Goal: Contribute content: Contribute content

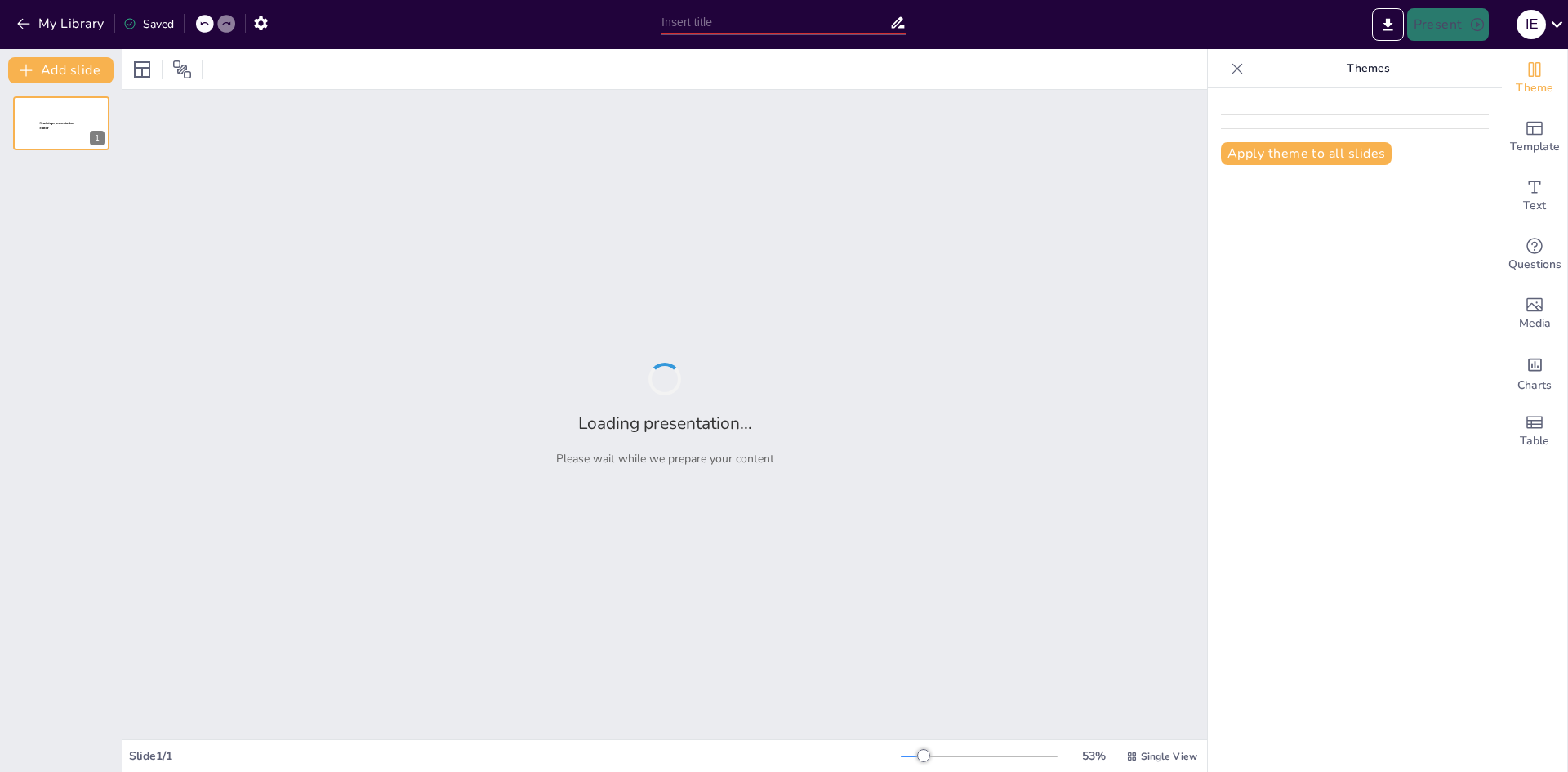
type input "Análisis de Procedimientos: Normativa ISO 14001"
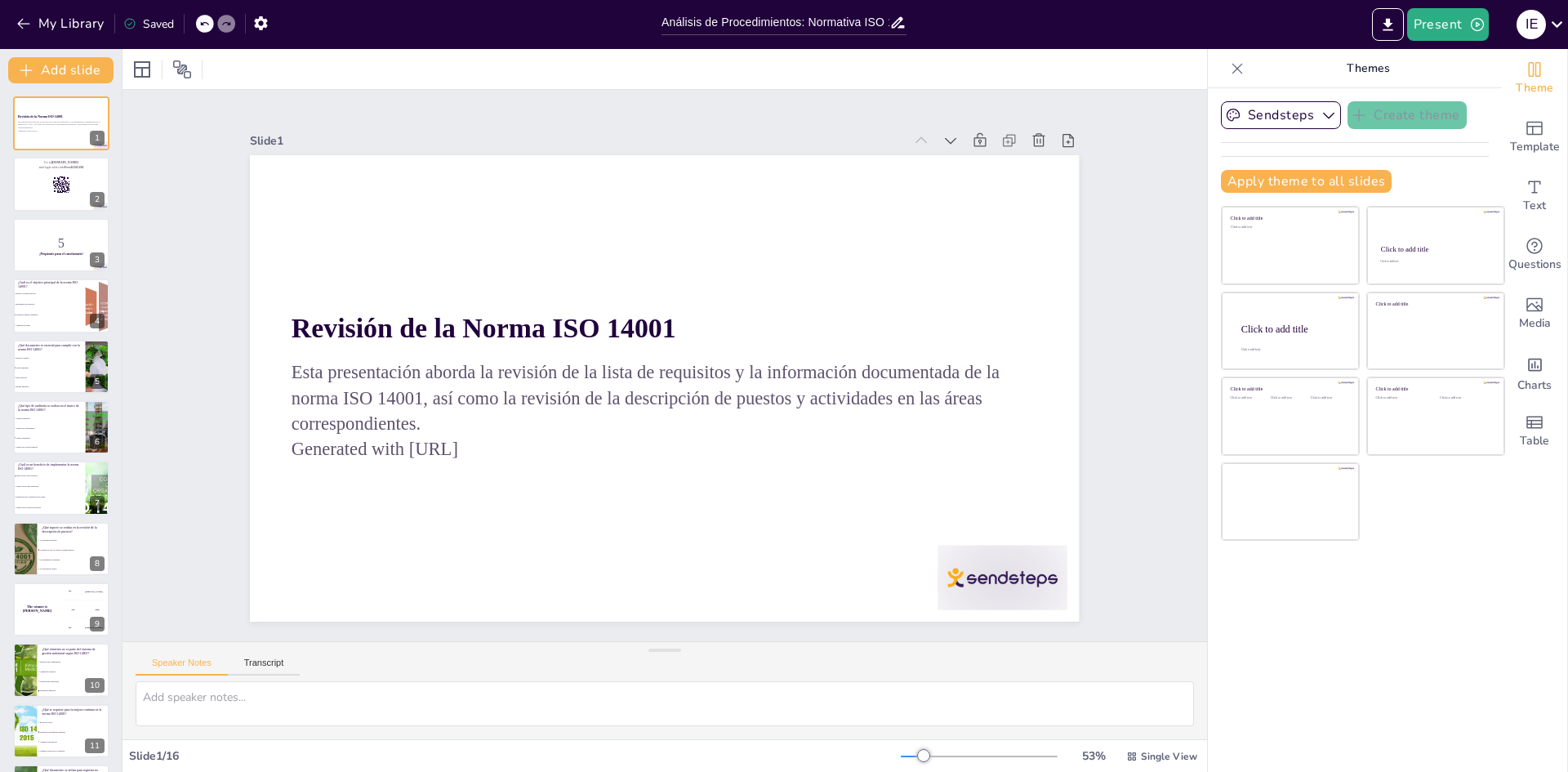
checkbox input "true"
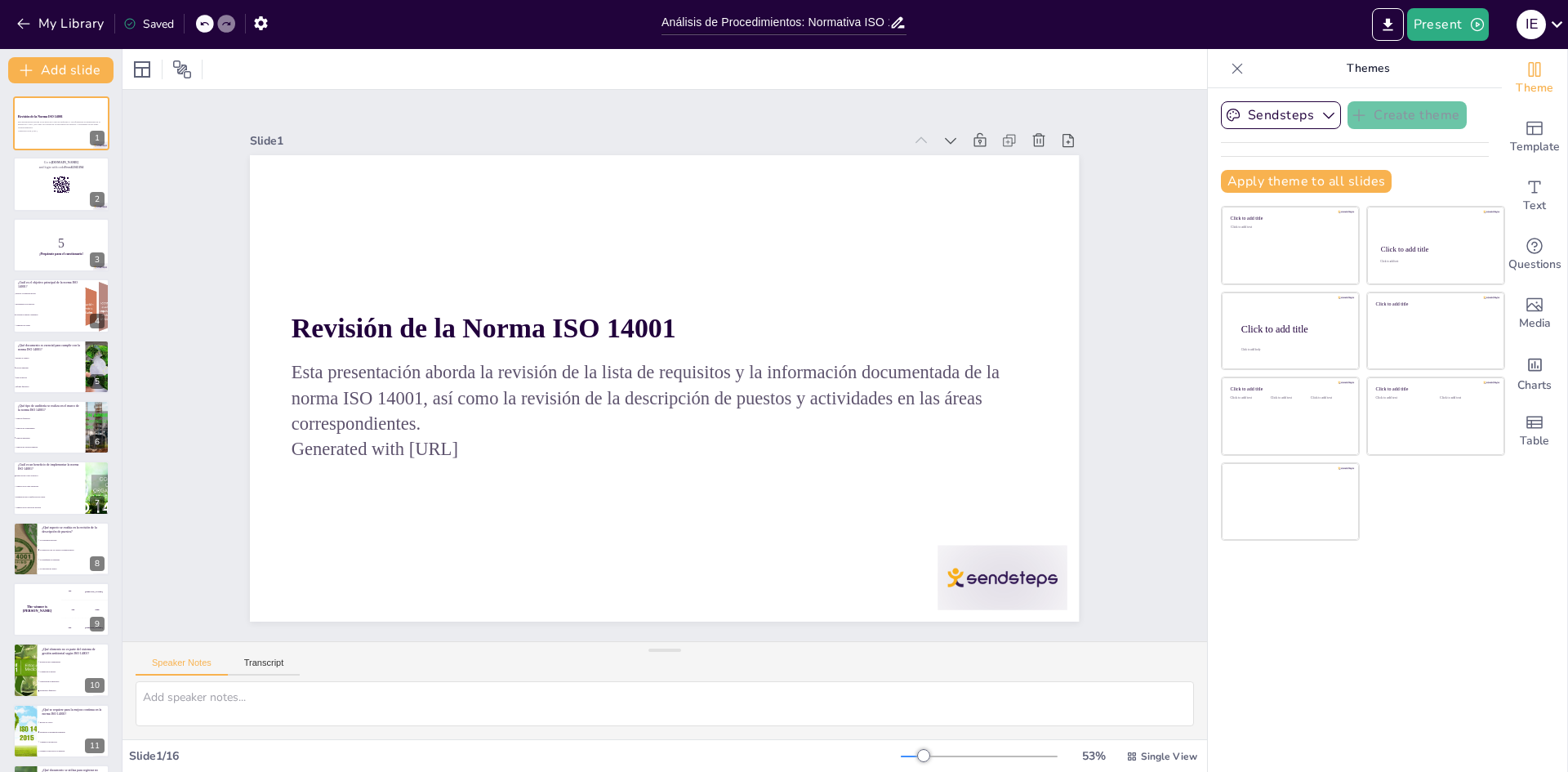
checkbox input "true"
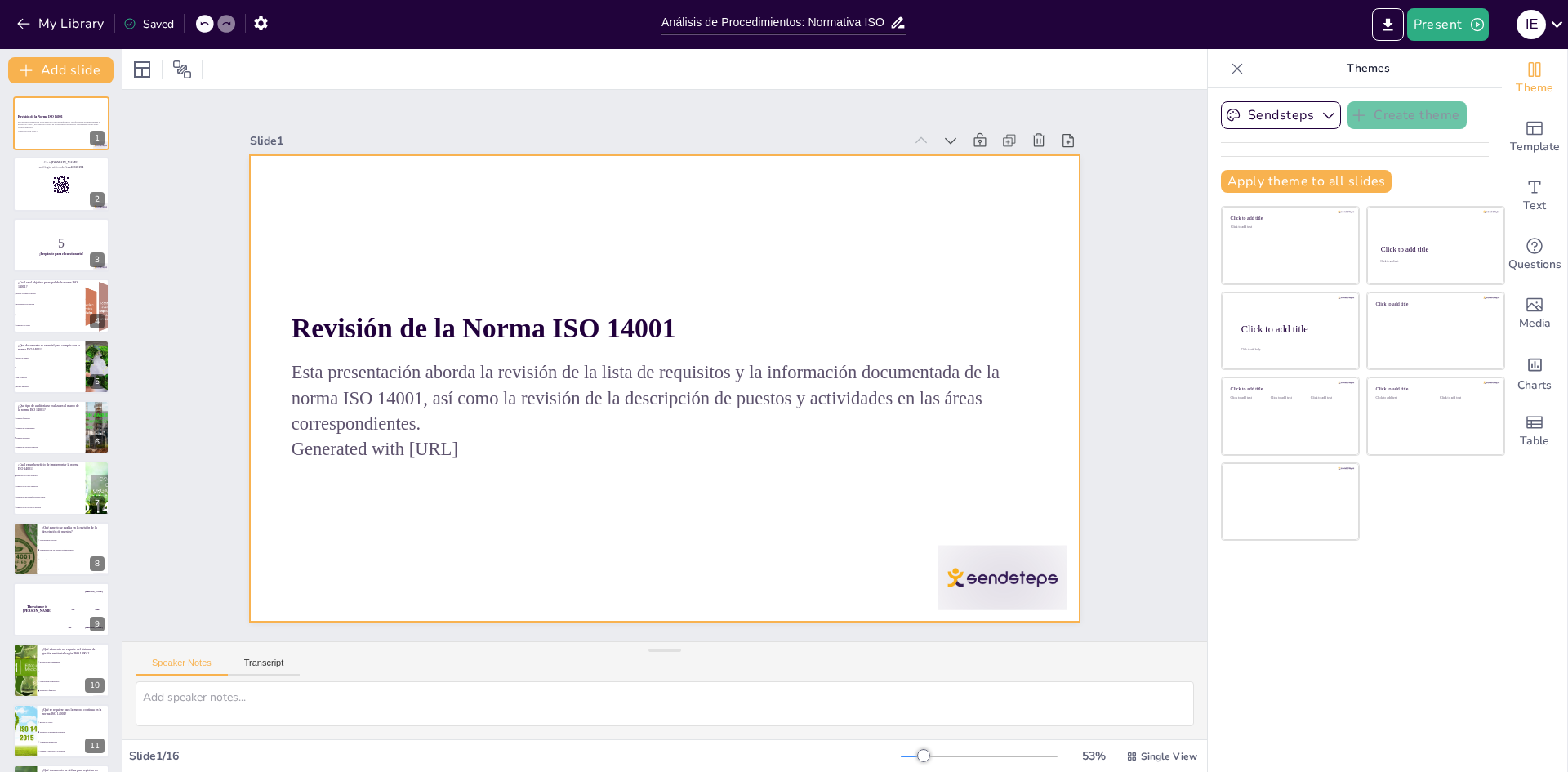
checkbox input "true"
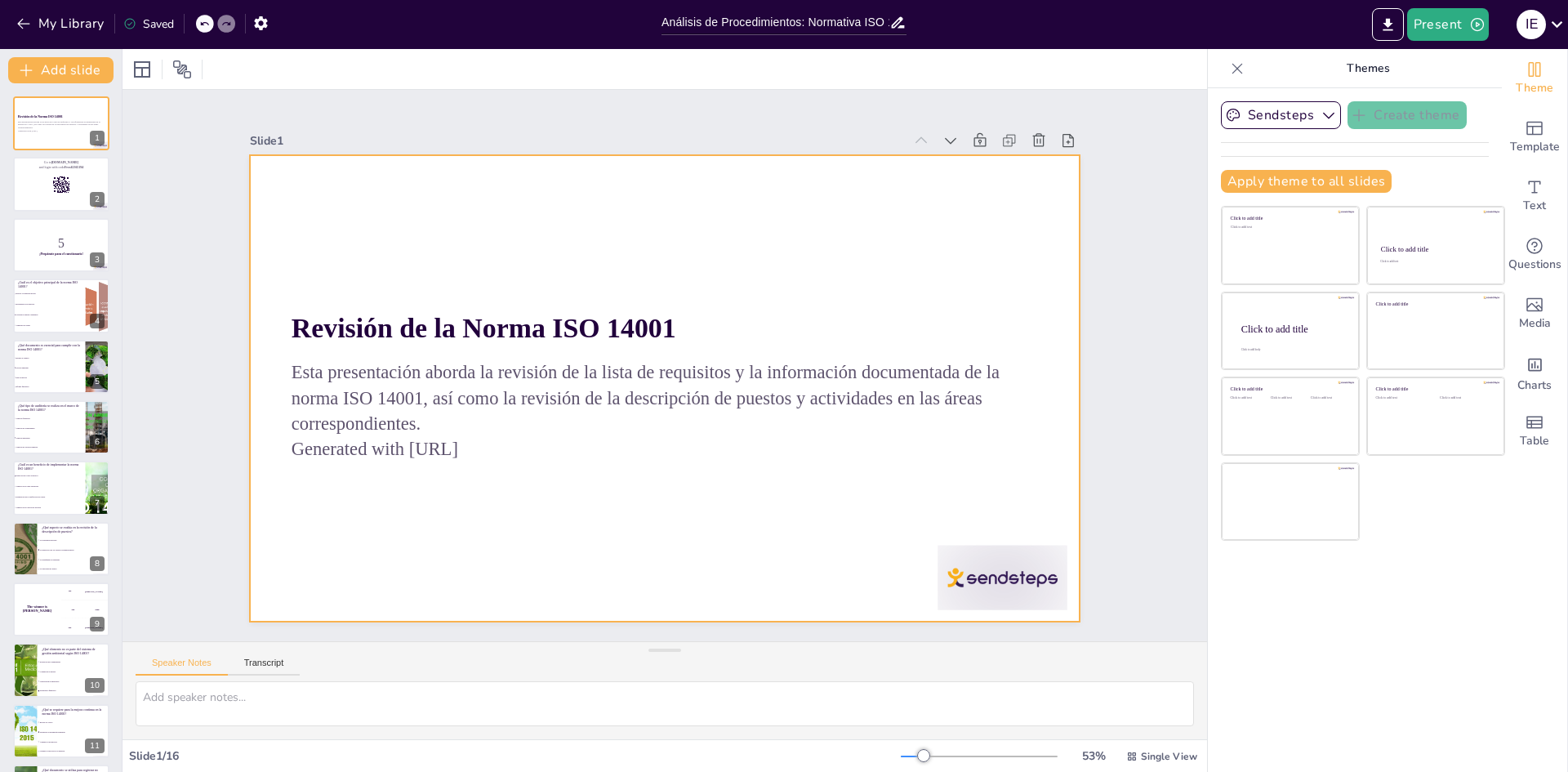
checkbox input "true"
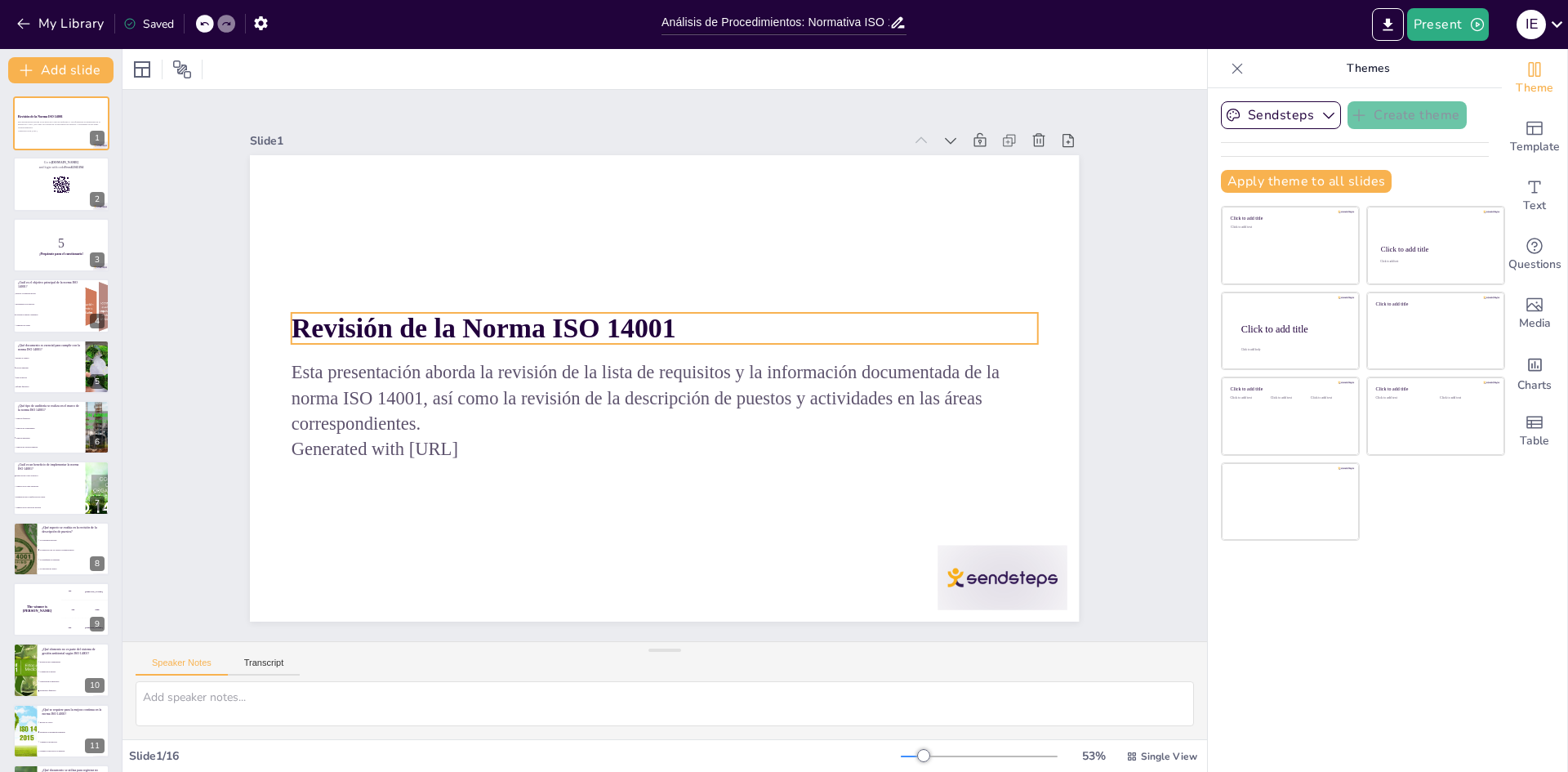
checkbox input "true"
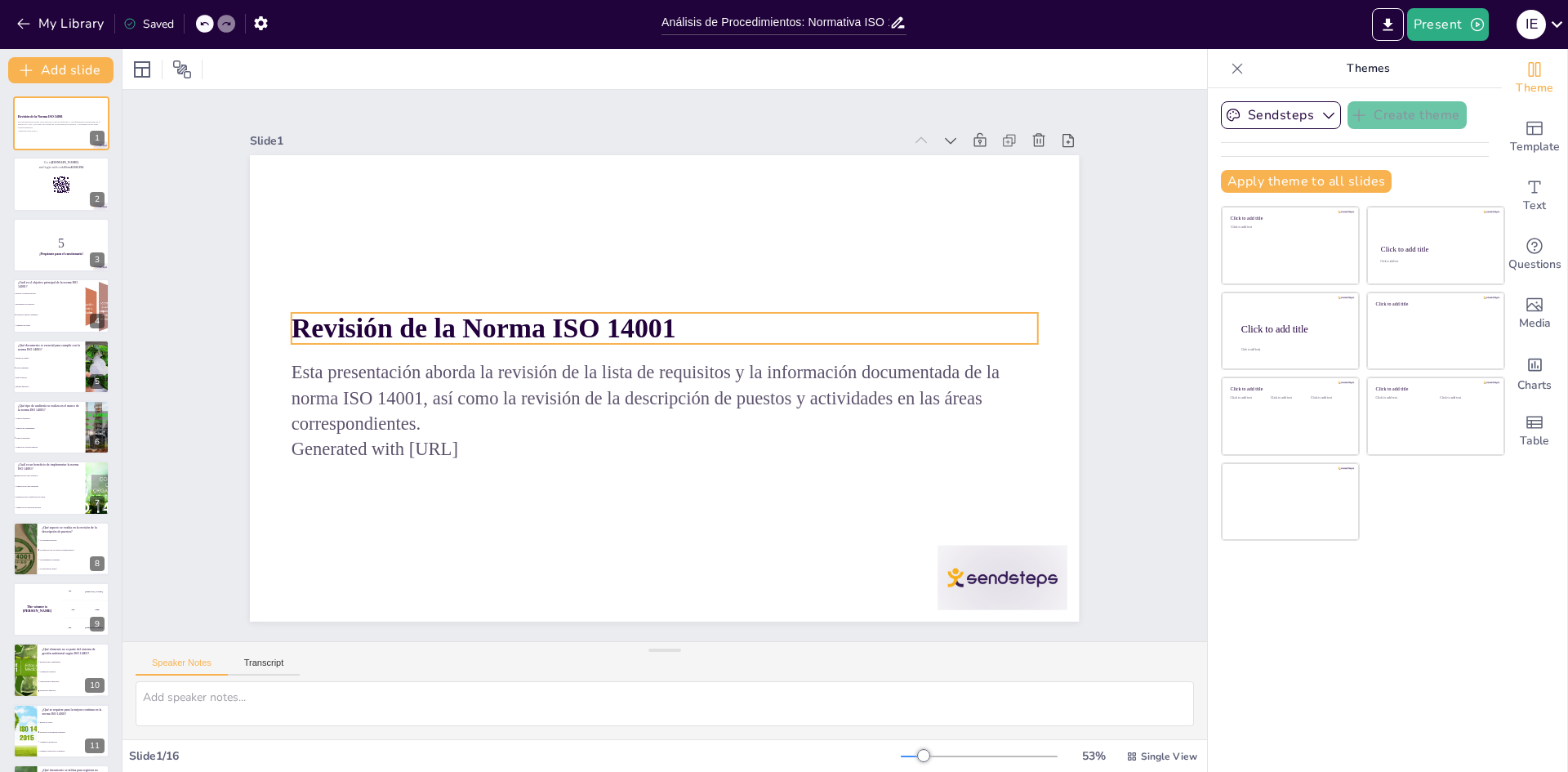
checkbox input "true"
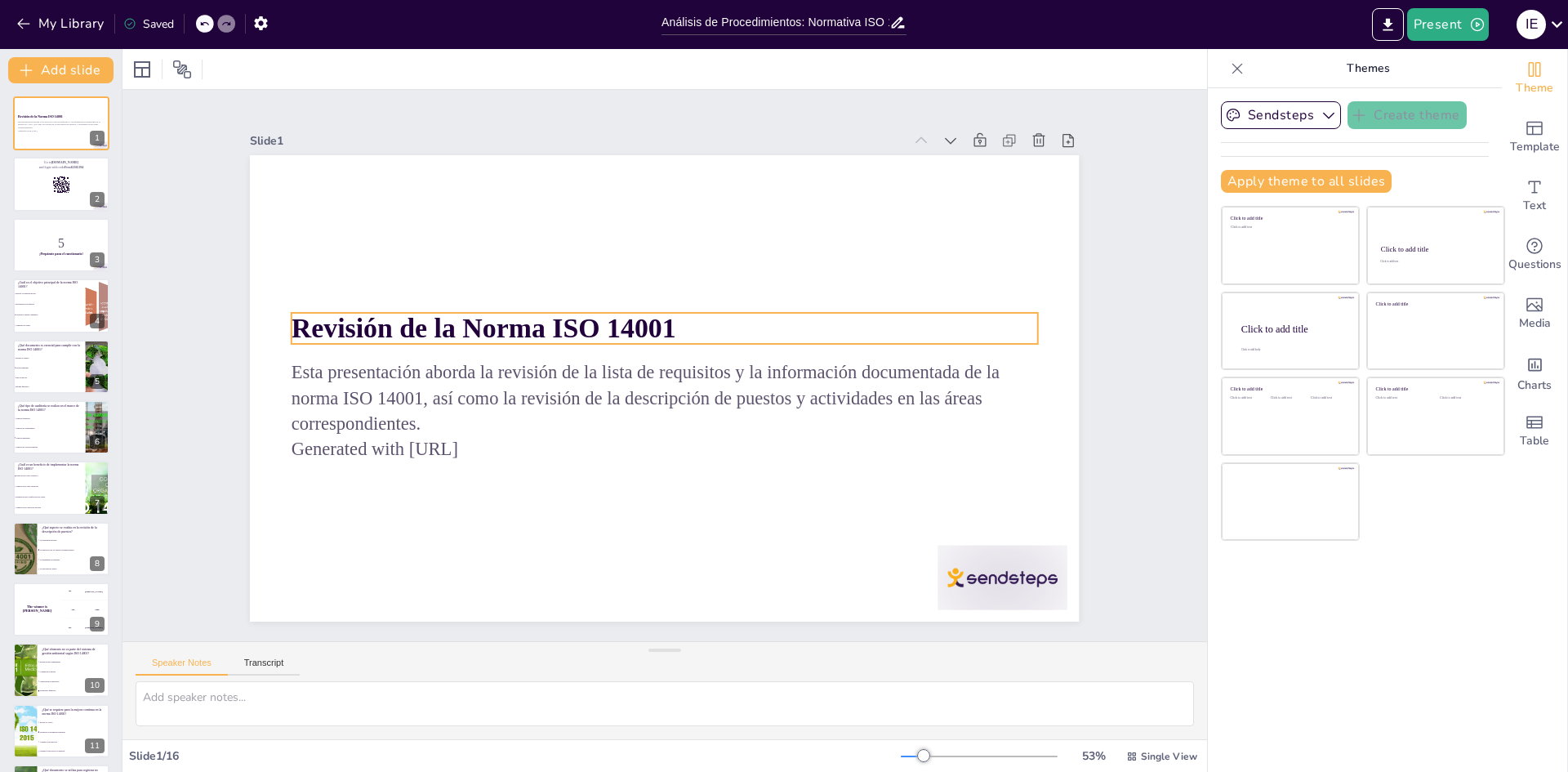
checkbox input "true"
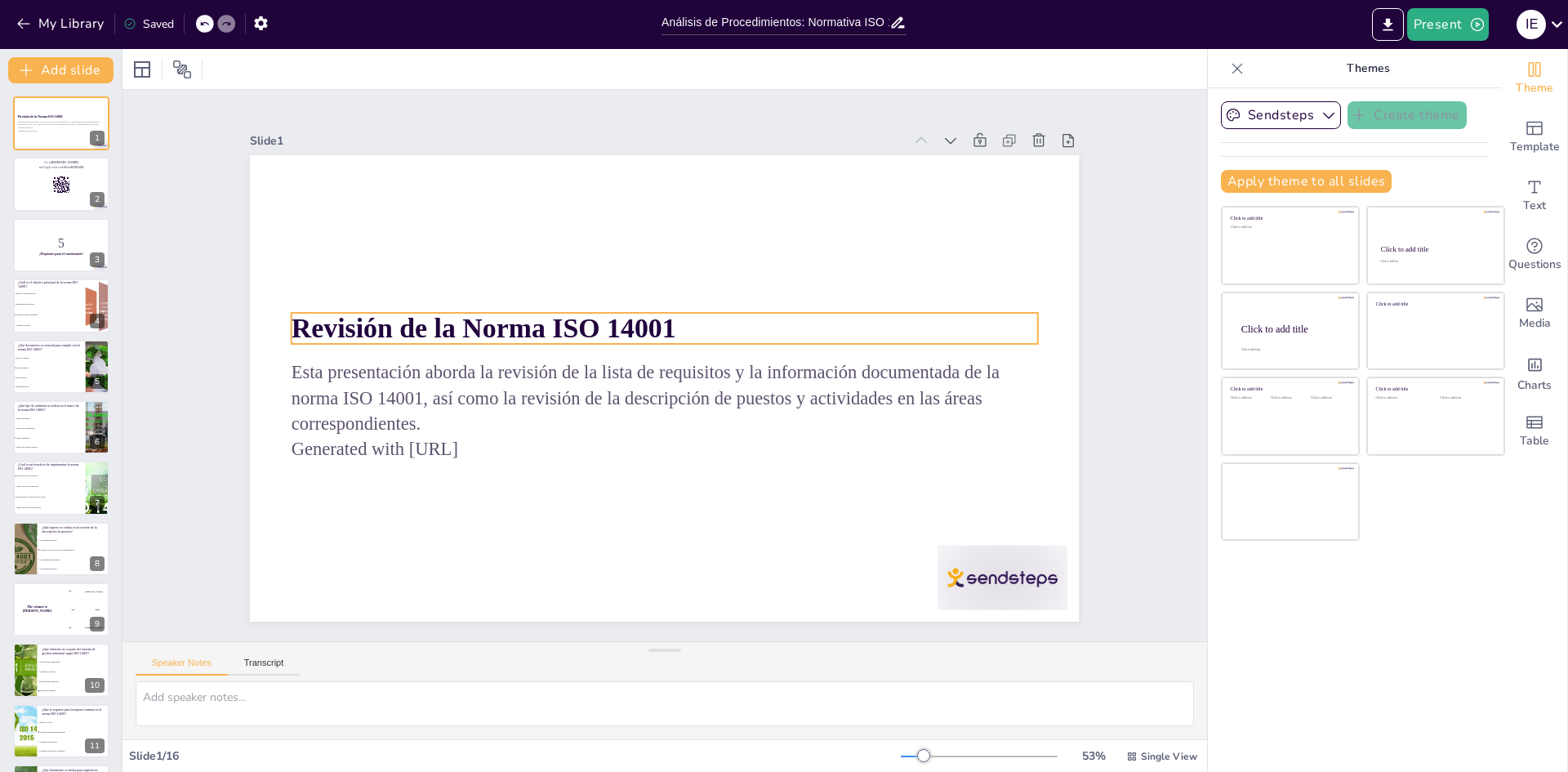
checkbox input "true"
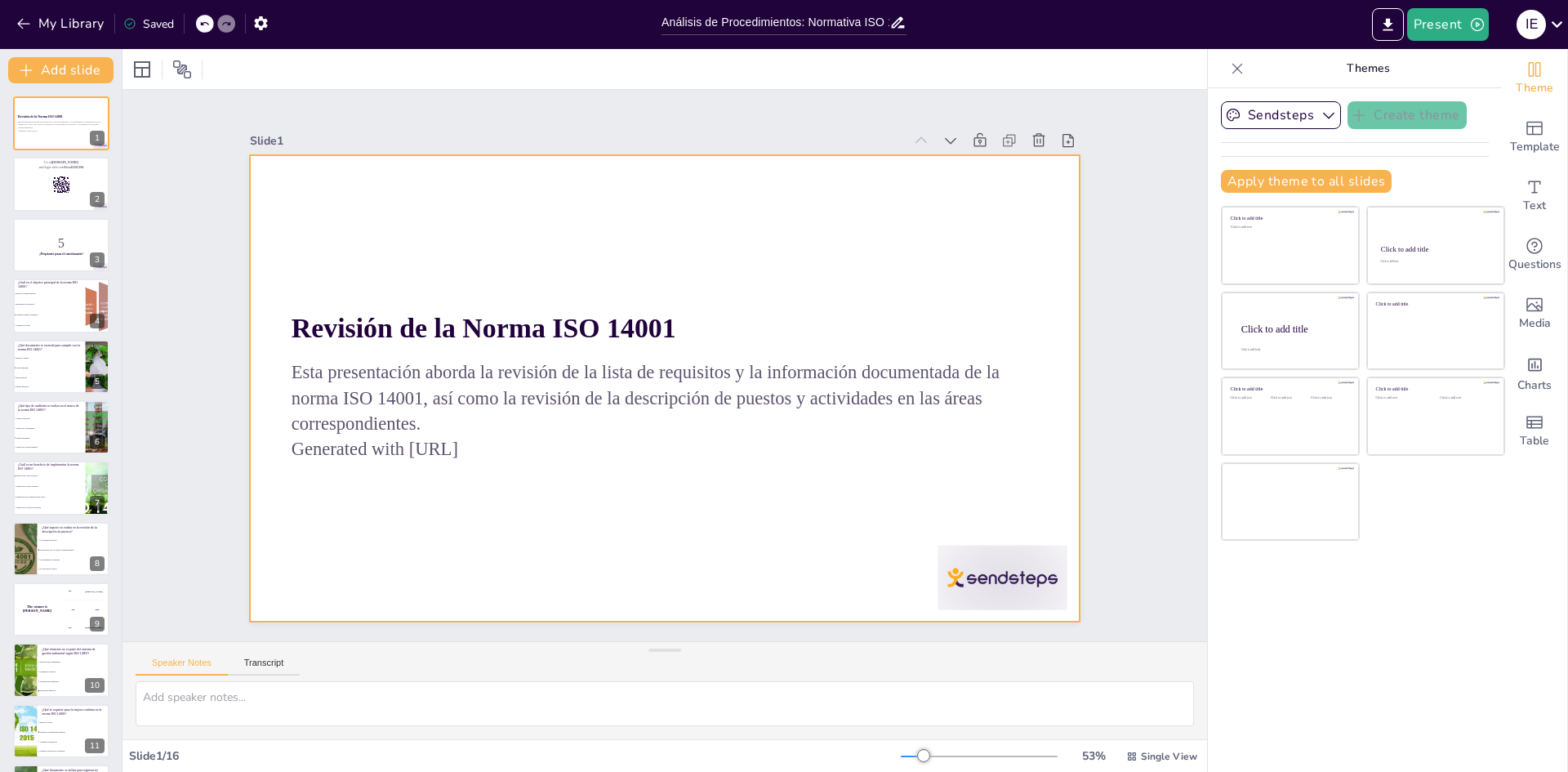
checkbox input "true"
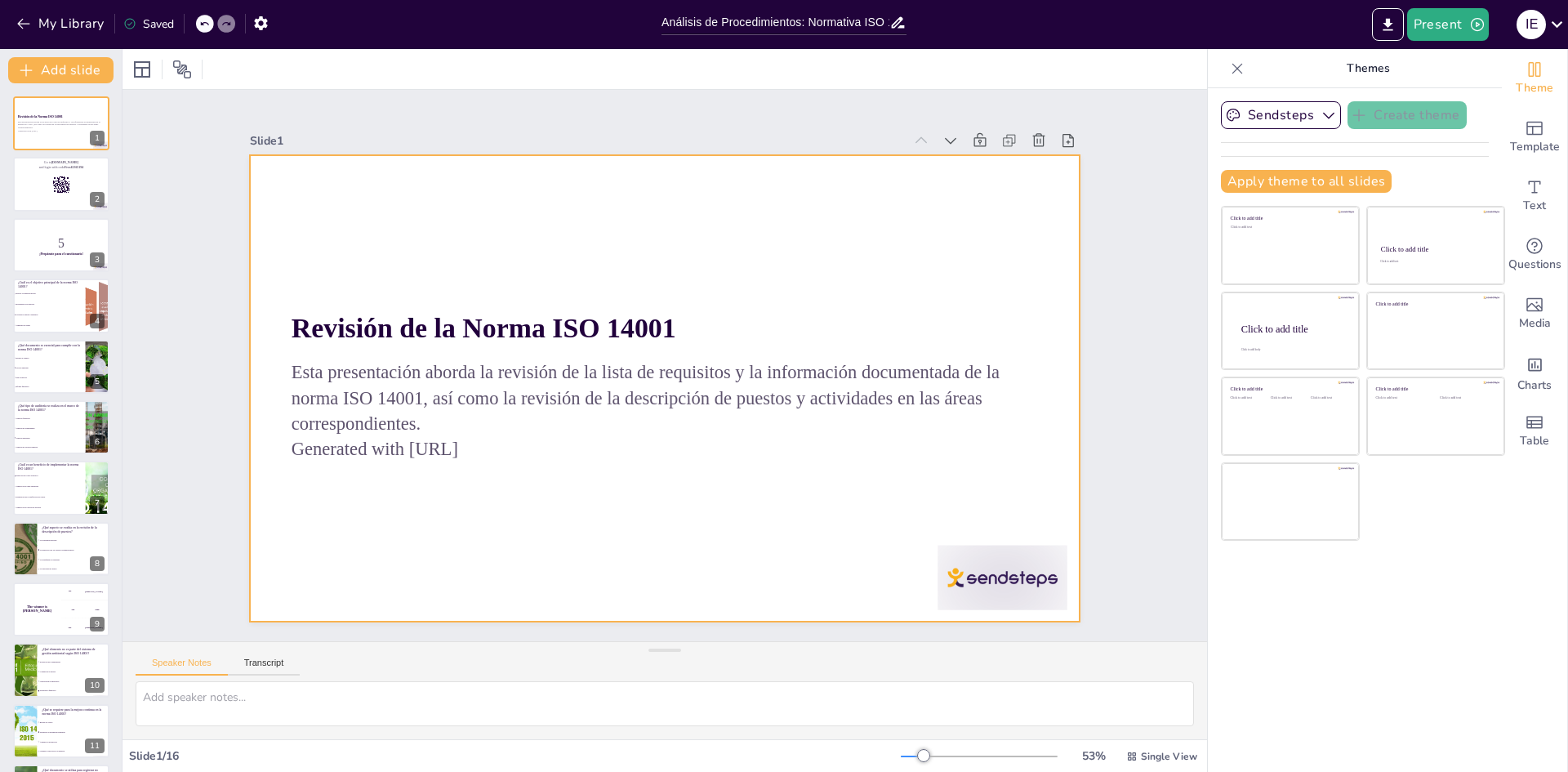
checkbox input "true"
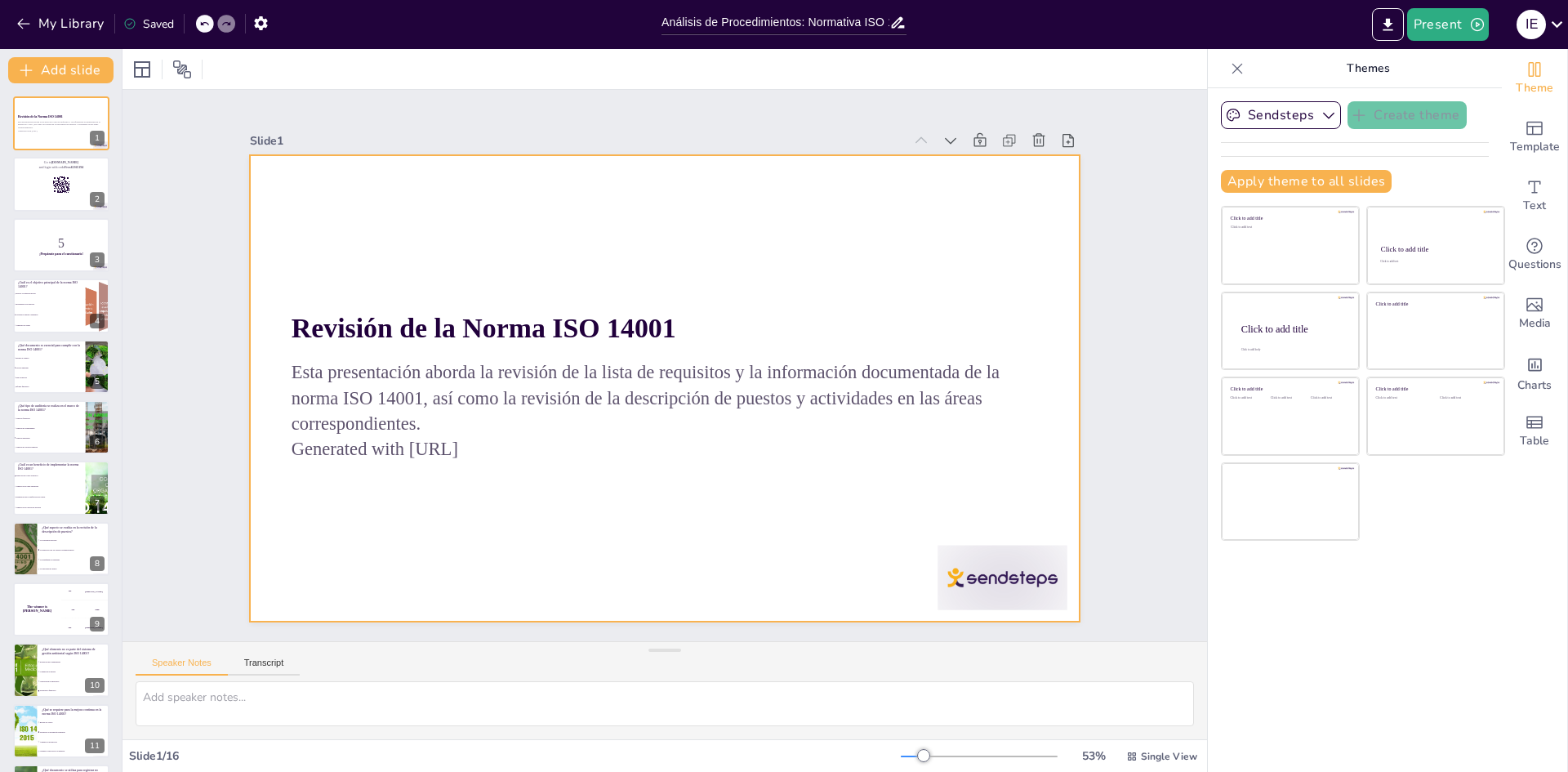
checkbox input "true"
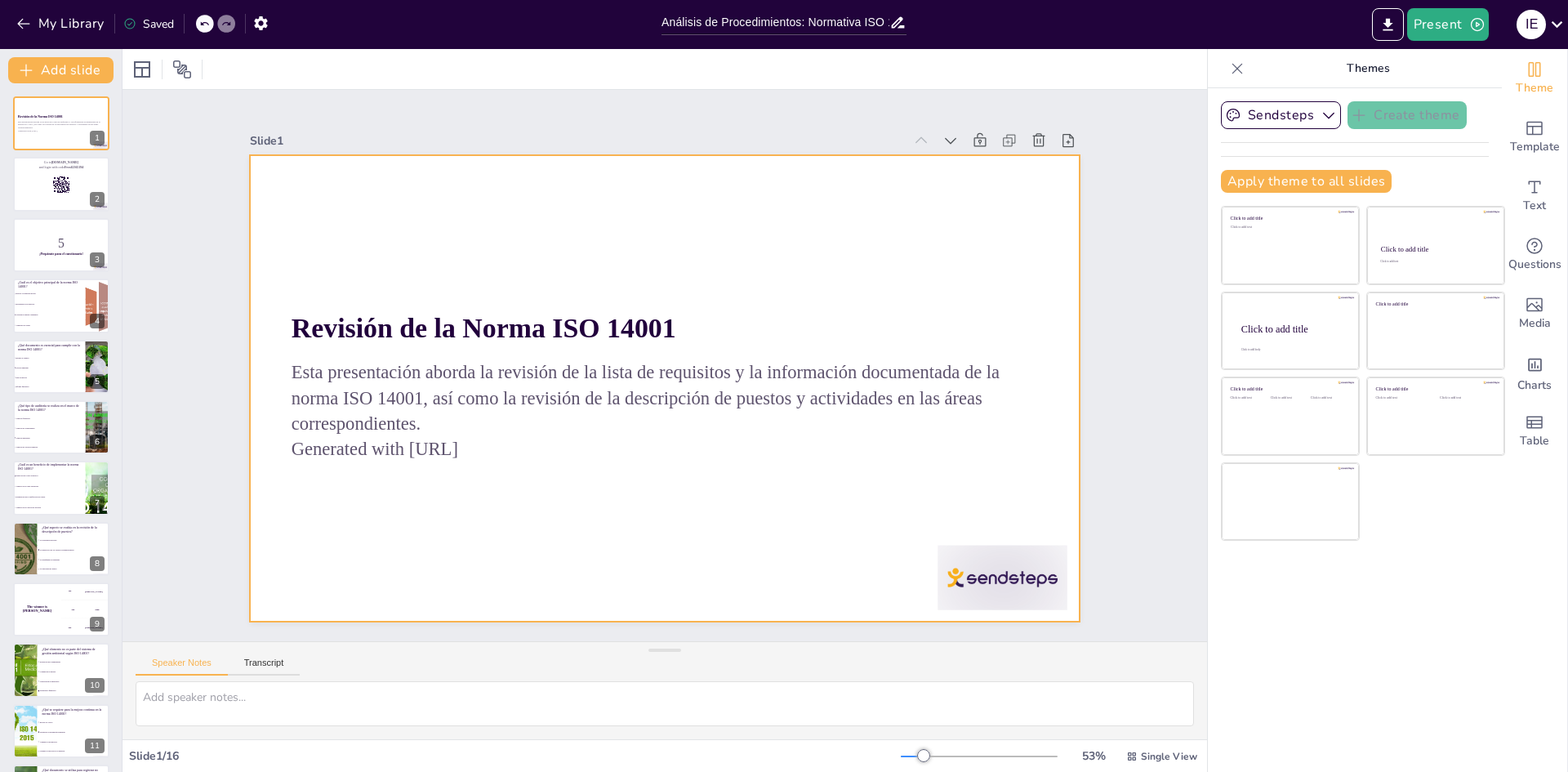
checkbox input "true"
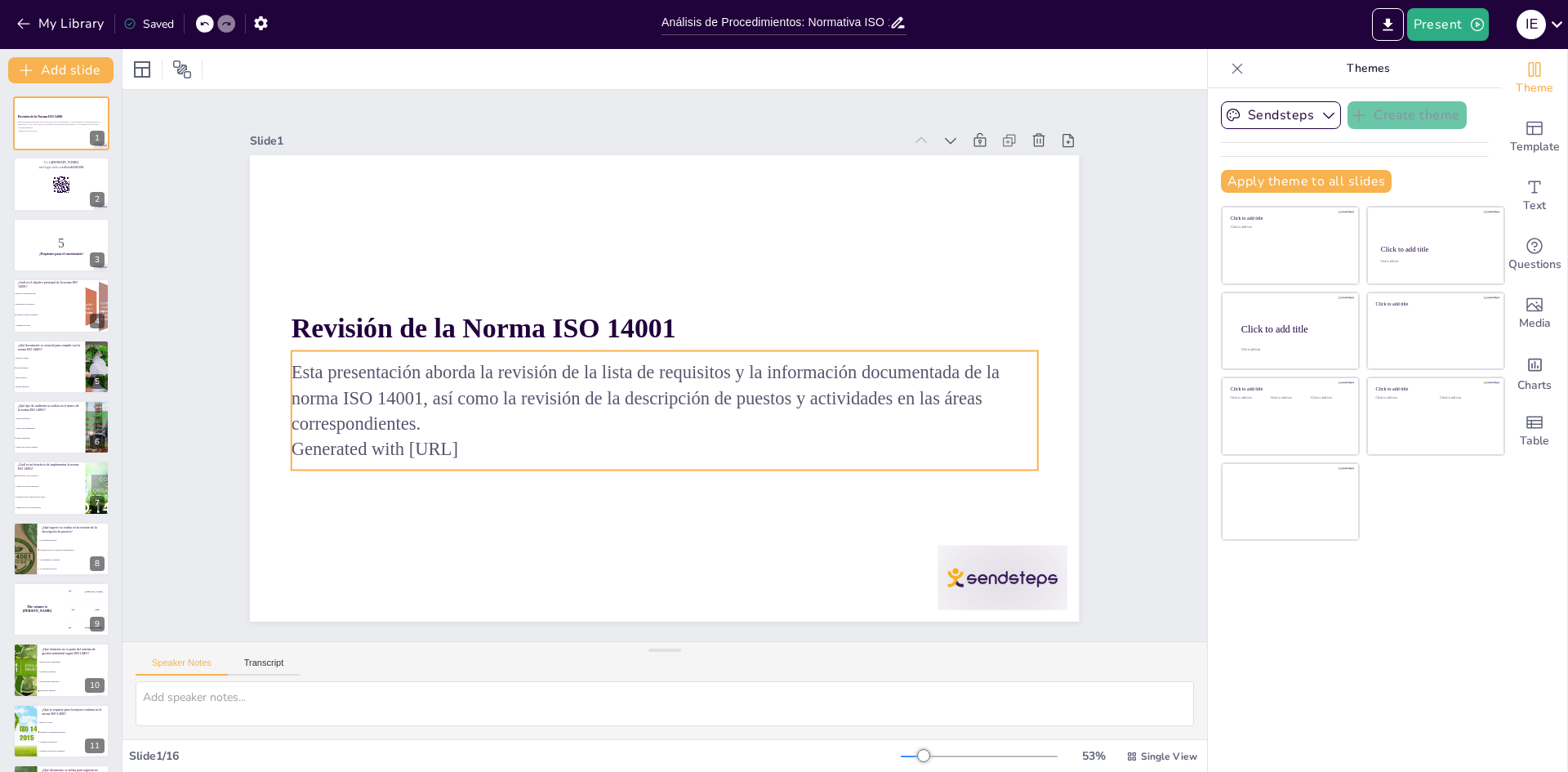
checkbox input "true"
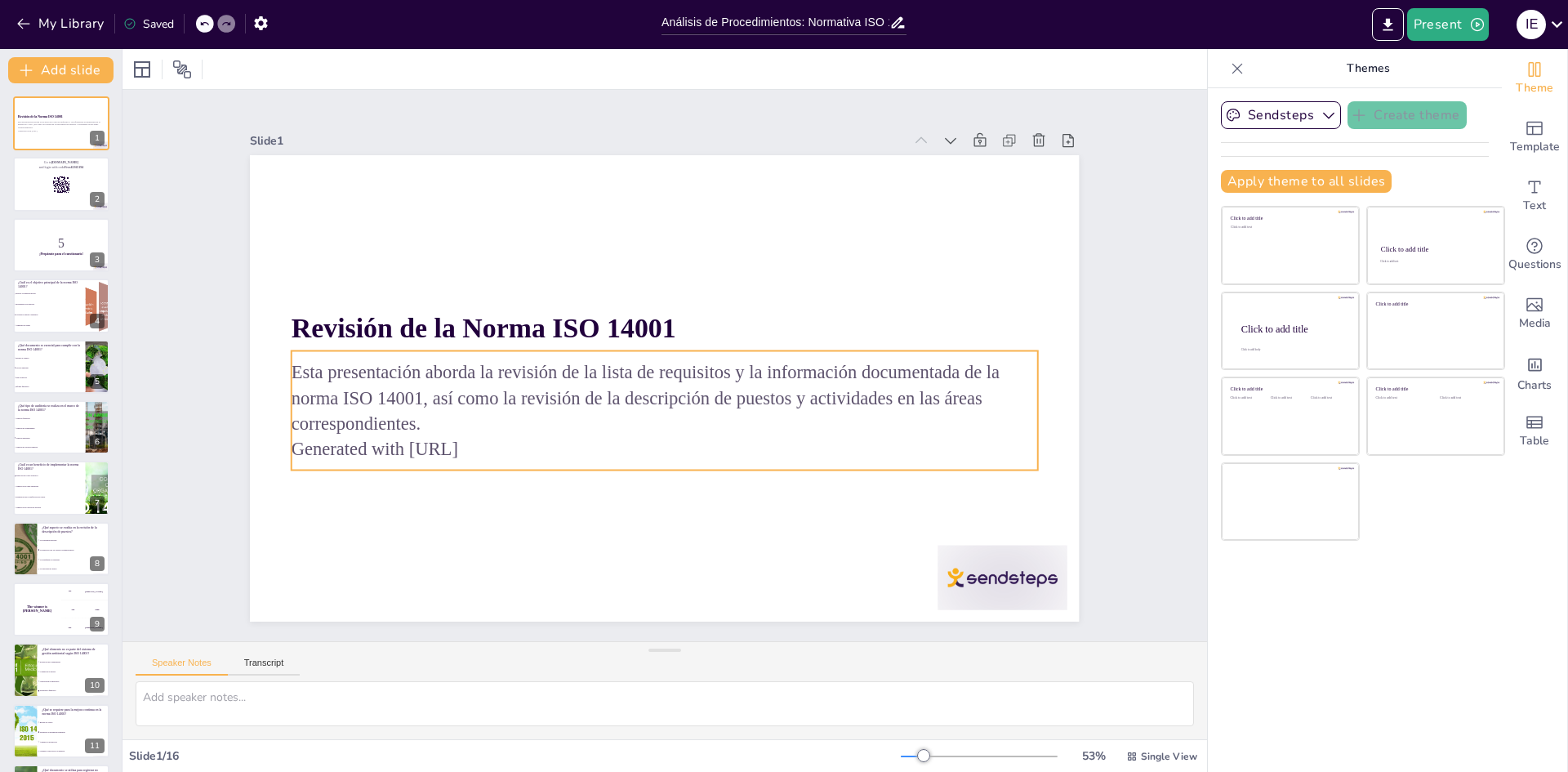
checkbox input "true"
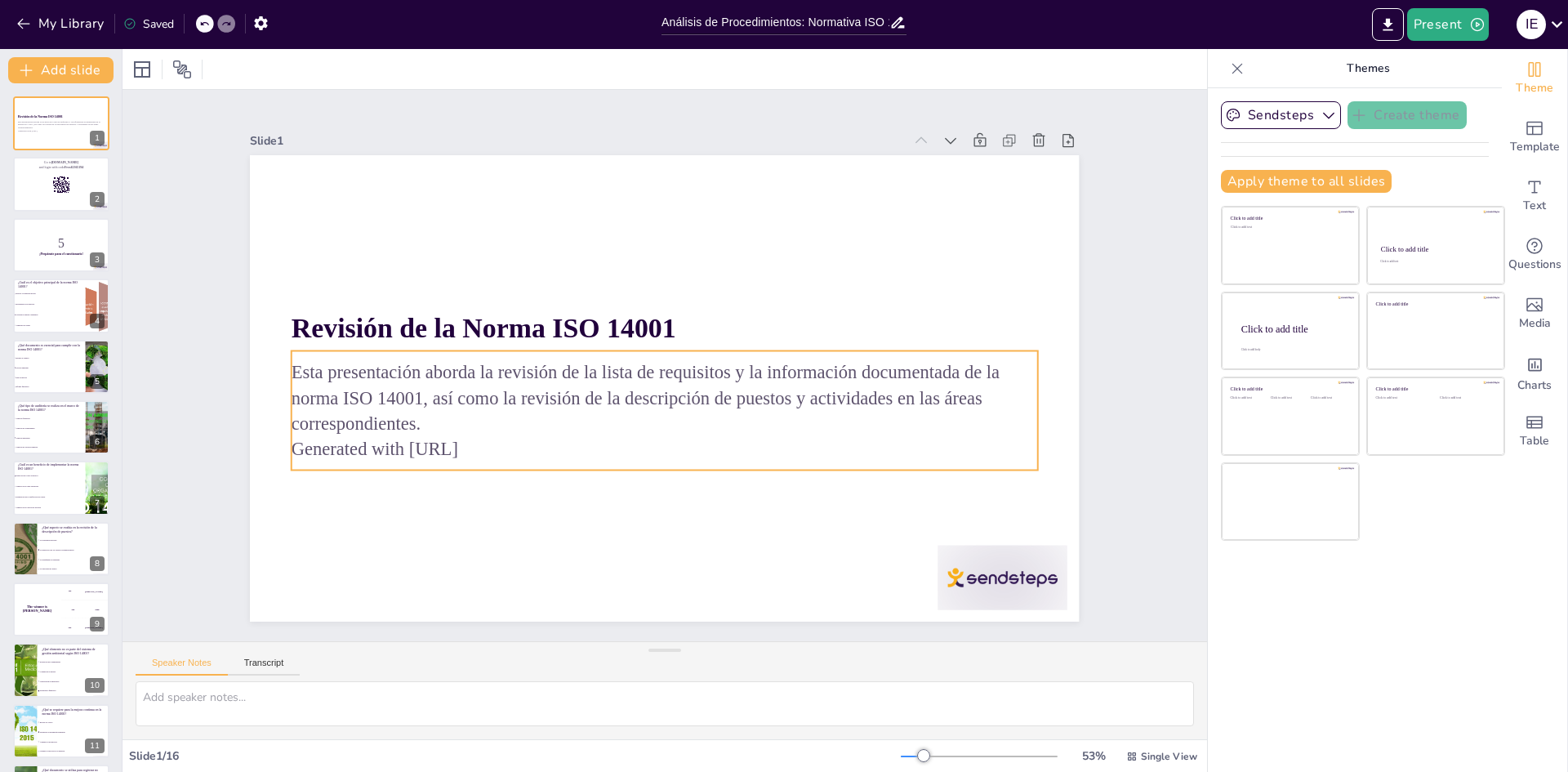
checkbox input "true"
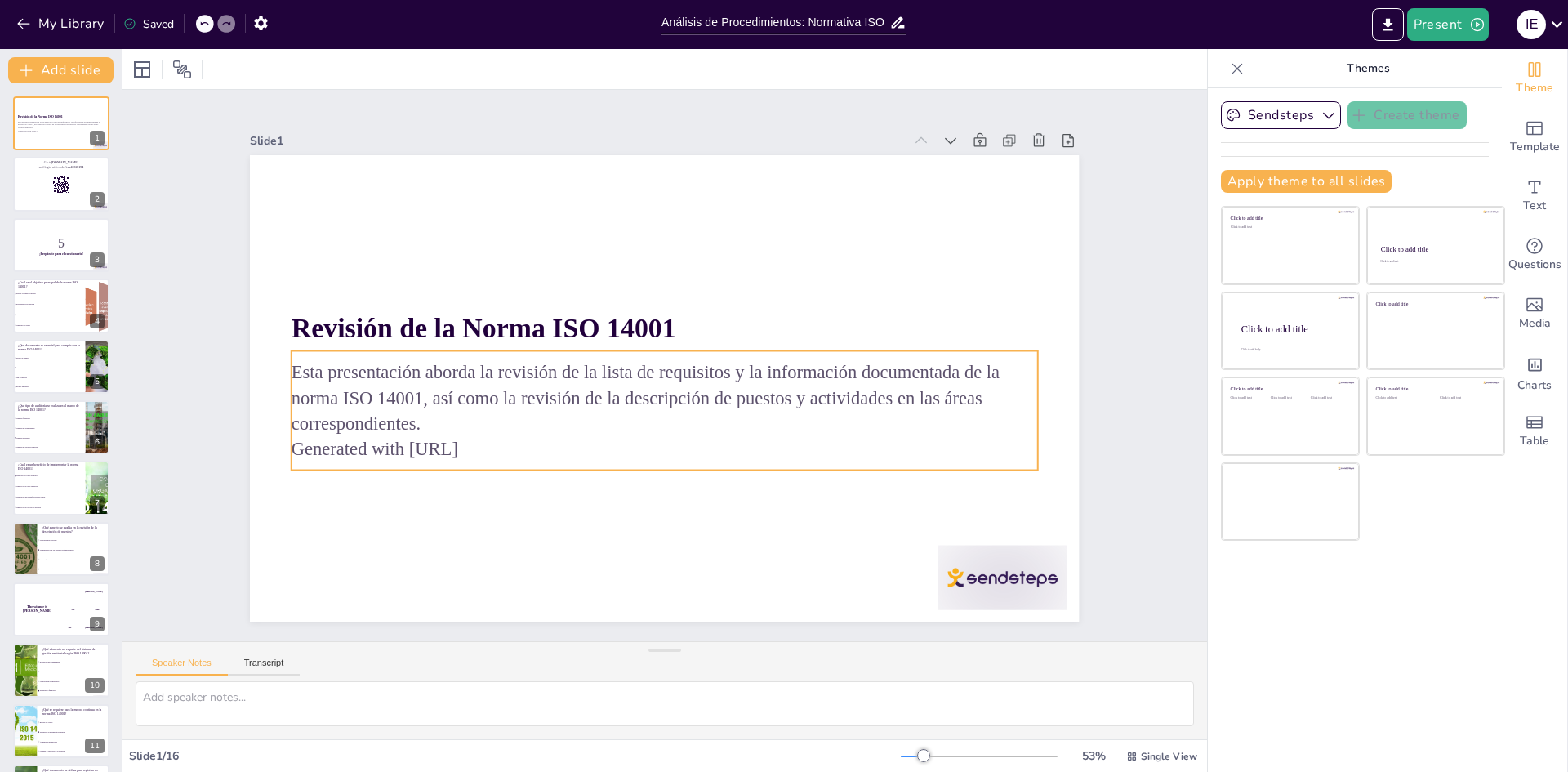
checkbox input "true"
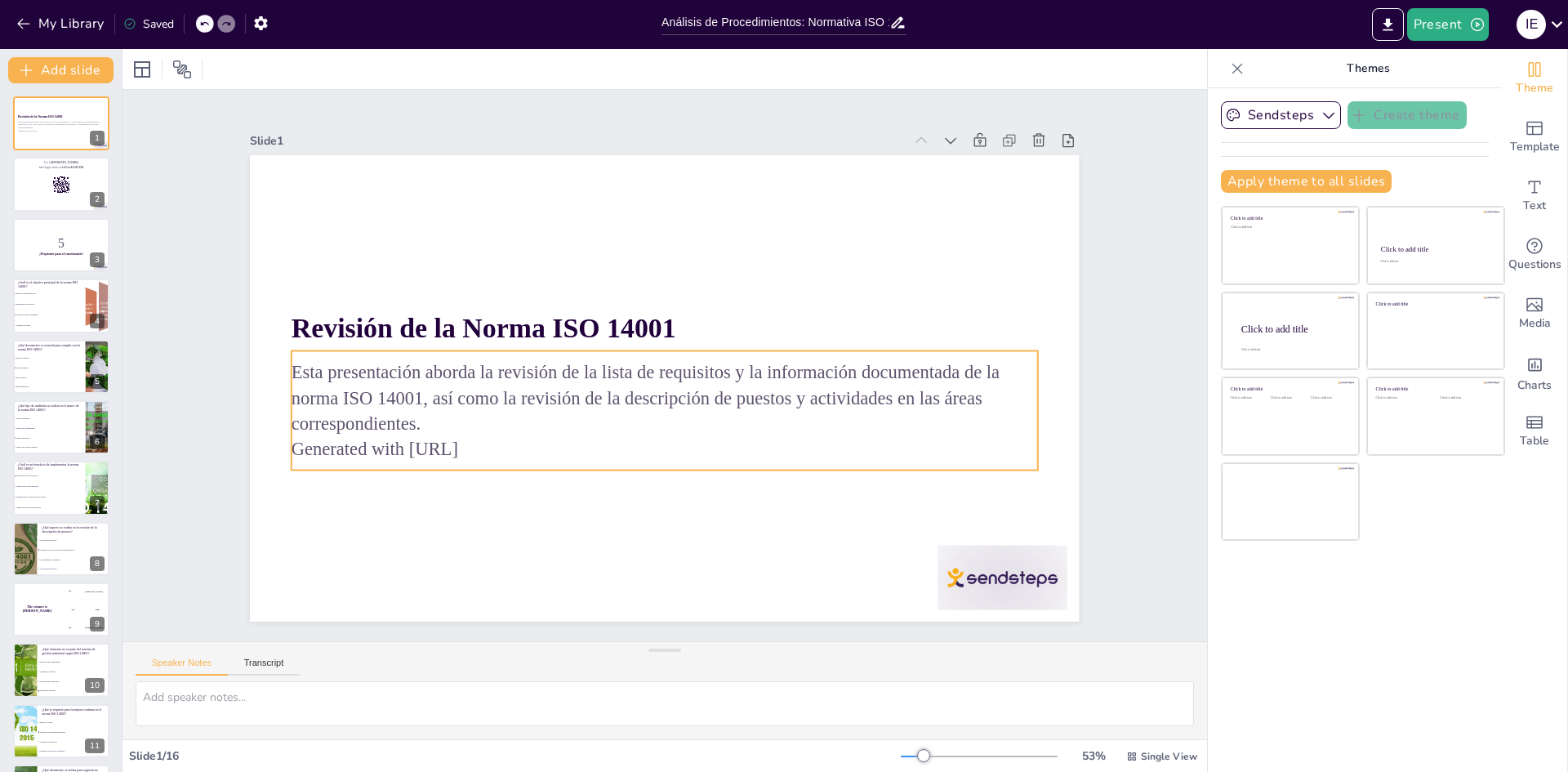
click at [766, 394] on p "Esta presentación aborda la revisión de la lista de requisitos y la información…" at bounding box center [638, 384] width 502 height 649
checkbox input "true"
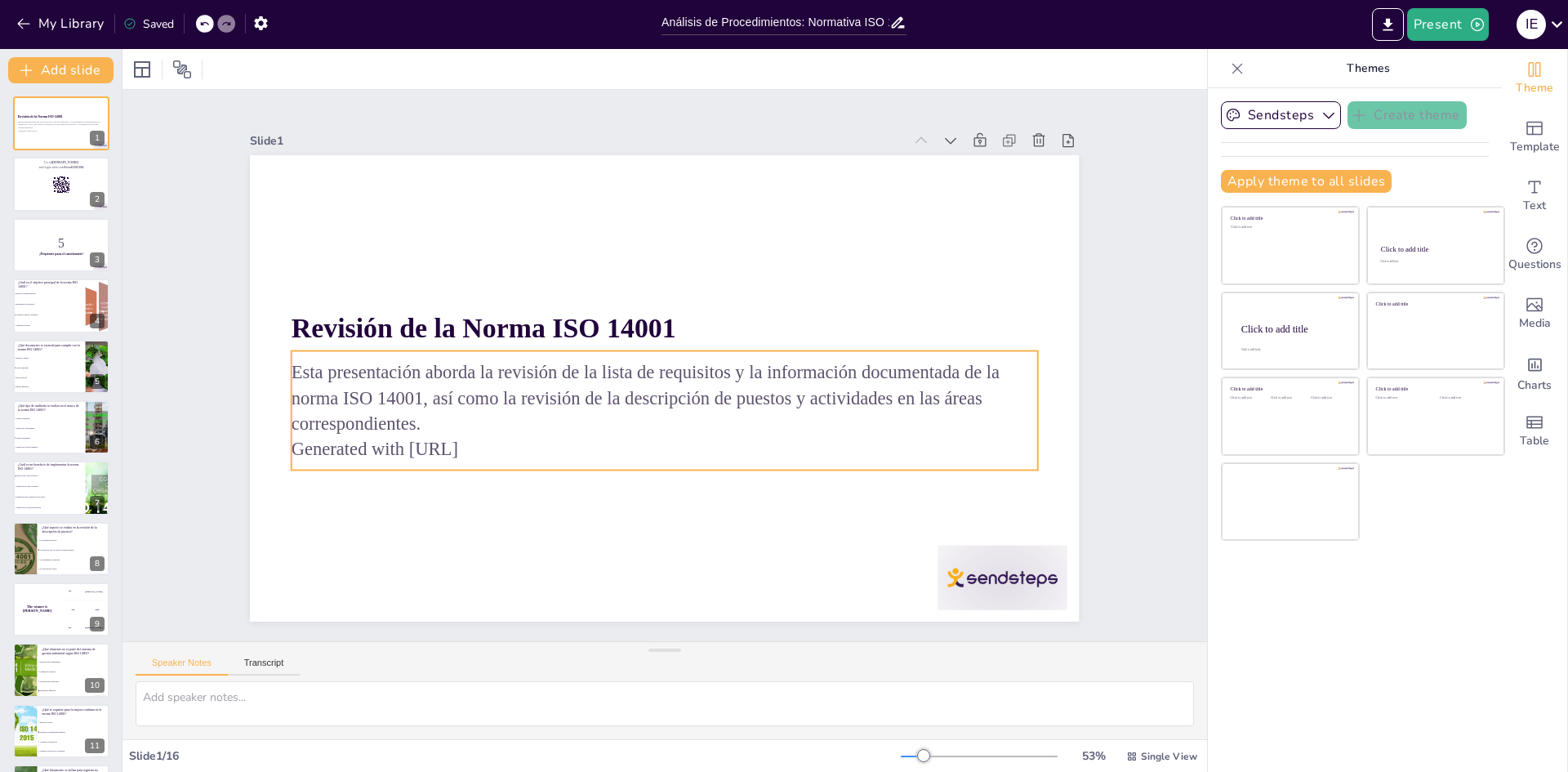
checkbox input "true"
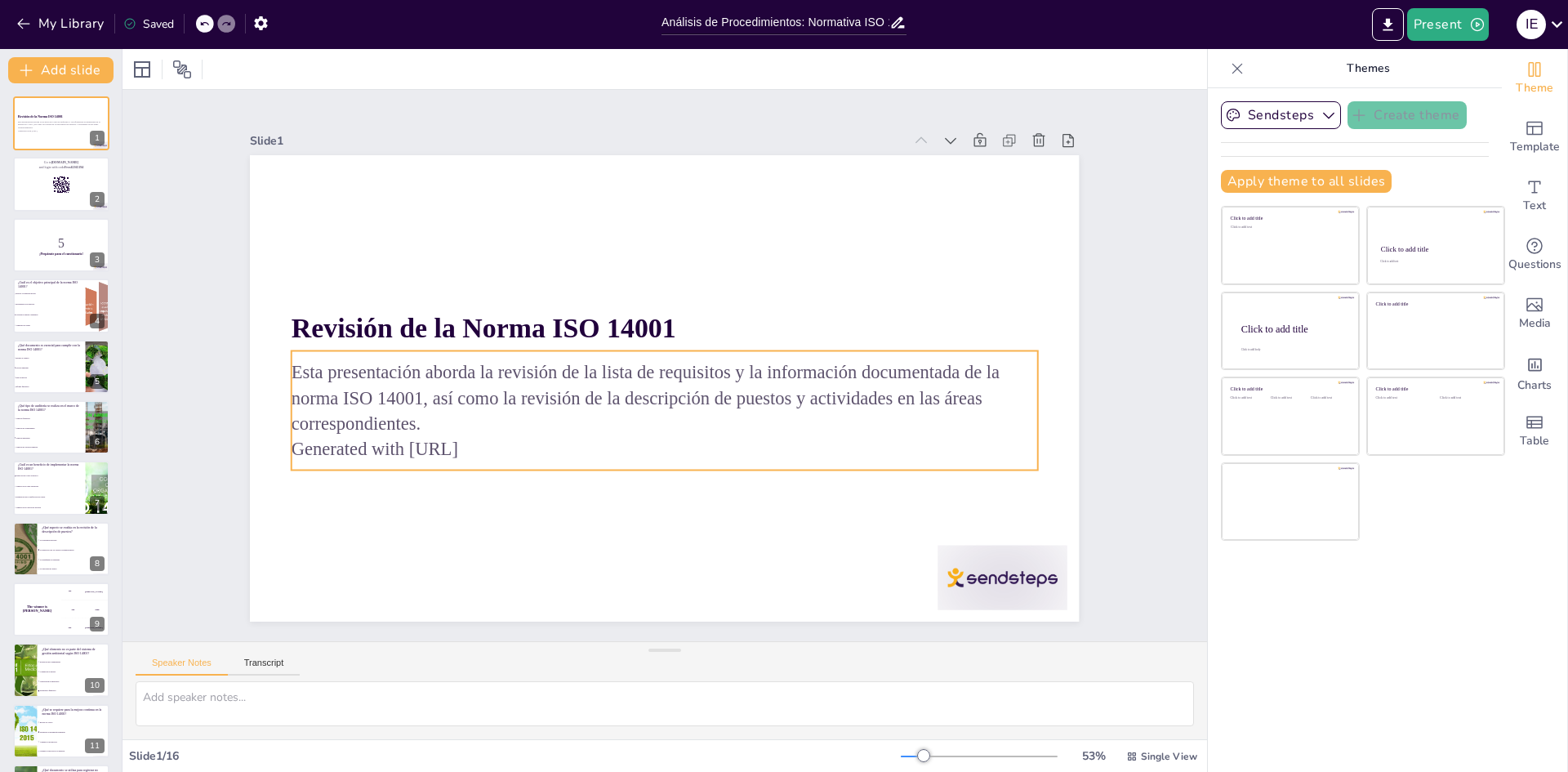
checkbox input "true"
click at [749, 394] on p "Esta presentación aborda la revisión de la lista de requisitos y la información…" at bounding box center [633, 359] width 231 height 745
checkbox input "true"
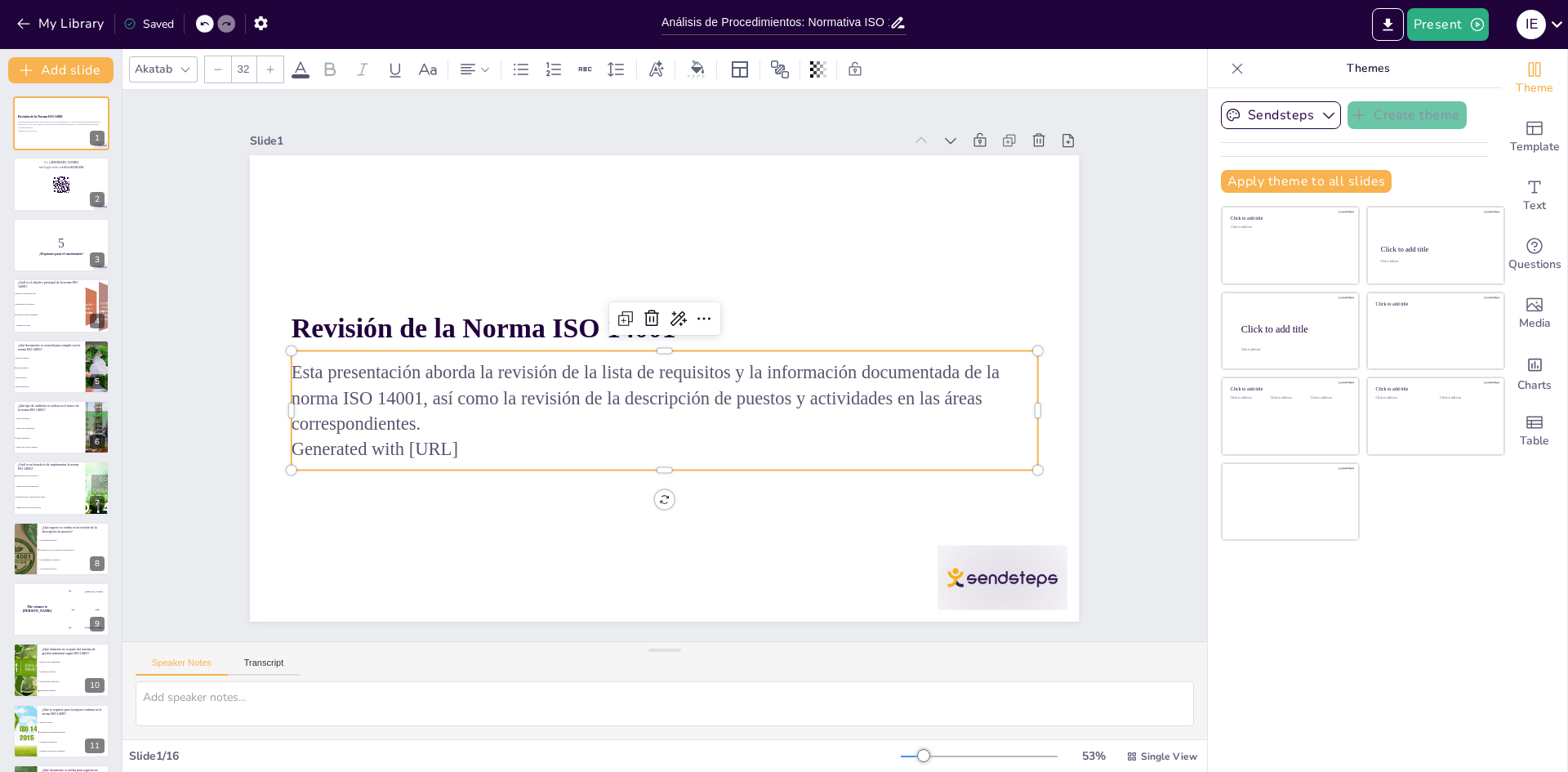
checkbox input "true"
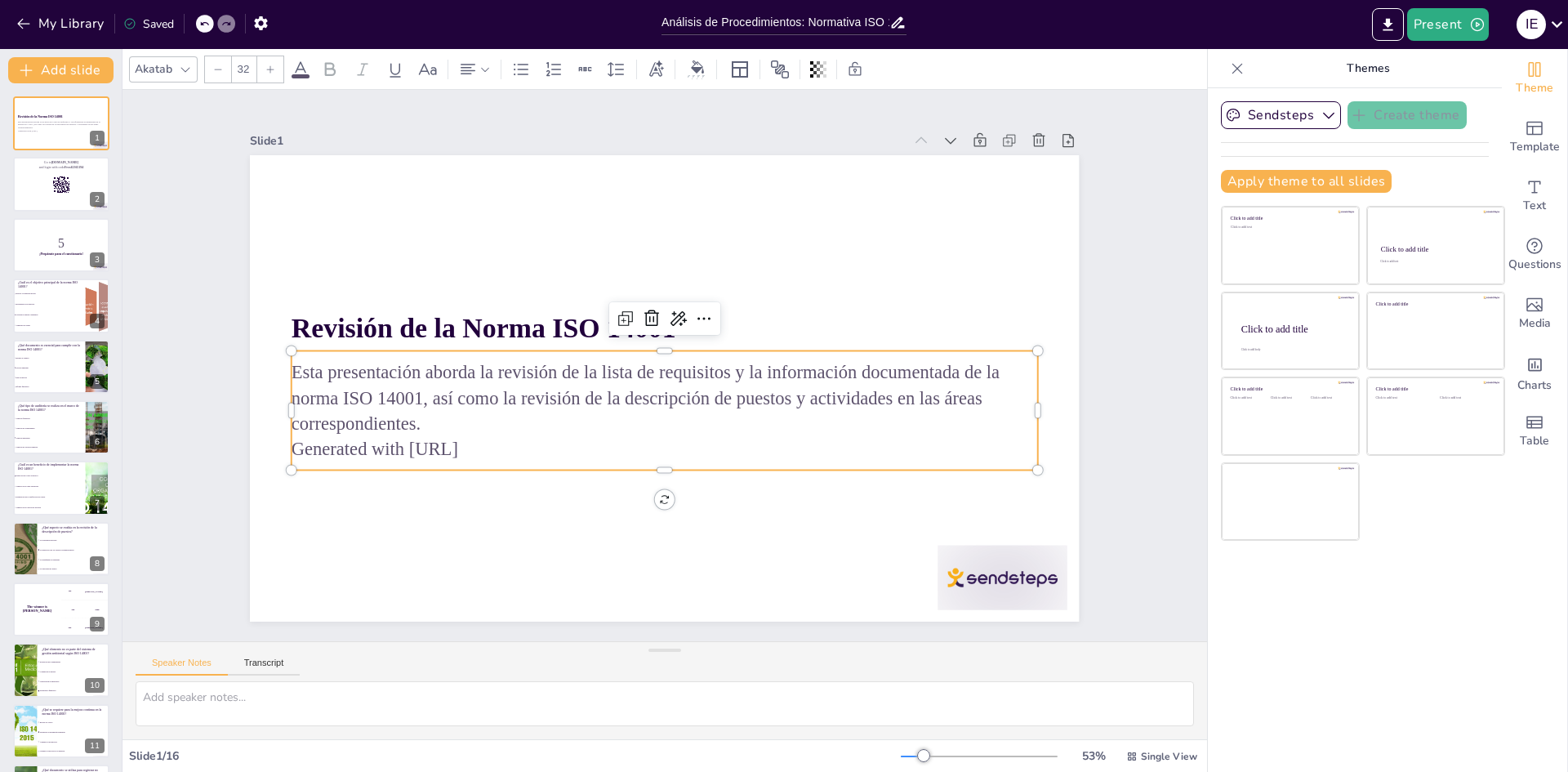
checkbox input "true"
click at [766, 394] on p "Esta presentación aborda la revisión de la lista de requisitos y la información…" at bounding box center [674, 335] width 734 height 304
checkbox input "true"
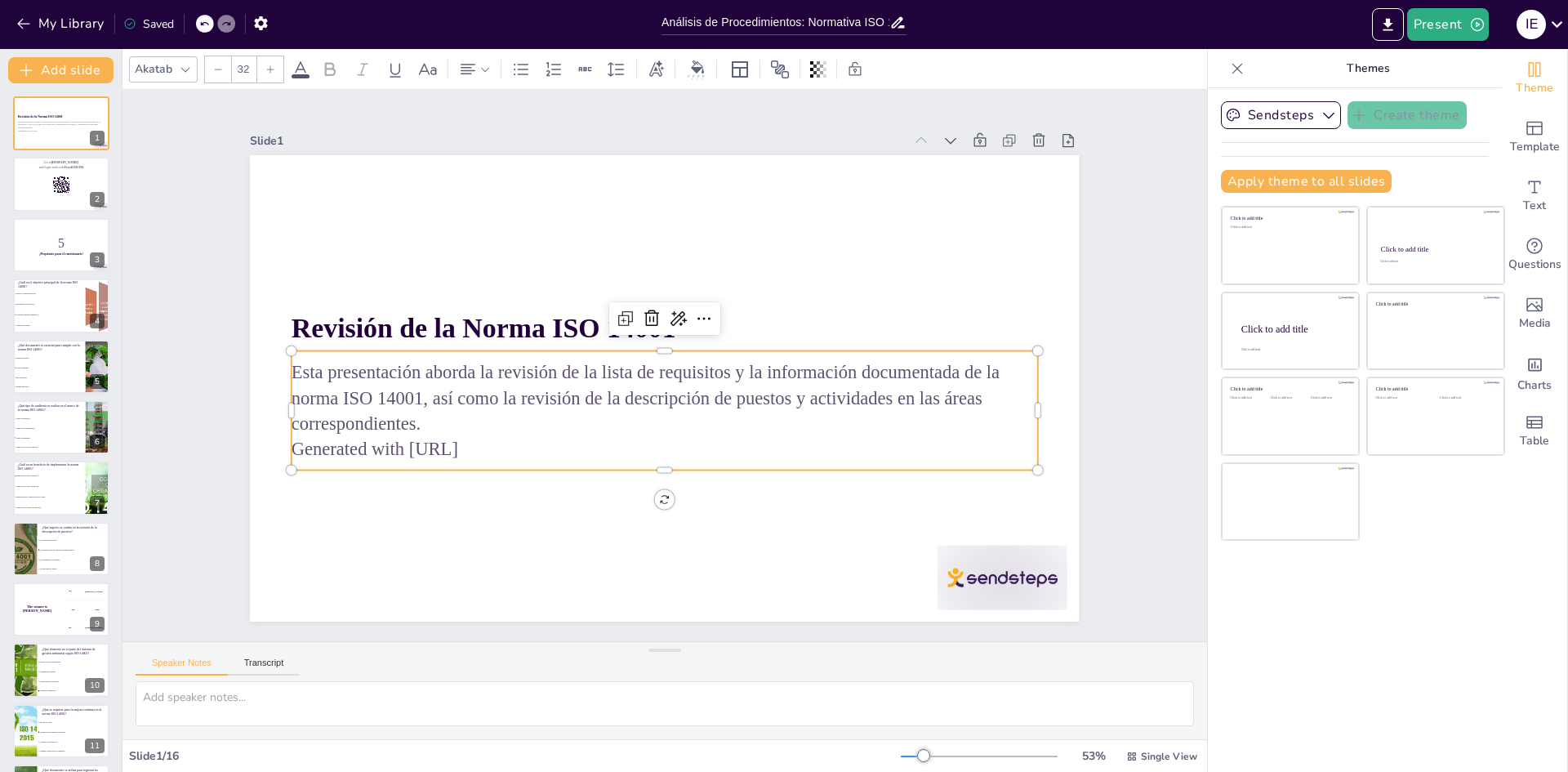
checkbox input "true"
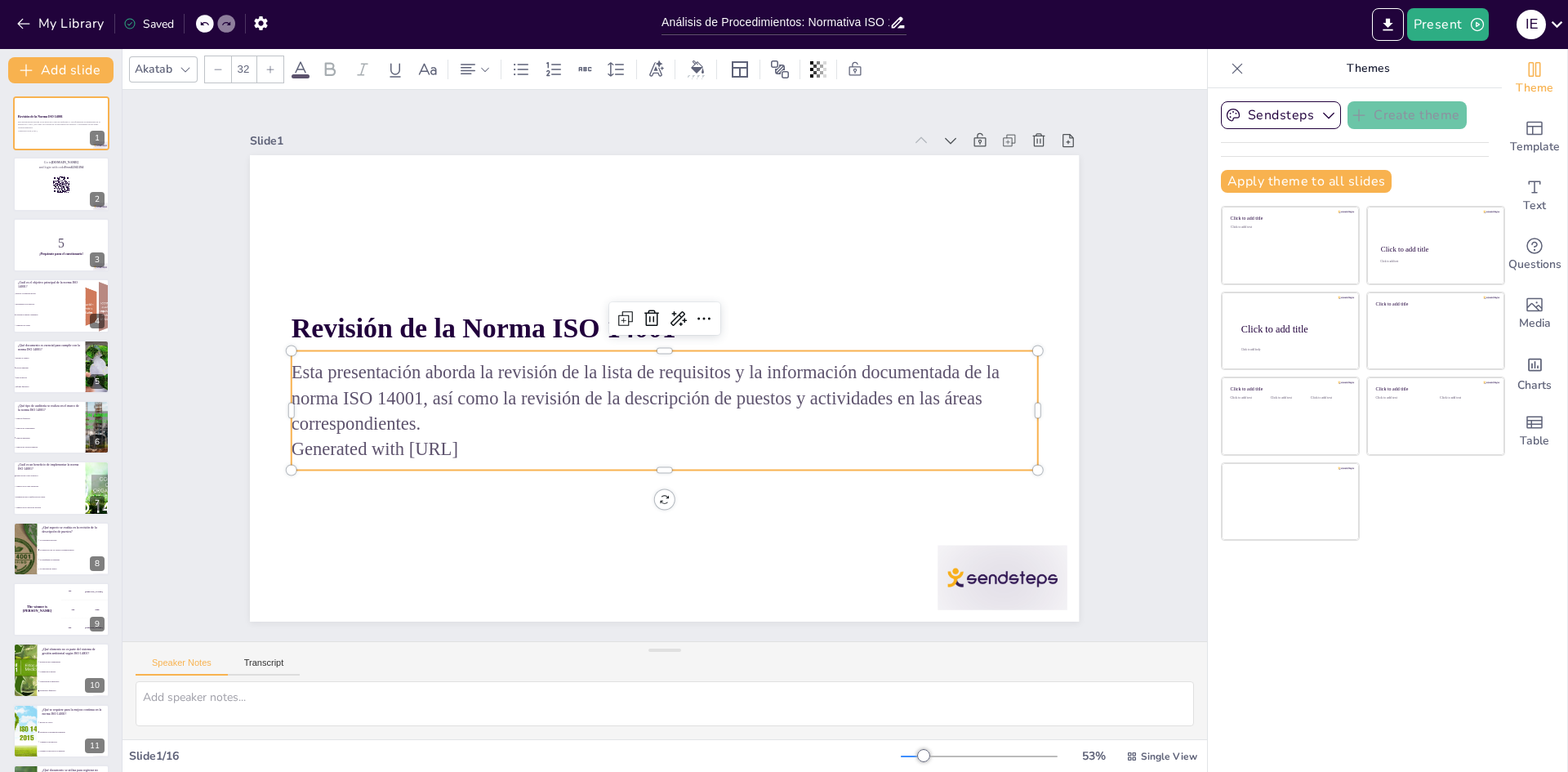
checkbox input "true"
click at [775, 399] on p "Esta presentación aborda la revisión de la lista de requisitos y la información…" at bounding box center [643, 389] width 606 height 557
checkbox input "true"
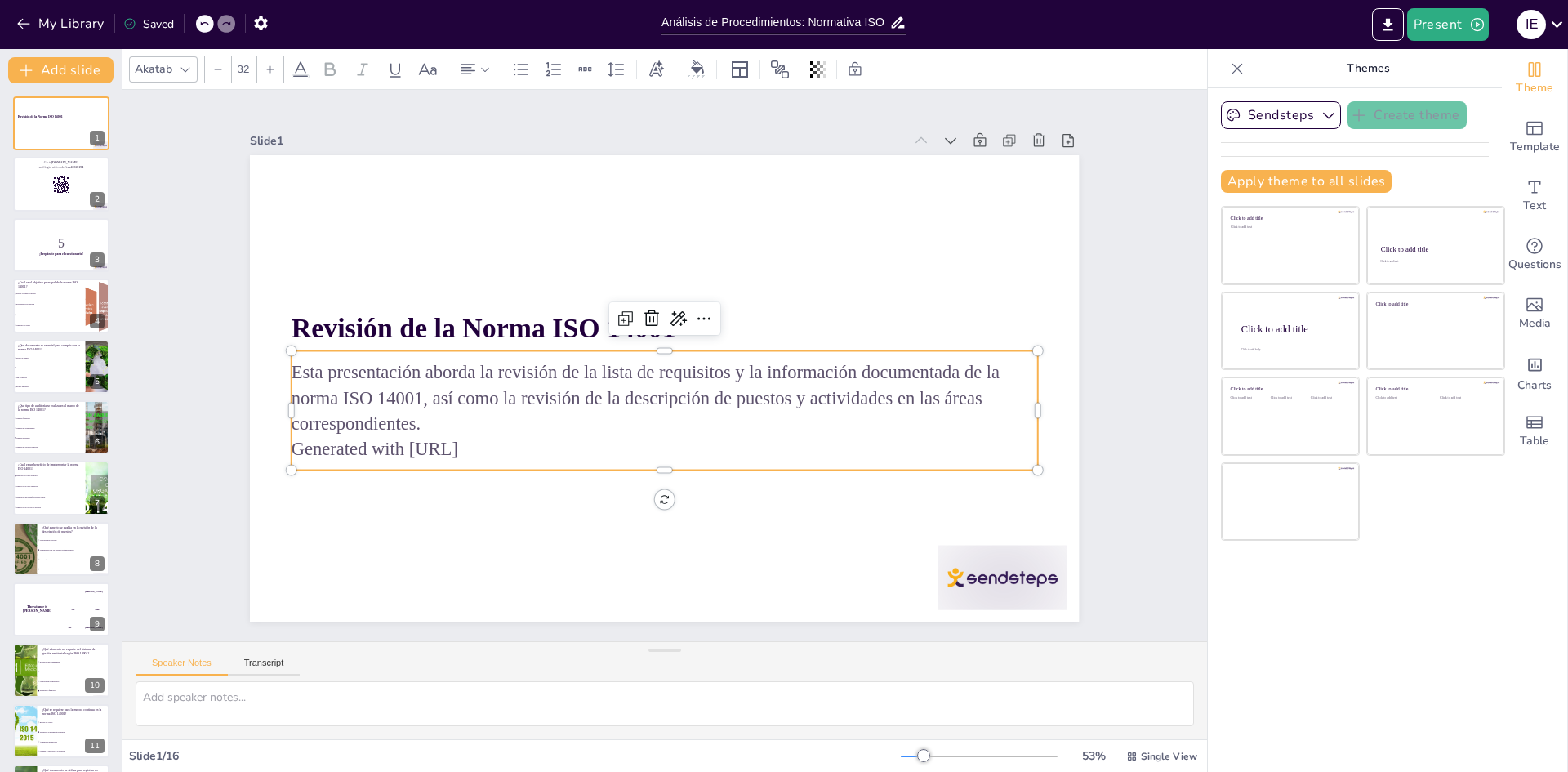
checkbox input "true"
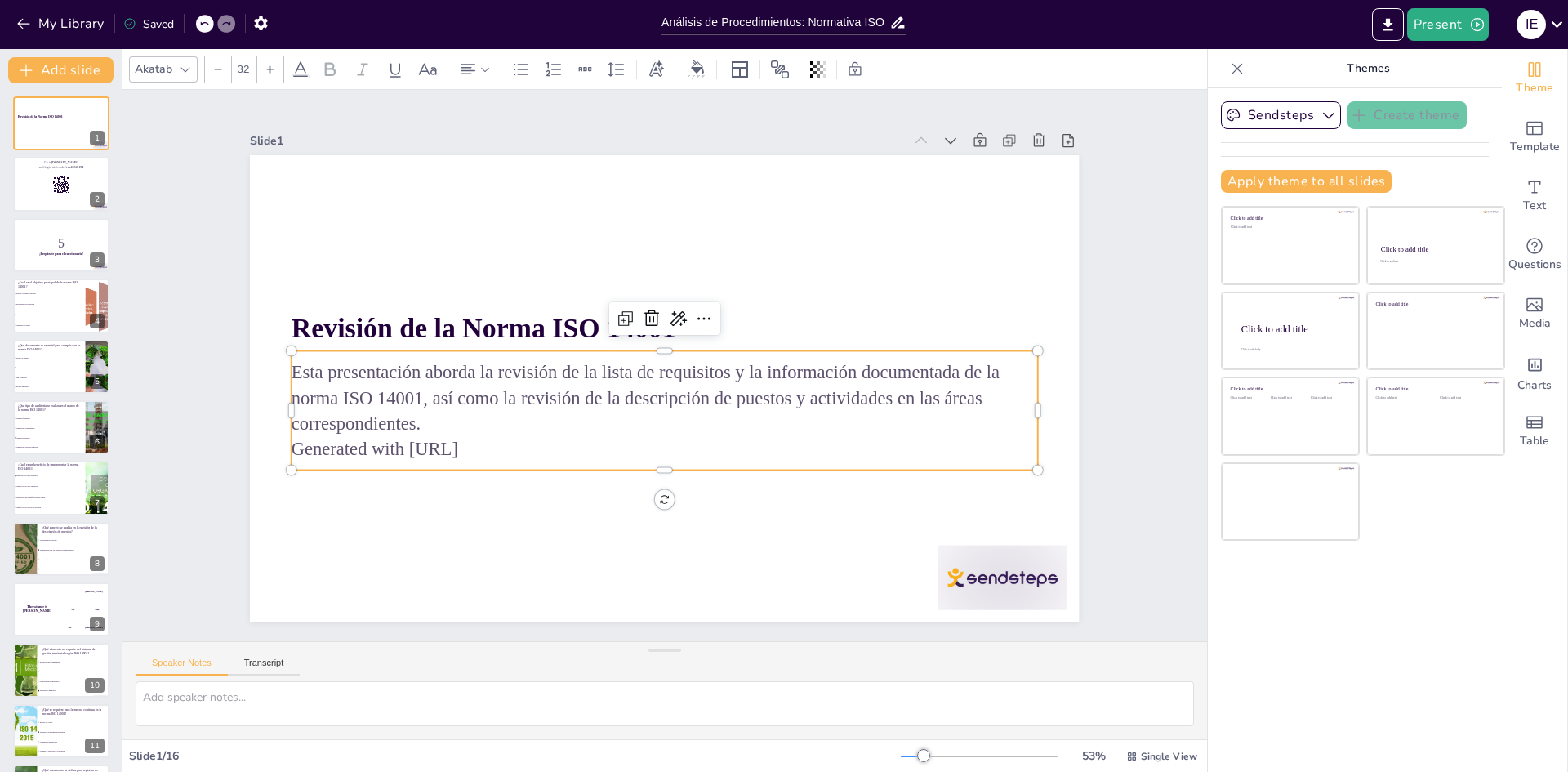
checkbox input "true"
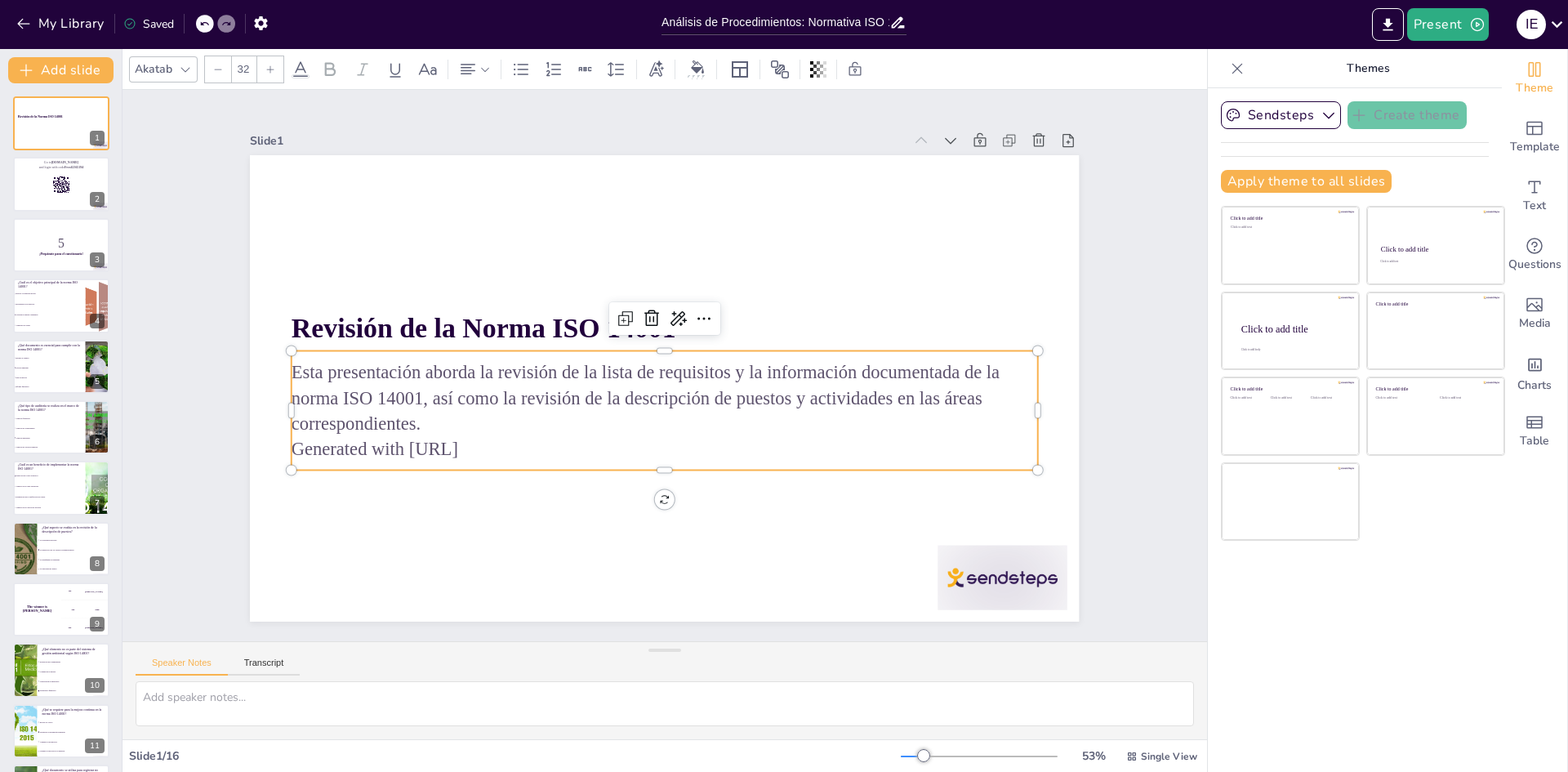
checkbox input "true"
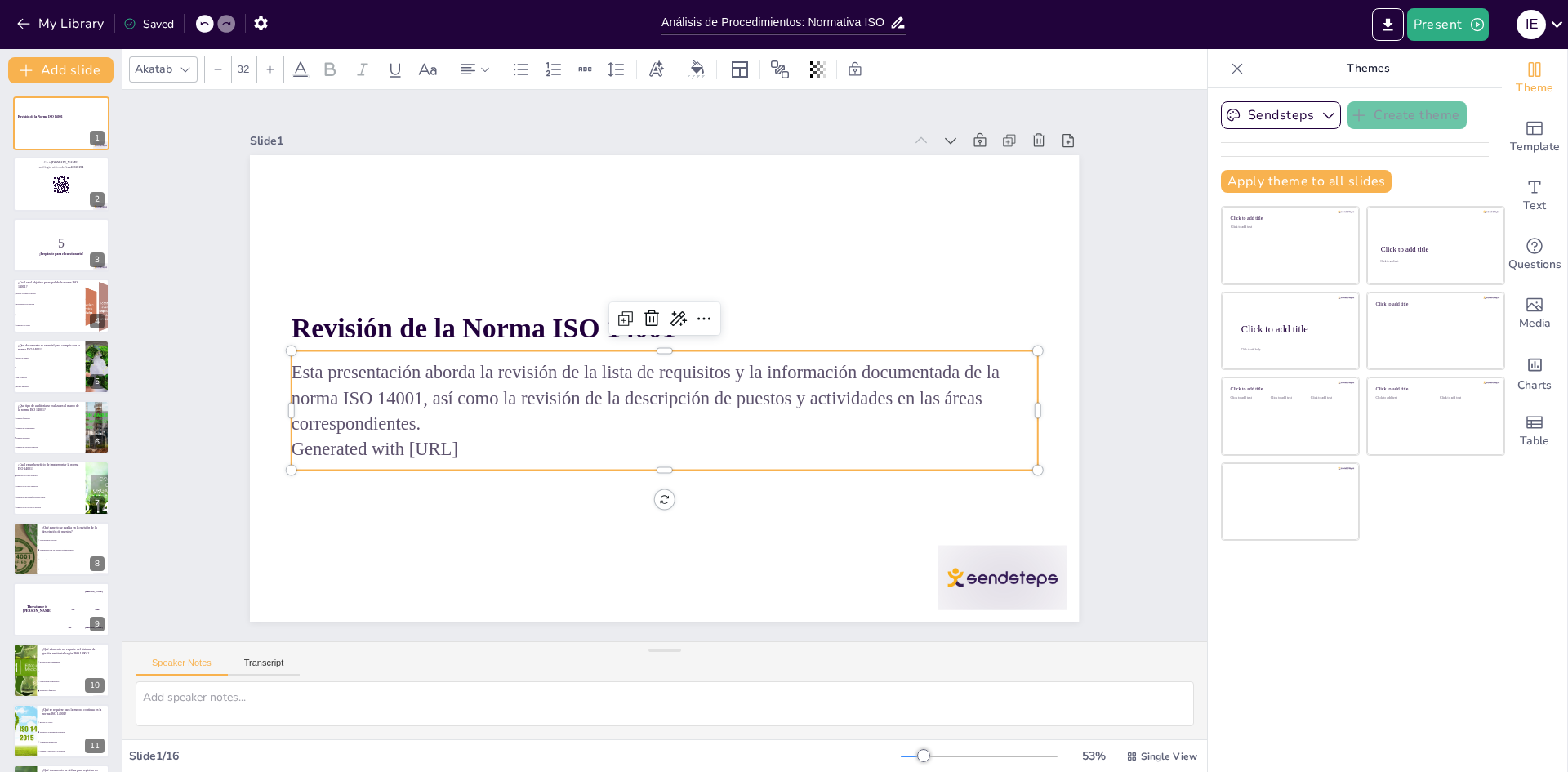
checkbox input "true"
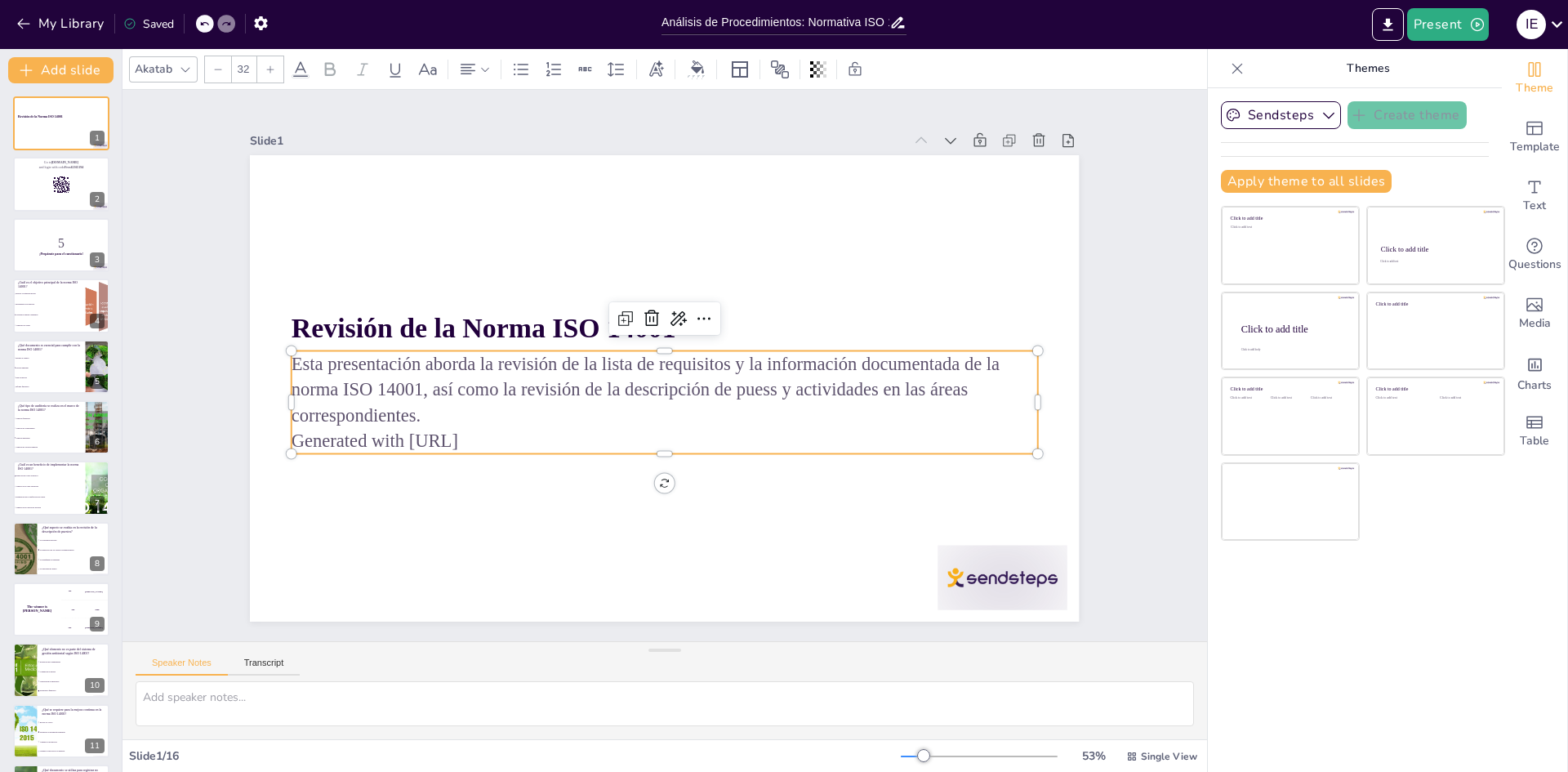
checkbox input "true"
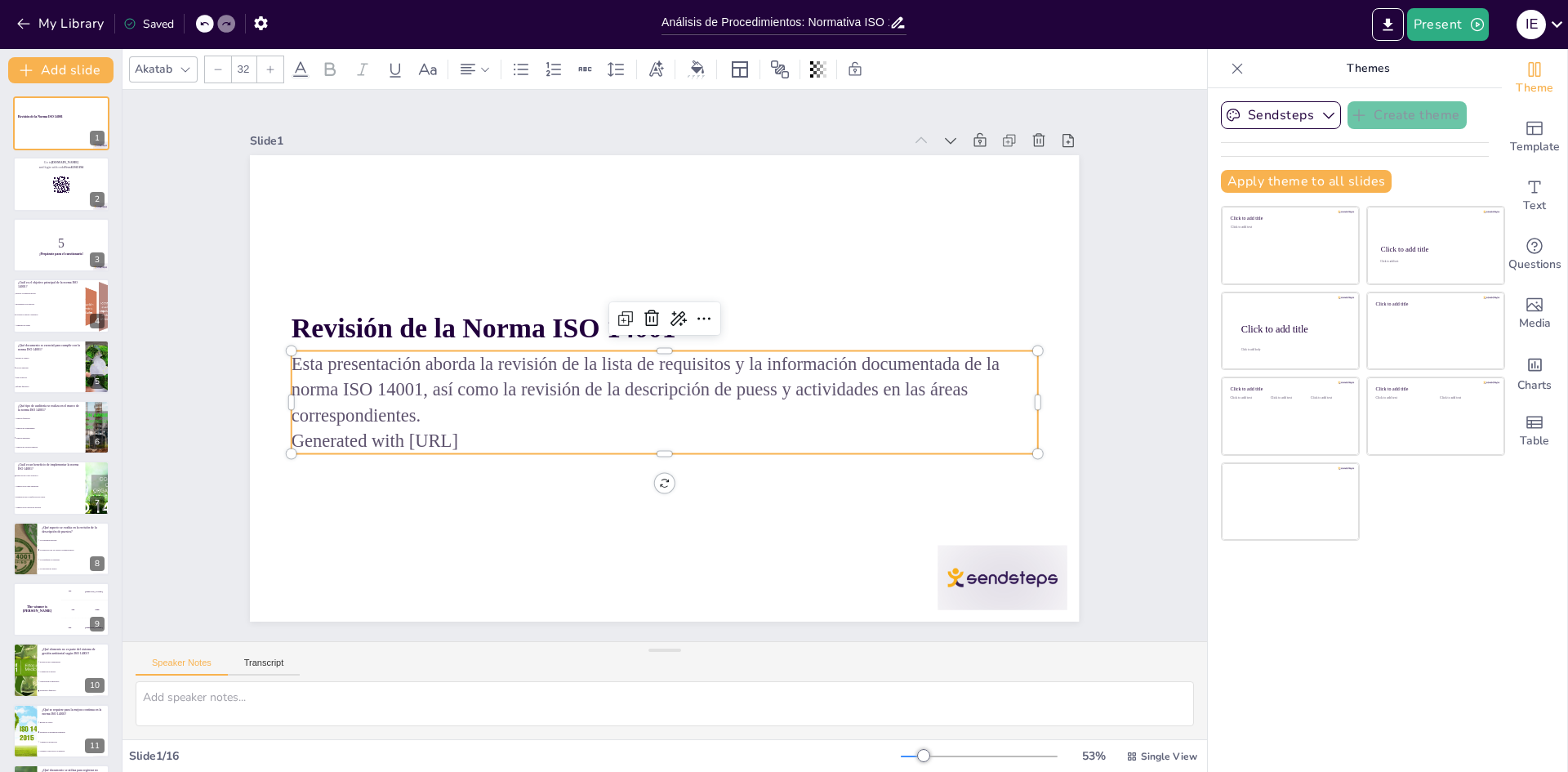
checkbox input "true"
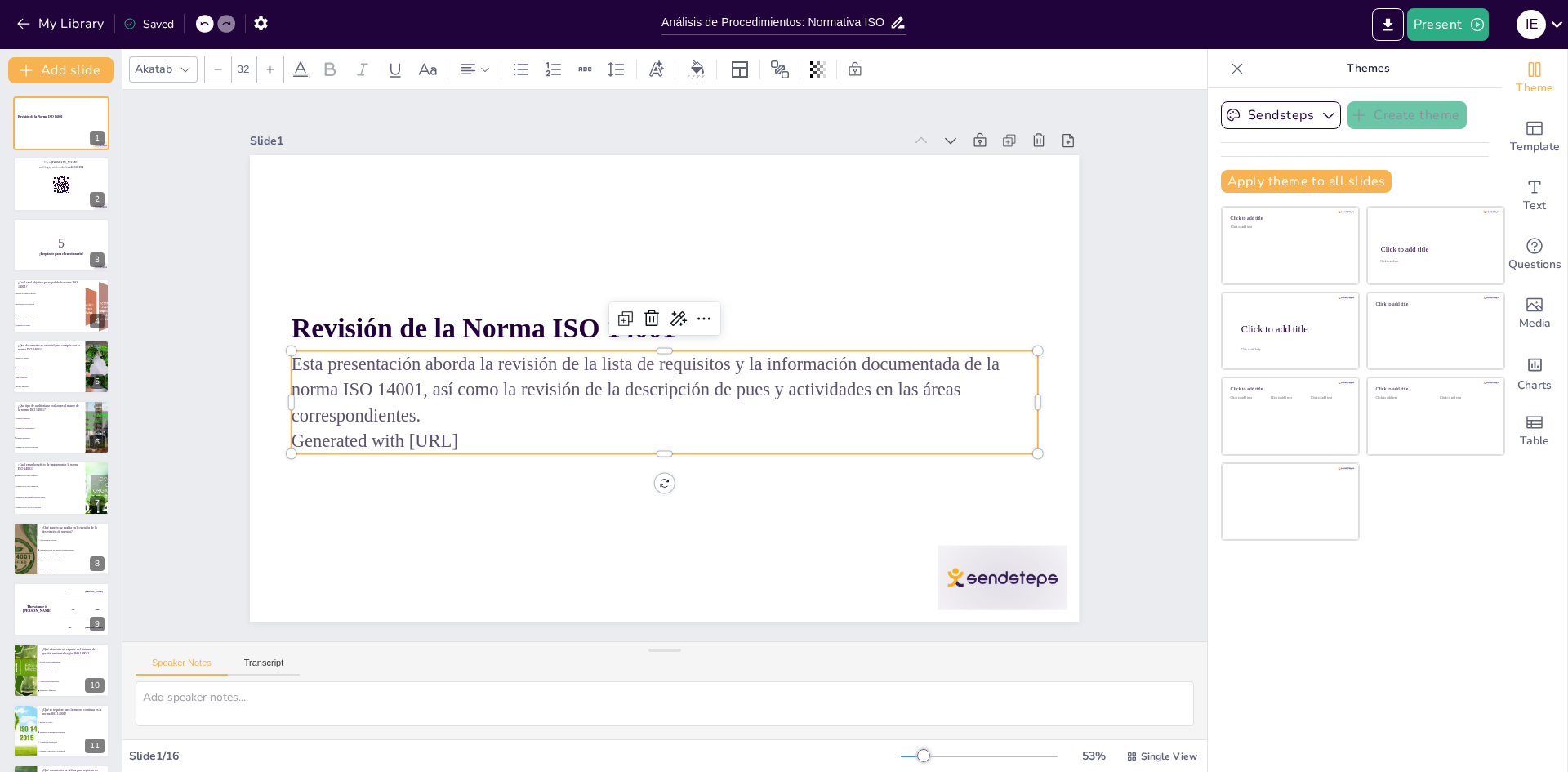
checkbox input "true"
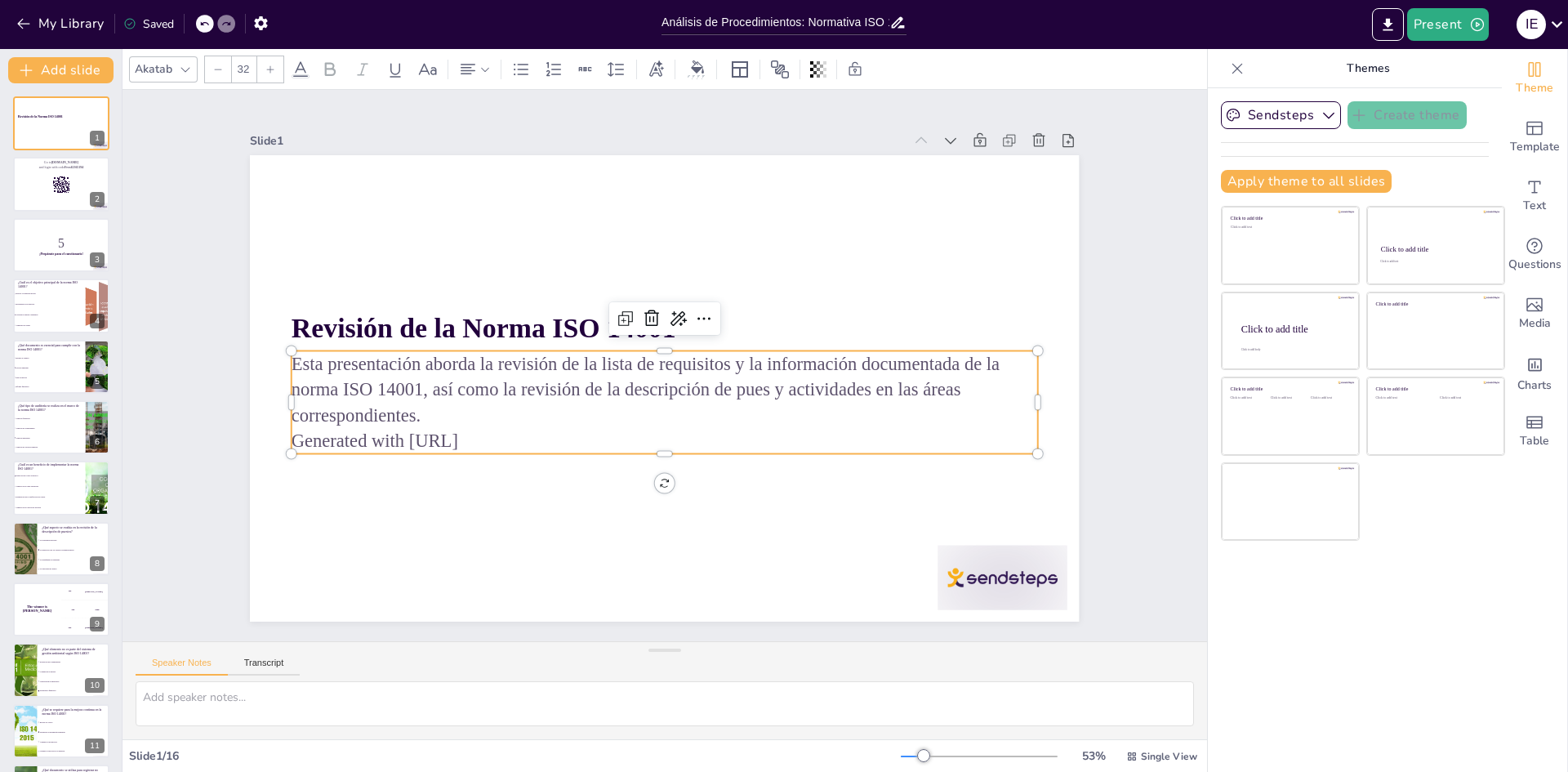
checkbox input "true"
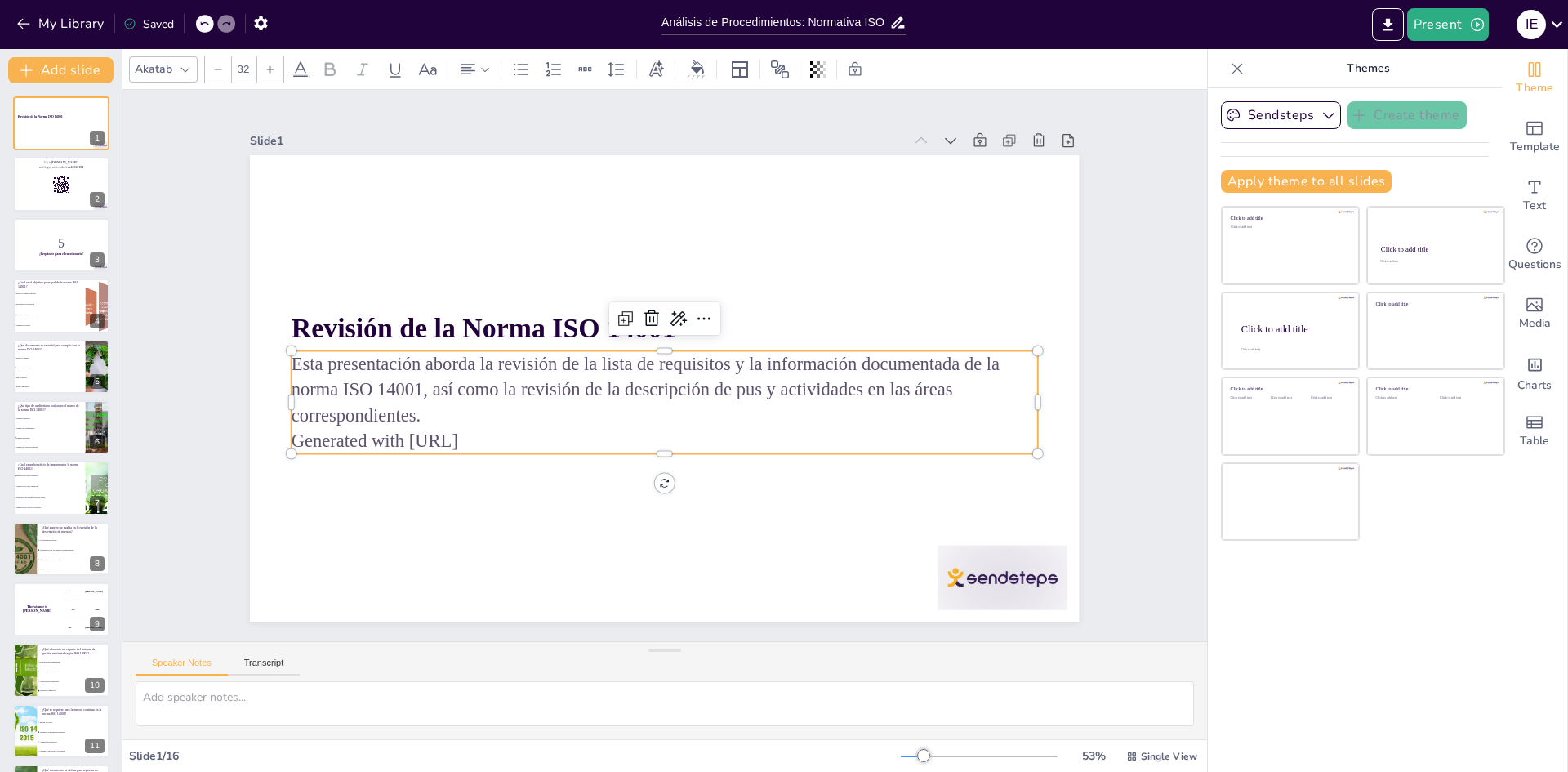
checkbox input "true"
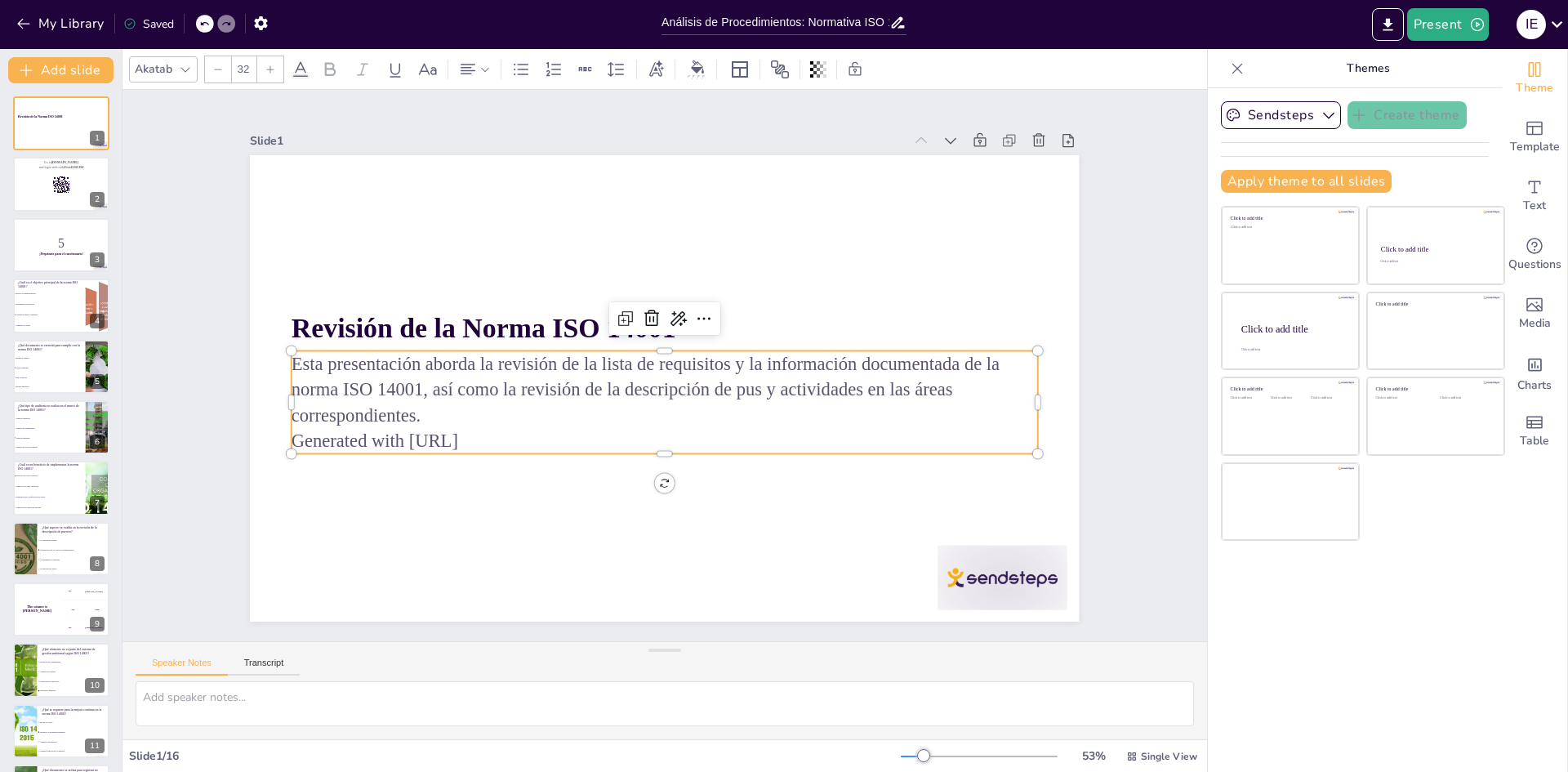
checkbox input "true"
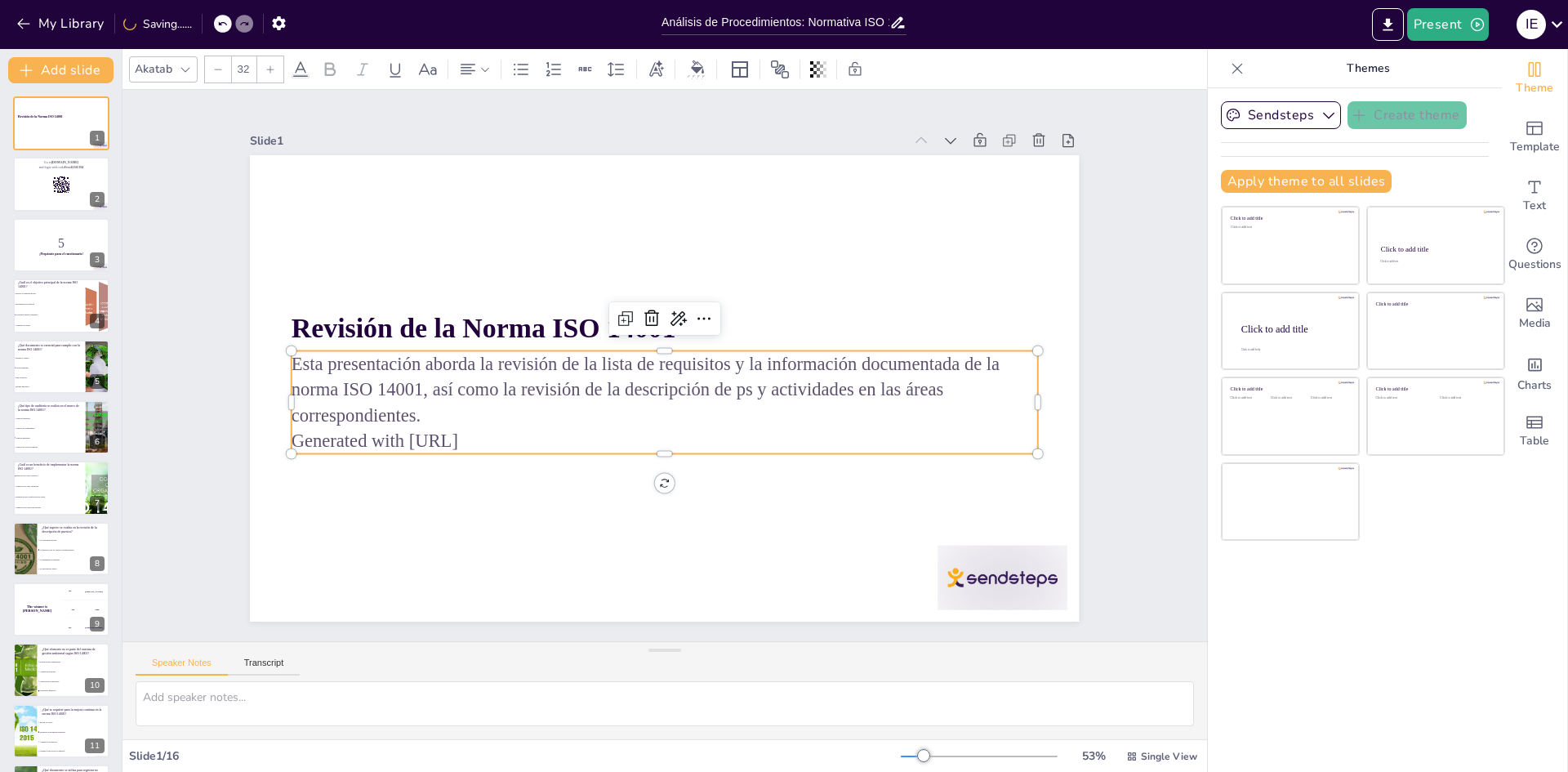
checkbox input "true"
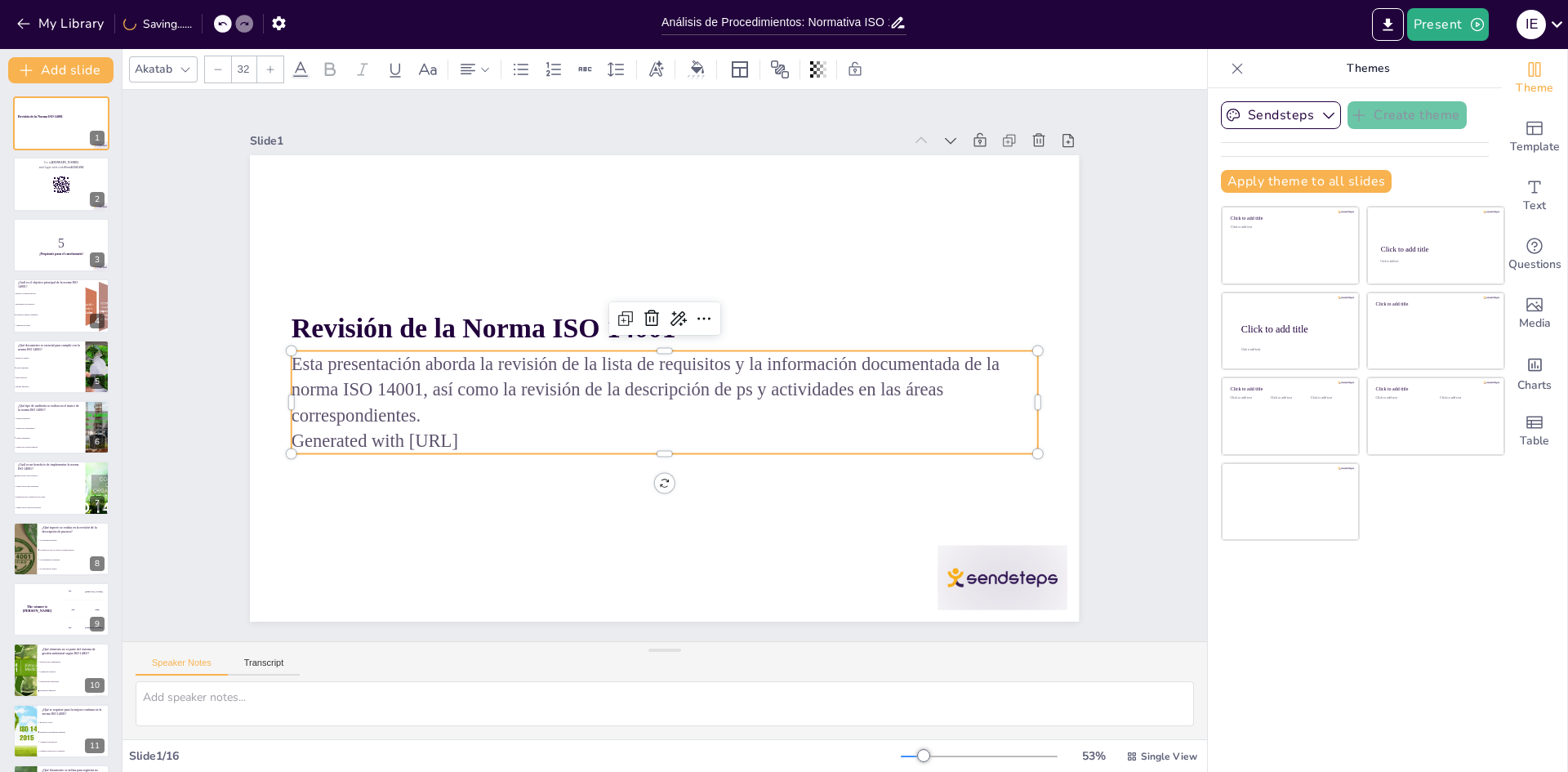
checkbox input "true"
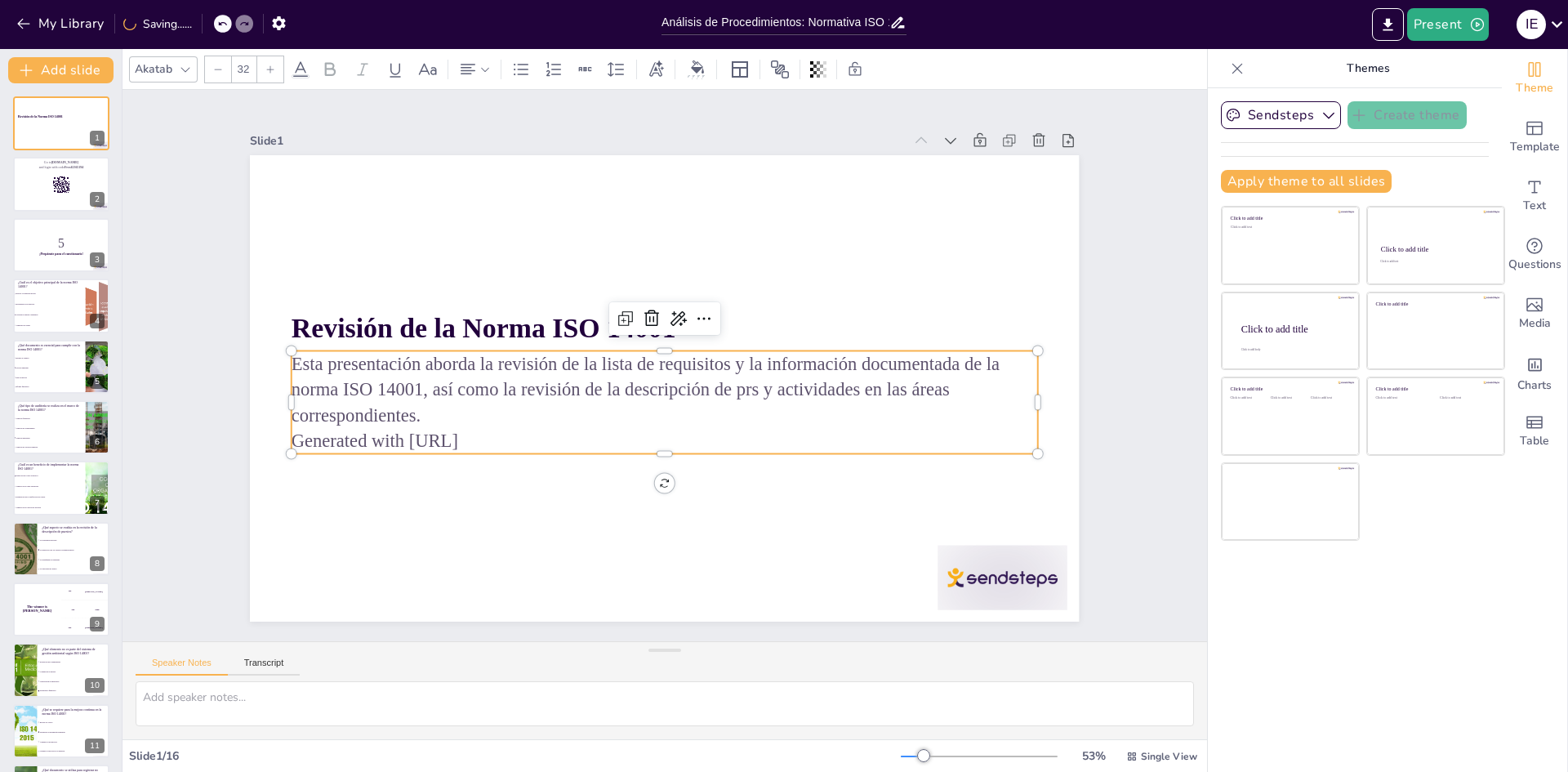
checkbox input "true"
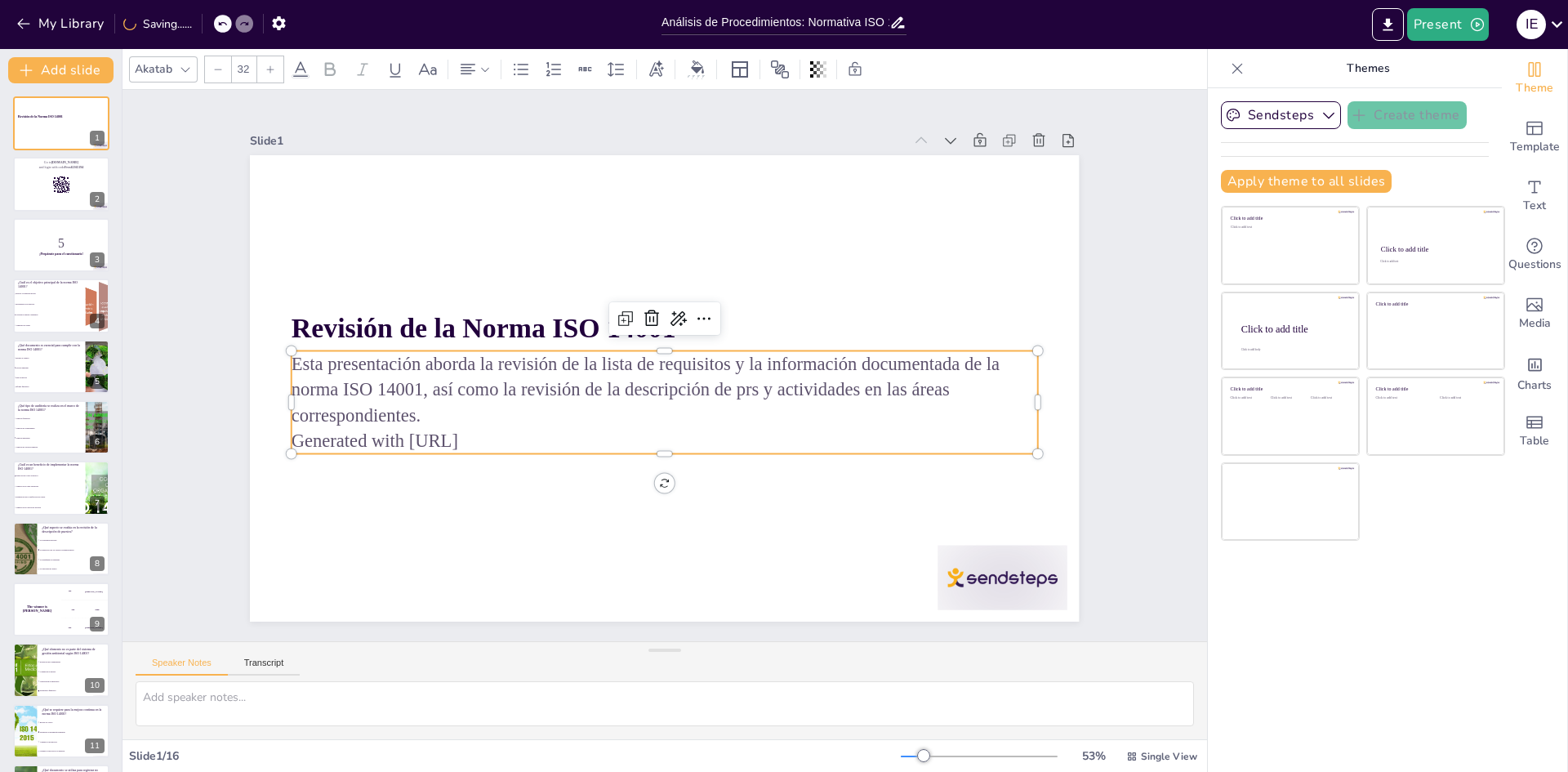
checkbox input "true"
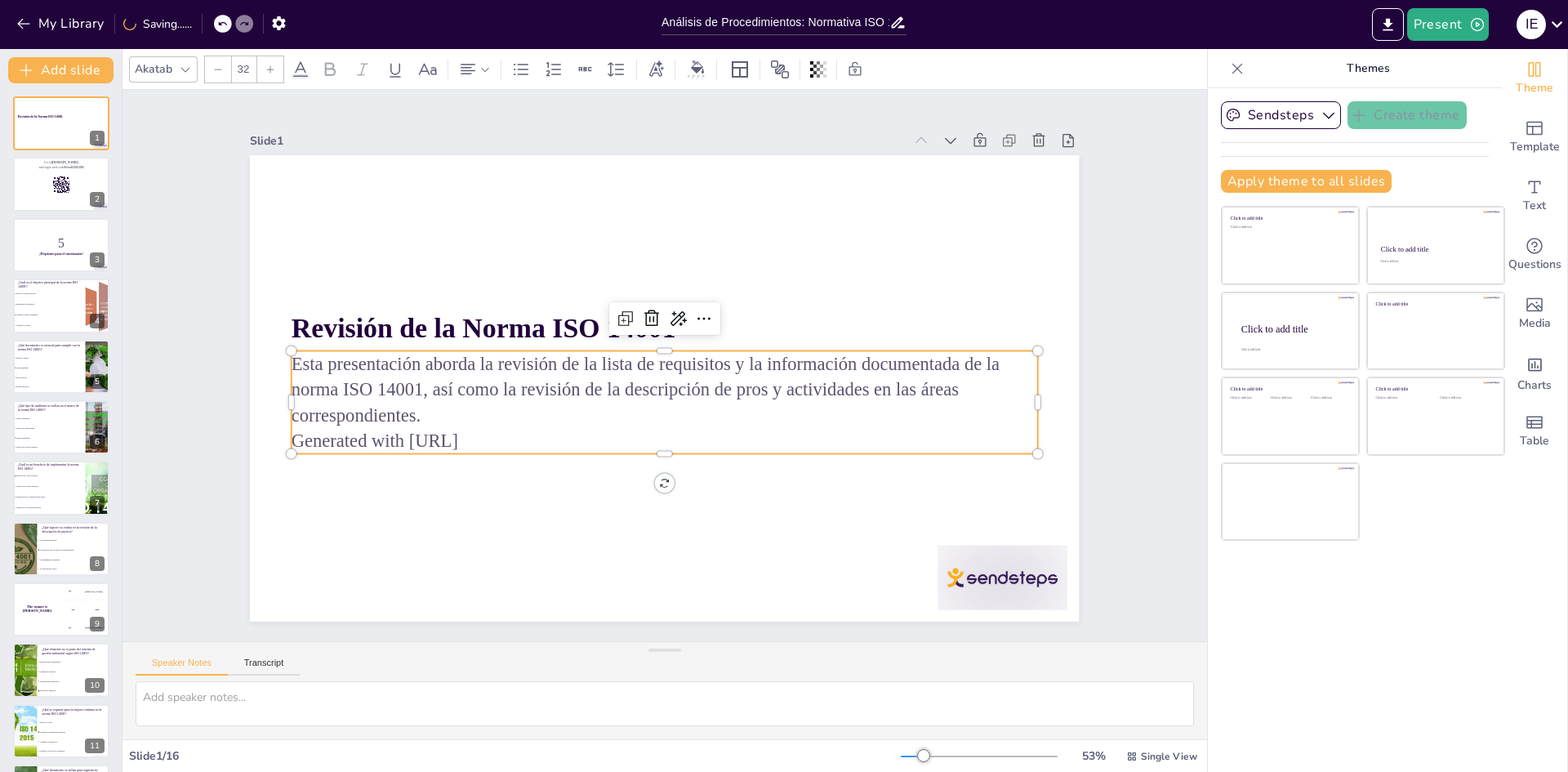
checkbox input "true"
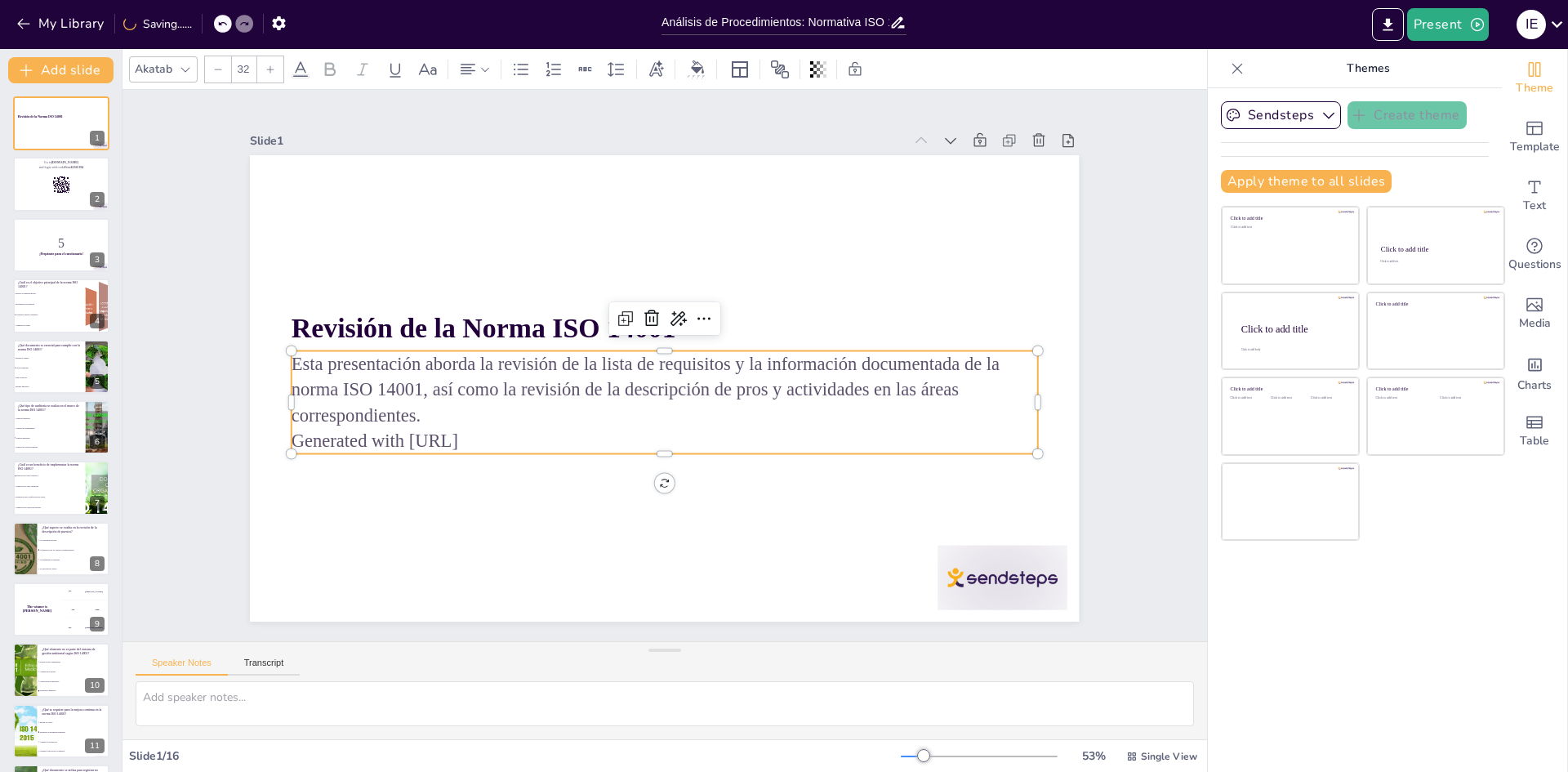
checkbox input "true"
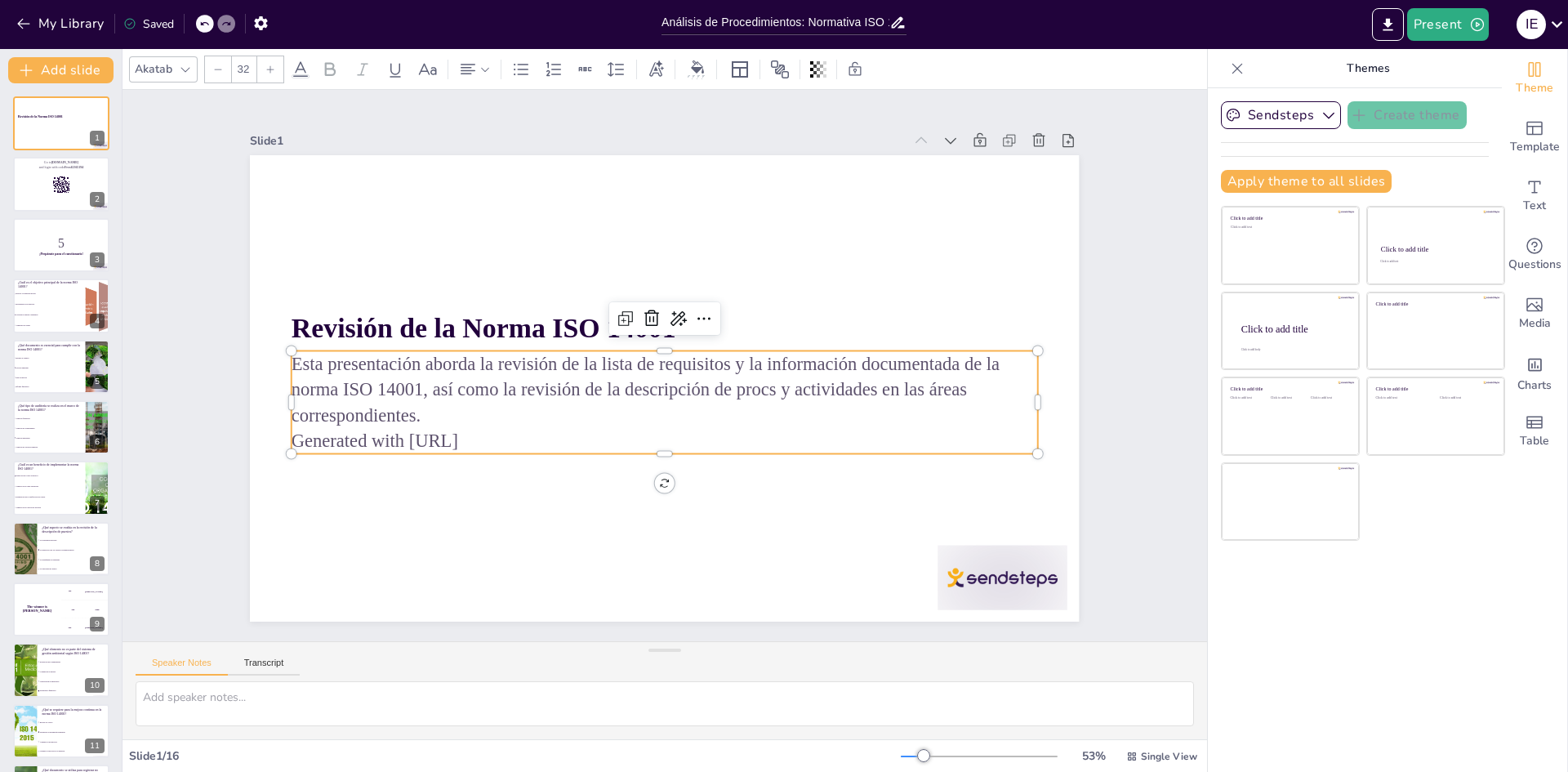
checkbox input "true"
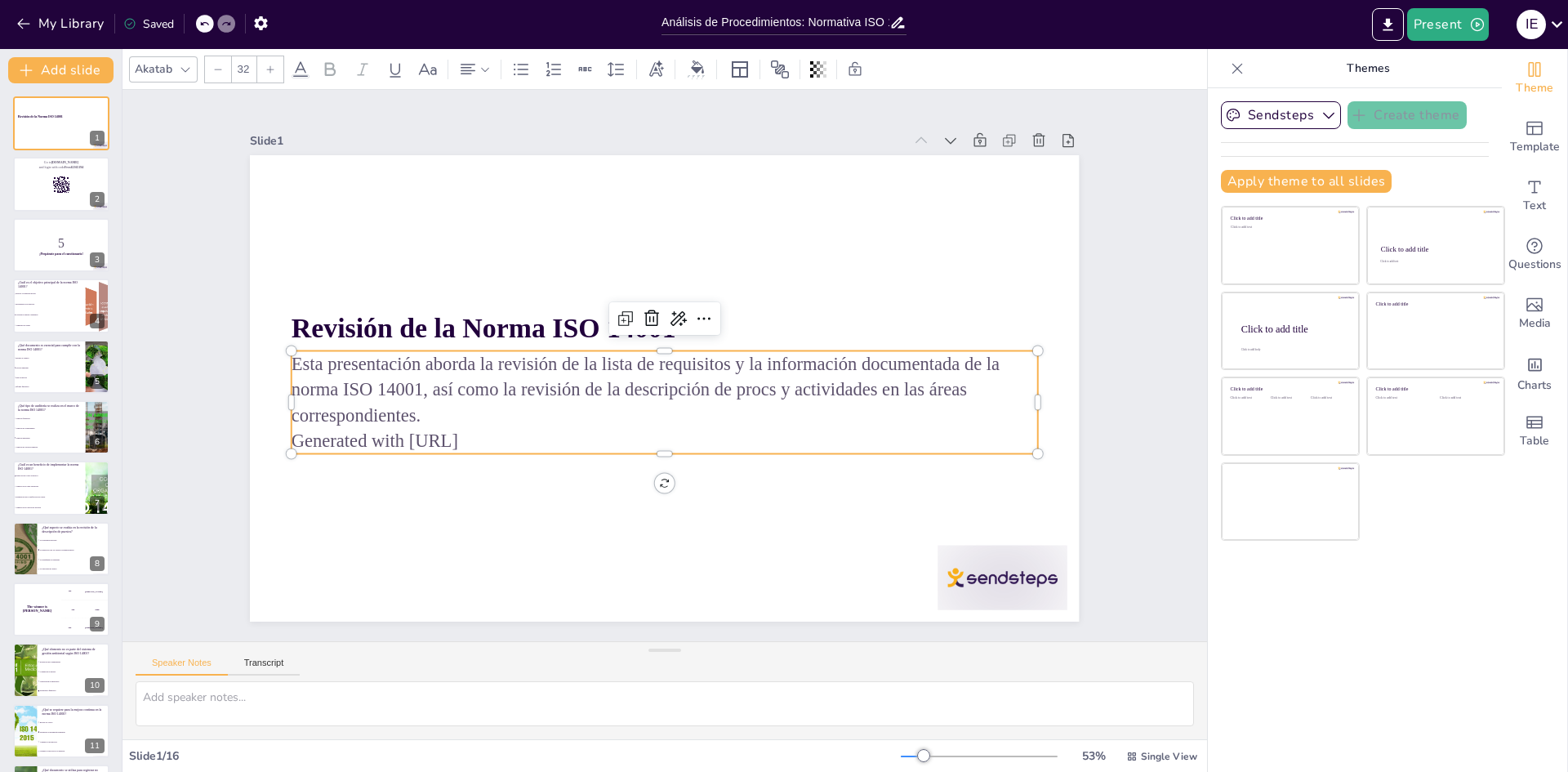
checkbox input "true"
drag, startPoint x: 504, startPoint y: 437, endPoint x: 285, endPoint y: 447, distance: 219.2
click at [285, 447] on div "Revisión de la Norma ISO 14001 Esta presentación aborda la revisión de la lista…" at bounding box center [672, 343] width 932 height 699
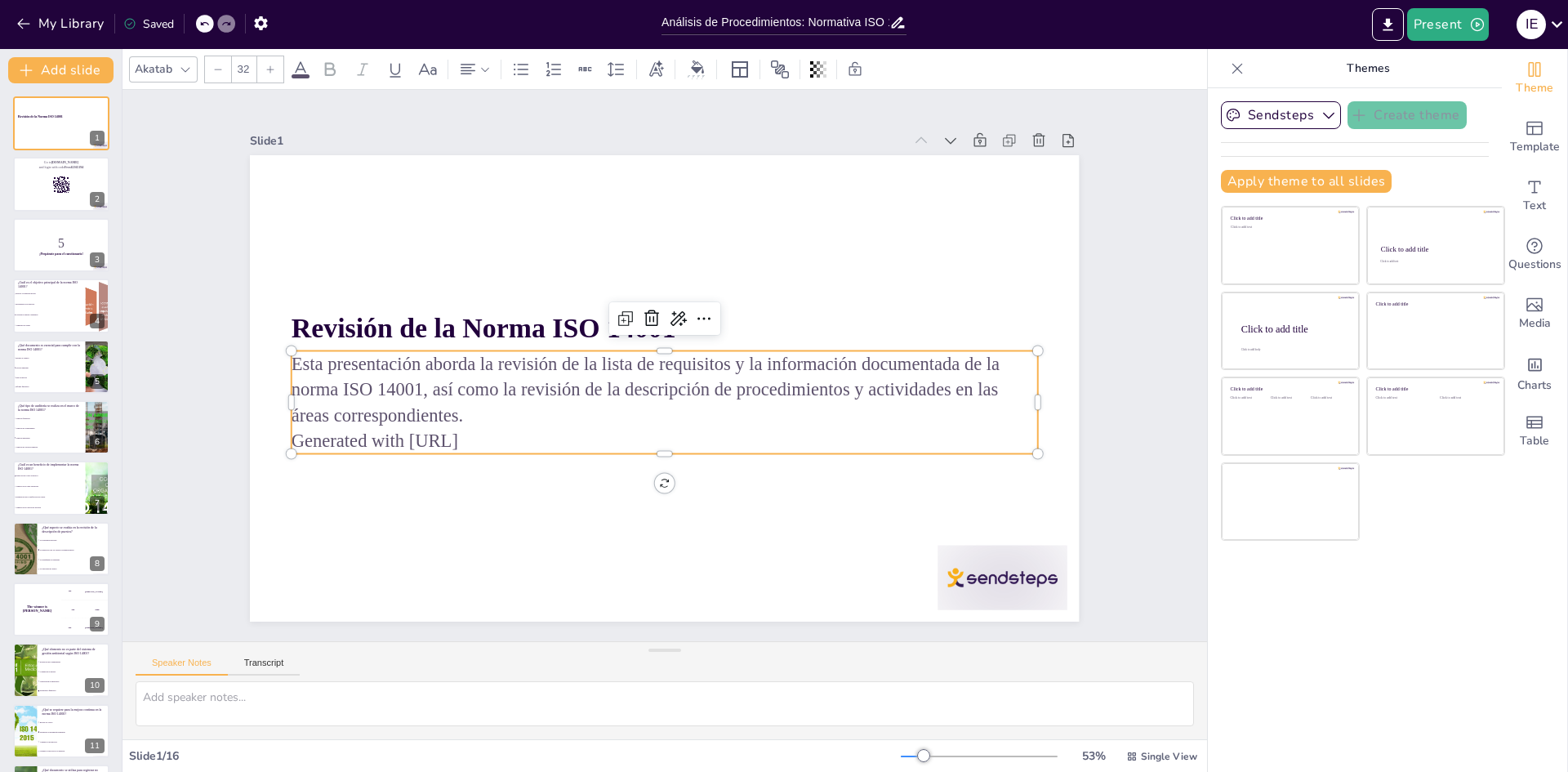
click at [490, 437] on p "Generated with Sendsteps.ai" at bounding box center [595, 395] width 327 height 691
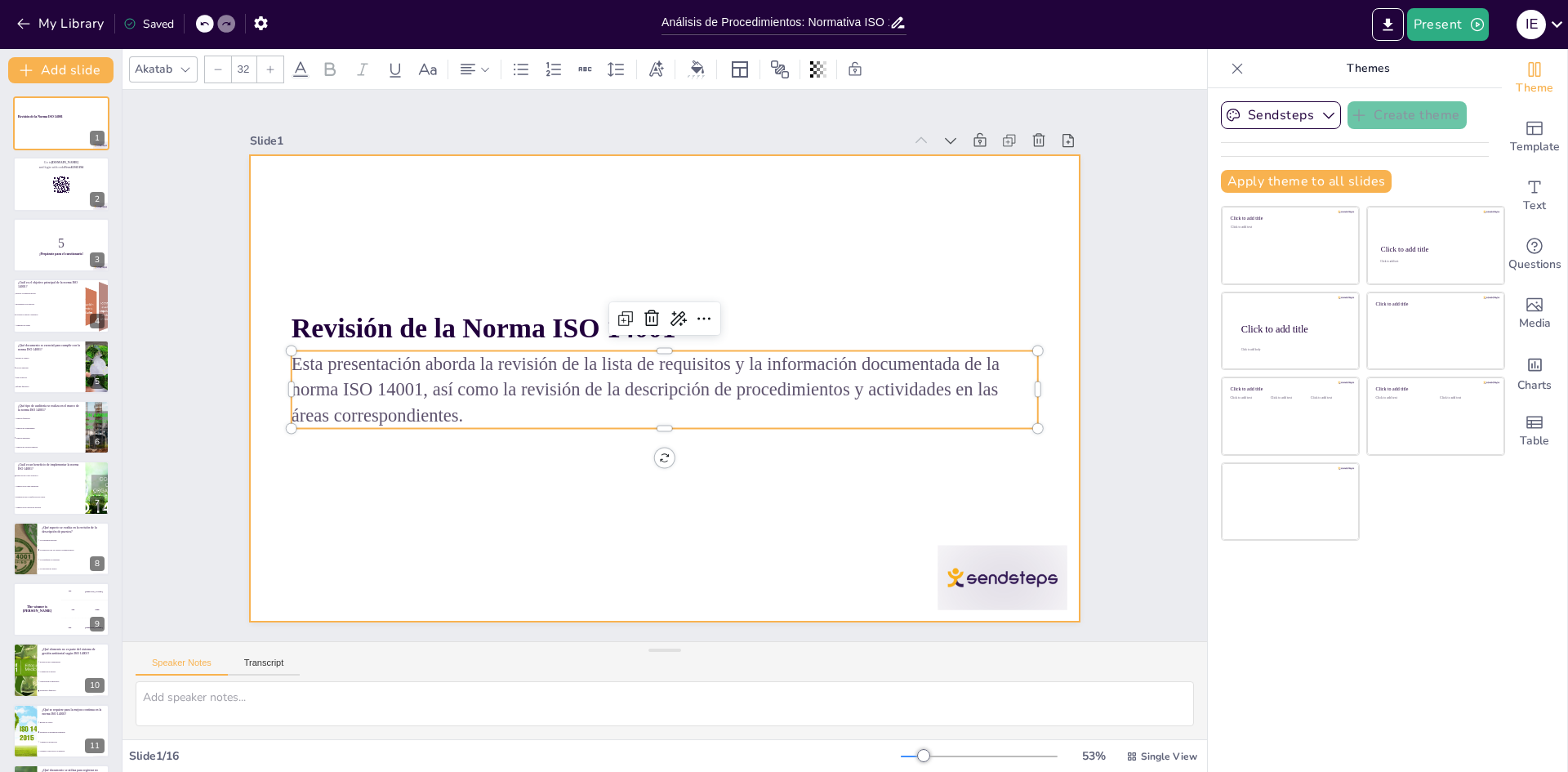
click at [481, 483] on div at bounding box center [665, 388] width 829 height 466
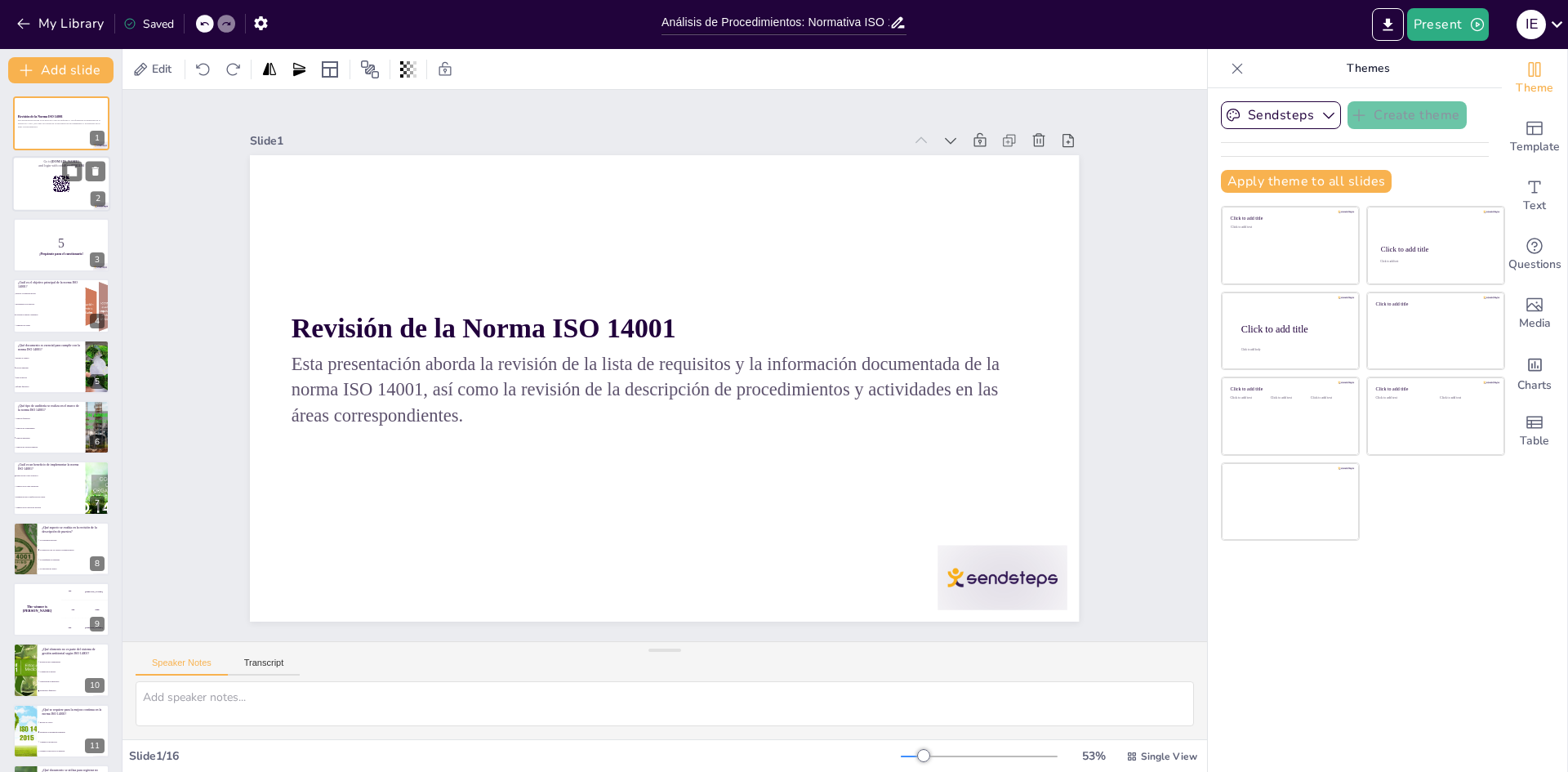
click at [47, 190] on div at bounding box center [61, 184] width 98 height 56
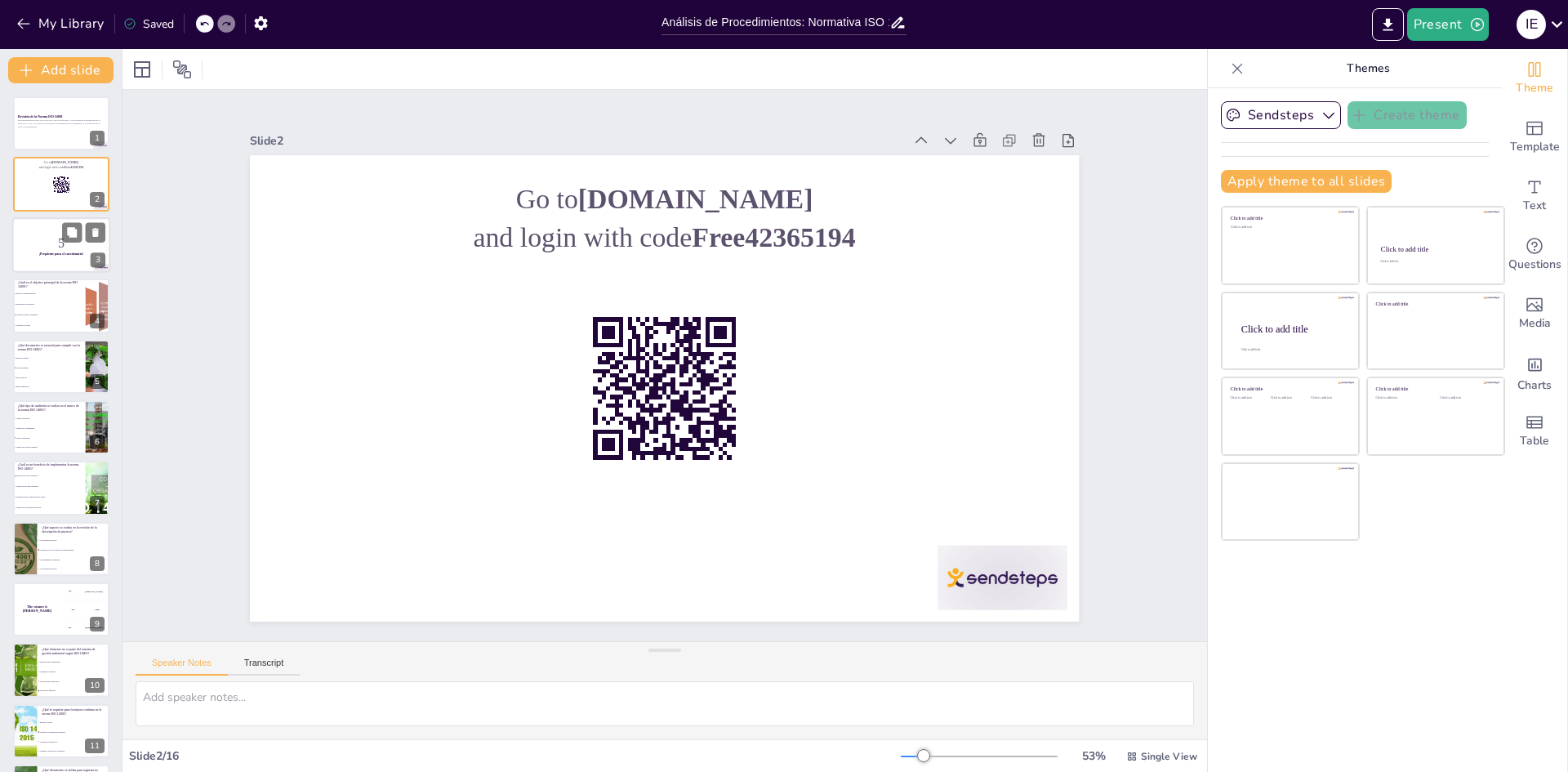
click at [48, 248] on p "5" at bounding box center [61, 243] width 88 height 18
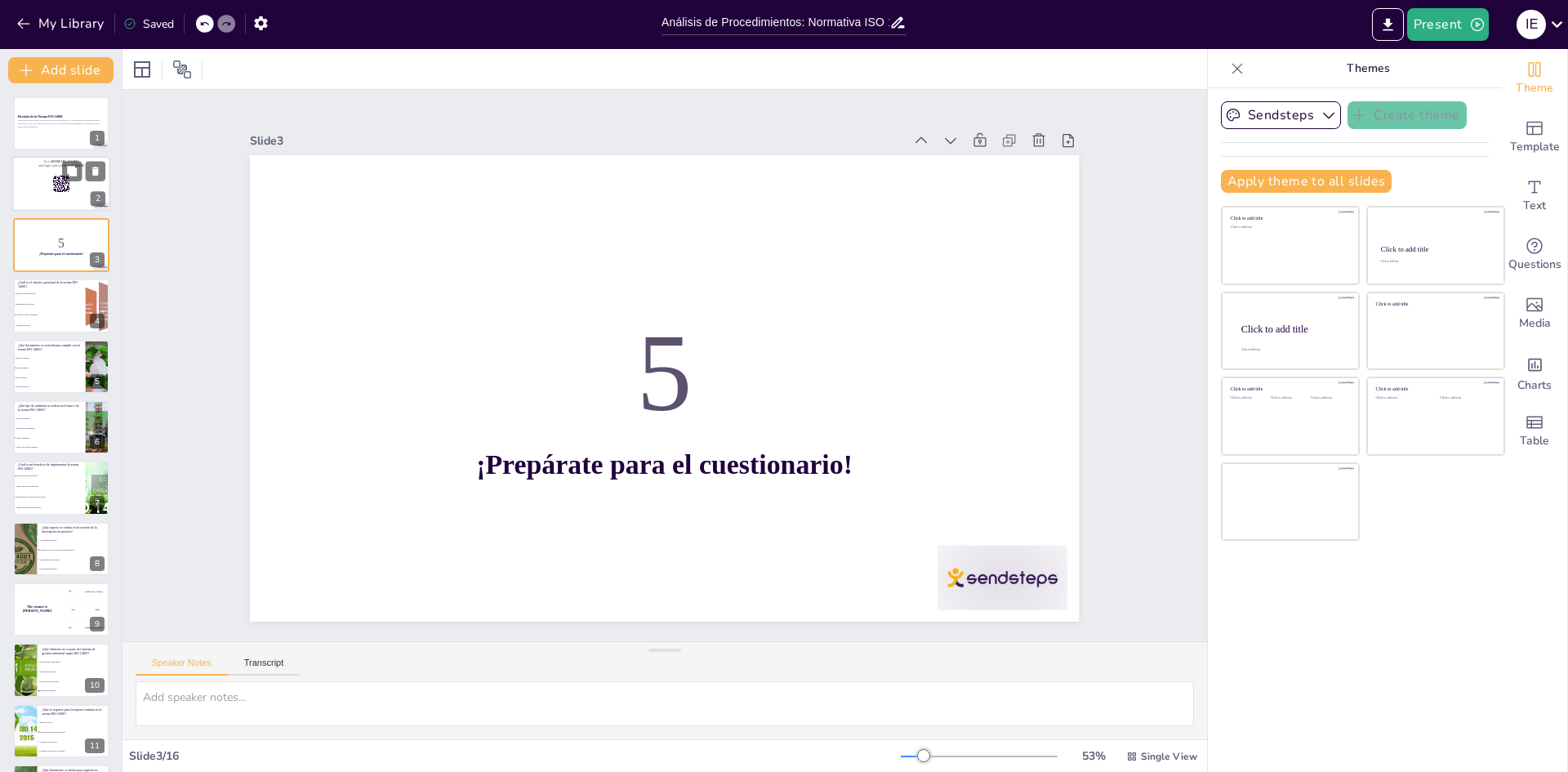
click at [58, 196] on div at bounding box center [61, 184] width 98 height 56
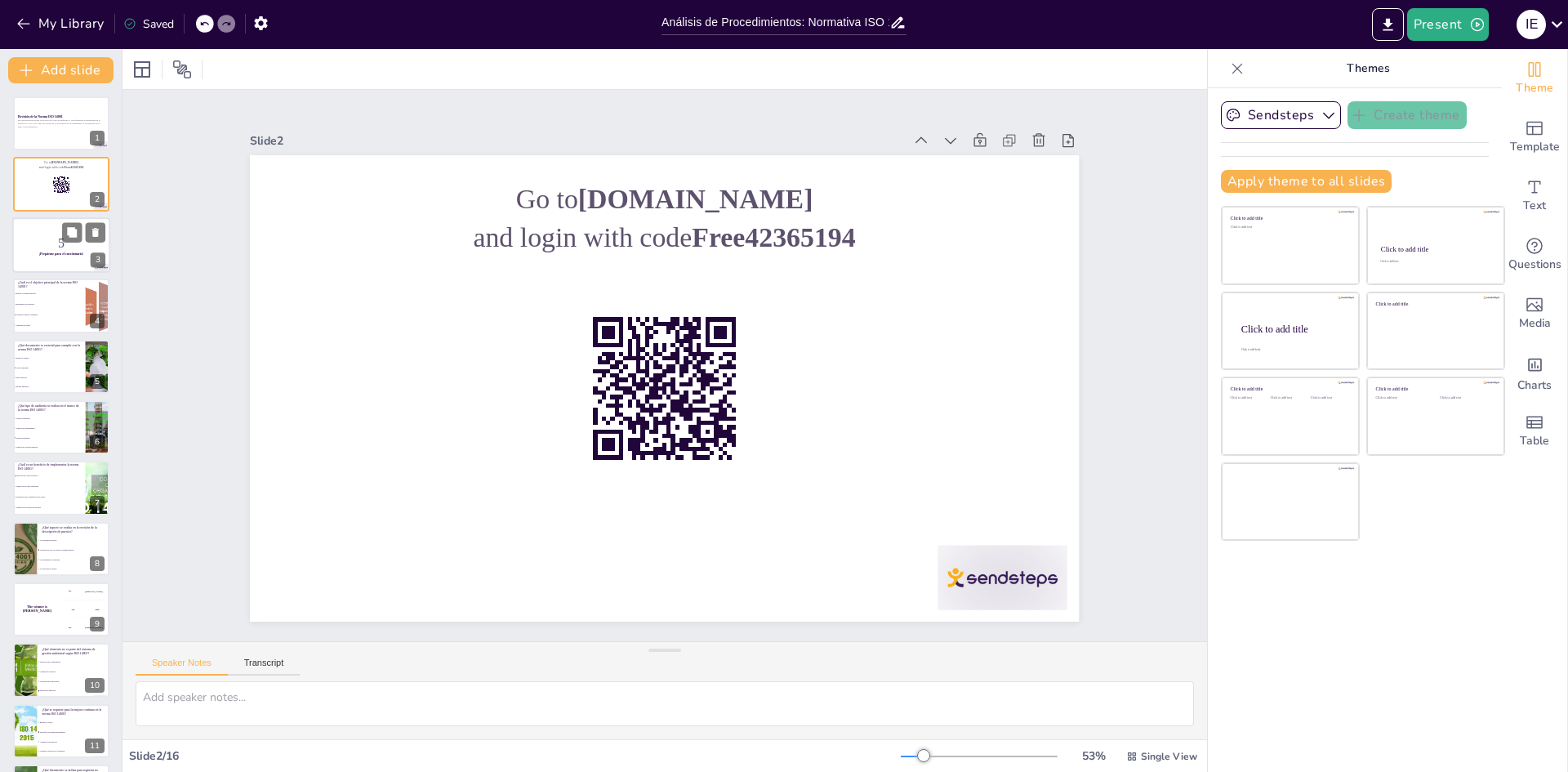
click at [47, 243] on p "5" at bounding box center [61, 243] width 88 height 18
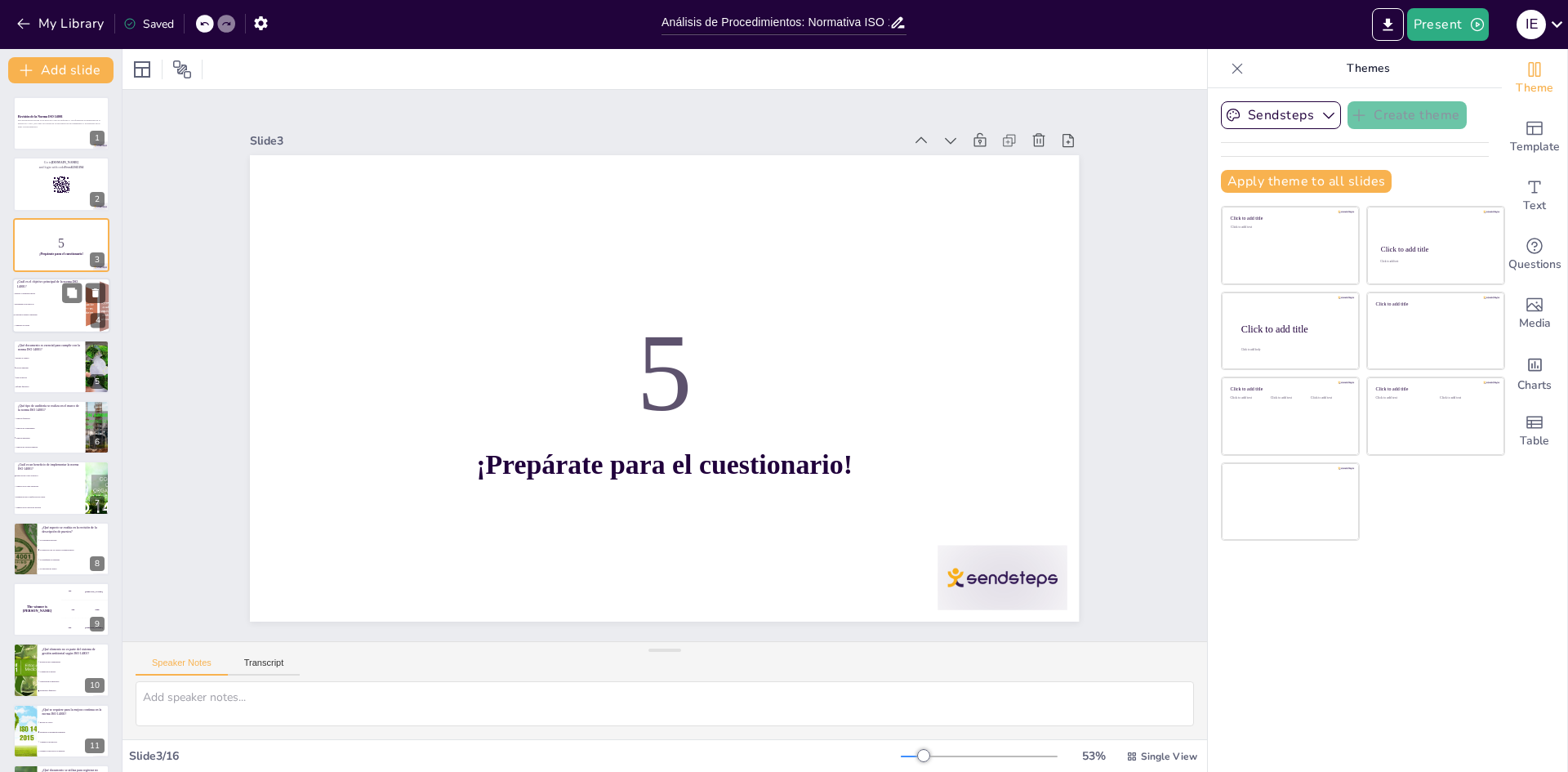
click at [47, 322] on li "Aumentar las ventas" at bounding box center [49, 326] width 74 height 11
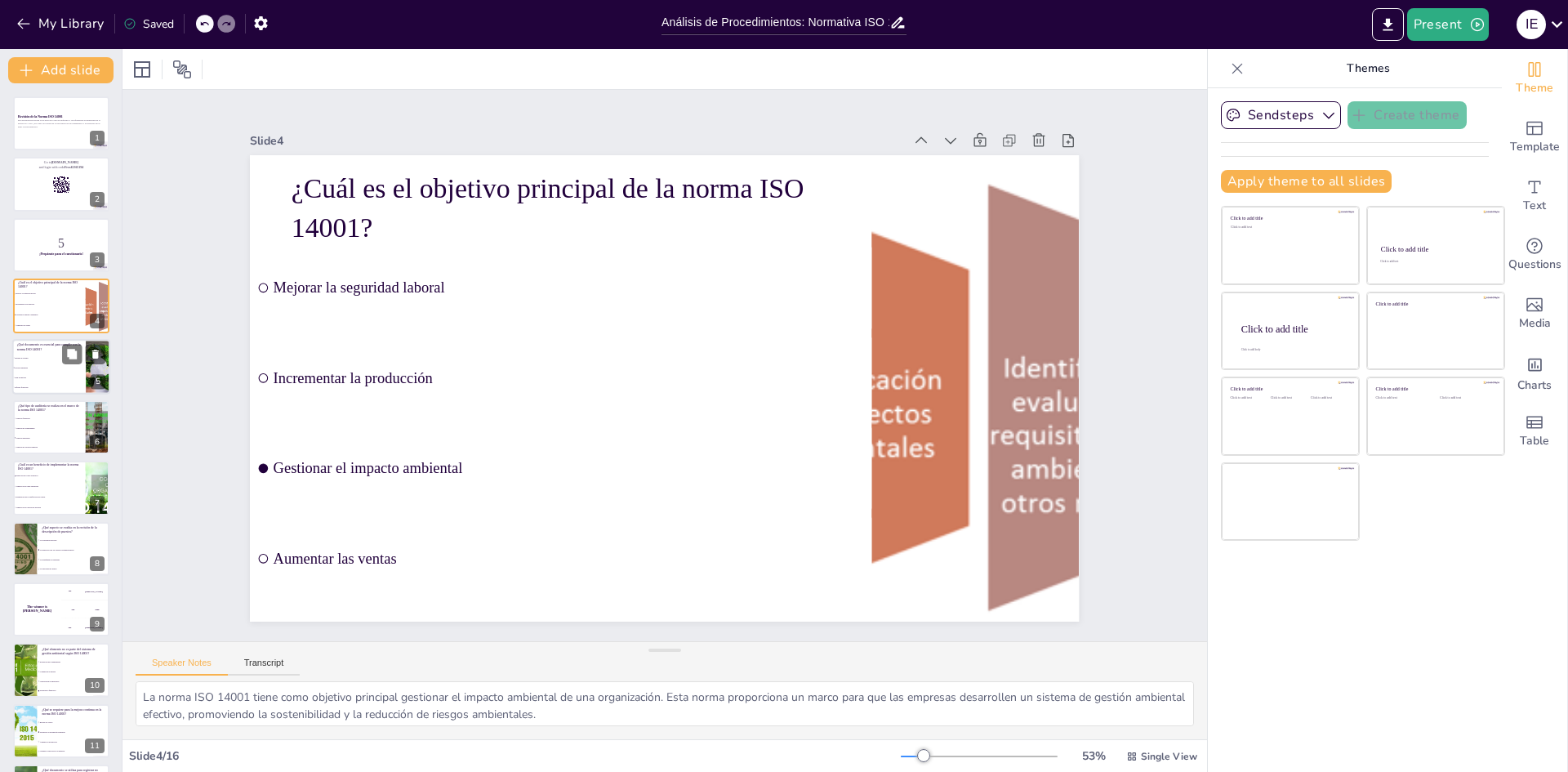
click at [49, 365] on span "Política ambiental" at bounding box center [49, 366] width 70 height 3
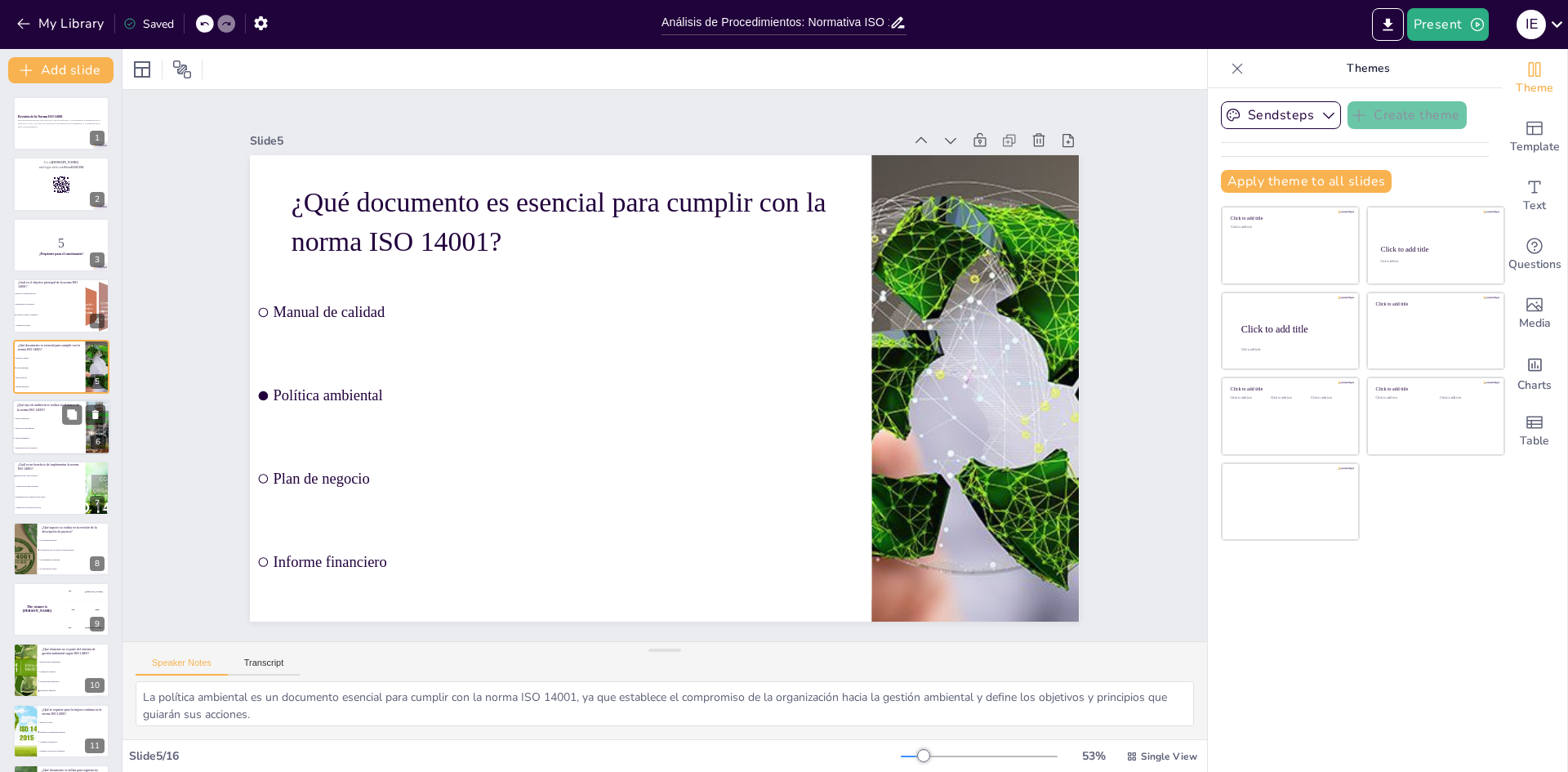
click at [58, 434] on li "Auditoría ambiental" at bounding box center [49, 437] width 74 height 10
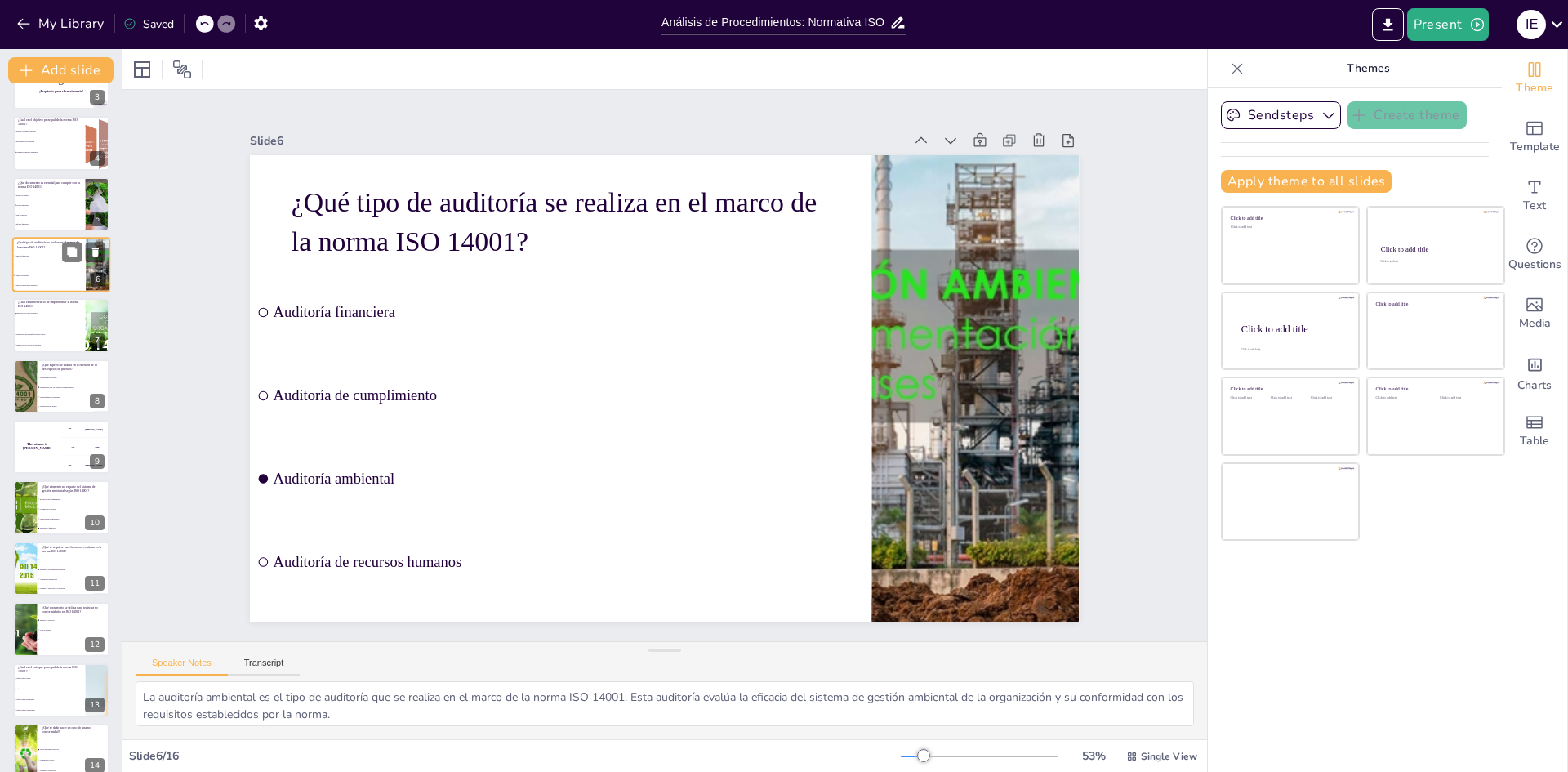
scroll to position [163, 0]
click at [56, 327] on li "Aumento de la carga regulatoria" at bounding box center [49, 323] width 74 height 11
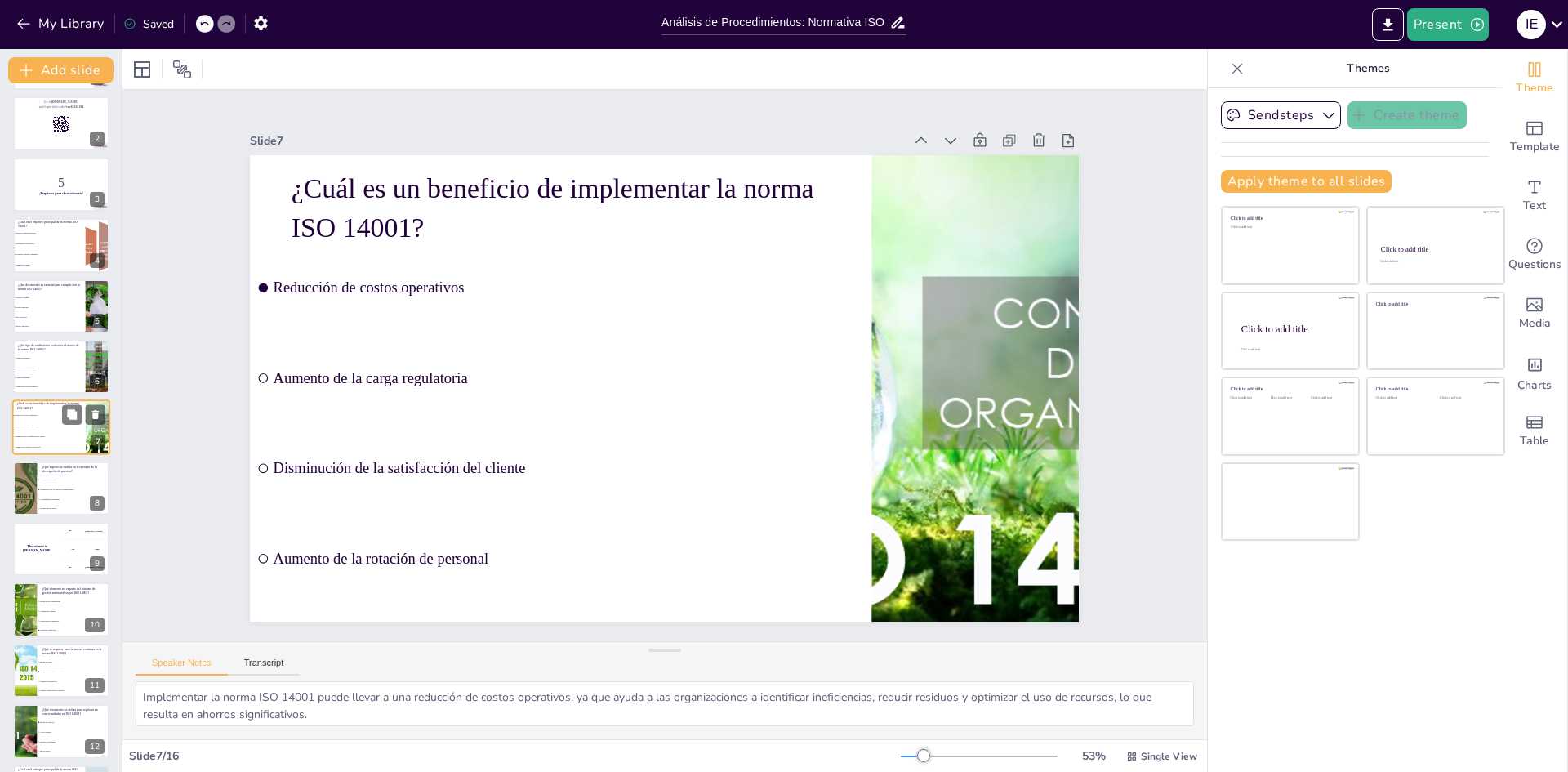
click at [56, 327] on span "Informe financiero" at bounding box center [50, 326] width 69 height 2
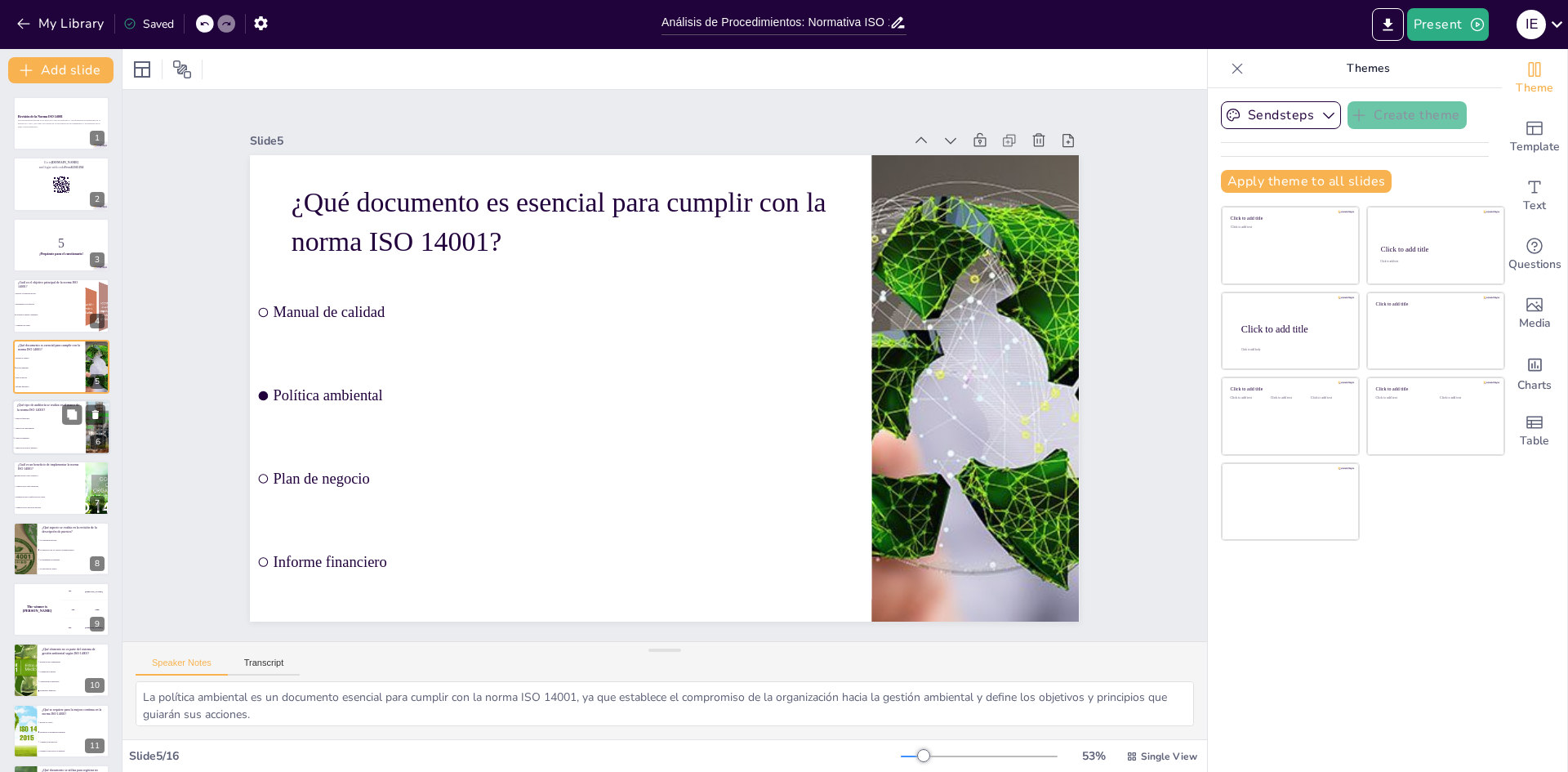
click at [57, 432] on li "Auditoría de cumplimiento" at bounding box center [49, 428] width 74 height 10
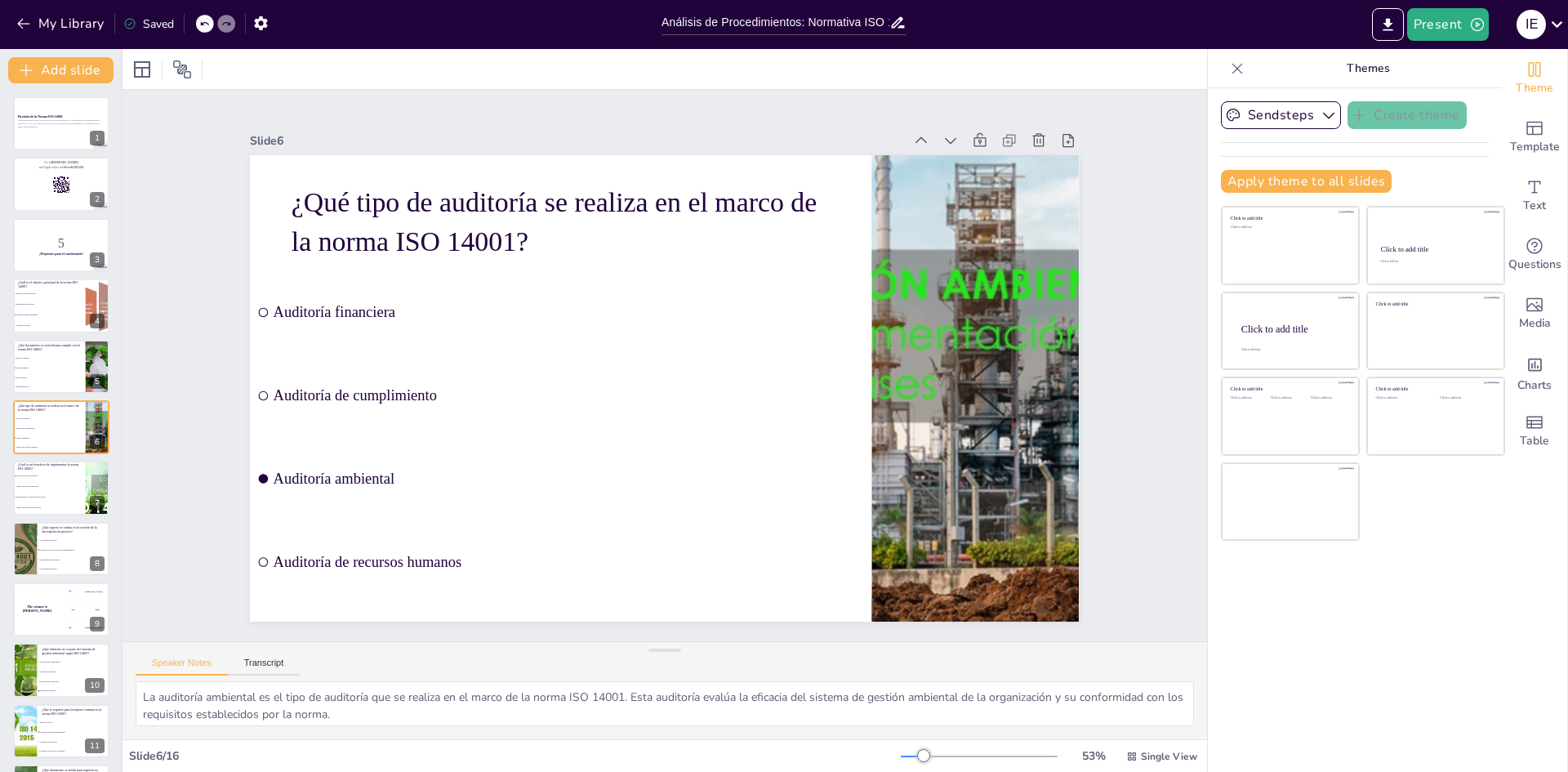
click at [1319, 655] on div "Sendsteps Create theme Apply theme to all slides Click to add title Click to ad…" at bounding box center [1354, 430] width 294 height 684
click at [60, 498] on li "Disminución de la satisfacción del cliente" at bounding box center [49, 497] width 74 height 11
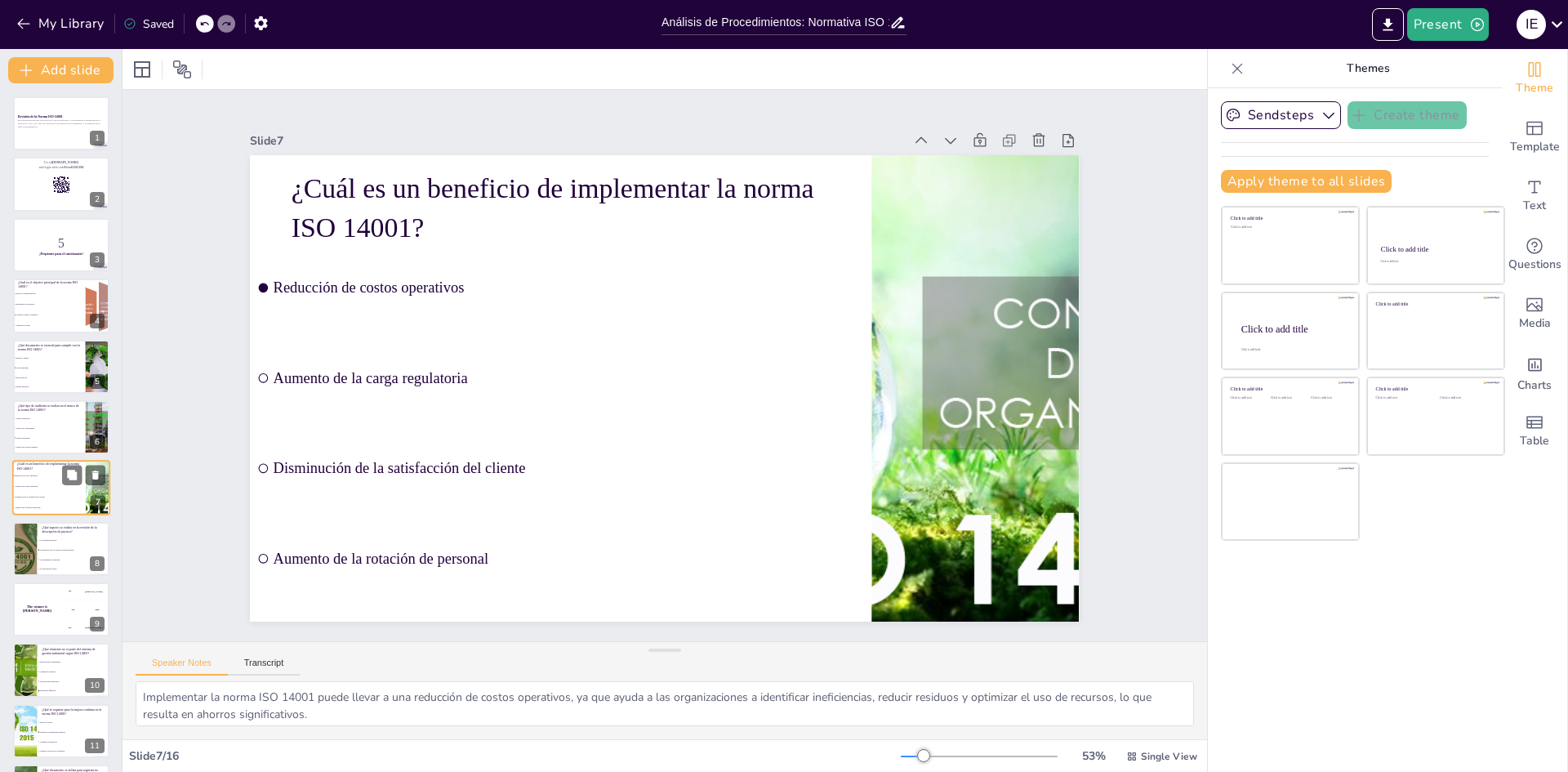
scroll to position [60, 0]
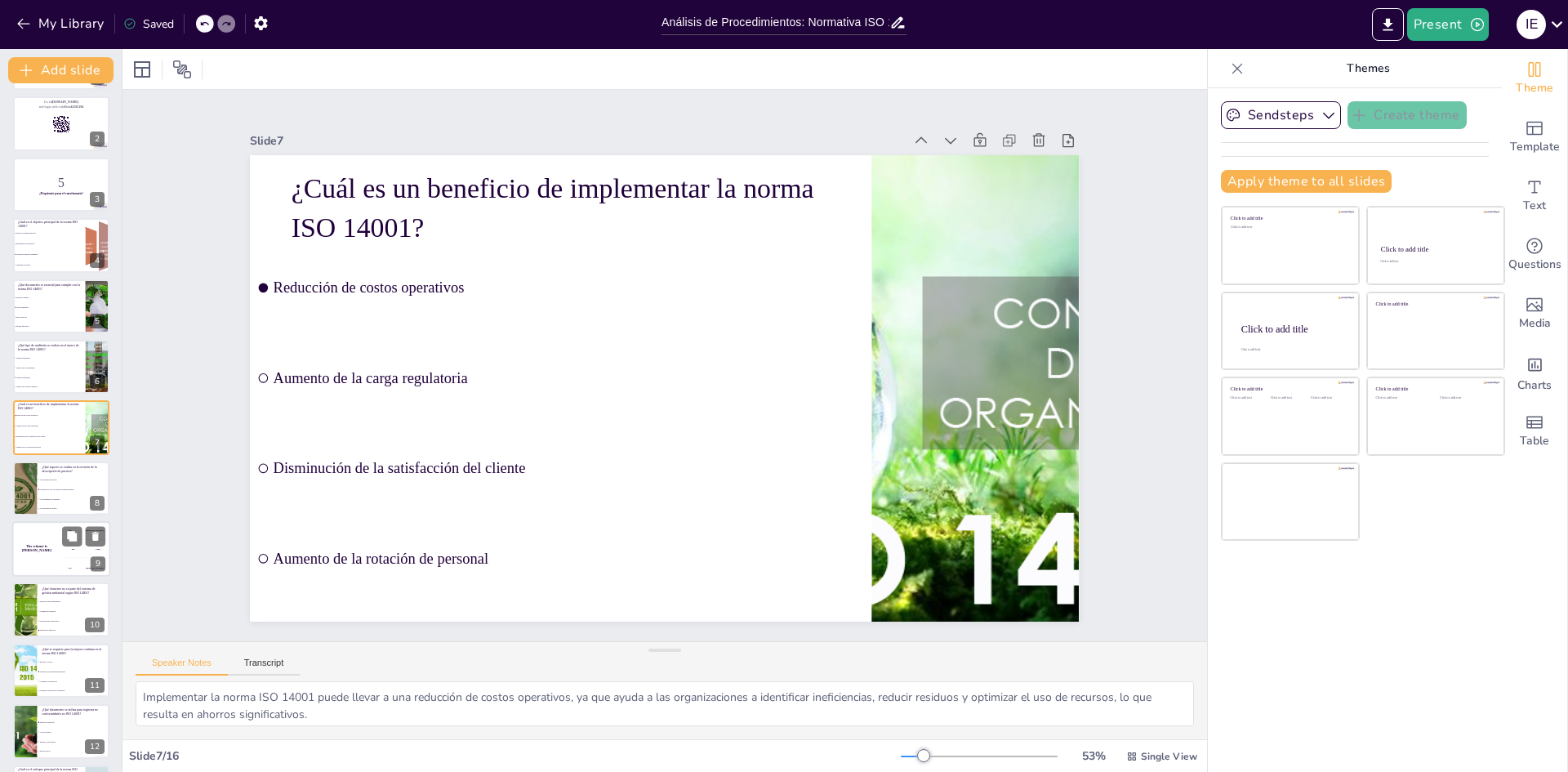
click at [52, 561] on div "The winner is Niels 🏆" at bounding box center [36, 549] width 49 height 56
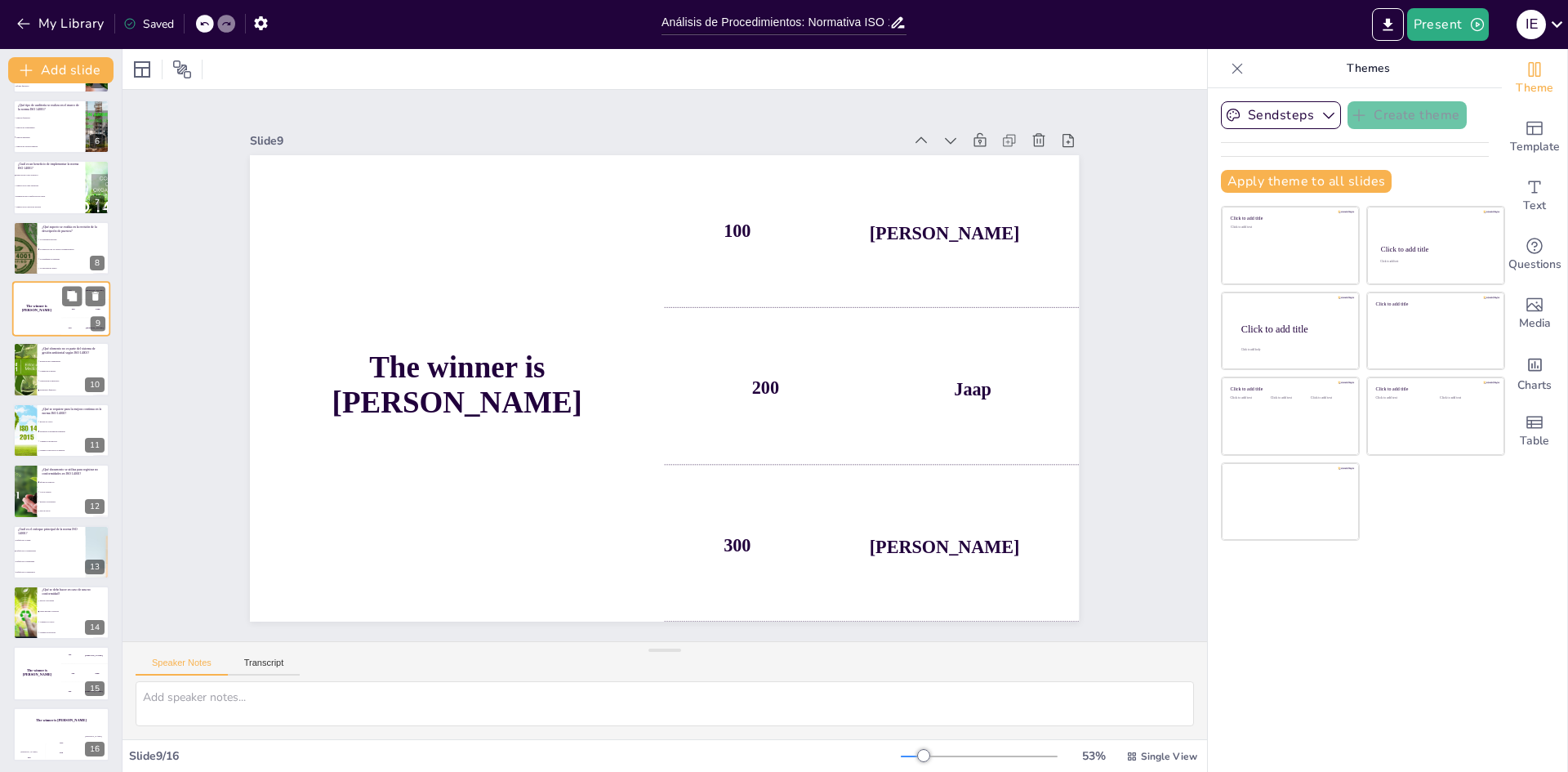
scroll to position [303, 0]
click at [43, 373] on li "Capacitación de empleados" at bounding box center [73, 378] width 74 height 10
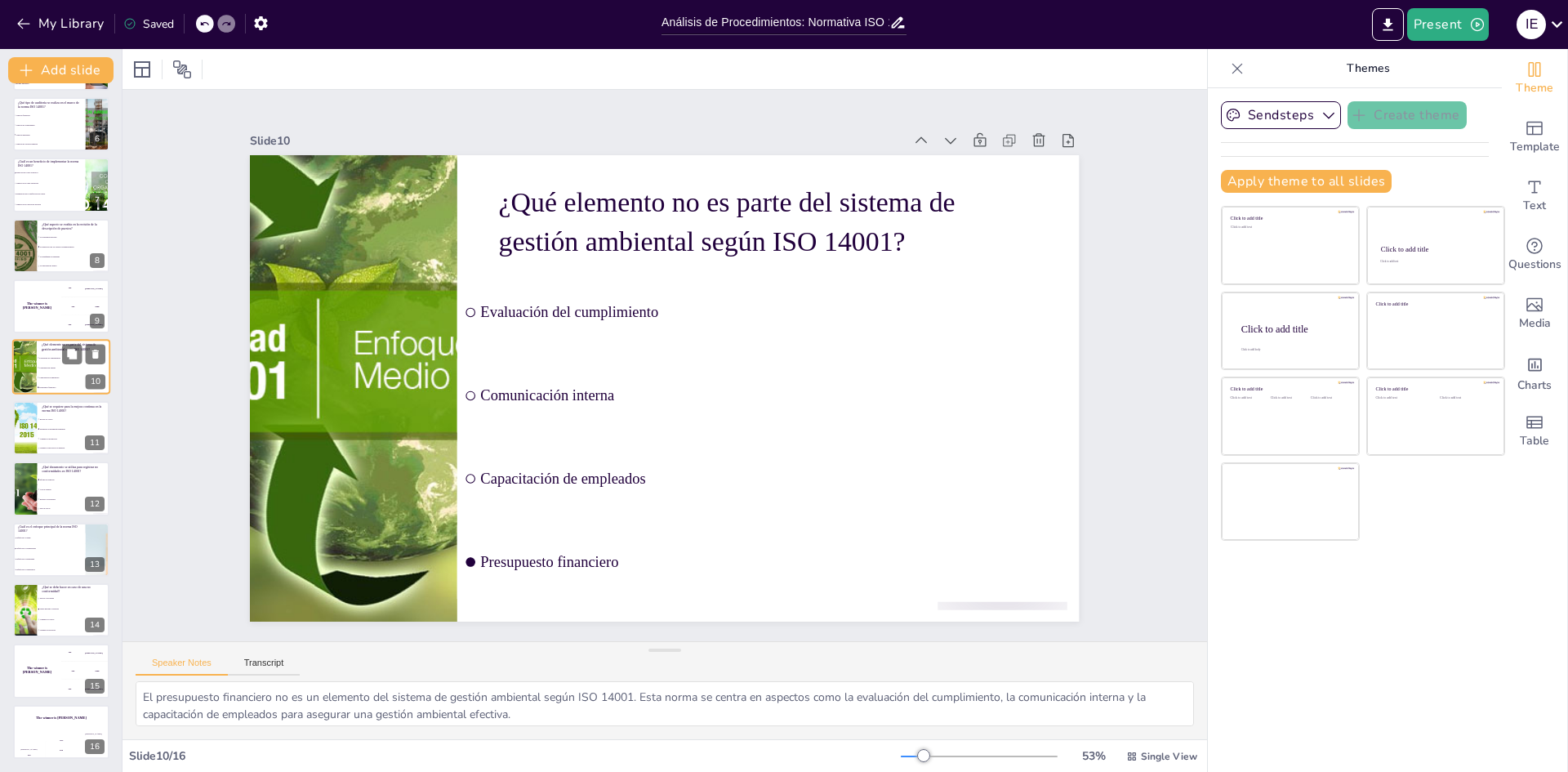
scroll to position [243, 0]
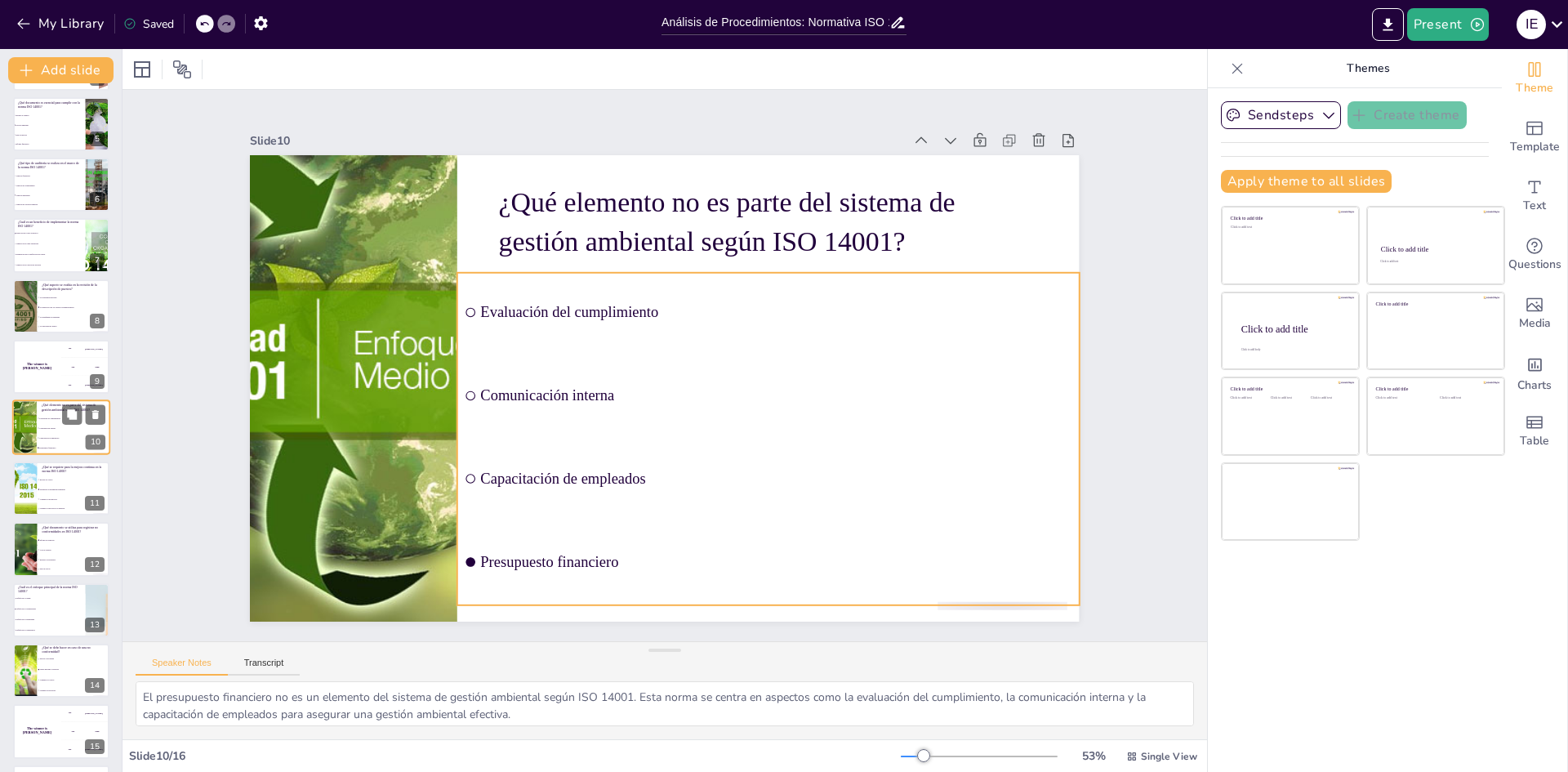
click at [52, 429] on span "Comunicación interna" at bounding box center [74, 428] width 70 height 3
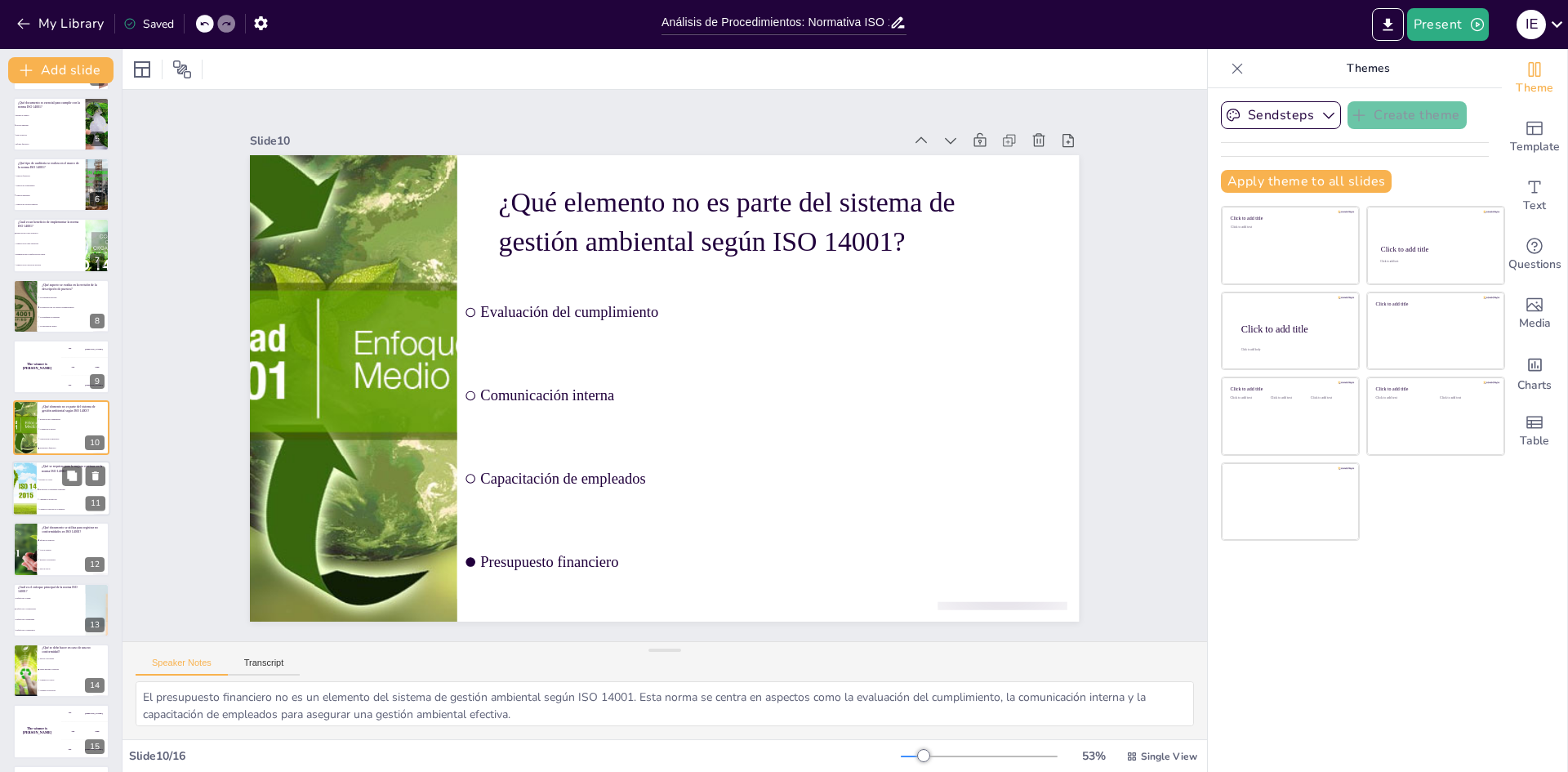
click at [68, 503] on li "Cambiar la dirección de la empresa" at bounding box center [73, 508] width 74 height 10
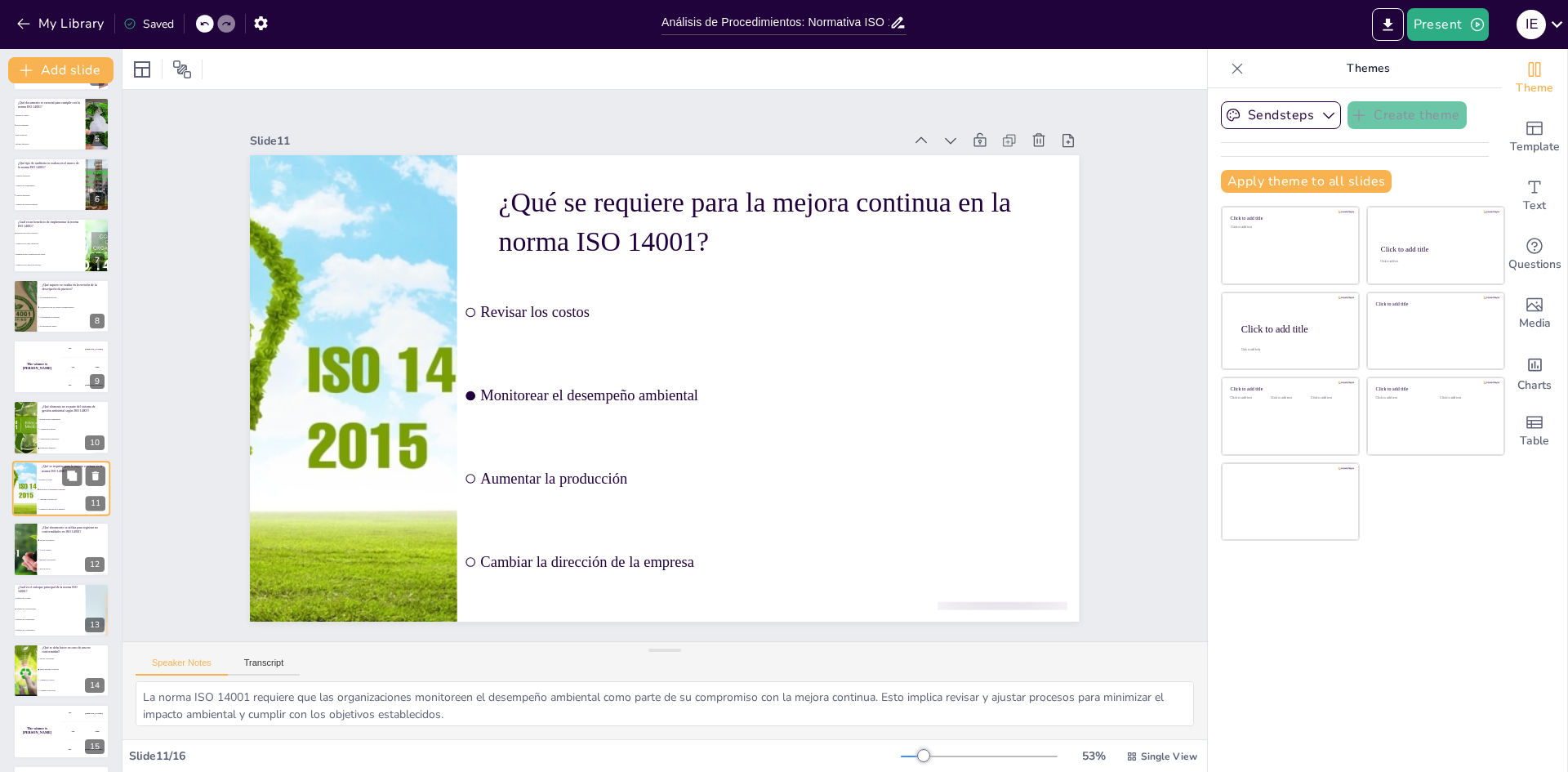
scroll to position [303, 0]
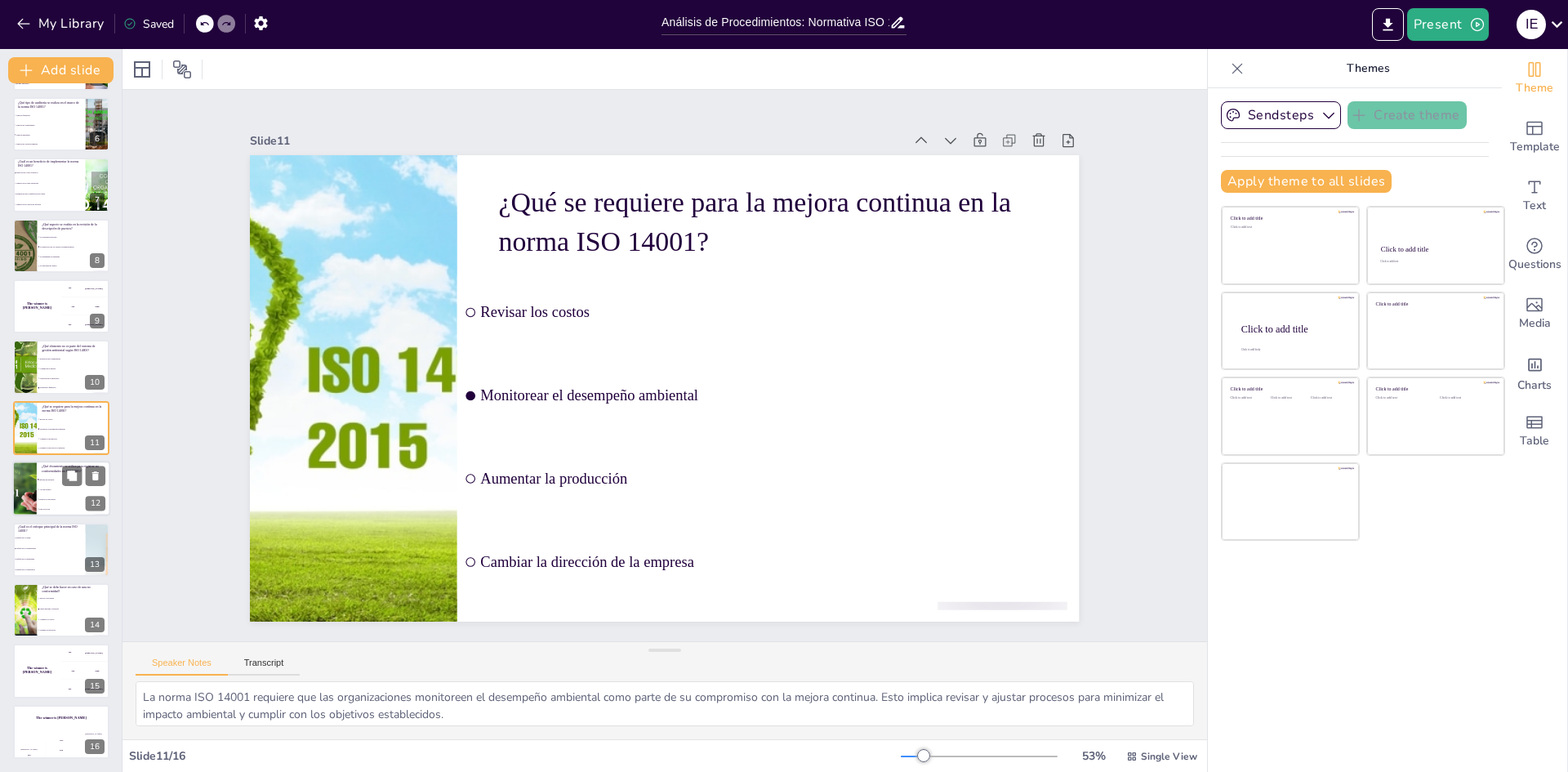
click at [51, 492] on li "Acta de reunión" at bounding box center [73, 490] width 74 height 10
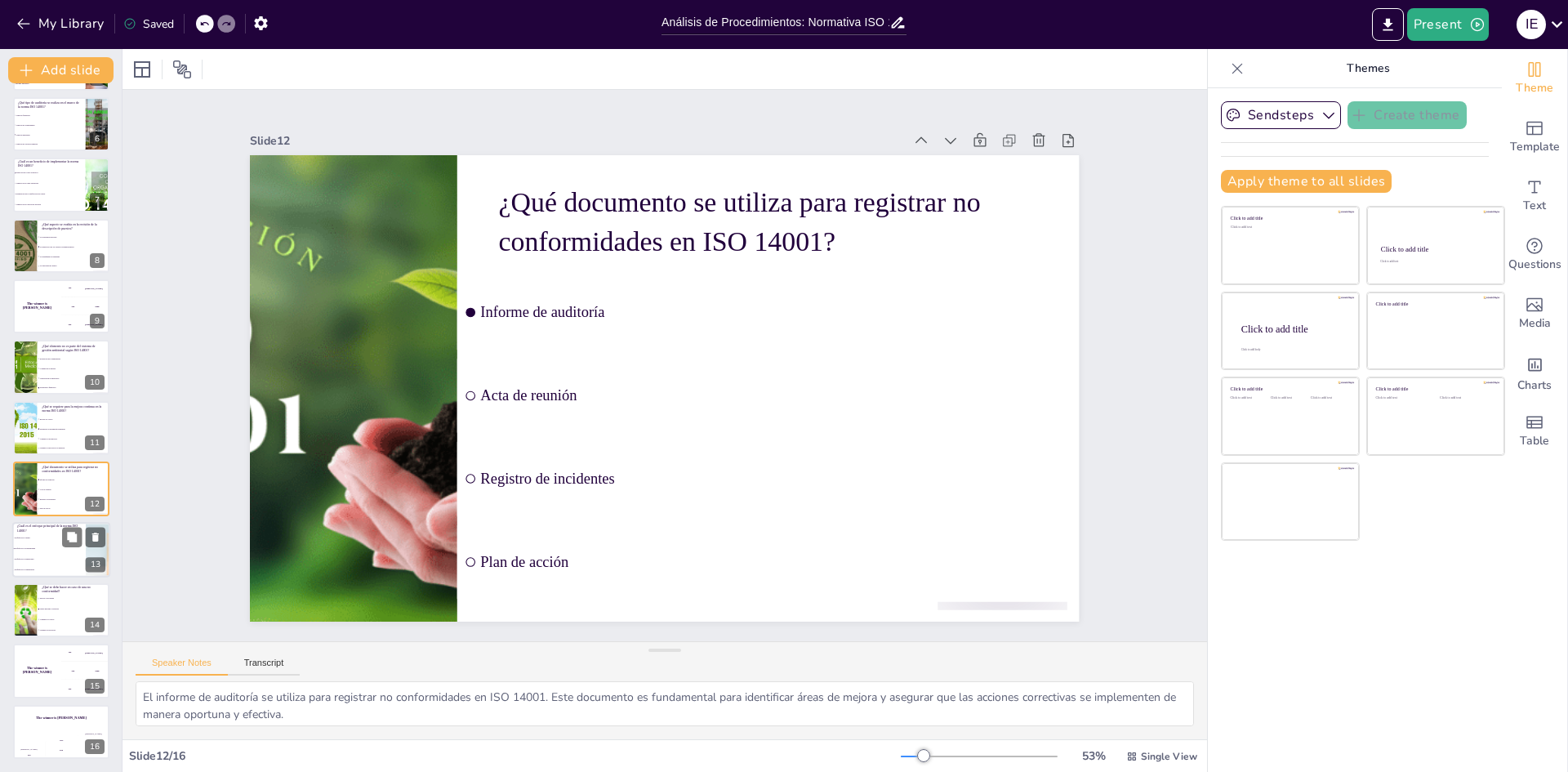
click at [34, 553] on li "Enfoque en la sostenibilidad" at bounding box center [49, 548] width 74 height 11
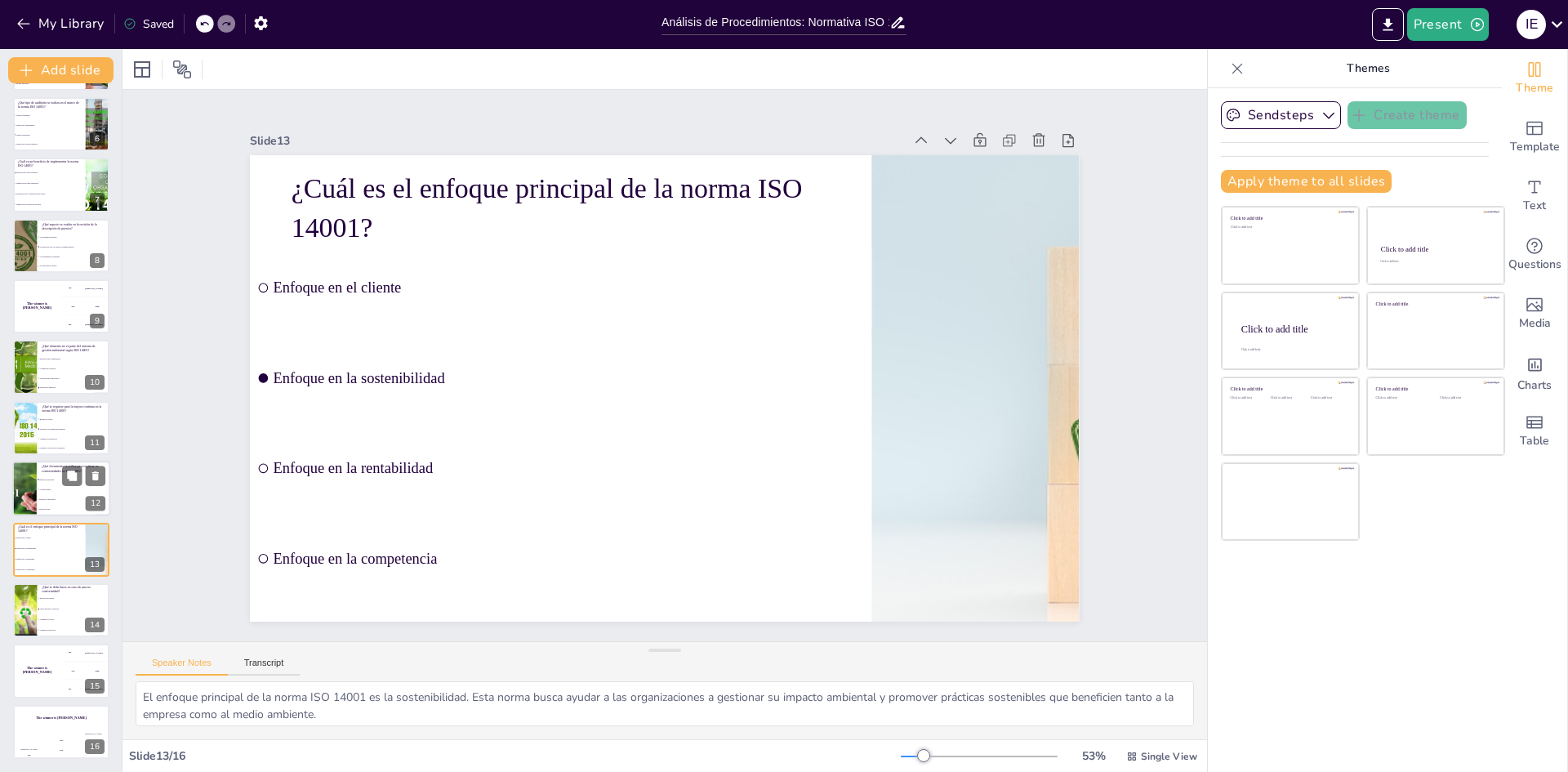
click at [49, 509] on span "Plan de acción" at bounding box center [74, 509] width 70 height 3
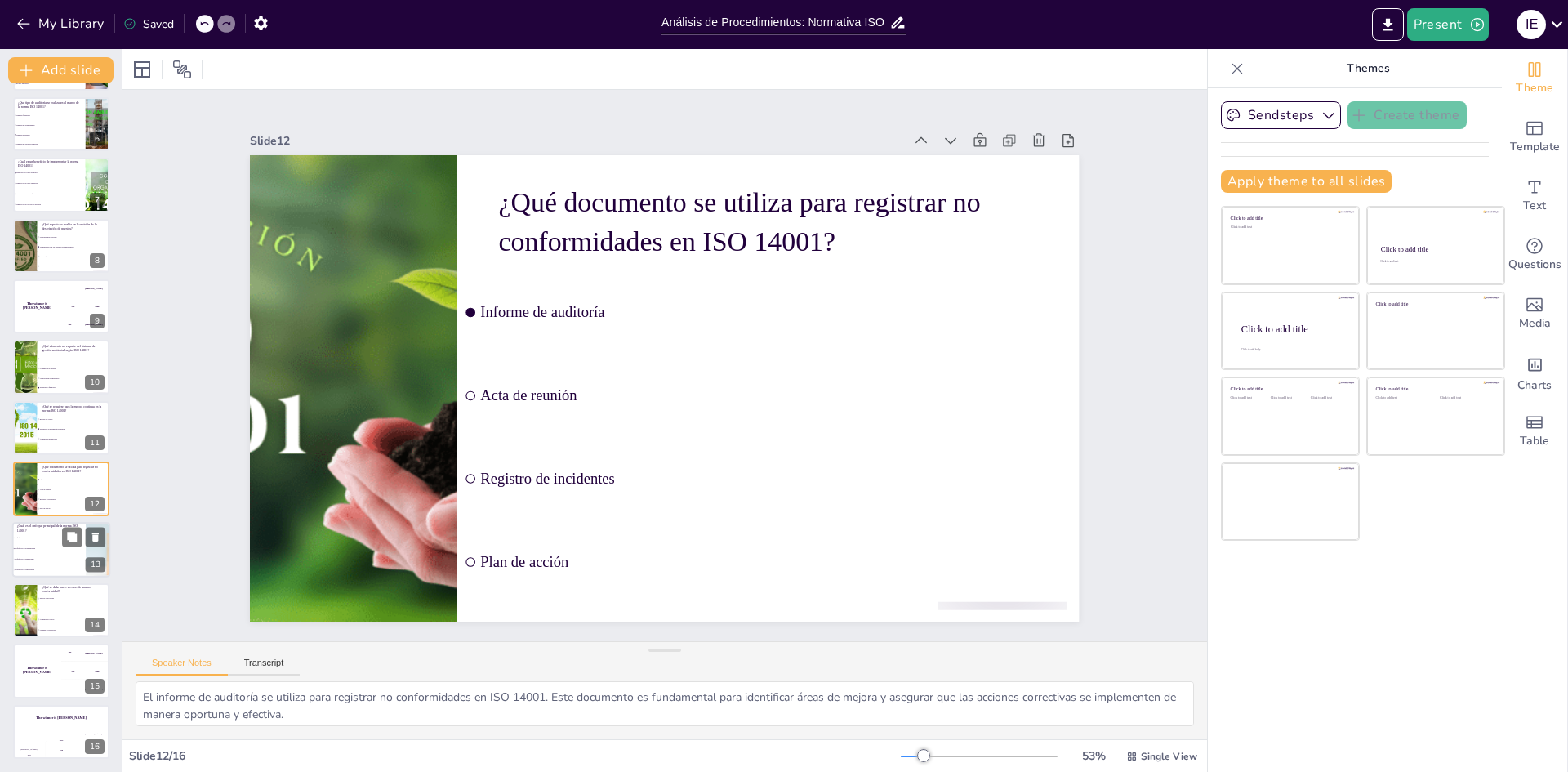
click at [50, 552] on li "Enfoque en la sostenibilidad" at bounding box center [49, 548] width 74 height 11
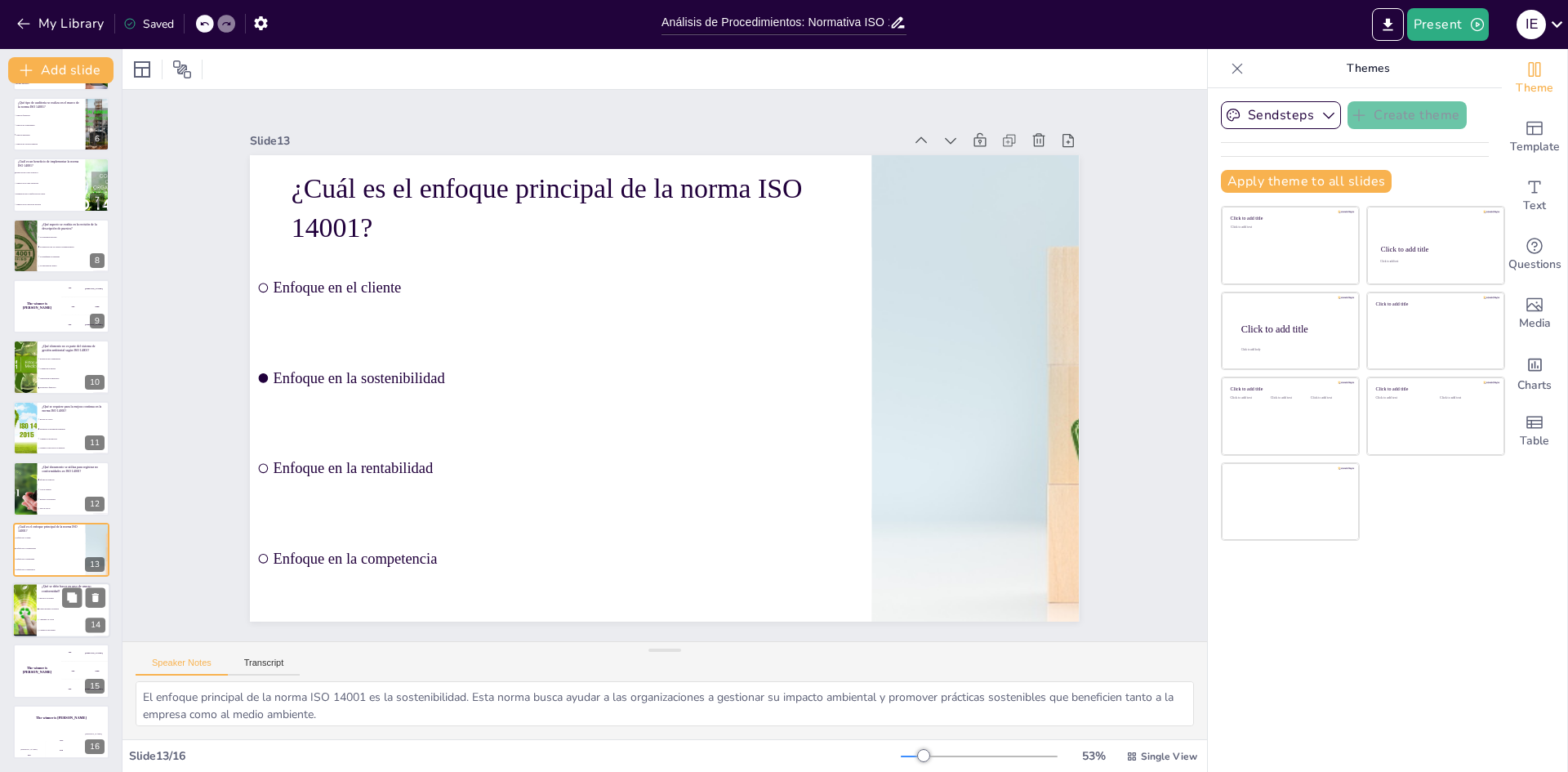
click at [51, 620] on span "Aumentar los costos" at bounding box center [74, 620] width 70 height 3
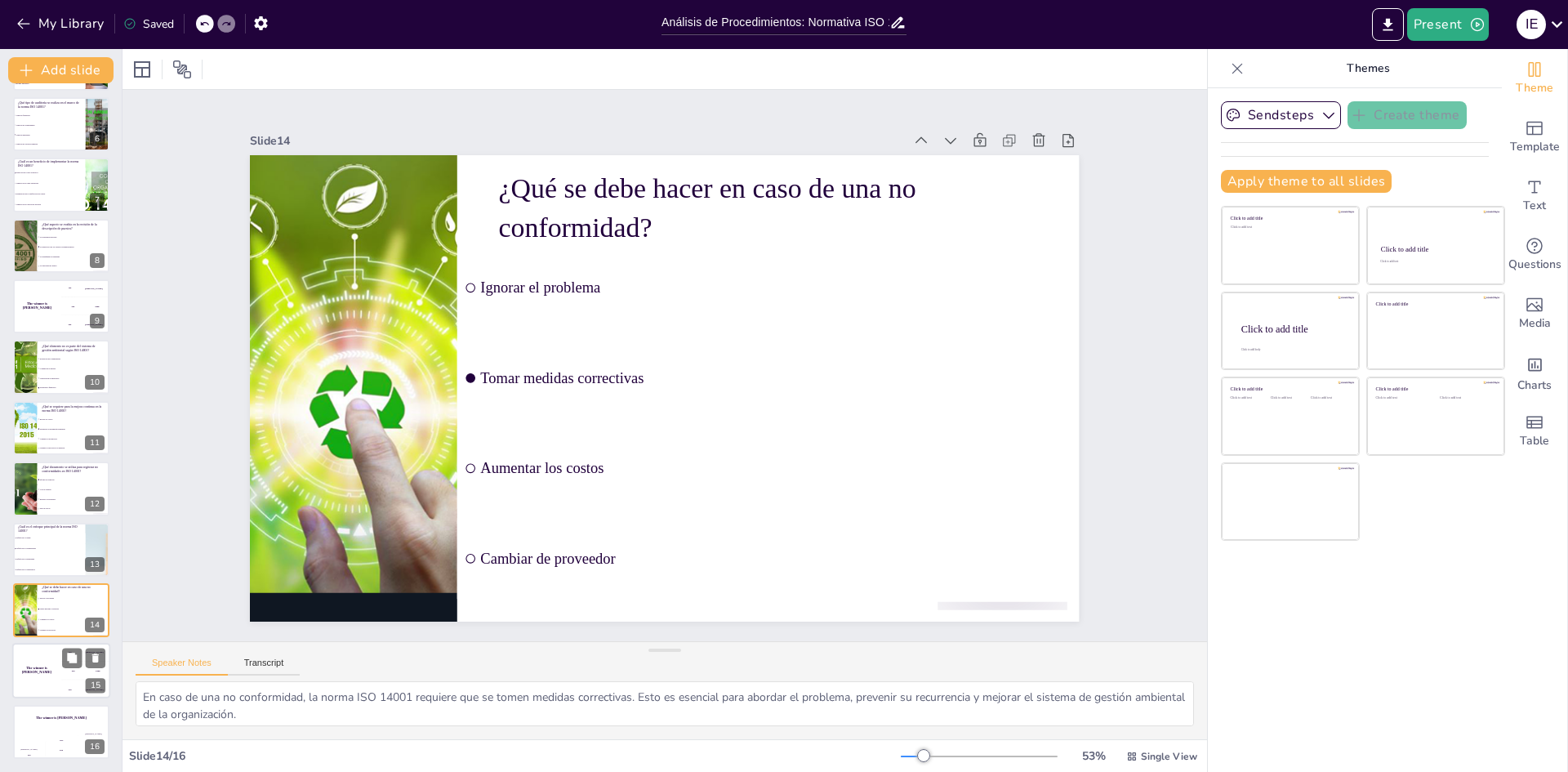
click at [54, 686] on div "The winner is Niels 🏆" at bounding box center [36, 671] width 49 height 56
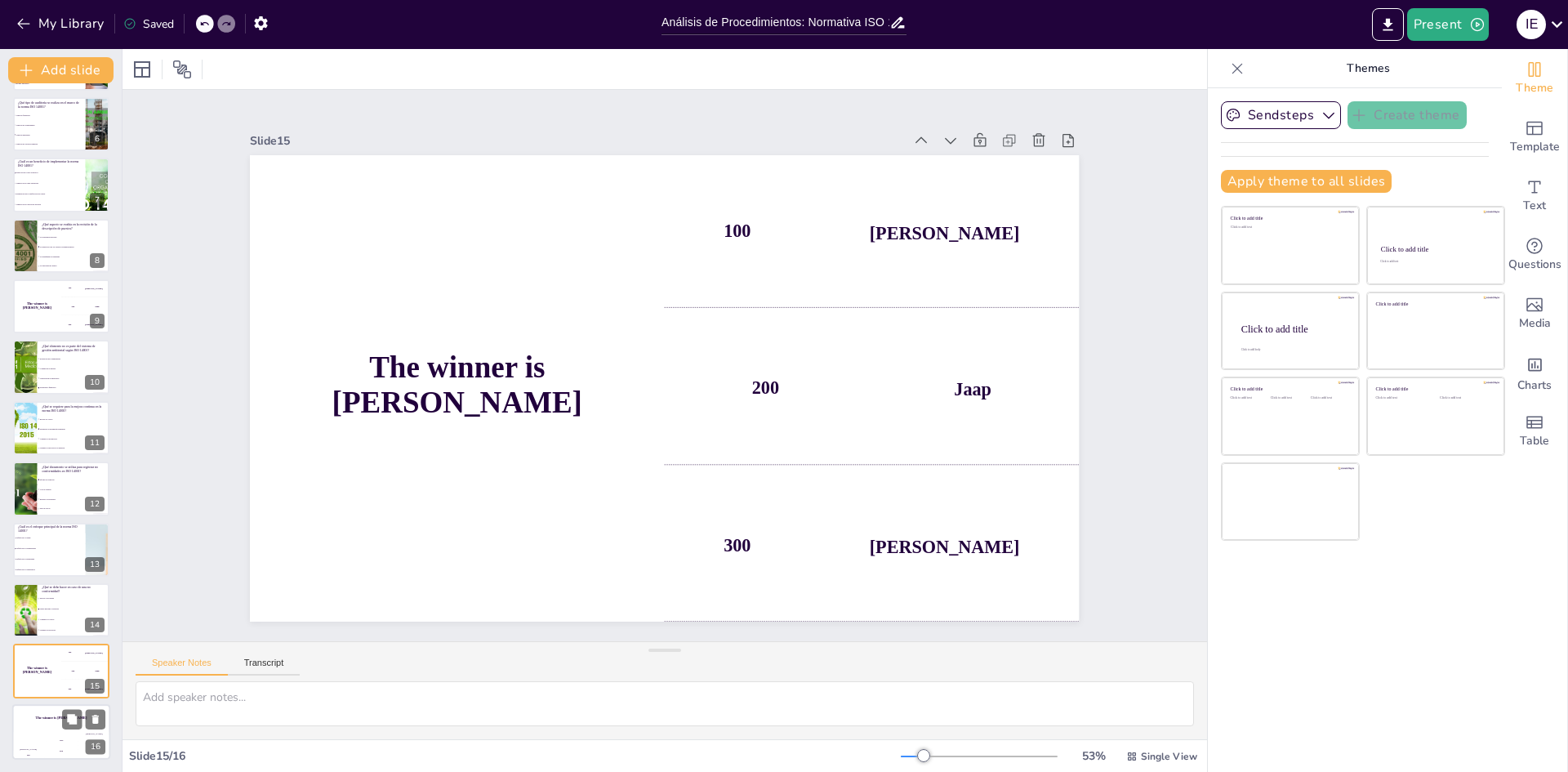
click at [49, 728] on div "The winner is Niels 🏆" at bounding box center [61, 717] width 98 height 28
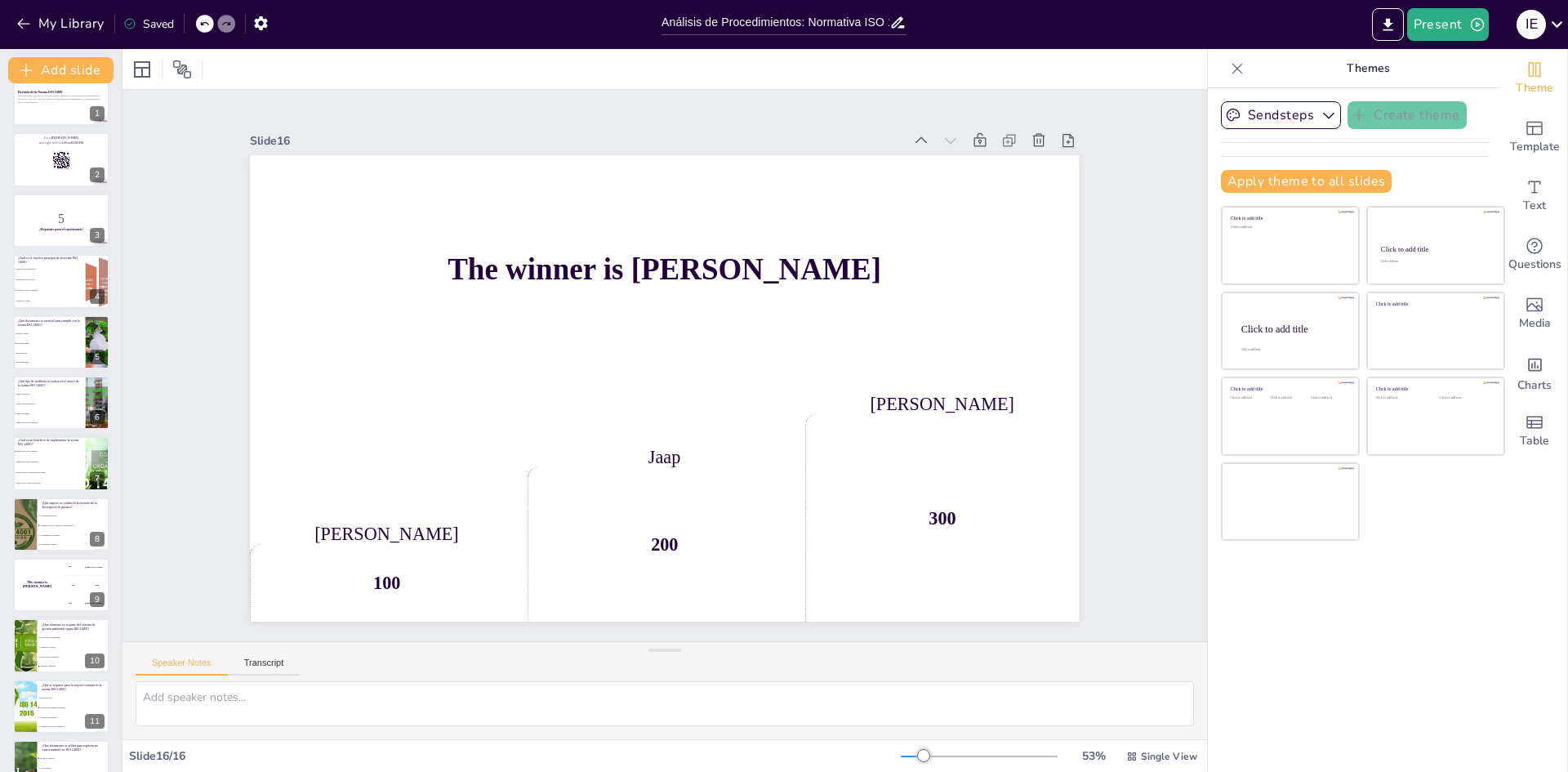
scroll to position [0, 0]
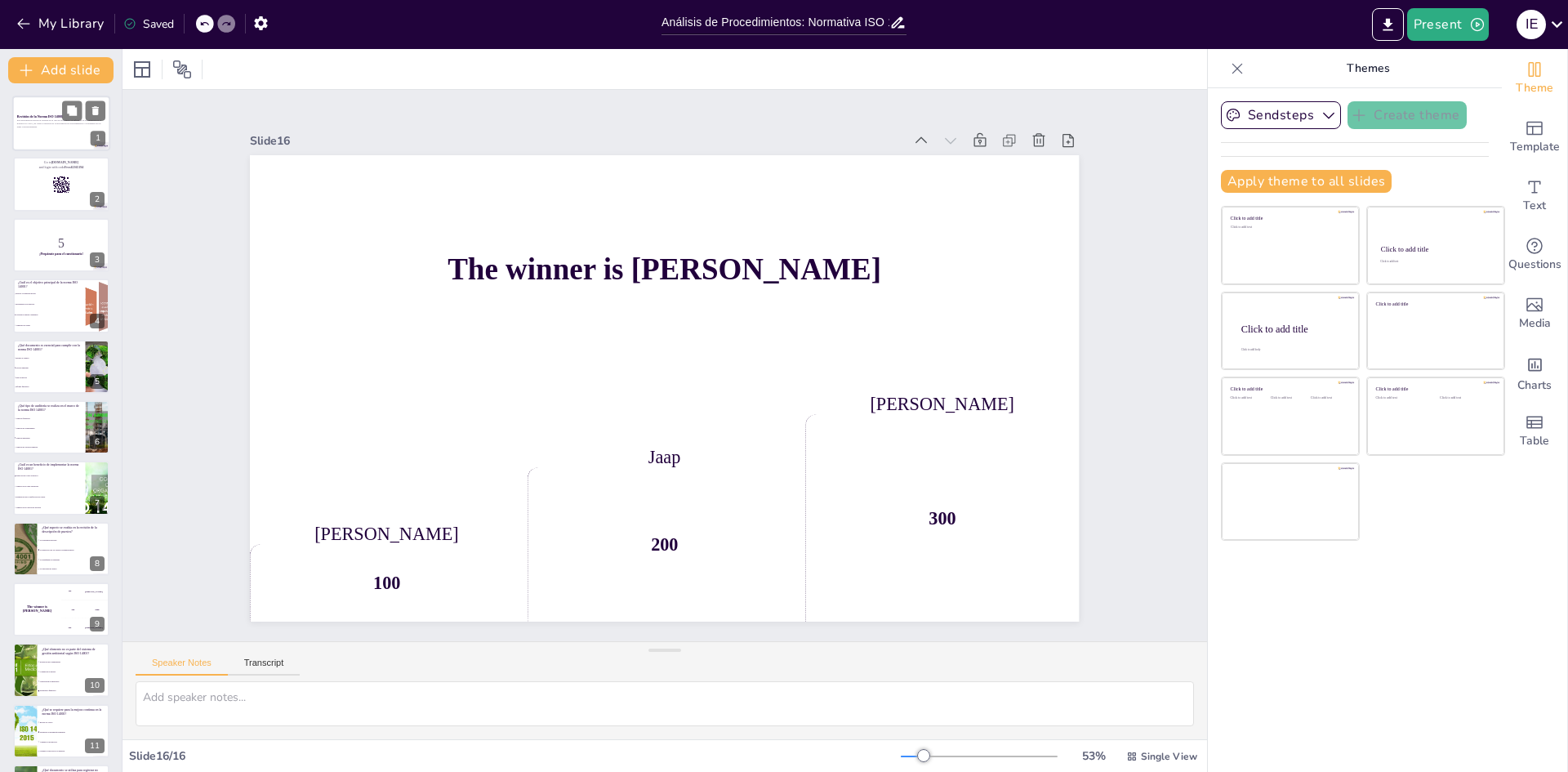
click at [56, 109] on div at bounding box center [61, 124] width 98 height 56
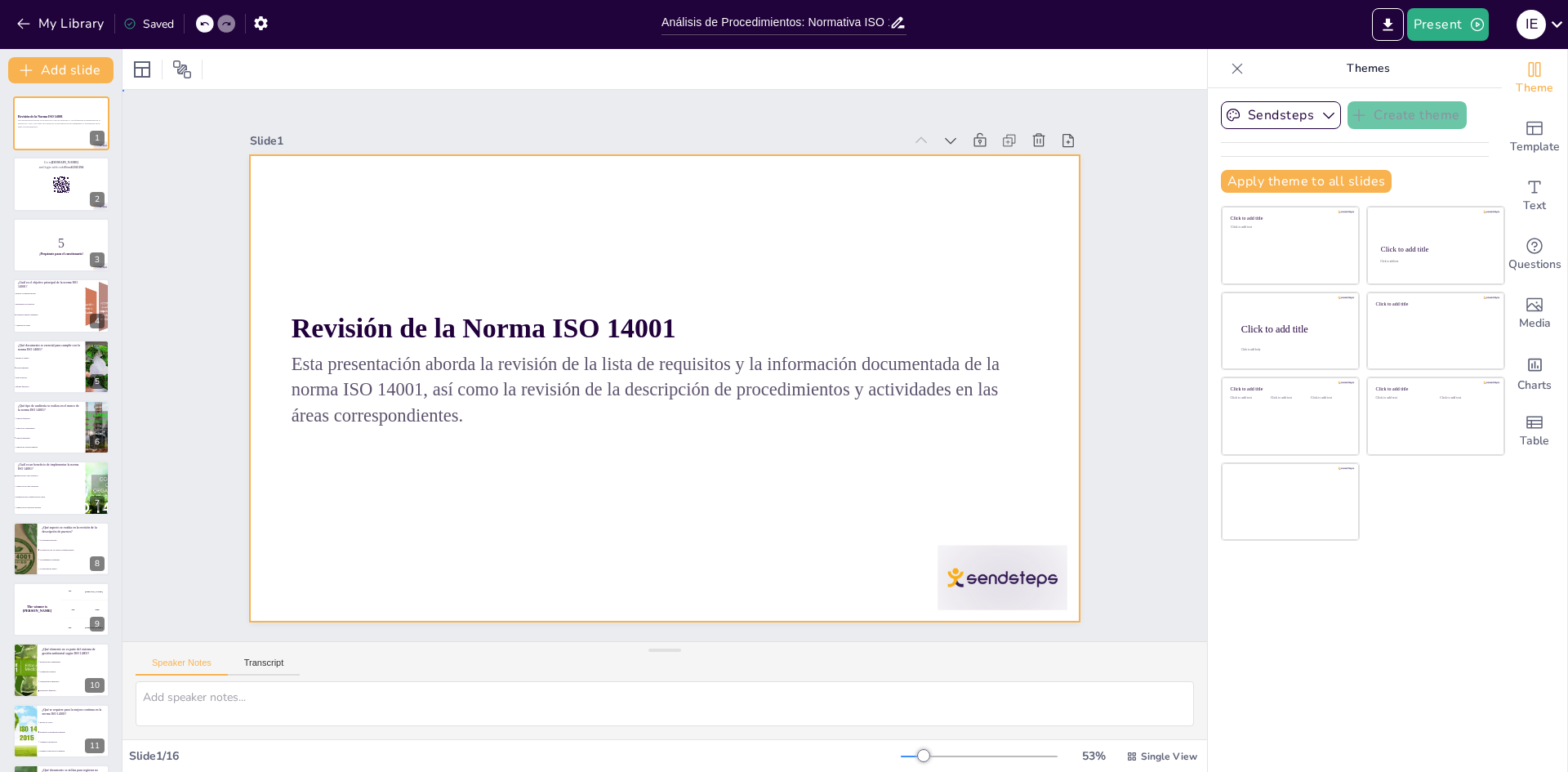
click at [425, 260] on div at bounding box center [665, 388] width 829 height 466
click at [480, 219] on div at bounding box center [644, 377] width 818 height 951
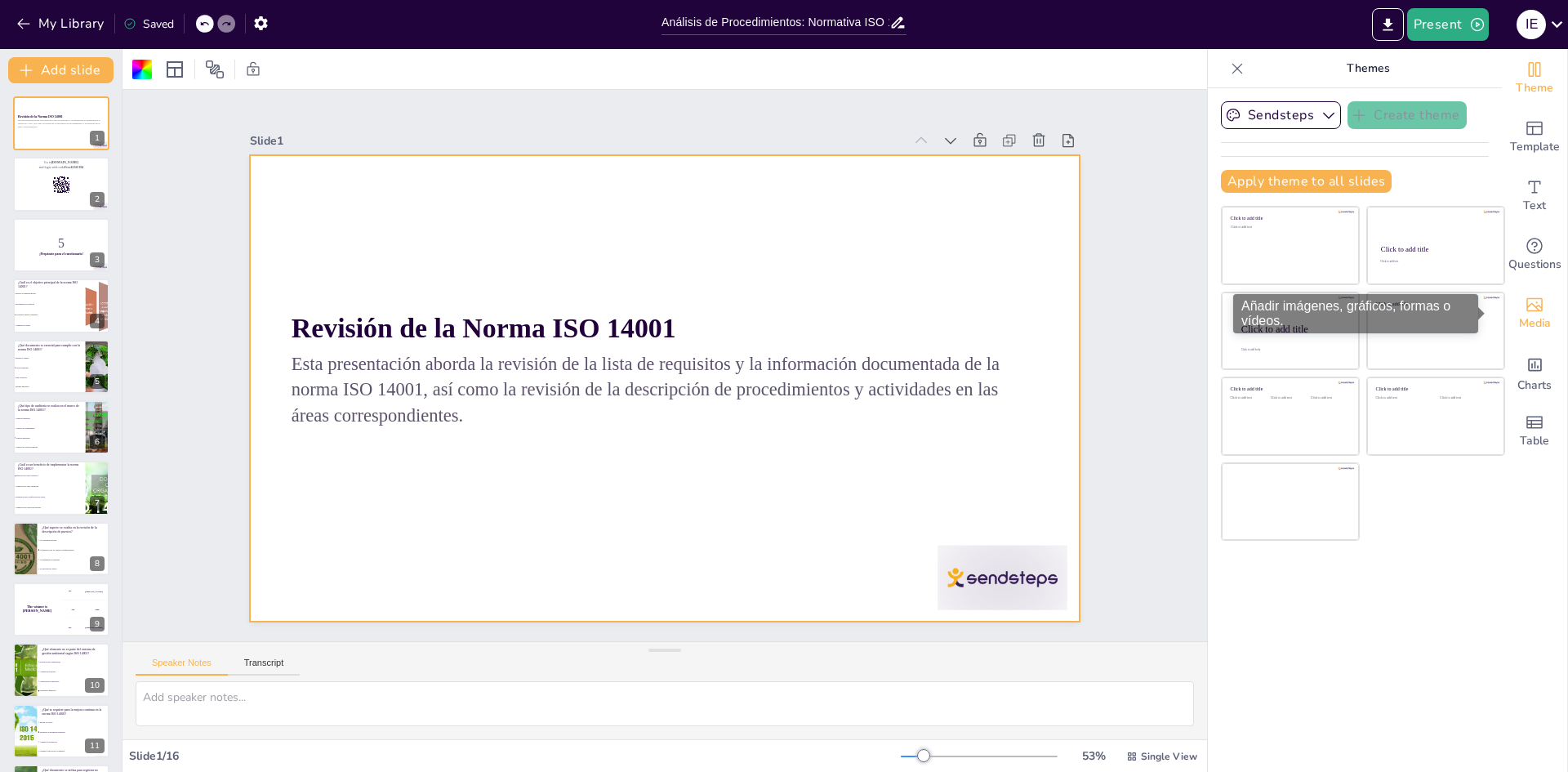
click at [1527, 316] on span "Media" at bounding box center [1534, 323] width 32 height 18
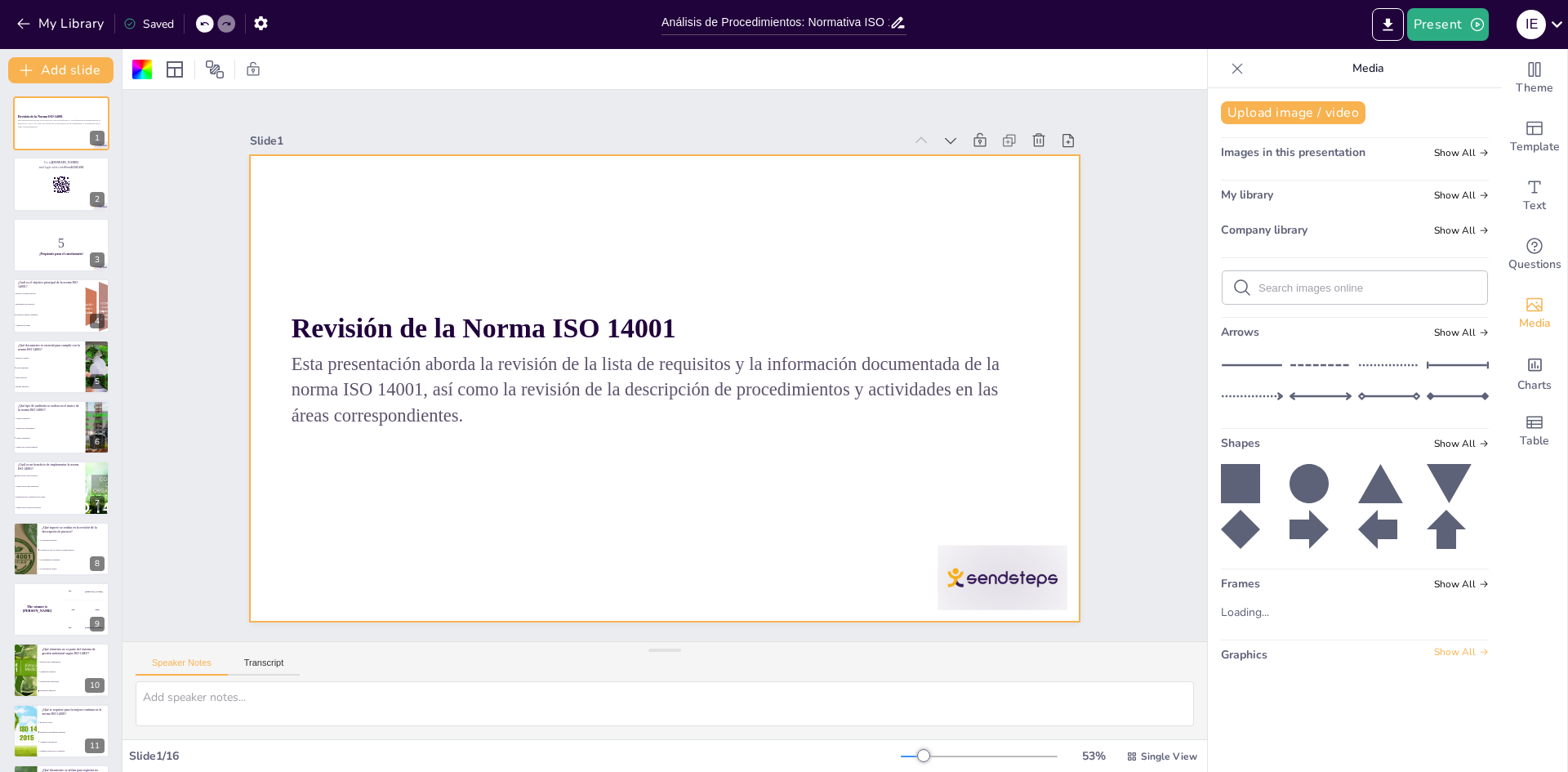
click at [1458, 647] on span "Show All" at bounding box center [1461, 652] width 55 height 12
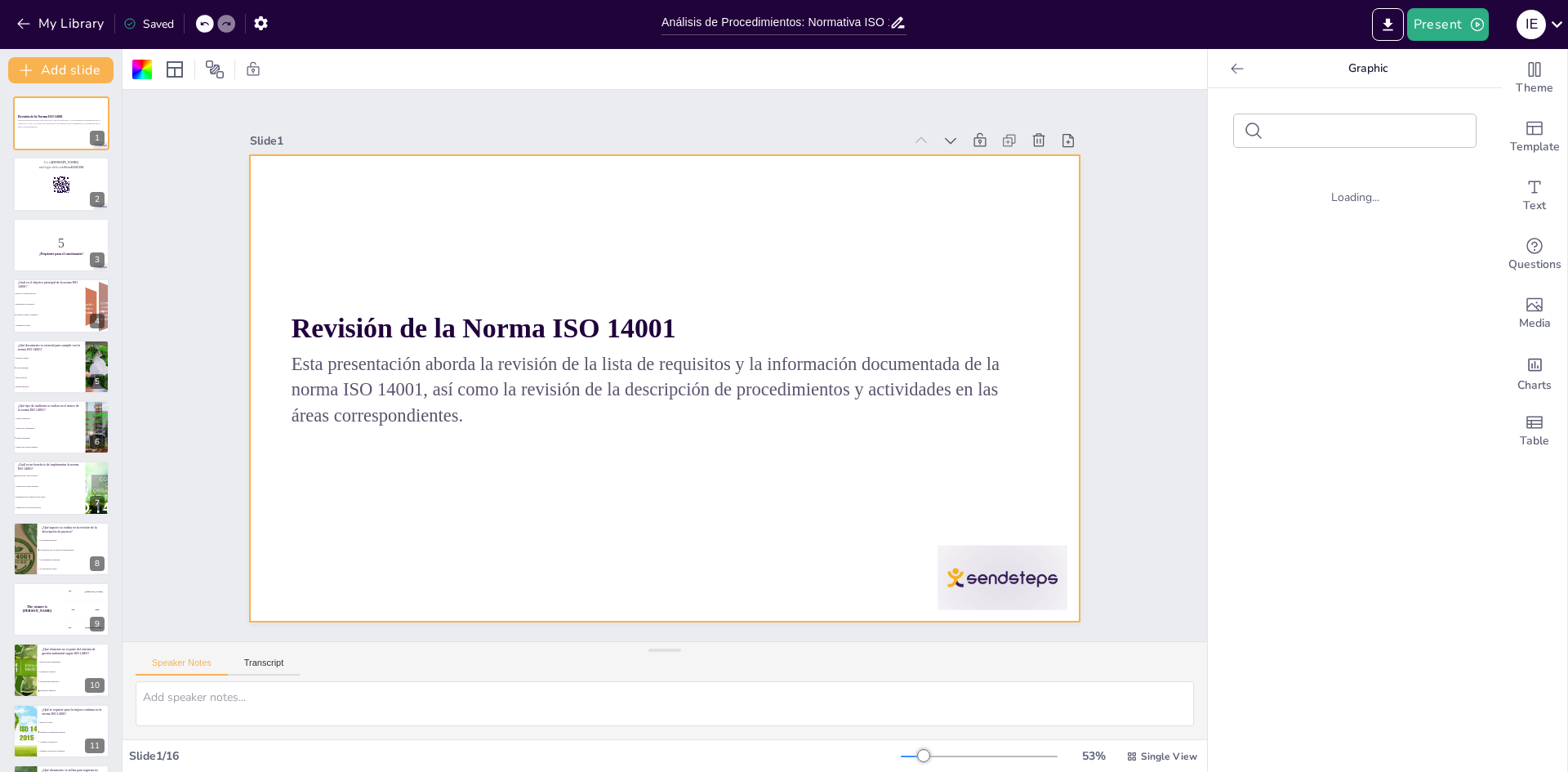
drag, startPoint x: 1364, startPoint y: 140, endPoint x: 1367, endPoint y: 128, distance: 12.4
click at [1367, 128] on input "text" at bounding box center [1368, 130] width 196 height 12
click at [1524, 316] on span "Media" at bounding box center [1534, 323] width 32 height 18
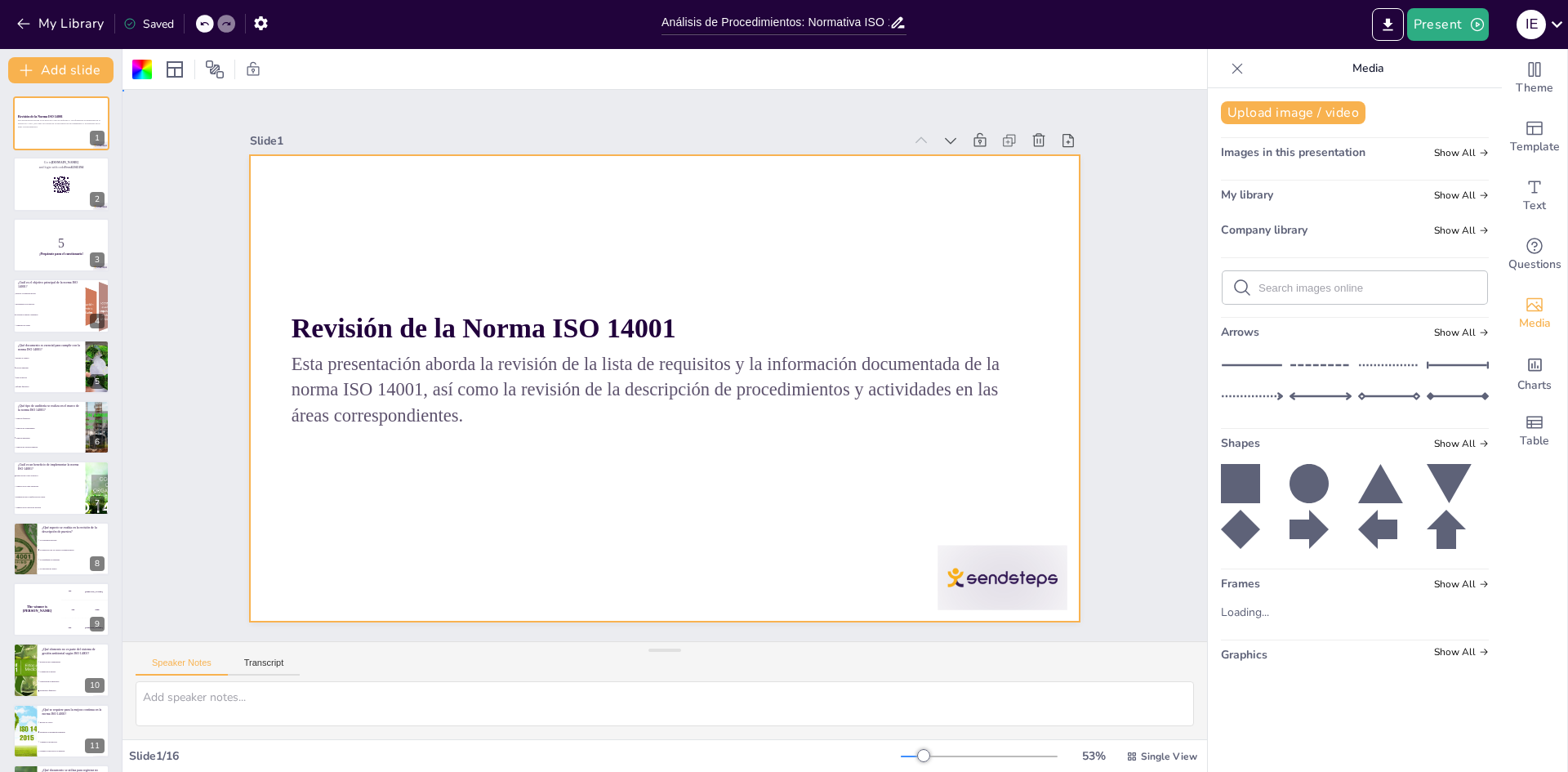
click at [535, 234] on div at bounding box center [665, 388] width 829 height 466
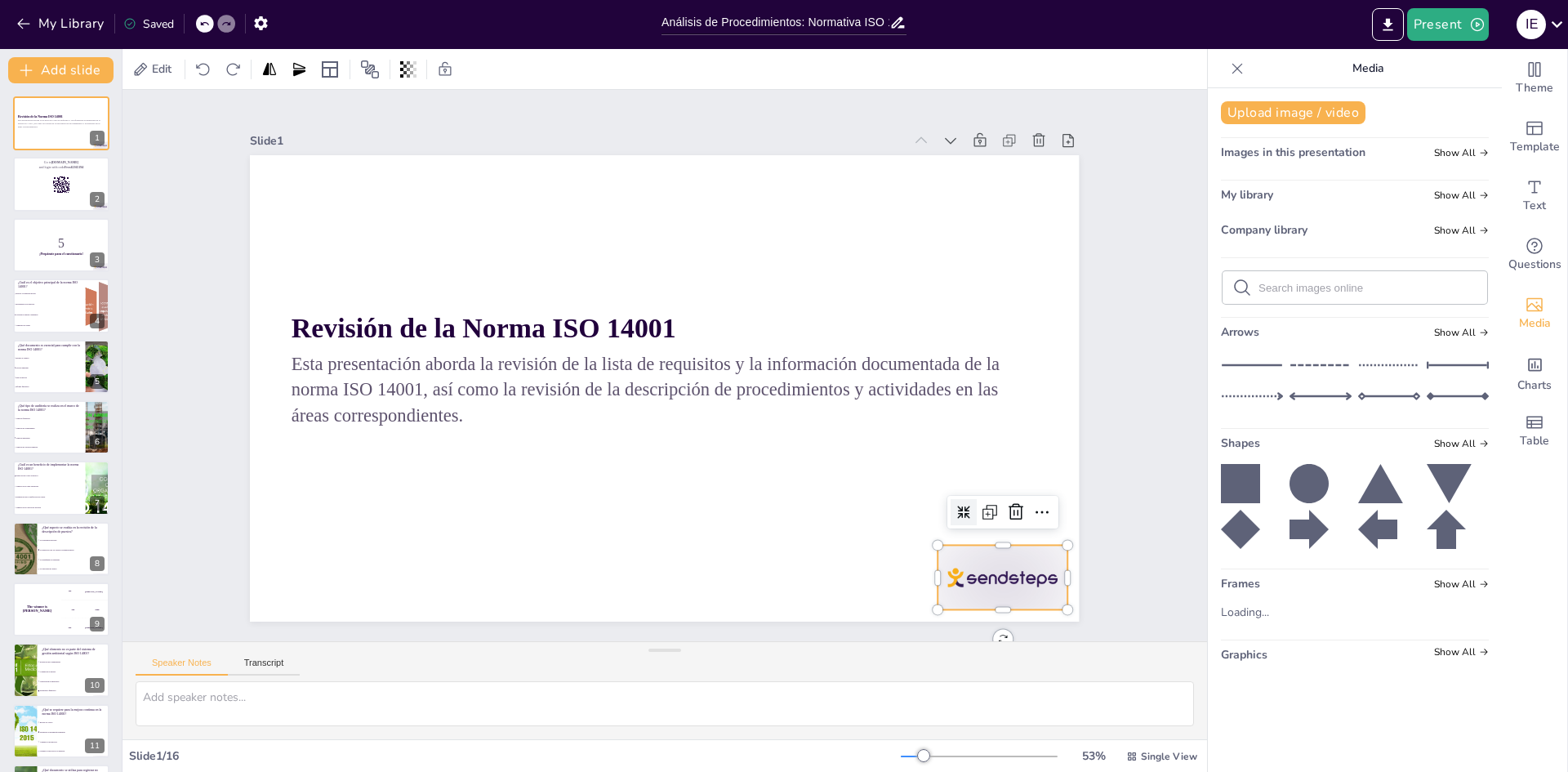
click at [1004, 586] on div at bounding box center [1002, 576] width 129 height 64
click at [417, 102] on icon at bounding box center [404, 87] width 26 height 26
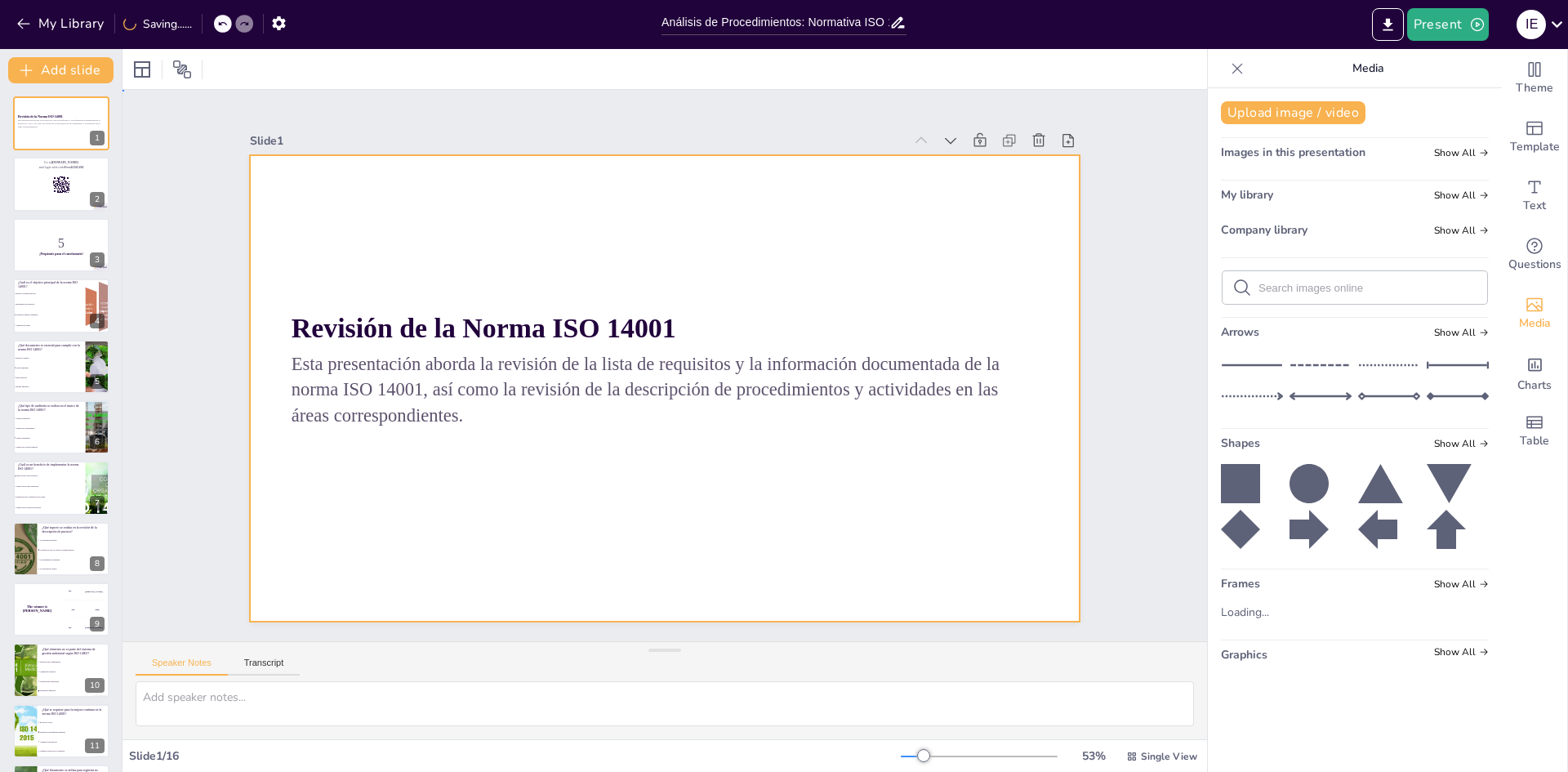
click at [1001, 568] on div at bounding box center [646, 379] width 865 height 945
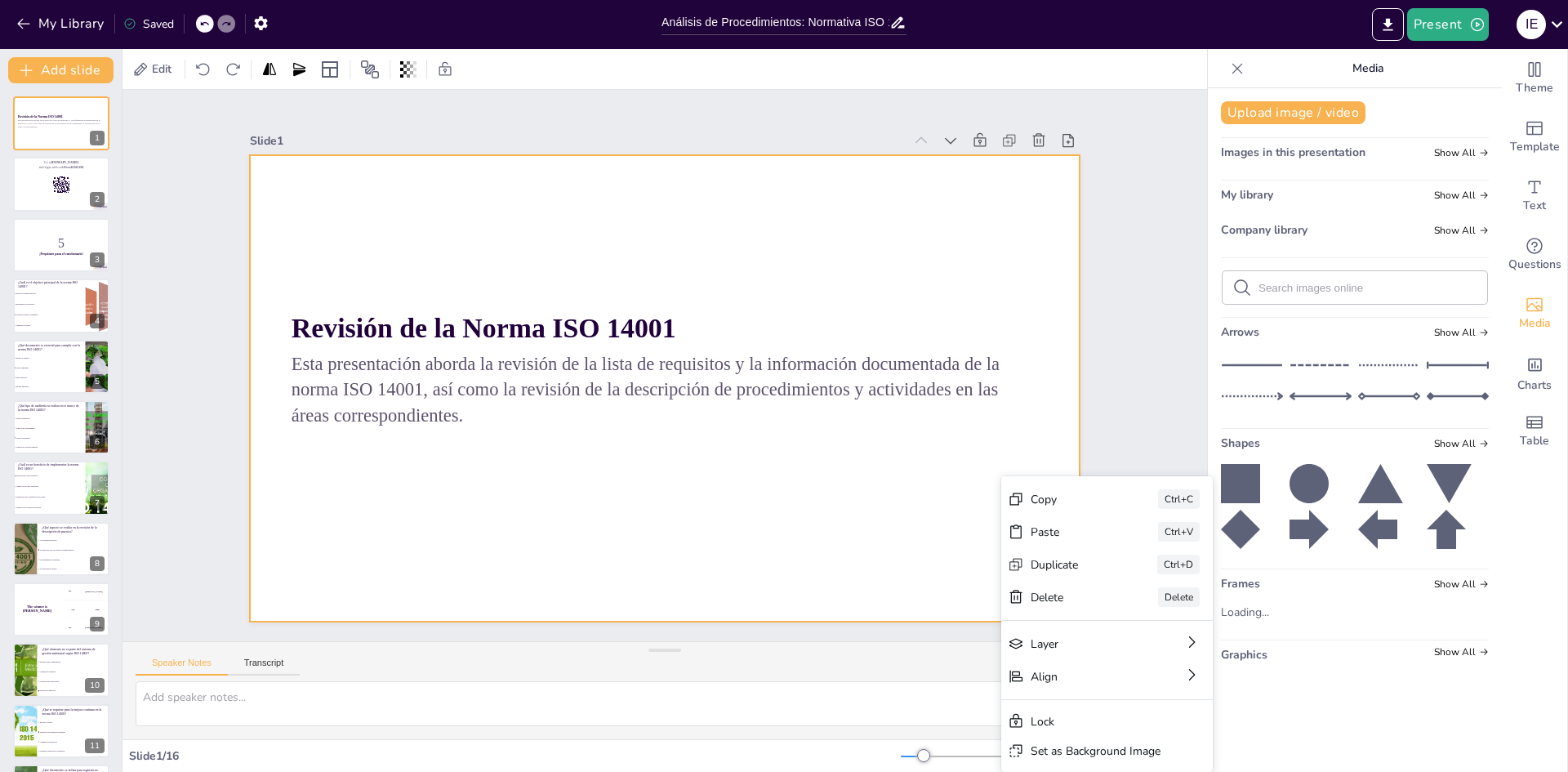
click at [941, 558] on div at bounding box center [665, 388] width 829 height 466
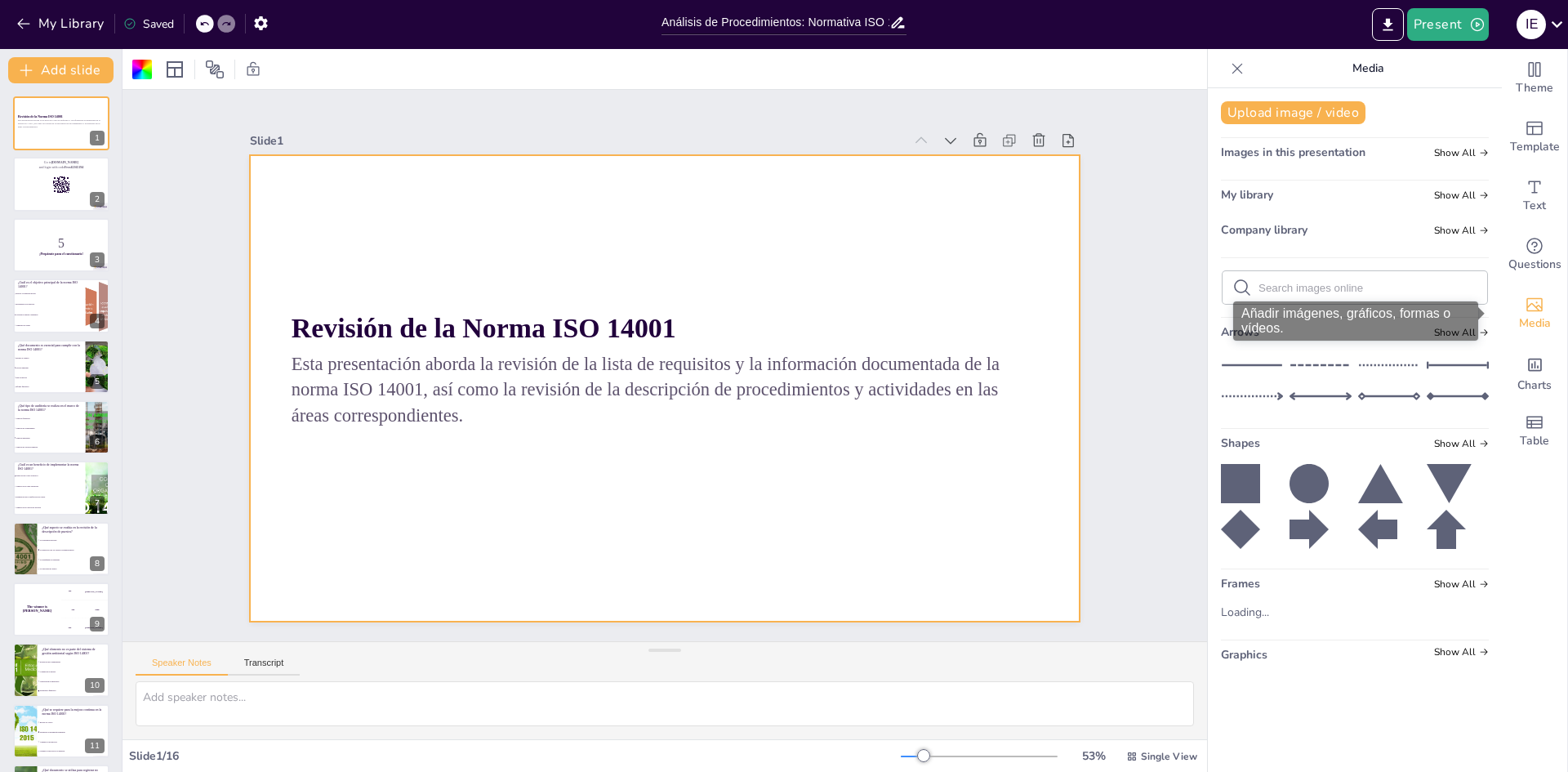
click at [1527, 310] on icon "Add images, graphics, shapes or video" at bounding box center [1534, 305] width 16 height 13
click at [1440, 588] on span "Show All" at bounding box center [1461, 584] width 55 height 12
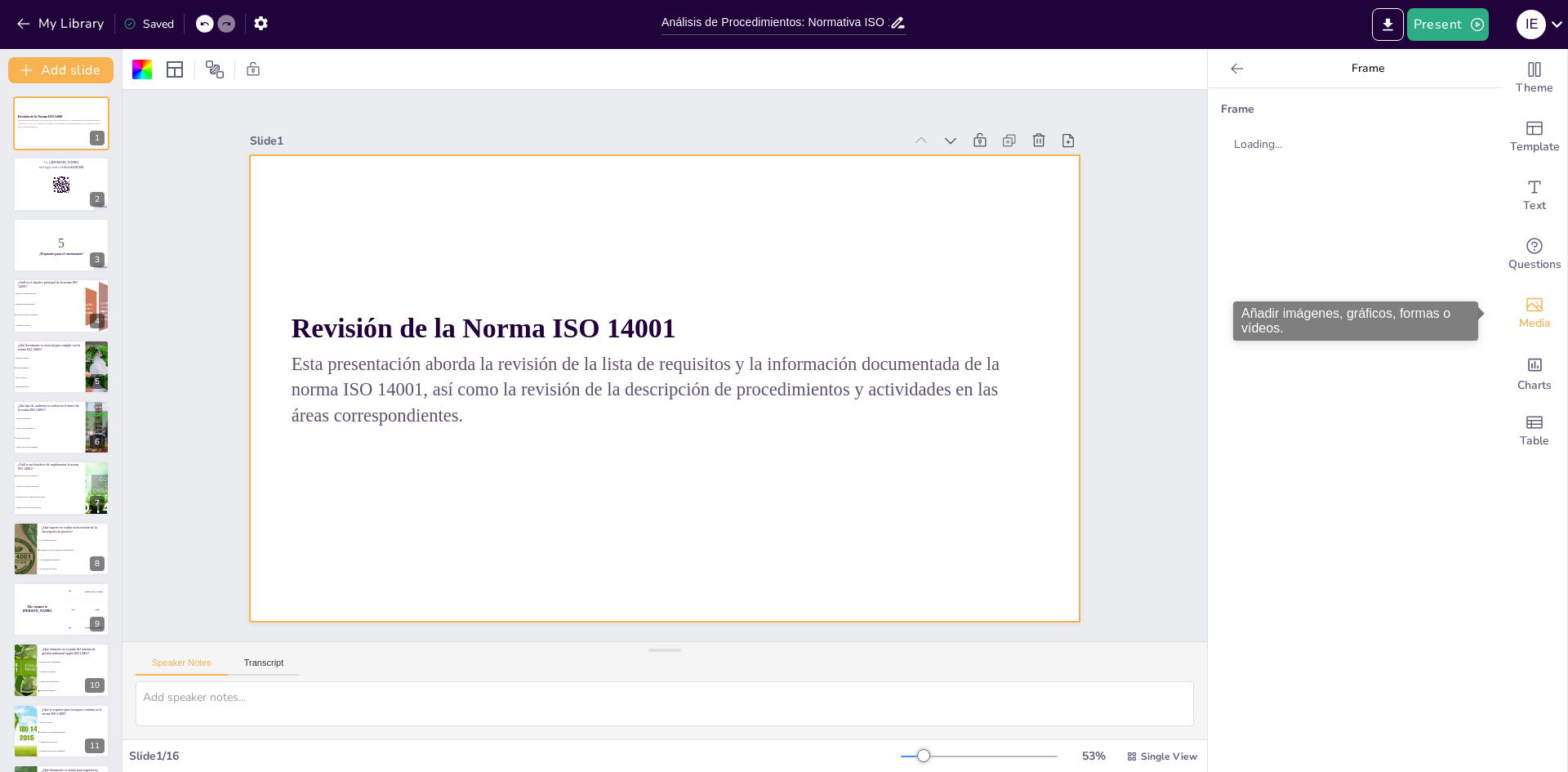
click at [1527, 304] on icon "Add images, graphics, shapes or video" at bounding box center [1534, 305] width 16 height 13
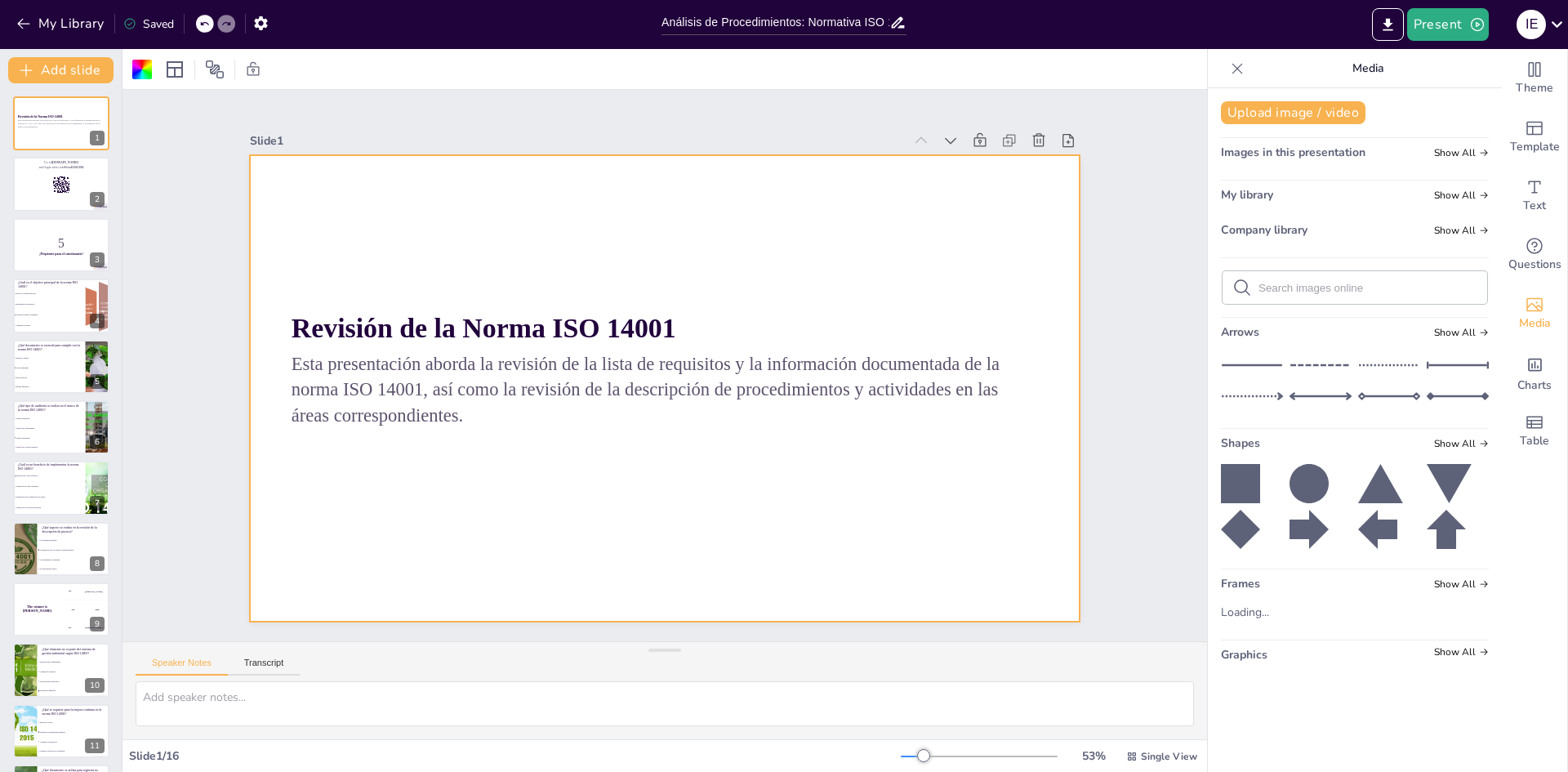
click at [1340, 283] on input "text" at bounding box center [1368, 288] width 219 height 12
click at [1395, 289] on input "text" at bounding box center [1368, 288] width 219 height 12
click at [547, 234] on div at bounding box center [654, 345] width 951 height 818
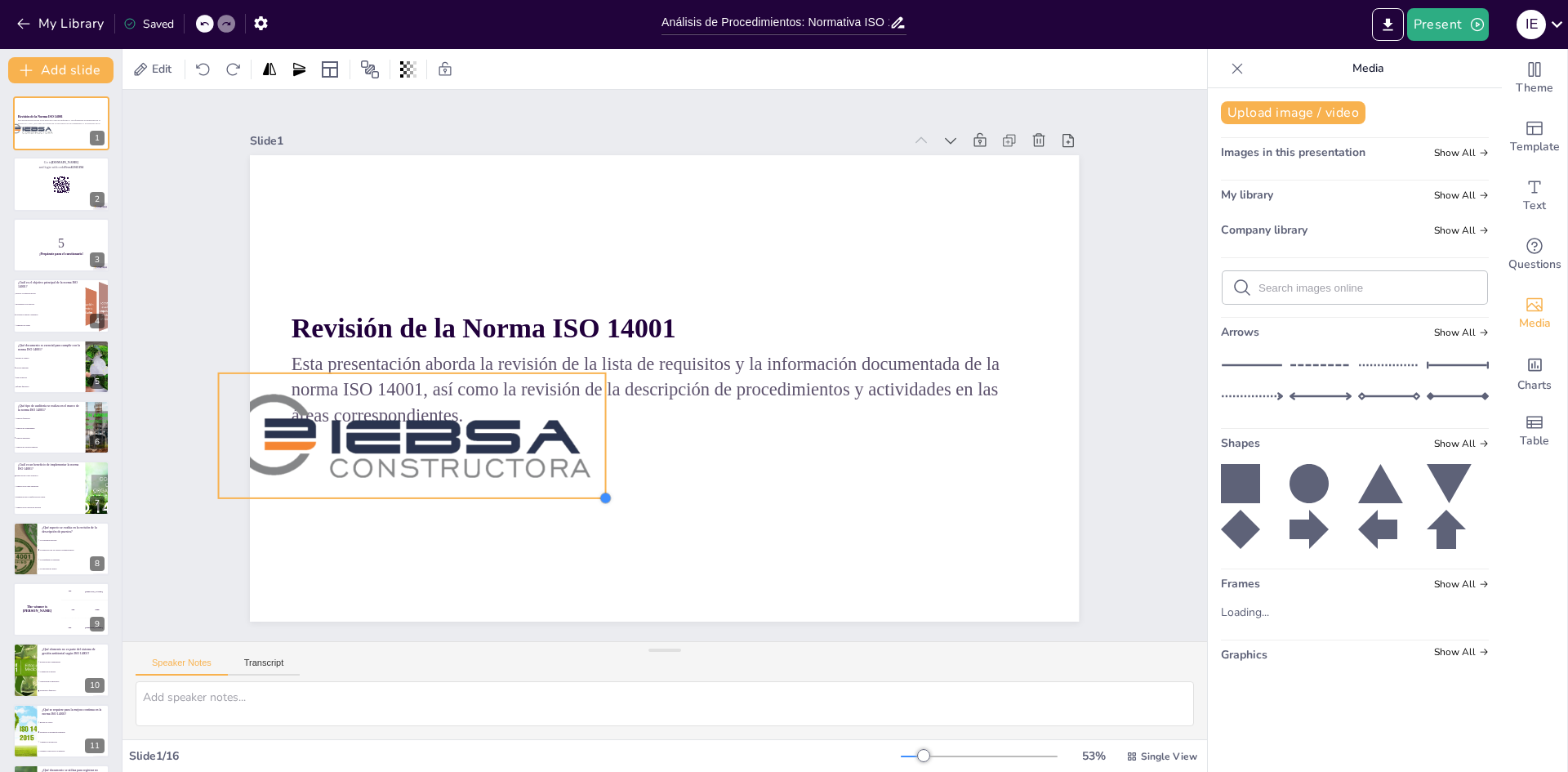
drag, startPoint x: 872, startPoint y: 580, endPoint x: 595, endPoint y: 419, distance: 320.4
click at [595, 419] on div "Revisión de la Norma ISO 14001 Esta presentación aborda la revisión de la lista…" at bounding box center [648, 382] width 927 height 901
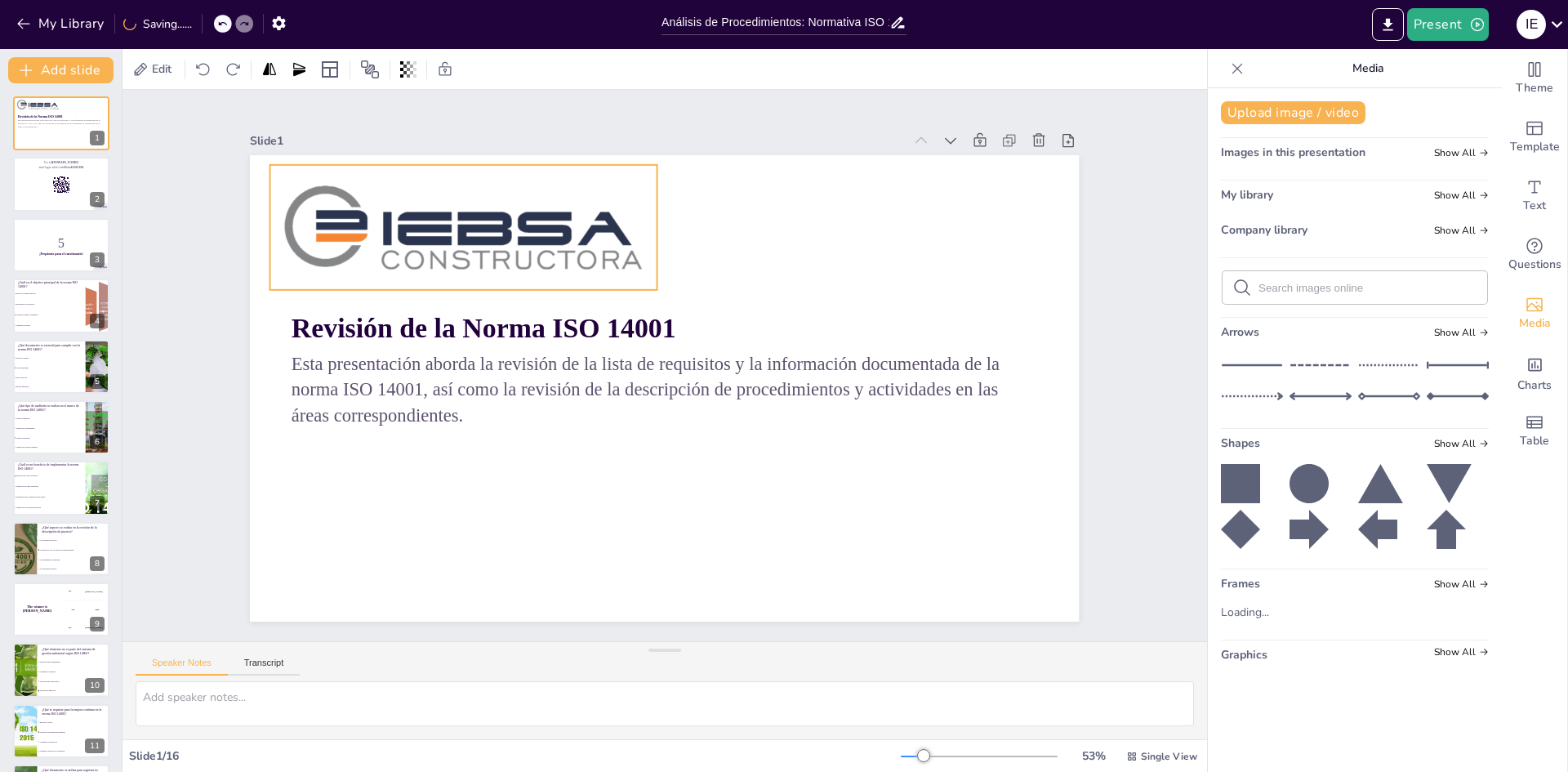
drag, startPoint x: 530, startPoint y: 442, endPoint x: 581, endPoint y: 234, distance: 214.2
click at [581, 234] on div at bounding box center [632, 123] width 352 height 371
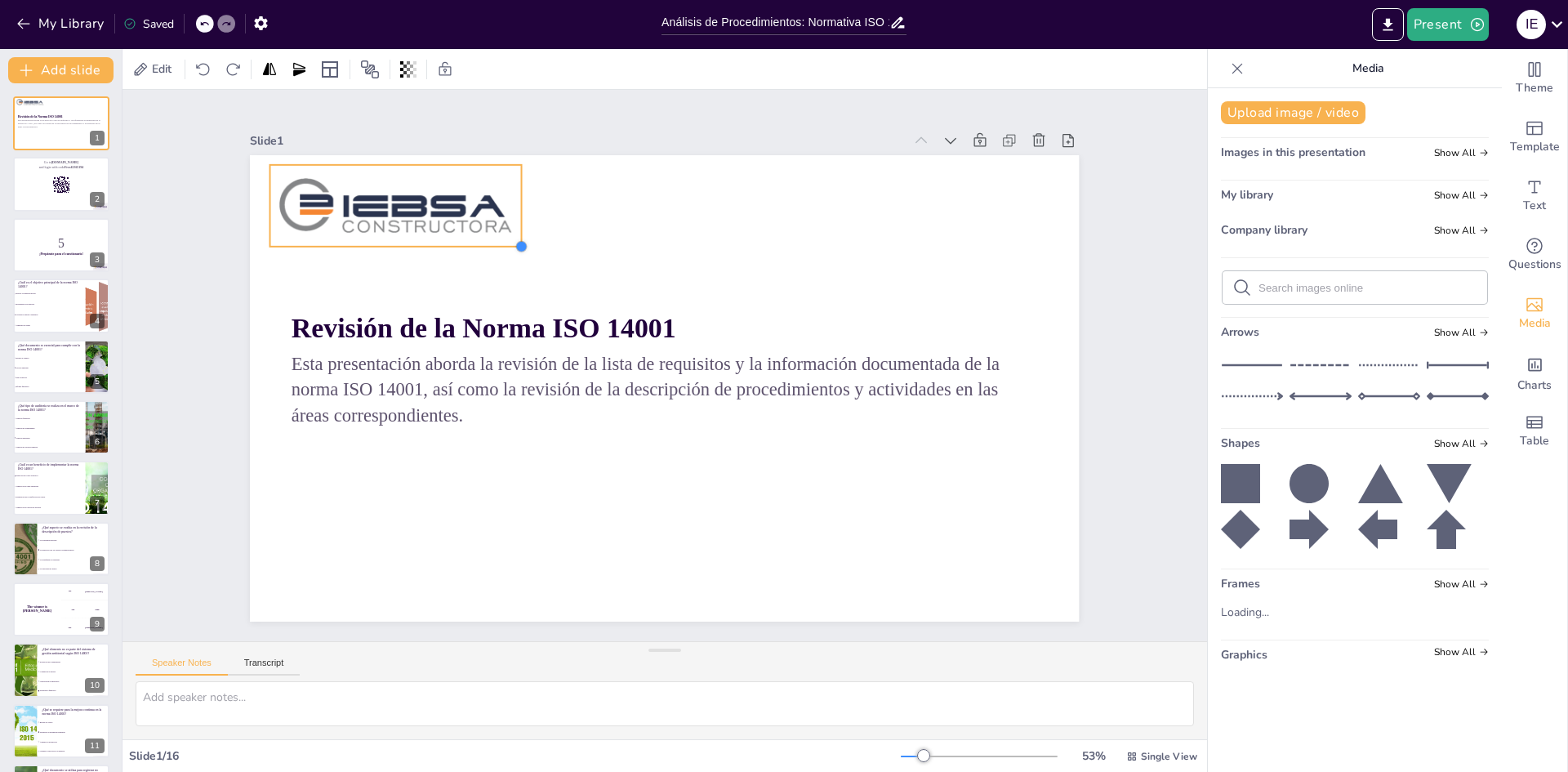
drag, startPoint x: 646, startPoint y: 283, endPoint x: 510, endPoint y: 230, distance: 146.0
click at [510, 230] on div "Revisión de la Norma ISO 14001 Esta presentación aborda la revisión de la lista…" at bounding box center [654, 385] width 951 height 818
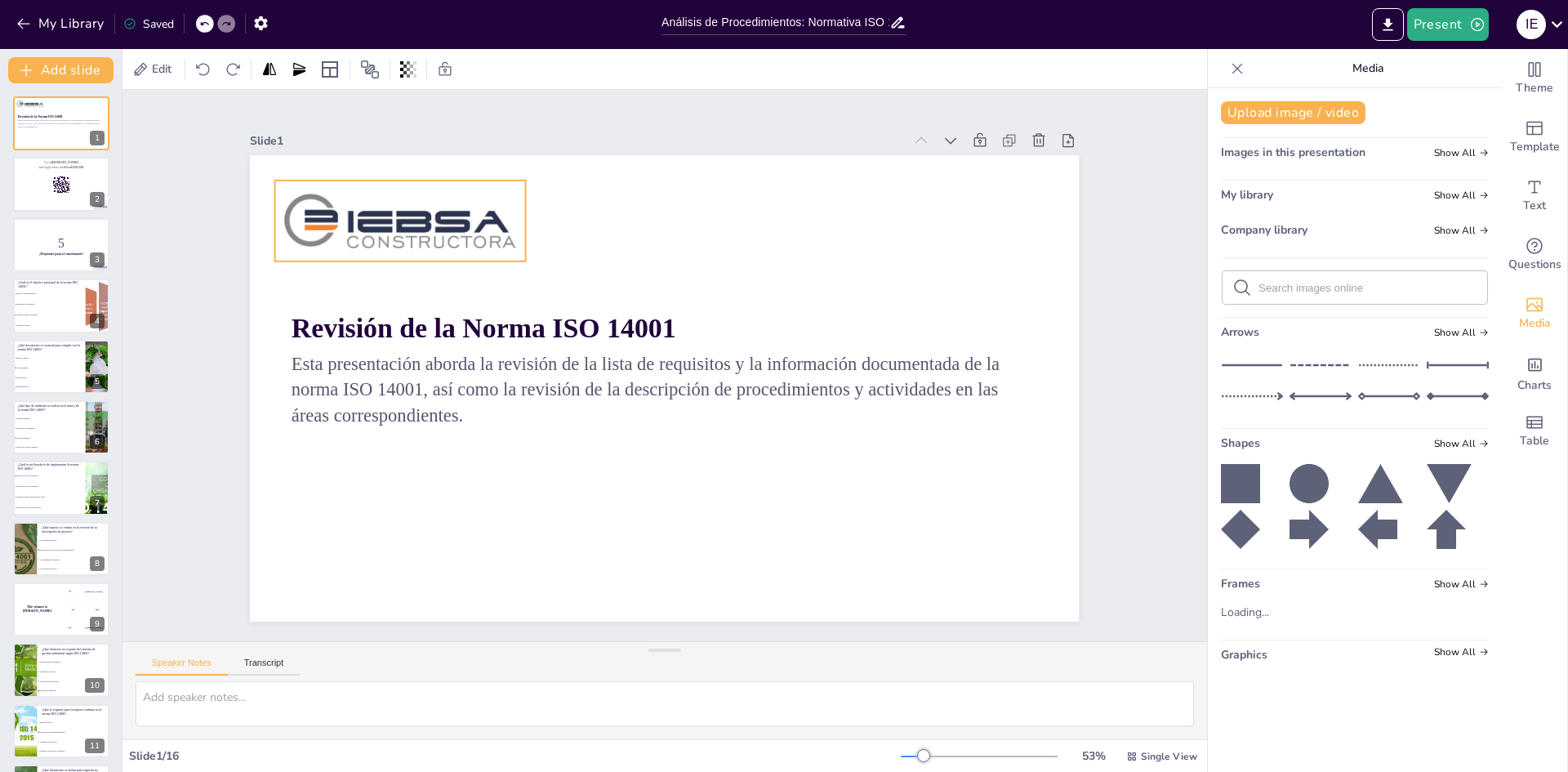
drag, startPoint x: 451, startPoint y: 229, endPoint x: 456, endPoint y: 245, distance: 16.8
click at [456, 235] on div at bounding box center [435, 169] width 261 height 131
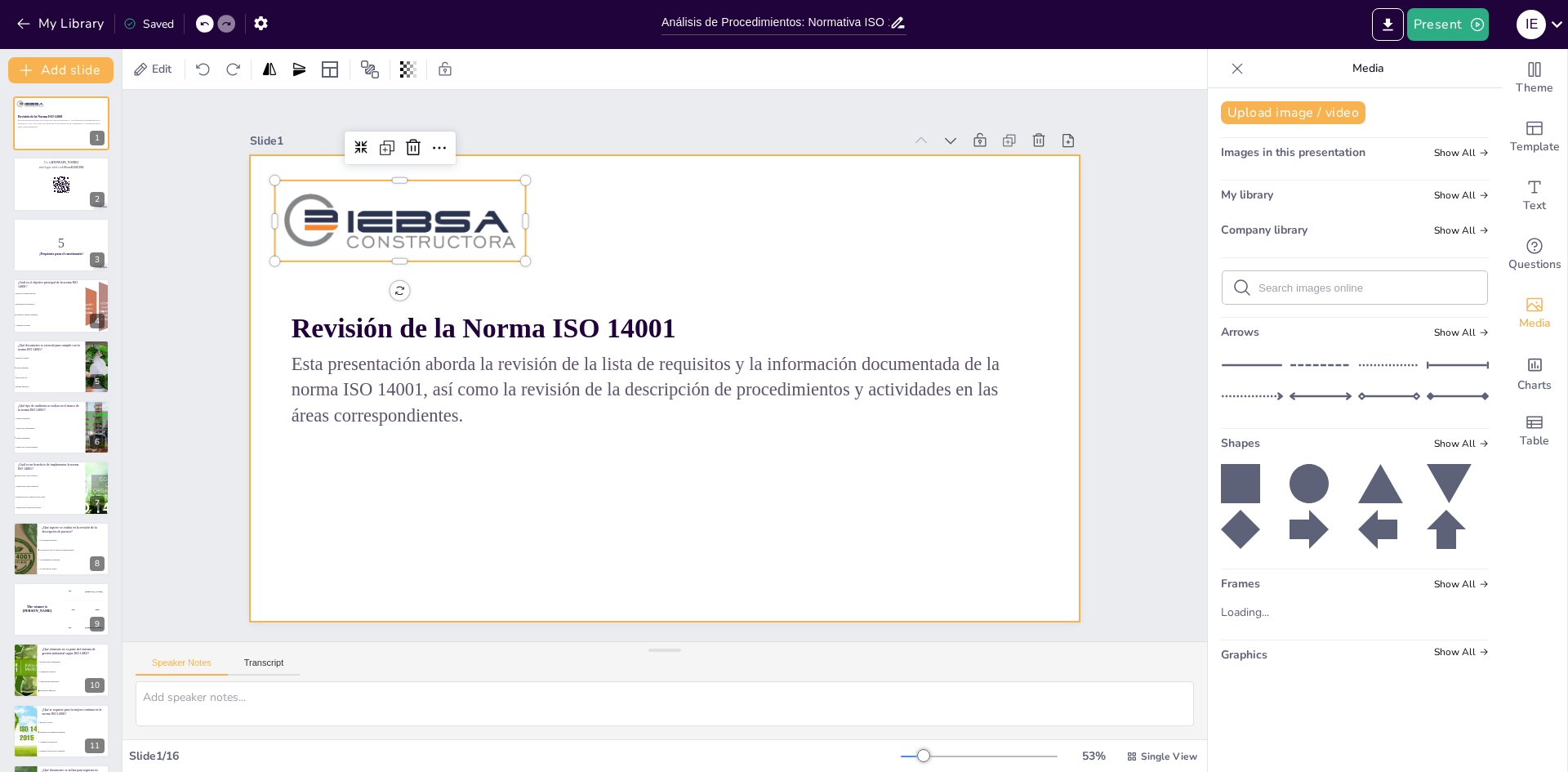
click at [705, 487] on div at bounding box center [656, 386] width 948 height 763
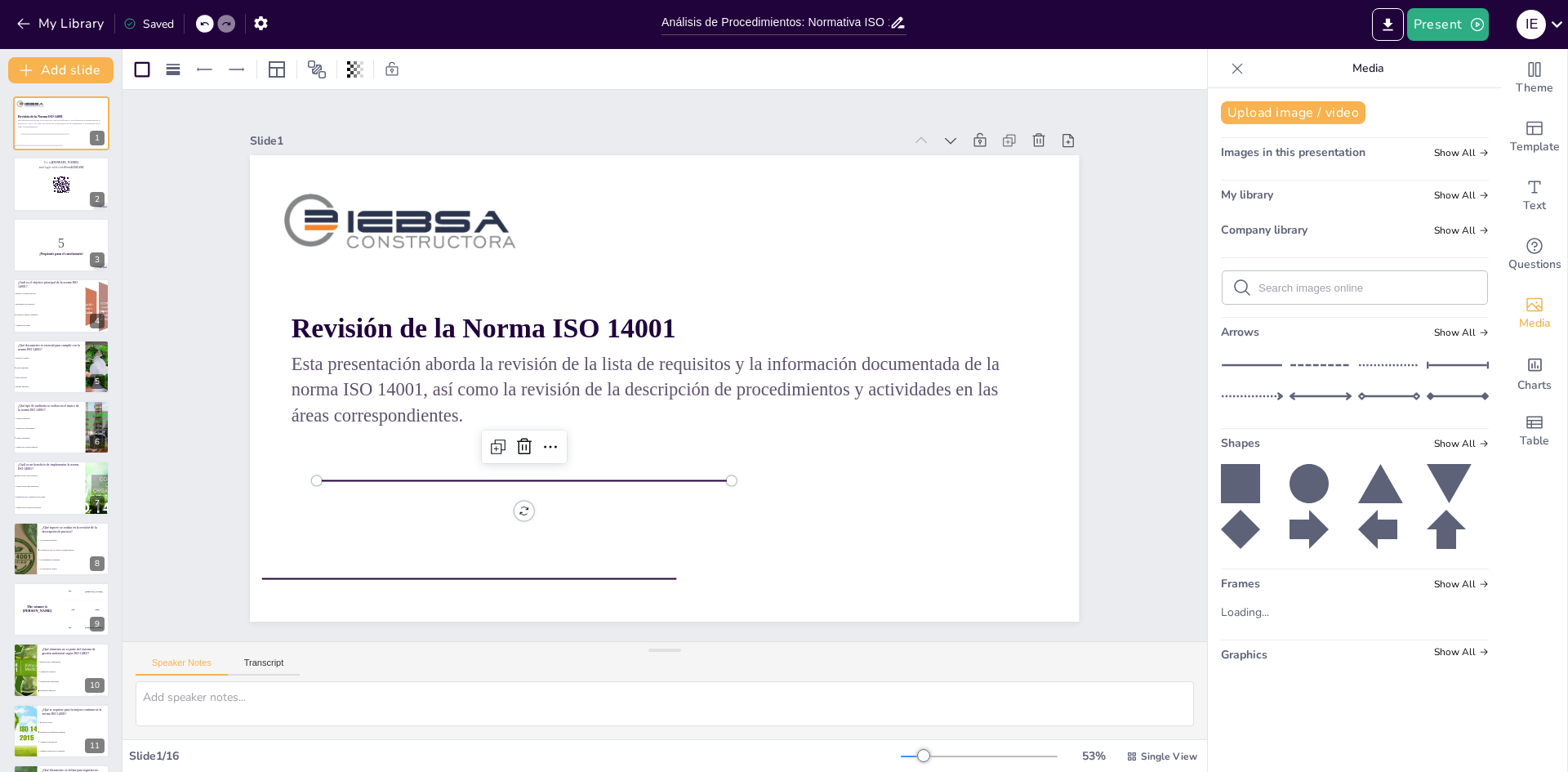
click at [688, 474] on div at bounding box center [846, 374] width 316 height 288
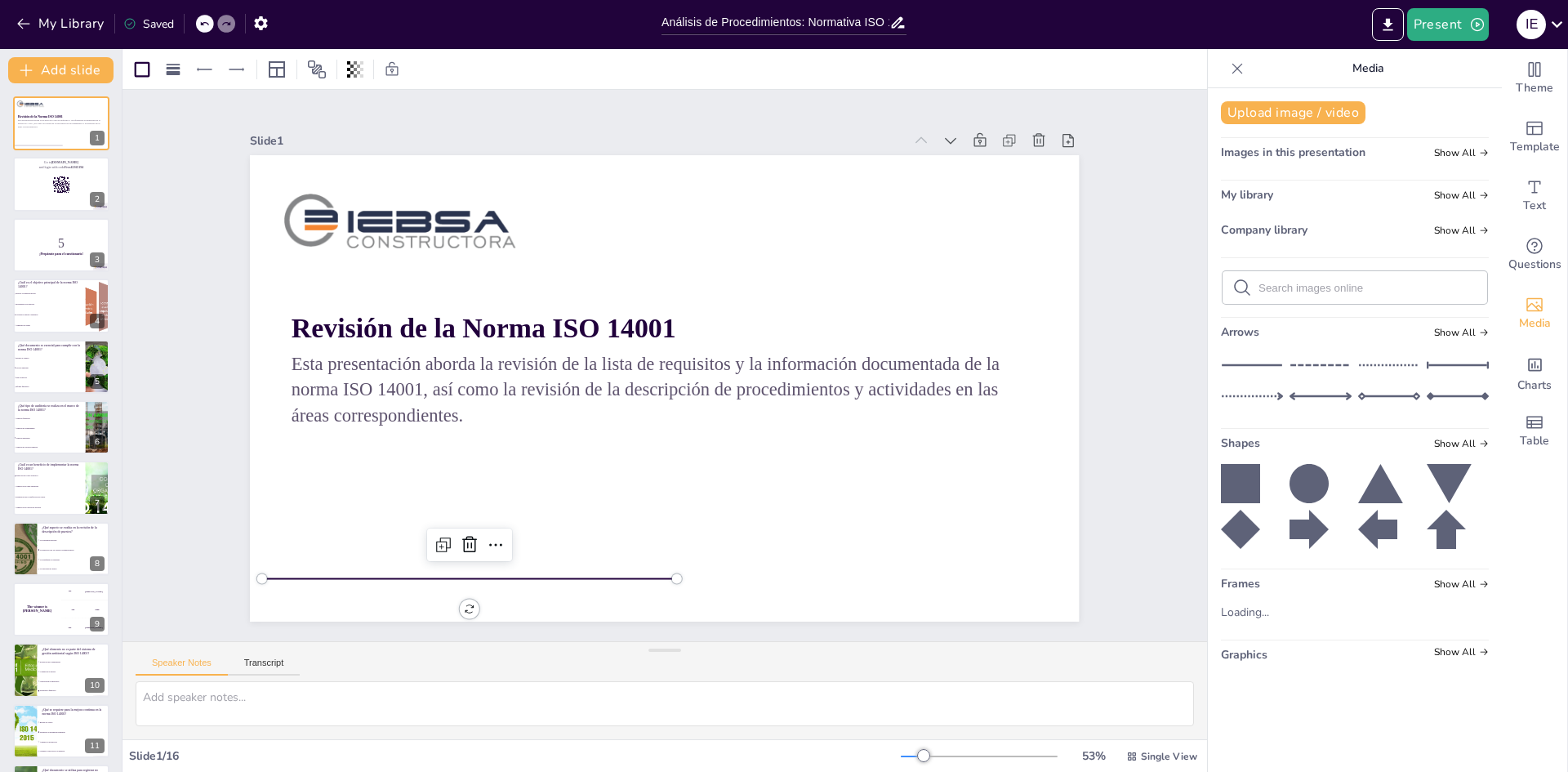
click at [504, 504] on div at bounding box center [378, 333] width 255 height 344
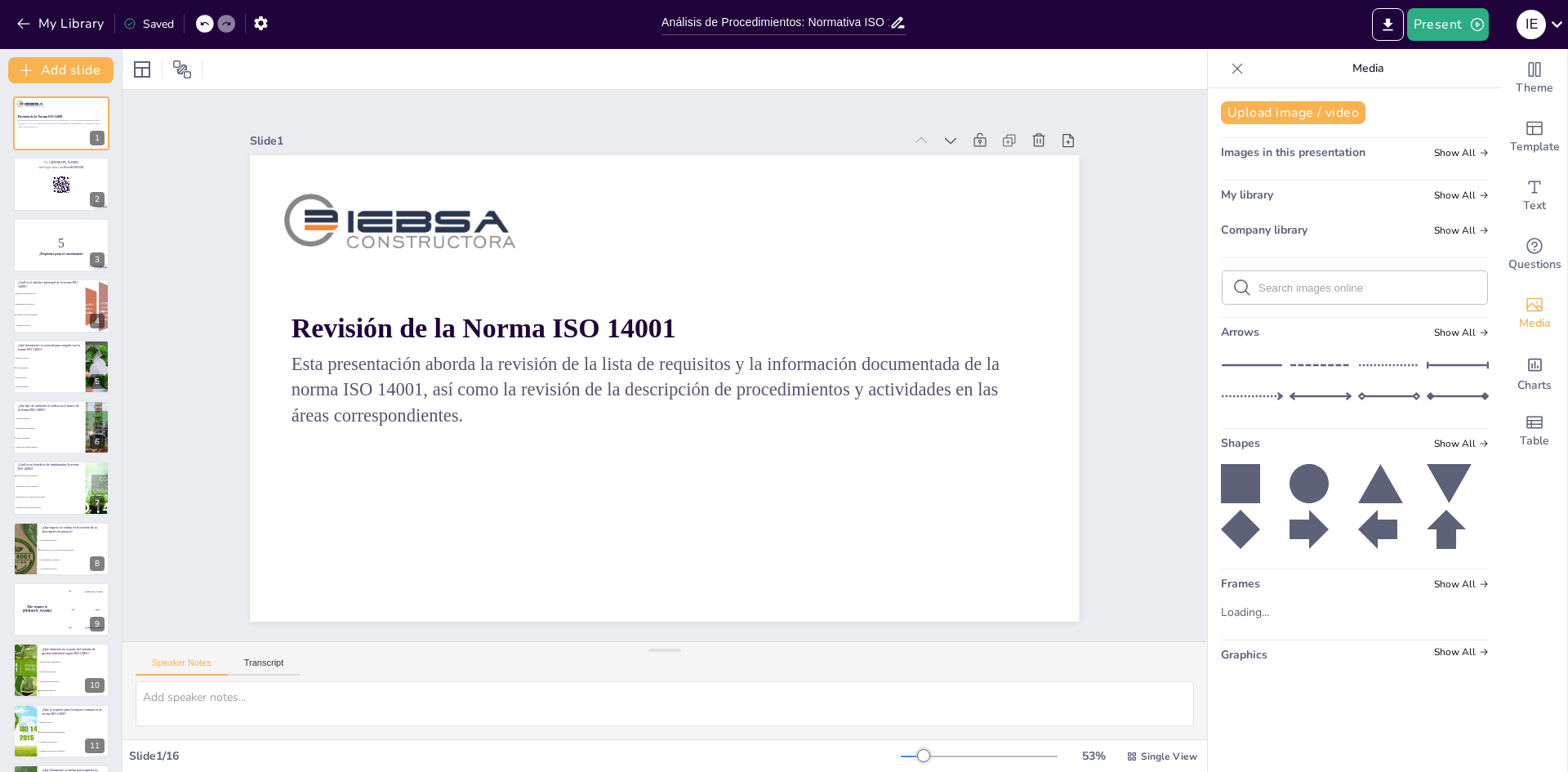
click at [1299, 365] on icon at bounding box center [1321, 365] width 62 height 25
click at [1374, 365] on line at bounding box center [1389, 365] width 60 height 0
drag, startPoint x: 789, startPoint y: 383, endPoint x: 623, endPoint y: 434, distance: 173.7
click at [623, 434] on div at bounding box center [530, 487] width 399 height 141
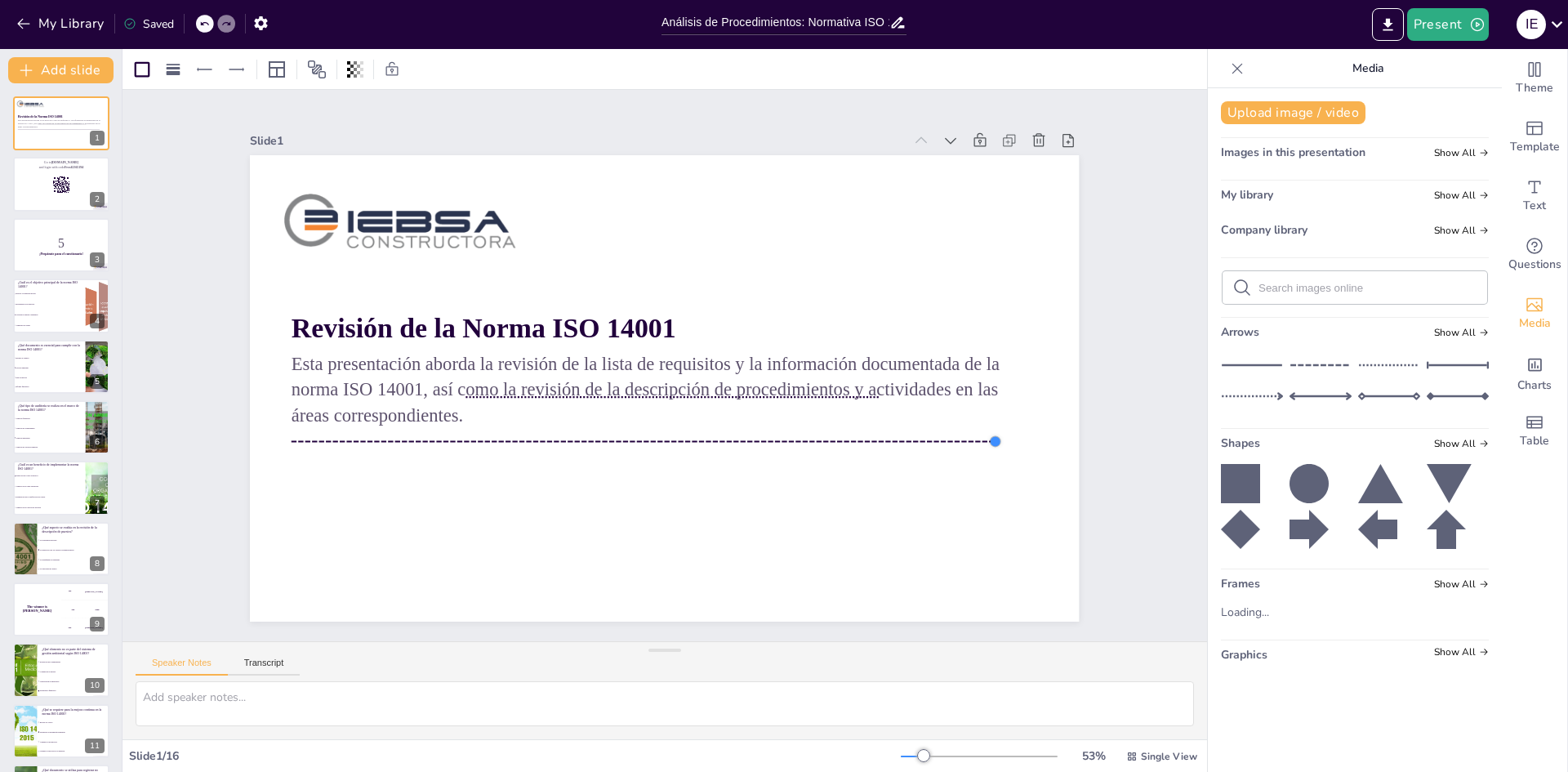
drag, startPoint x: 696, startPoint y: 436, endPoint x: 983, endPoint y: 437, distance: 287.0
click at [351, 263] on div at bounding box center [343, 255] width 14 height 14
drag, startPoint x: 839, startPoint y: 391, endPoint x: 806, endPoint y: 475, distance: 90.2
click at [806, 475] on div at bounding box center [644, 480] width 415 height 13
click at [788, 432] on div at bounding box center [635, 438] width 701 height 87
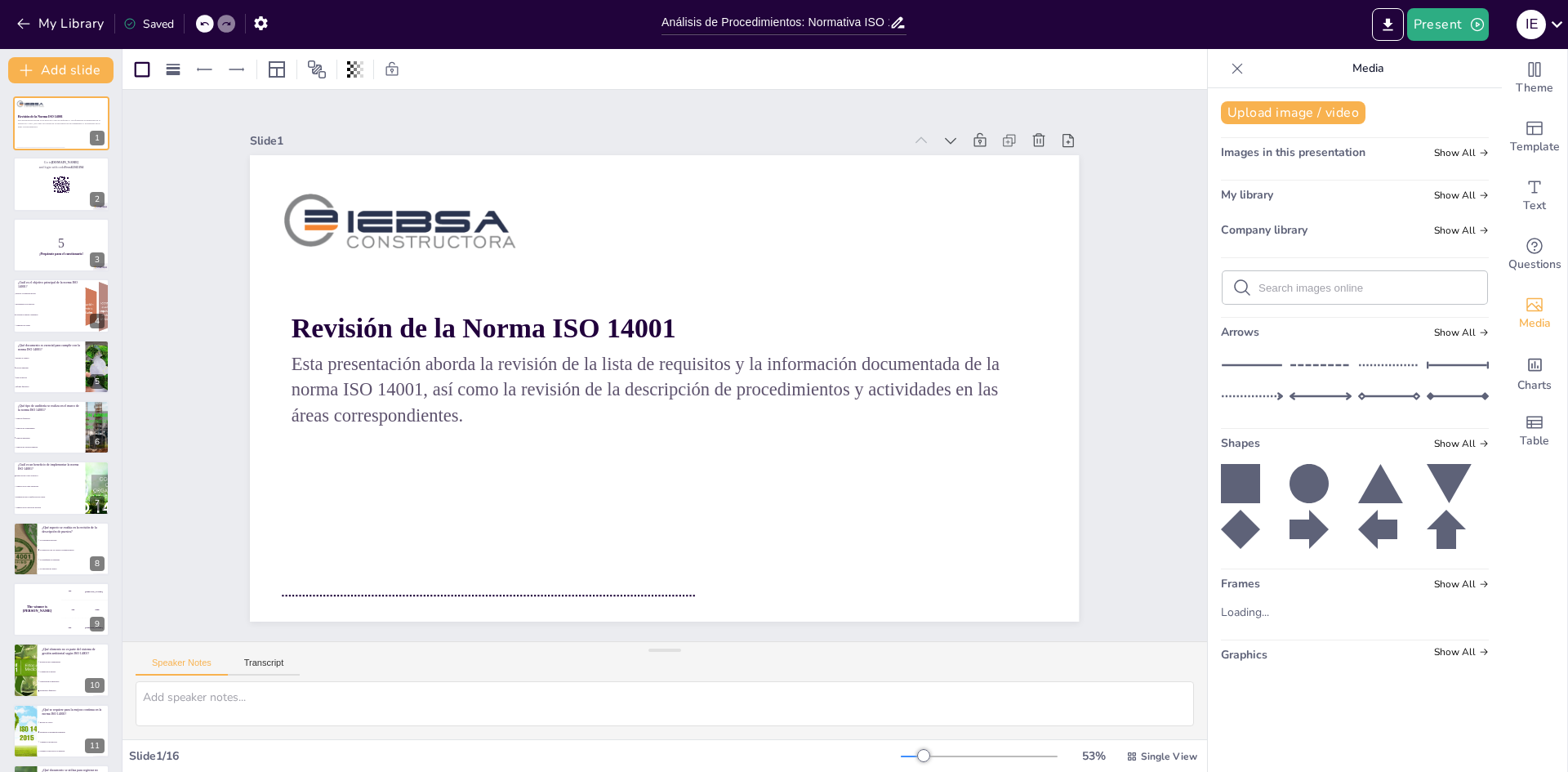
drag, startPoint x: 800, startPoint y: 473, endPoint x: 649, endPoint y: 588, distance: 189.8
click at [649, 588] on div at bounding box center [446, 554] width 409 height 100
drag, startPoint x: 686, startPoint y: 589, endPoint x: 1023, endPoint y: 589, distance: 337.0
click at [880, 740] on div at bounding box center [871, 749] width 18 height 18
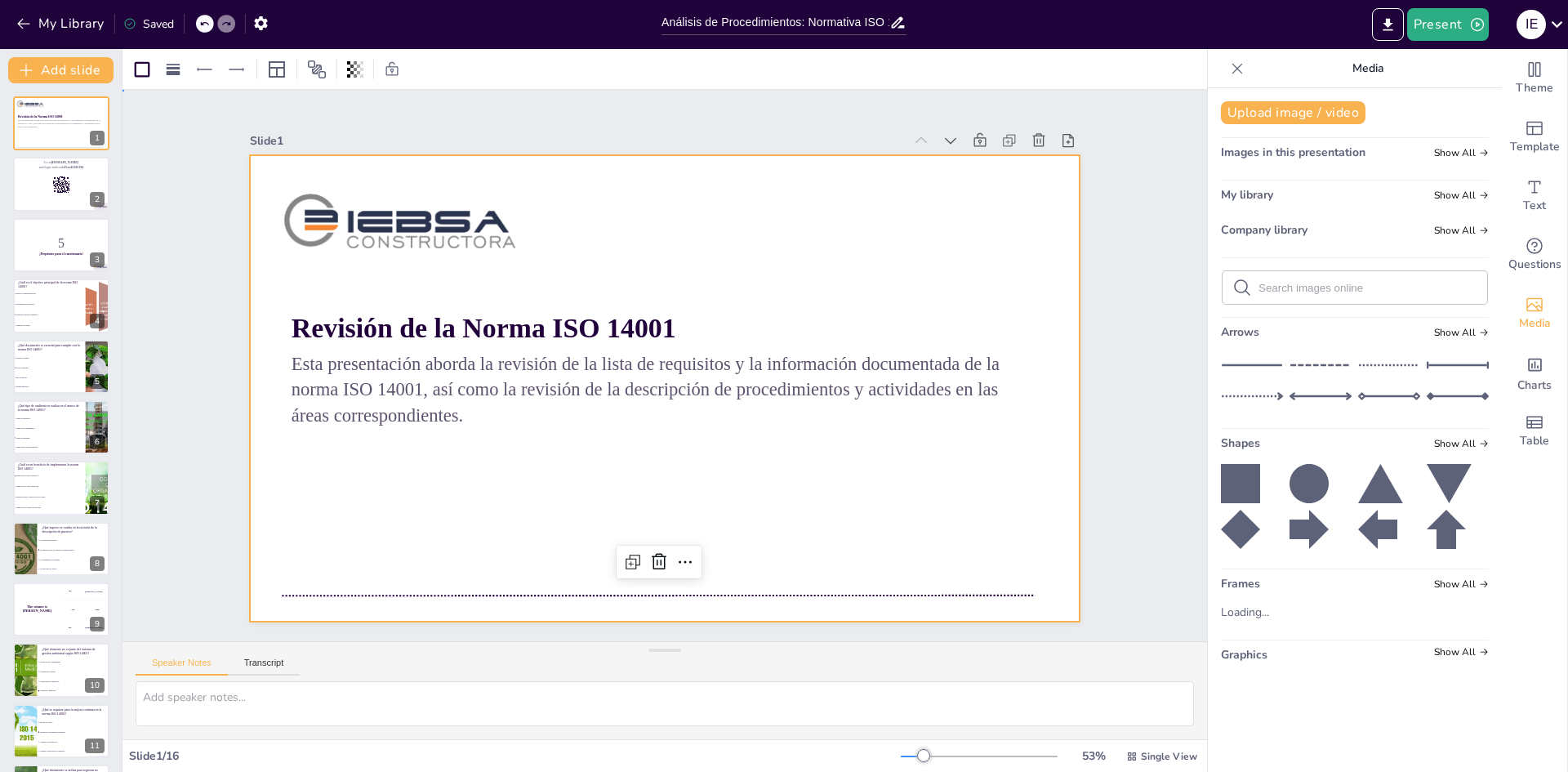
click at [1023, 603] on div at bounding box center [665, 388] width 829 height 466
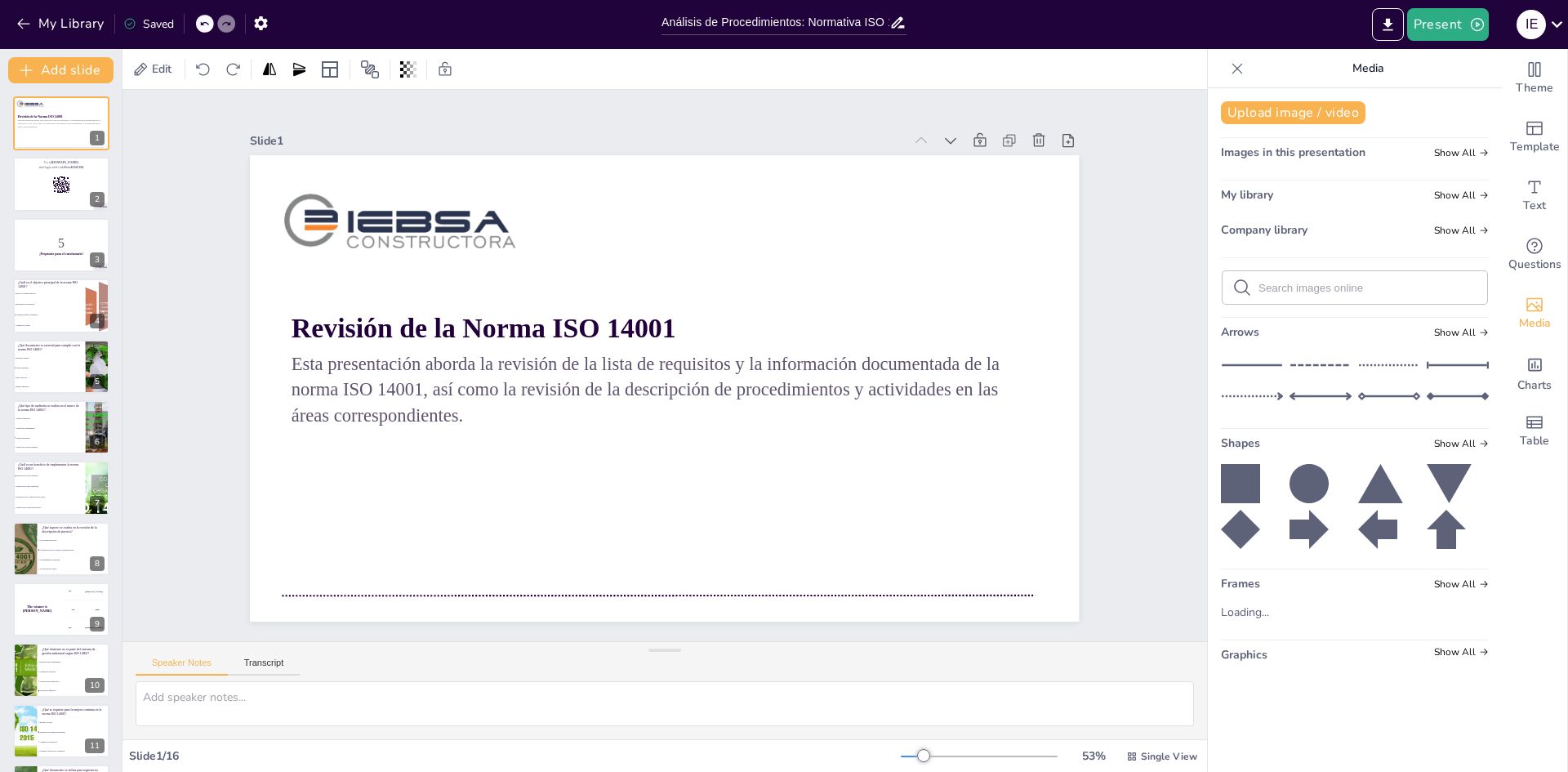
click at [1361, 367] on icon at bounding box center [1389, 365] width 62 height 25
drag, startPoint x: 719, startPoint y: 384, endPoint x: 552, endPoint y: 528, distance: 220.5
click at [552, 502] on div at bounding box center [433, 329] width 255 height 344
drag, startPoint x: 489, startPoint y: 563, endPoint x: 542, endPoint y: 526, distance: 64.6
drag, startPoint x: 485, startPoint y: 527, endPoint x: 280, endPoint y: 344, distance: 274.8
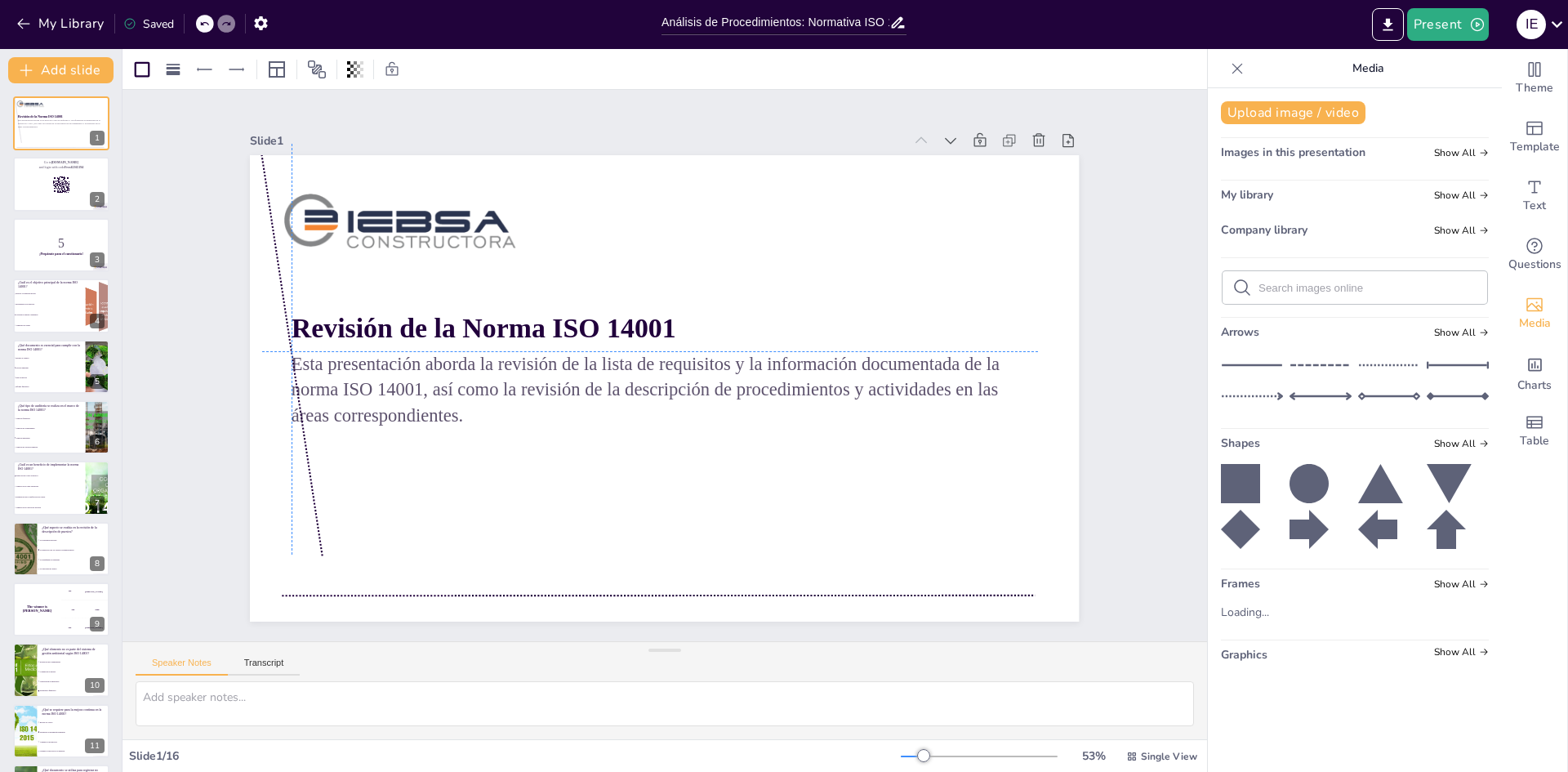
click at [325, 170] on div at bounding box center [491, 35] width 333 height 269
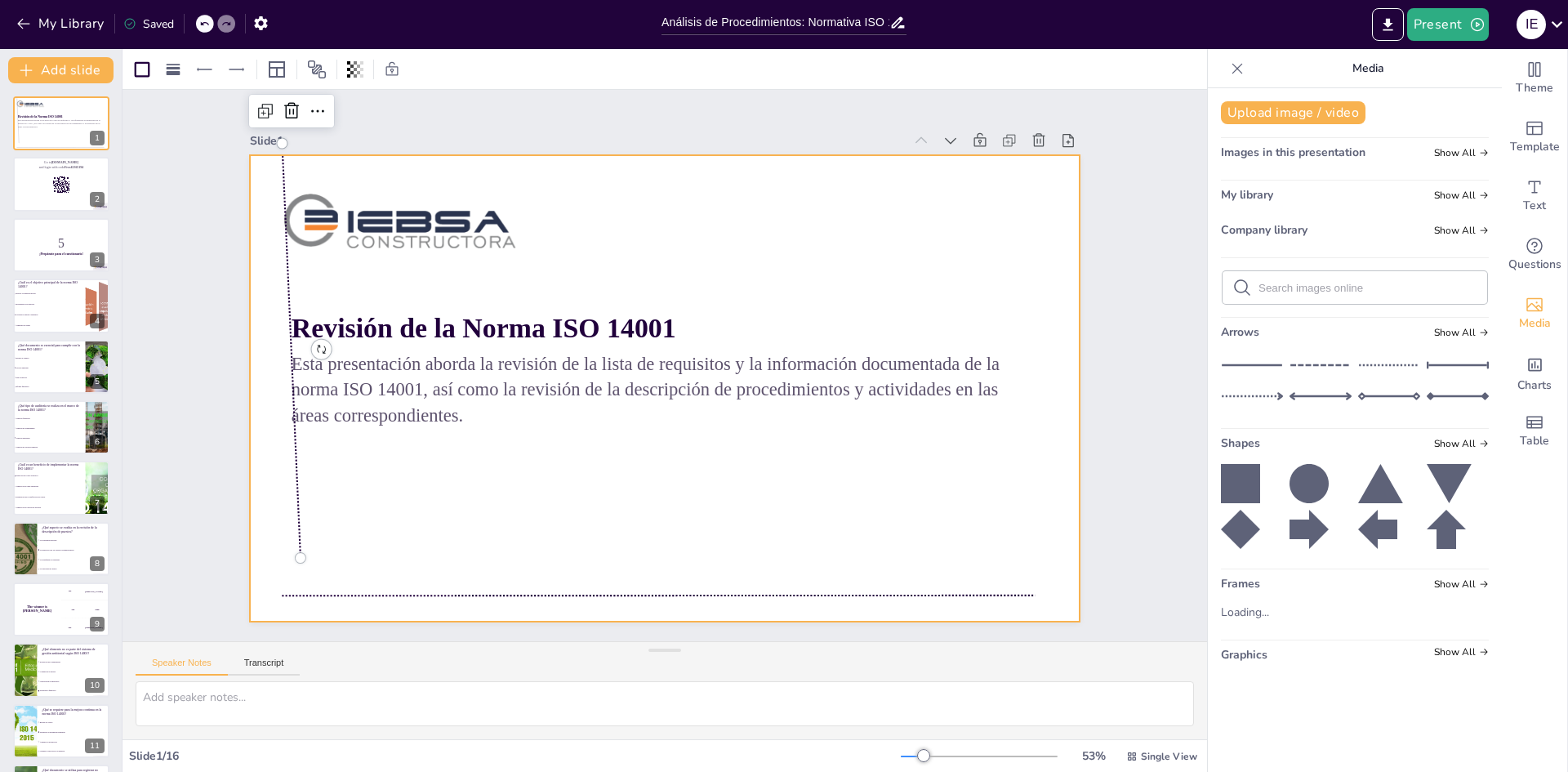
click at [359, 520] on div at bounding box center [644, 359] width 700 height 932
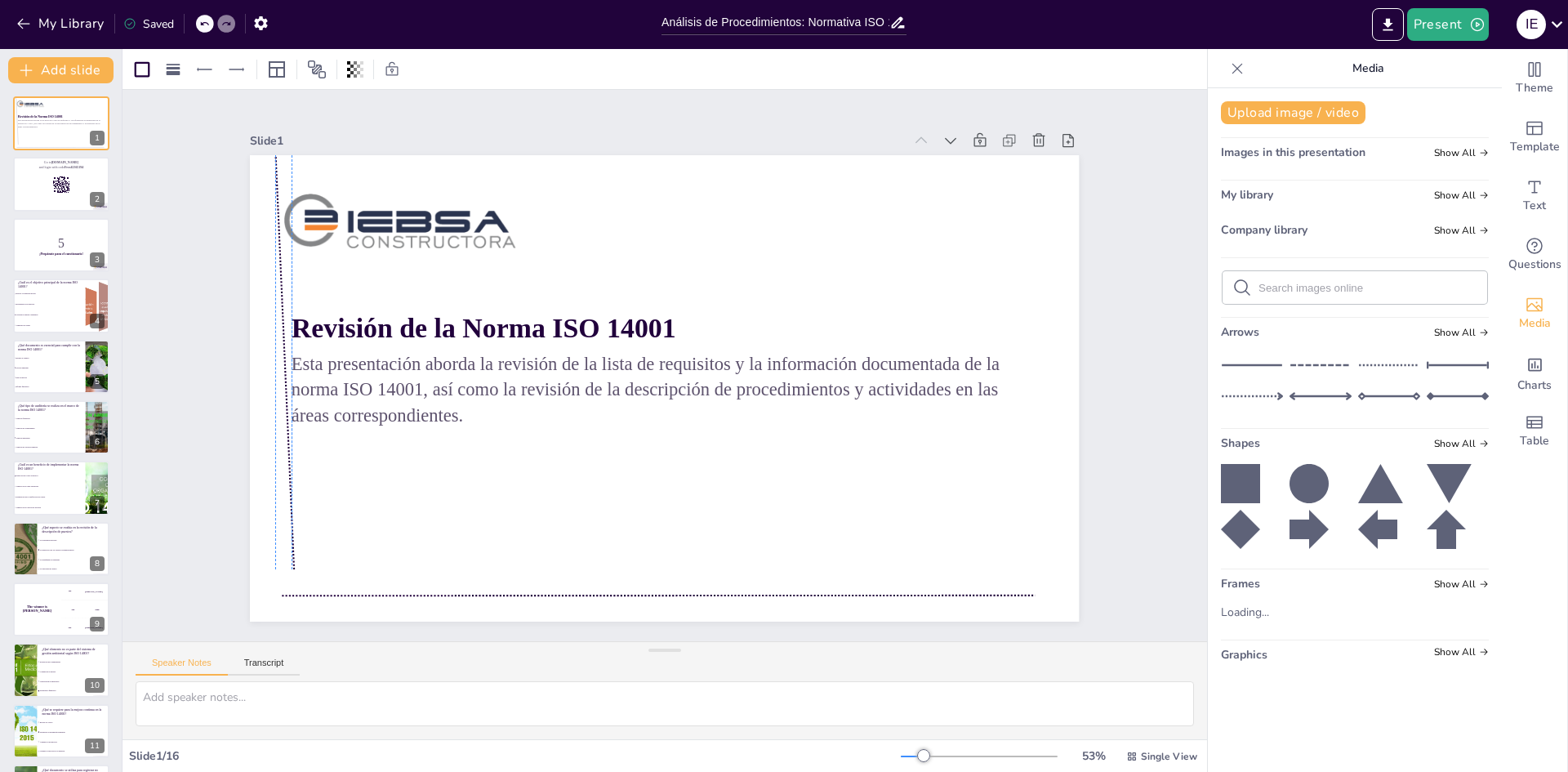
drag, startPoint x: 284, startPoint y: 495, endPoint x: 275, endPoint y: 506, distance: 14.2
click at [275, 360] on div at bounding box center [338, 173] width 203 height 374
click at [322, 88] on div at bounding box center [331, 79] width 18 height 18
click at [479, 522] on div at bounding box center [657, 387] width 932 height 700
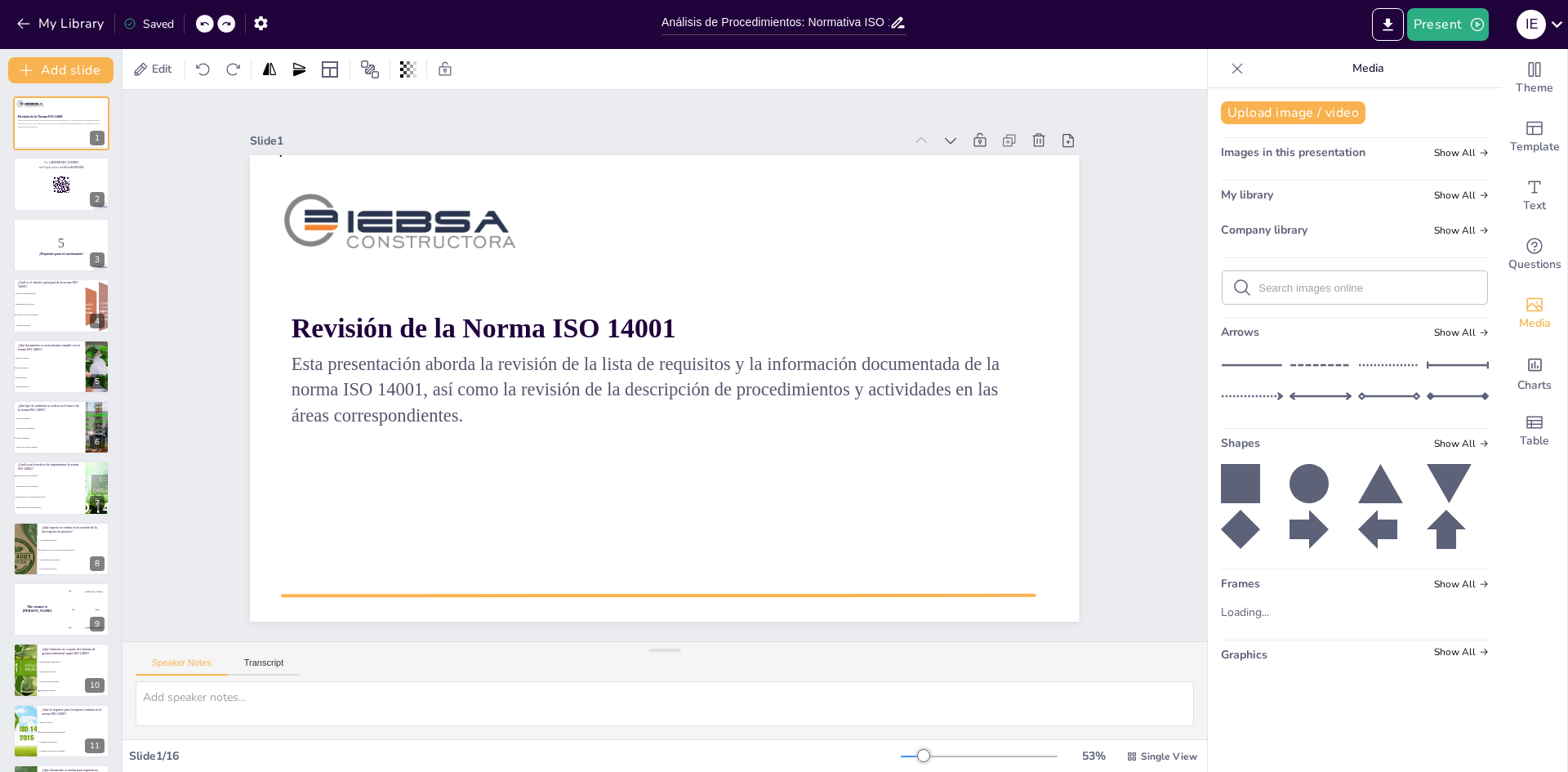
click at [872, 586] on div at bounding box center [589, 581] width 721 height 245
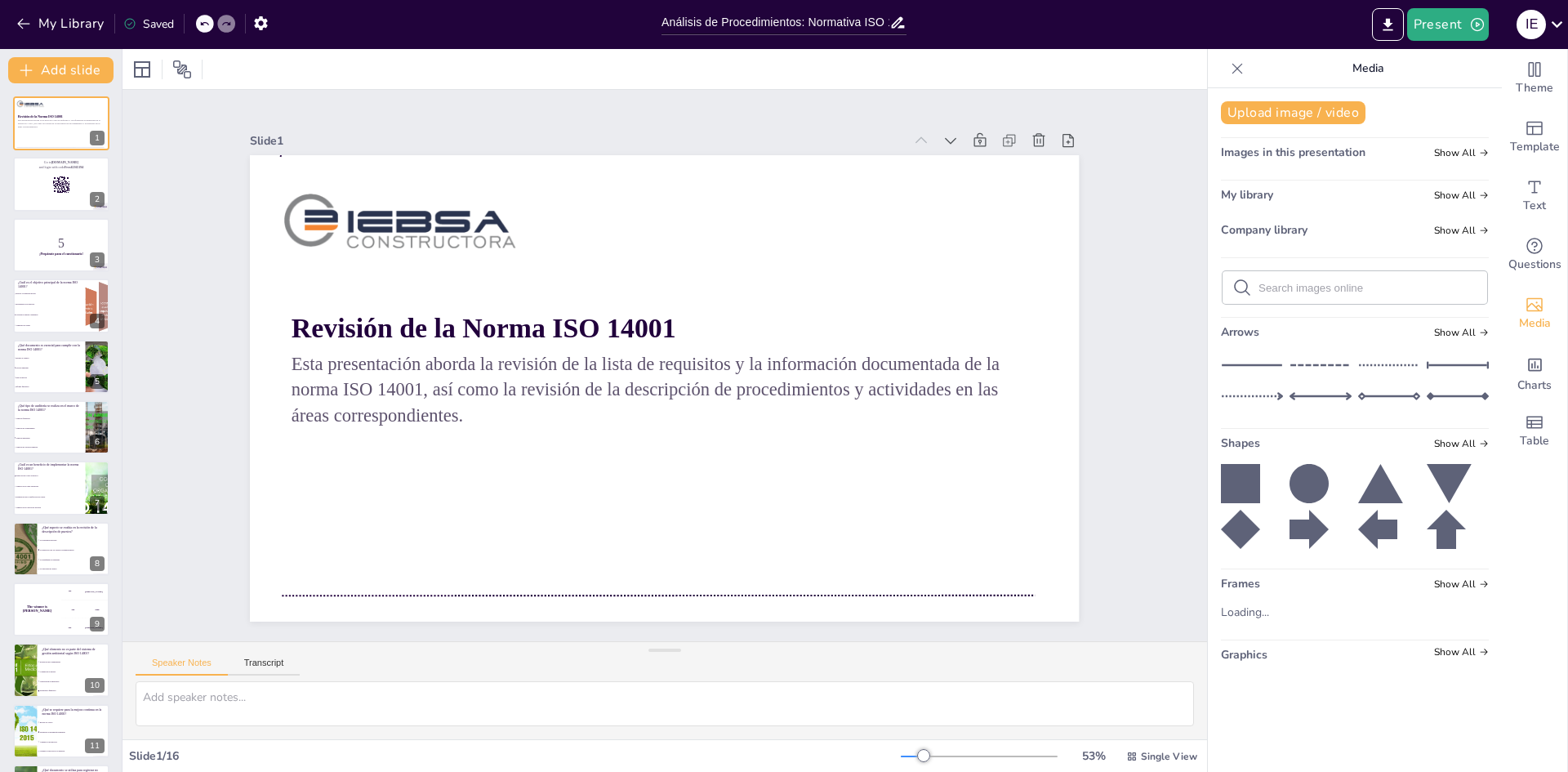
click at [1386, 366] on icon at bounding box center [1389, 365] width 62 height 25
drag, startPoint x: 639, startPoint y: 383, endPoint x: 456, endPoint y: 165, distance: 284.6
click at [850, 165] on div at bounding box center [878, 204] width 58 height 414
drag, startPoint x: 481, startPoint y: 589, endPoint x: 473, endPoint y: 589, distance: 8.0
click at [473, 589] on div at bounding box center [485, 510] width 514 height 570
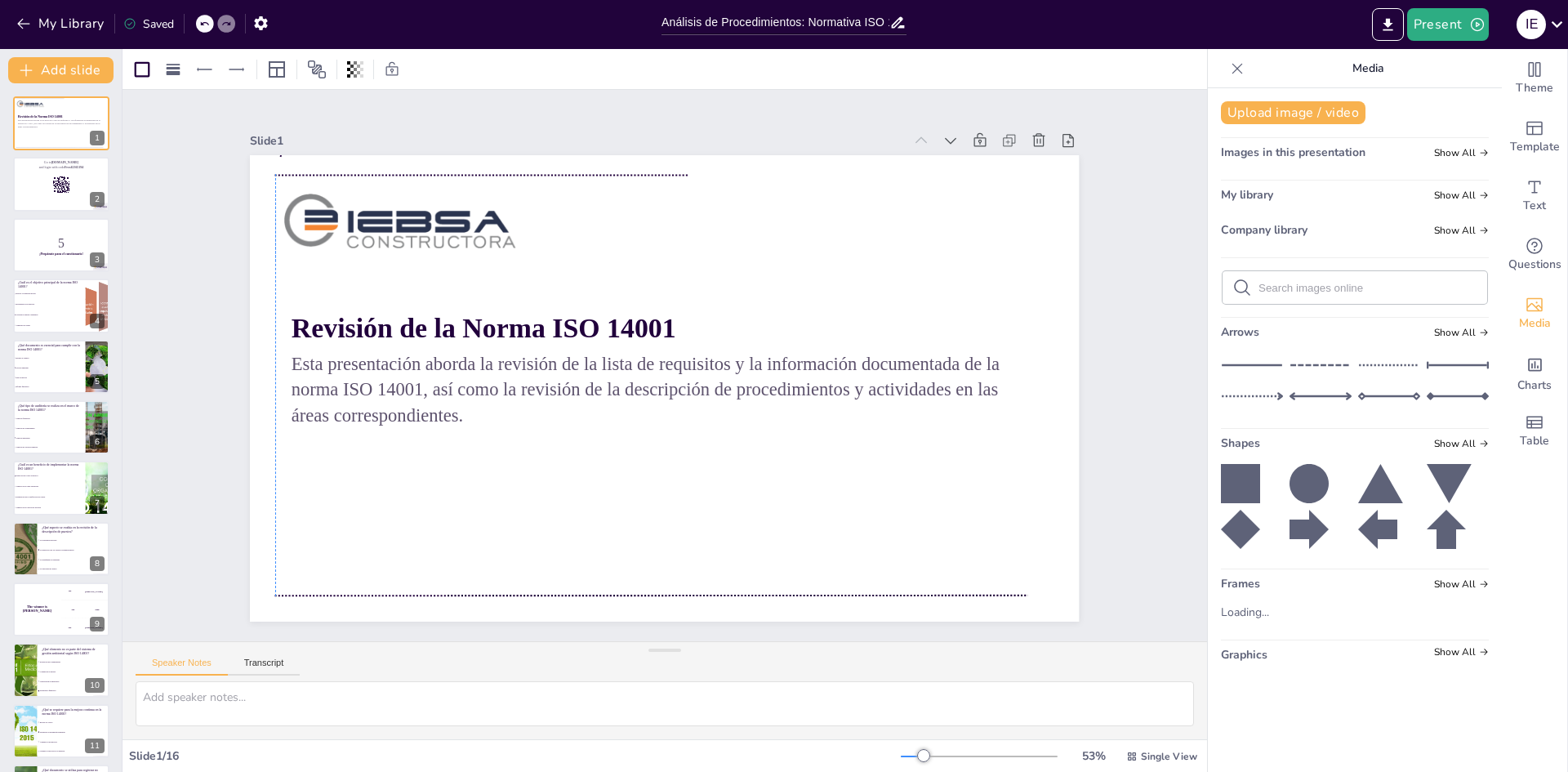
click at [668, 169] on div at bounding box center [527, 141] width 409 height 100
drag, startPoint x: 674, startPoint y: 169, endPoint x: 1030, endPoint y: 170, distance: 356.0
click at [1072, 425] on div at bounding box center [1081, 433] width 18 height 18
click at [962, 170] on div at bounding box center [784, 223] width 579 height 524
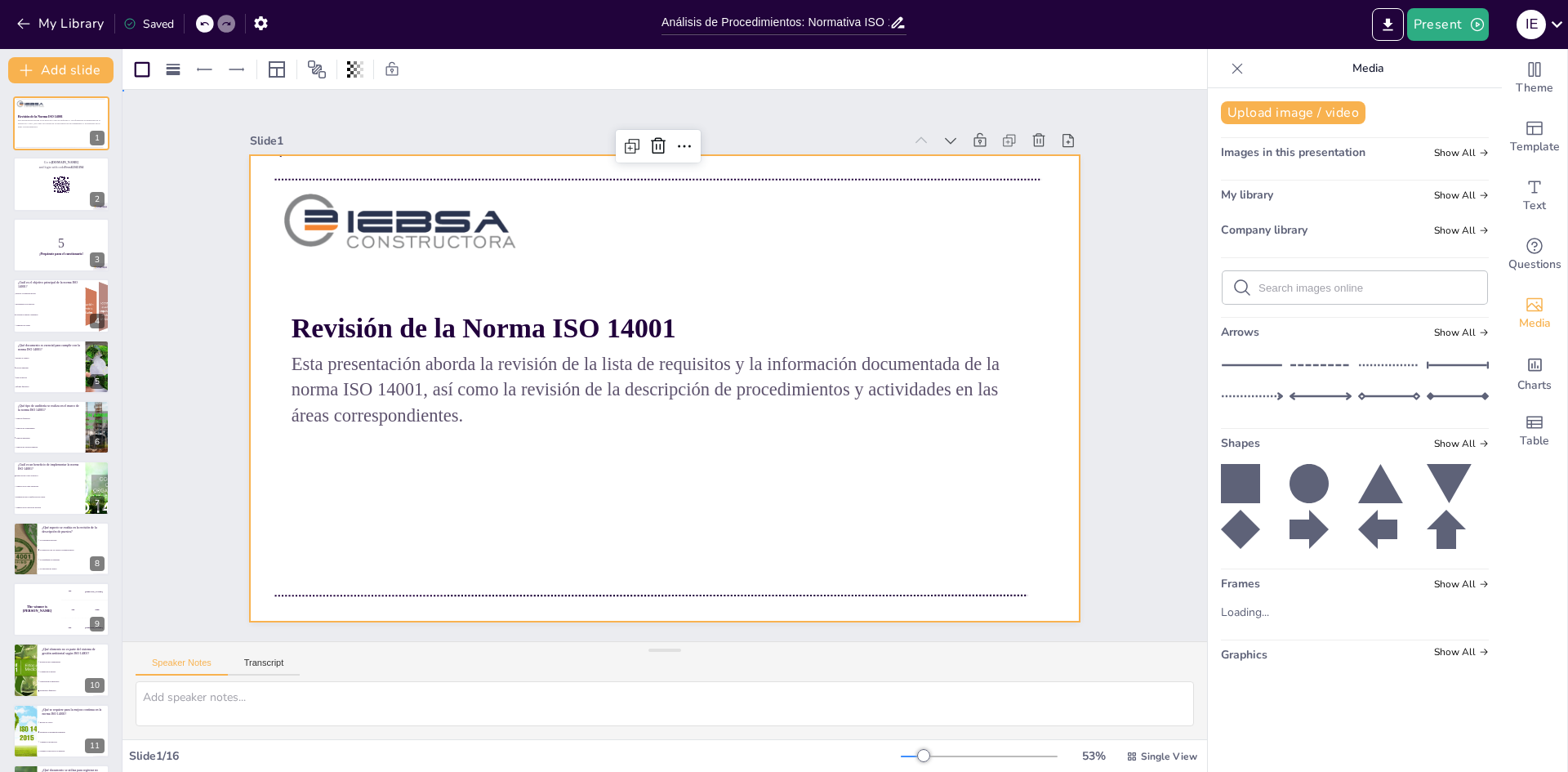
click at [1064, 311] on div at bounding box center [660, 387] width 908 height 628
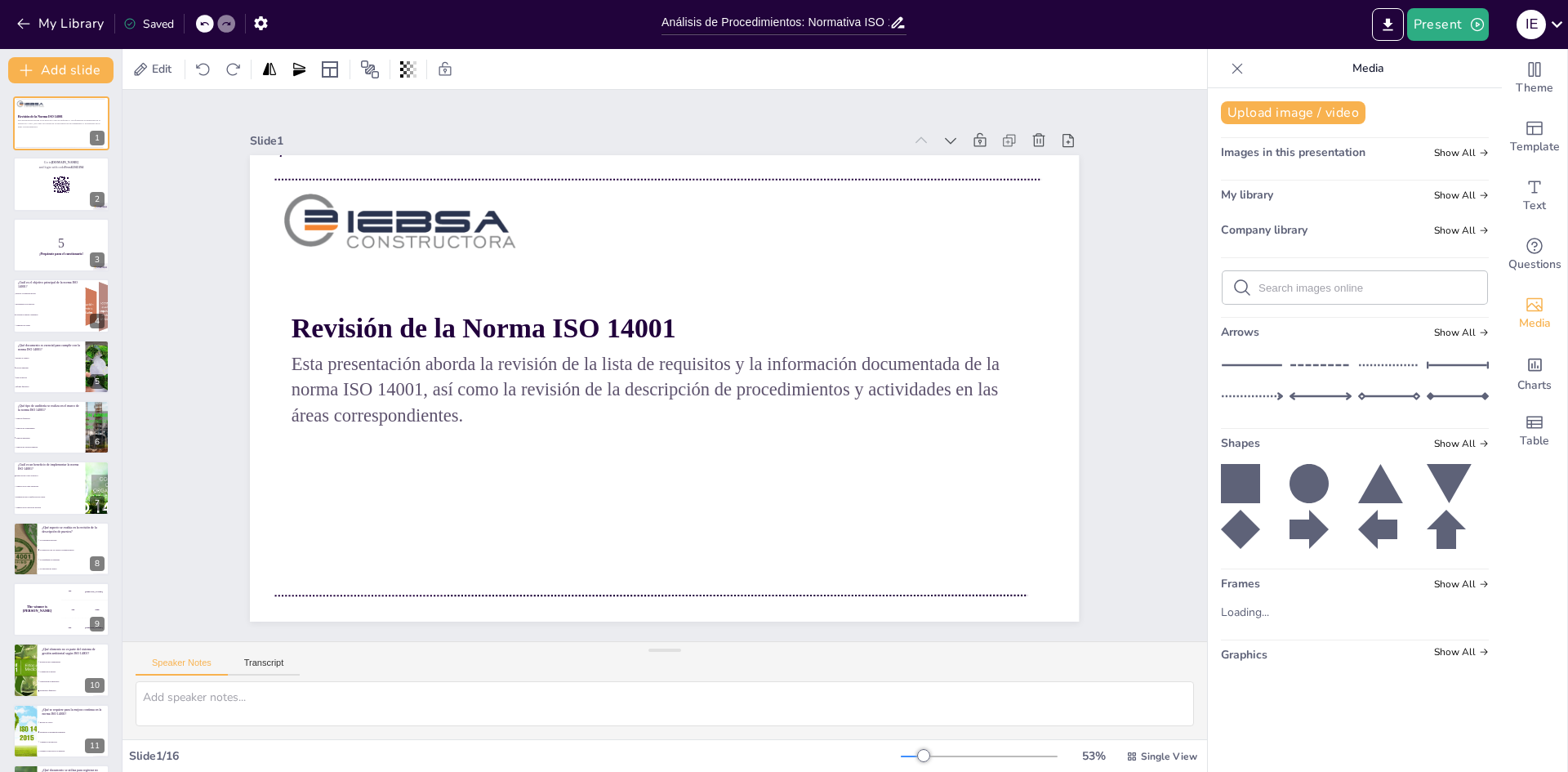
click at [1346, 288] on input "text" at bounding box center [1368, 288] width 219 height 12
click at [1234, 292] on icon at bounding box center [1242, 287] width 16 height 16
click at [1232, 289] on icon at bounding box center [1242, 288] width 19 height 19
click at [1345, 289] on input "norma iso 14001" at bounding box center [1368, 288] width 219 height 12
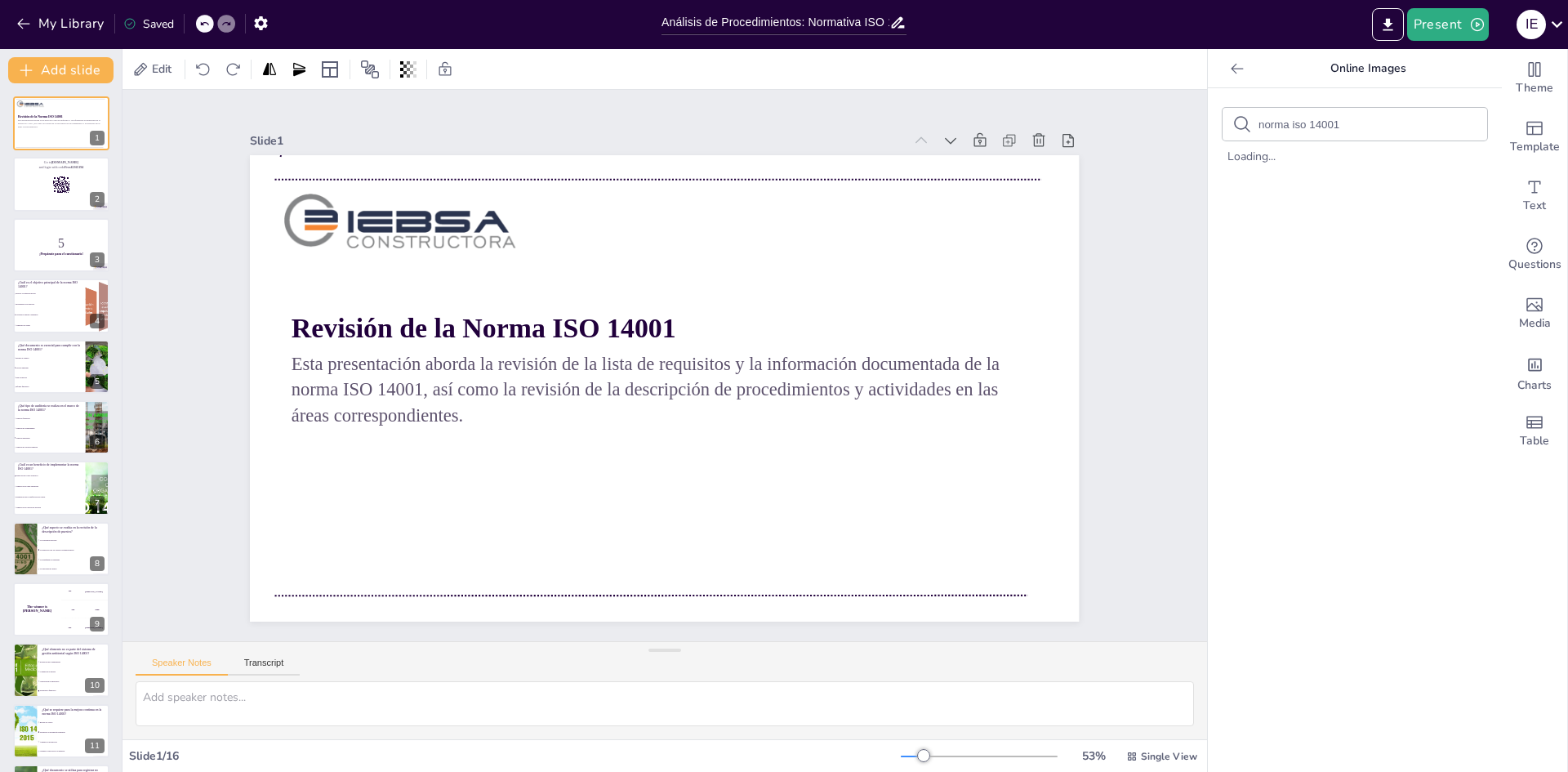
click at [1254, 332] on div "norma iso 14001 Loading..." at bounding box center [1354, 430] width 294 height 684
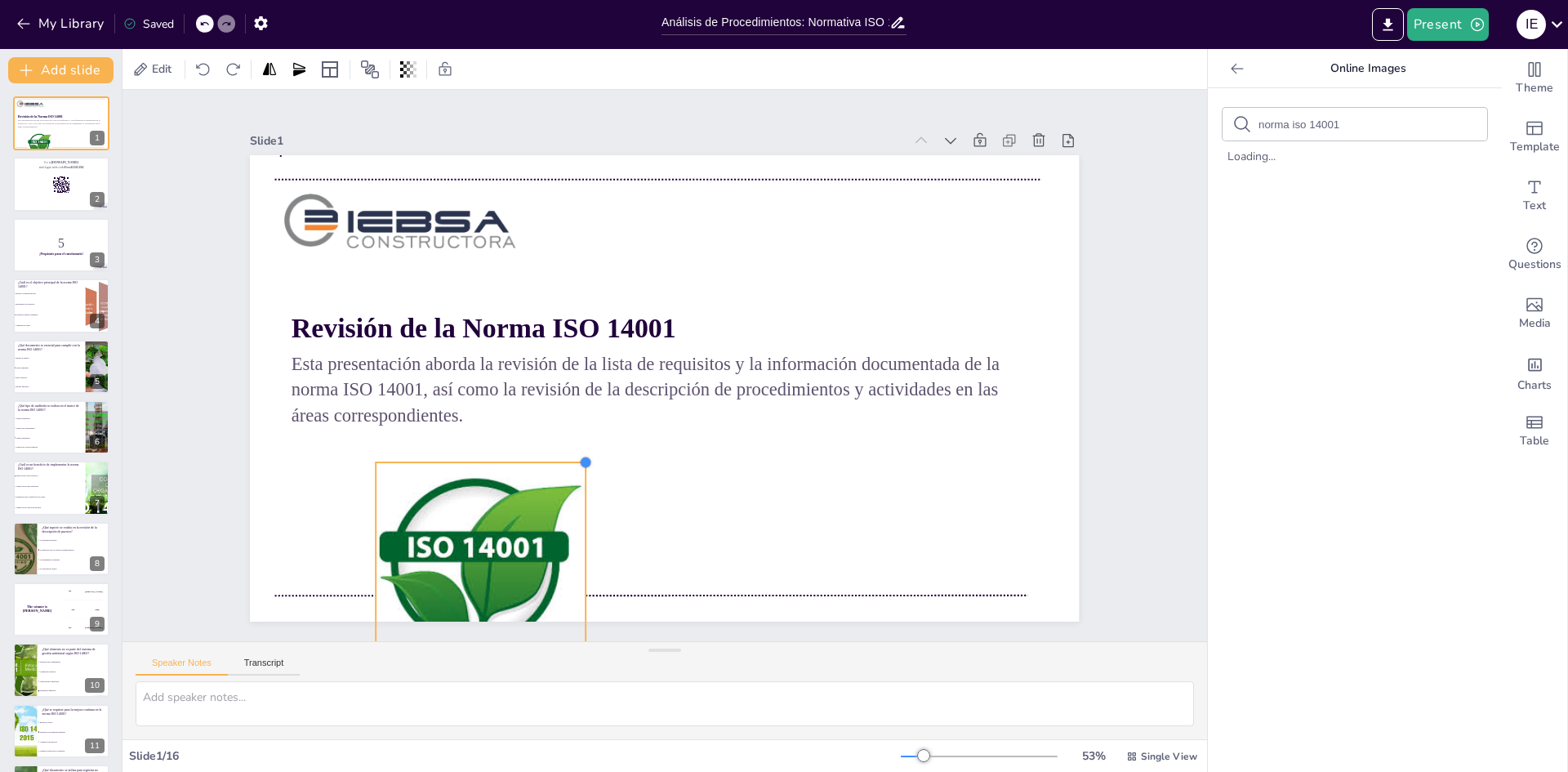
drag, startPoint x: 738, startPoint y: 298, endPoint x: 458, endPoint y: 521, distance: 358.0
click at [571, 542] on div "Revisión de la Norma ISO 14001 Esta presentación aborda la revisión de la lista…" at bounding box center [644, 377] width 818 height 951
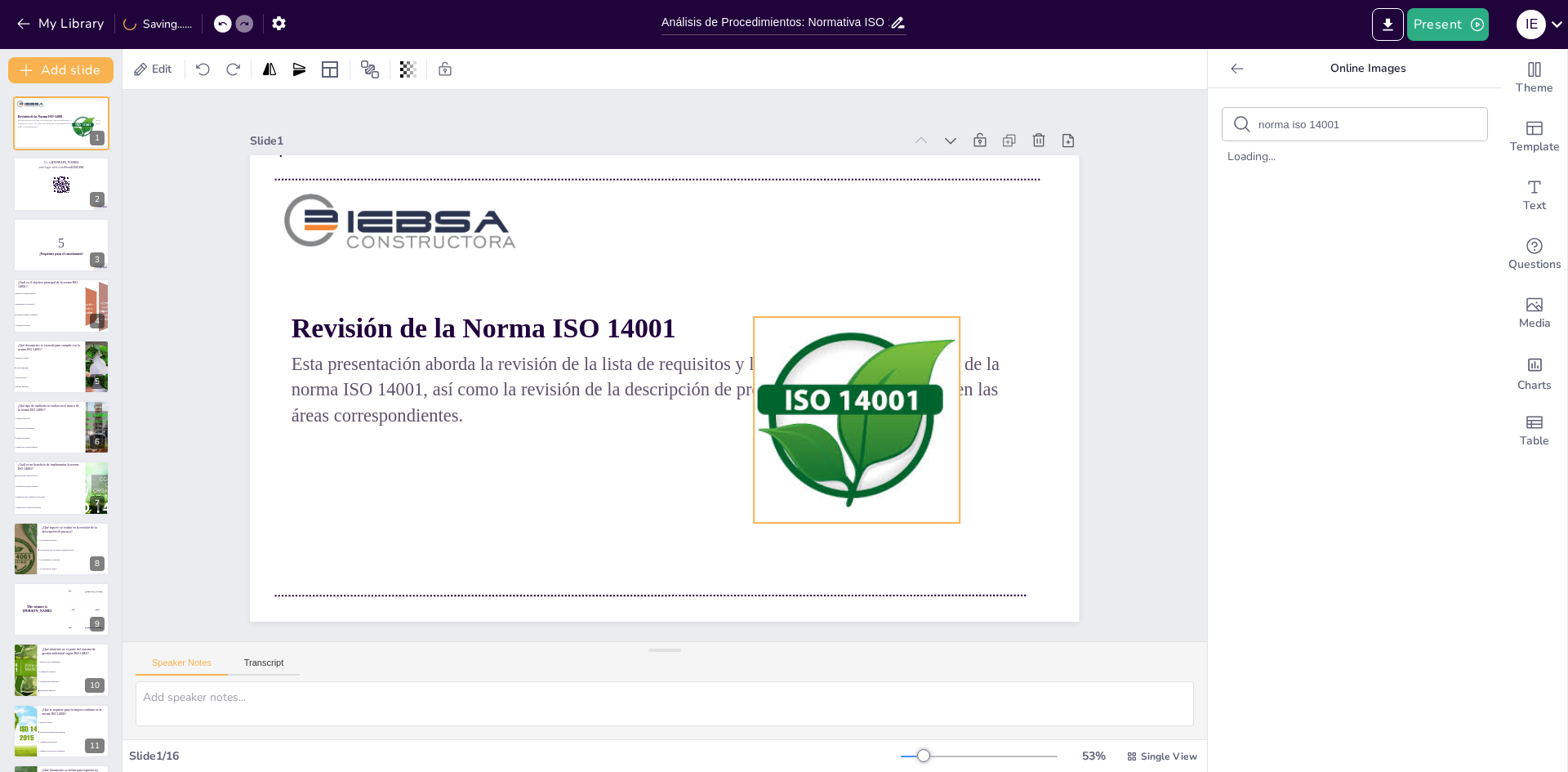
drag, startPoint x: 458, startPoint y: 521, endPoint x: 828, endPoint y: 415, distance: 384.9
click at [851, 361] on div at bounding box center [841, 458] width 245 height 245
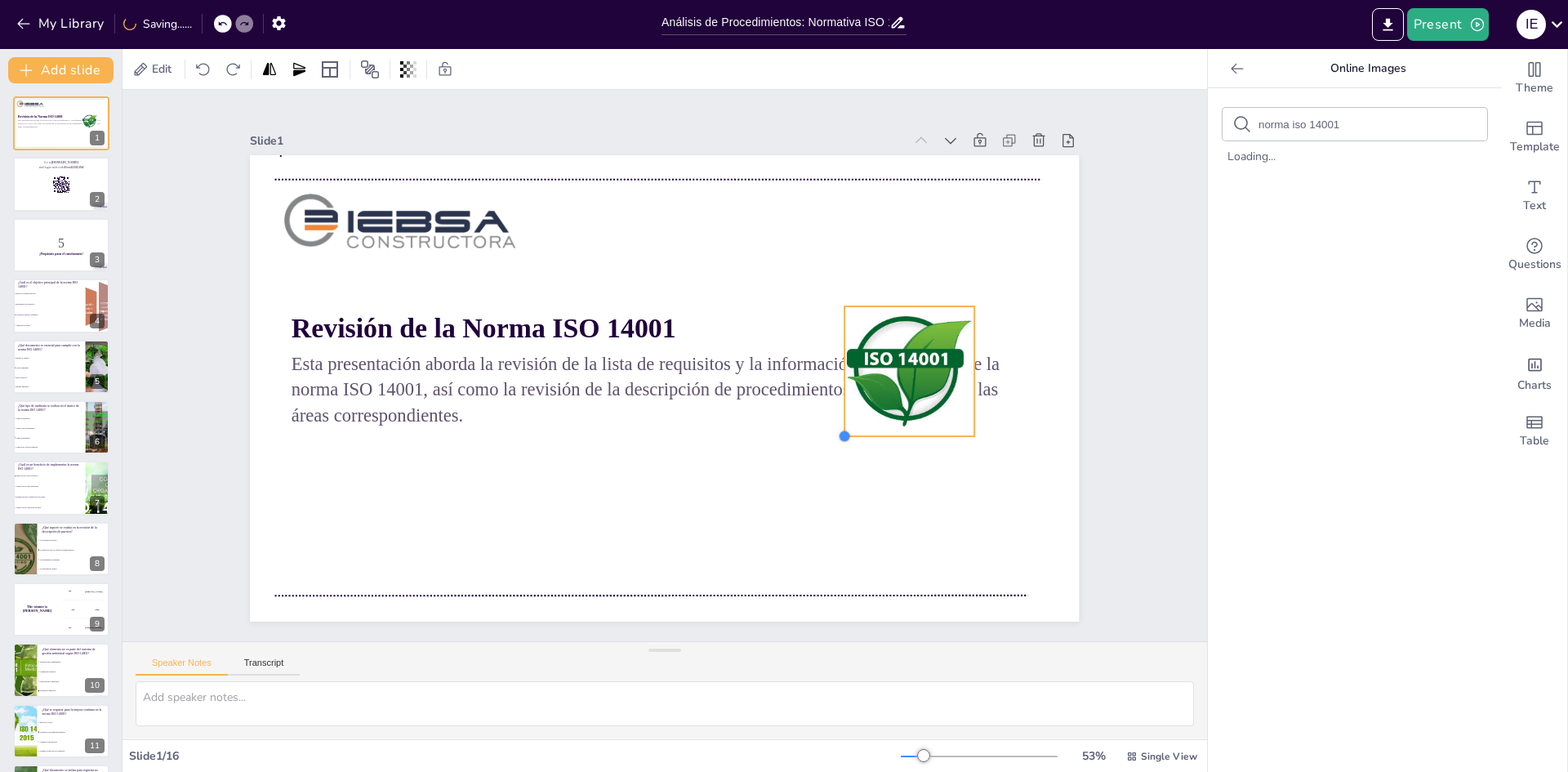
drag, startPoint x: 760, startPoint y: 501, endPoint x: 845, endPoint y: 409, distance: 125.3
click at [809, 495] on div at bounding box center [801, 503] width 17 height 17
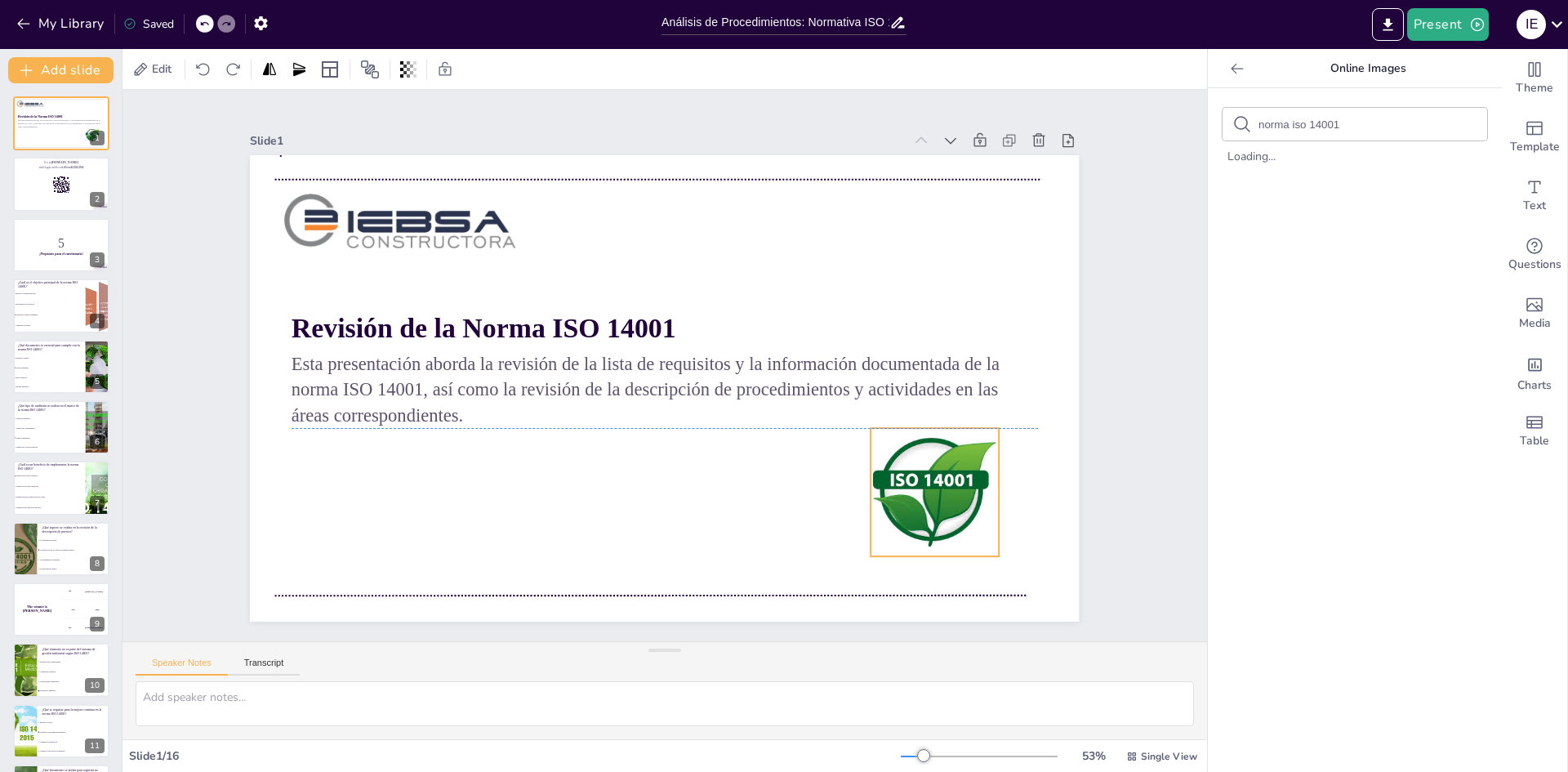
drag, startPoint x: 903, startPoint y: 363, endPoint x: 927, endPoint y: 487, distance: 126.3
click at [461, 487] on div at bounding box center [372, 422] width 178 height 178
click at [1047, 387] on div "Slide 1 Revisión de la Norma ISO 14001 Esta presentación aborda la revisión de …" at bounding box center [665, 364] width 764 height 1175
click at [77, 200] on div at bounding box center [61, 184] width 98 height 56
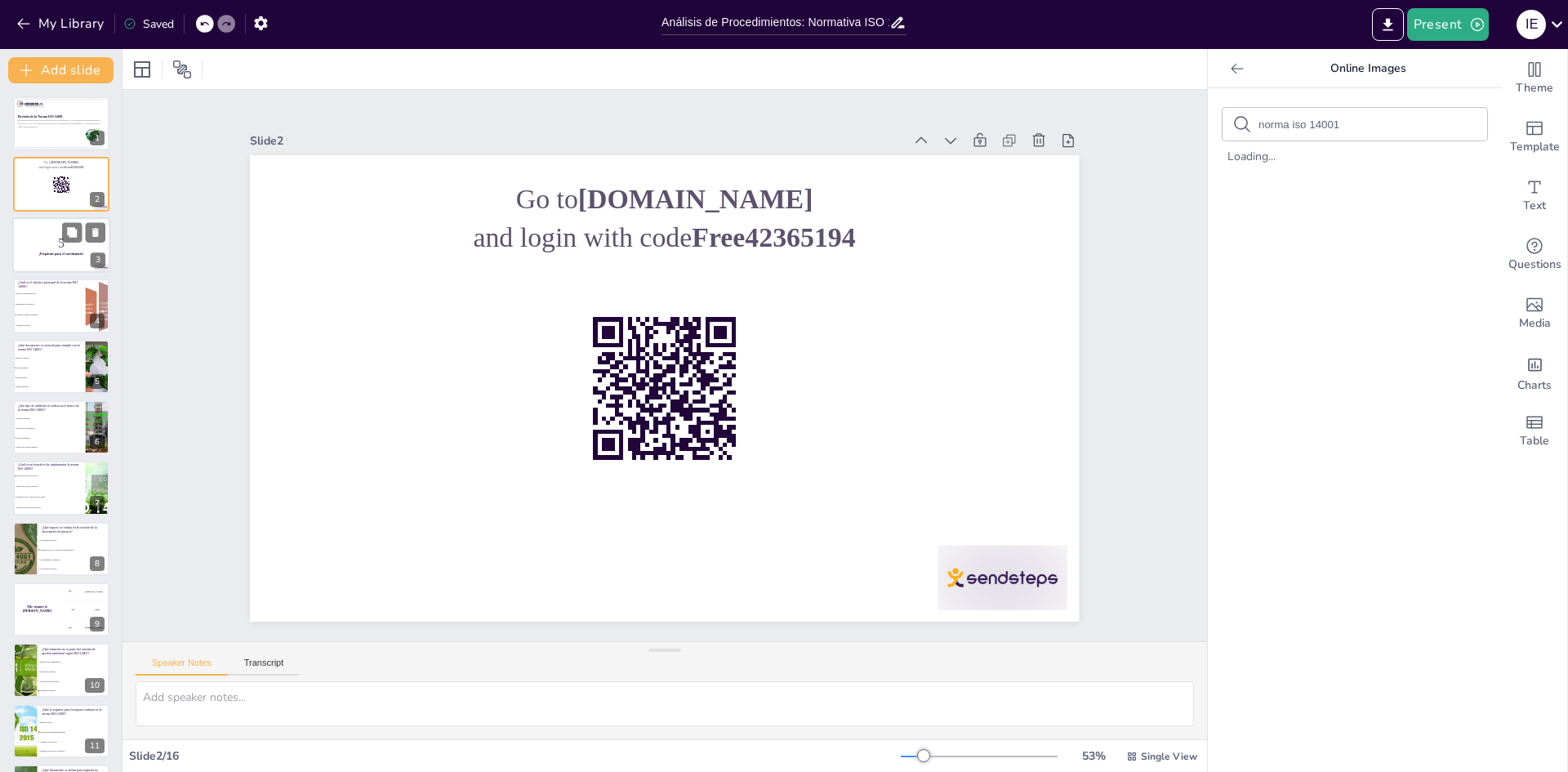
click at [62, 250] on p "5" at bounding box center [61, 243] width 88 height 18
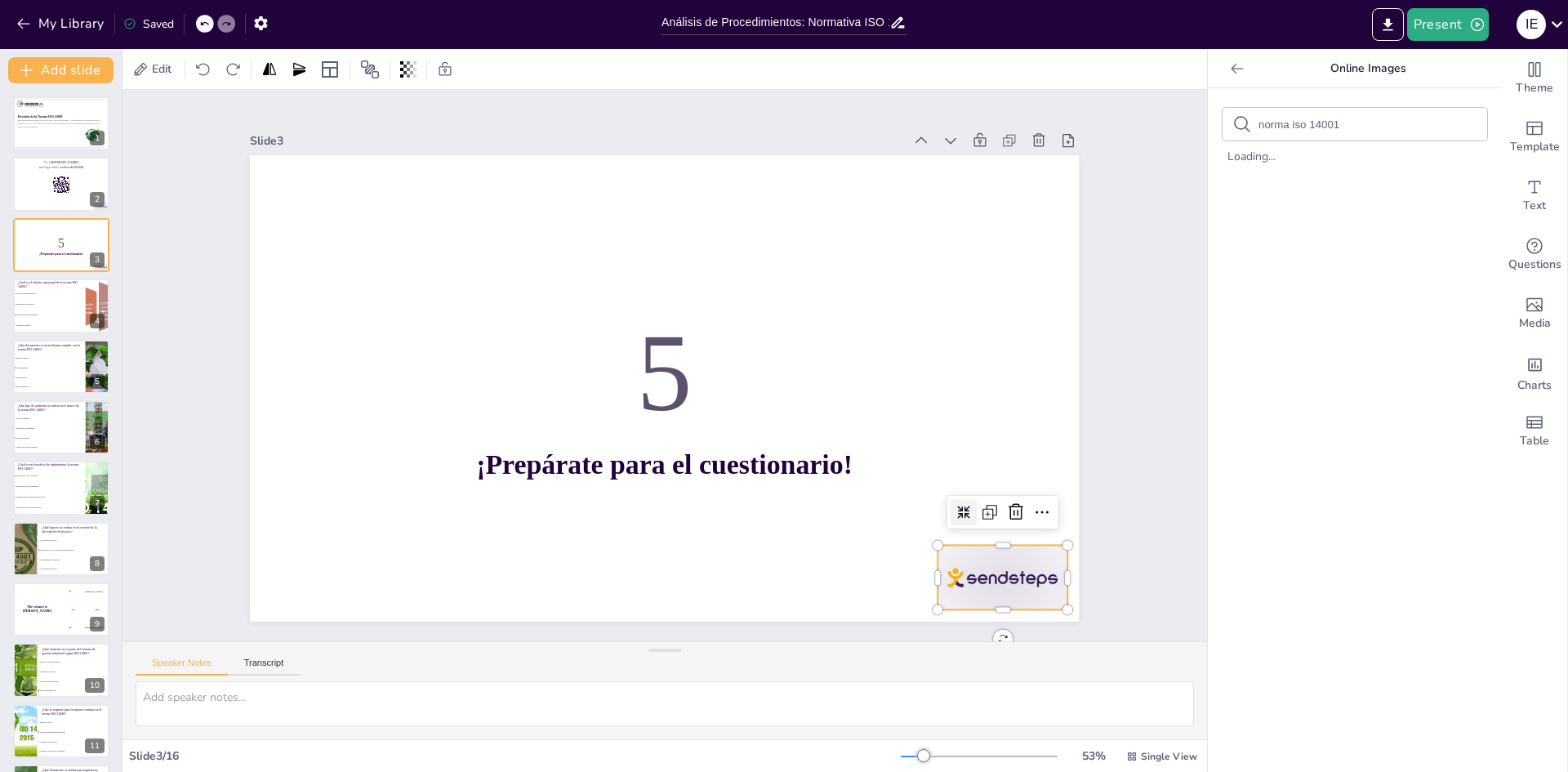
click at [529, 656] on div at bounding box center [490, 723] width 79 height 135
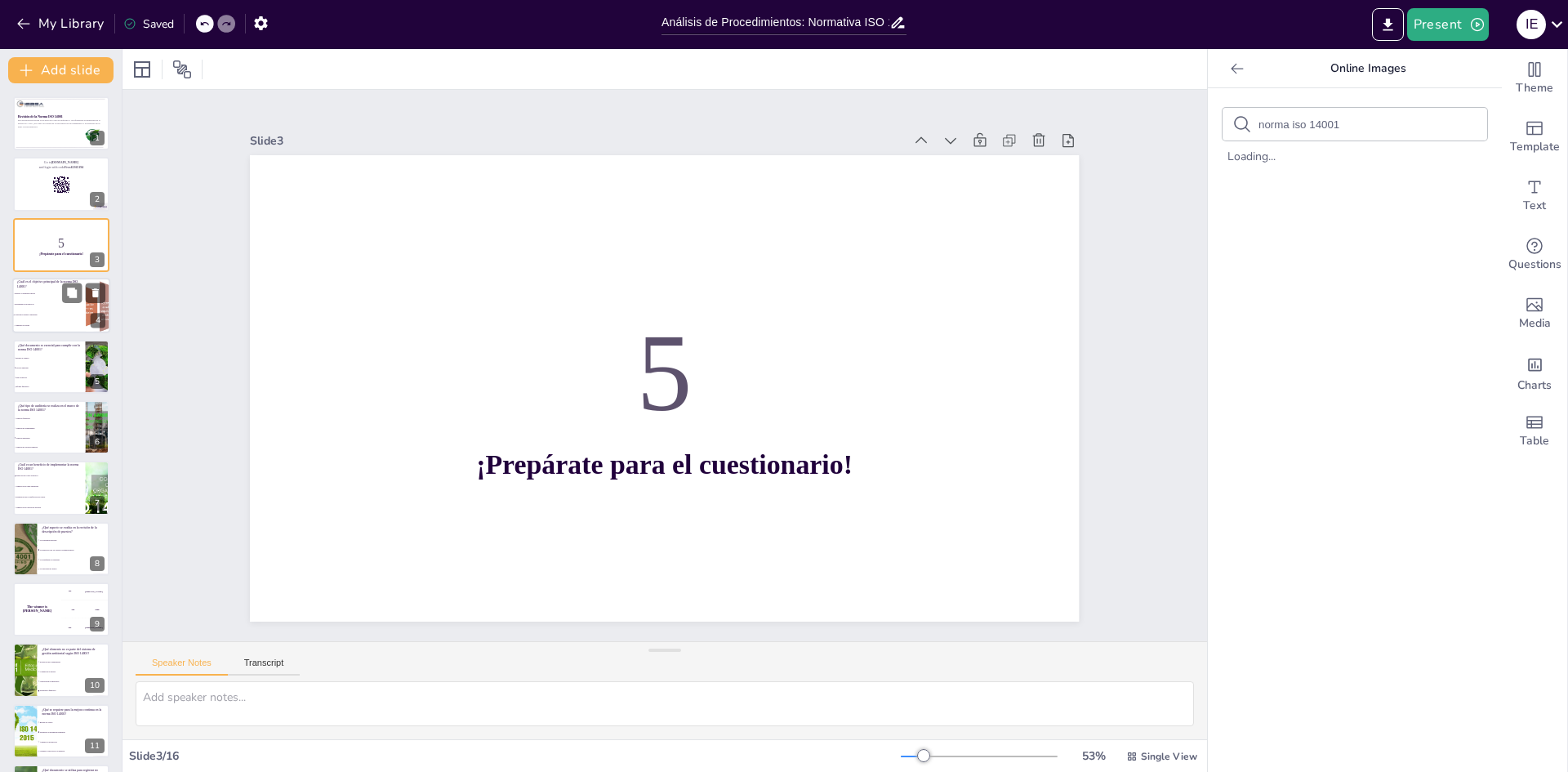
click at [63, 304] on span "Incrementar la producción" at bounding box center [49, 305] width 70 height 3
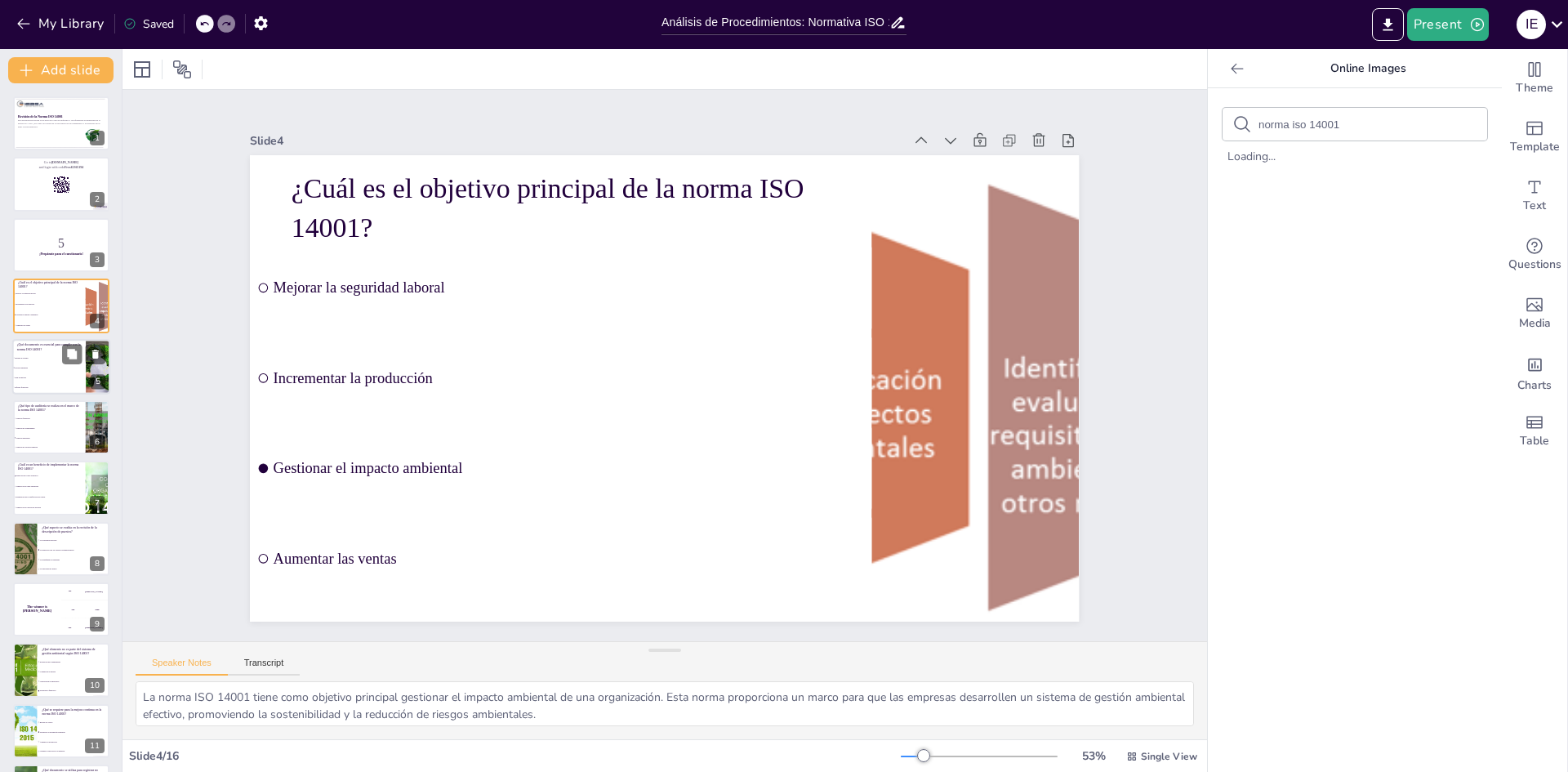
click at [61, 358] on span "Manual de calidad" at bounding box center [49, 357] width 70 height 3
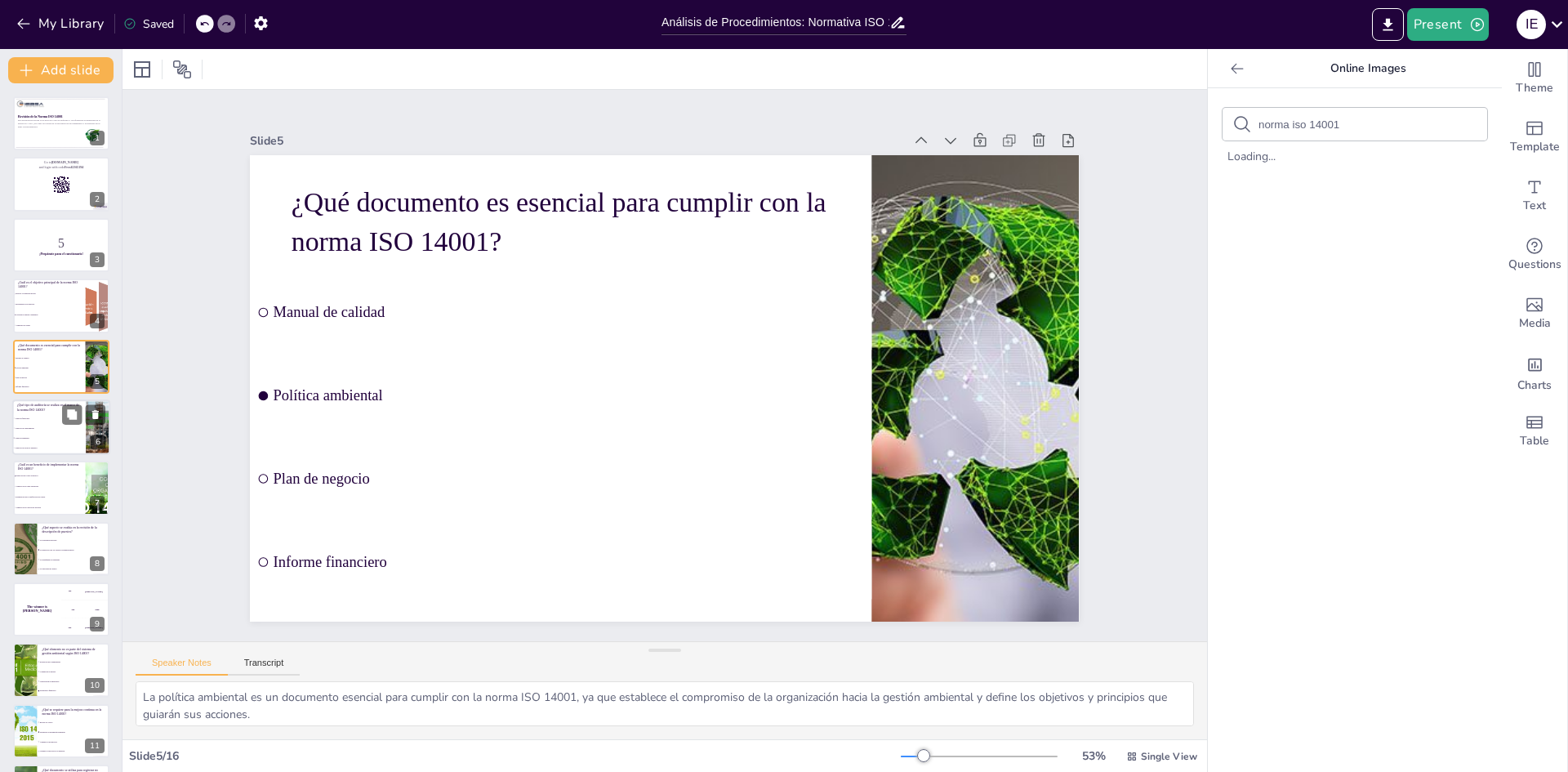
click at [63, 432] on li "Auditoría de cumplimiento" at bounding box center [49, 428] width 74 height 10
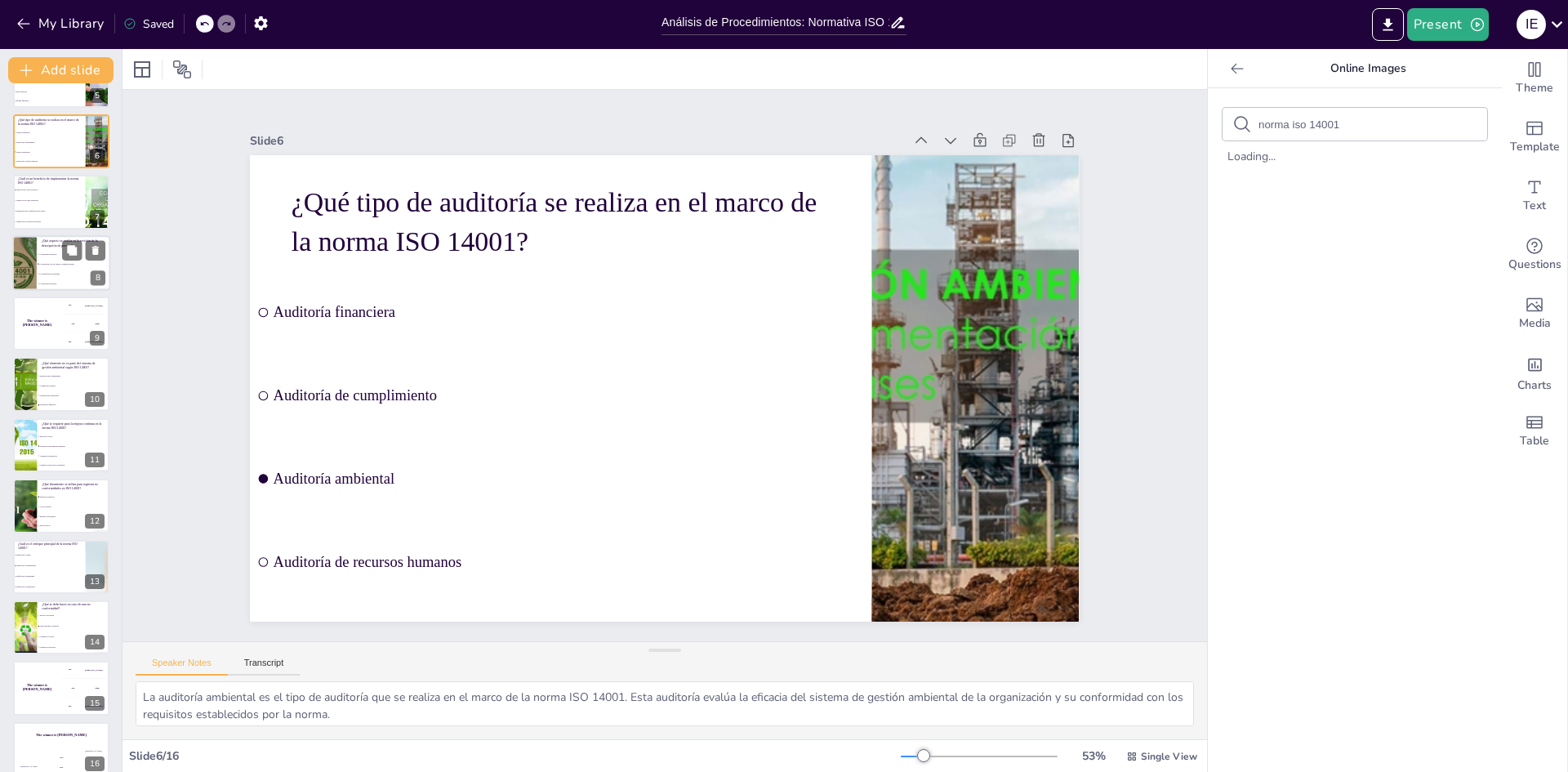
scroll to position [303, 0]
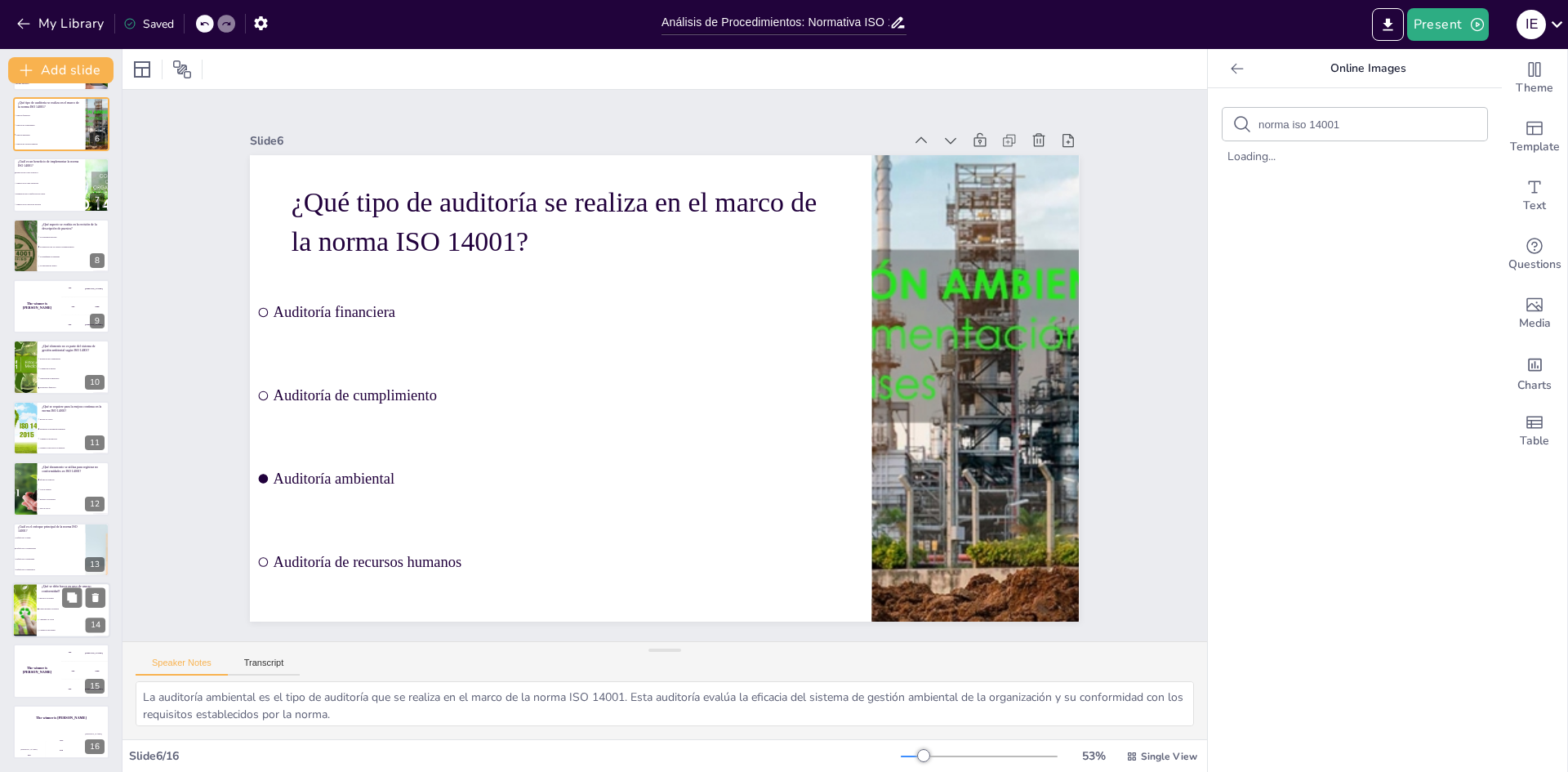
click at [33, 606] on div at bounding box center [24, 610] width 98 height 56
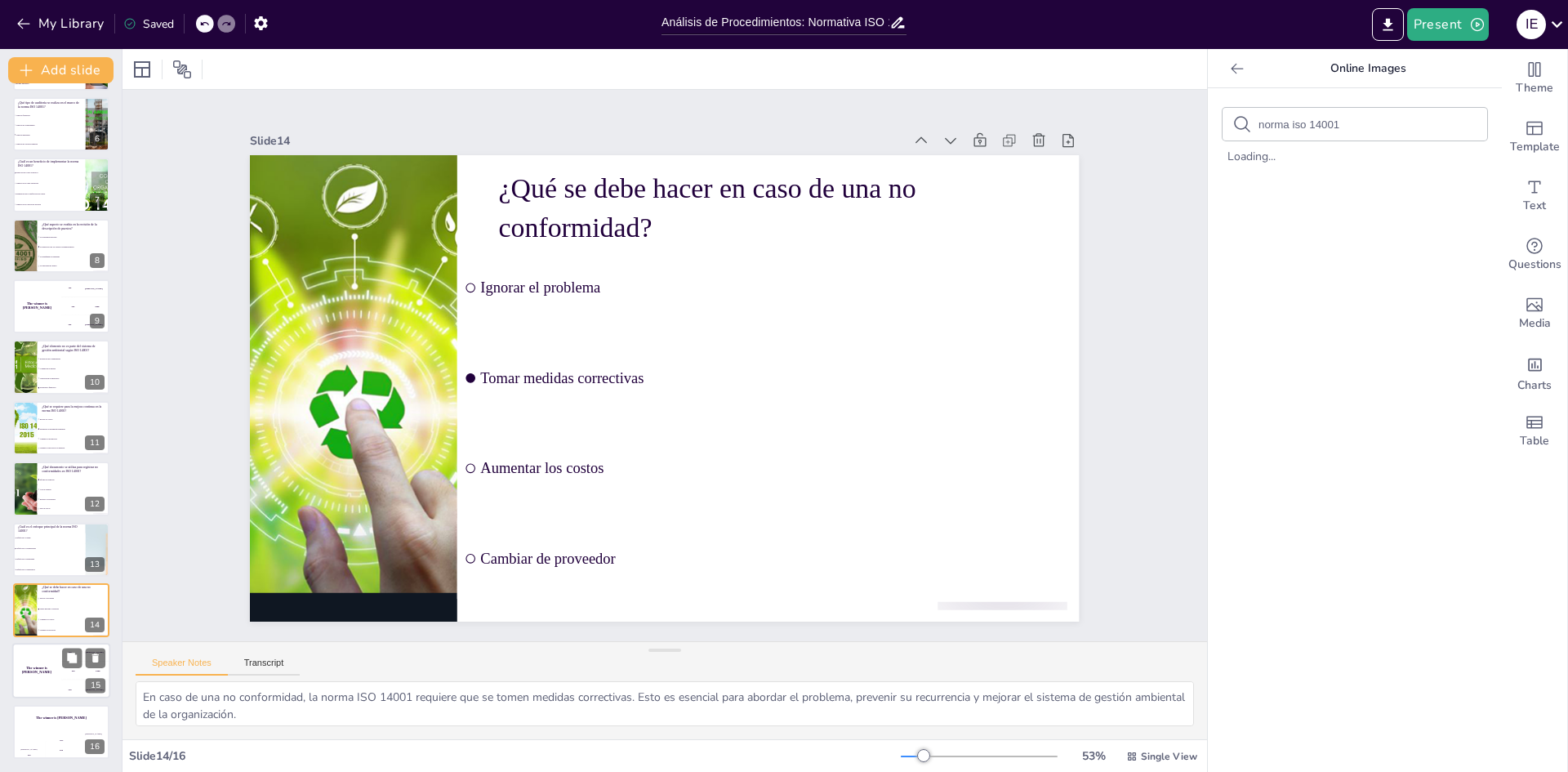
click at [36, 676] on div "The winner is Niels 🏆" at bounding box center [36, 671] width 49 height 56
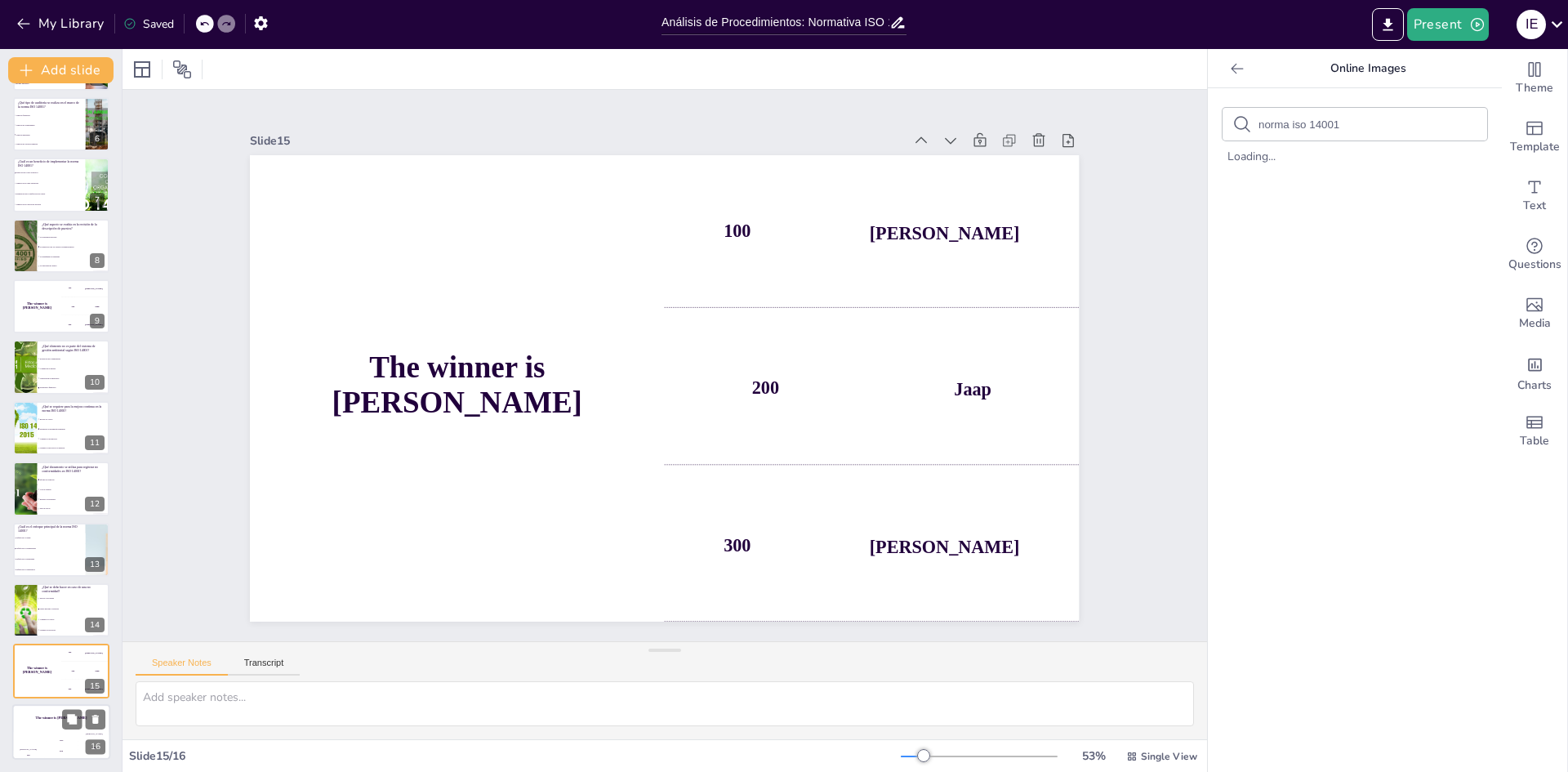
click at [37, 727] on div "The winner is Niels 🏆" at bounding box center [61, 717] width 98 height 28
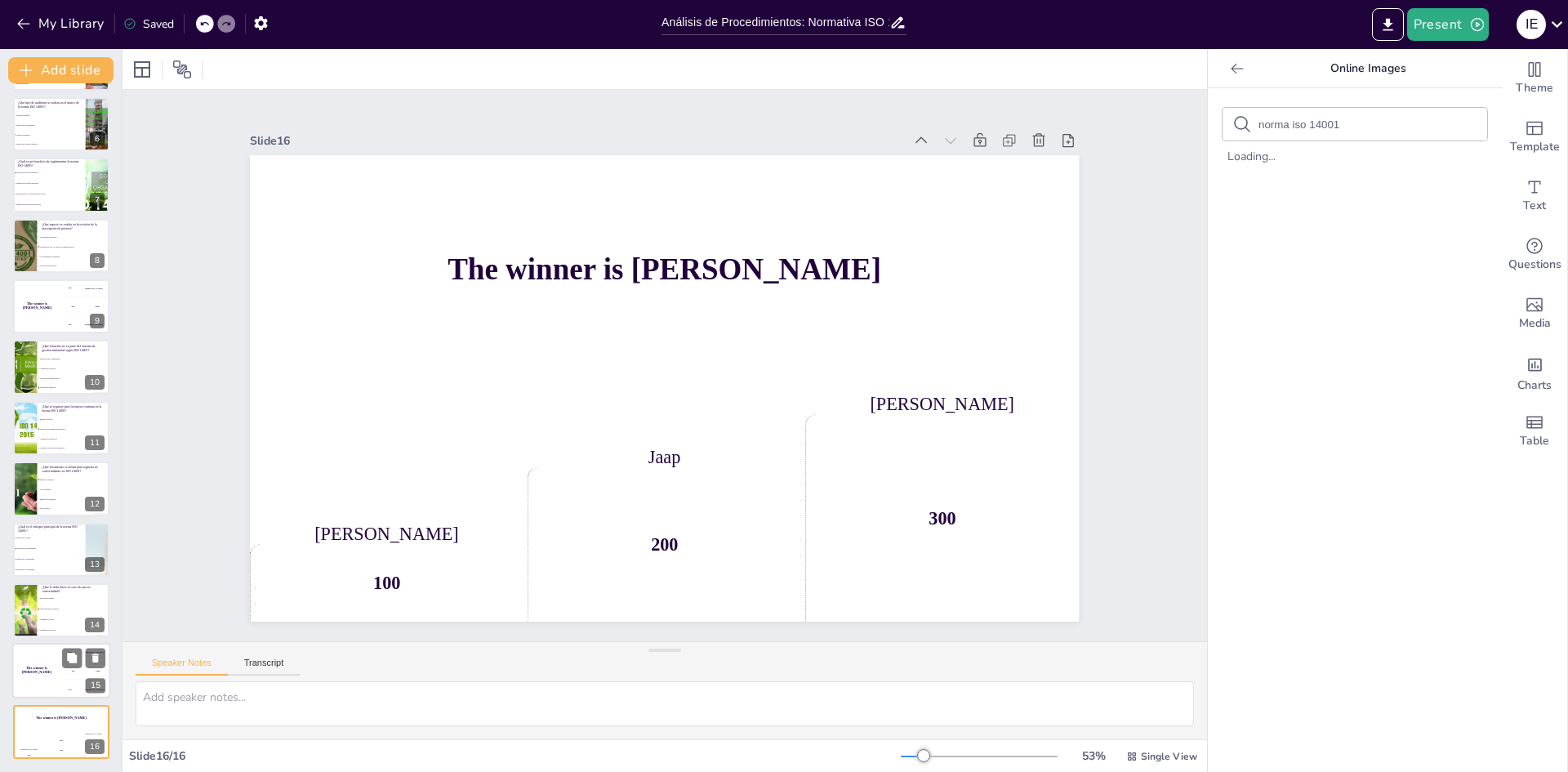
scroll to position [0, 0]
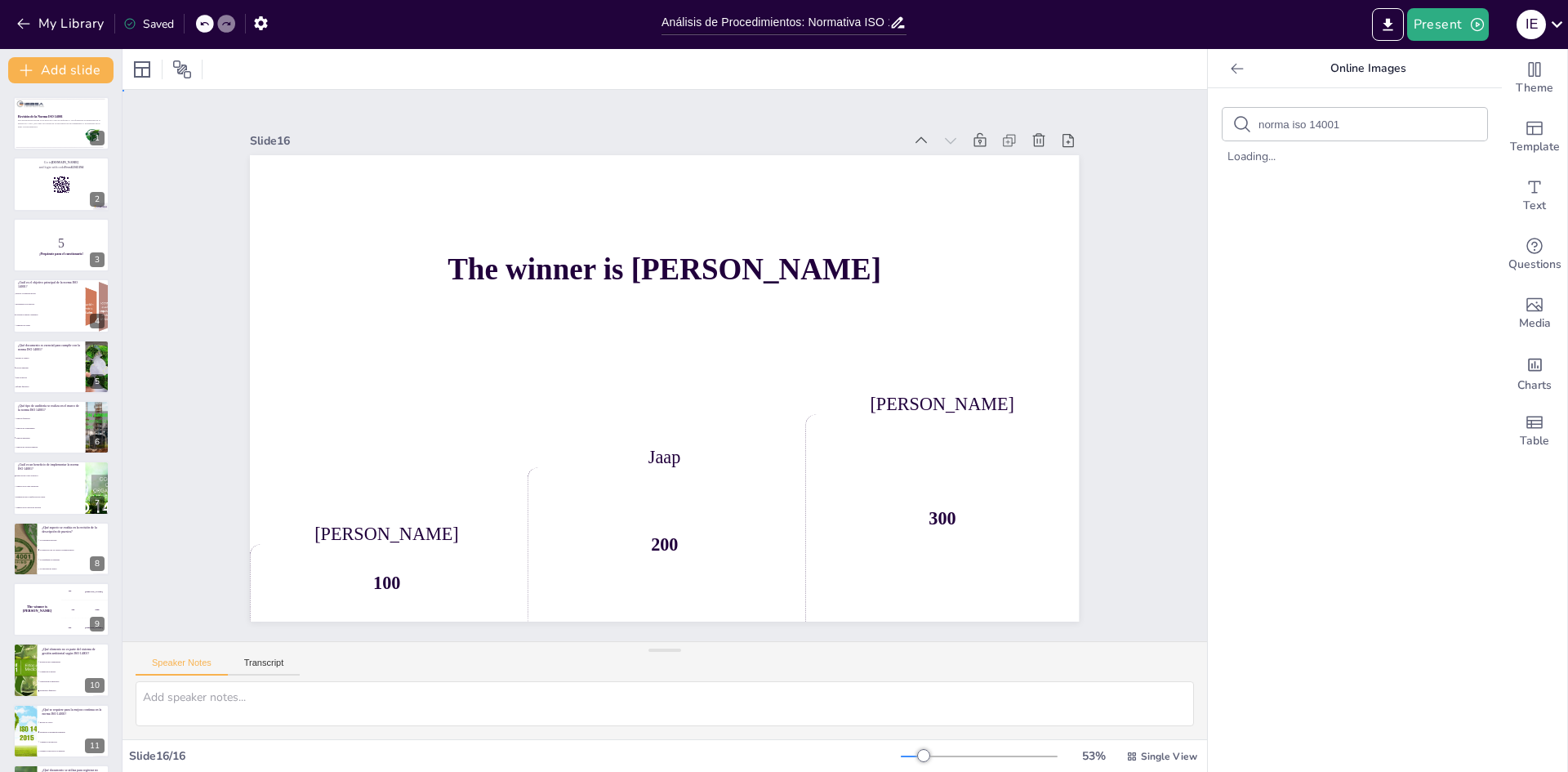
click at [1127, 187] on div "Slide 1 Revisión de la Norma ISO 14001 Esta presentación aborda la revisión de …" at bounding box center [665, 365] width 1085 height 551
click at [154, 25] on div "Saved" at bounding box center [149, 24] width 51 height 15
click at [1466, 22] on button "Present" at bounding box center [1447, 25] width 82 height 33
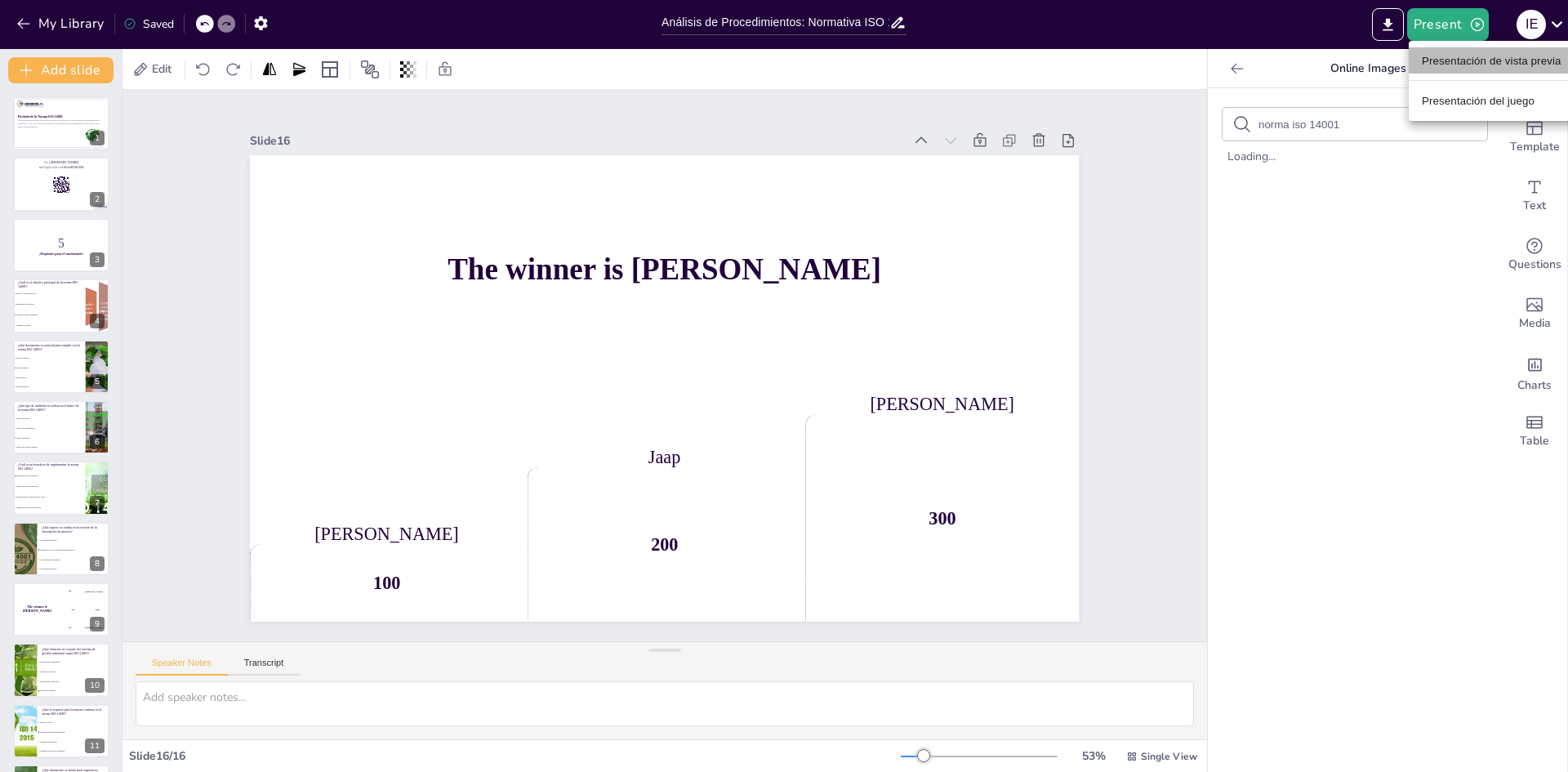
click at [1471, 61] on font "Presentación de vista previa" at bounding box center [1492, 60] width 140 height 12
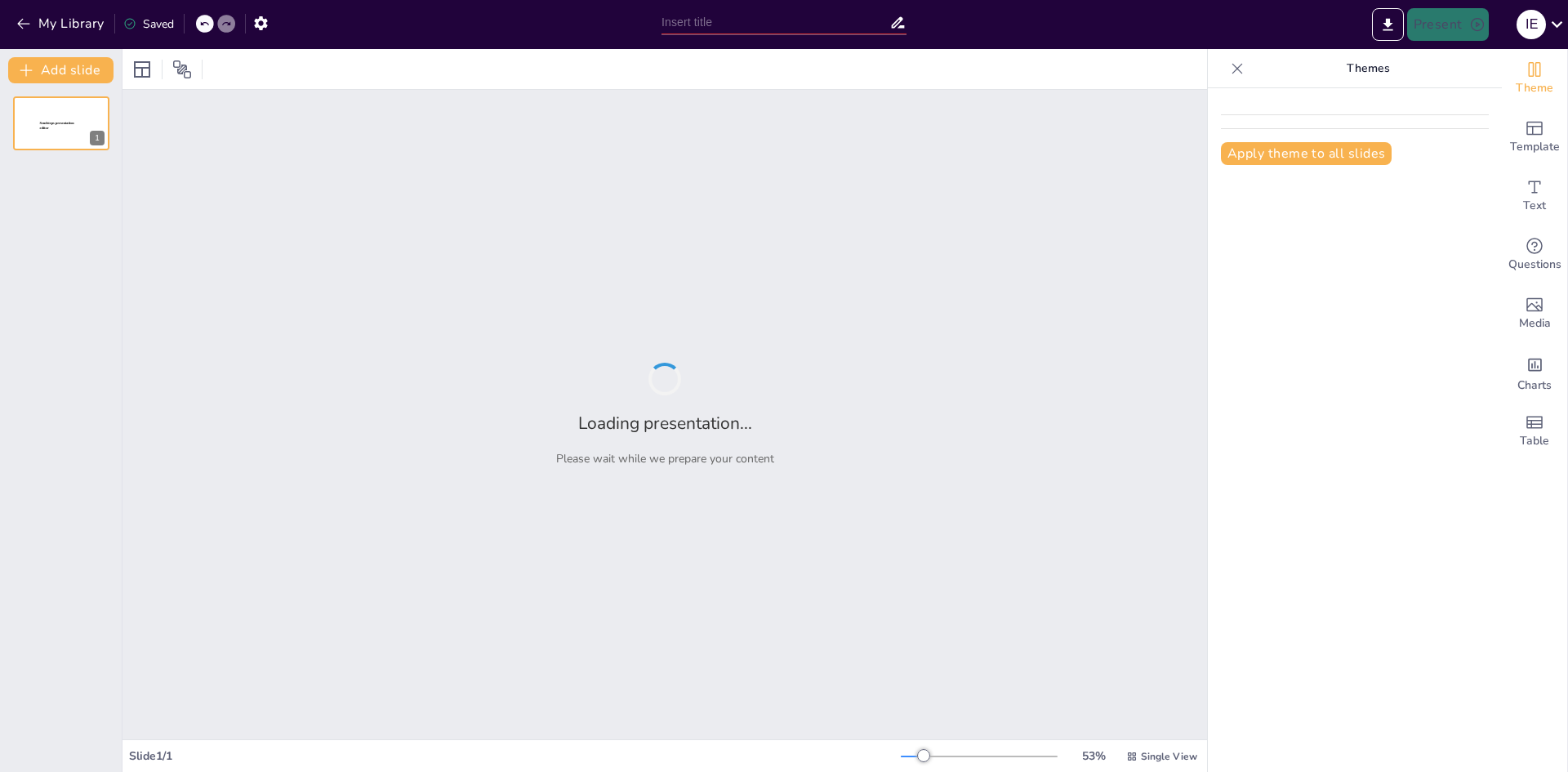
type input "Análisis de Procedimientos: Normativa ISO 14001"
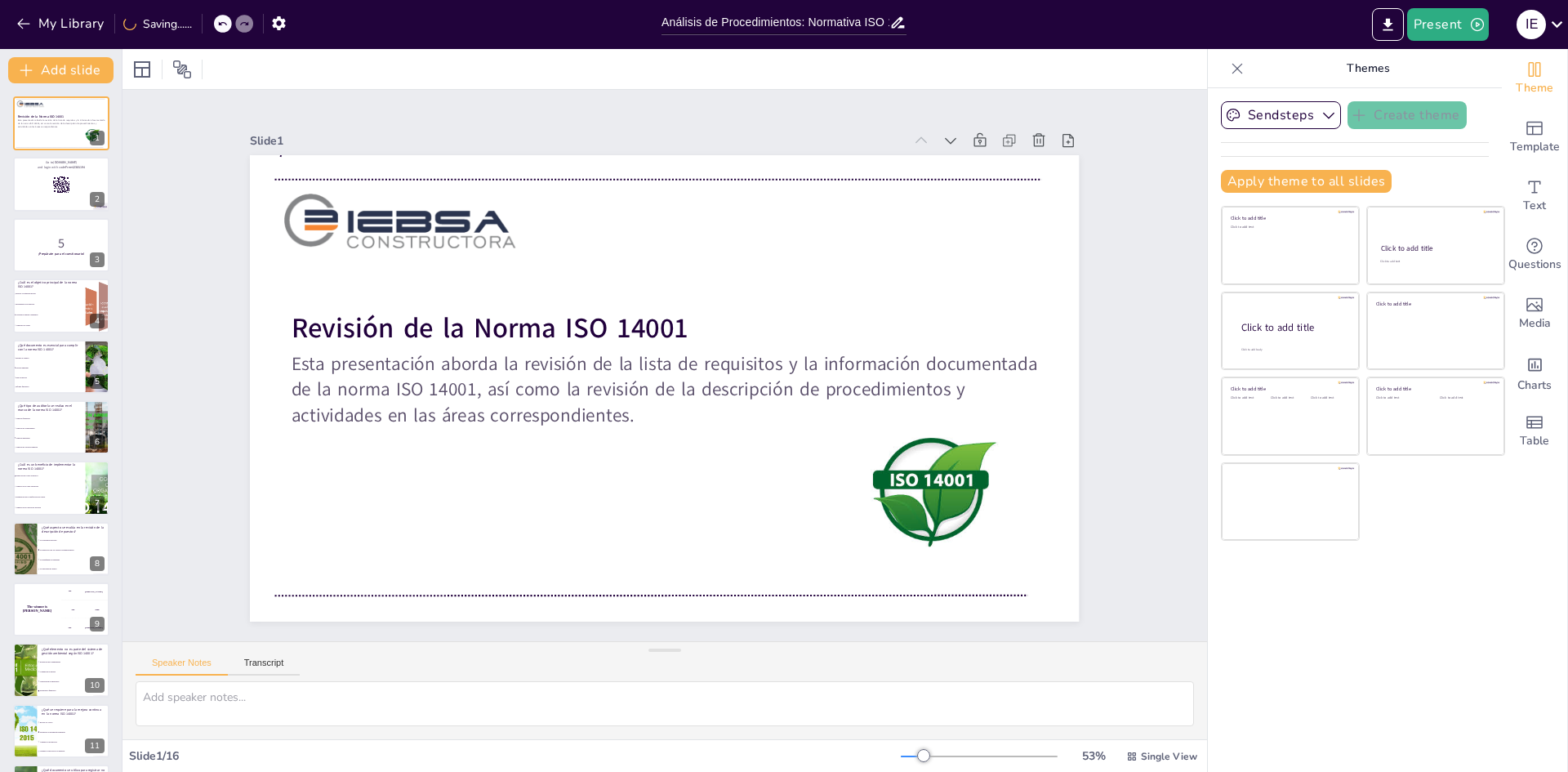
checkbox input "true"
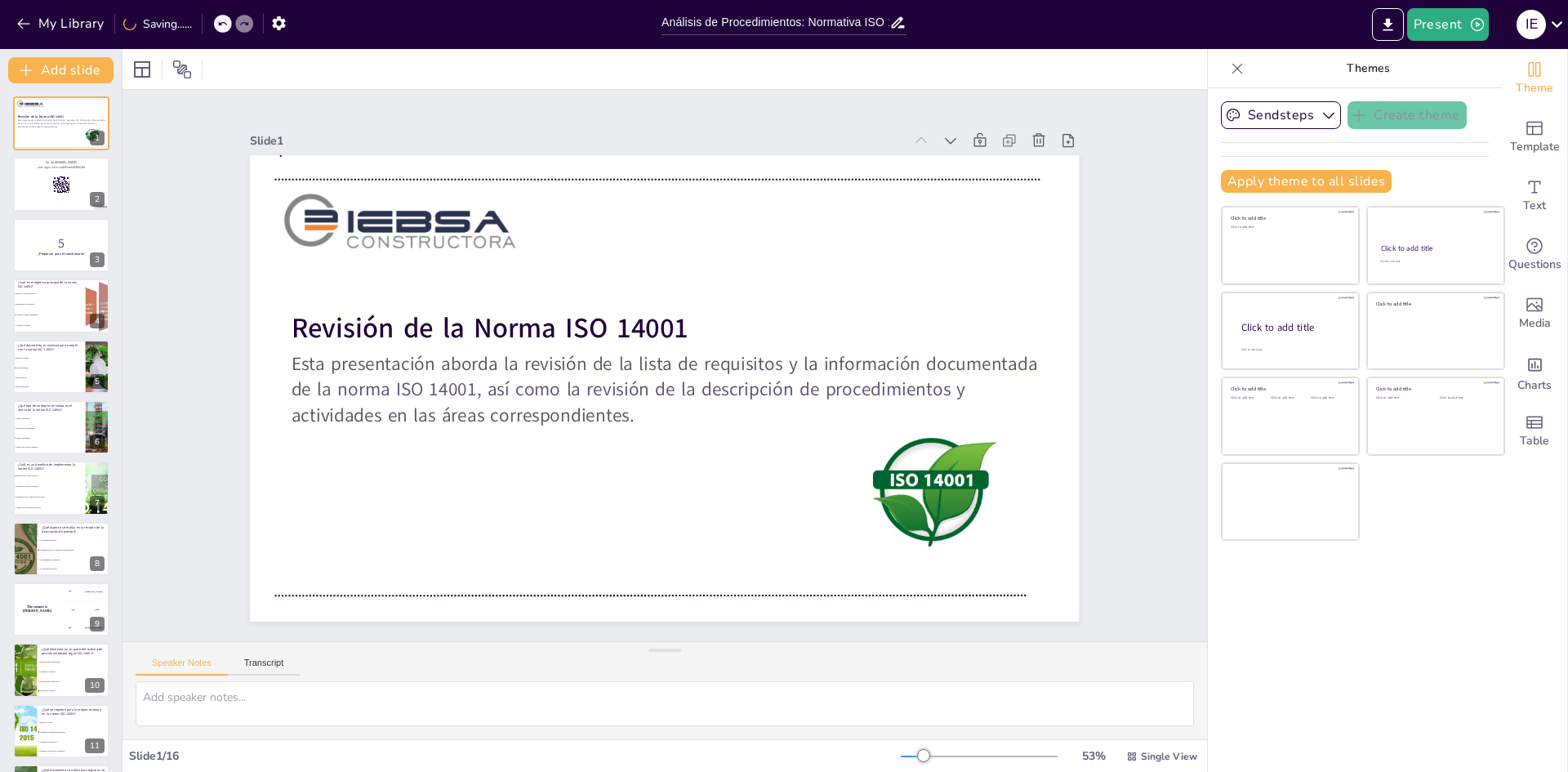
checkbox input "true"
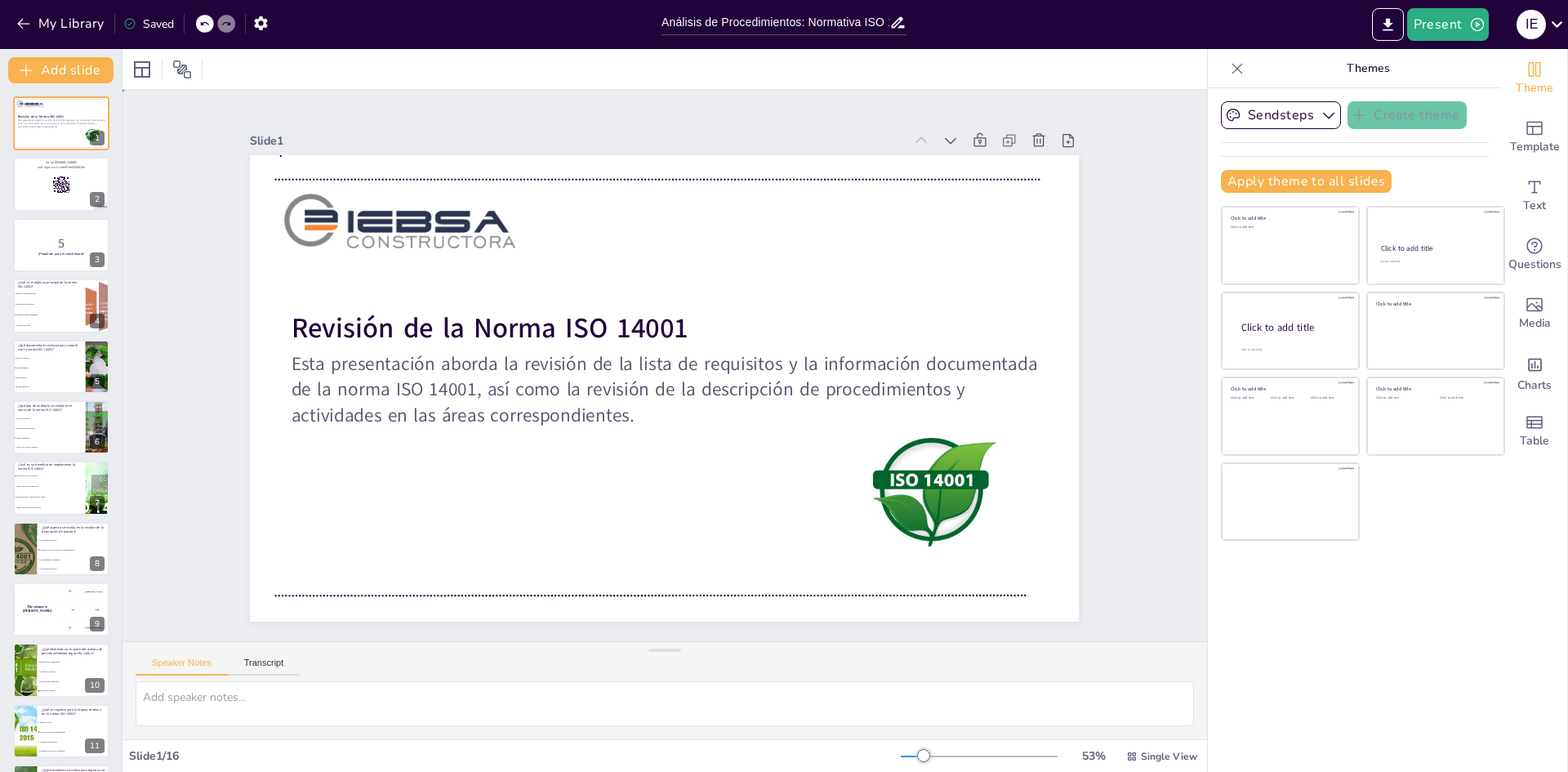
click at [1139, 258] on div "Slide 1 Revisión de la Norma ISO 14001 Esta presentación aborda la revisión de …" at bounding box center [665, 365] width 1085 height 551
checkbox input "true"
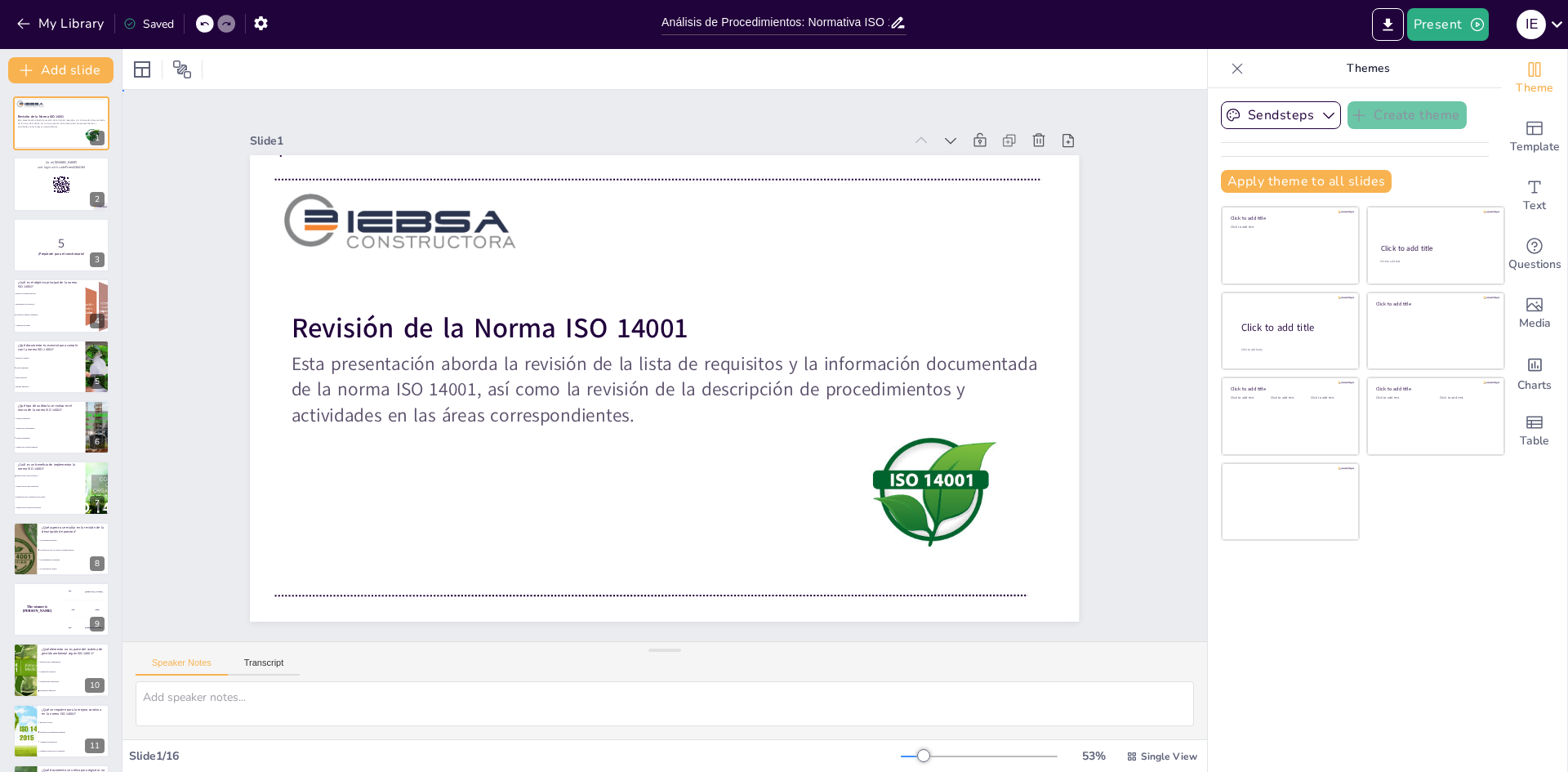
checkbox input "true"
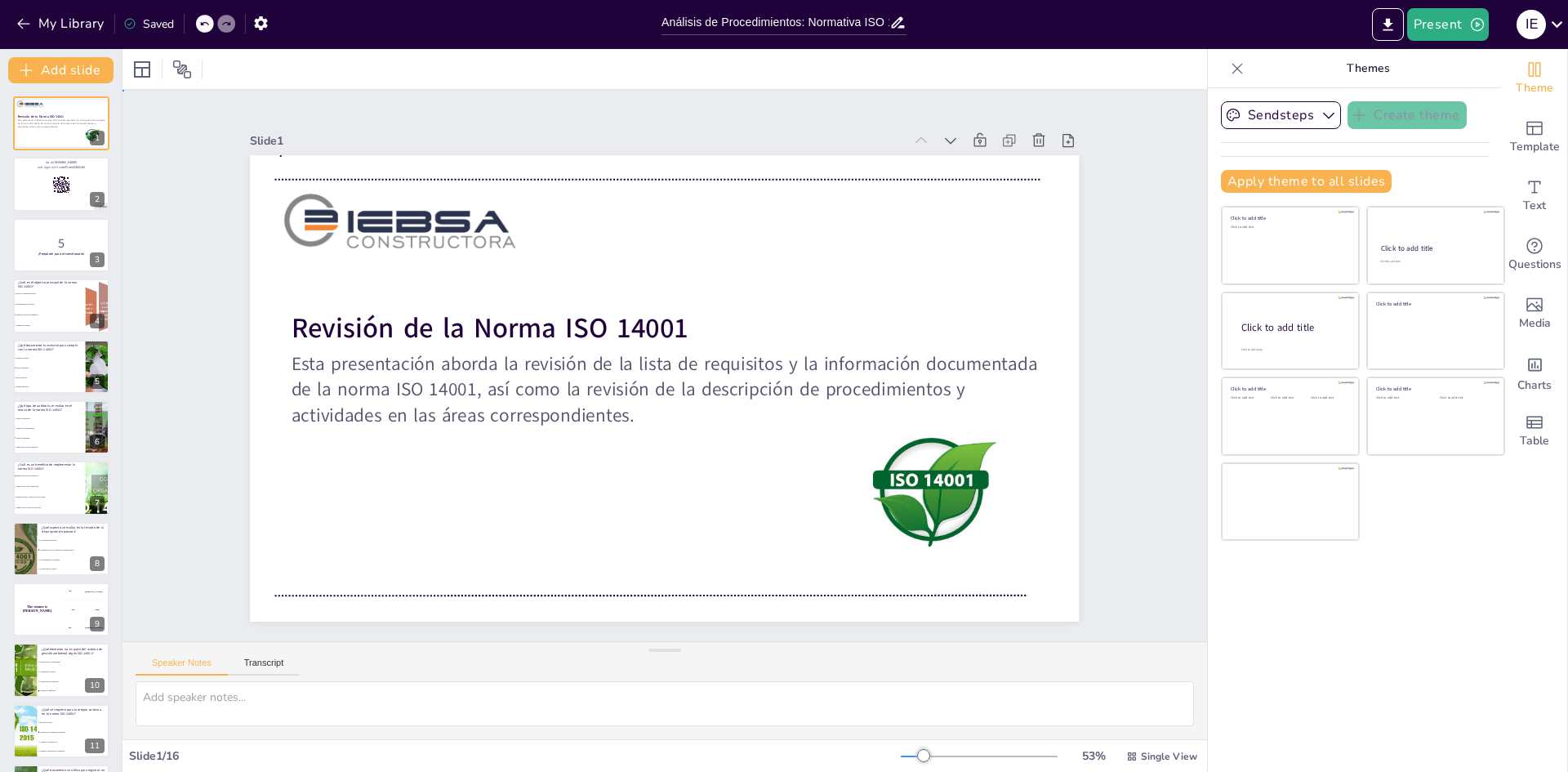
checkbox input "true"
click at [1440, 31] on button "Present" at bounding box center [1447, 25] width 82 height 33
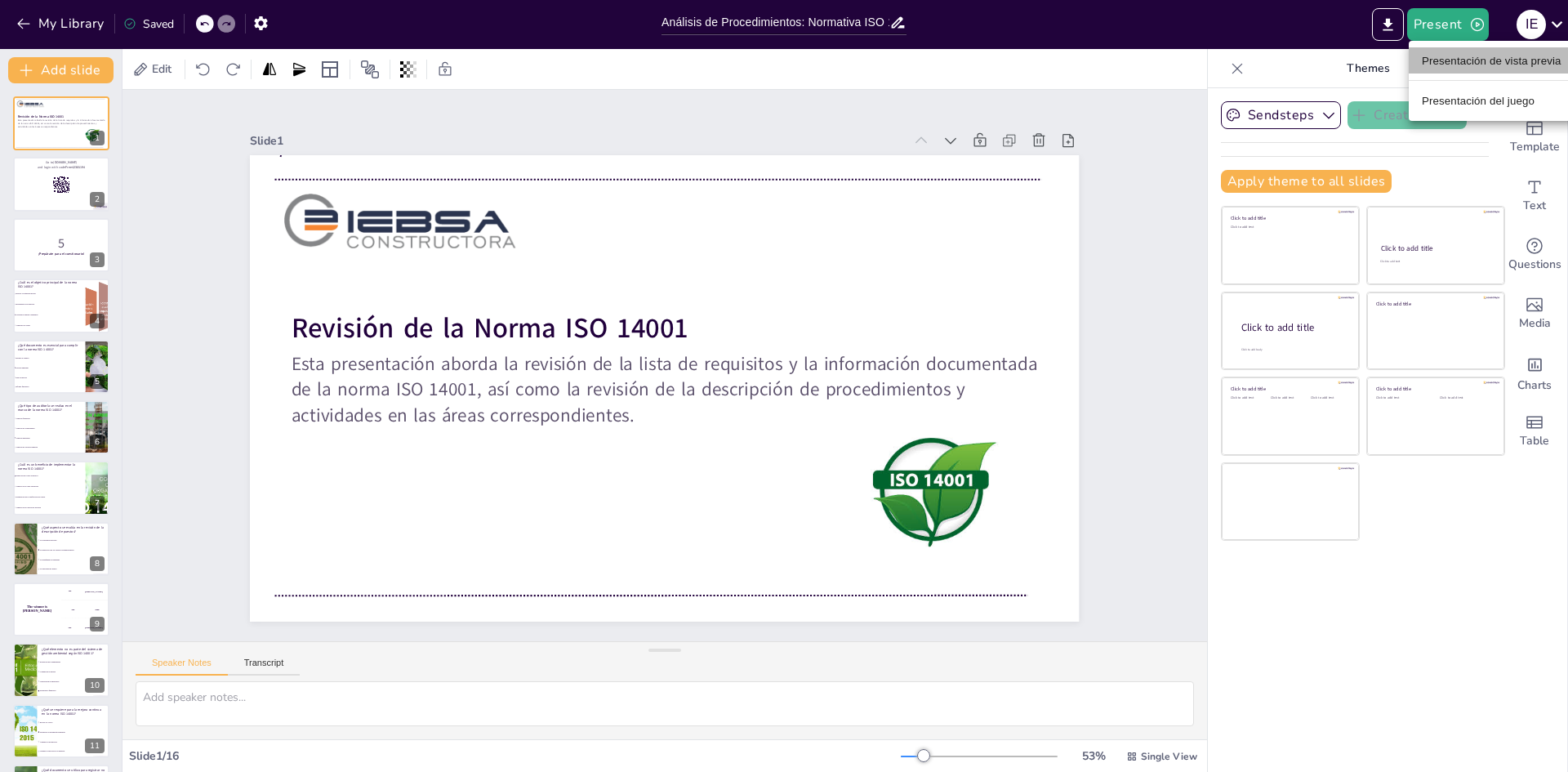
click at [1445, 59] on font "Presentación de vista previa" at bounding box center [1492, 60] width 140 height 12
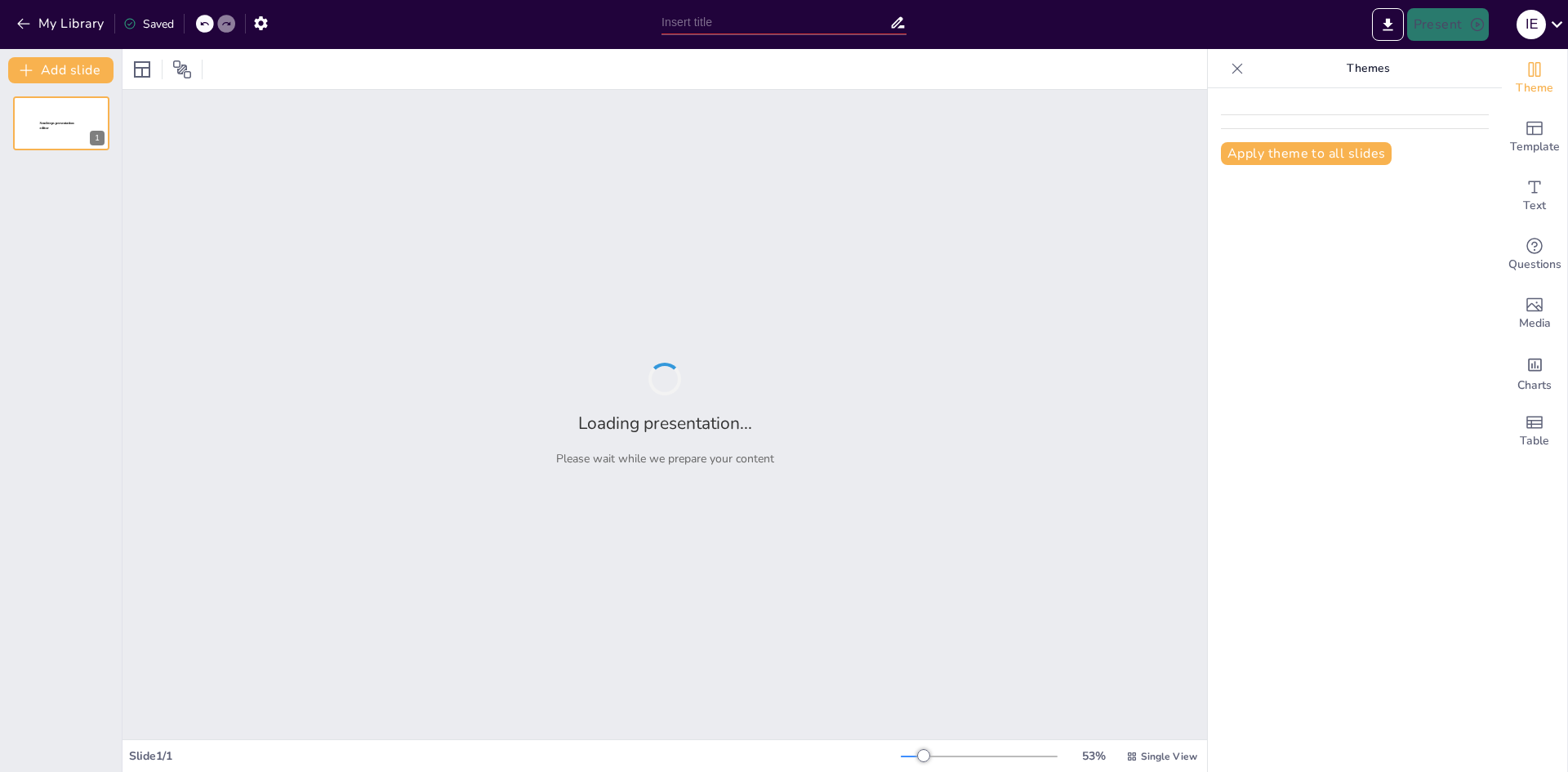
type input "Análisis de Procedimientos: Normativa ISO 14001"
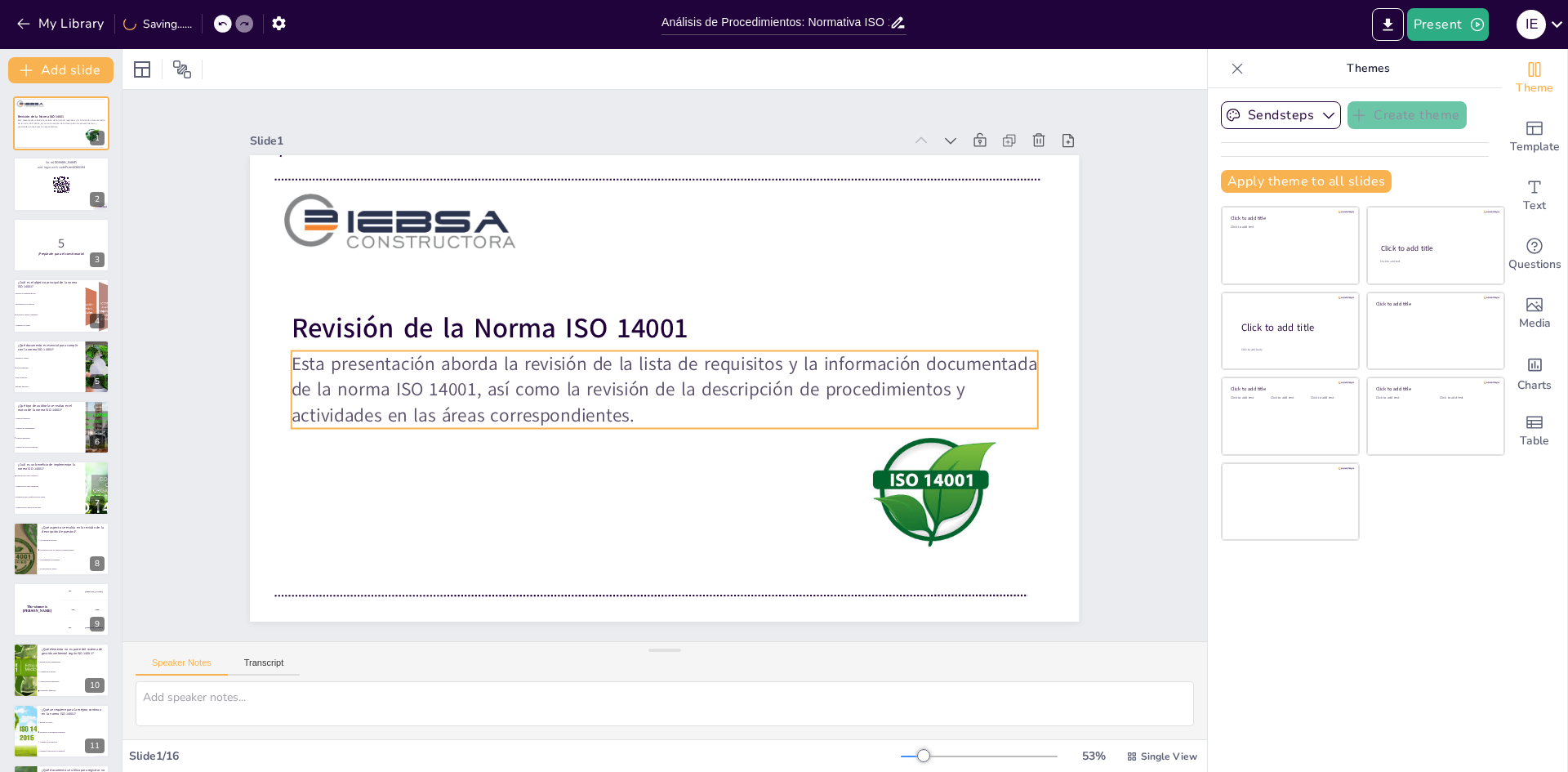
checkbox input "true"
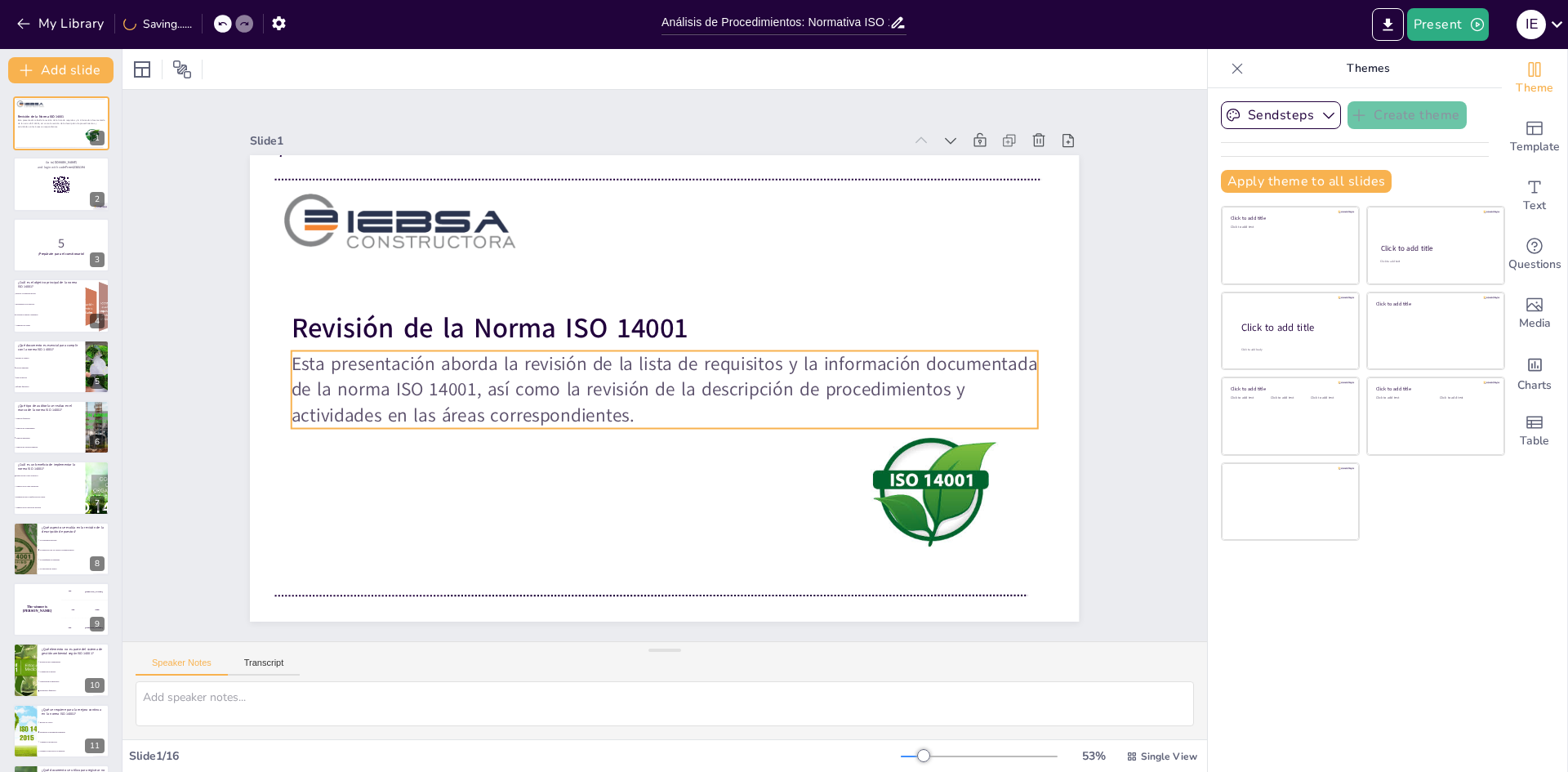
checkbox input "true"
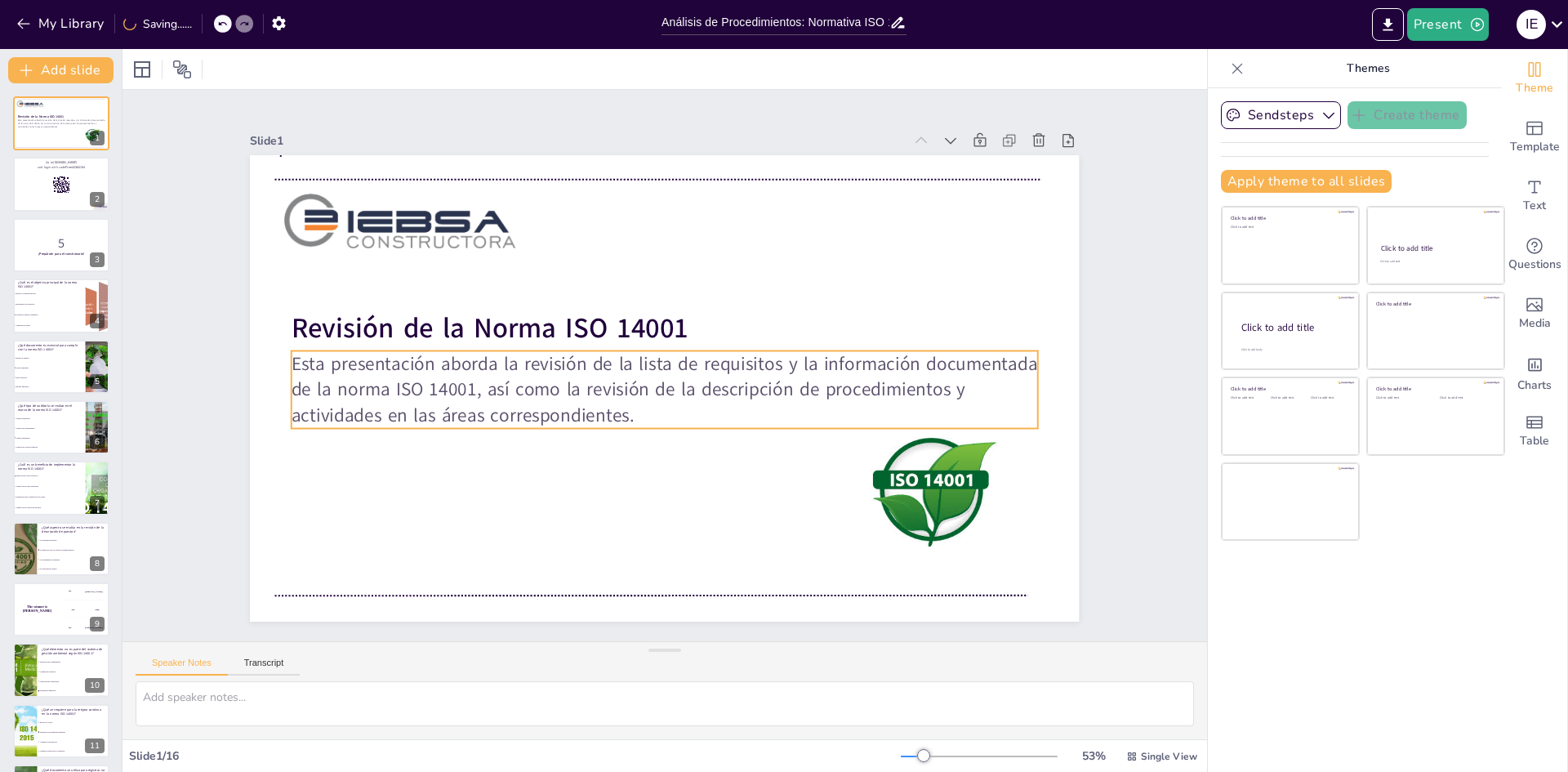
checkbox input "true"
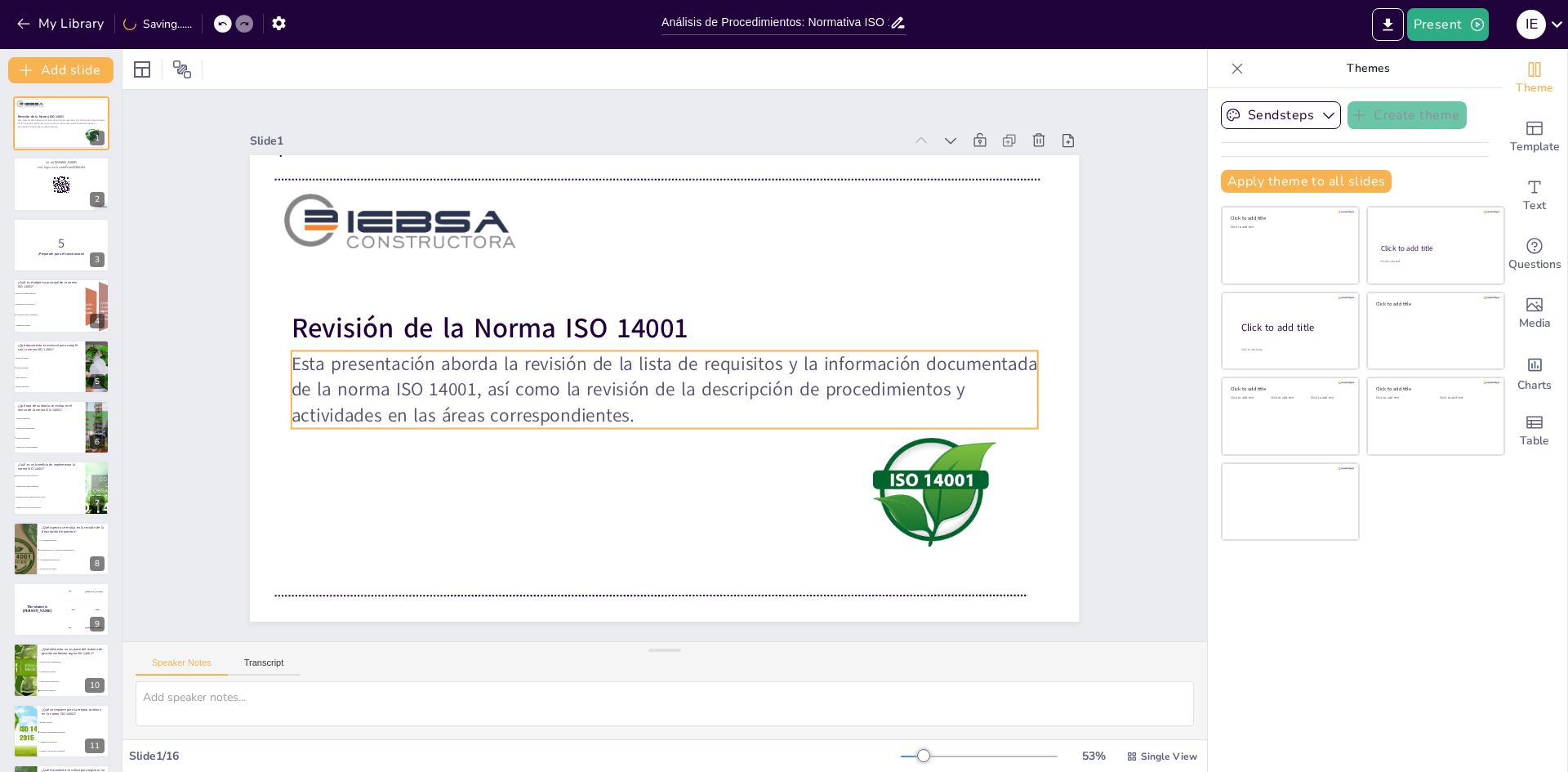
checkbox input "true"
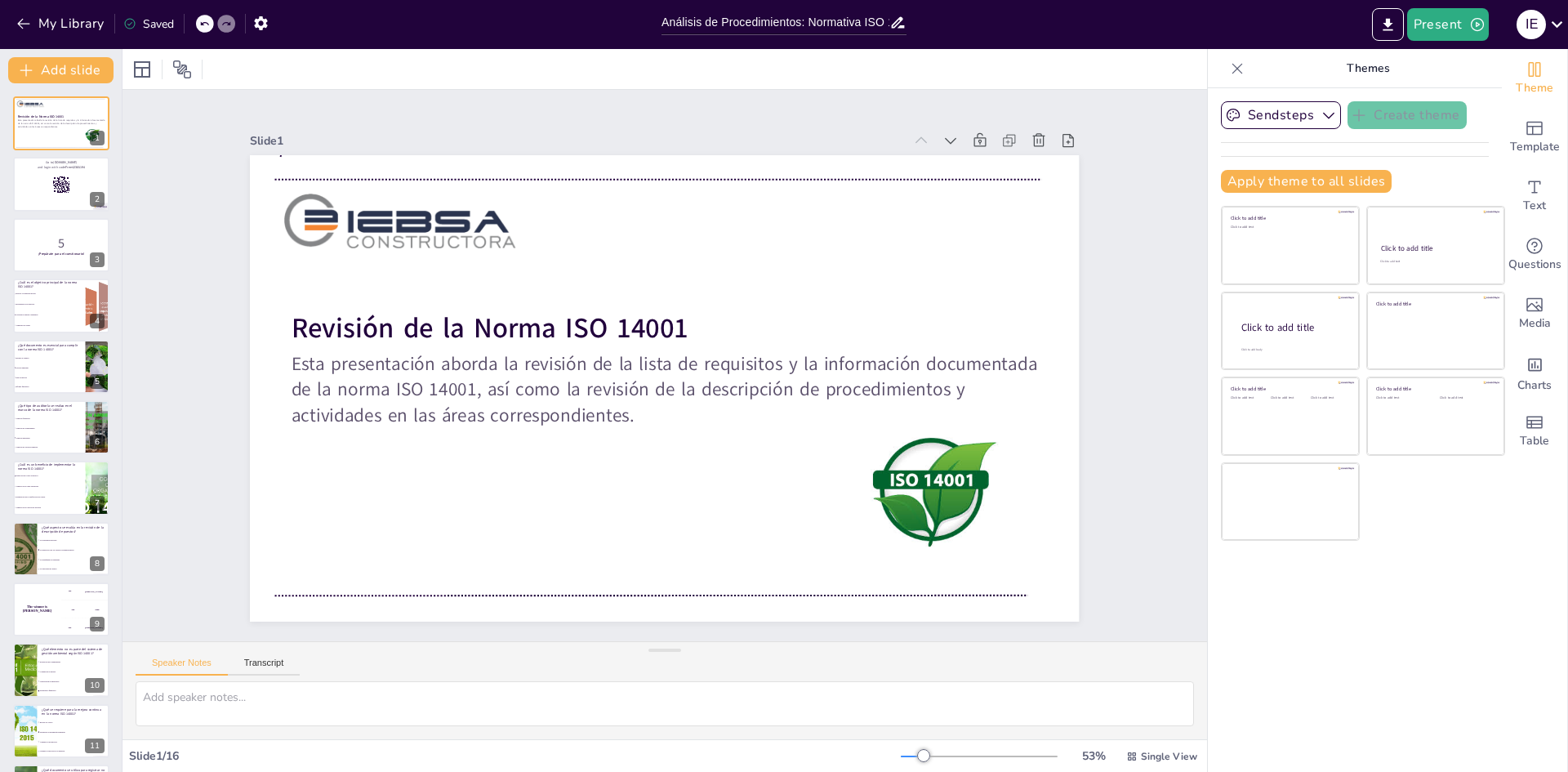
checkbox input "true"
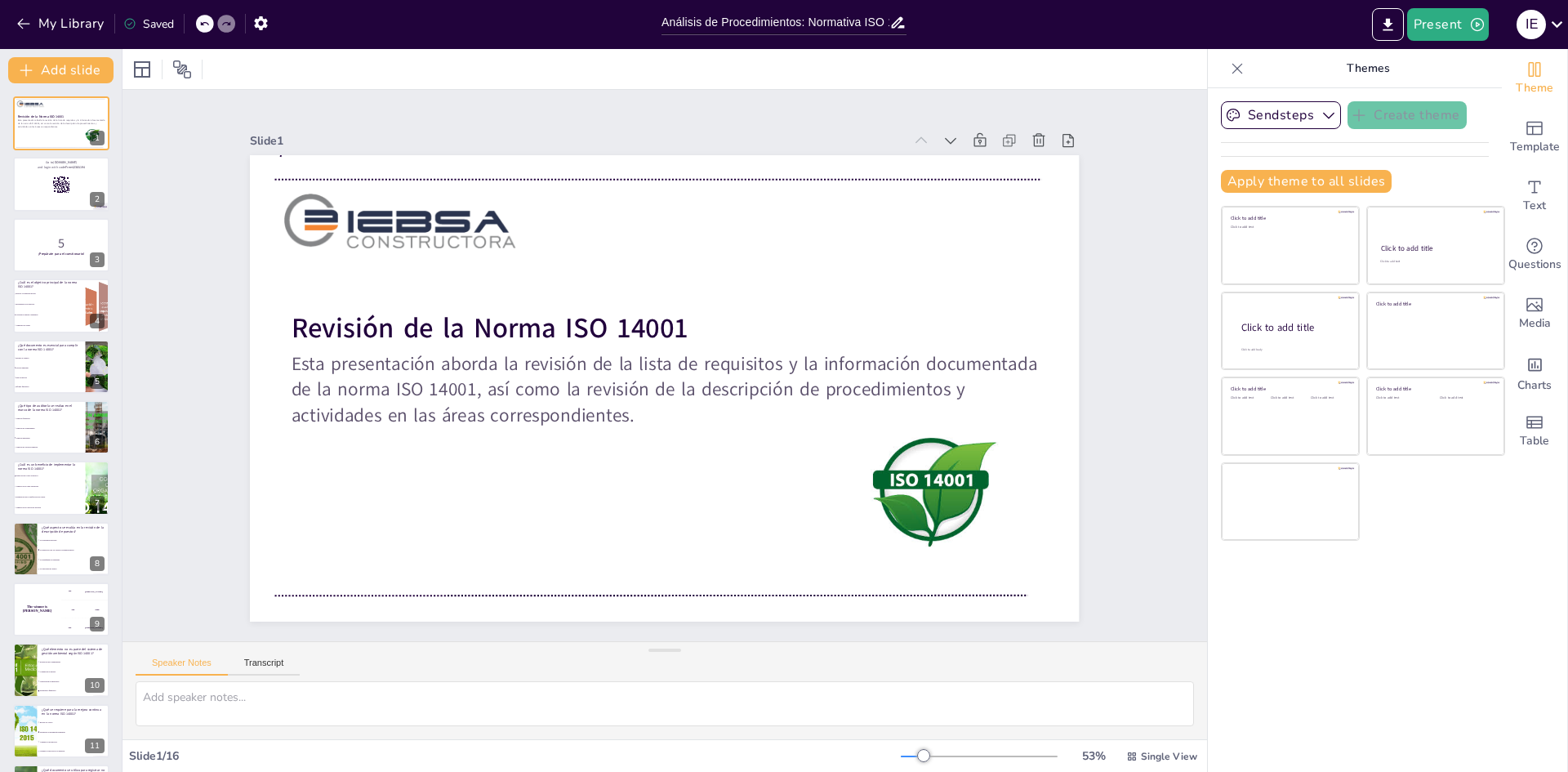
checkbox input "true"
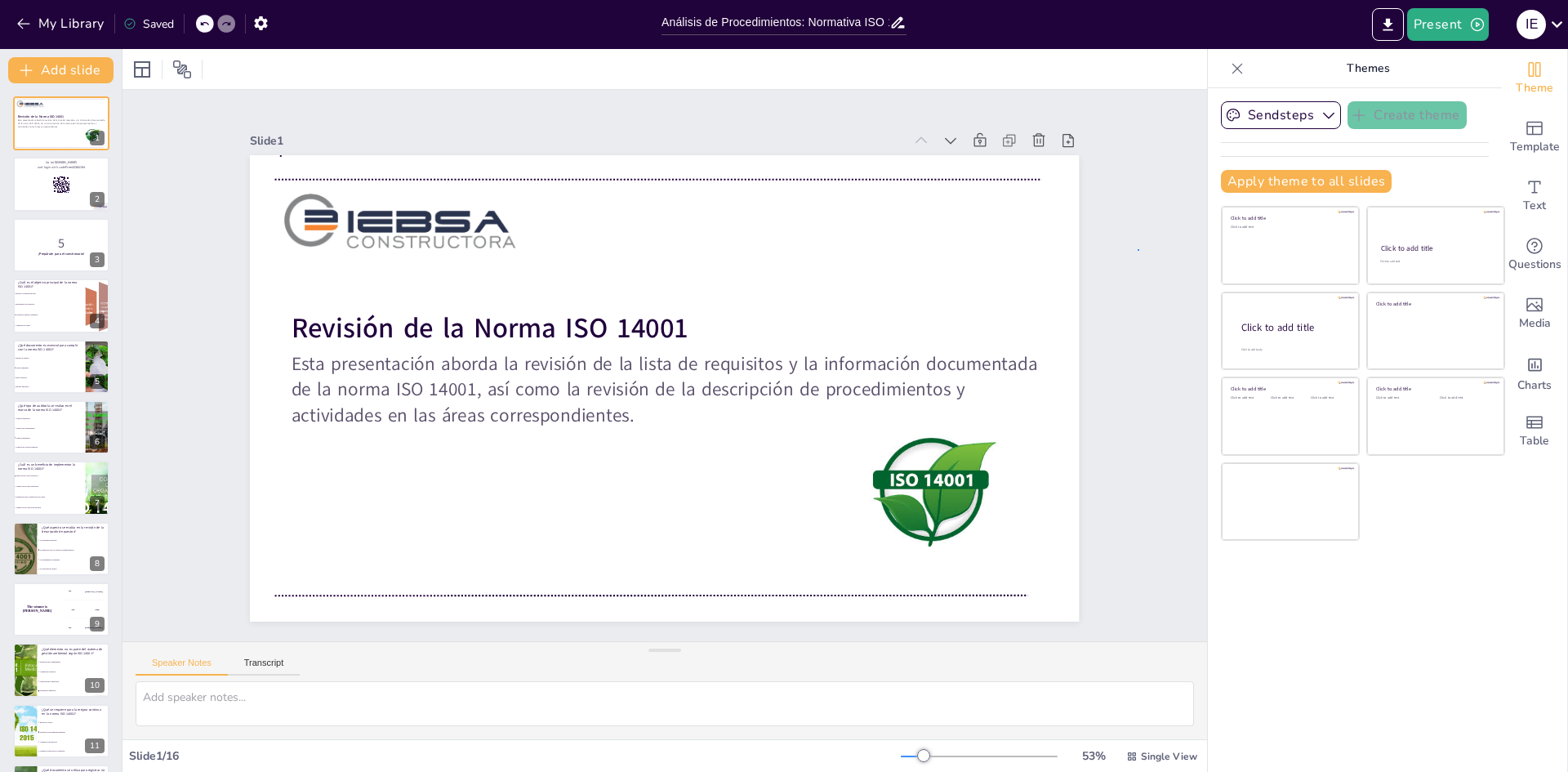
checkbox input "true"
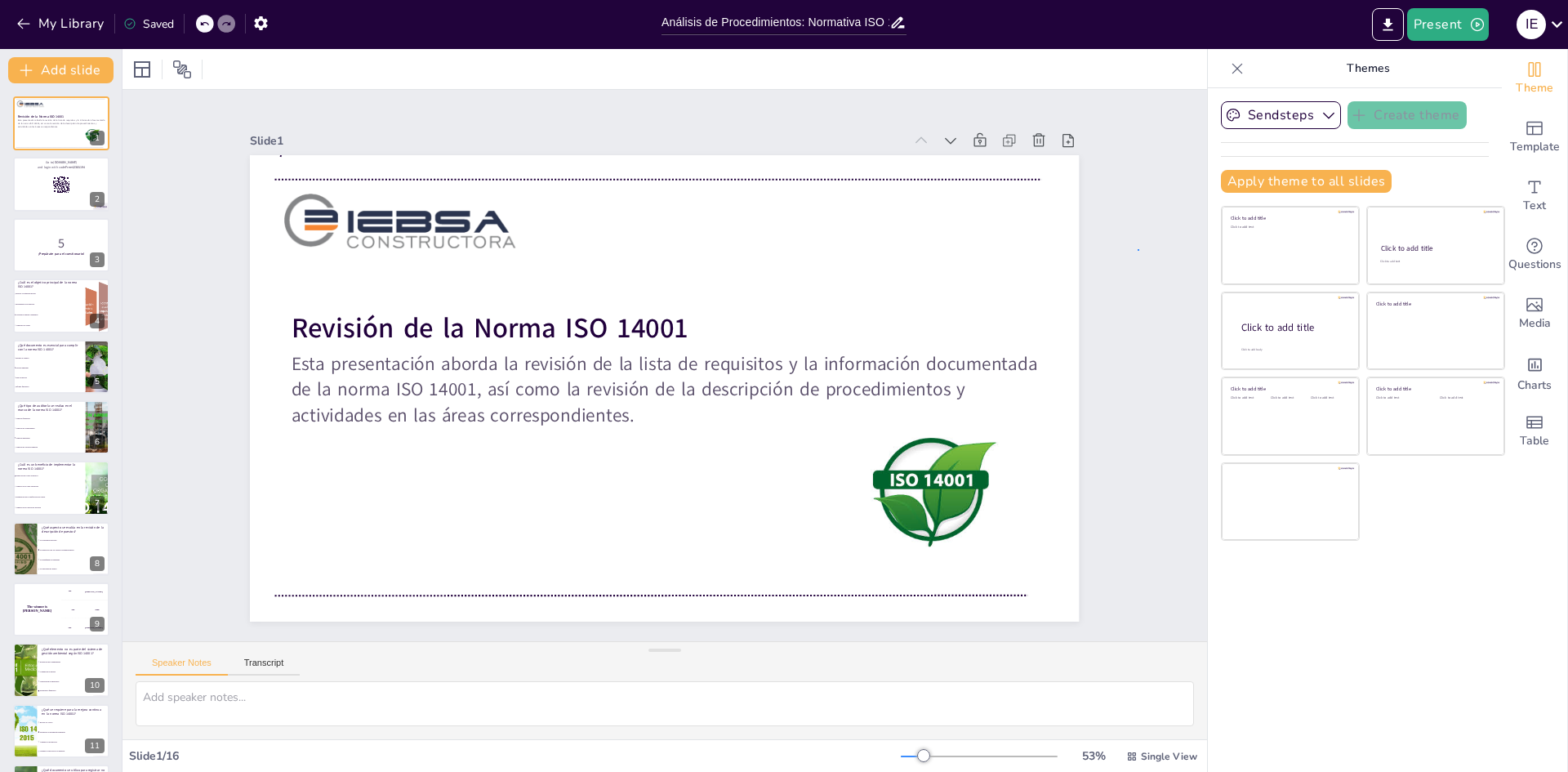
checkbox input "true"
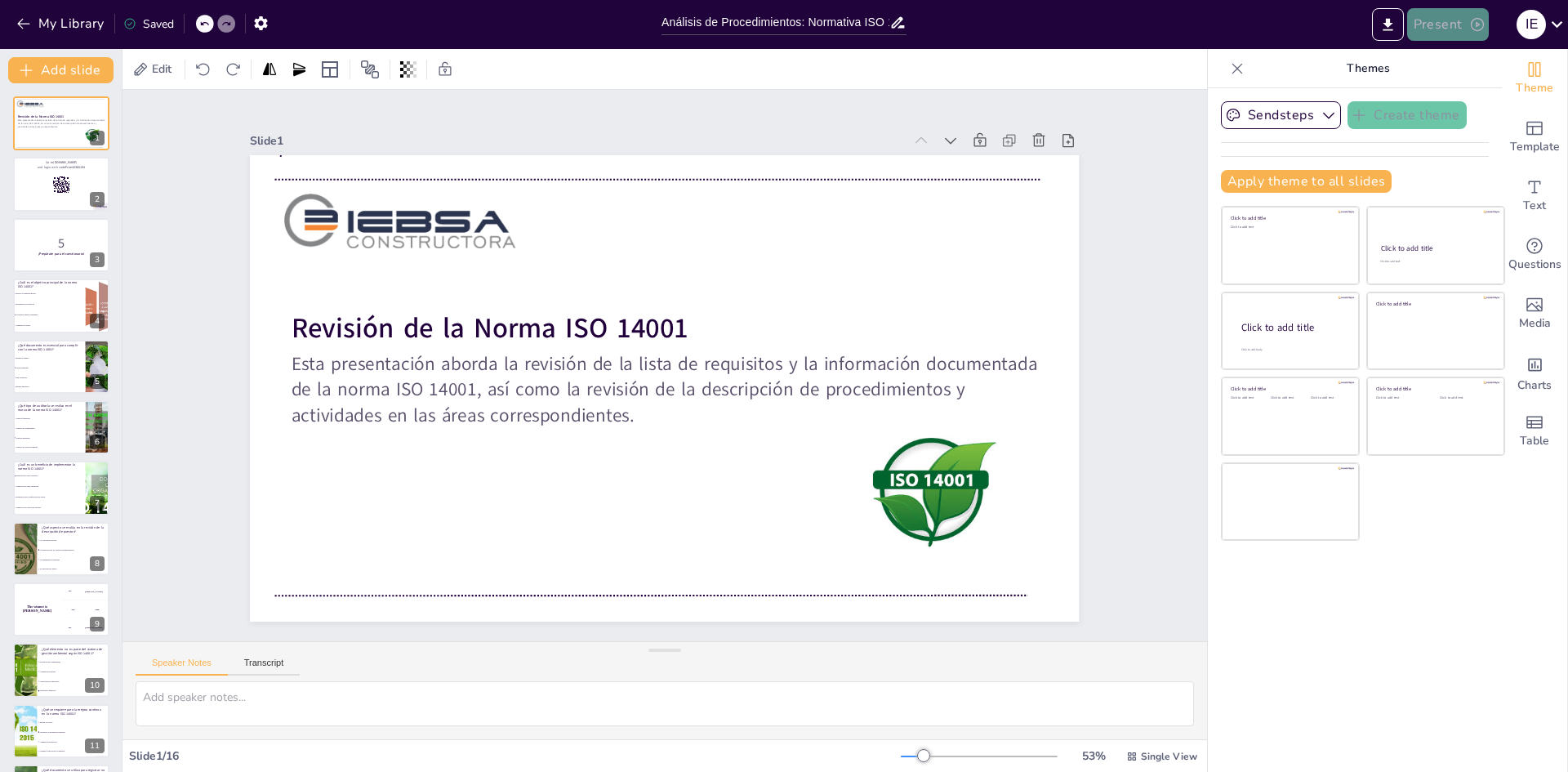
click at [1471, 25] on icon "button" at bounding box center [1477, 24] width 16 height 16
click at [1463, 106] on li "Play presentation" at bounding box center [1473, 100] width 129 height 26
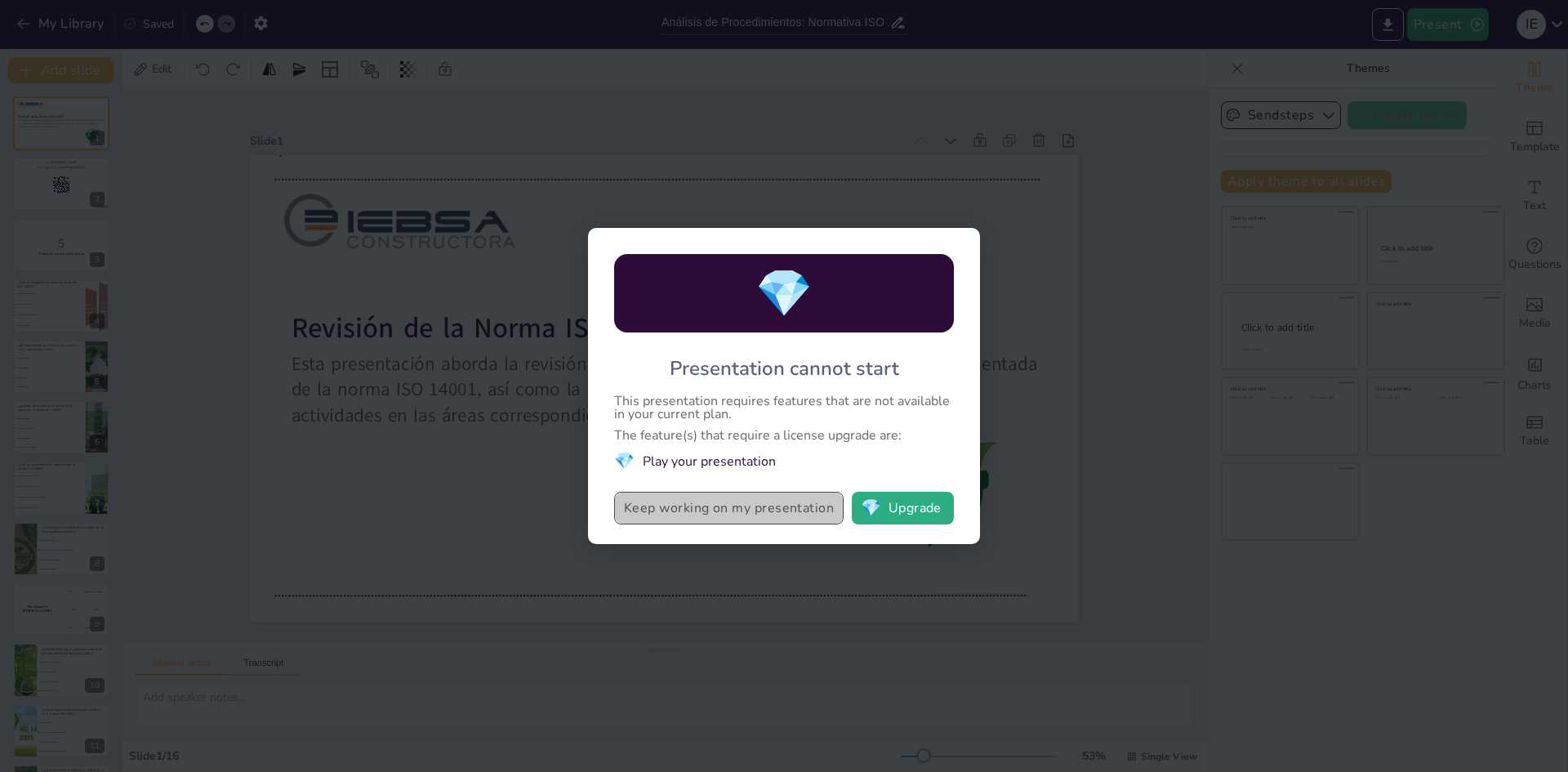
click at [743, 509] on button "Keep working on my presentation" at bounding box center [728, 508] width 229 height 33
checkbox input "true"
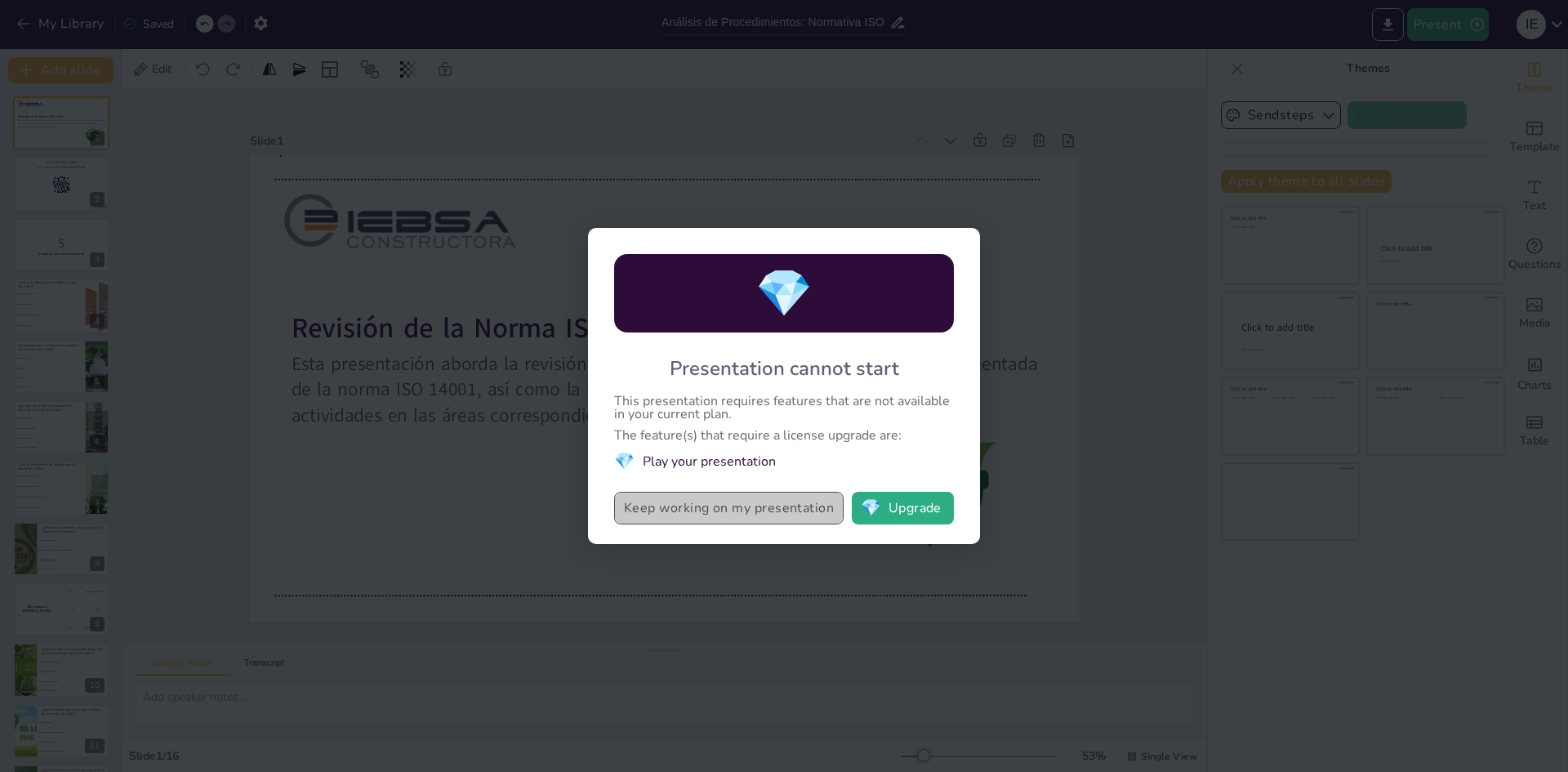
checkbox input "true"
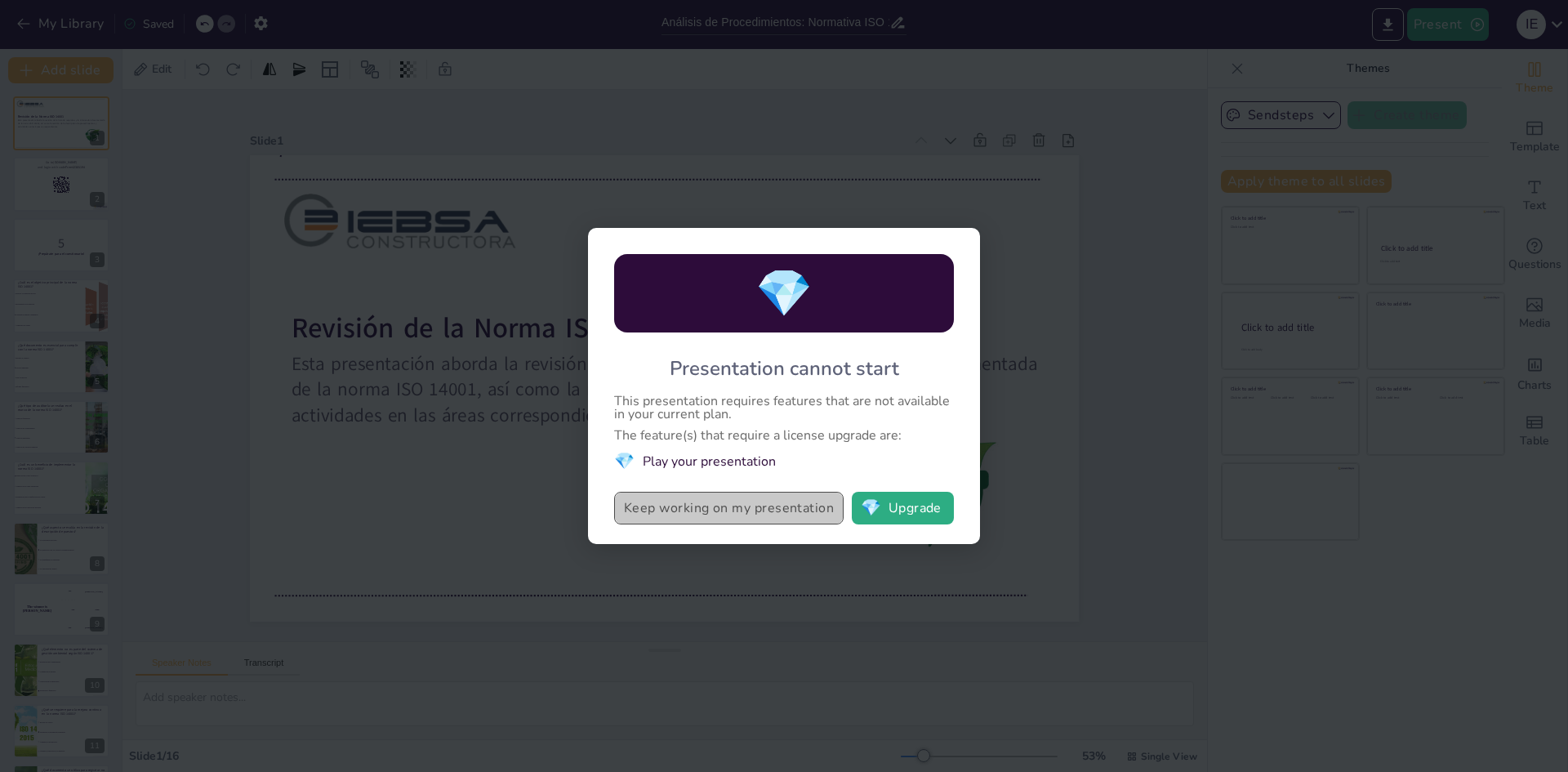
checkbox input "true"
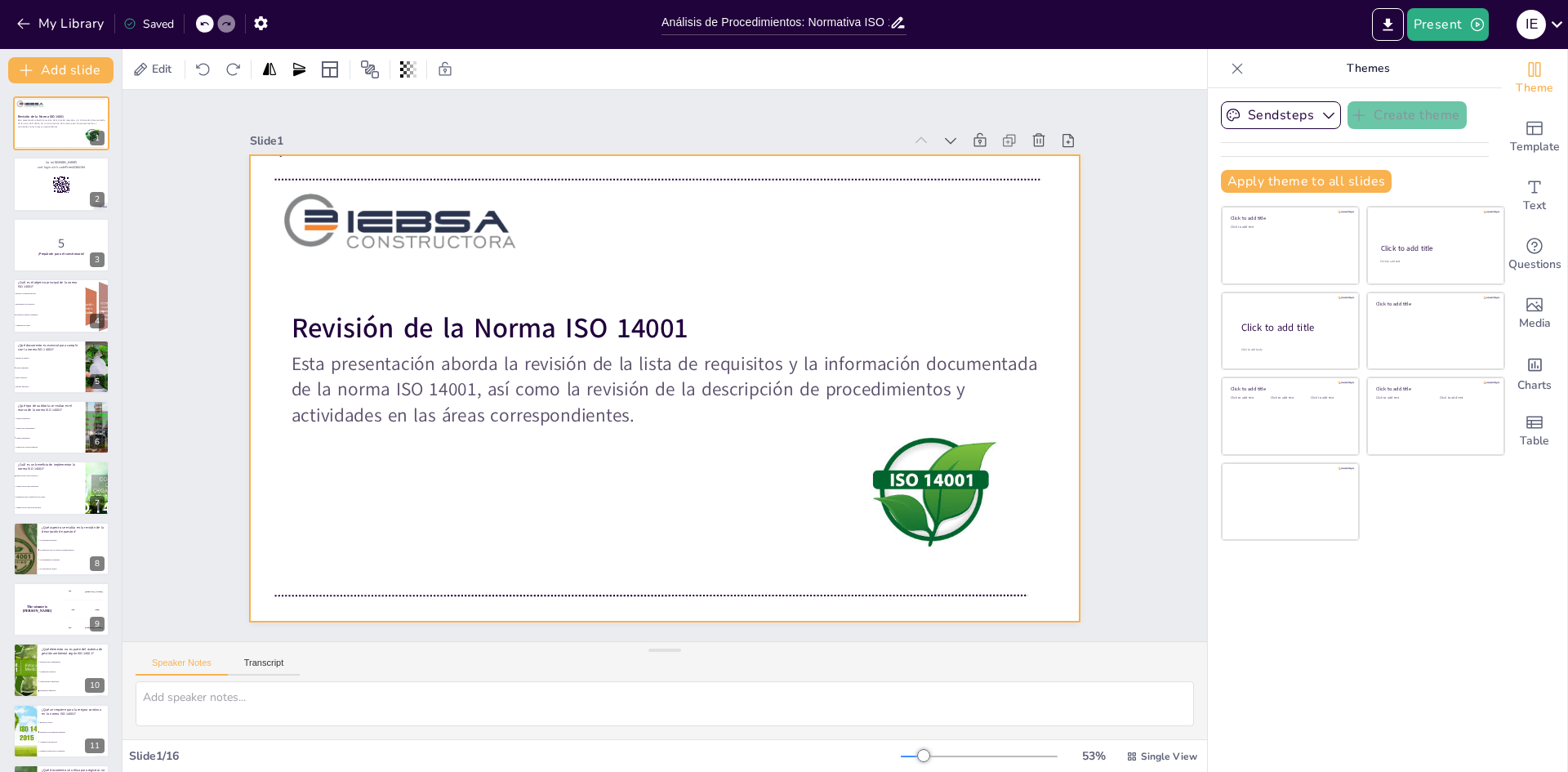
checkbox input "true"
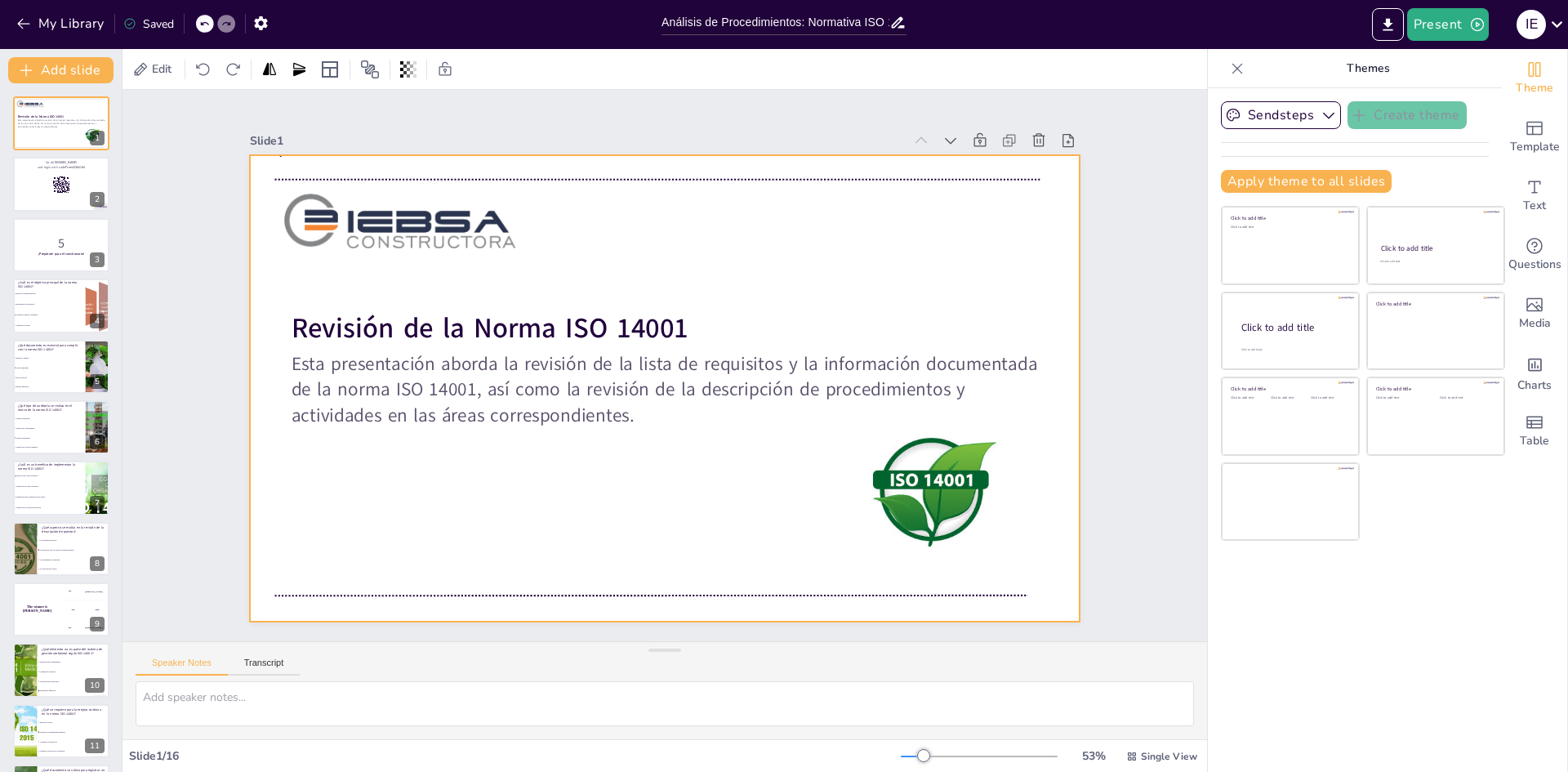
checkbox input "true"
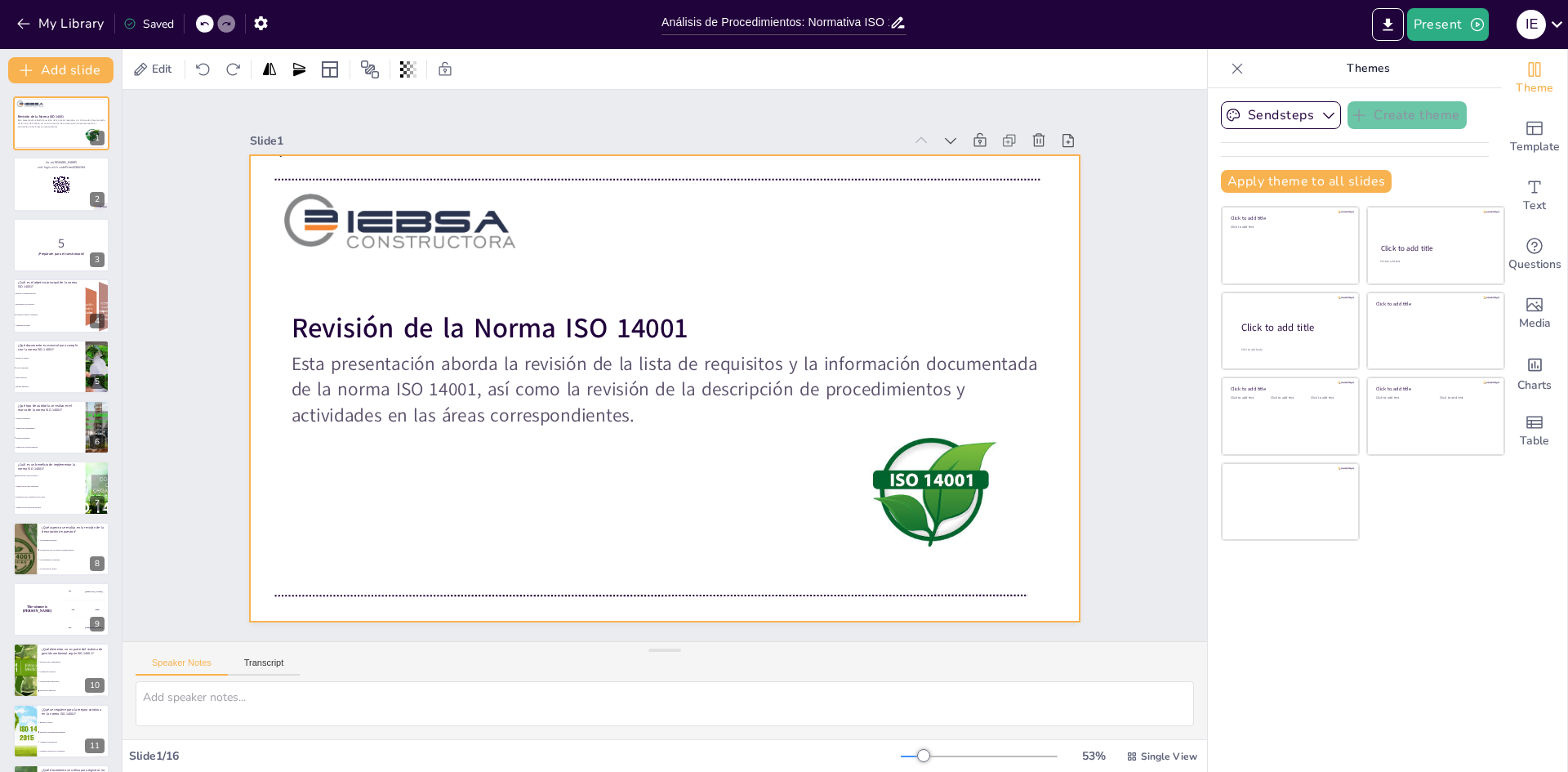
checkbox input "true"
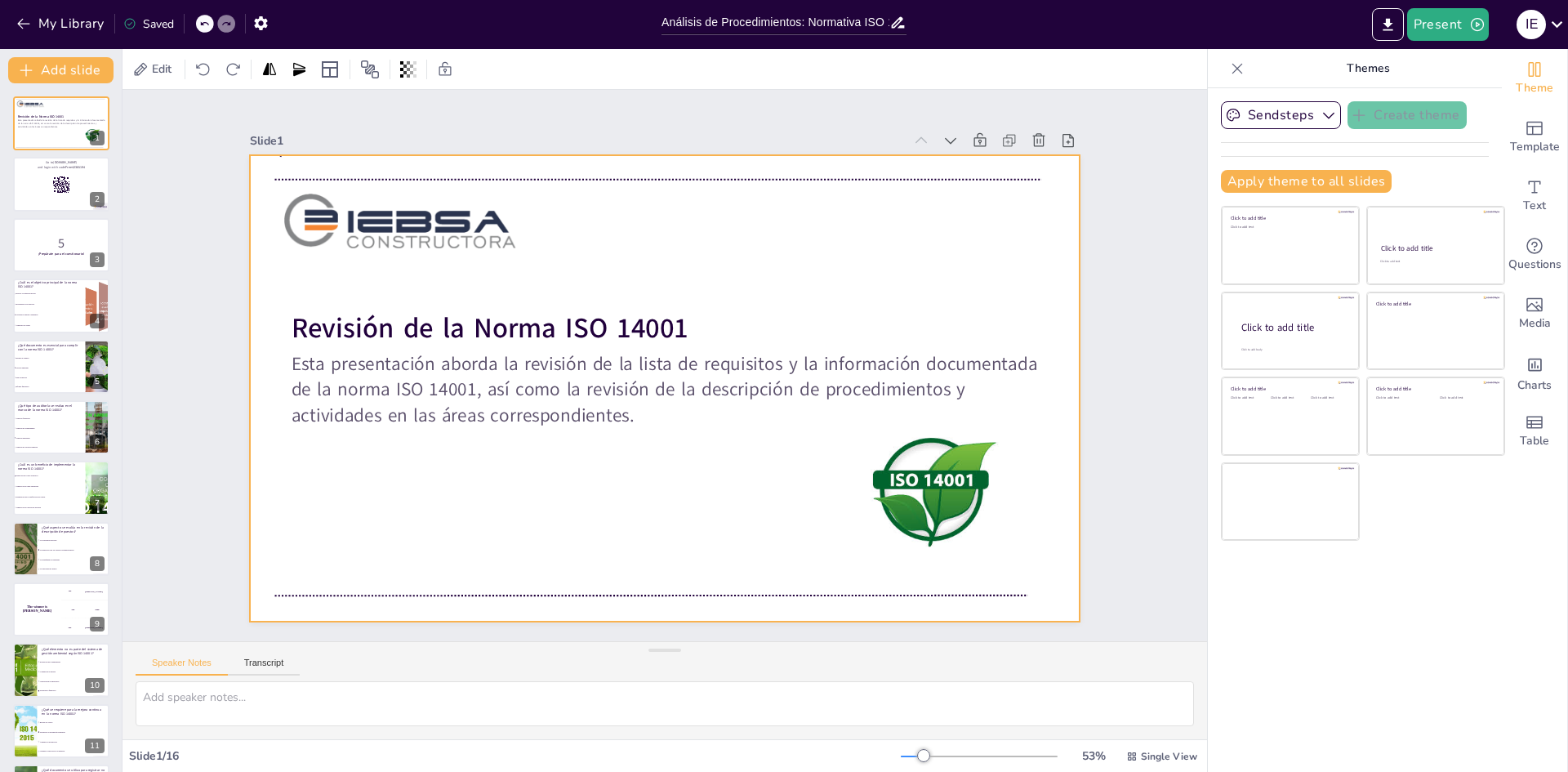
checkbox input "true"
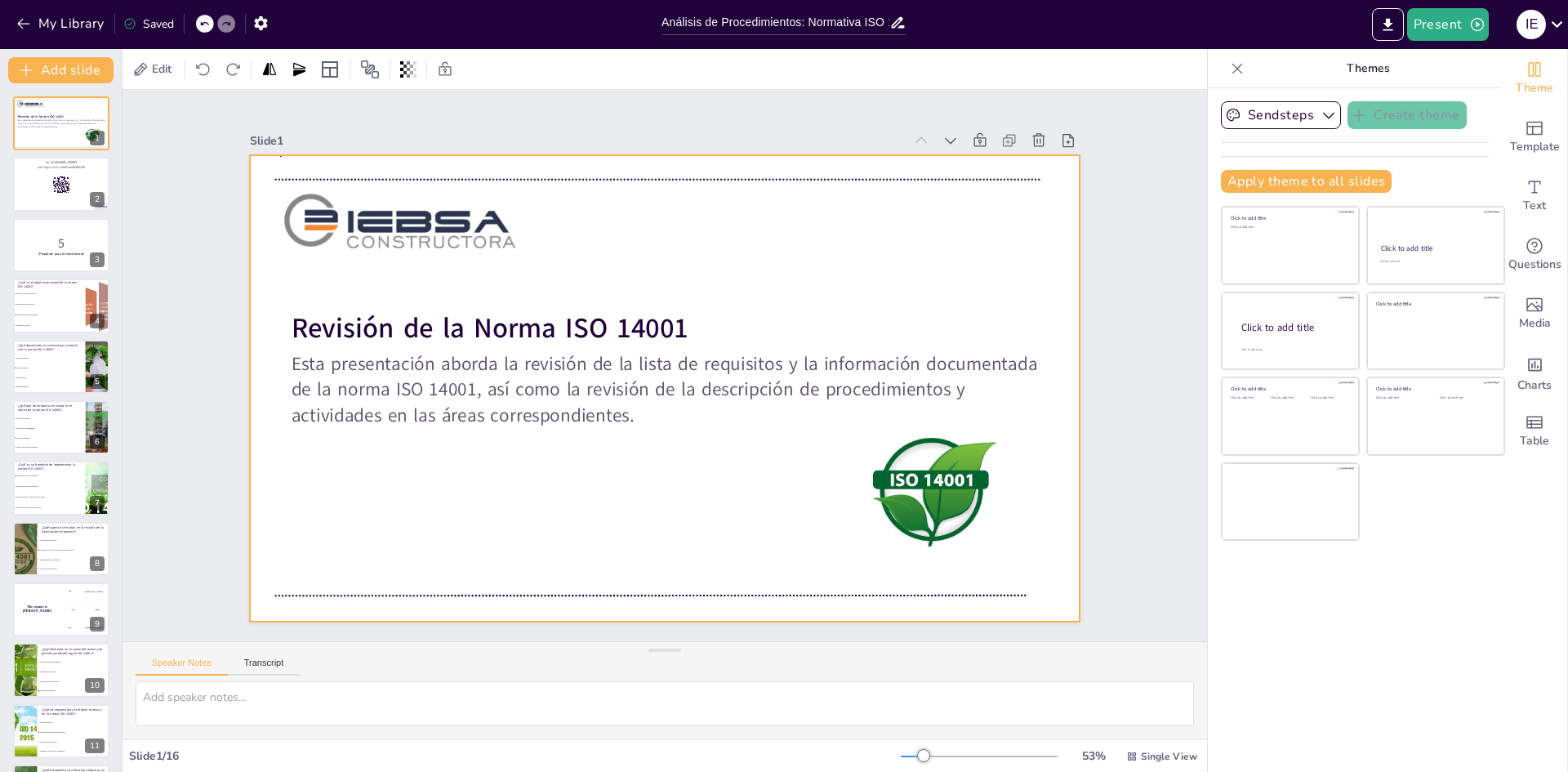
checkbox input "true"
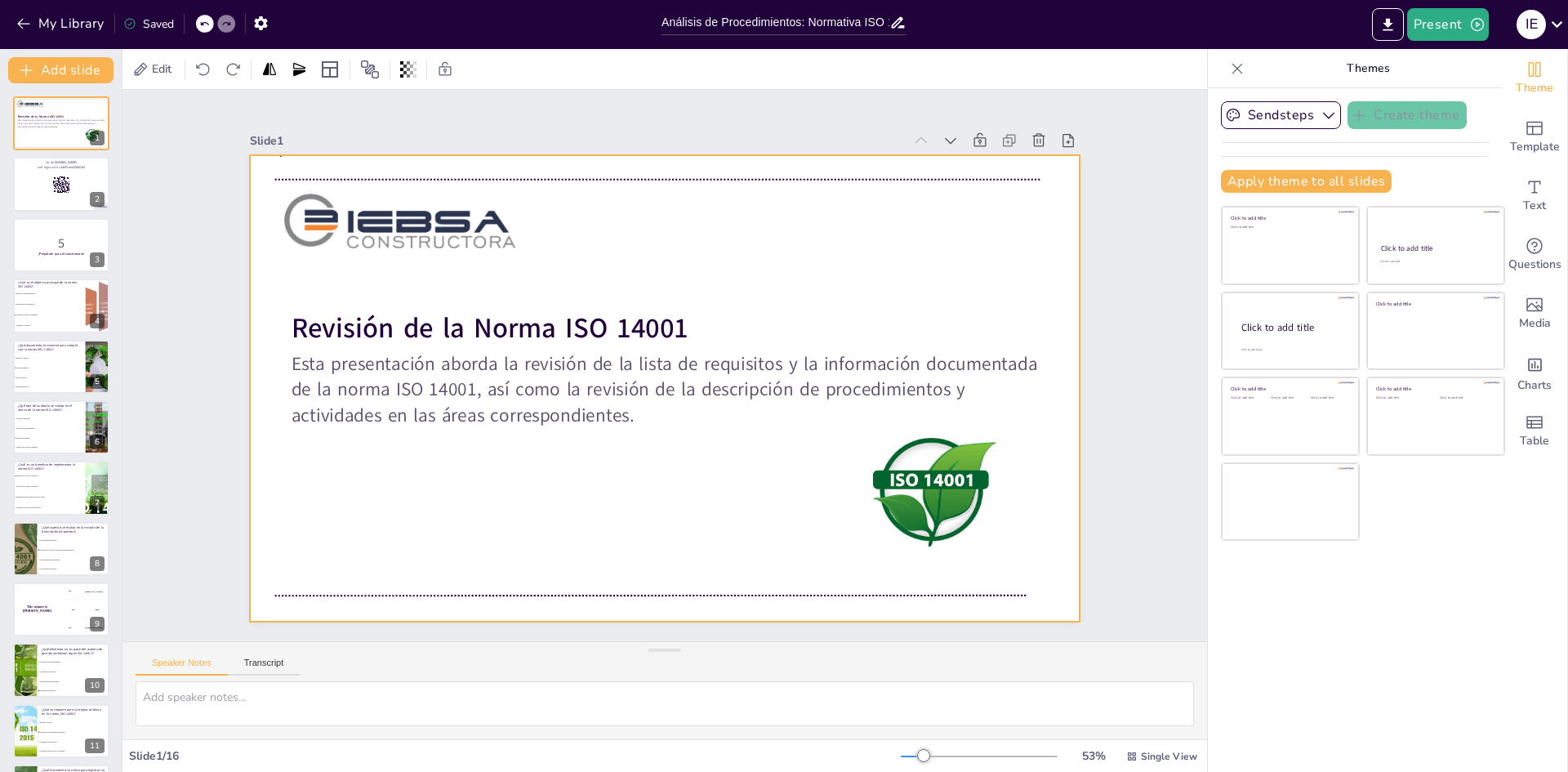
checkbox input "true"
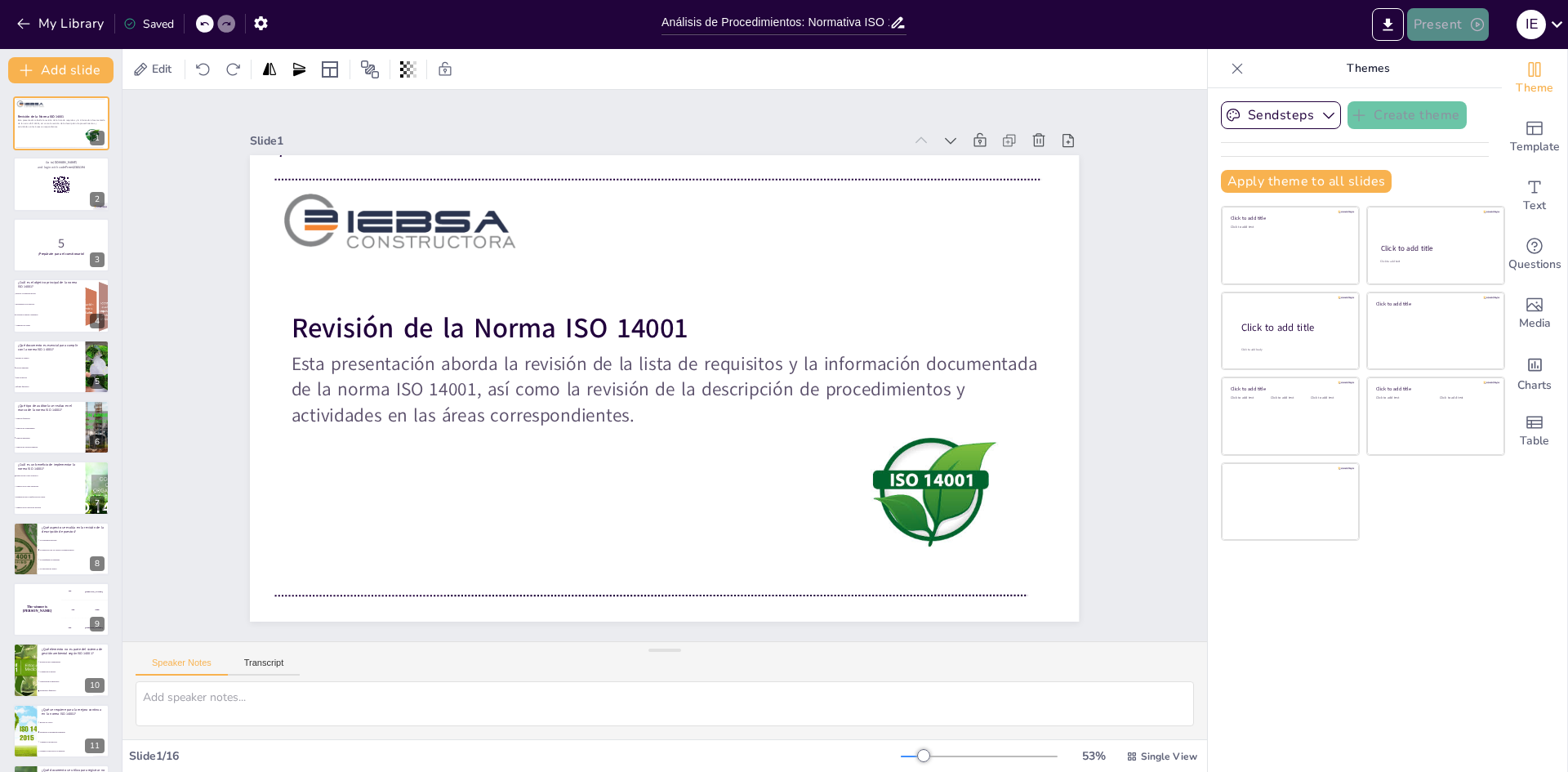
click at [1429, 25] on button "Present" at bounding box center [1447, 25] width 82 height 33
click at [1443, 58] on li "Preview presentation" at bounding box center [1473, 59] width 129 height 26
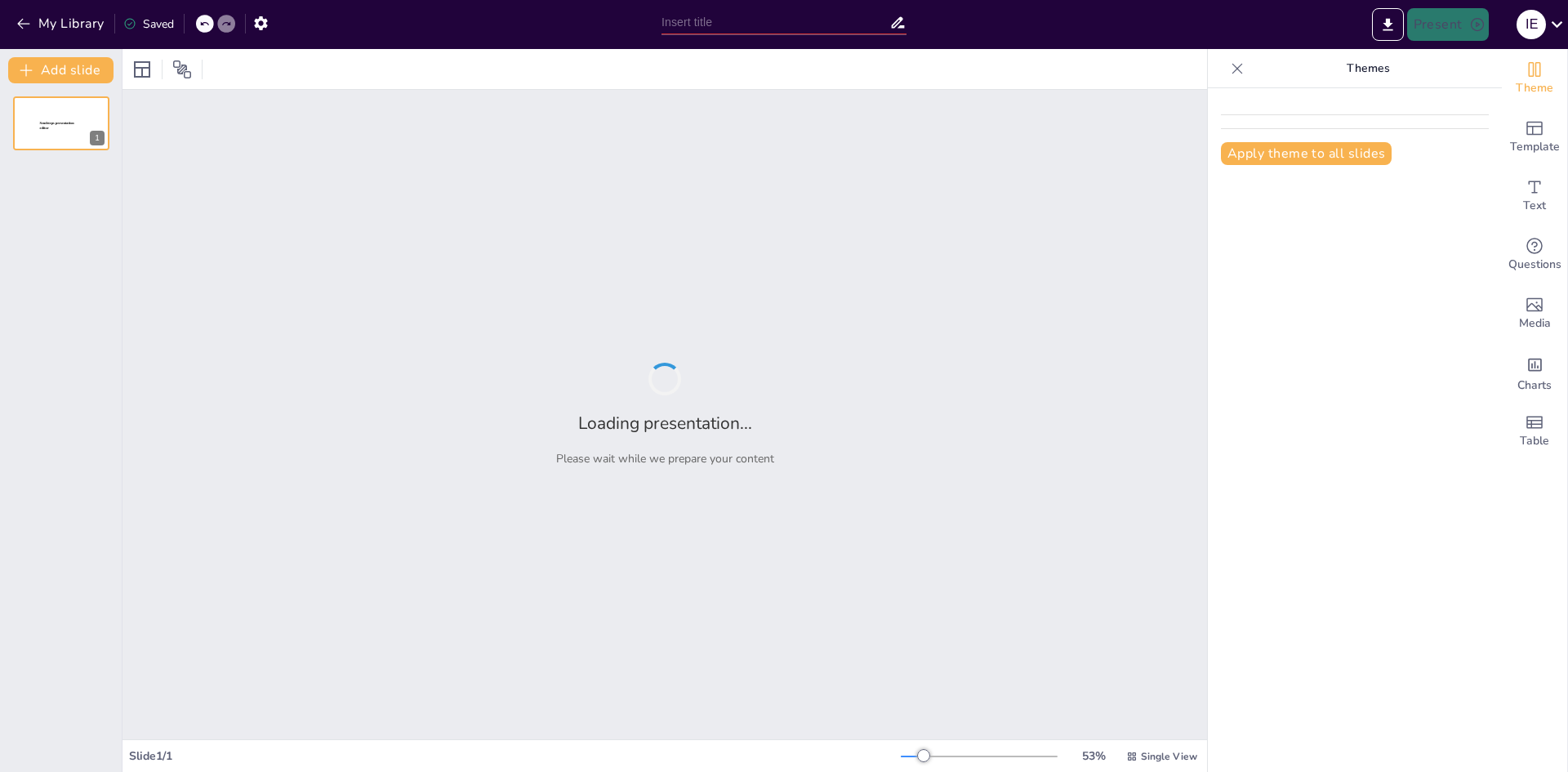
type input "Análisis de Procedimientos: Normativa ISO 14001"
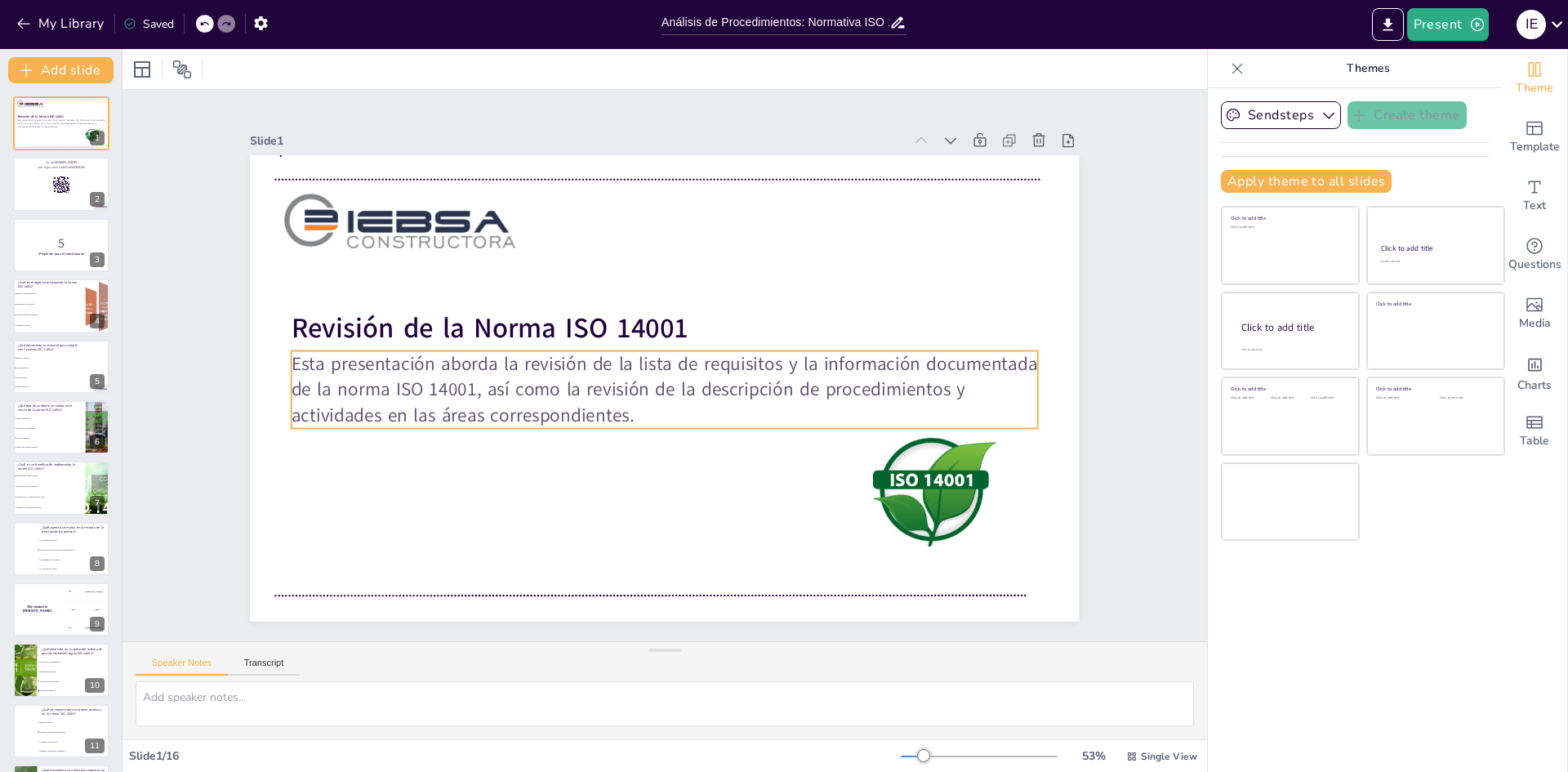
checkbox input "true"
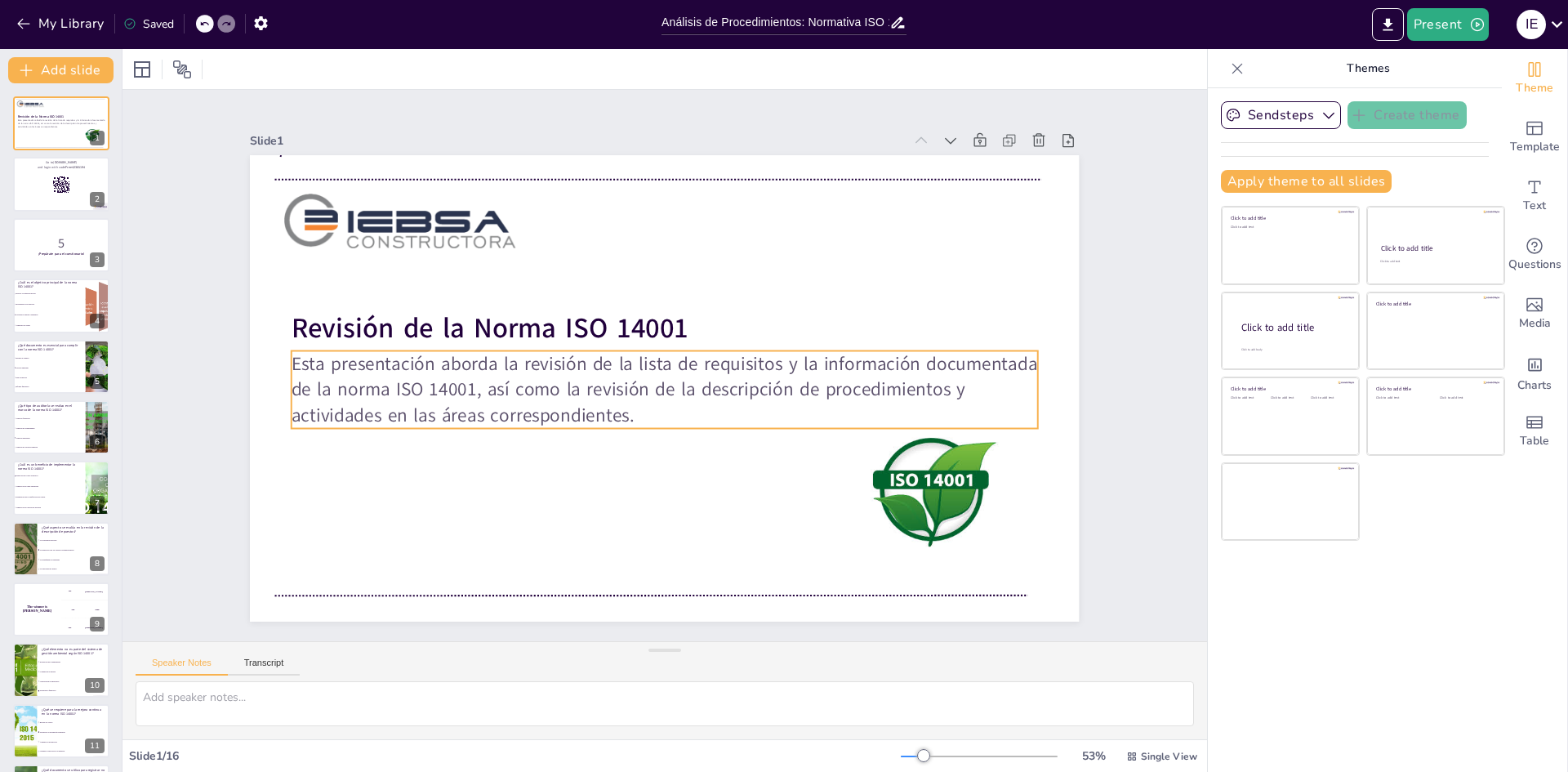
checkbox input "true"
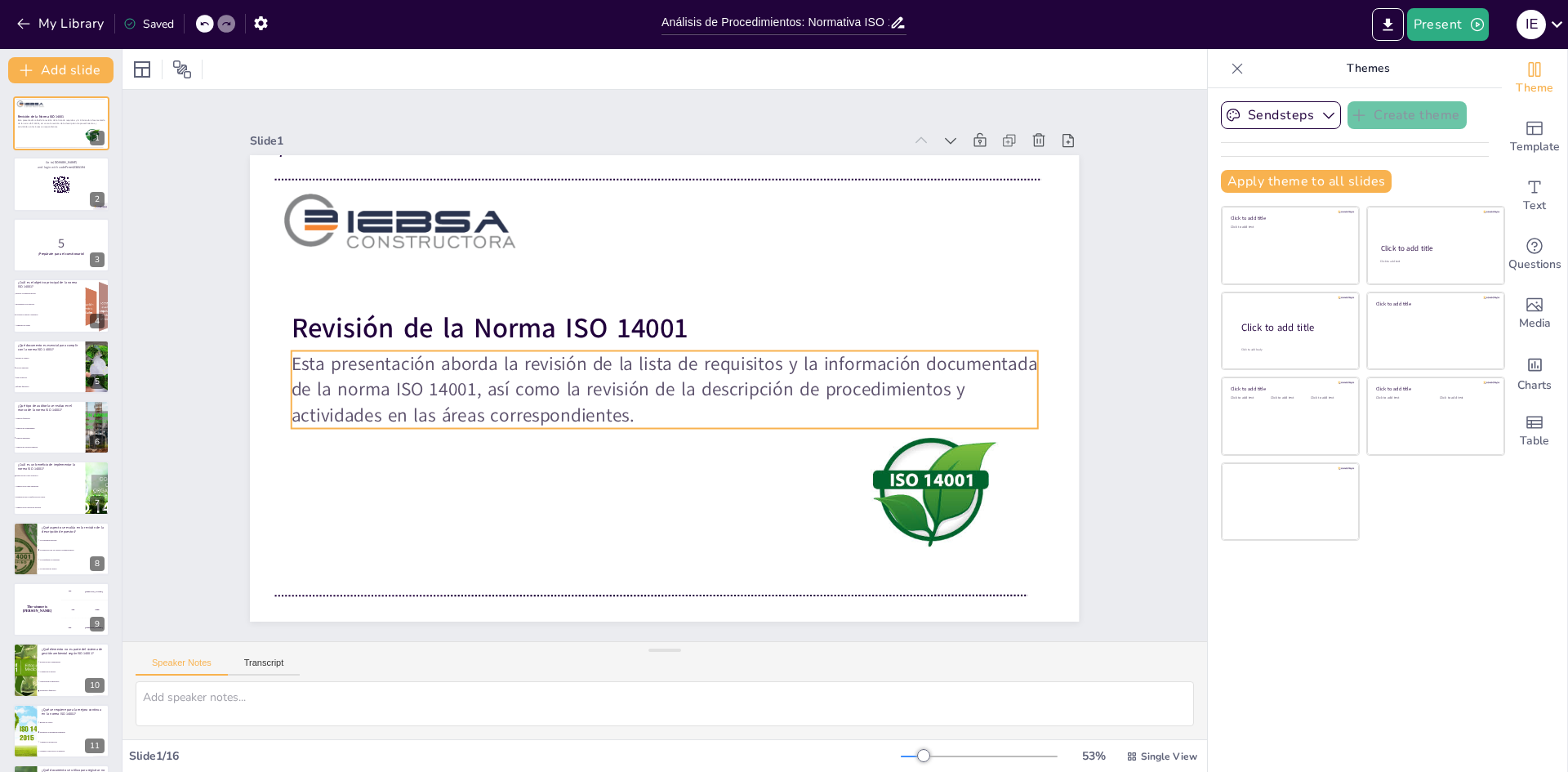
checkbox input "true"
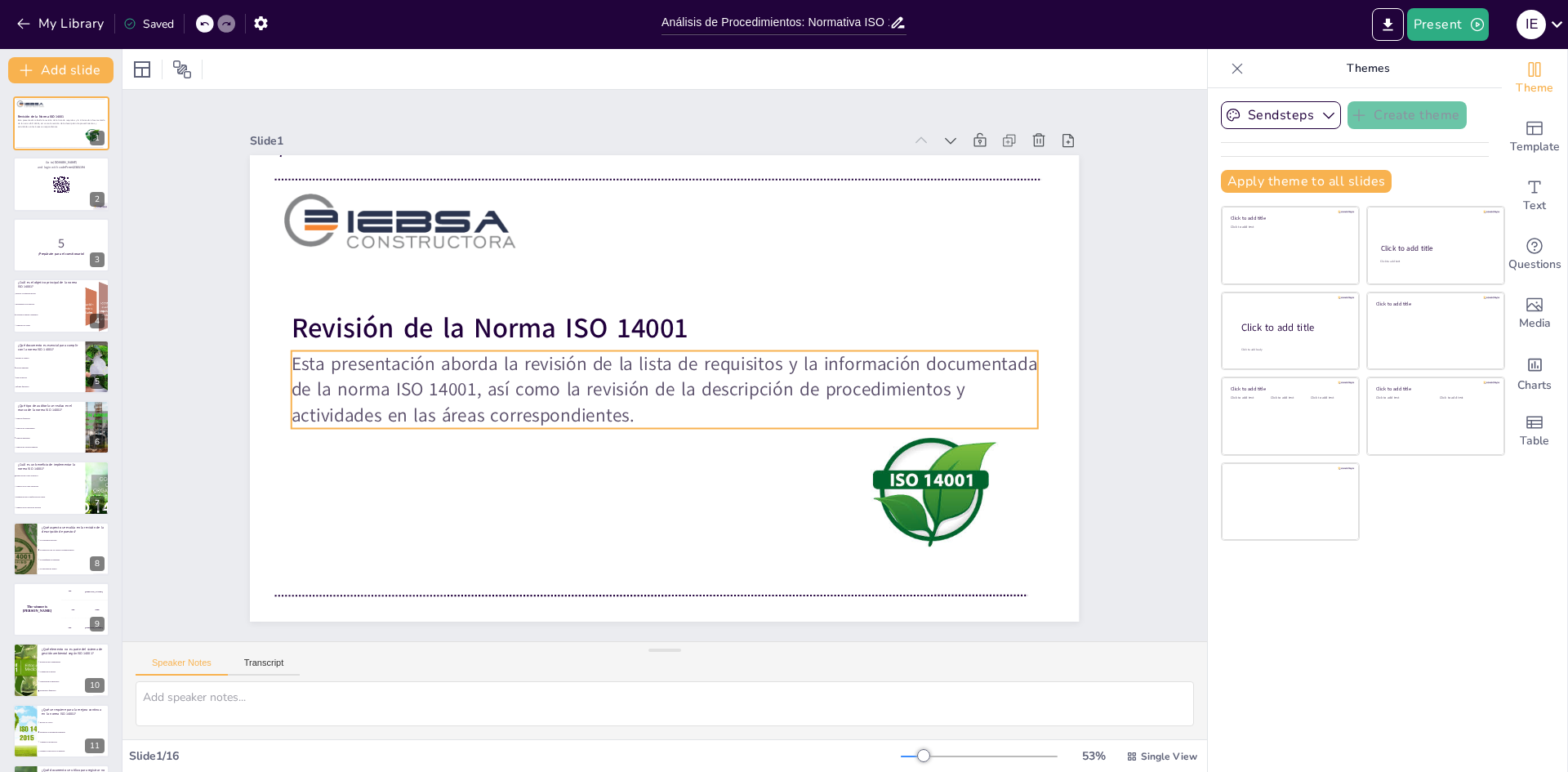
checkbox input "true"
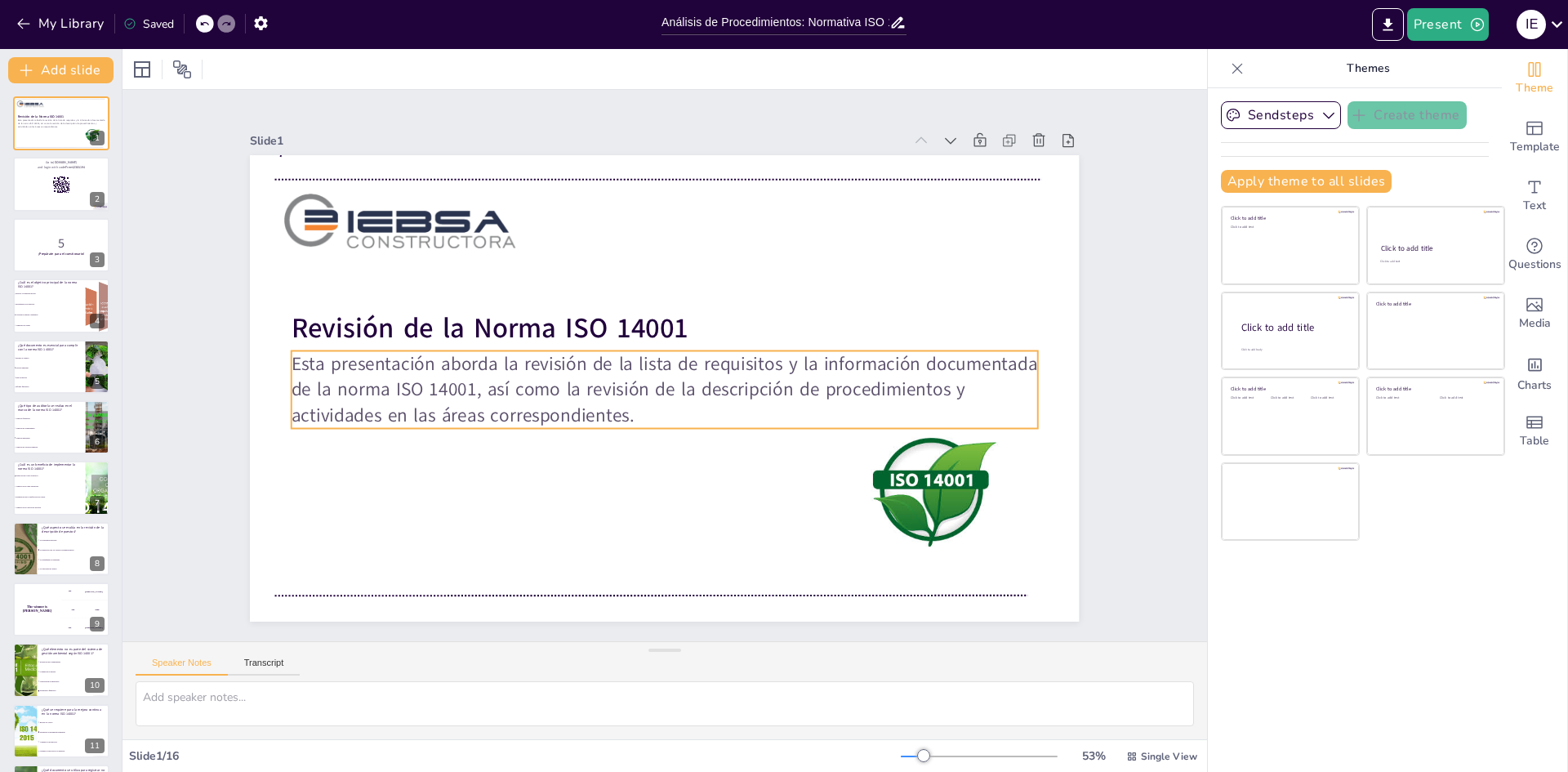
checkbox input "true"
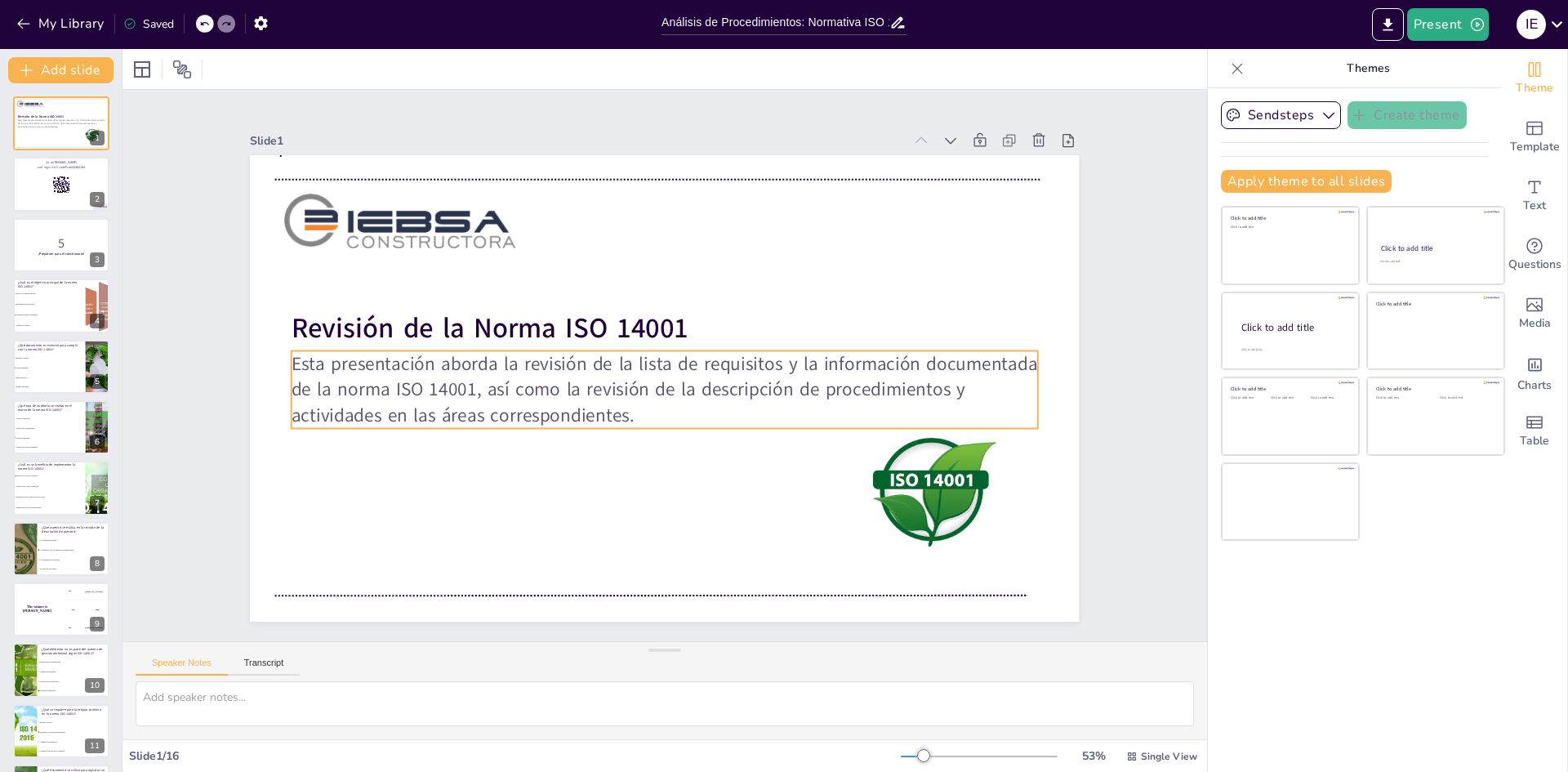
checkbox input "true"
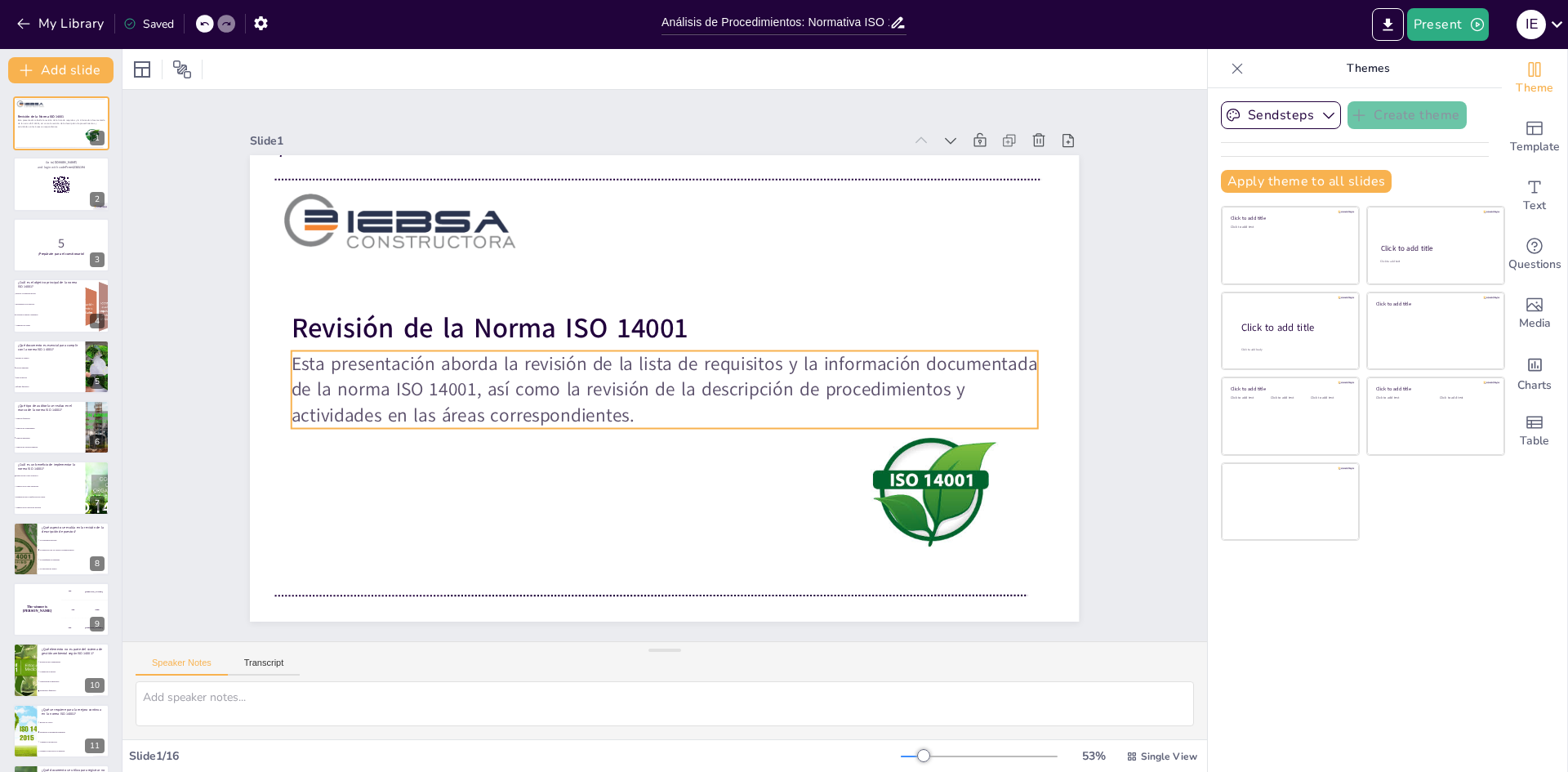
checkbox input "true"
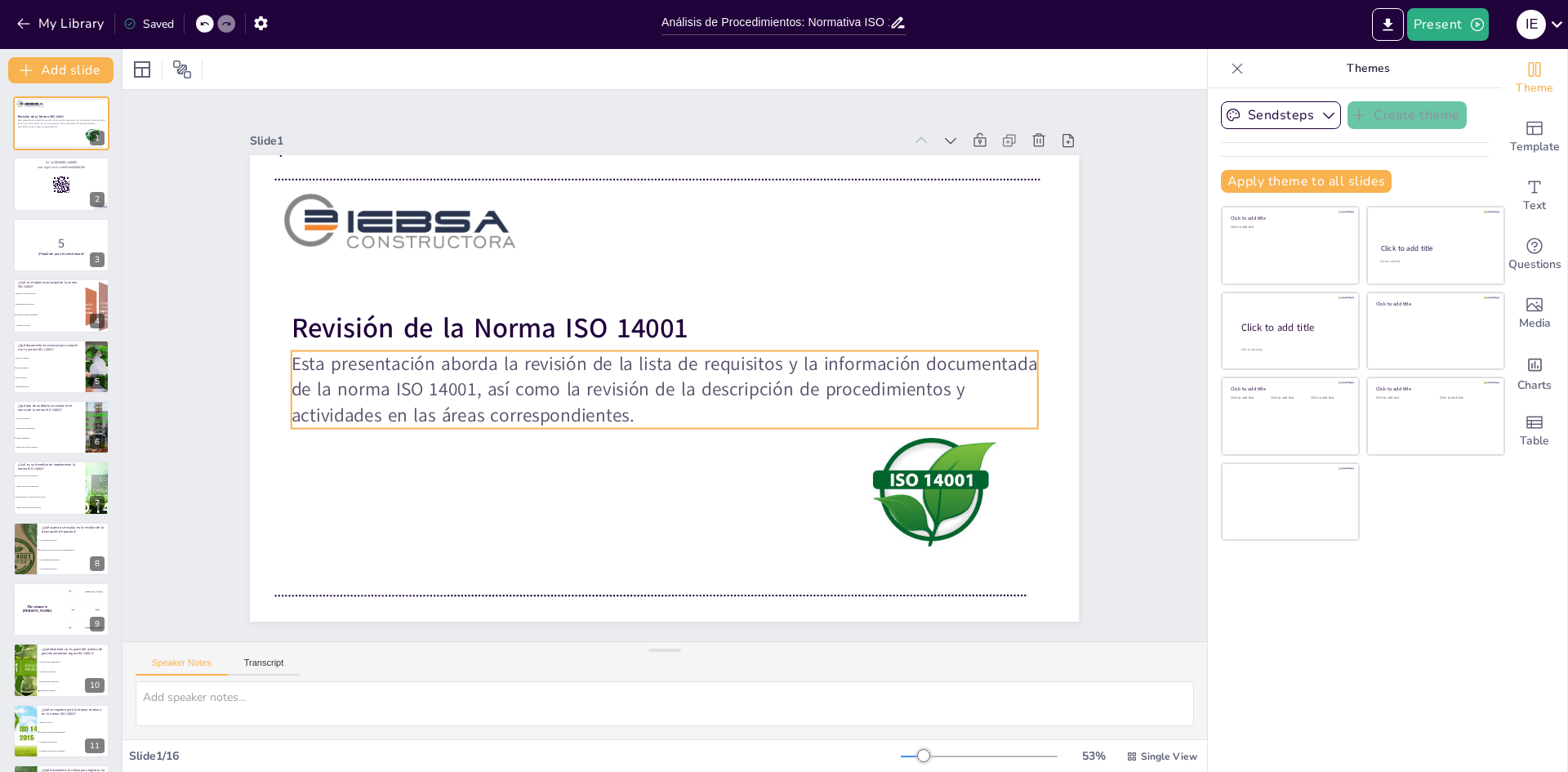
checkbox input "true"
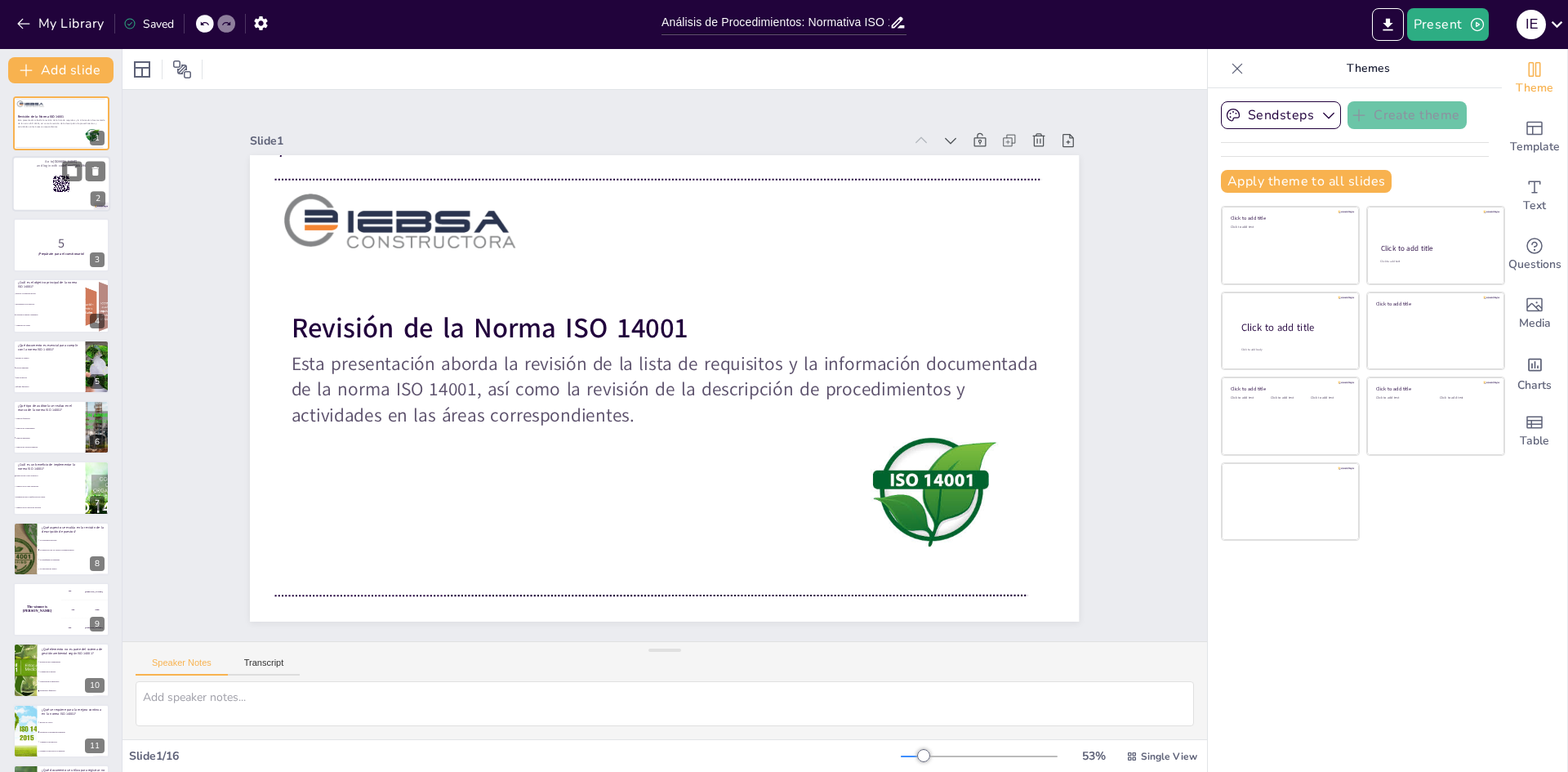
checkbox input "true"
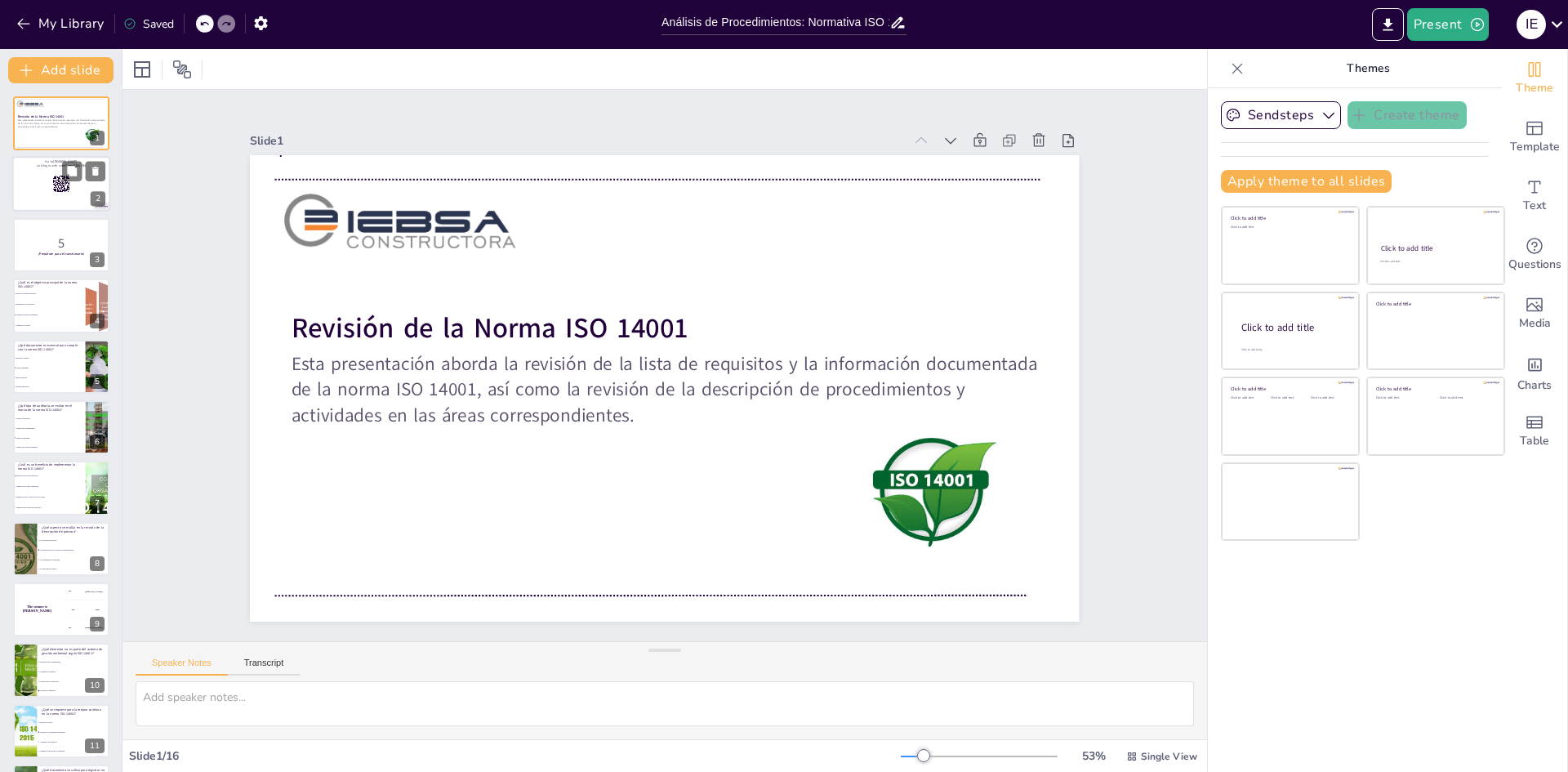
checkbox input "true"
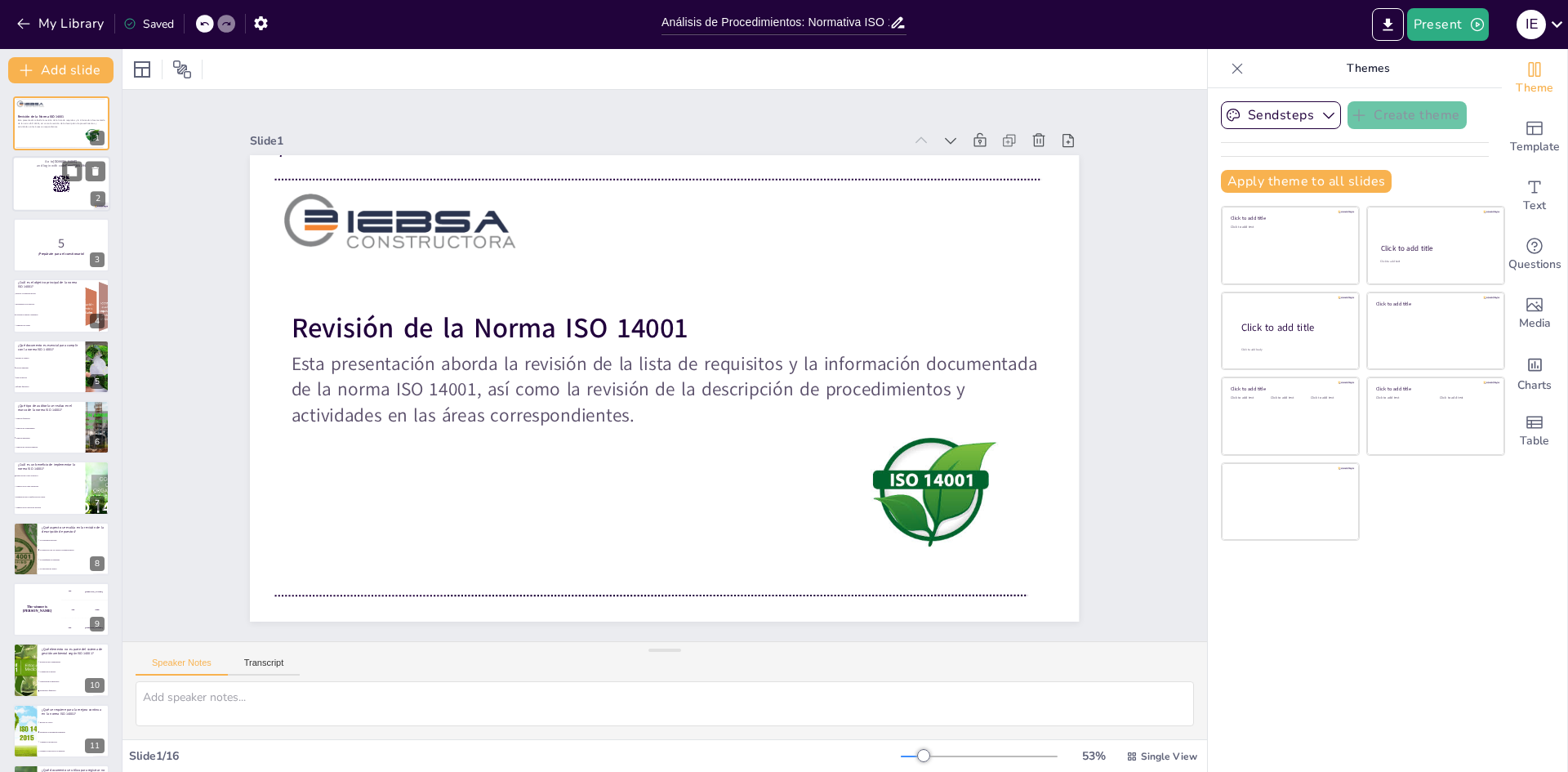
checkbox input "true"
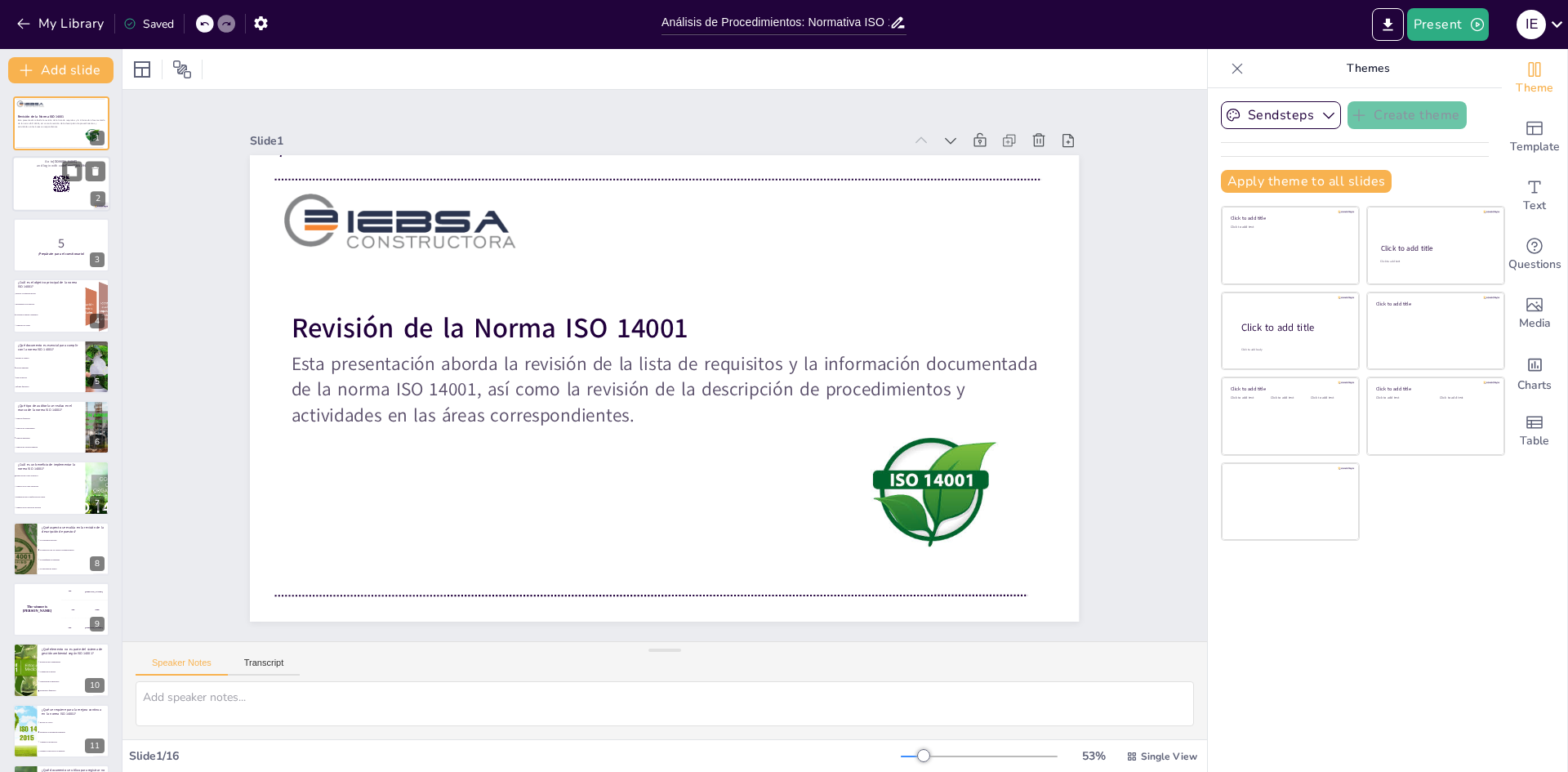
checkbox input "true"
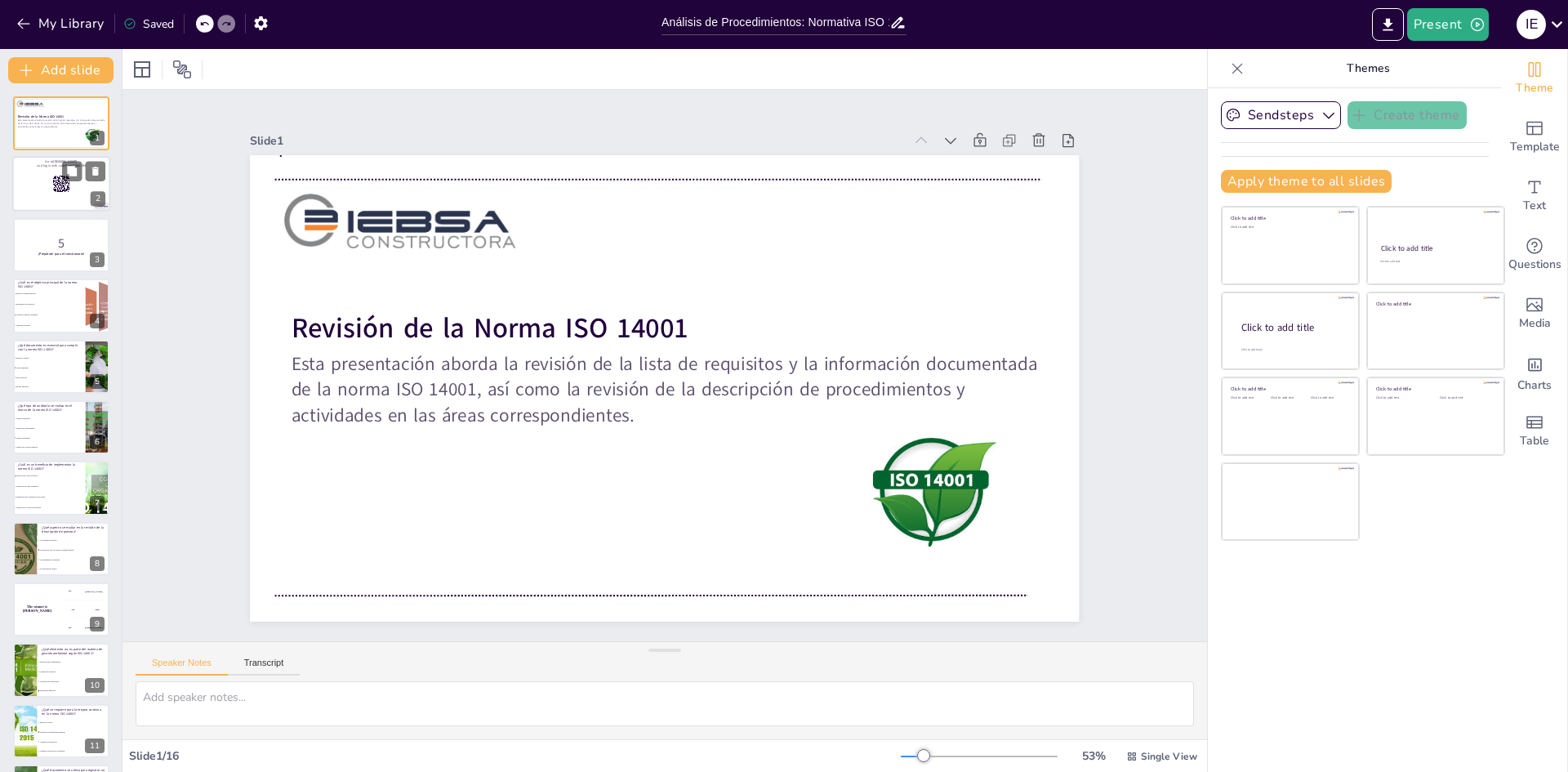
checkbox input "true"
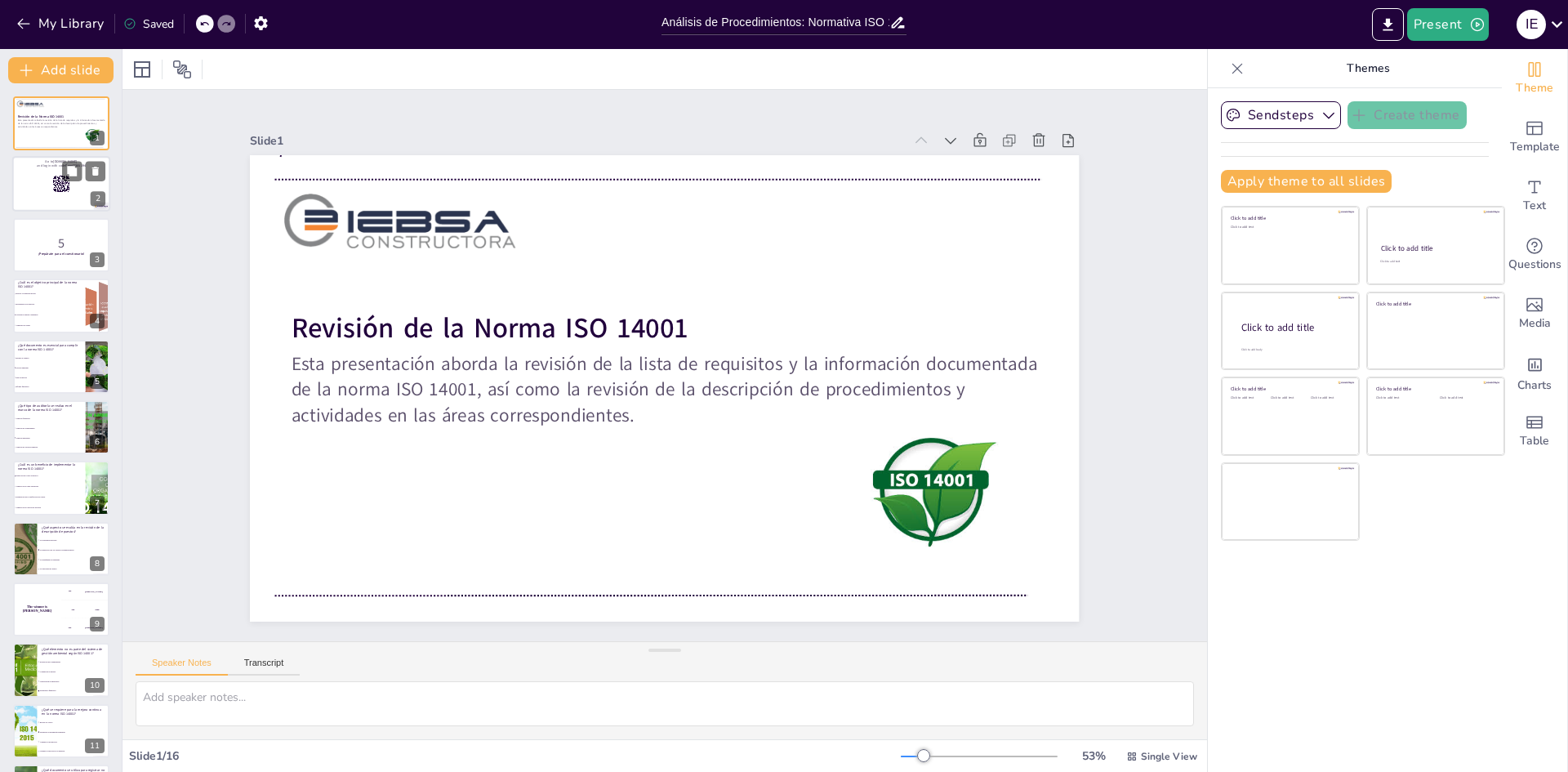
checkbox input "true"
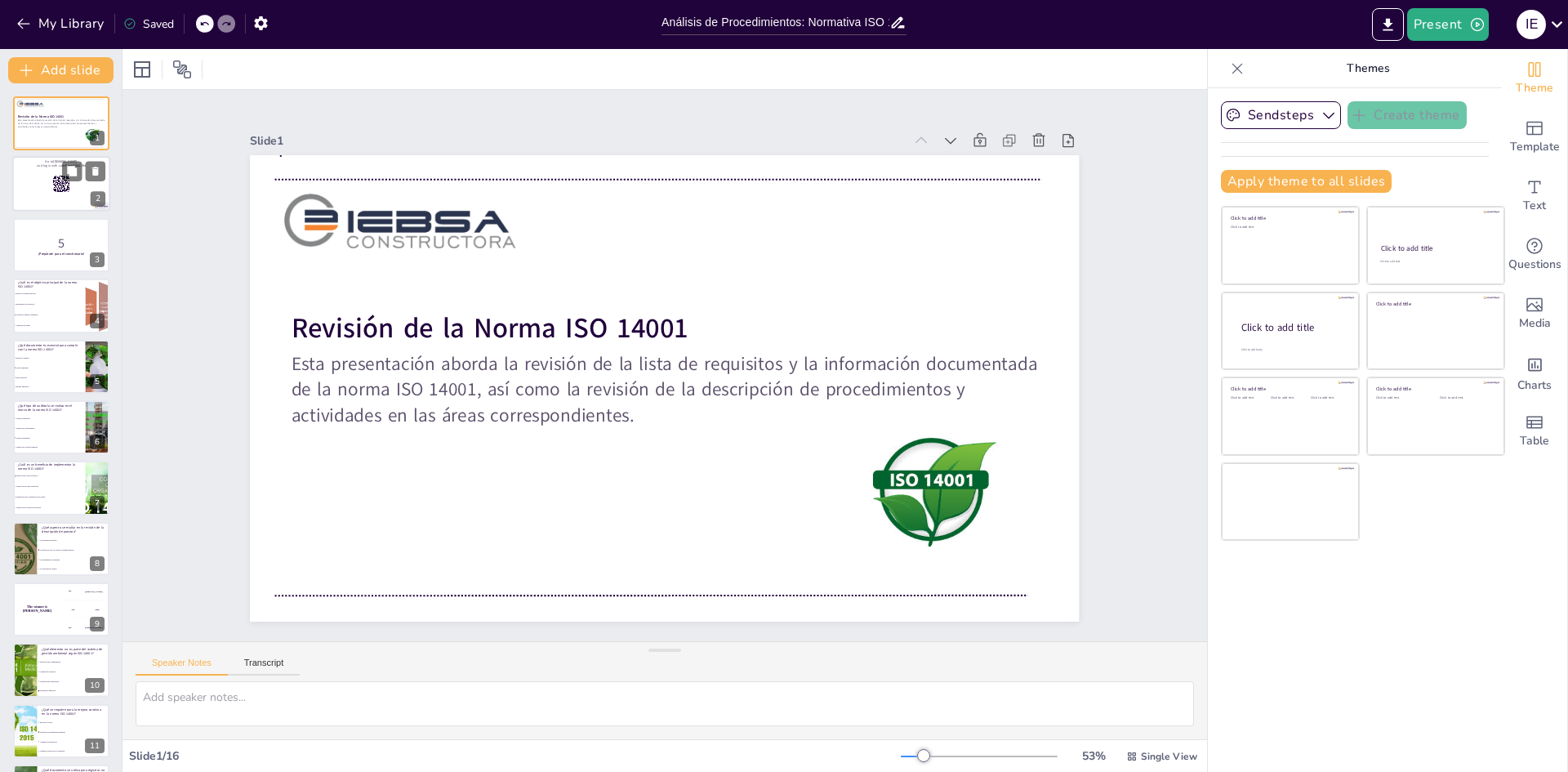
checkbox input "true"
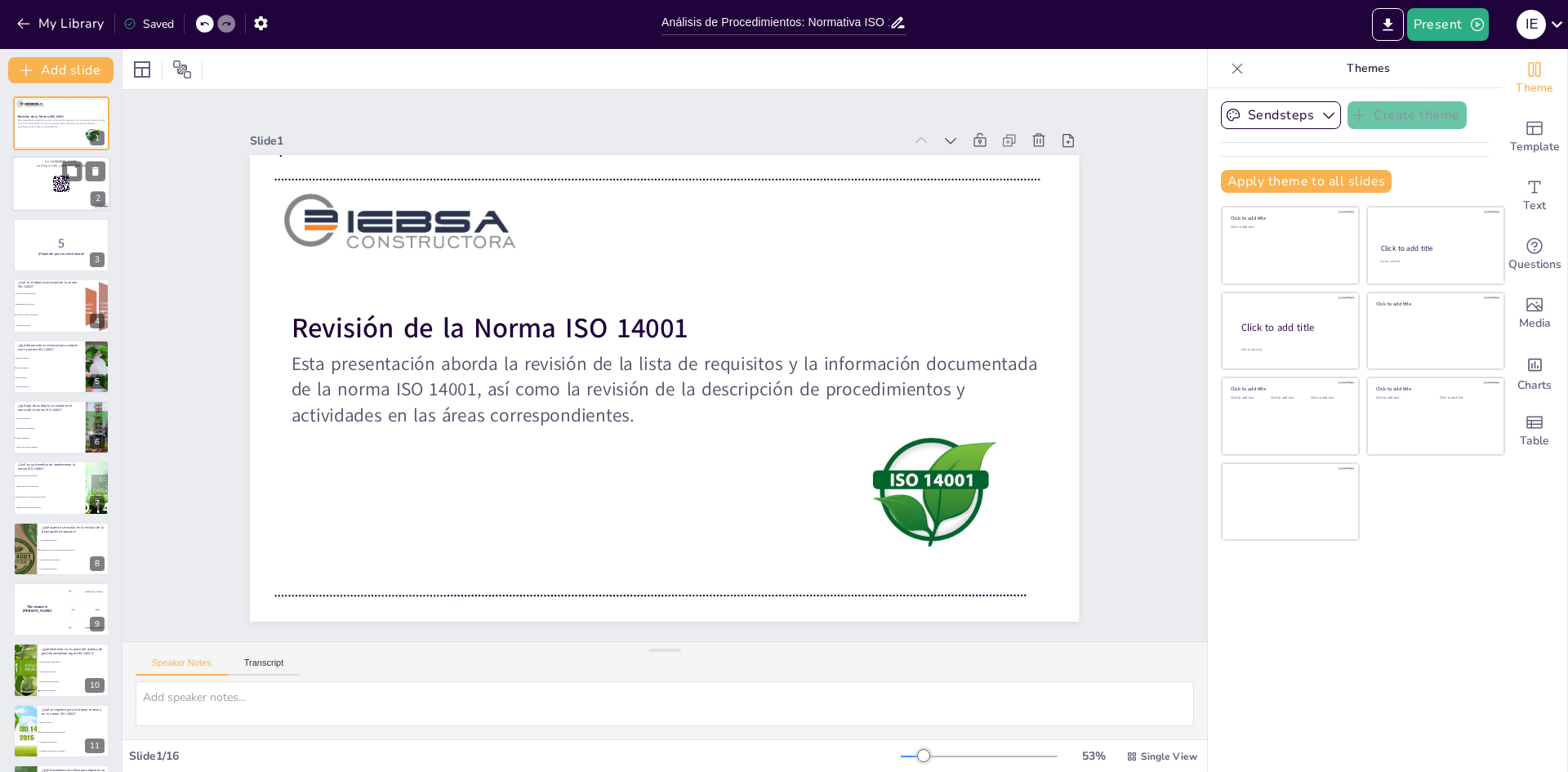
checkbox input "true"
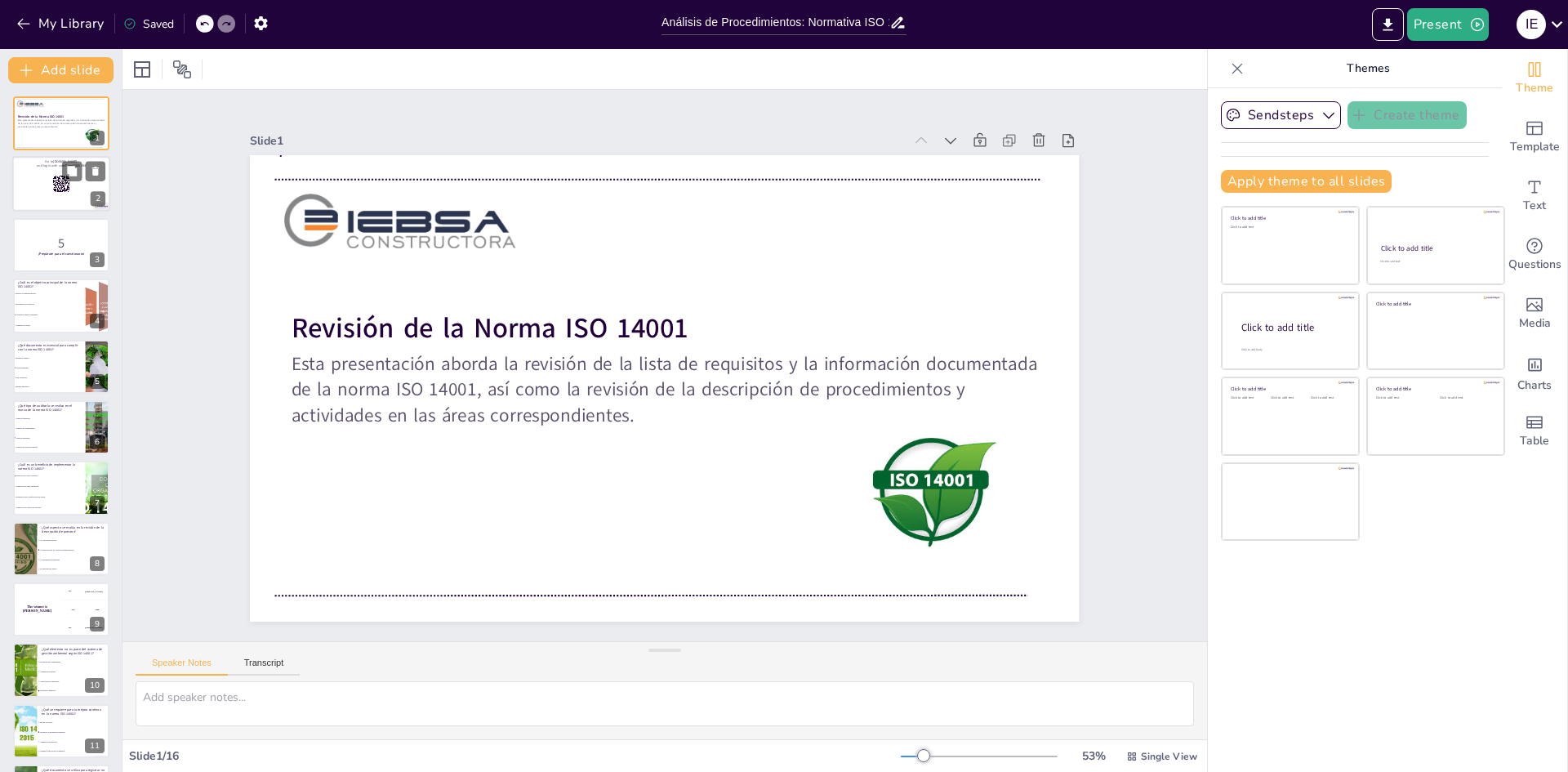
checkbox input "true"
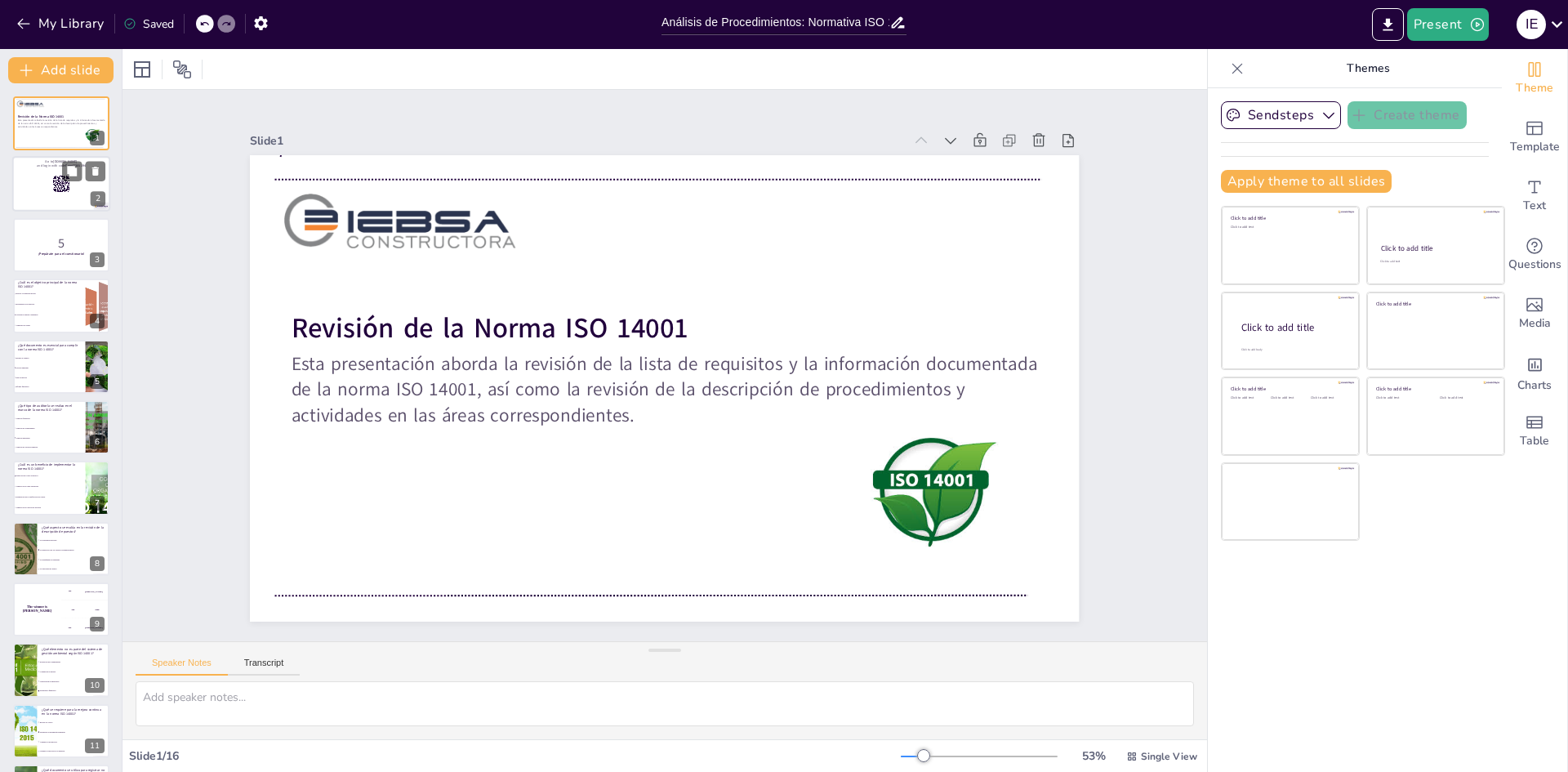
checkbox input "true"
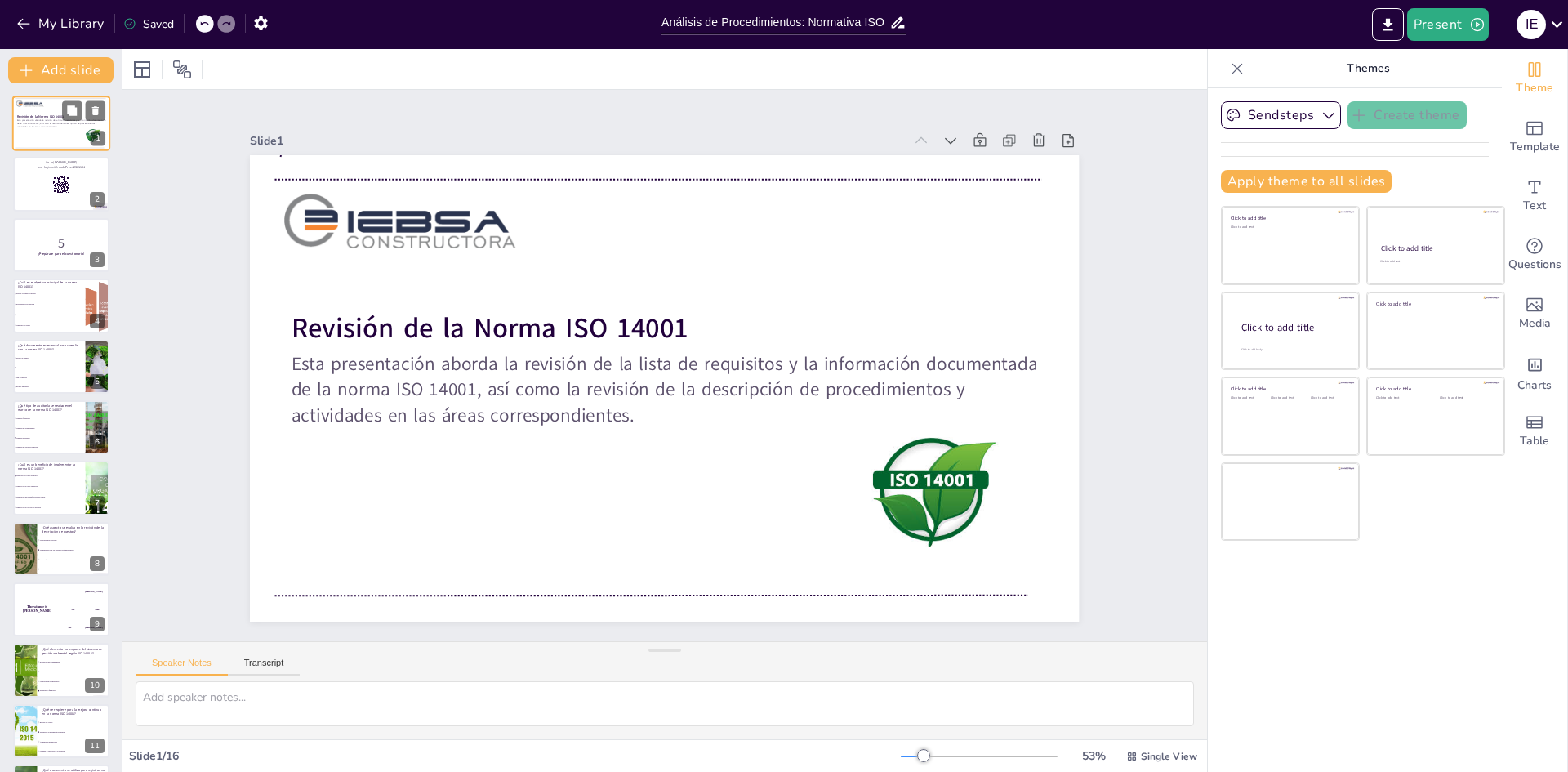
checkbox input "true"
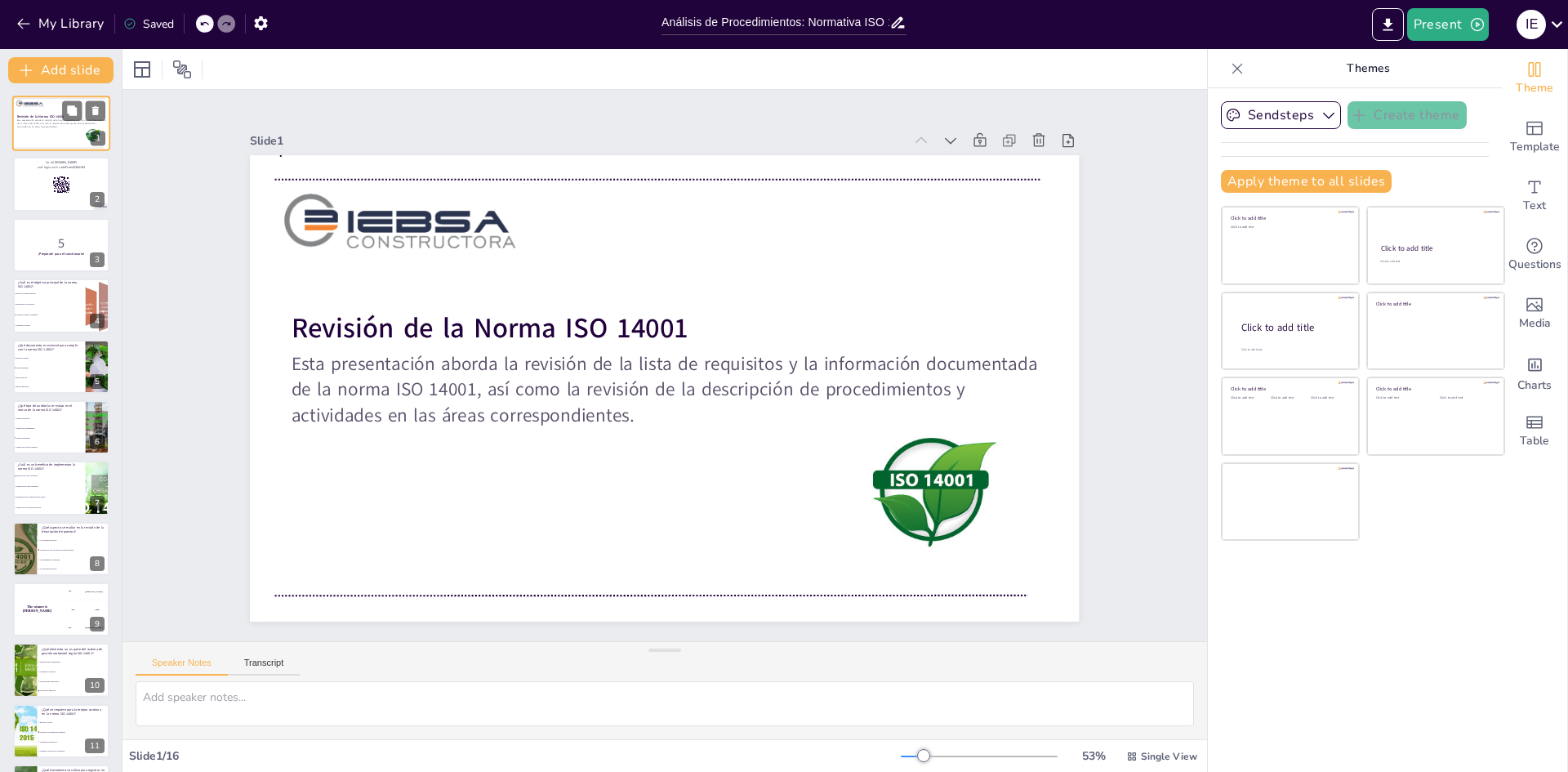
checkbox input "true"
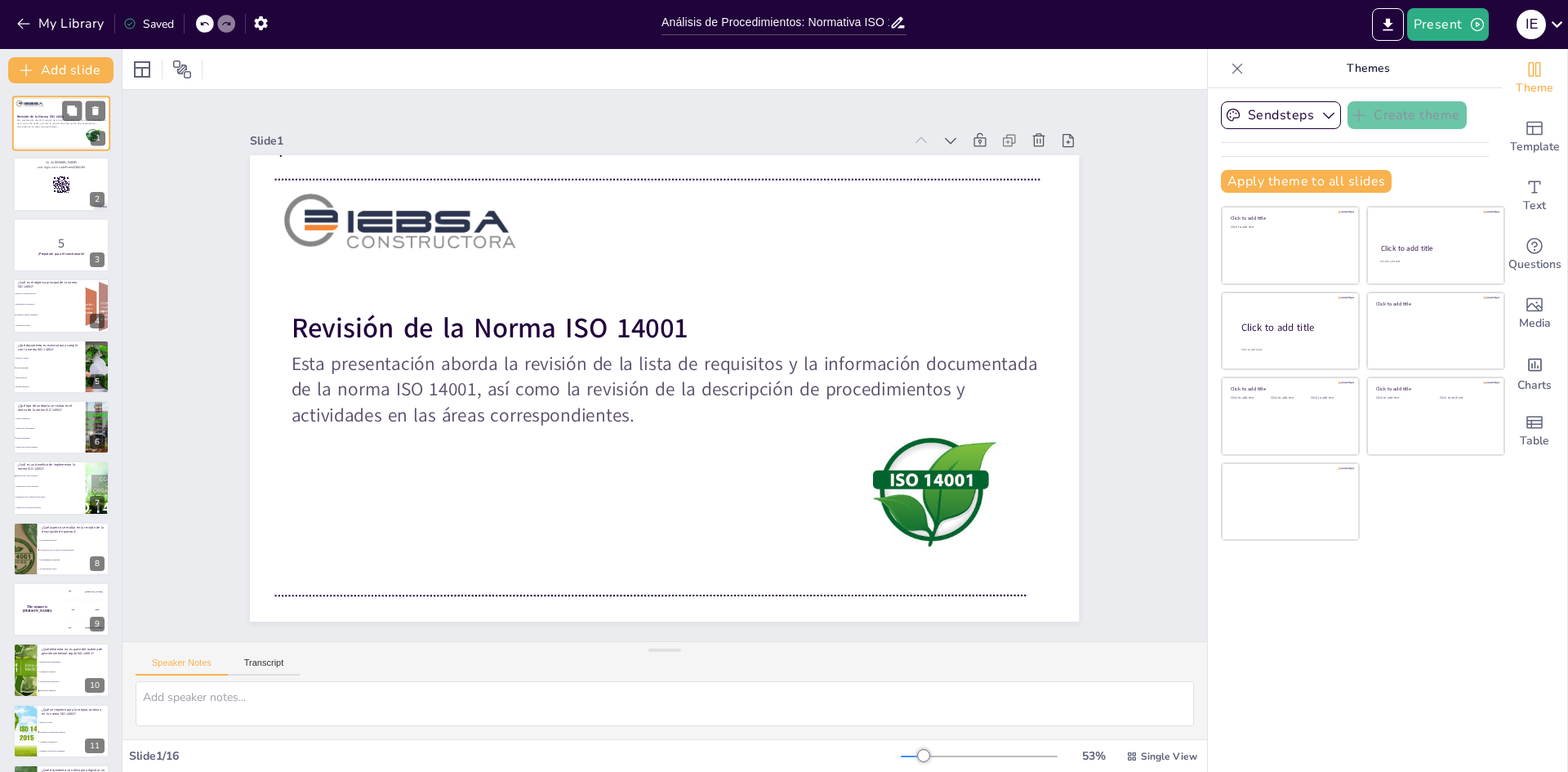
checkbox input "true"
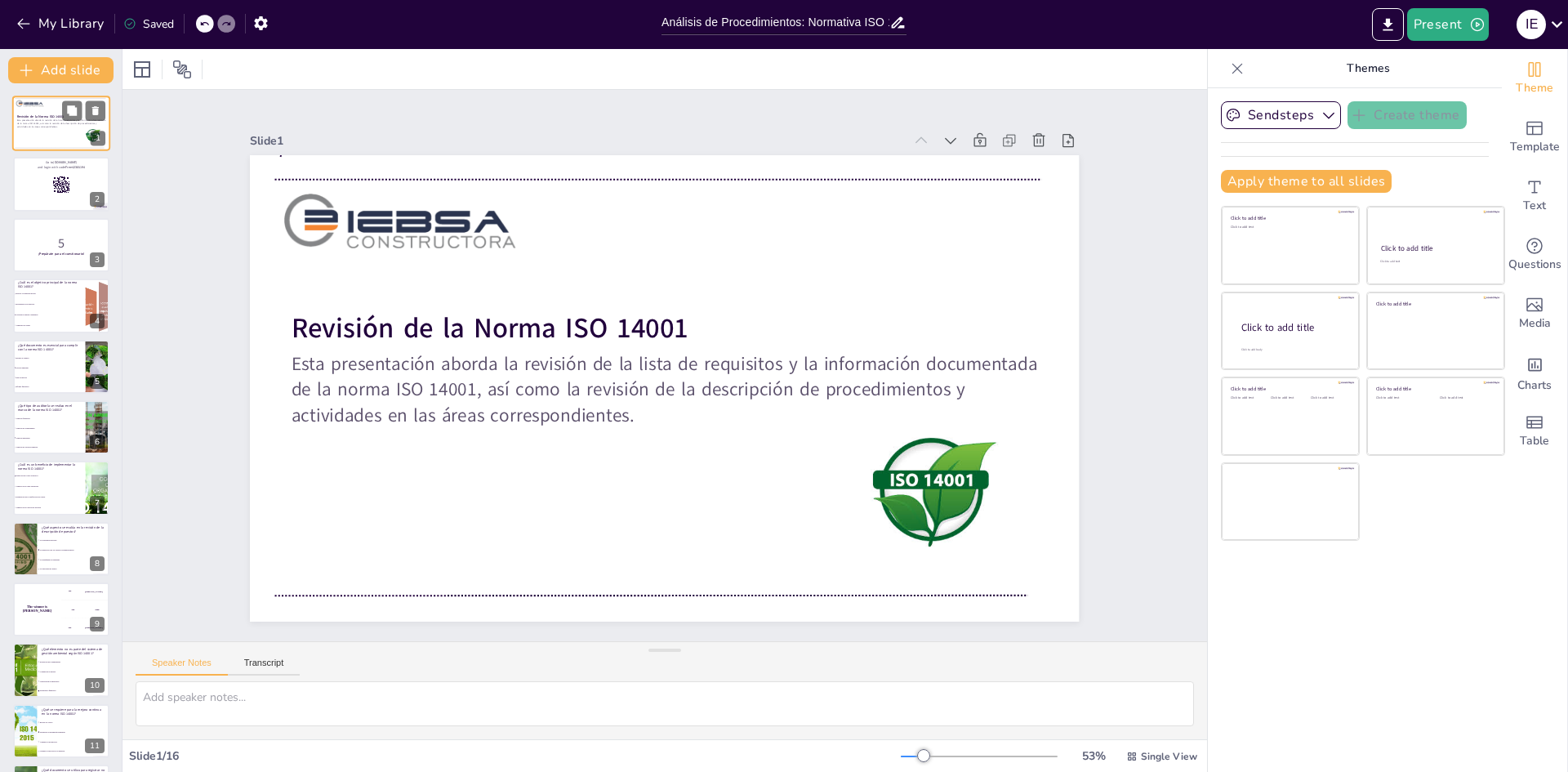
checkbox input "true"
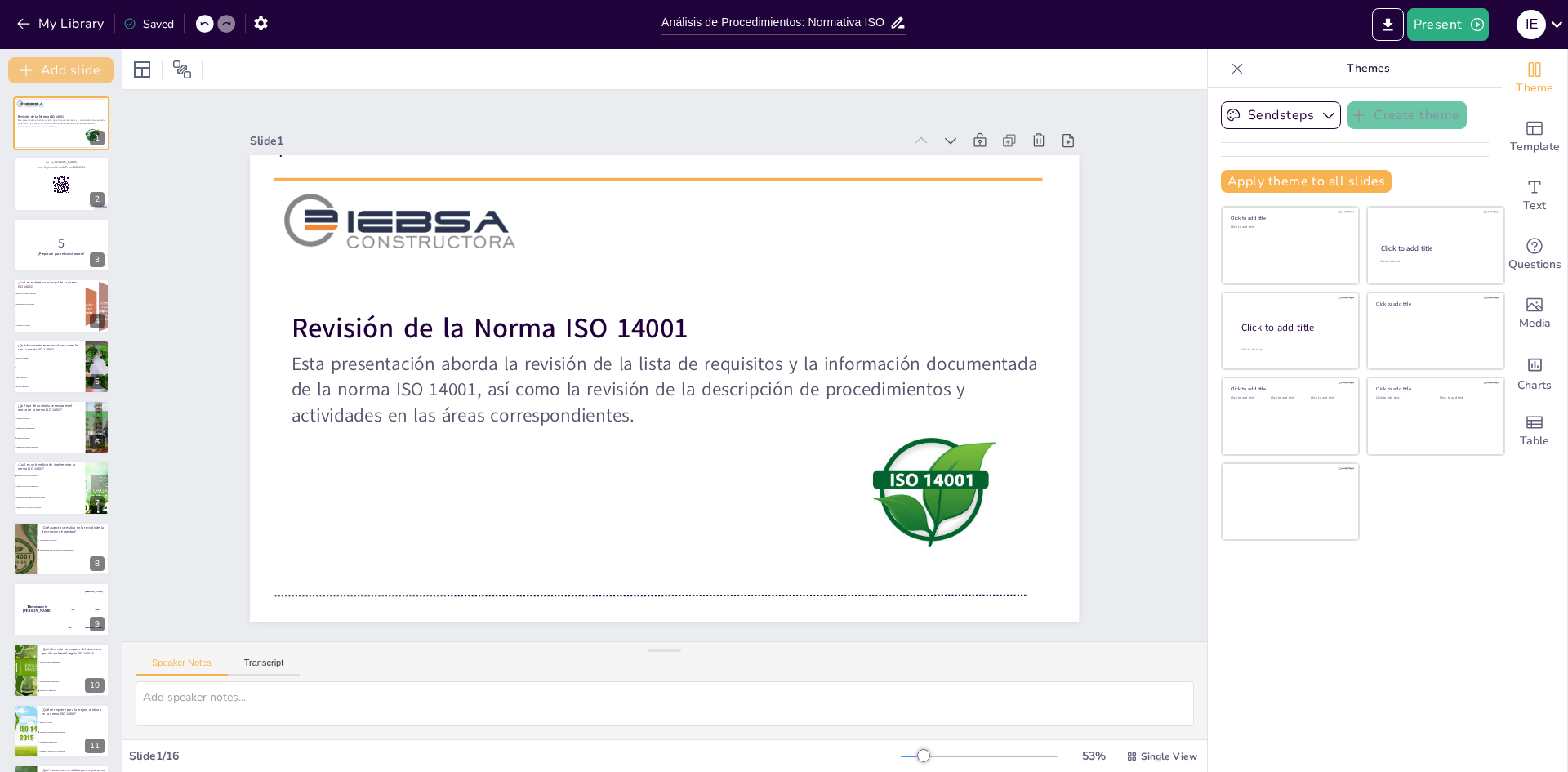
checkbox input "true"
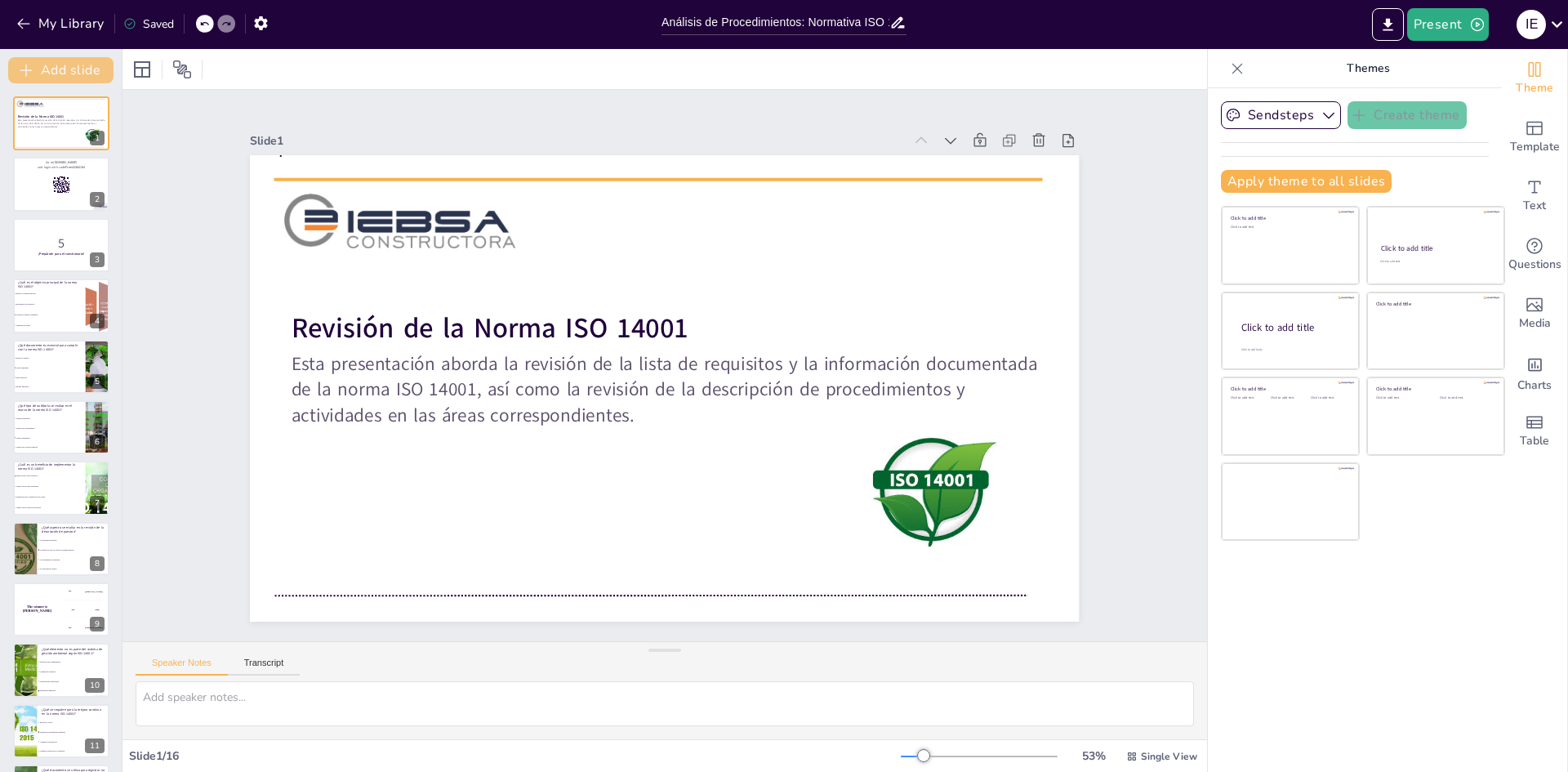
checkbox input "true"
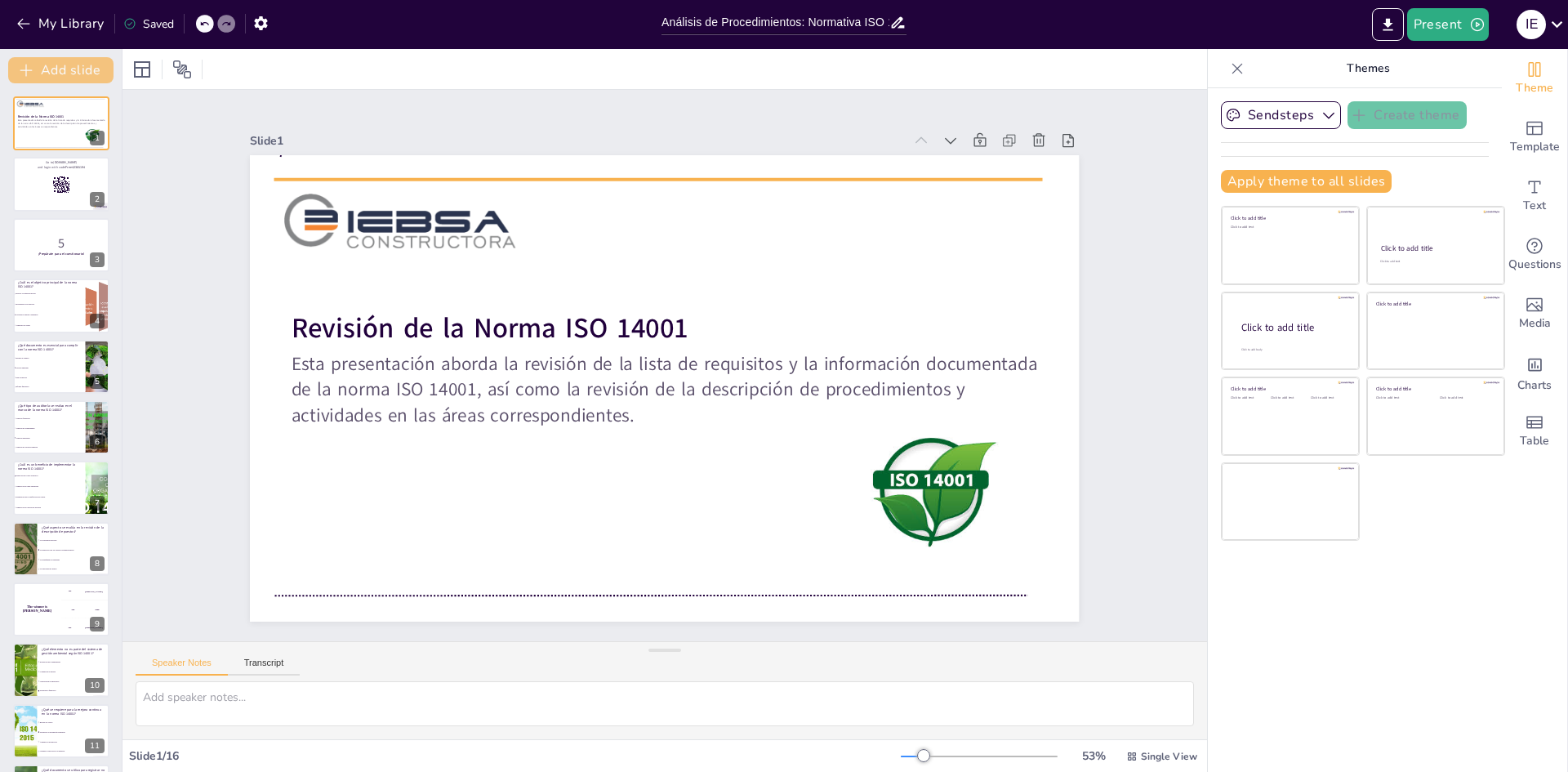
checkbox input "true"
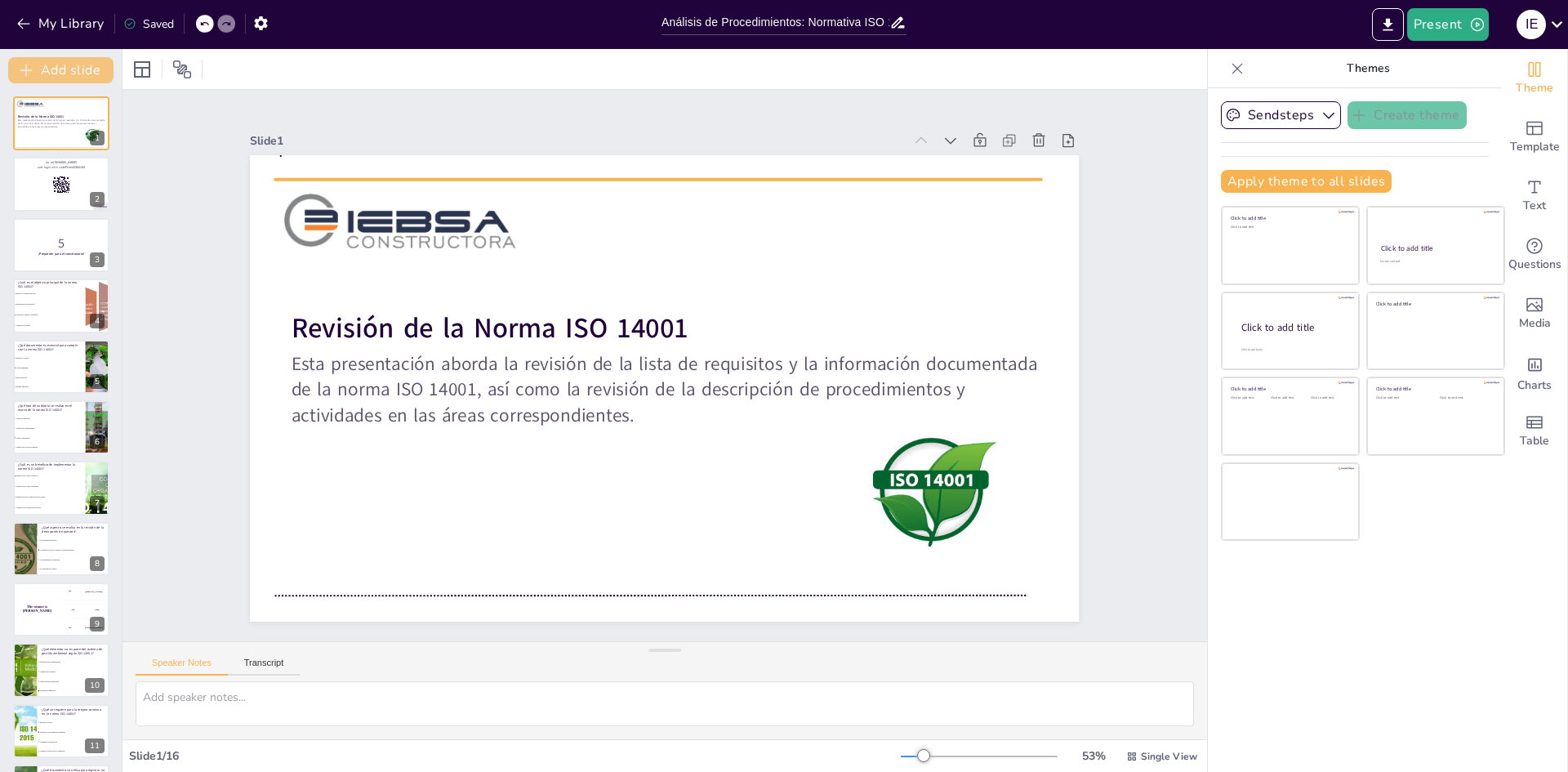
checkbox input "true"
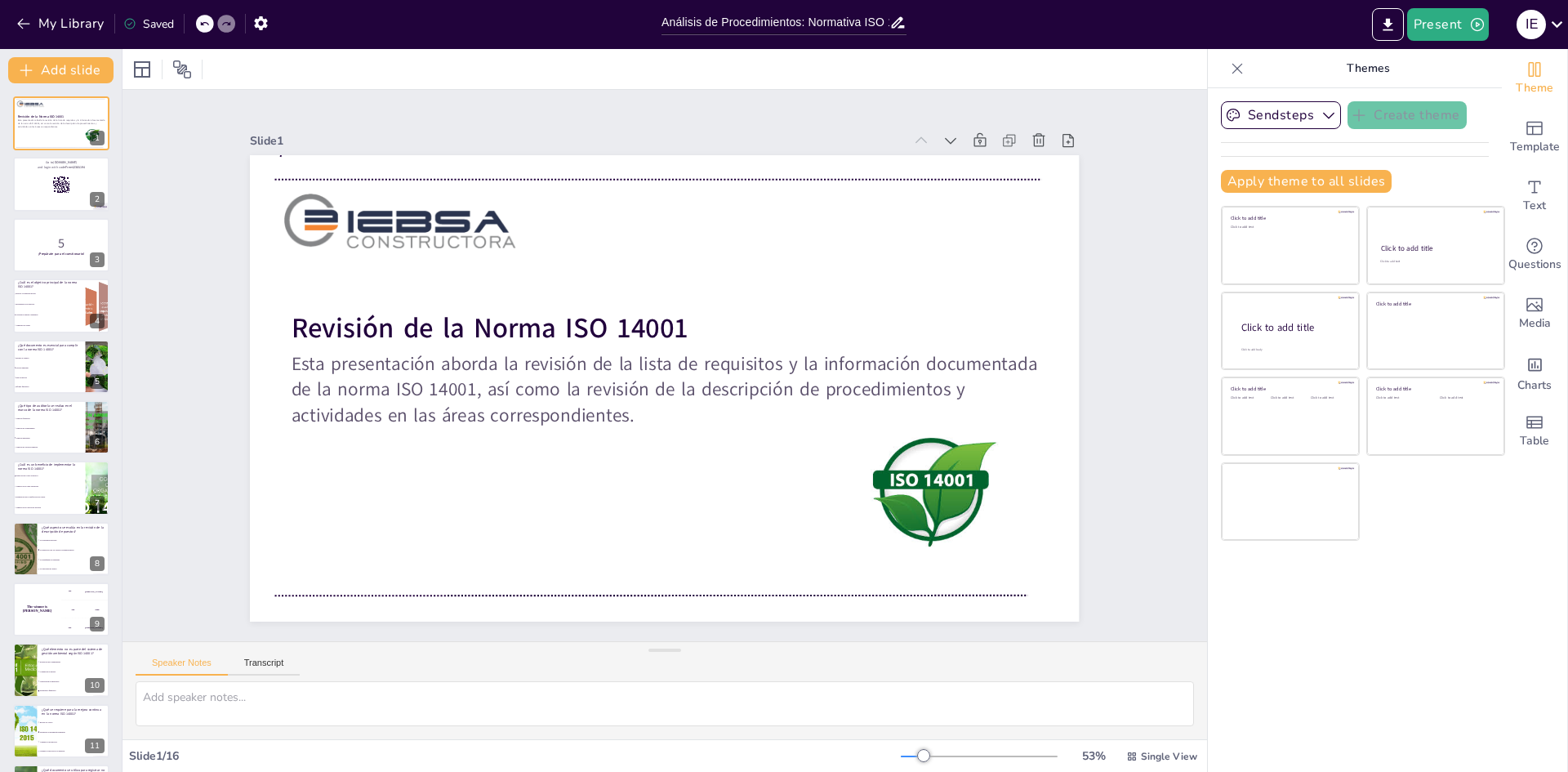
click at [137, 22] on div "Saved" at bounding box center [149, 24] width 51 height 15
checkbox input "true"
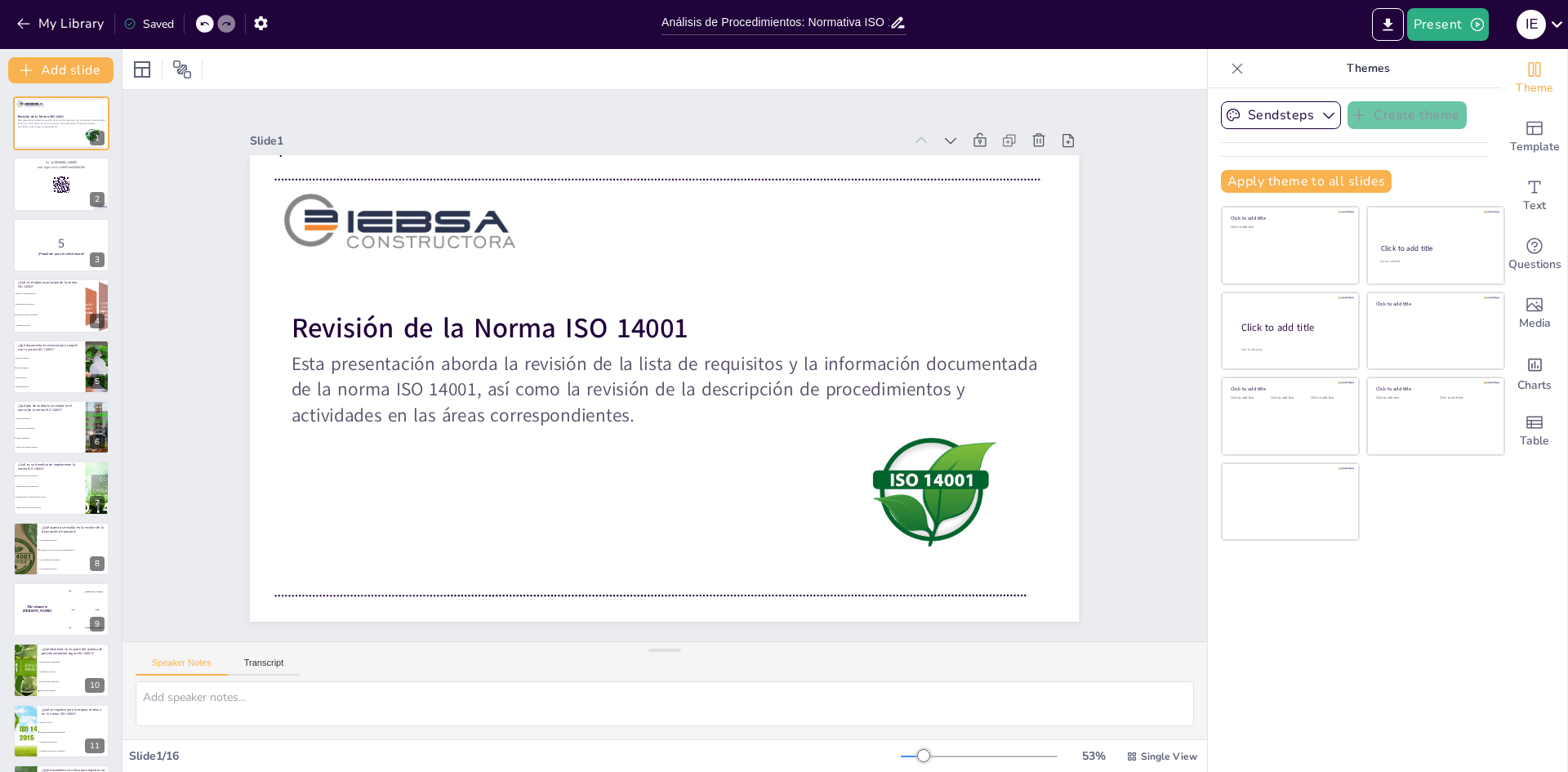
checkbox input "true"
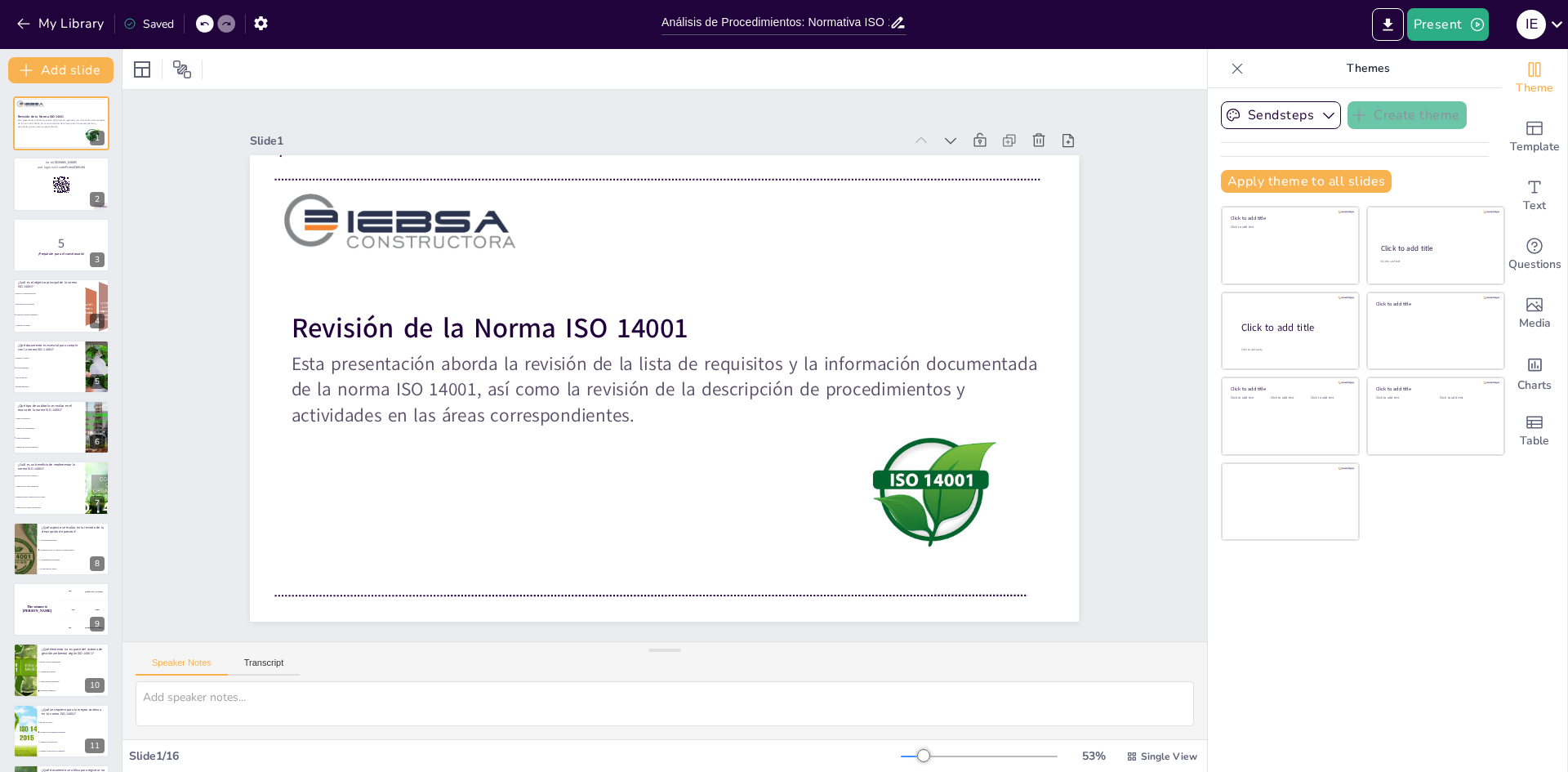
checkbox input "true"
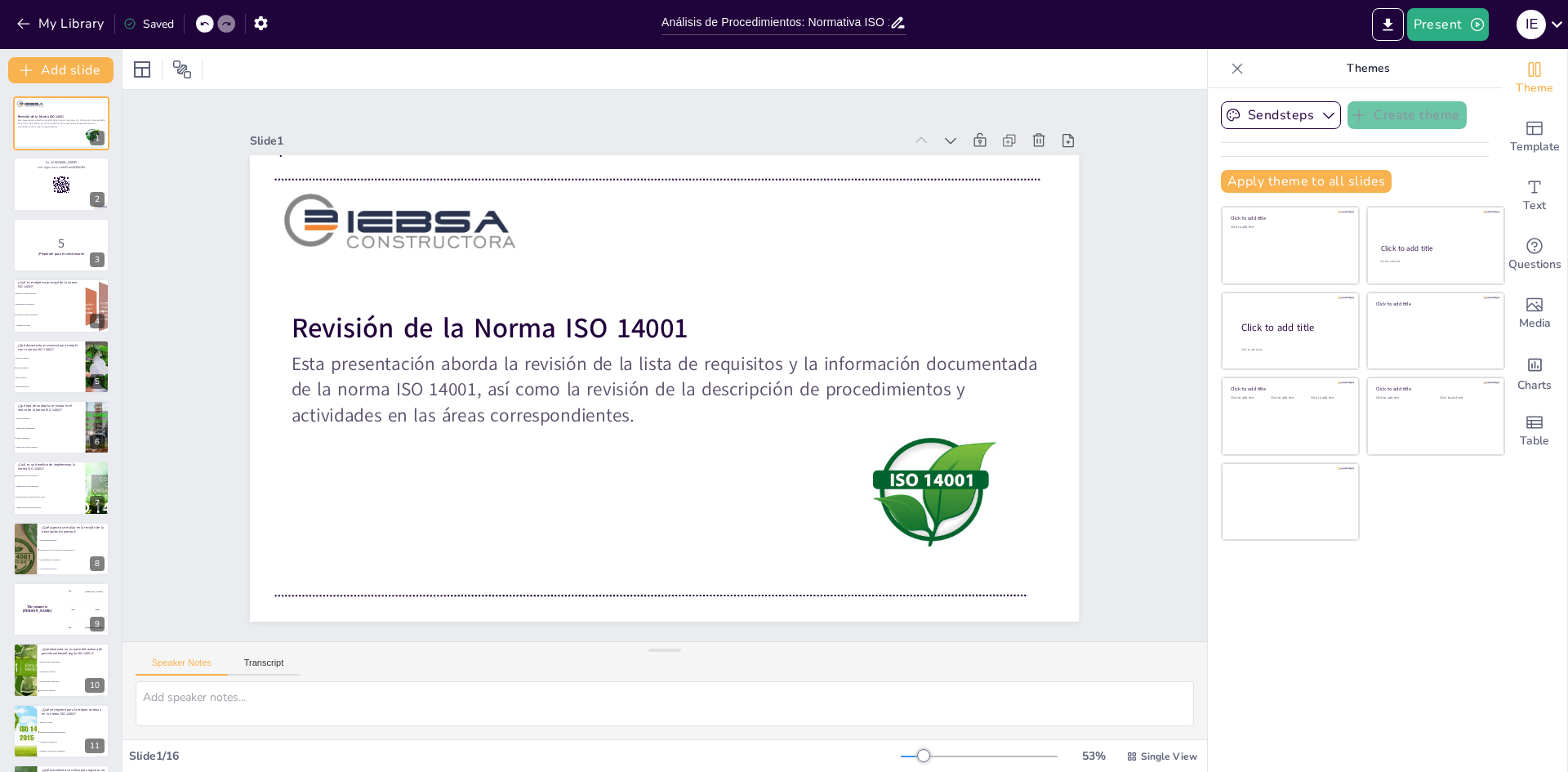
checkbox input "true"
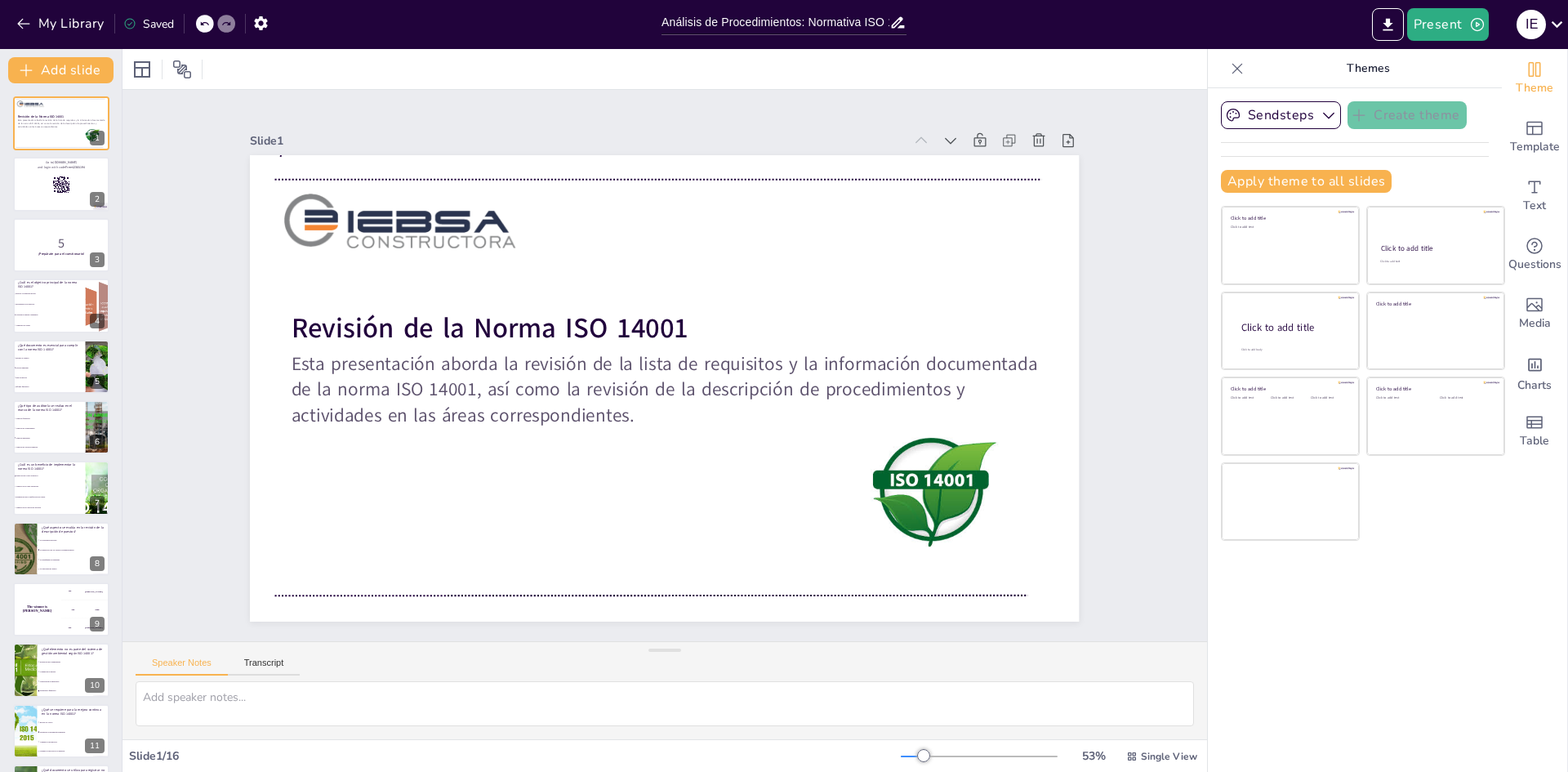
checkbox input "true"
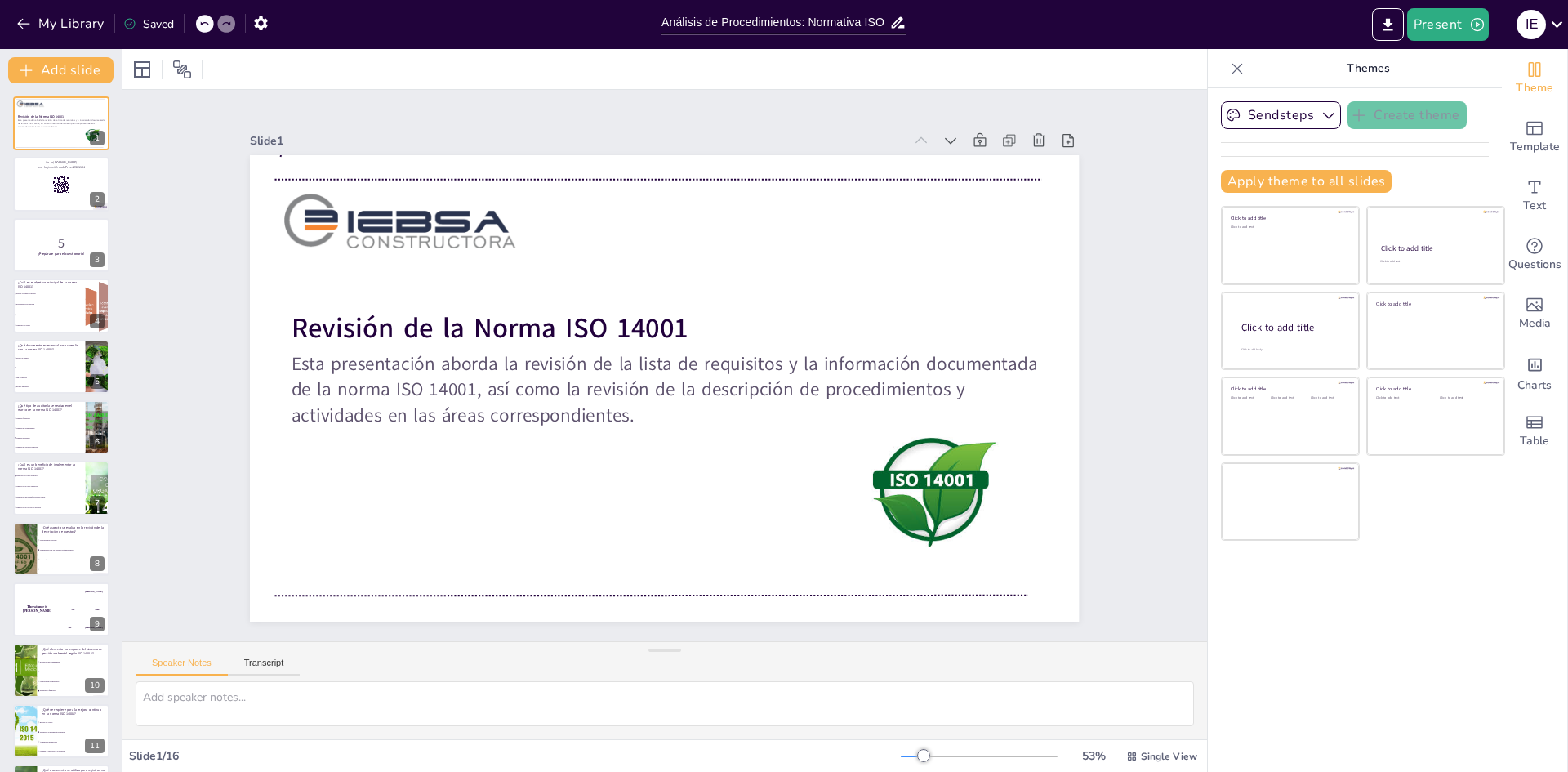
checkbox input "true"
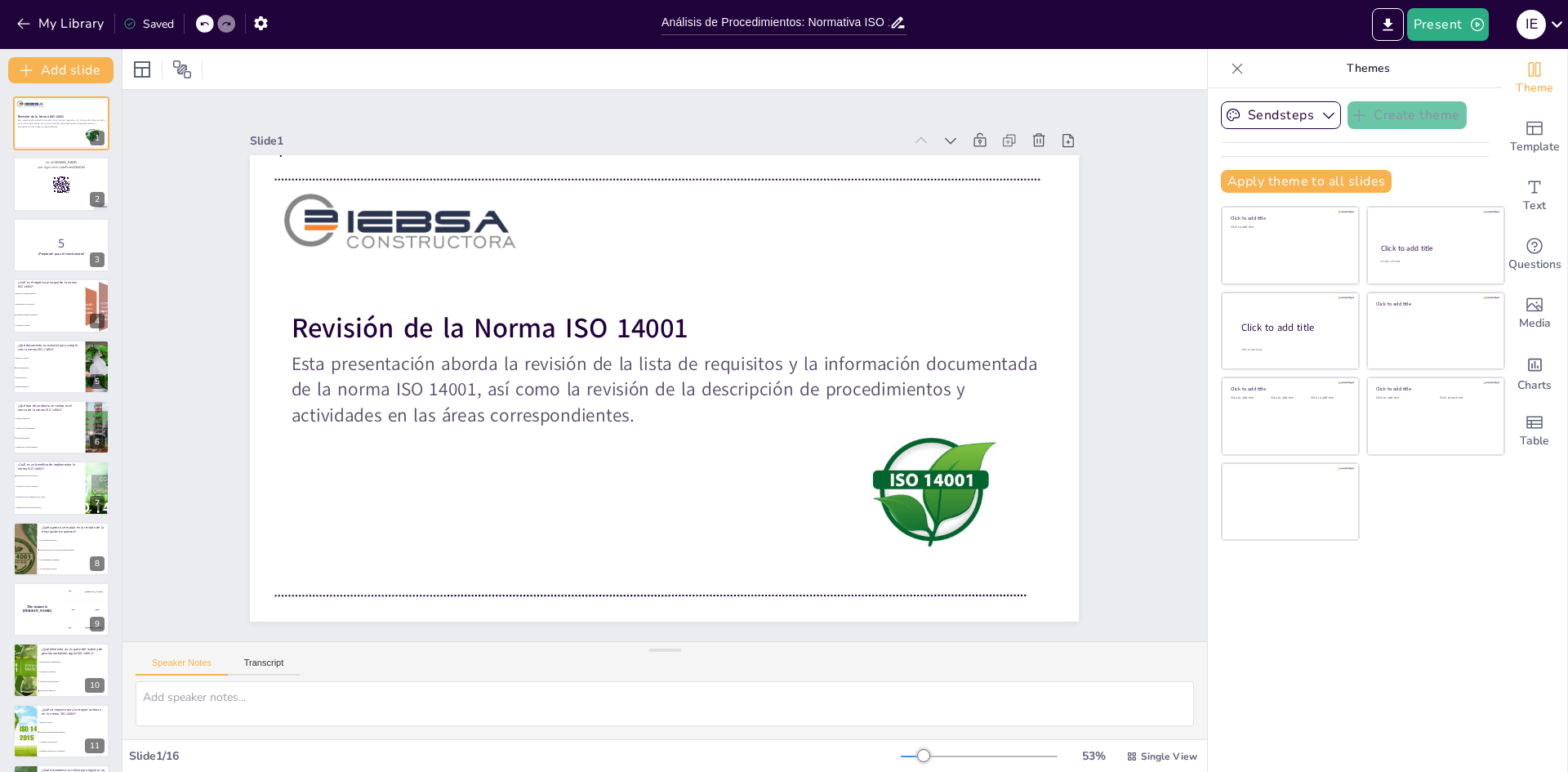
checkbox input "true"
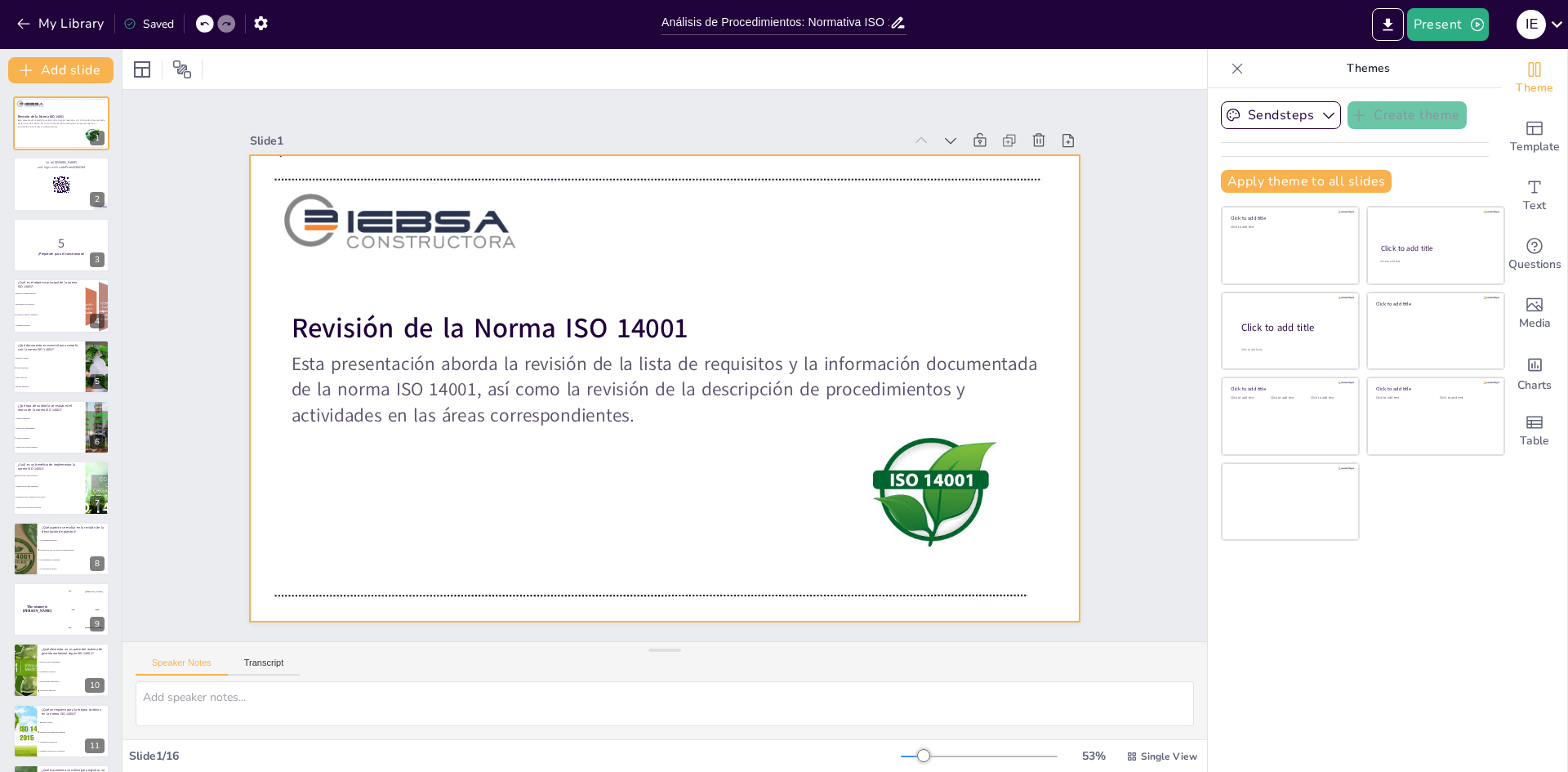
checkbox input "true"
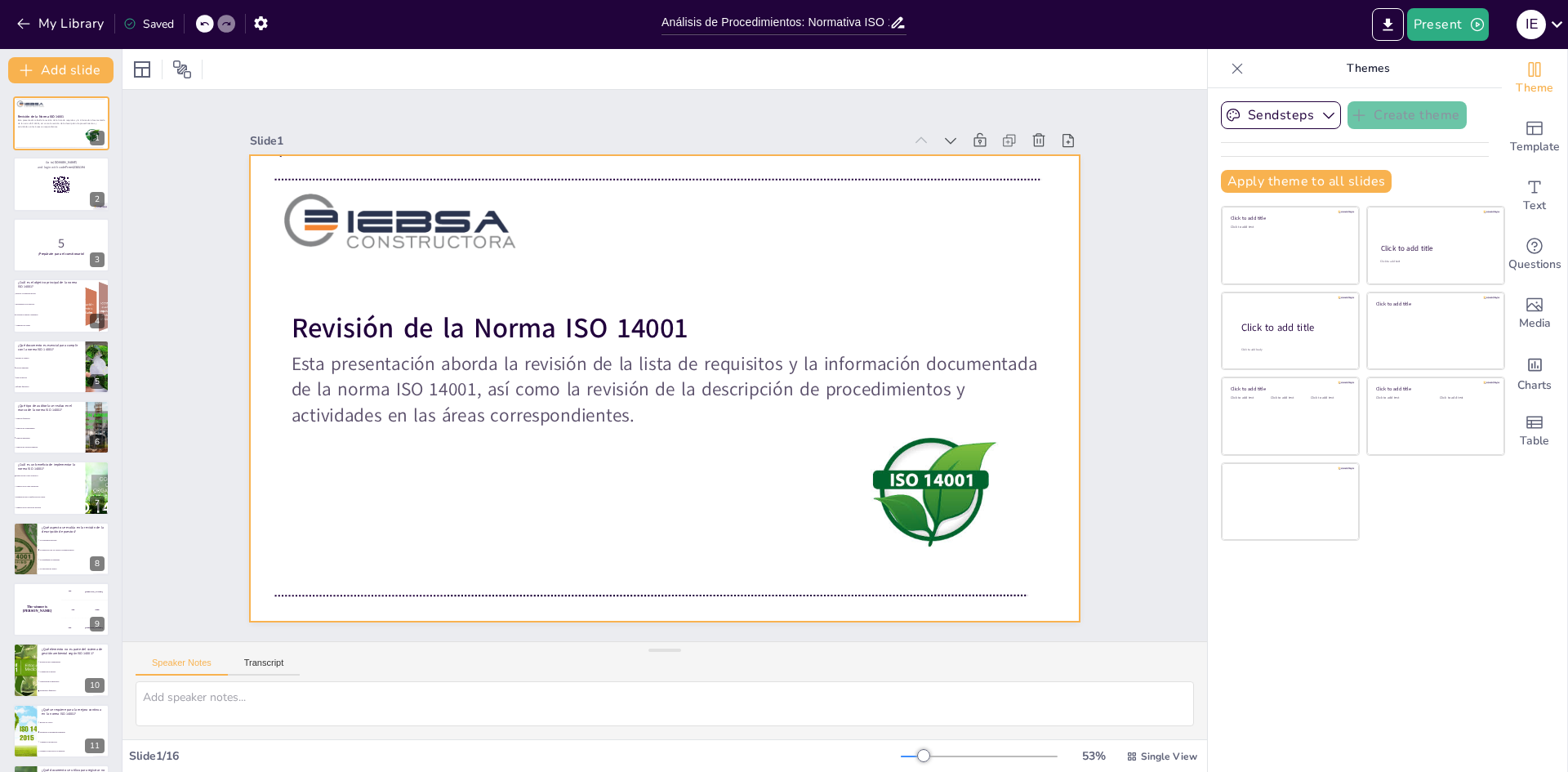
checkbox input "true"
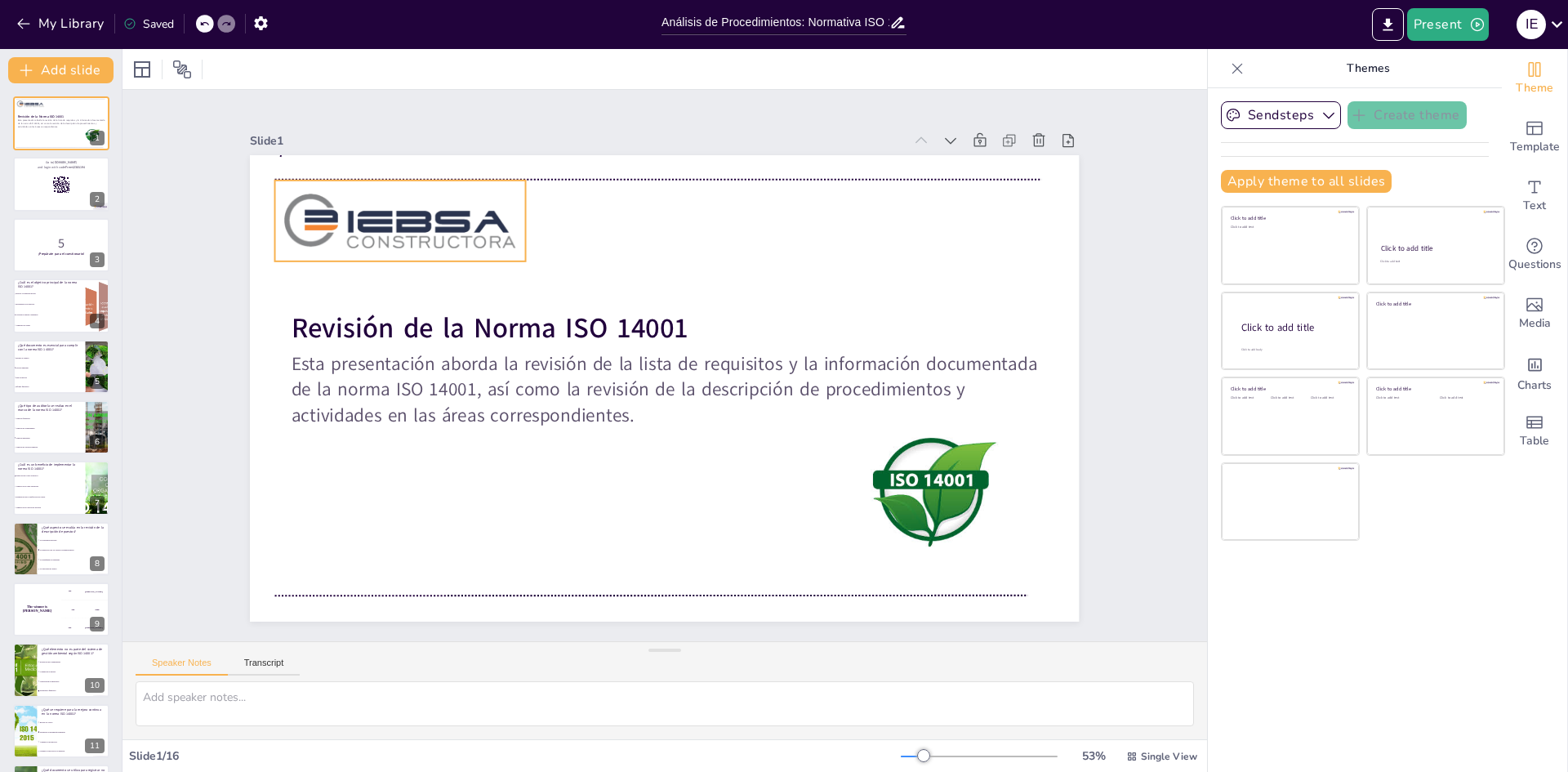
checkbox input "true"
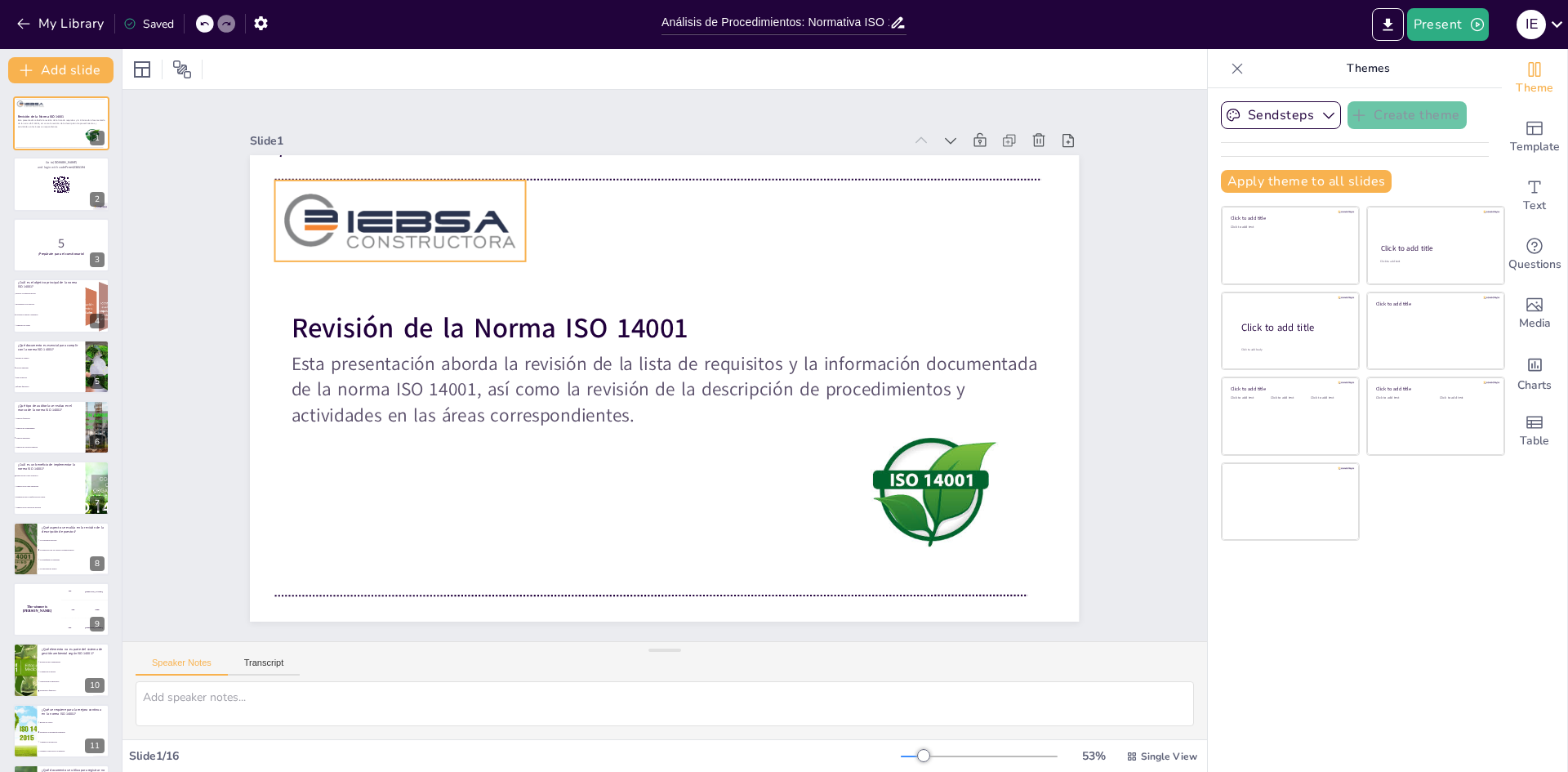
checkbox input "true"
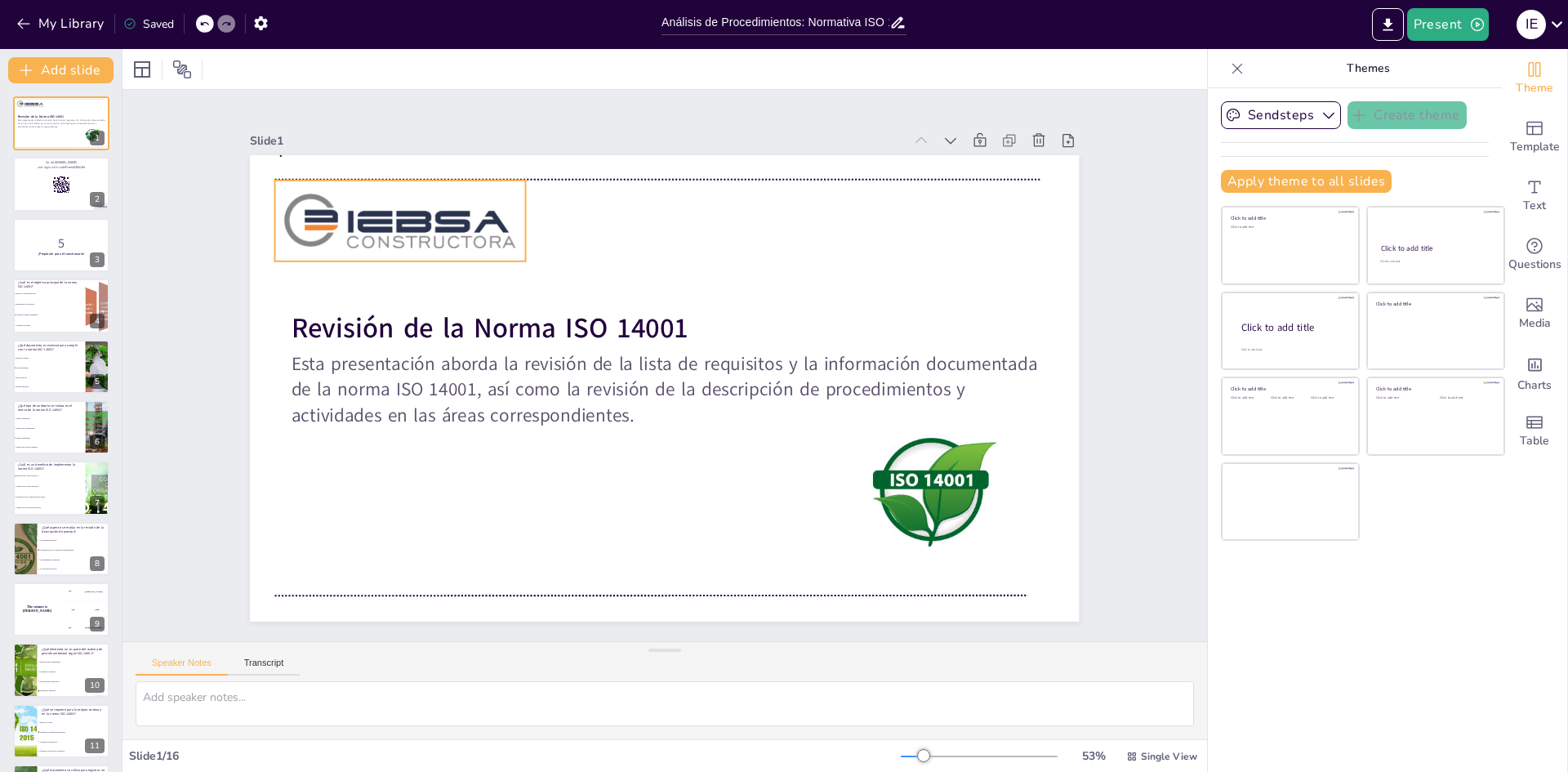
checkbox input "true"
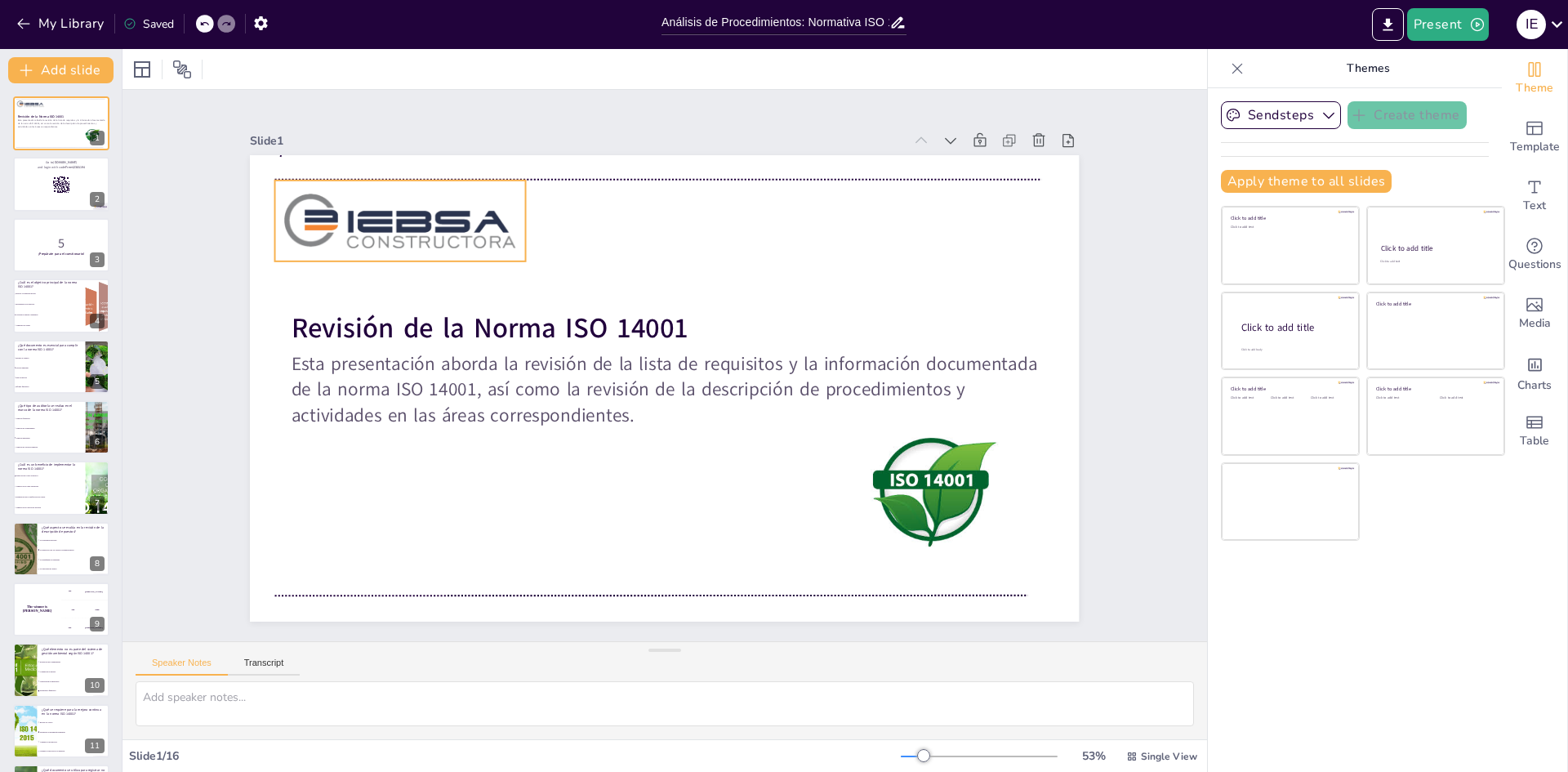
checkbox input "true"
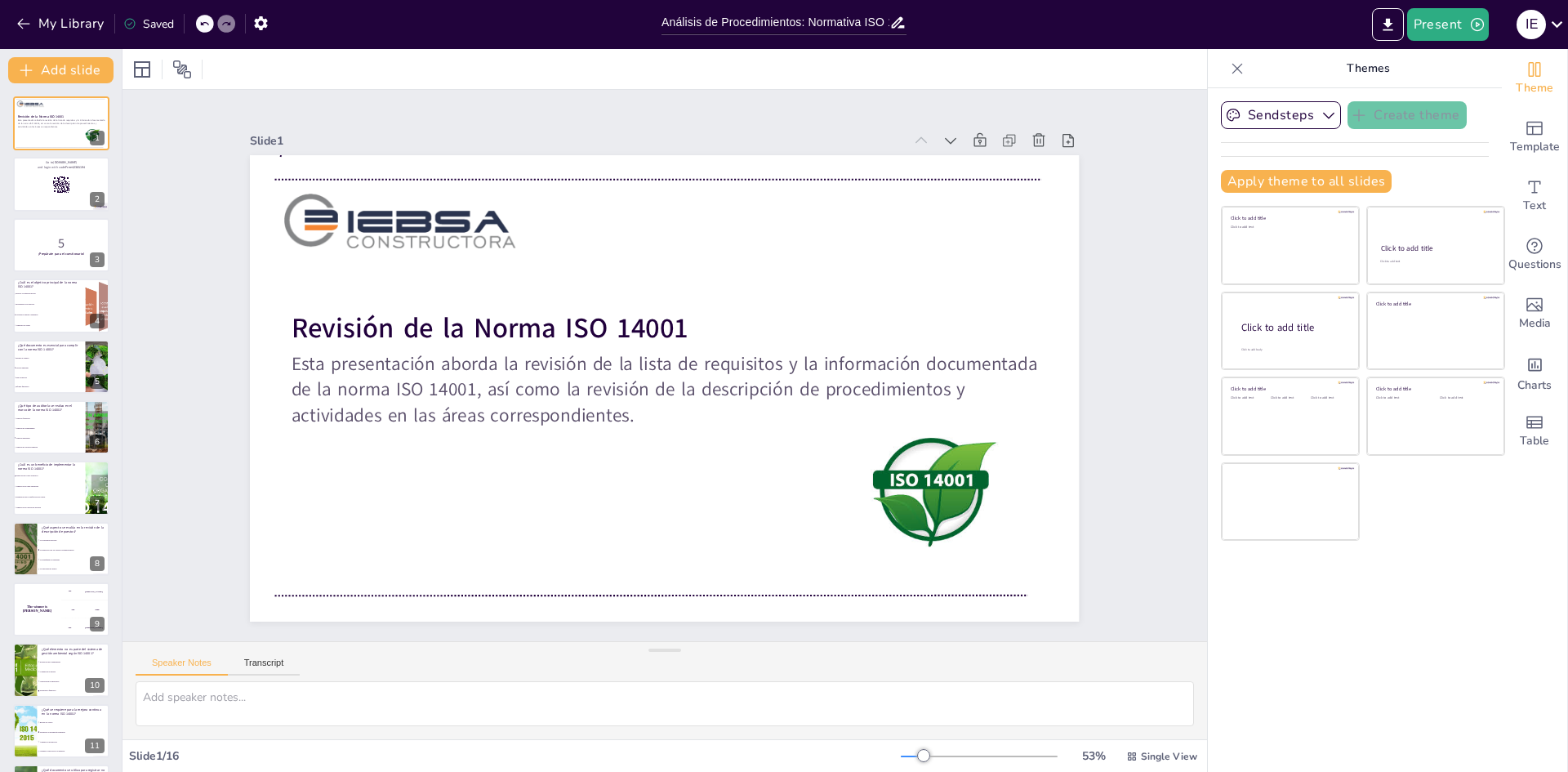
checkbox input "true"
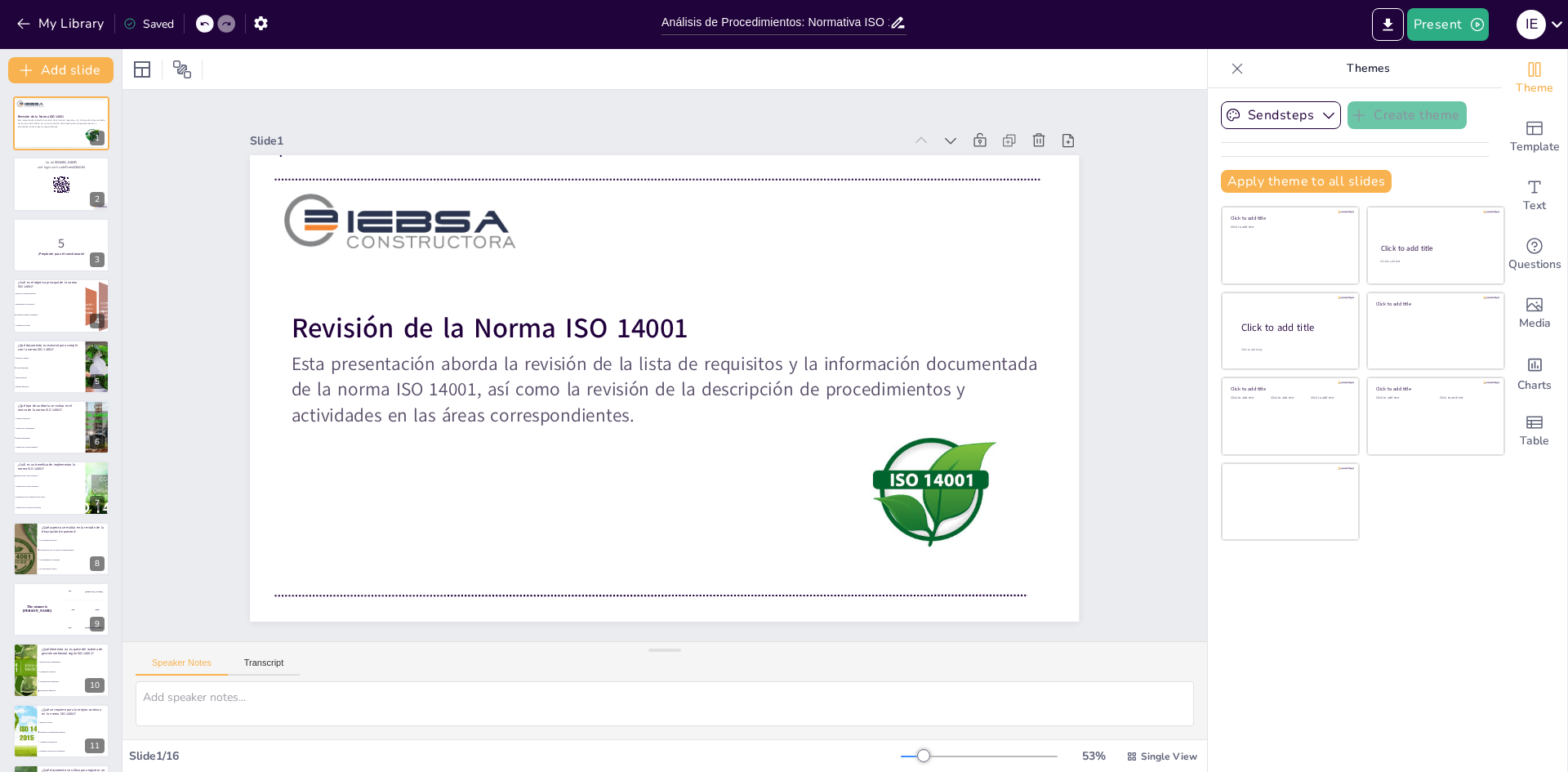
checkbox input "true"
click at [63, 315] on span "Gestionar el impacto ambiental" at bounding box center [49, 316] width 70 height 3
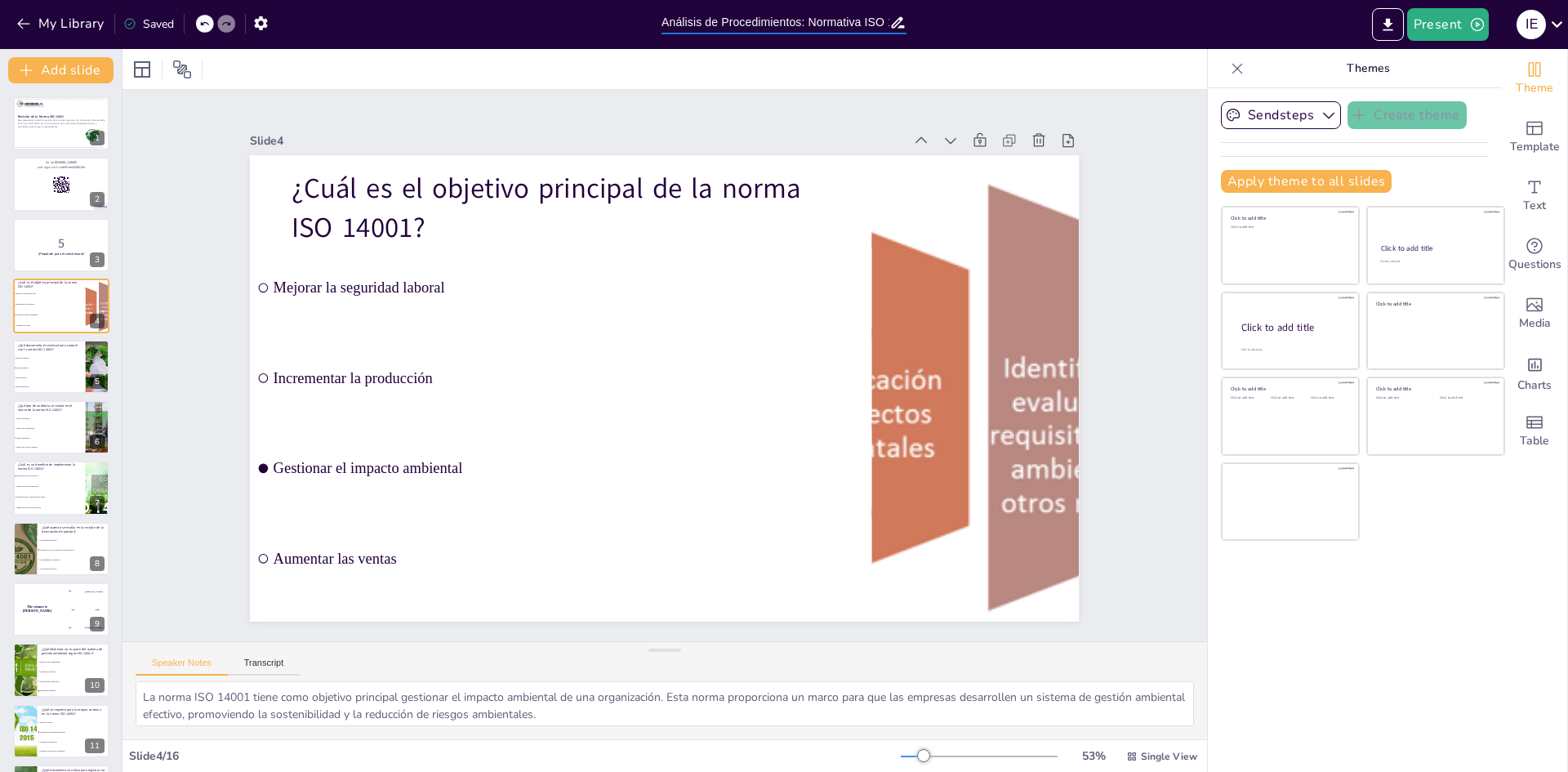
drag, startPoint x: 800, startPoint y: 20, endPoint x: 663, endPoint y: 25, distance: 137.1
click at [663, 25] on input "Análisis de Procedimientos: Normativa ISO 14001" at bounding box center [776, 22] width 228 height 24
click at [996, 245] on div "Slide 1 Revisión de la Norma ISO 14001 Esta presentación aborda la revisión de …" at bounding box center [665, 365] width 663 height 1136
click at [1472, 29] on icon "button" at bounding box center [1478, 25] width 13 height 13
click at [1466, 98] on li "Play presentation" at bounding box center [1473, 100] width 129 height 26
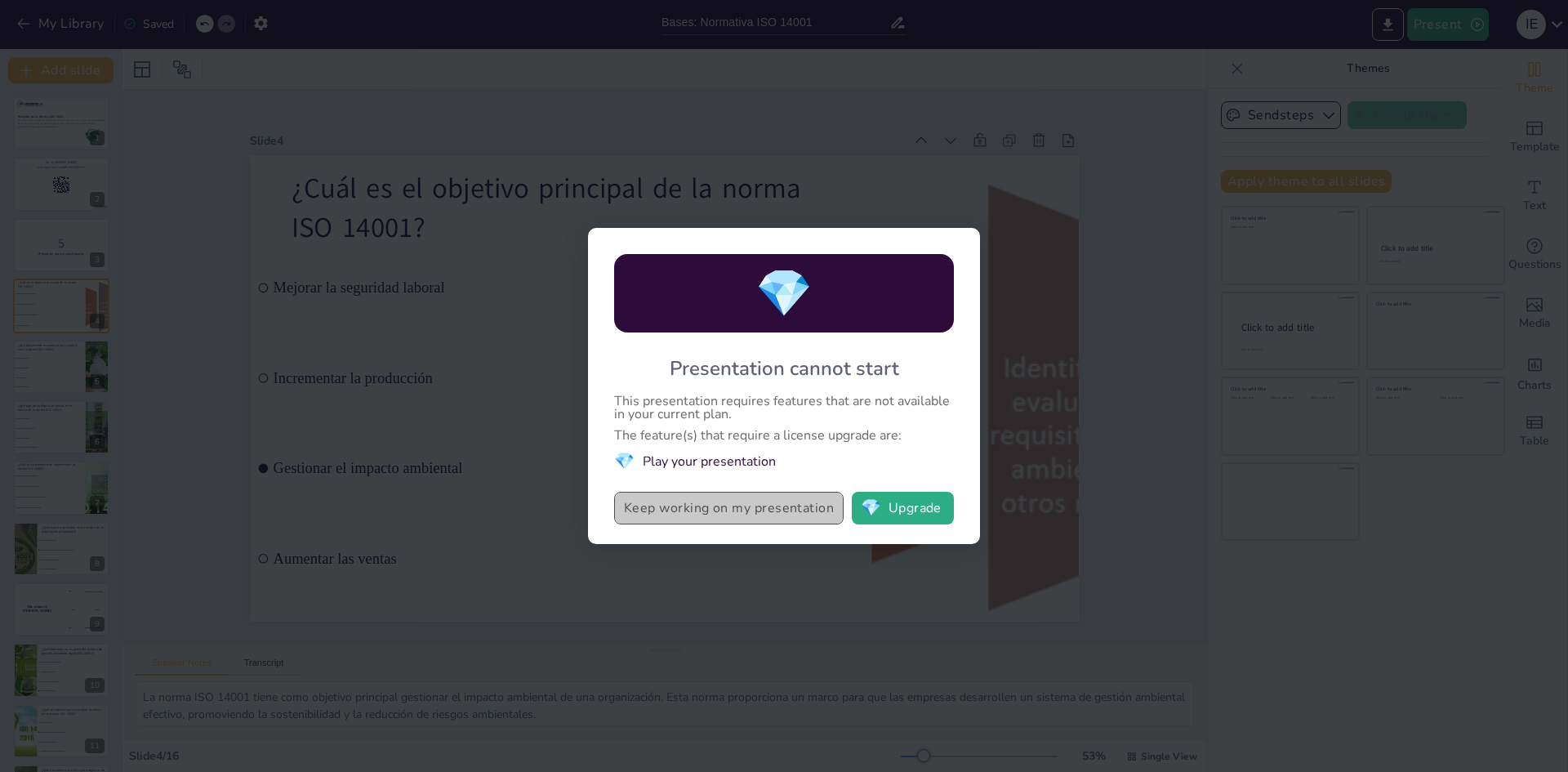
click at [777, 514] on button "Keep working on my presentation" at bounding box center [728, 508] width 229 height 33
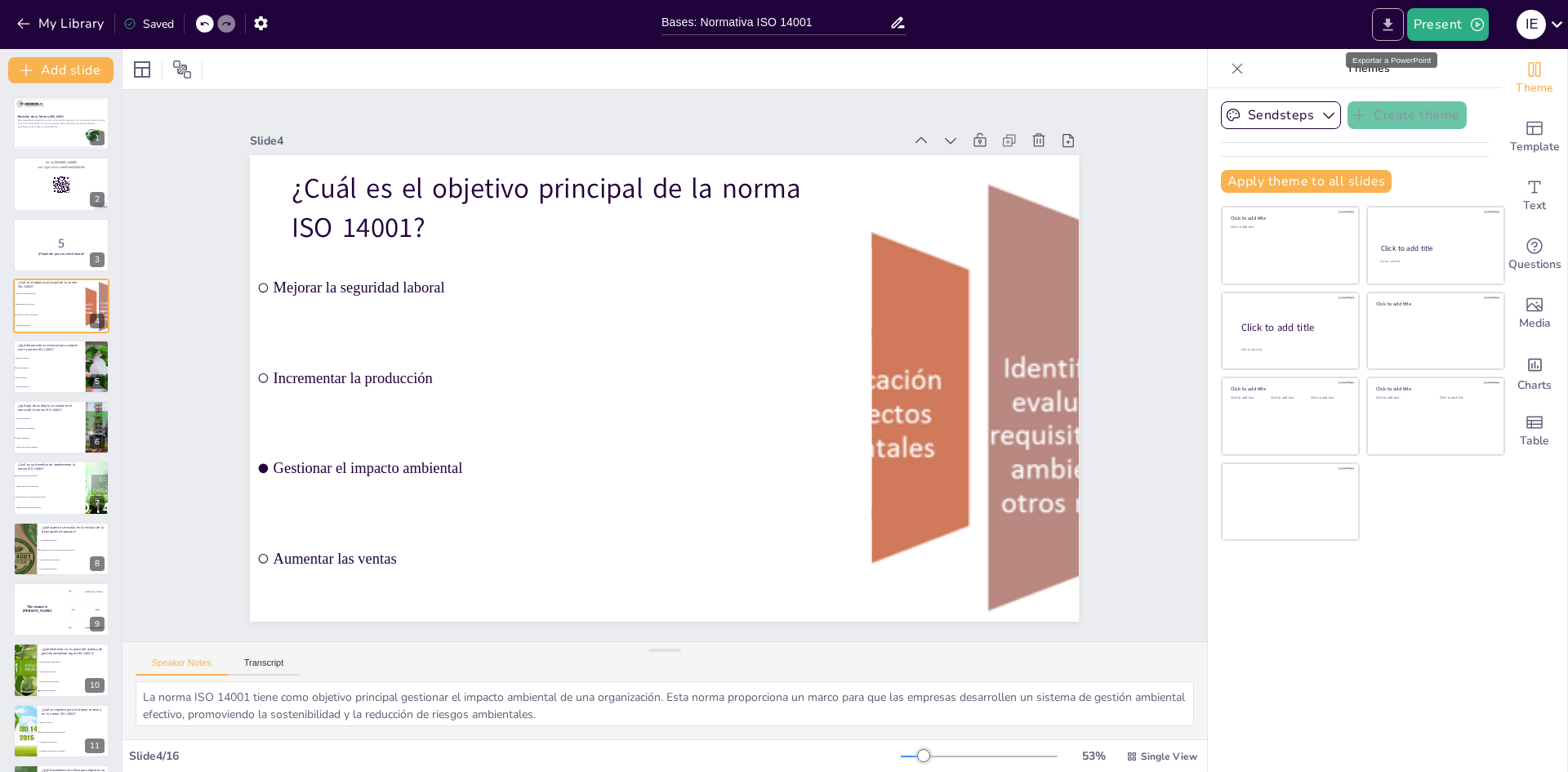
click at [1382, 27] on icon "Export to PowerPoint" at bounding box center [1388, 25] width 17 height 17
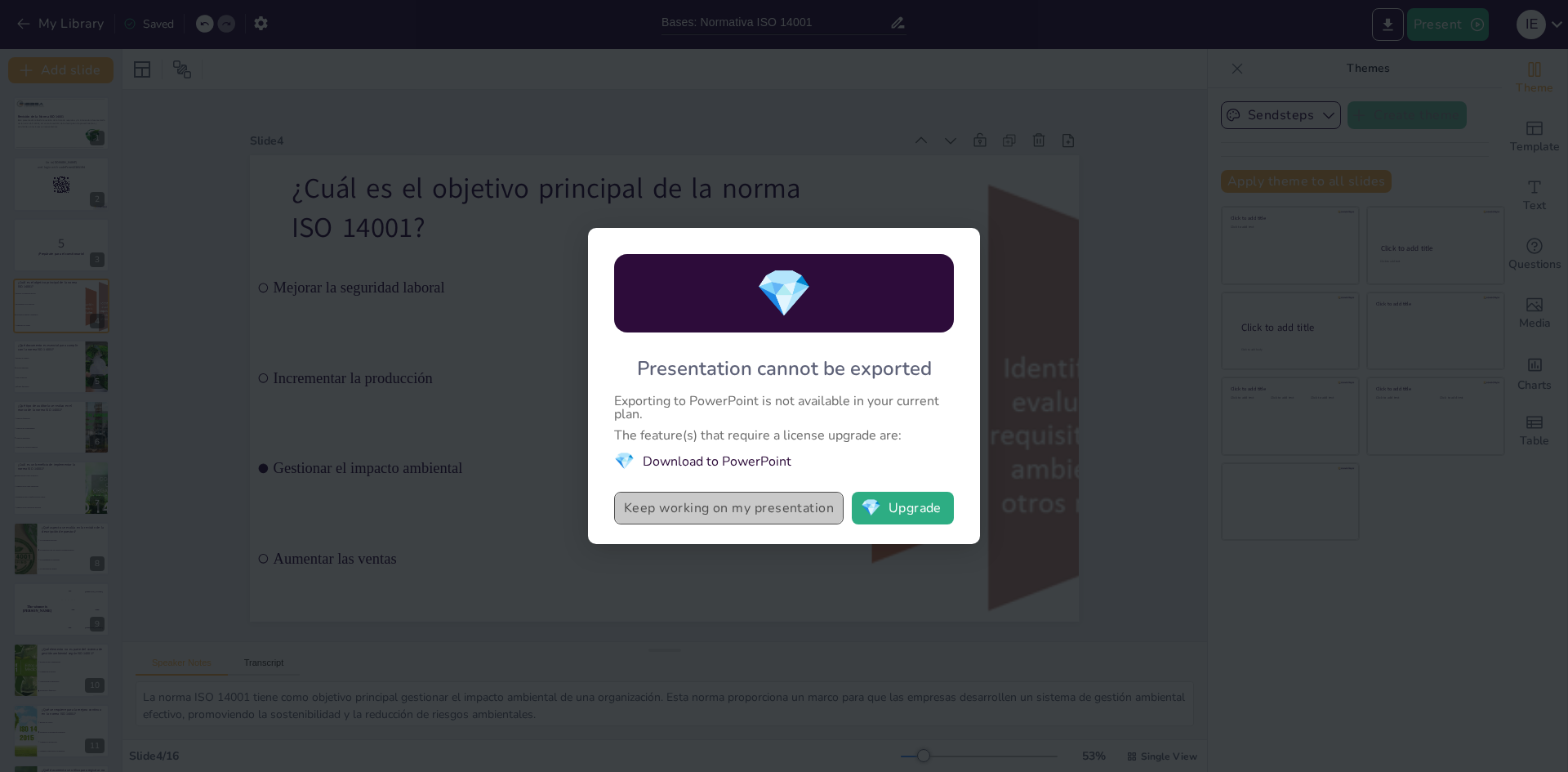
click at [805, 512] on button "Keep working on my presentation" at bounding box center [728, 508] width 229 height 33
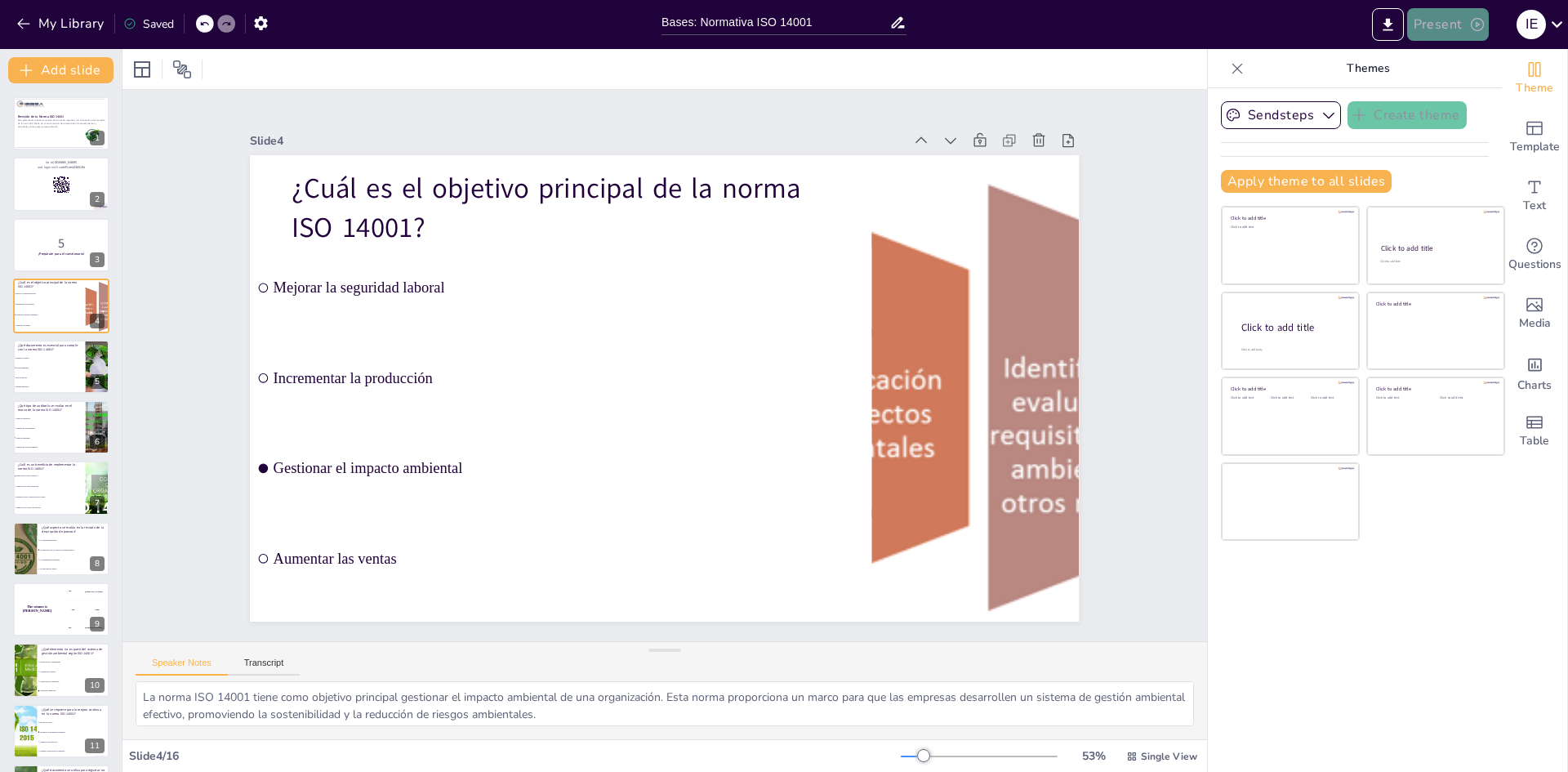
click at [1450, 29] on button "Present" at bounding box center [1447, 25] width 82 height 33
click at [1466, 63] on font "Presentación de vista previa" at bounding box center [1492, 60] width 140 height 12
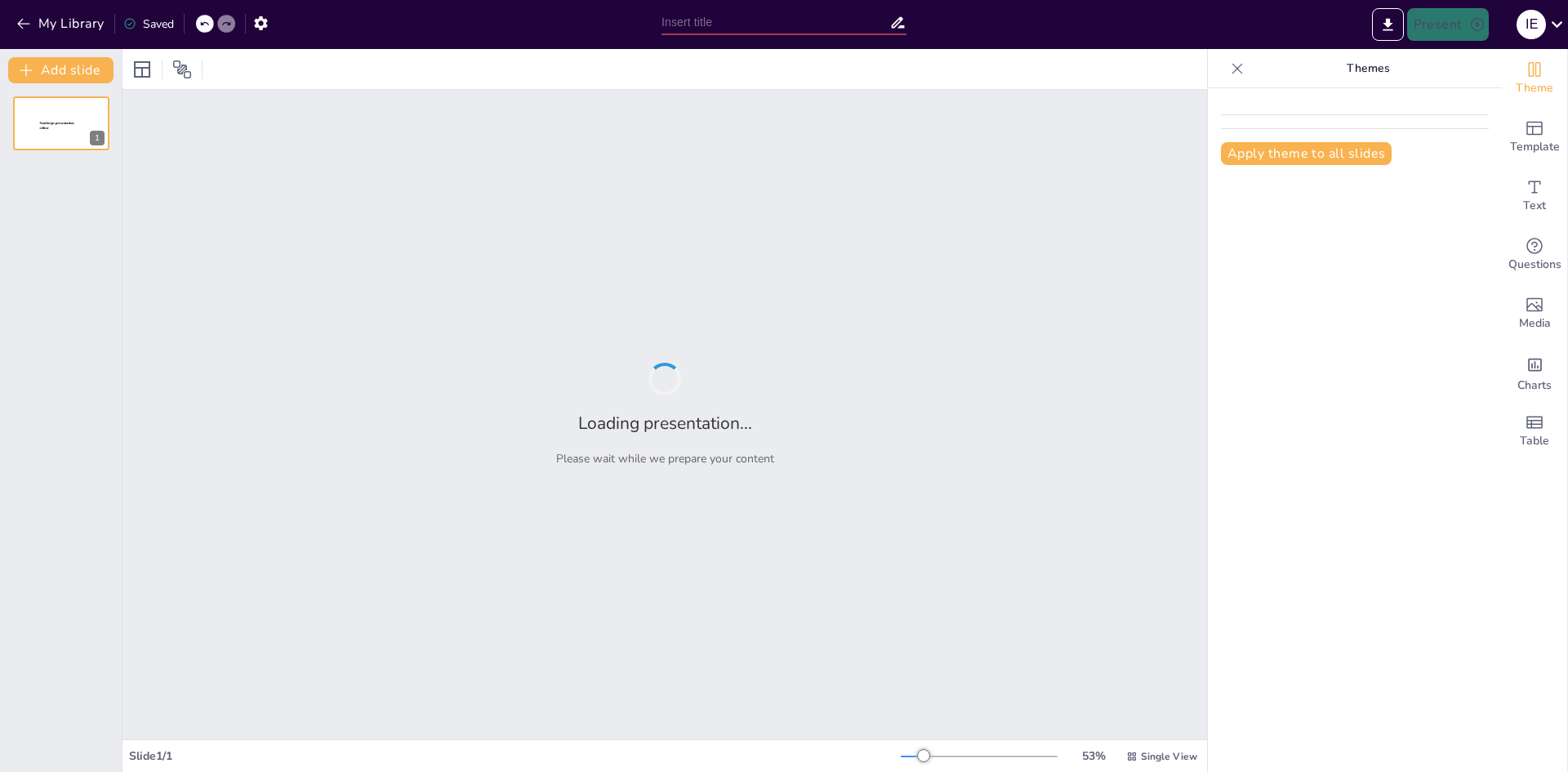
type input "Bases: Normativa ISO 14001"
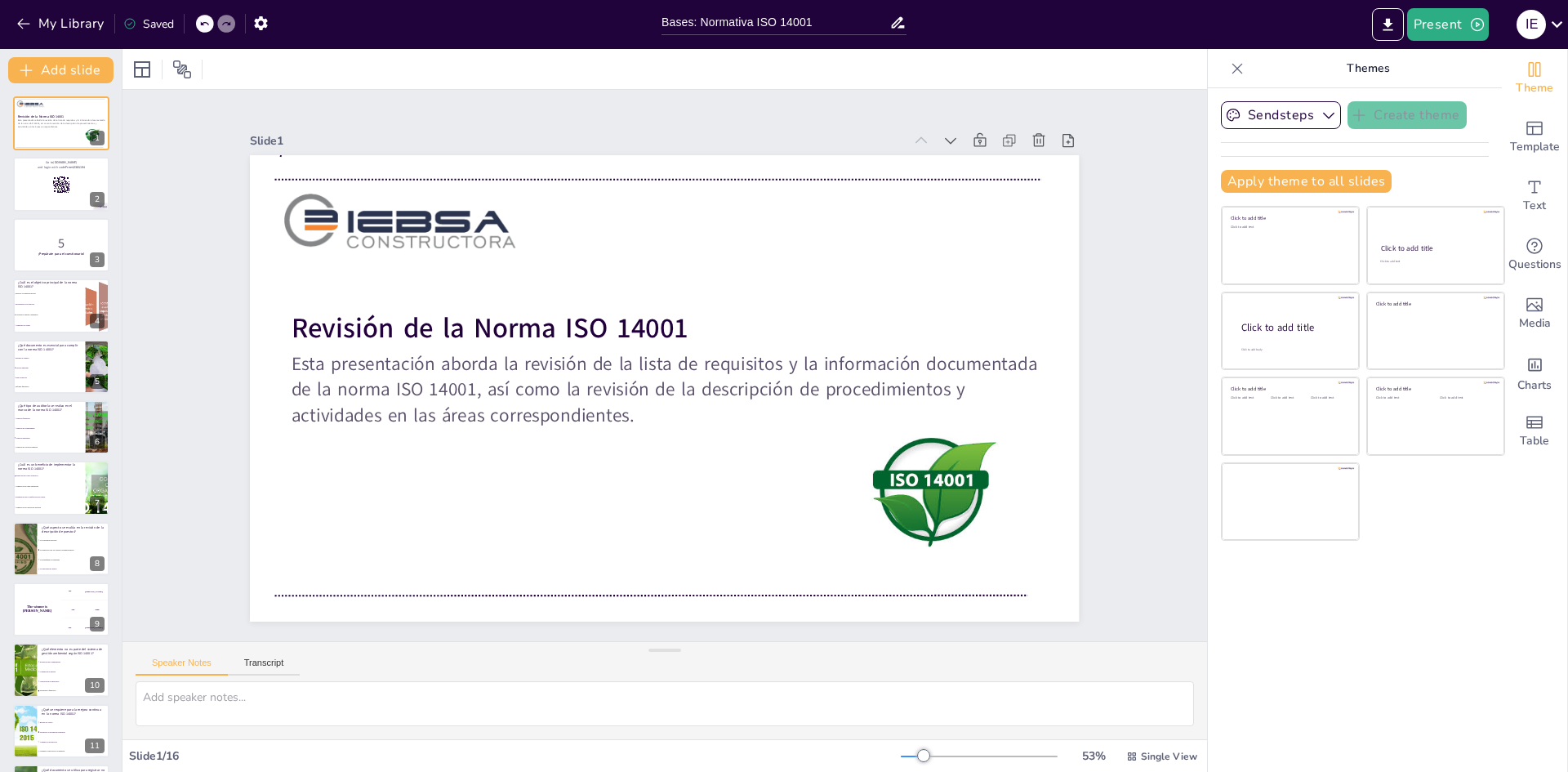
checkbox input "true"
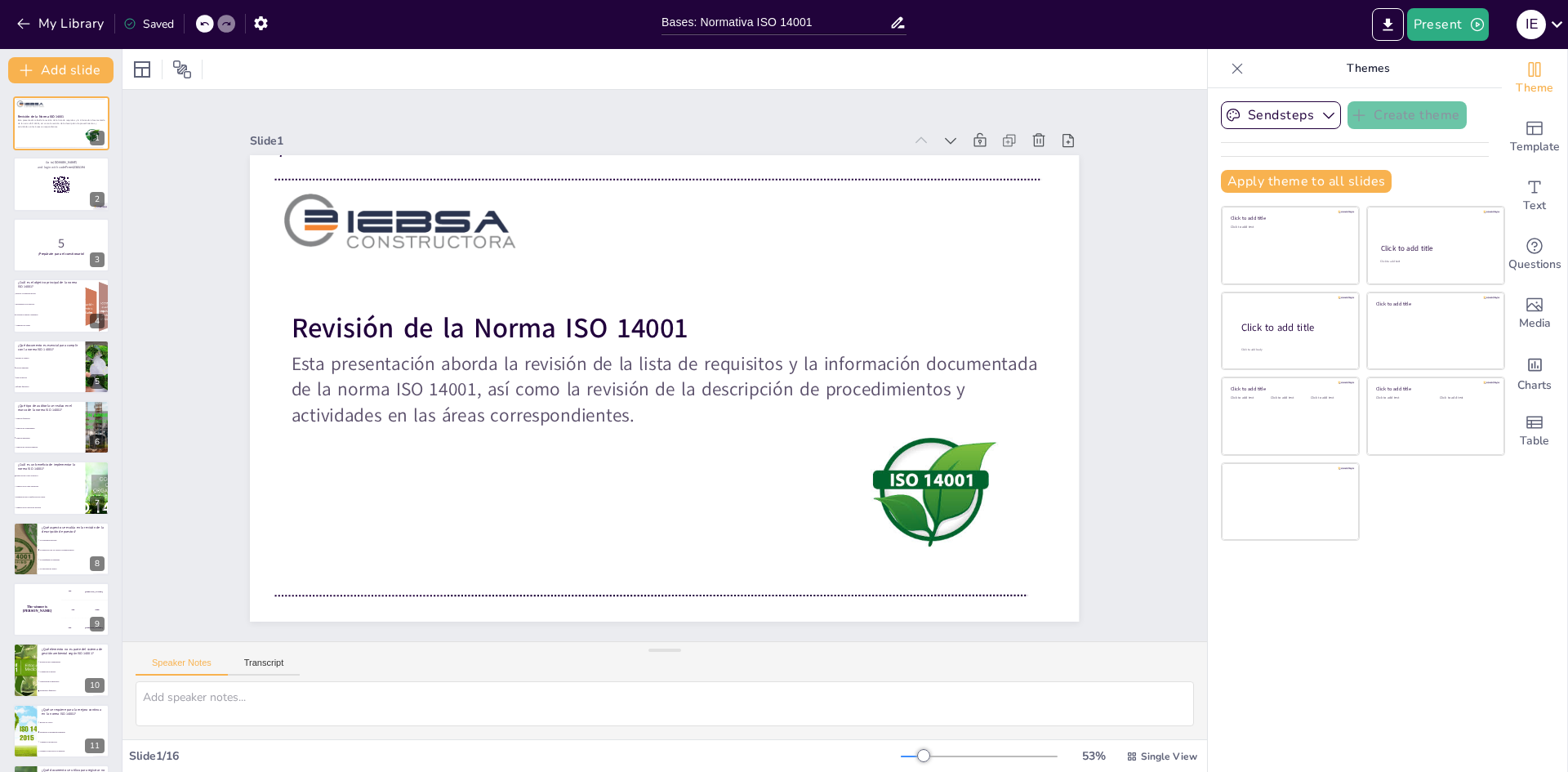
checkbox input "true"
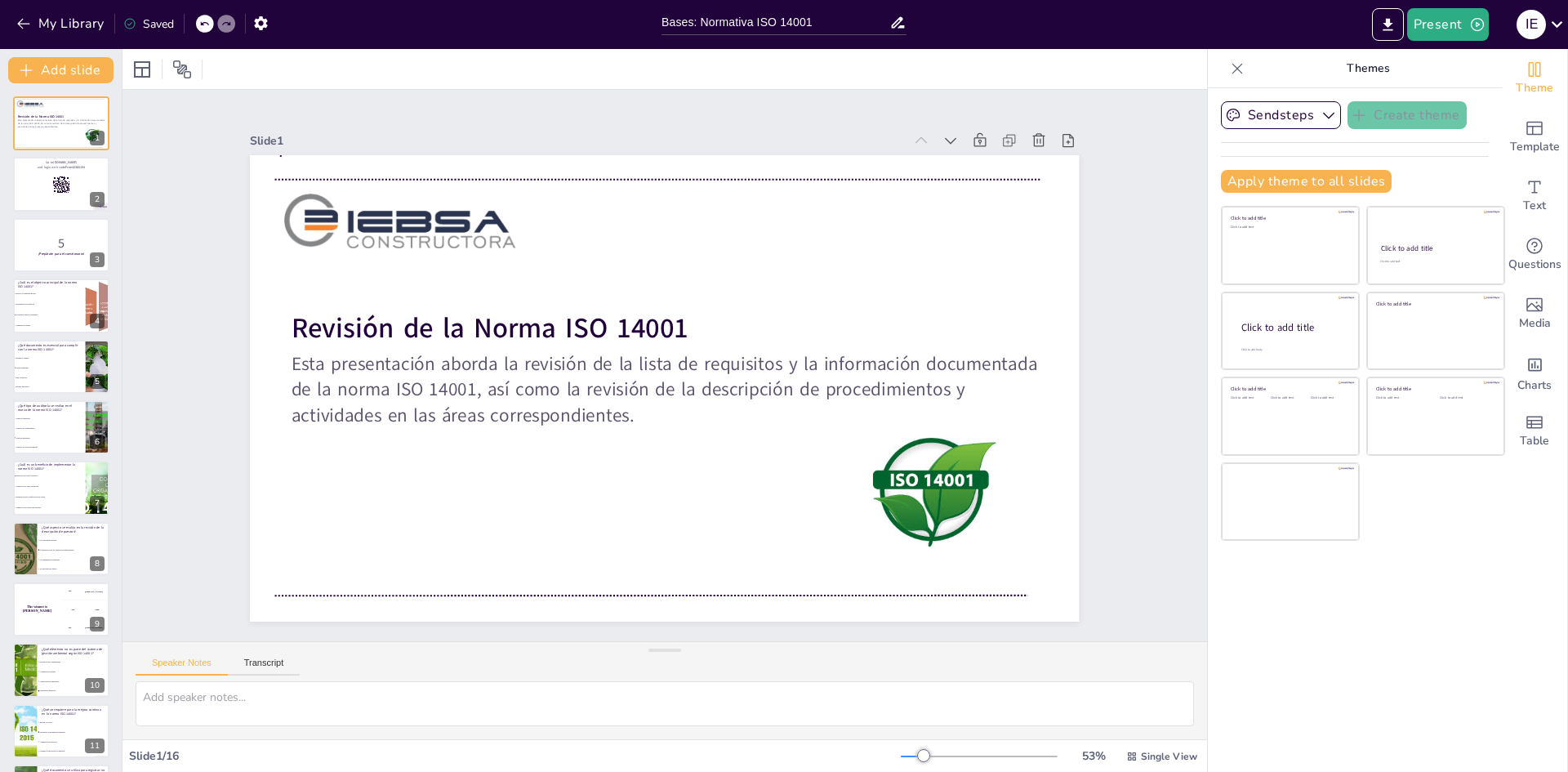
checkbox input "true"
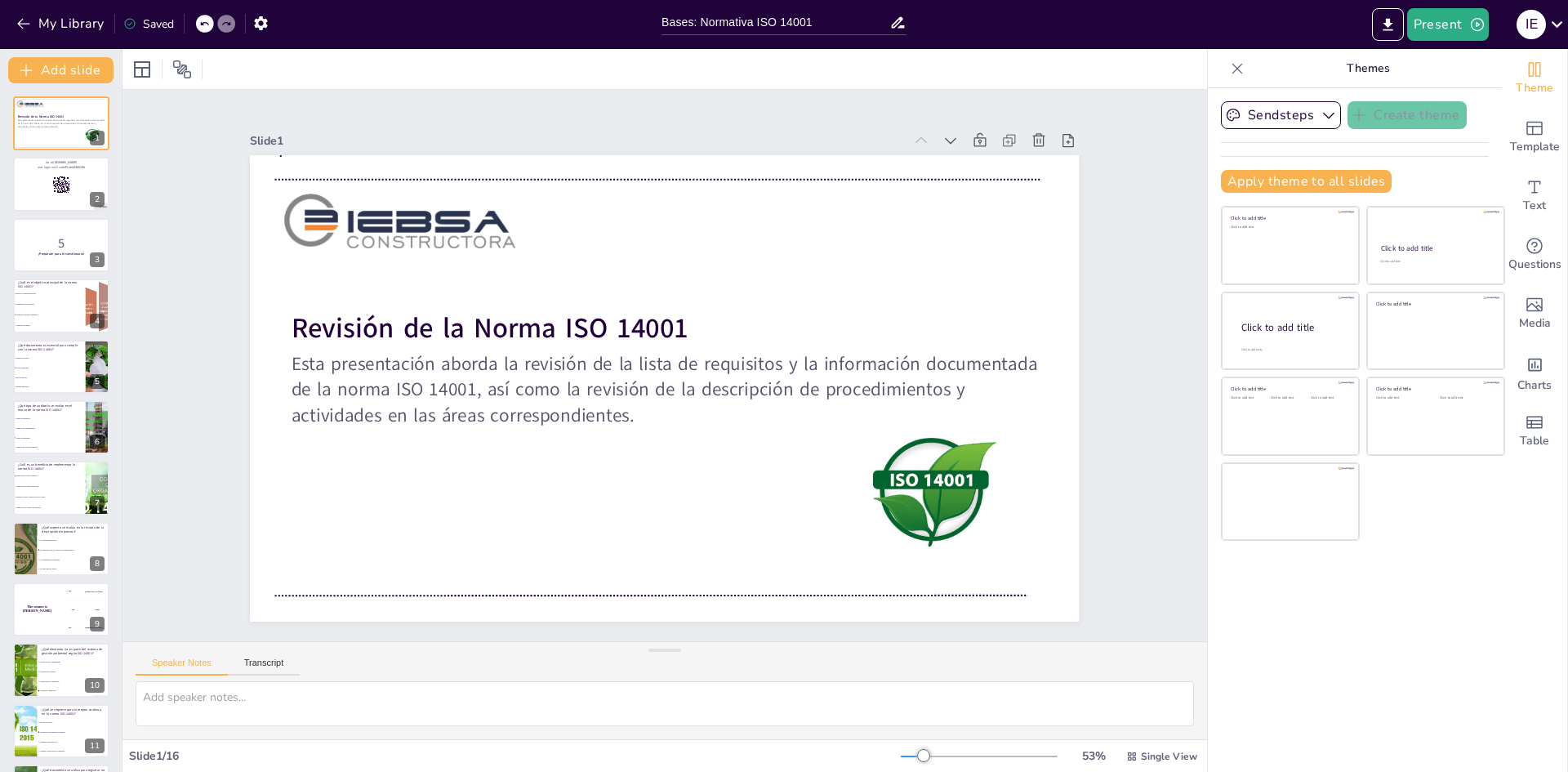
checkbox input "true"
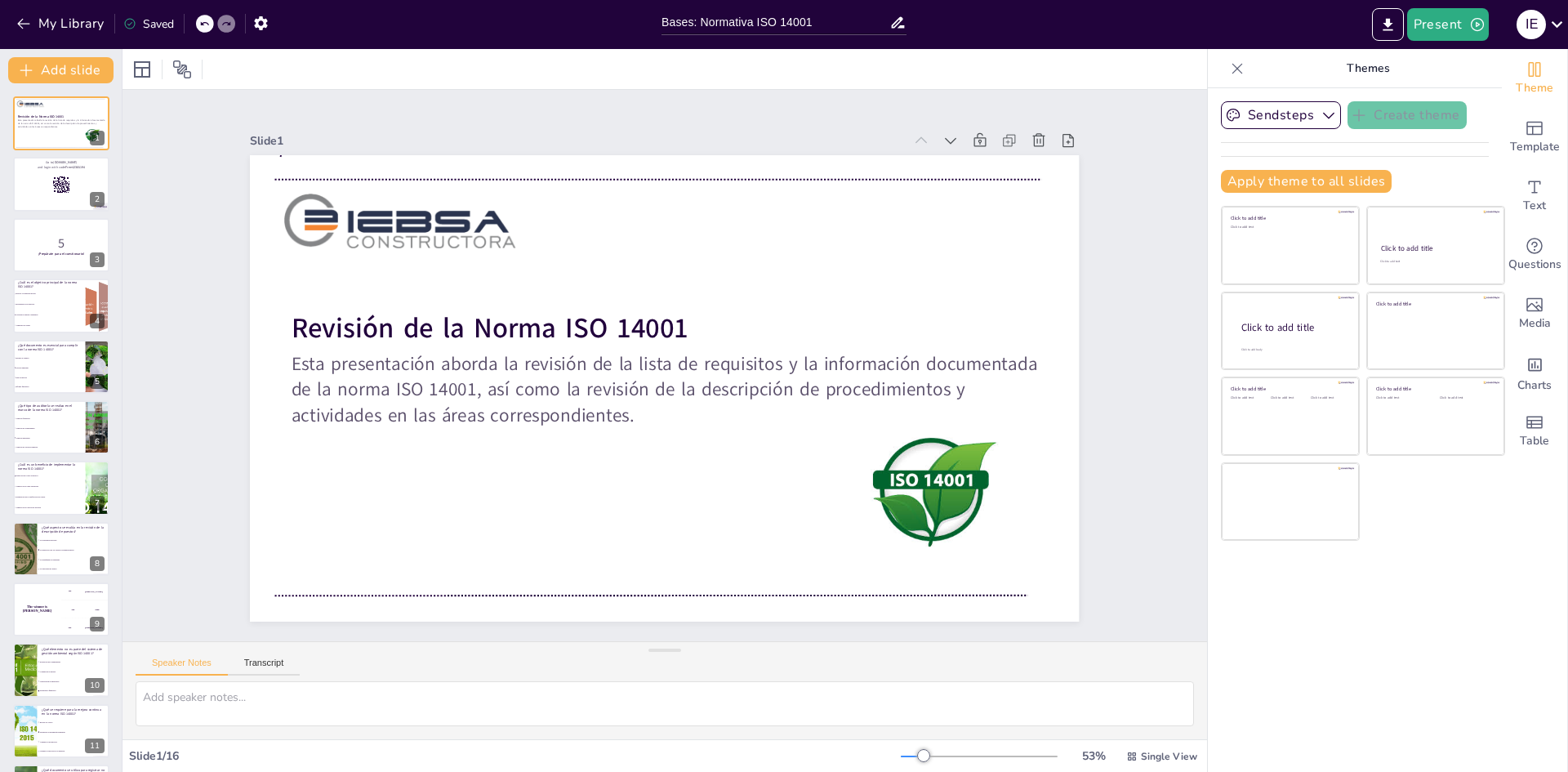
checkbox input "true"
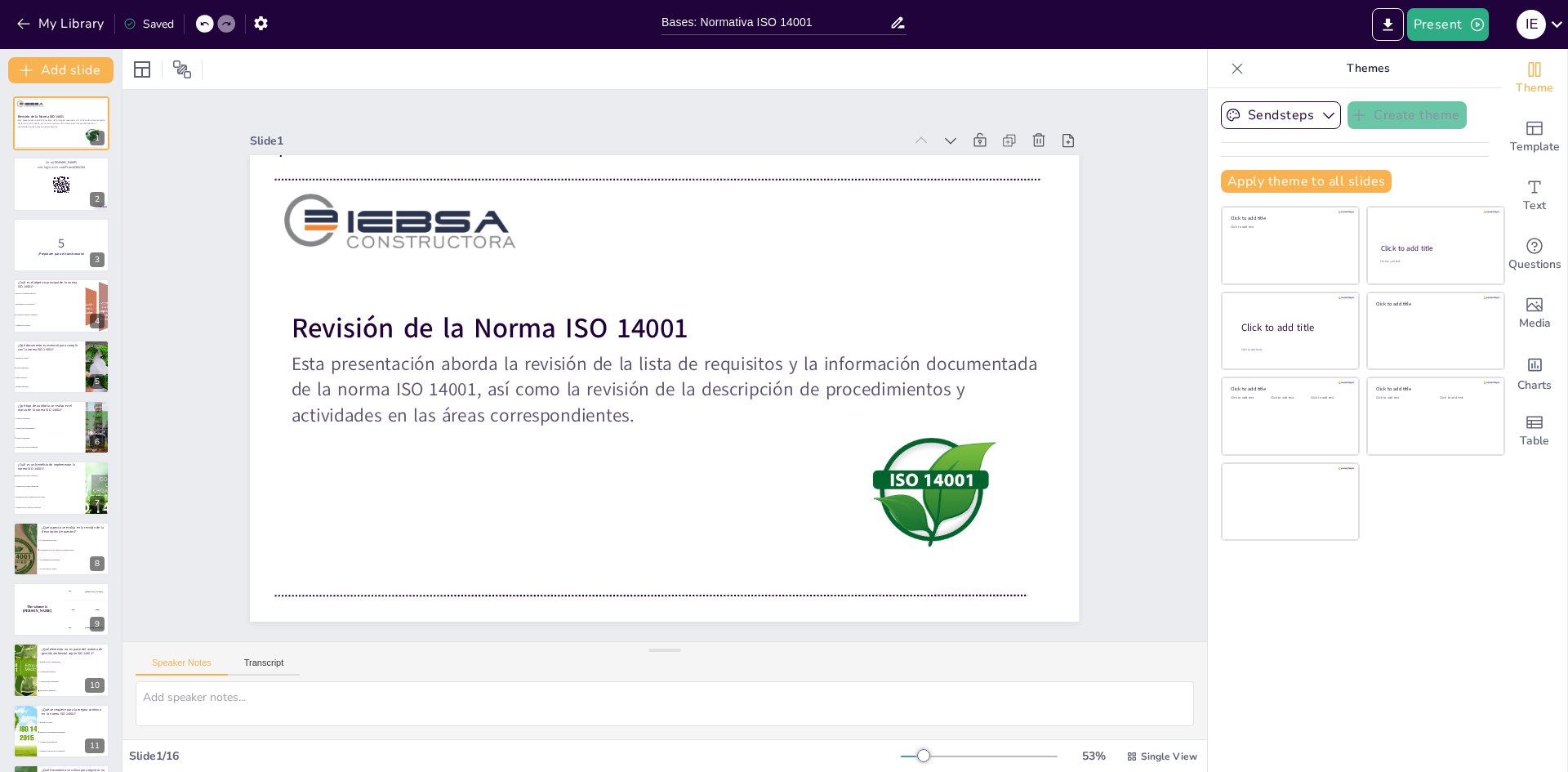
checkbox input "true"
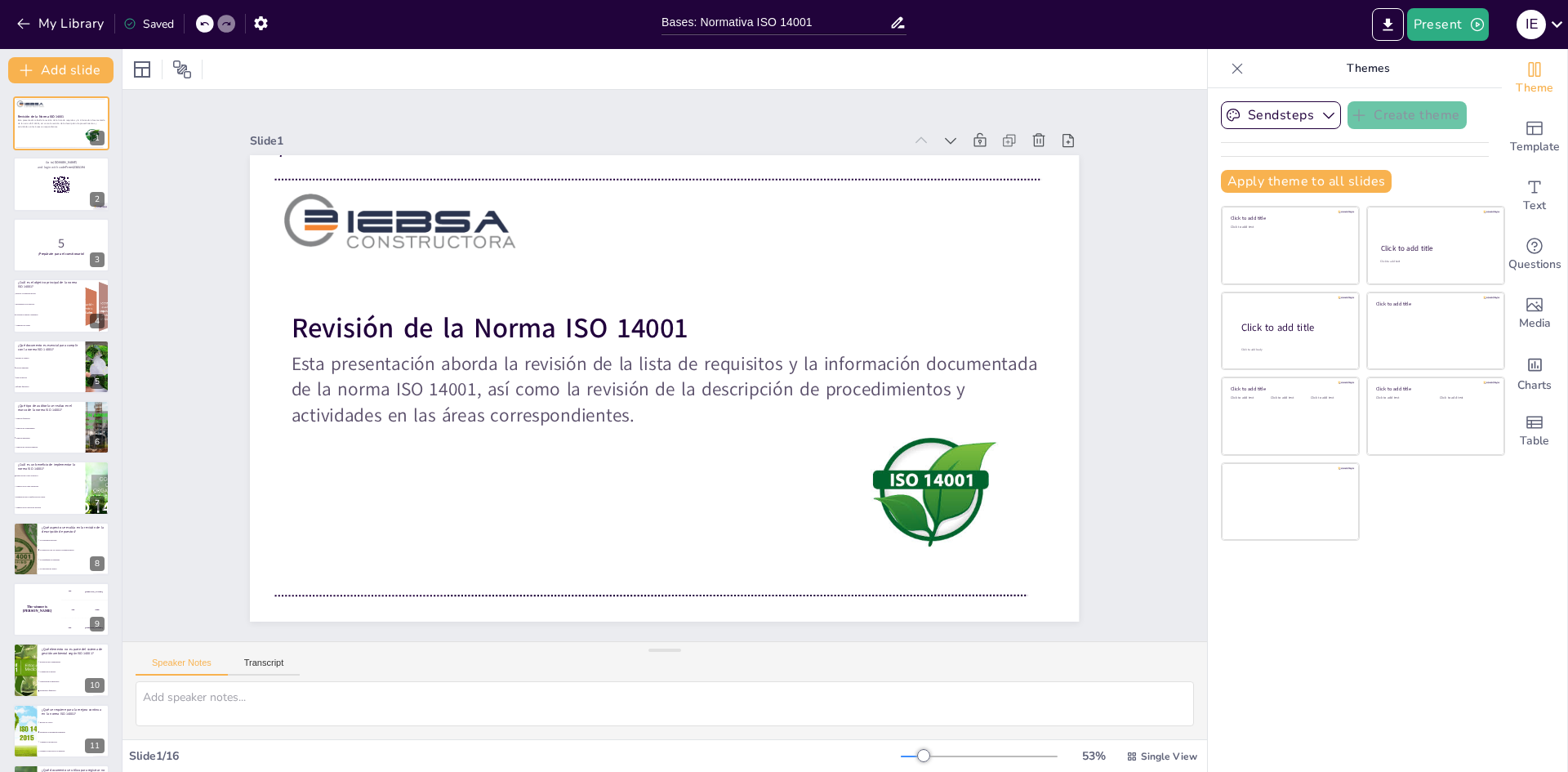
checkbox input "true"
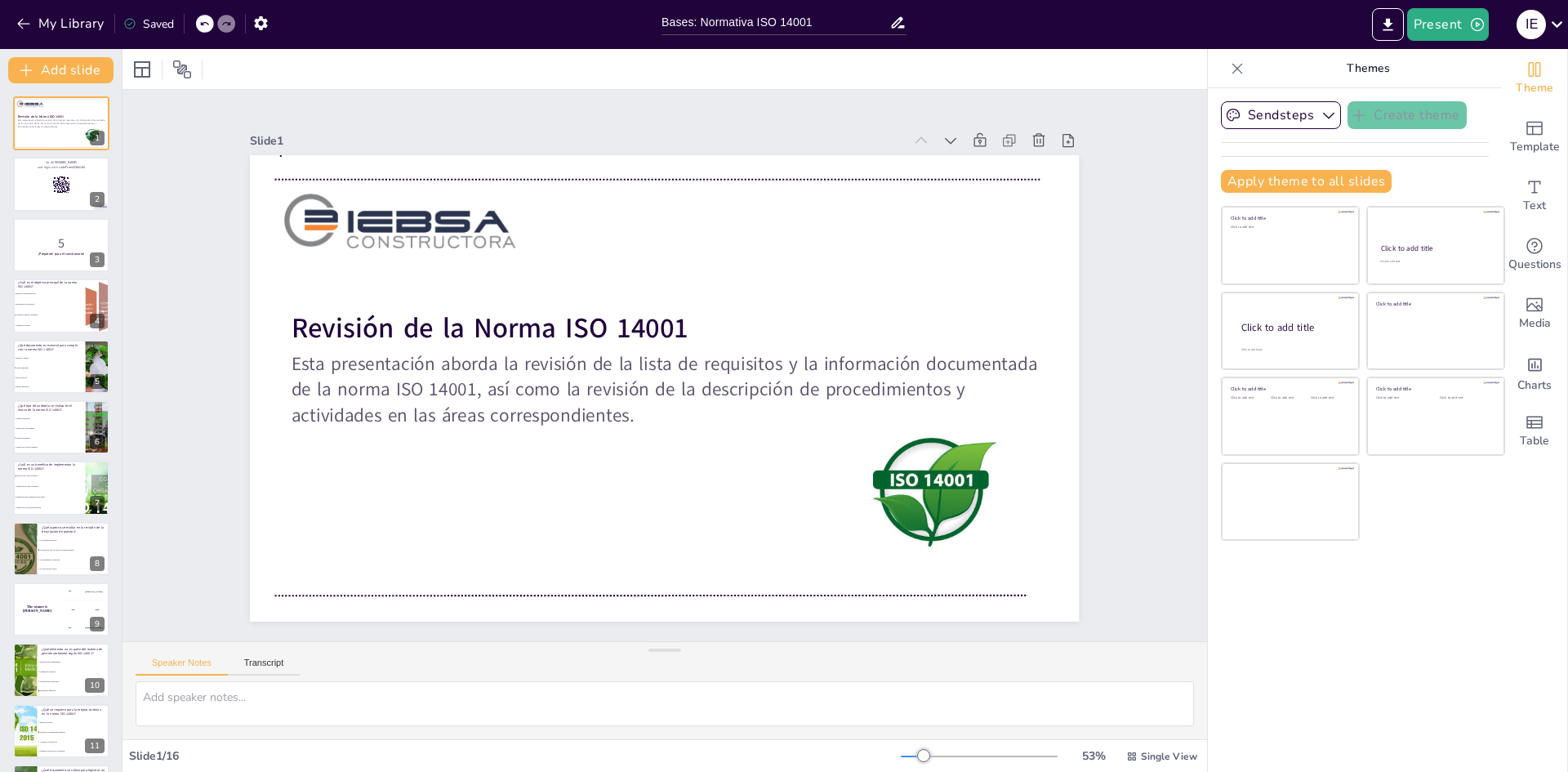
checkbox input "true"
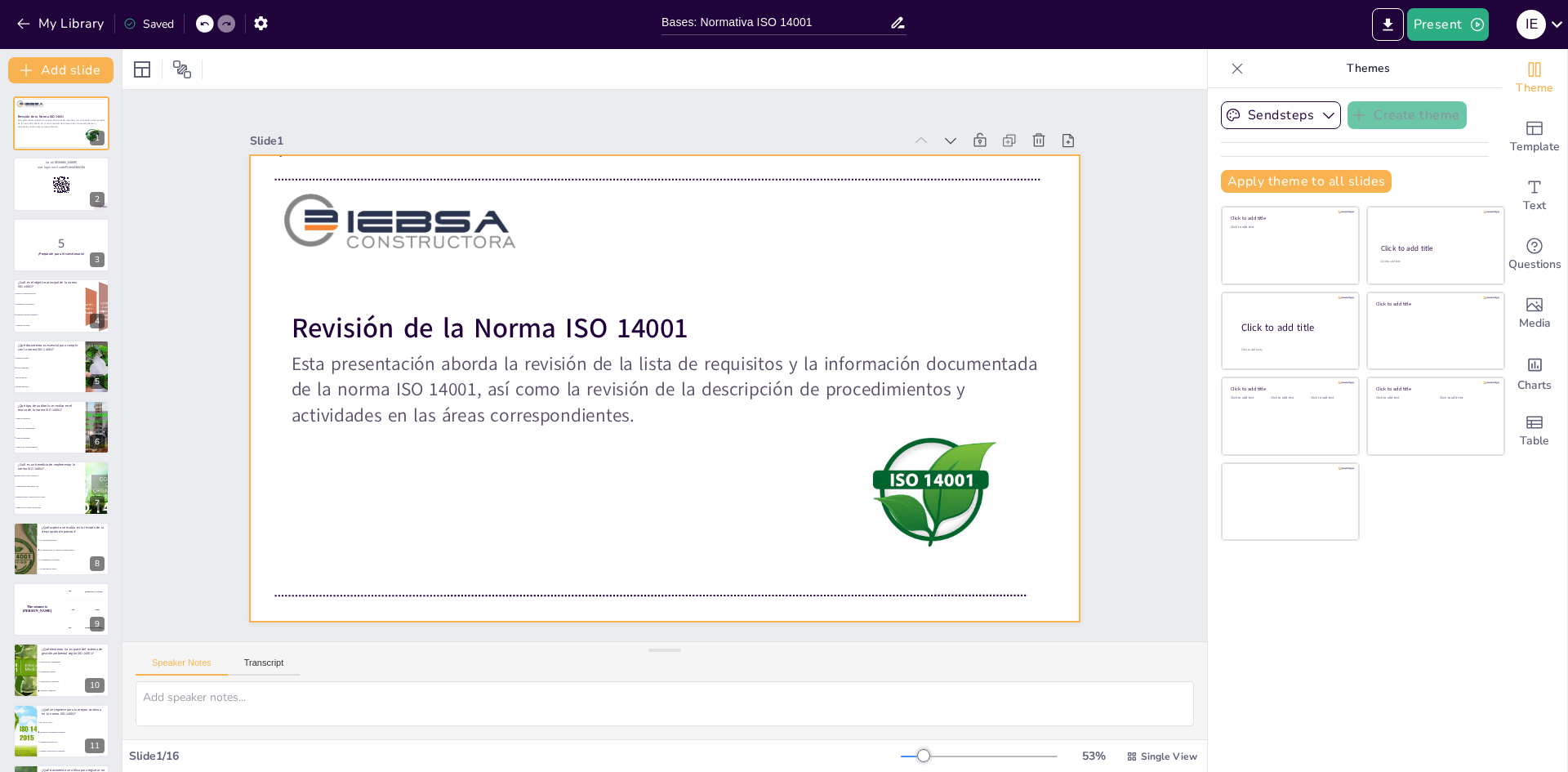
checkbox input "true"
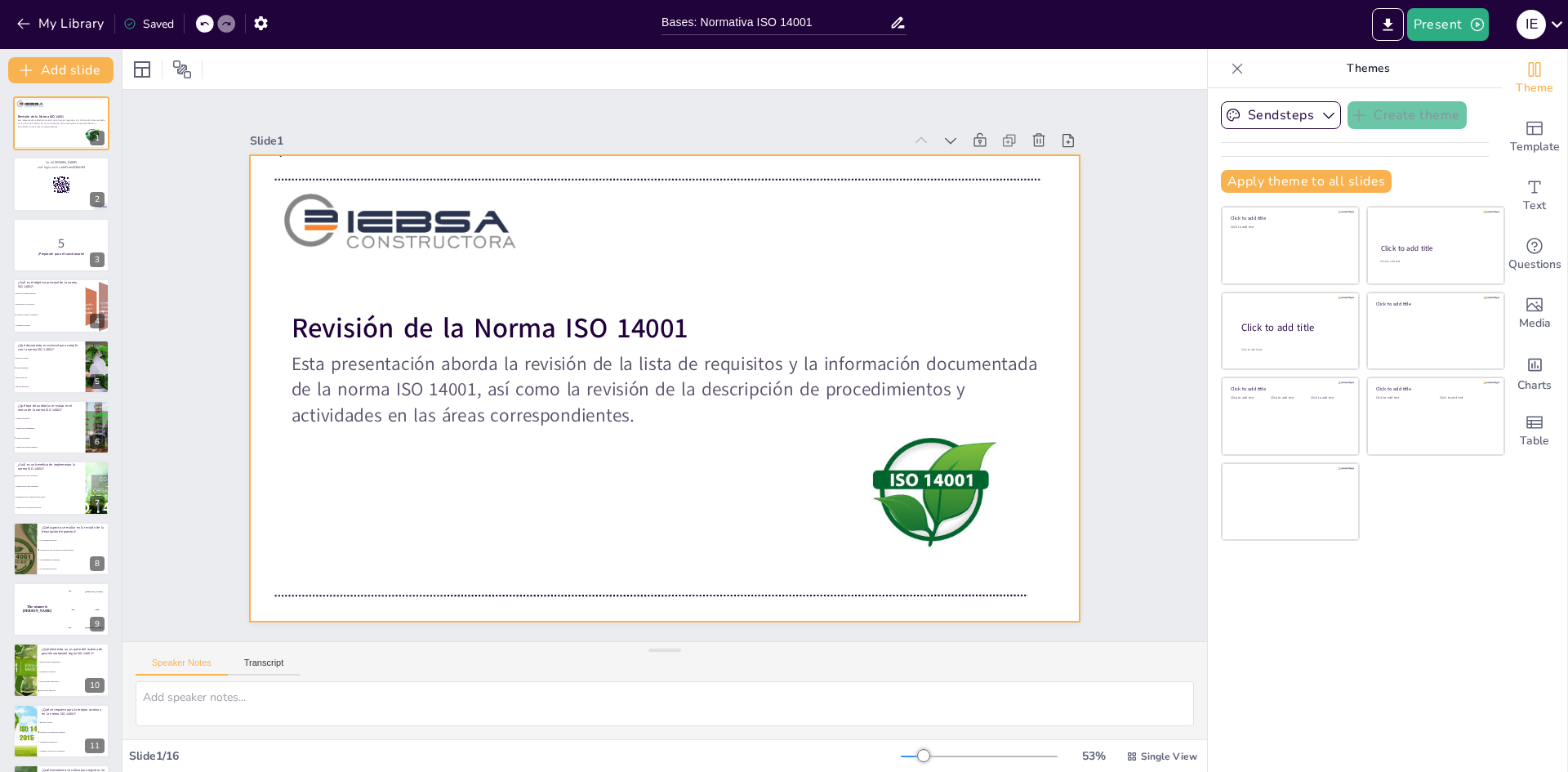
checkbox input "true"
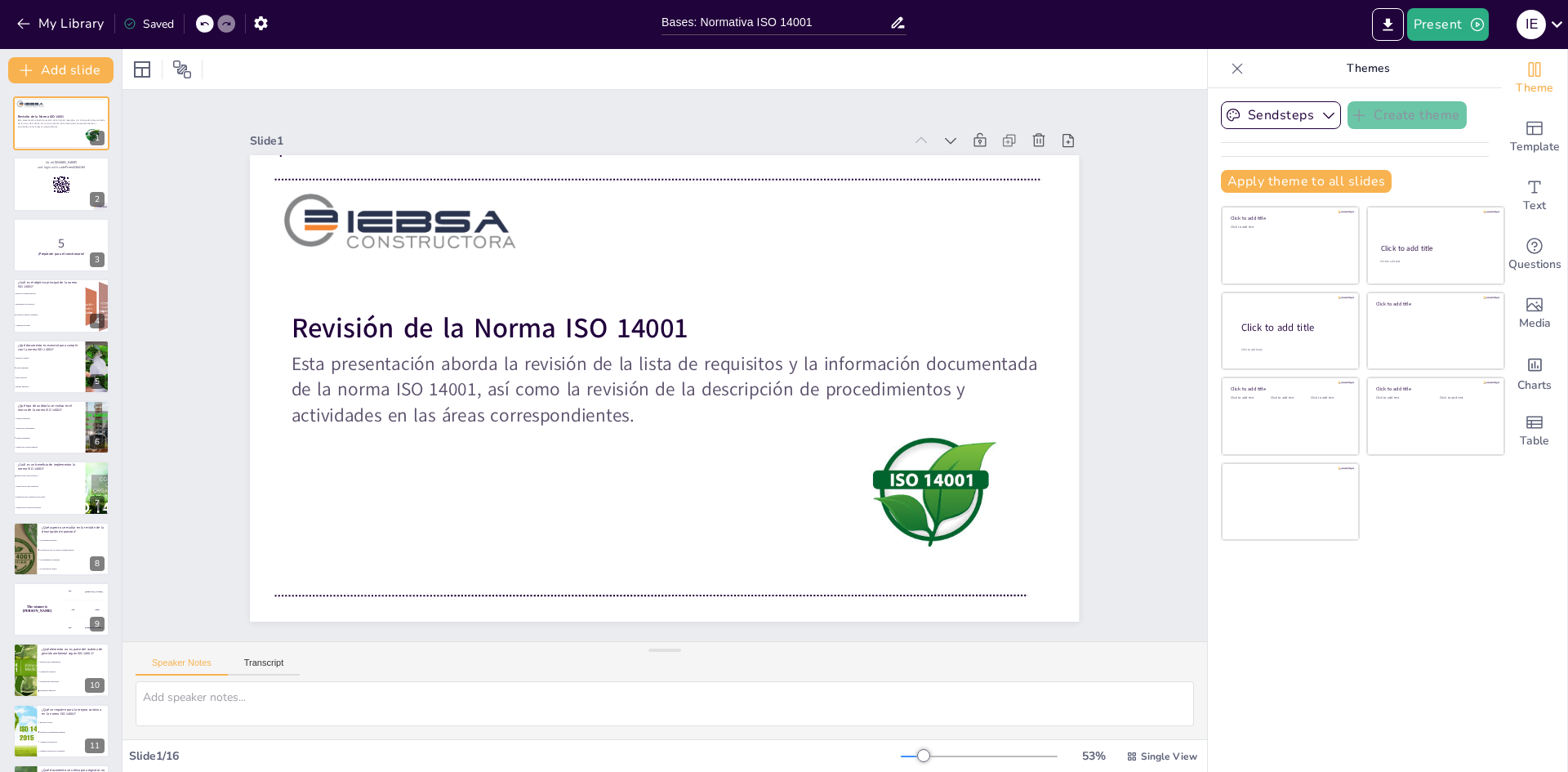
checkbox input "true"
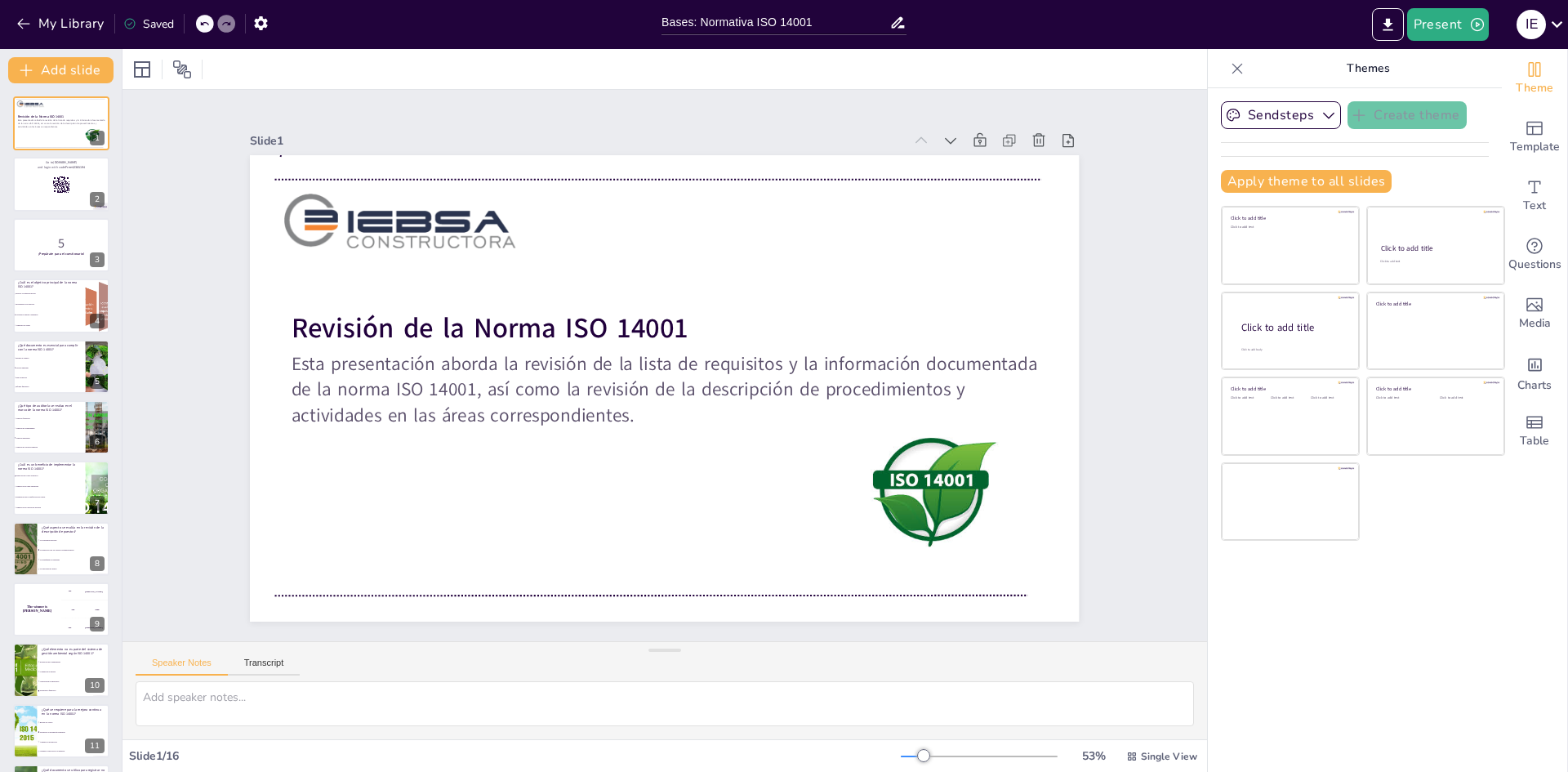
checkbox input "true"
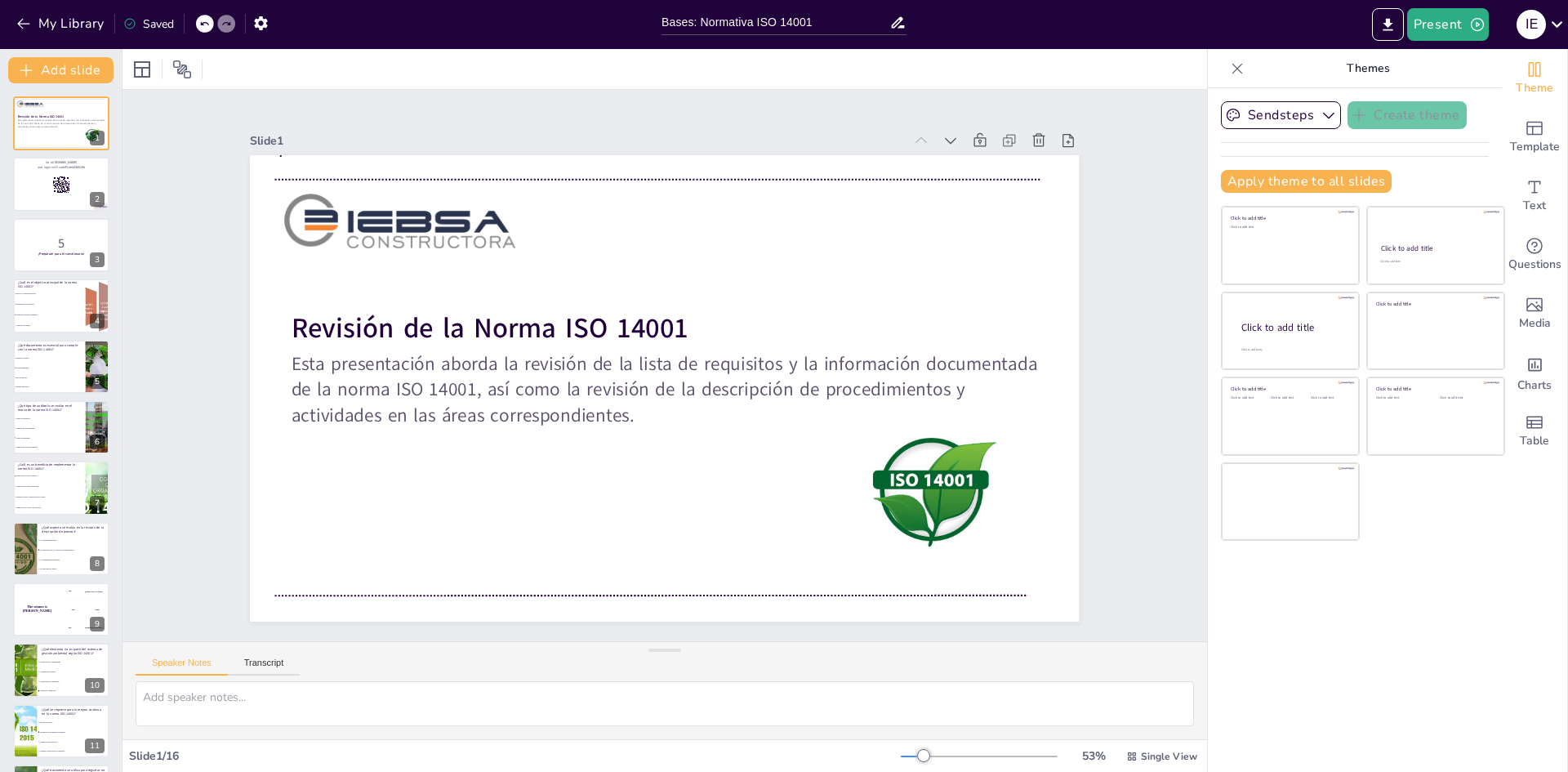
checkbox input "true"
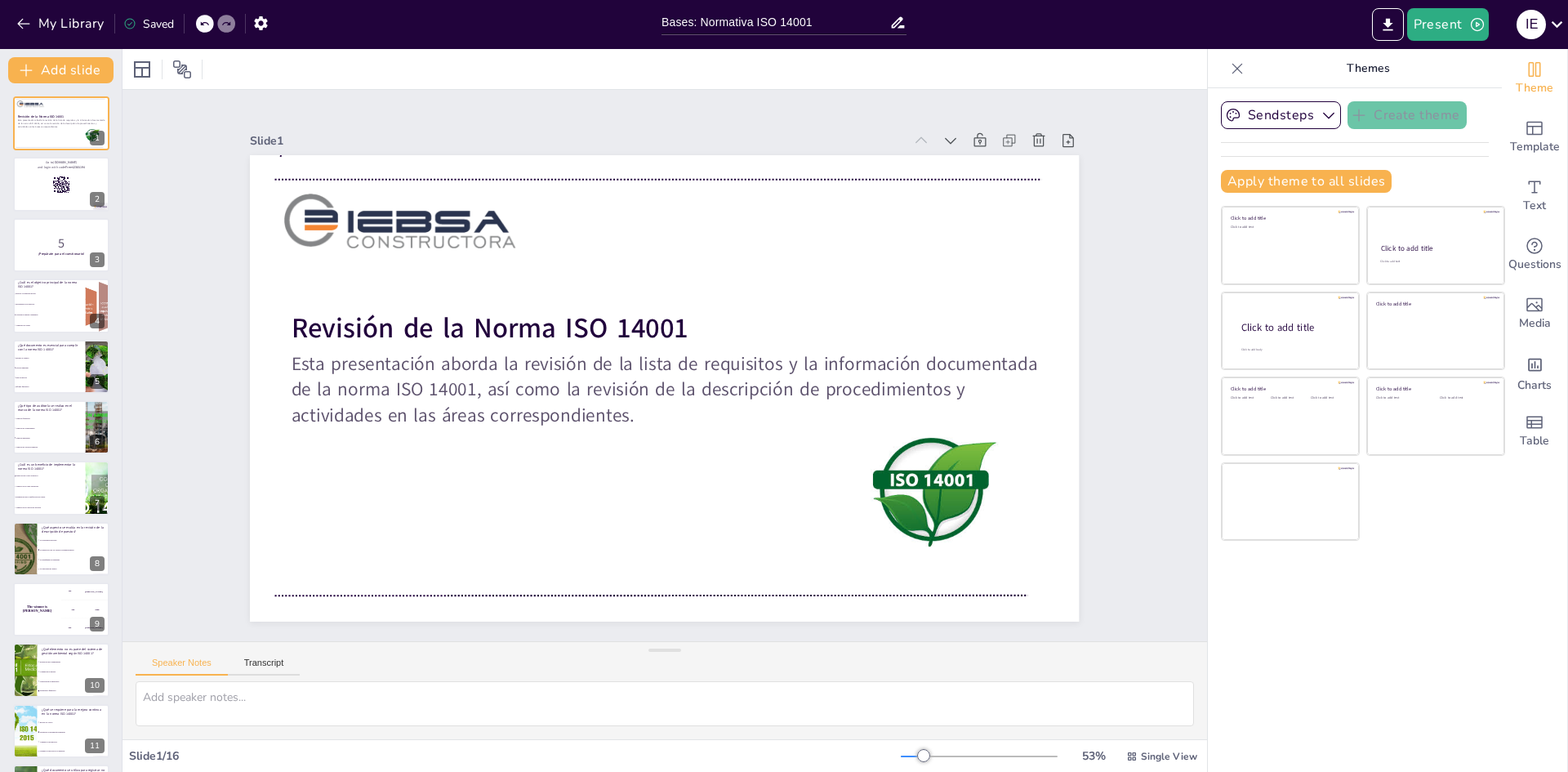
checkbox input "true"
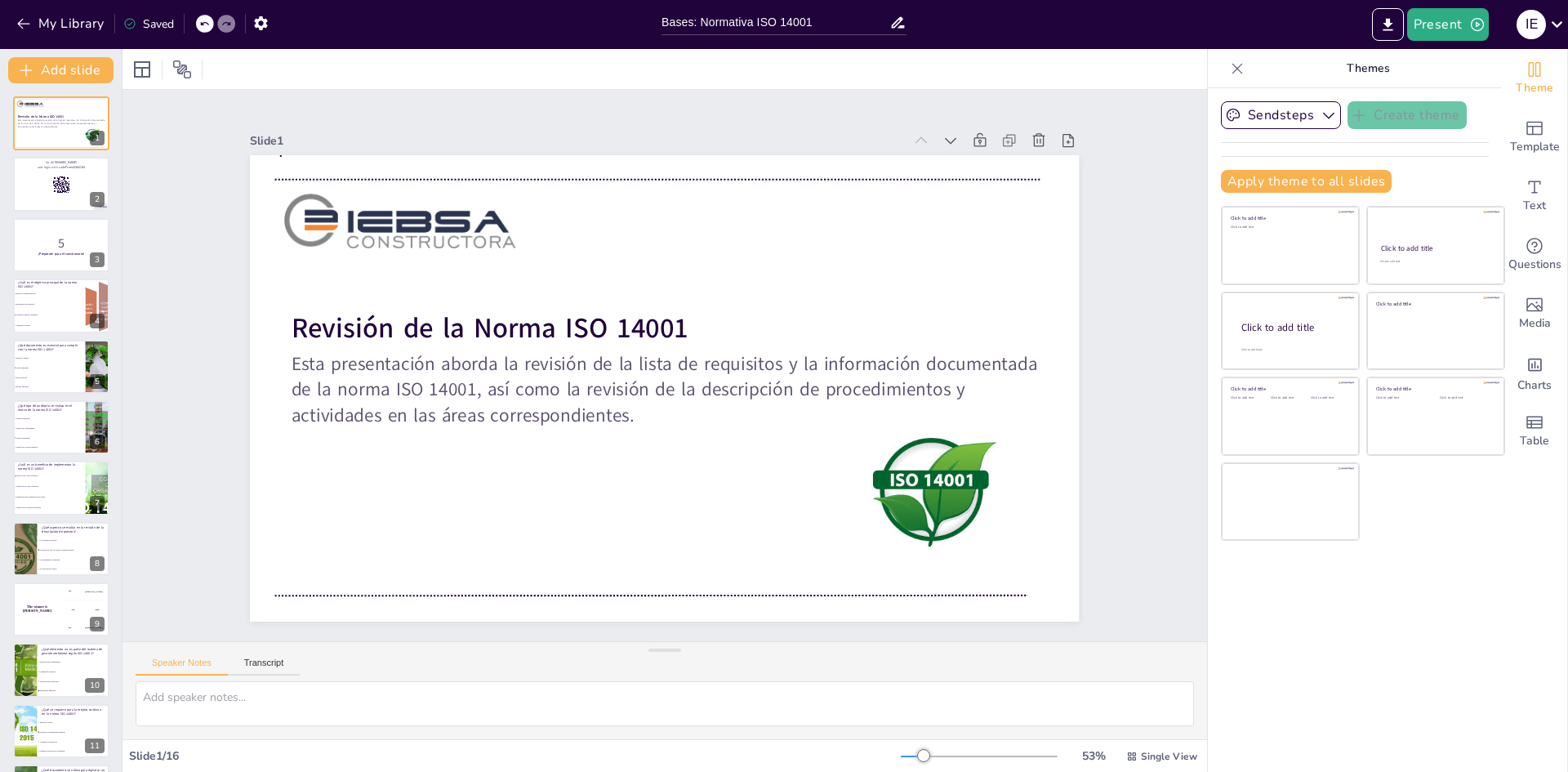
checkbox input "true"
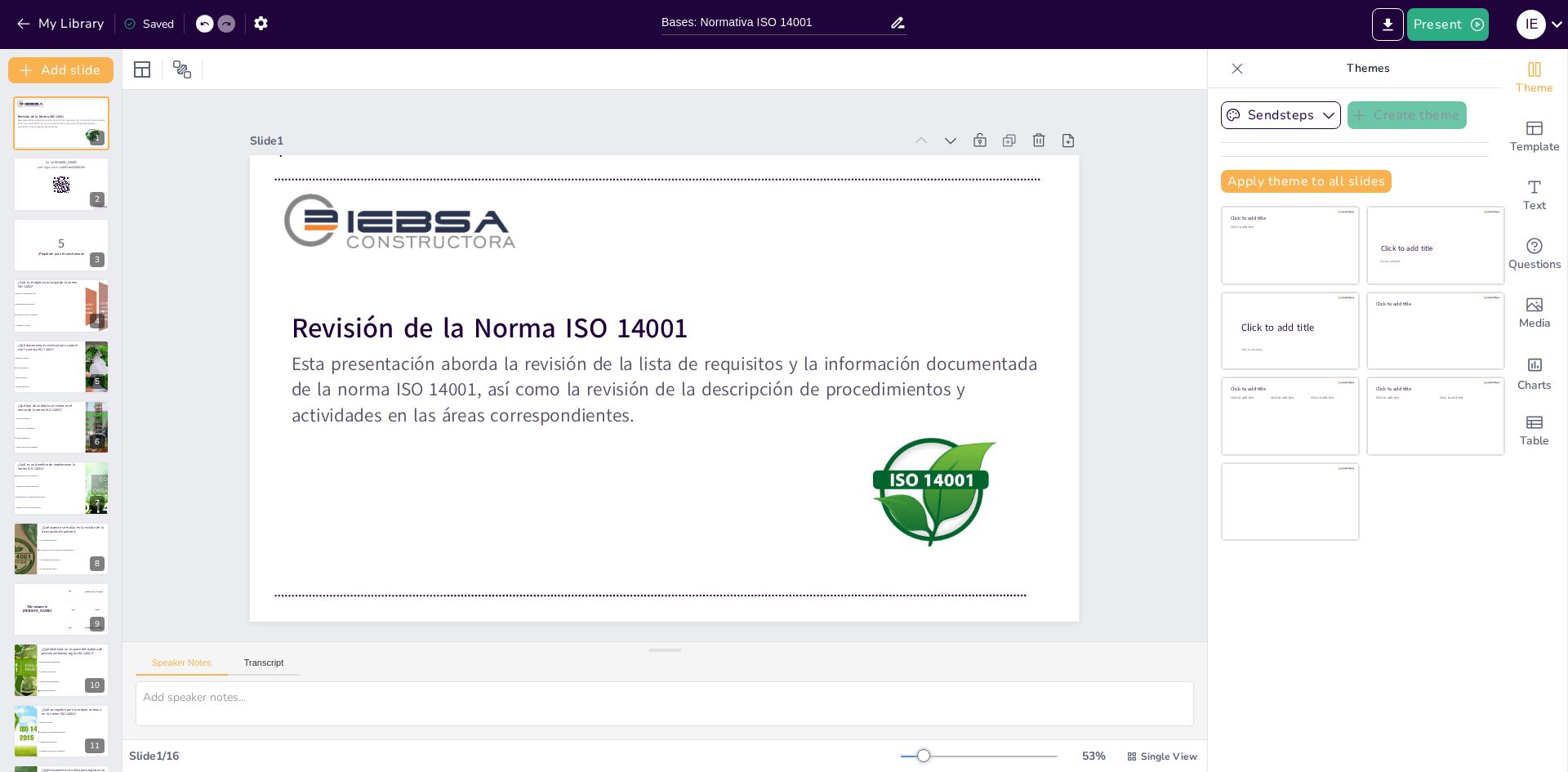
checkbox input "true"
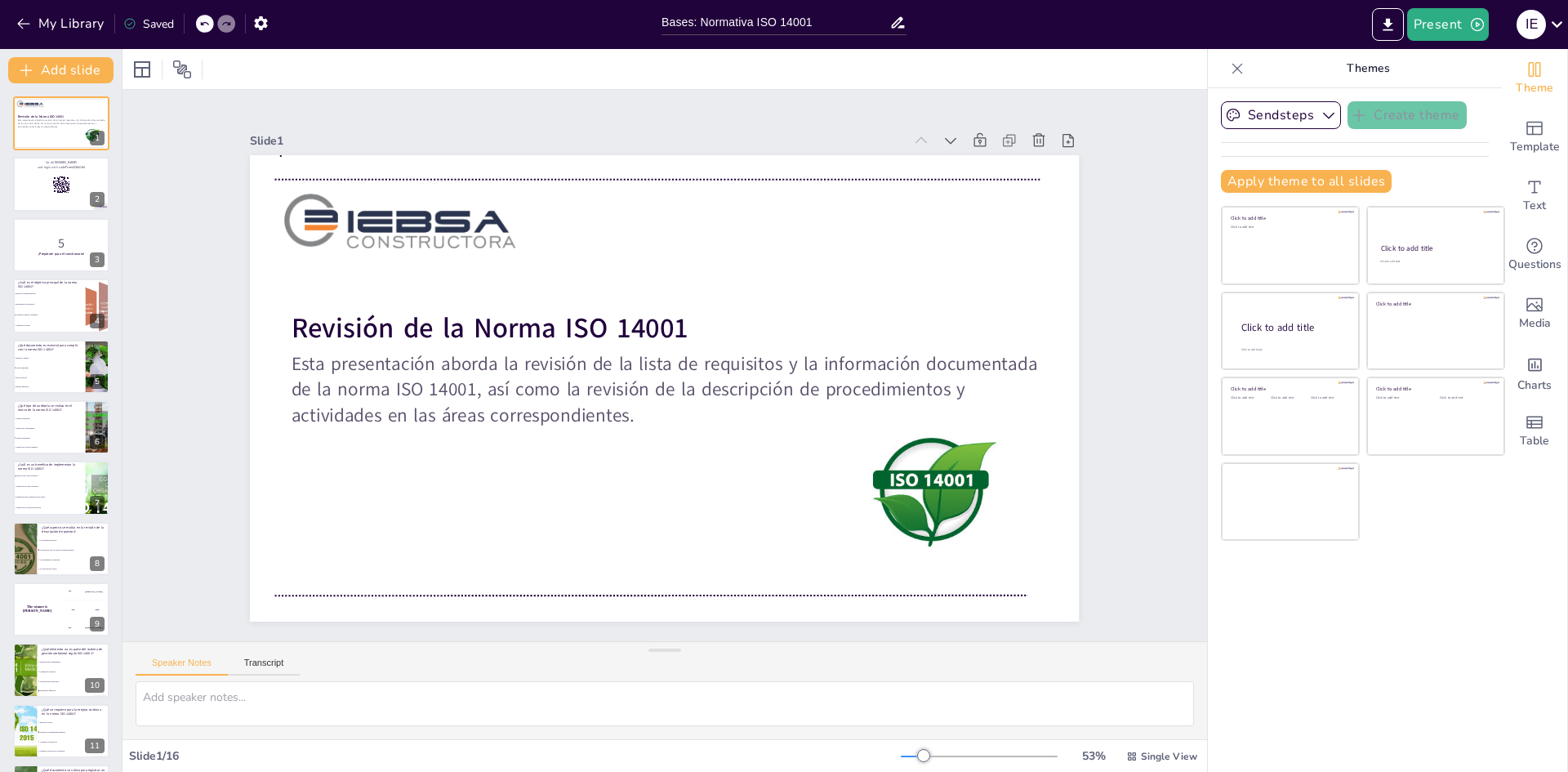
checkbox input "true"
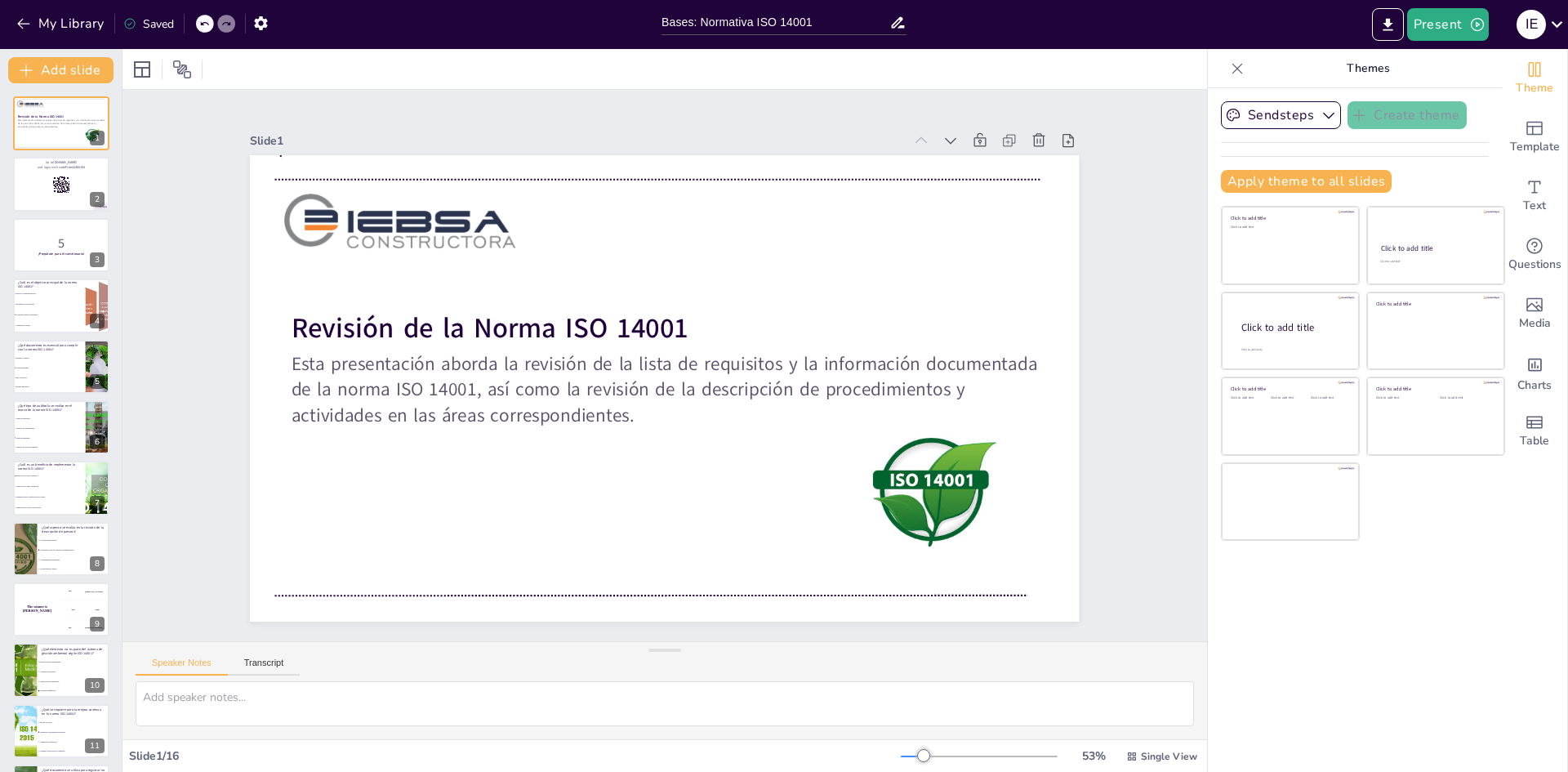
checkbox input "true"
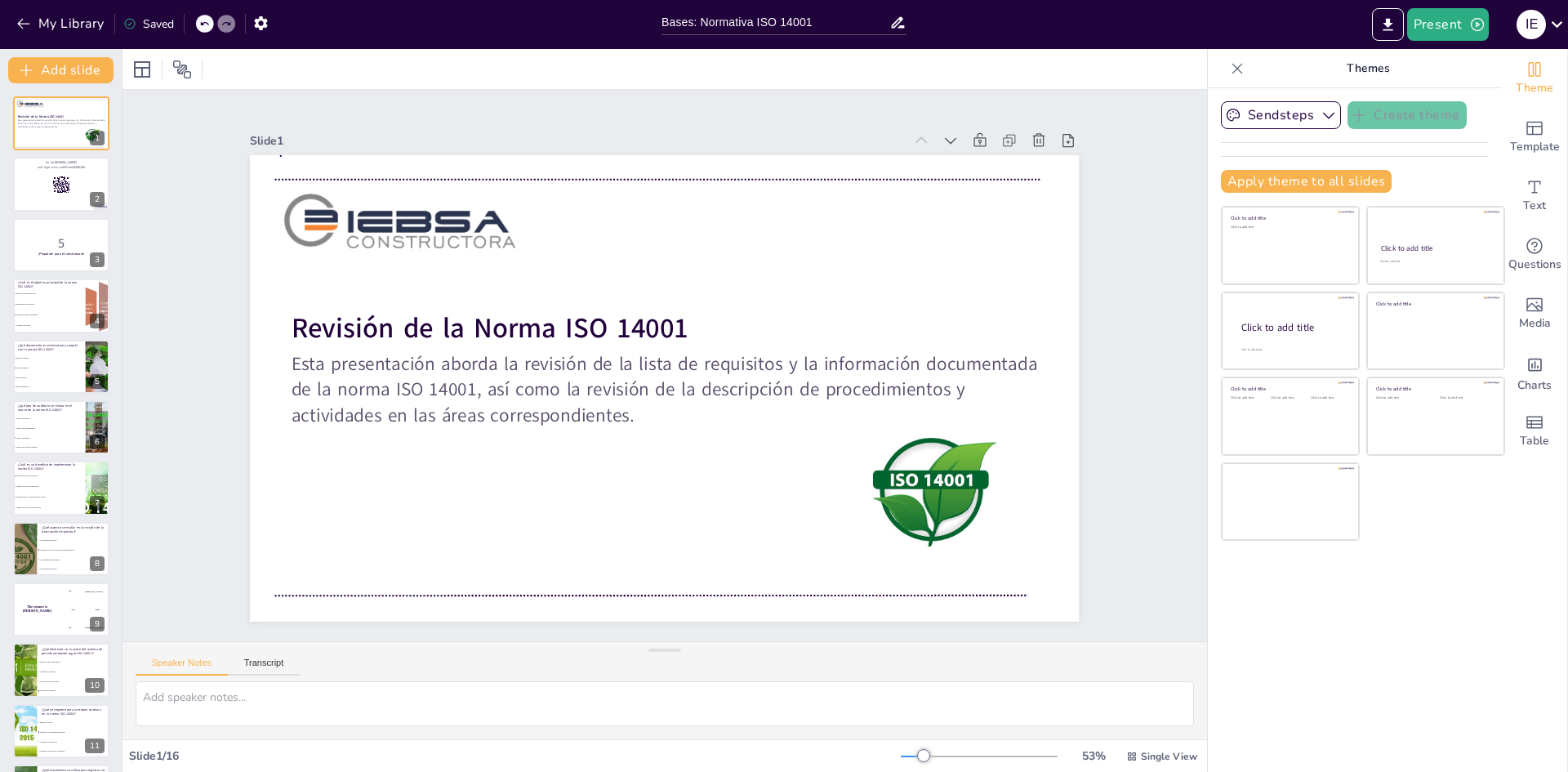
checkbox input "true"
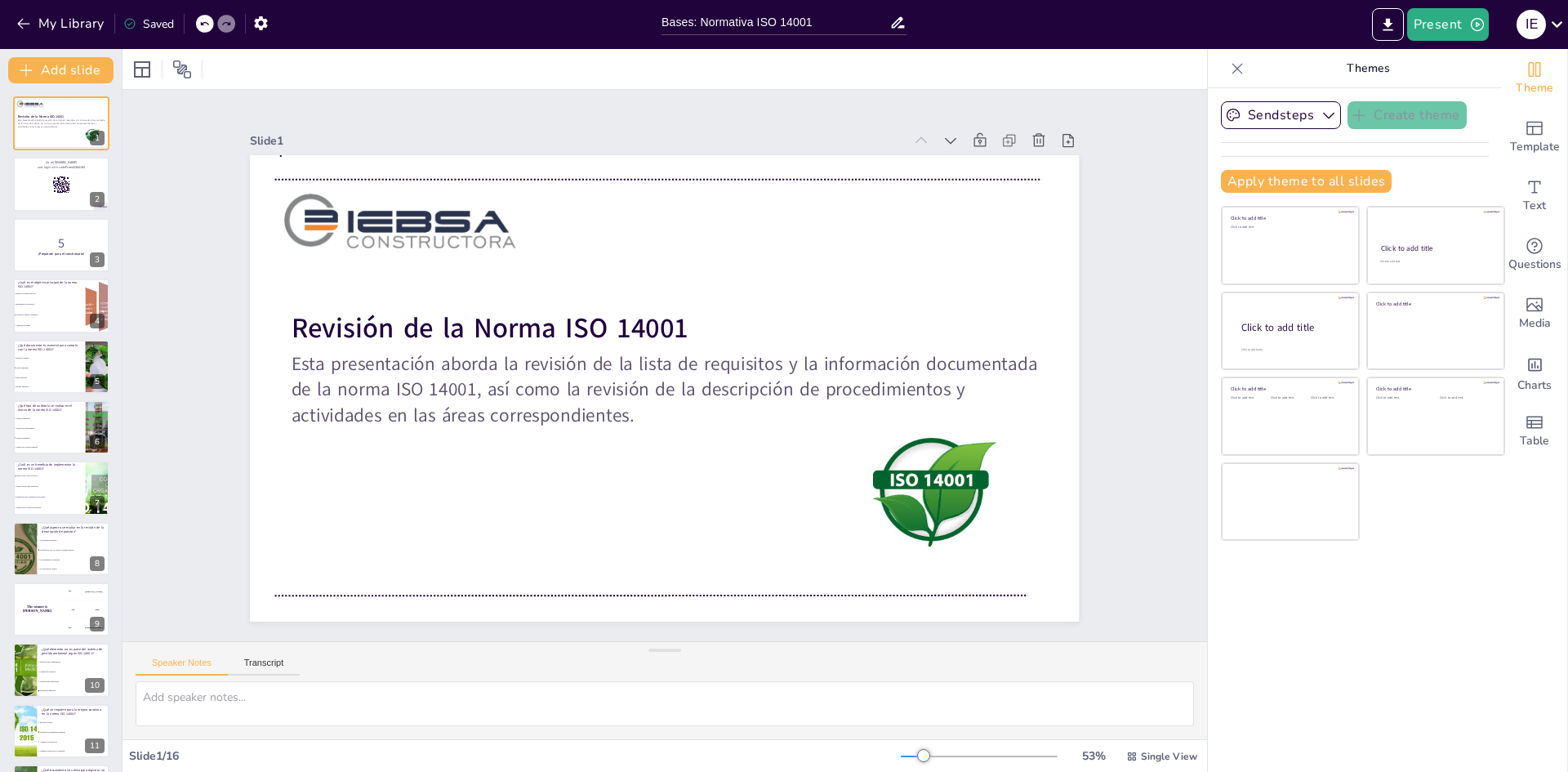
checkbox input "true"
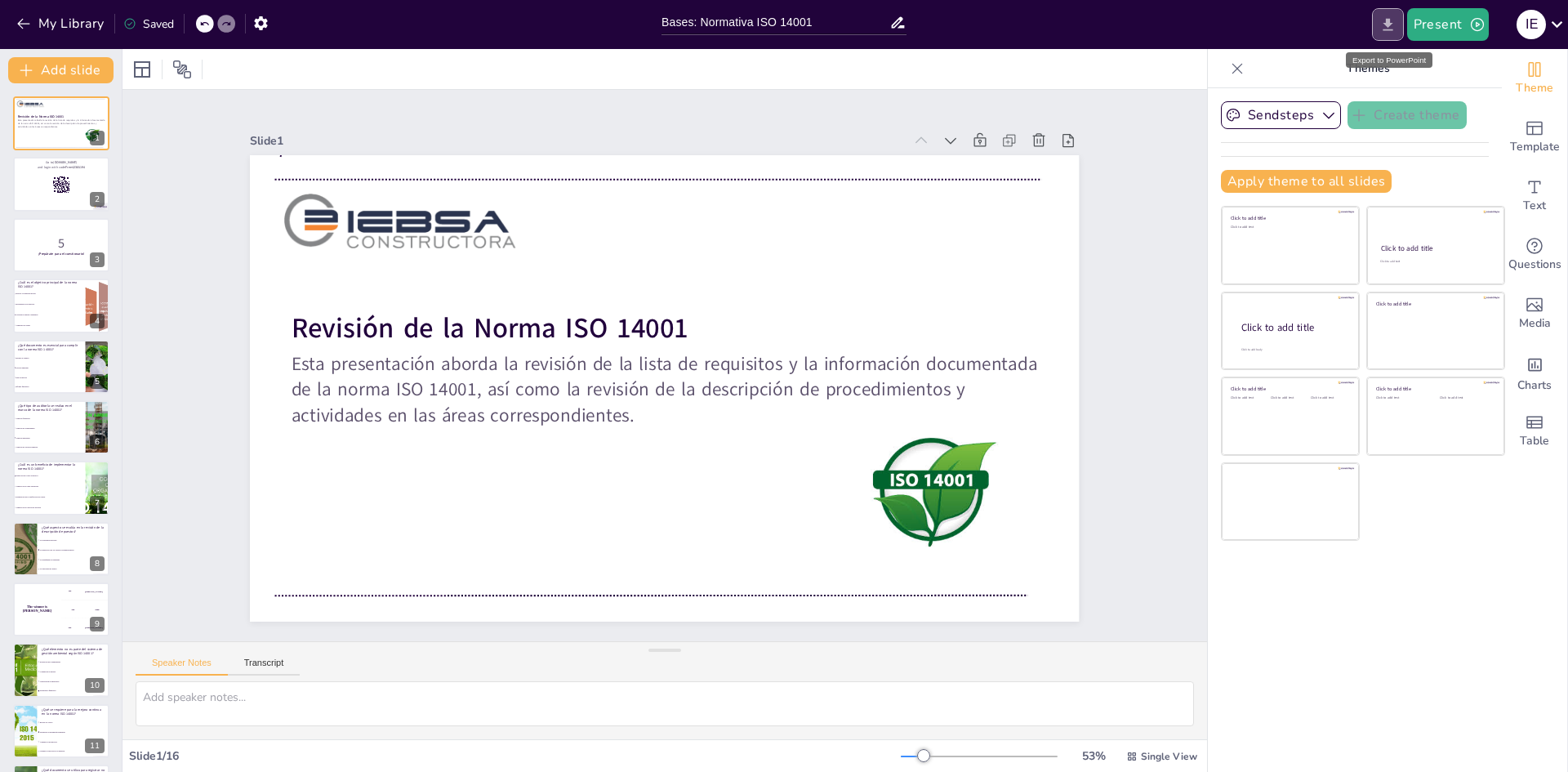
click at [1394, 26] on icon "Export to PowerPoint" at bounding box center [1388, 25] width 17 height 17
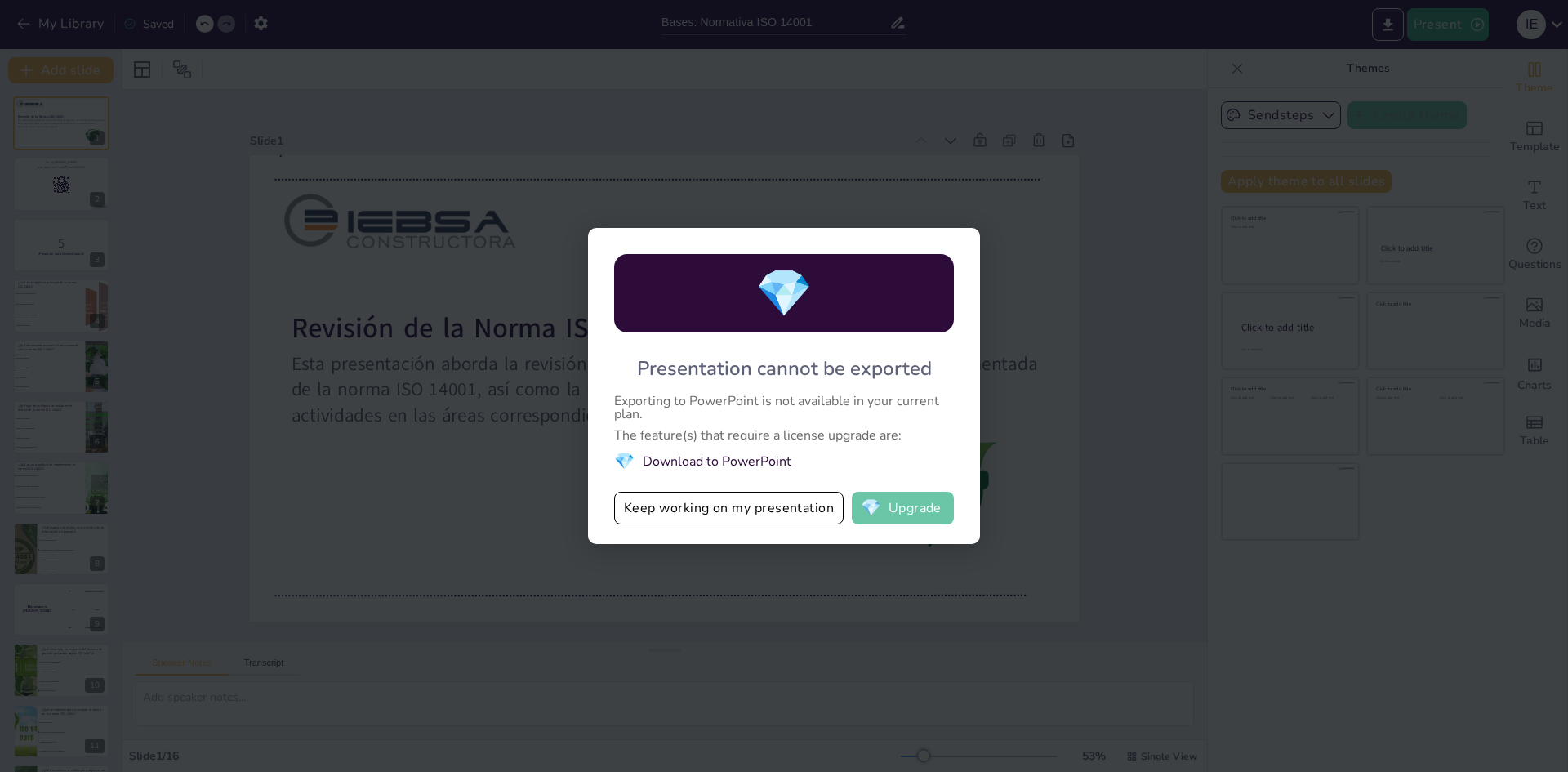
click at [885, 508] on button "💎 Upgrade" at bounding box center [902, 508] width 102 height 33
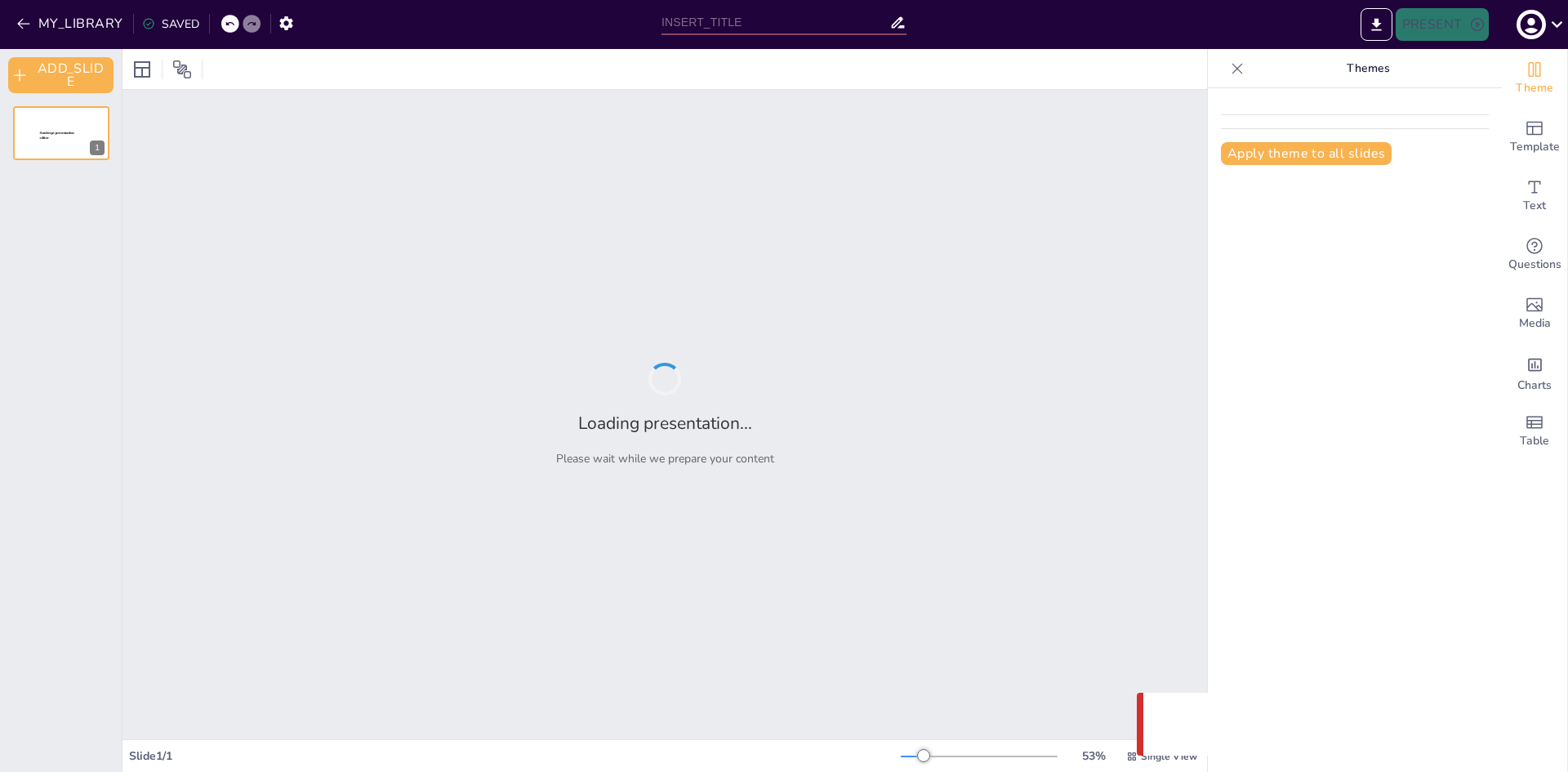
type input "Bases: Normativa ISO 14001"
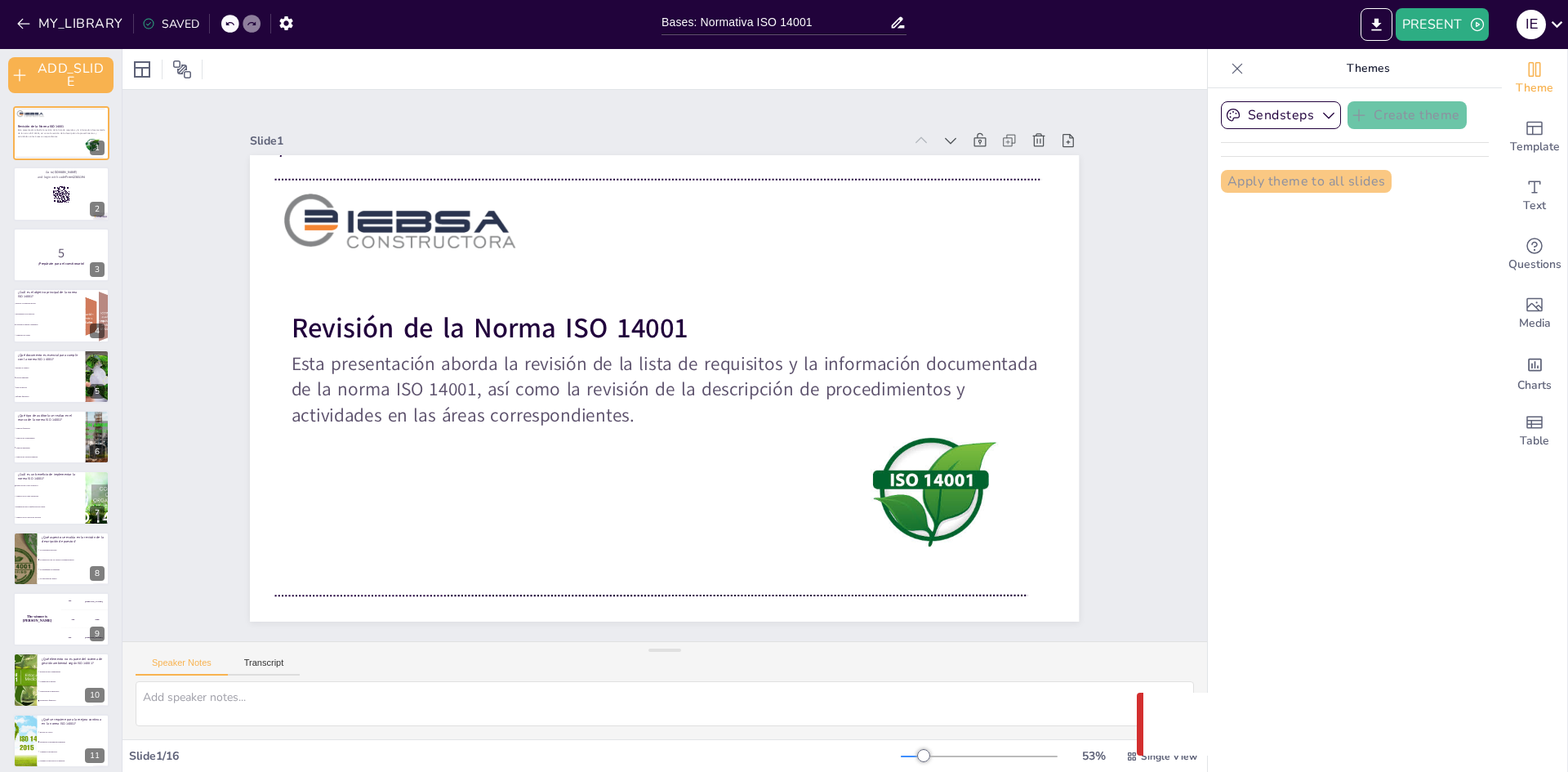
checkbox input "true"
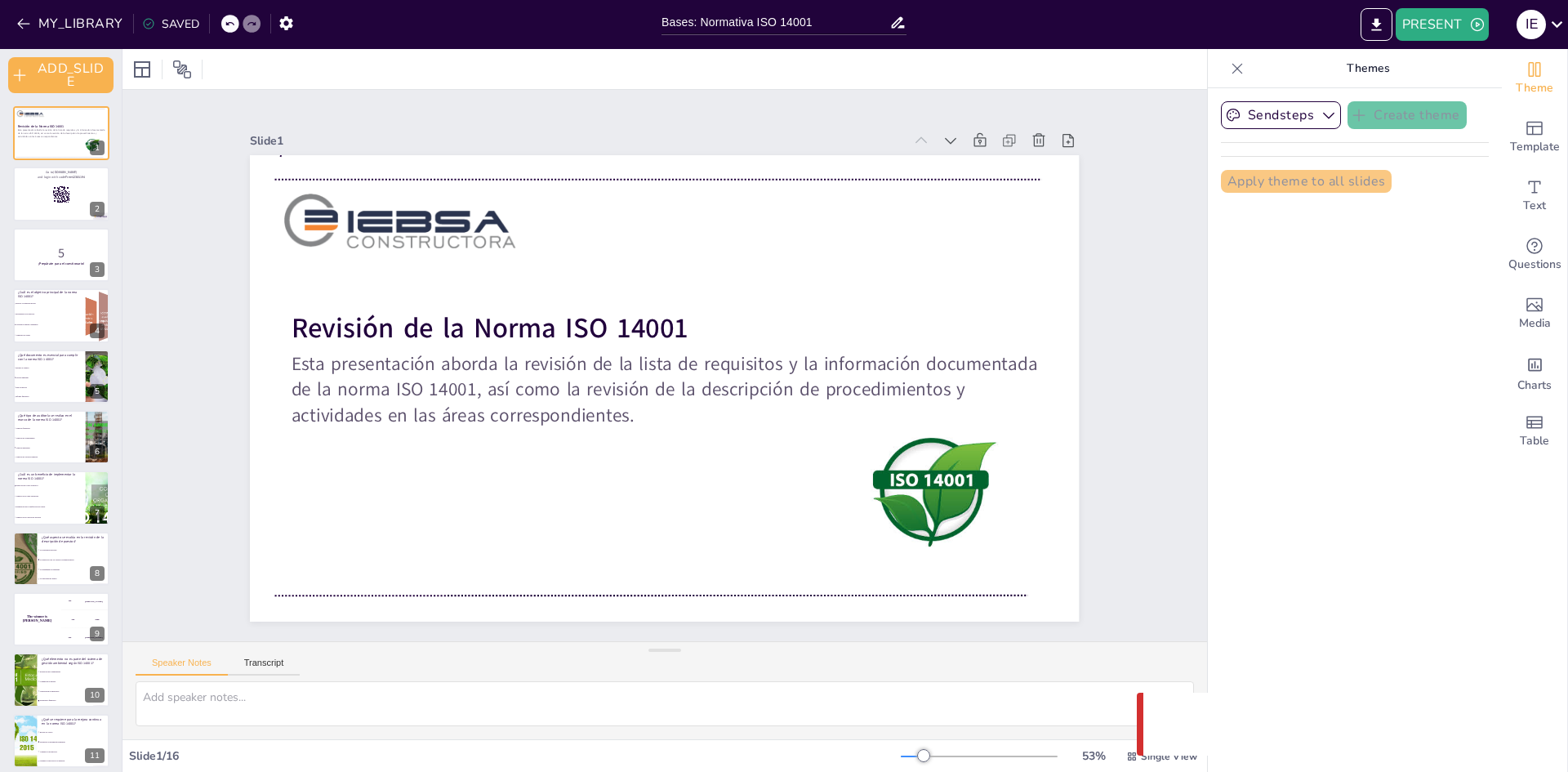
checkbox input "true"
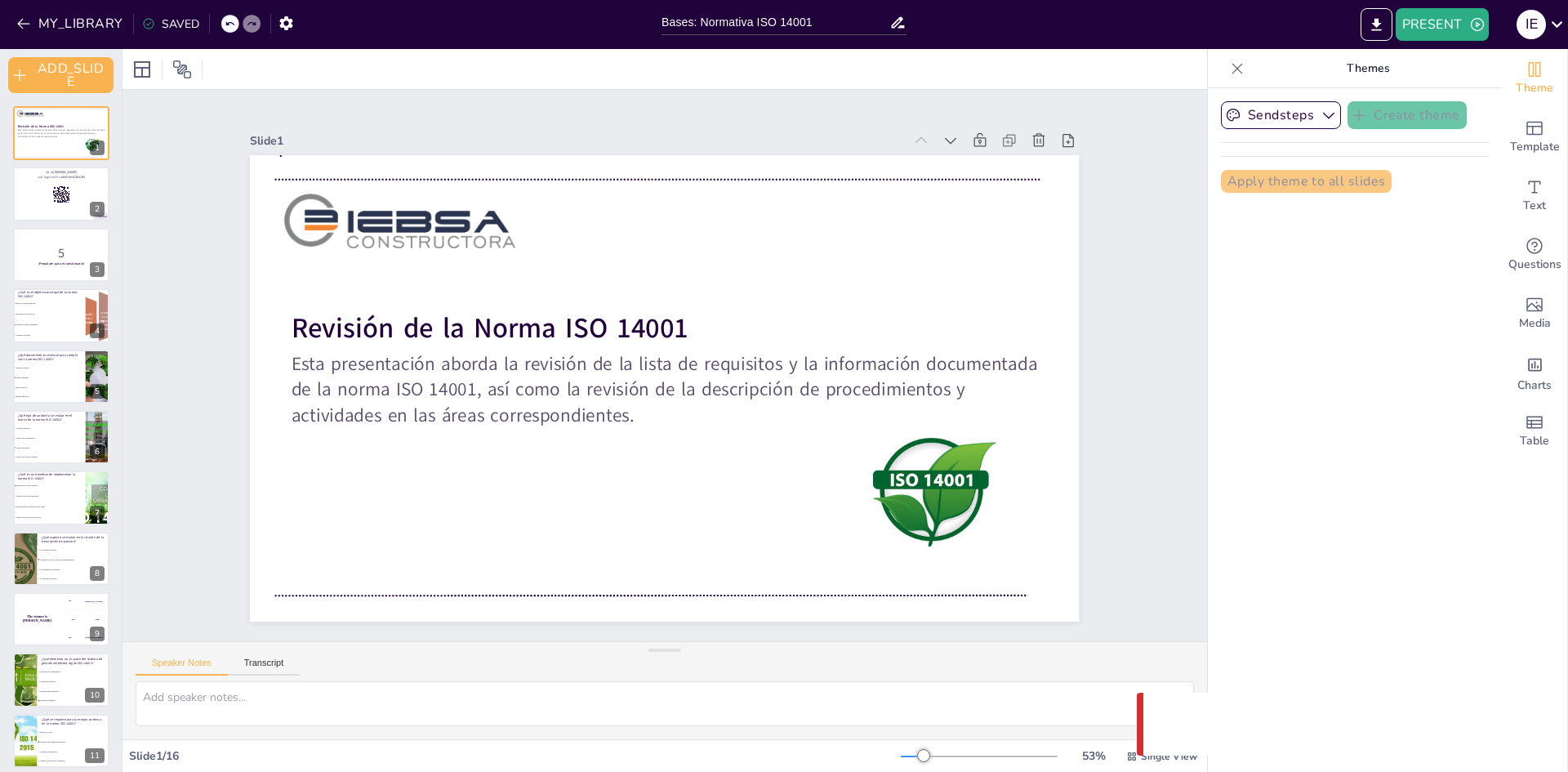
checkbox input "true"
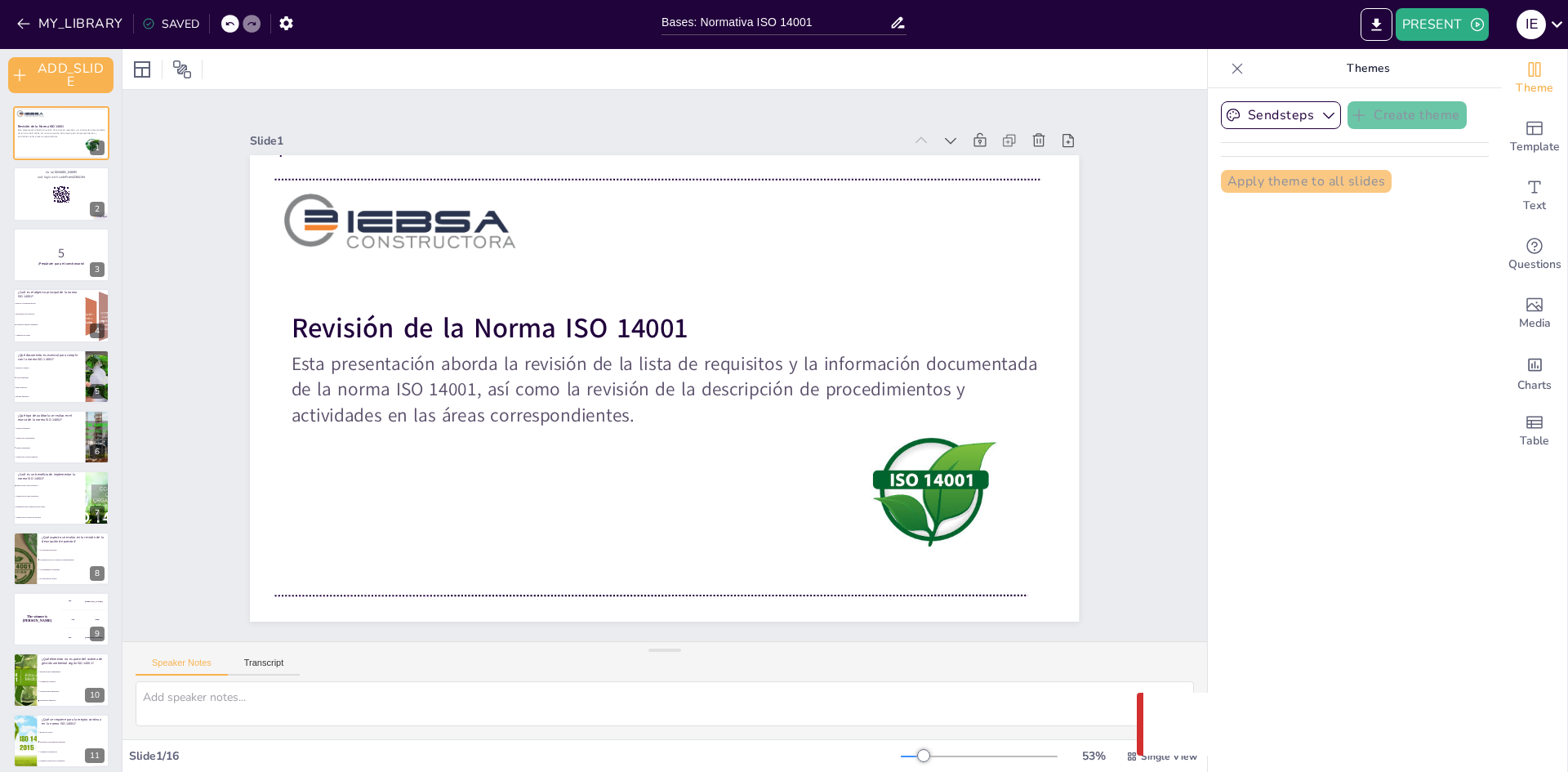
checkbox input "true"
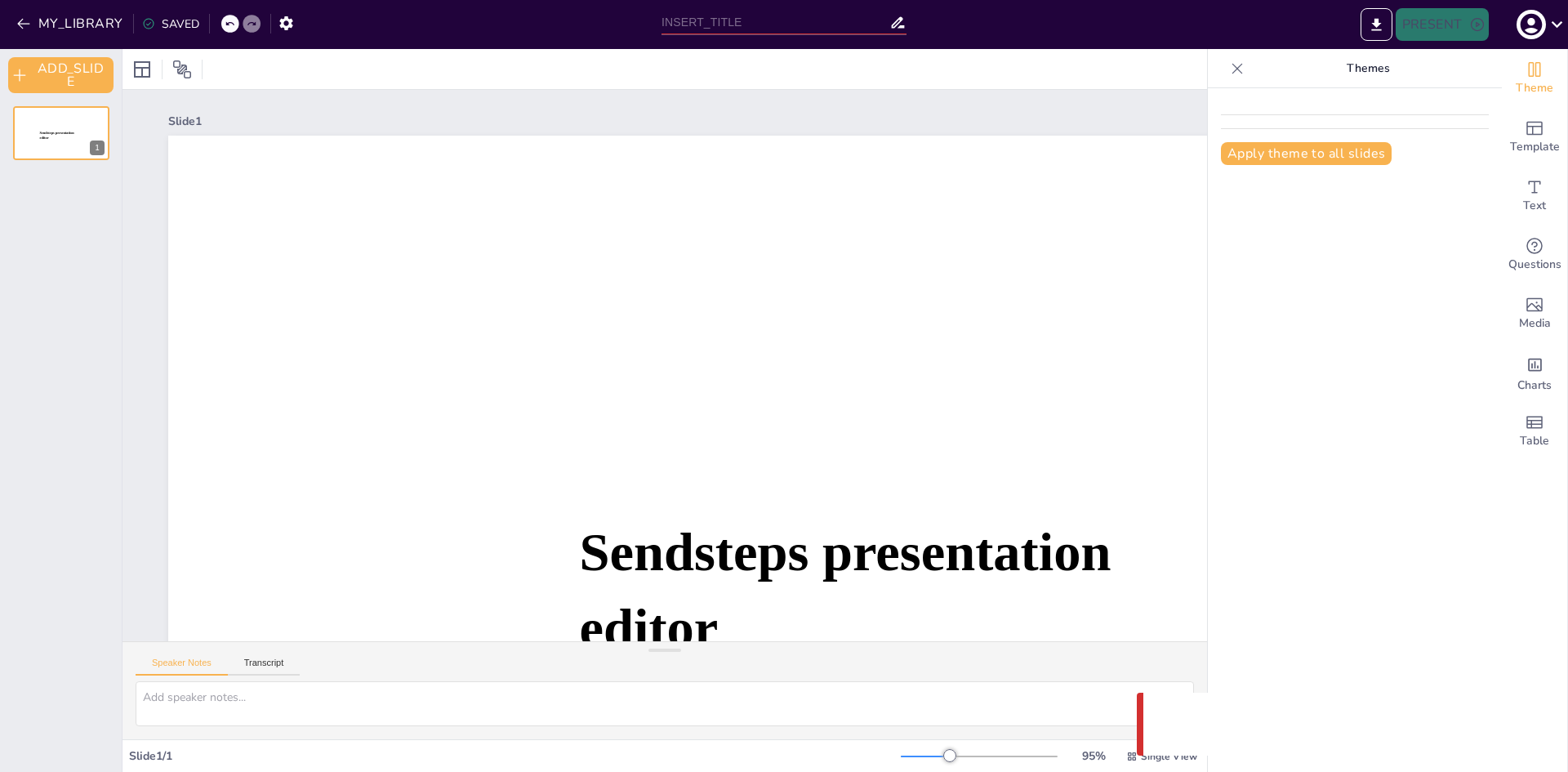
type input "Bases: Normativa ISO 14001"
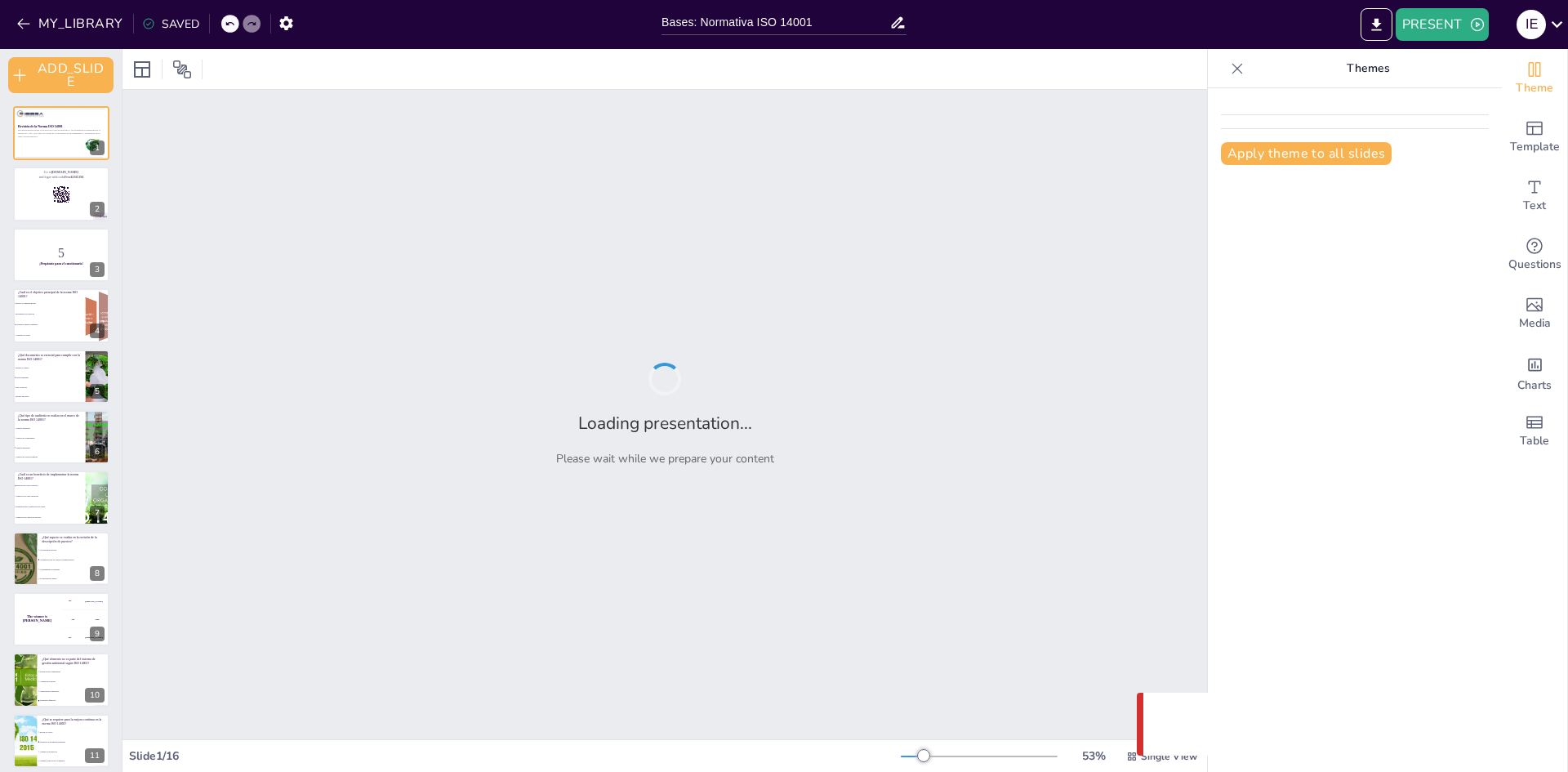
checkbox input "true"
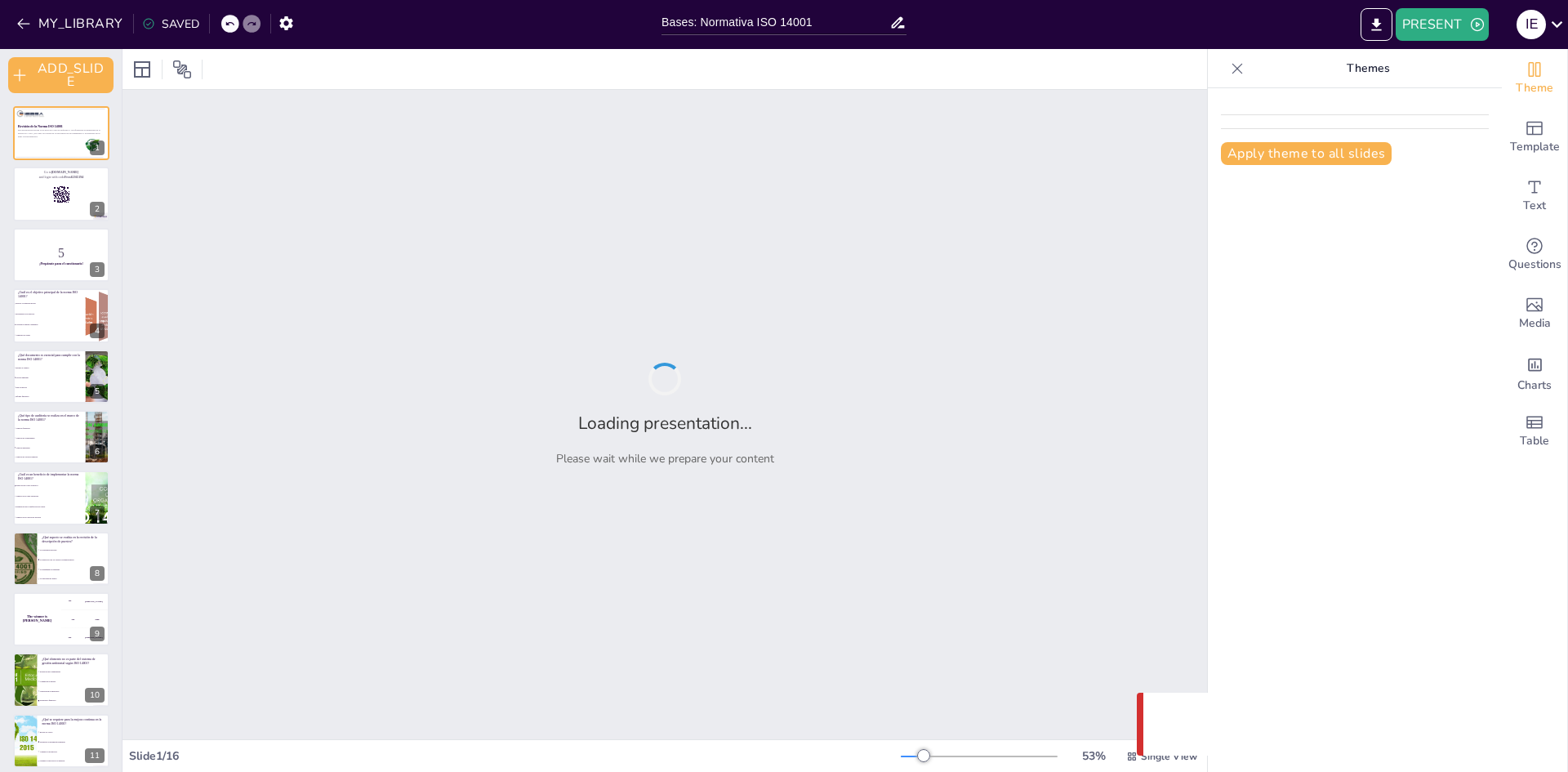
checkbox input "true"
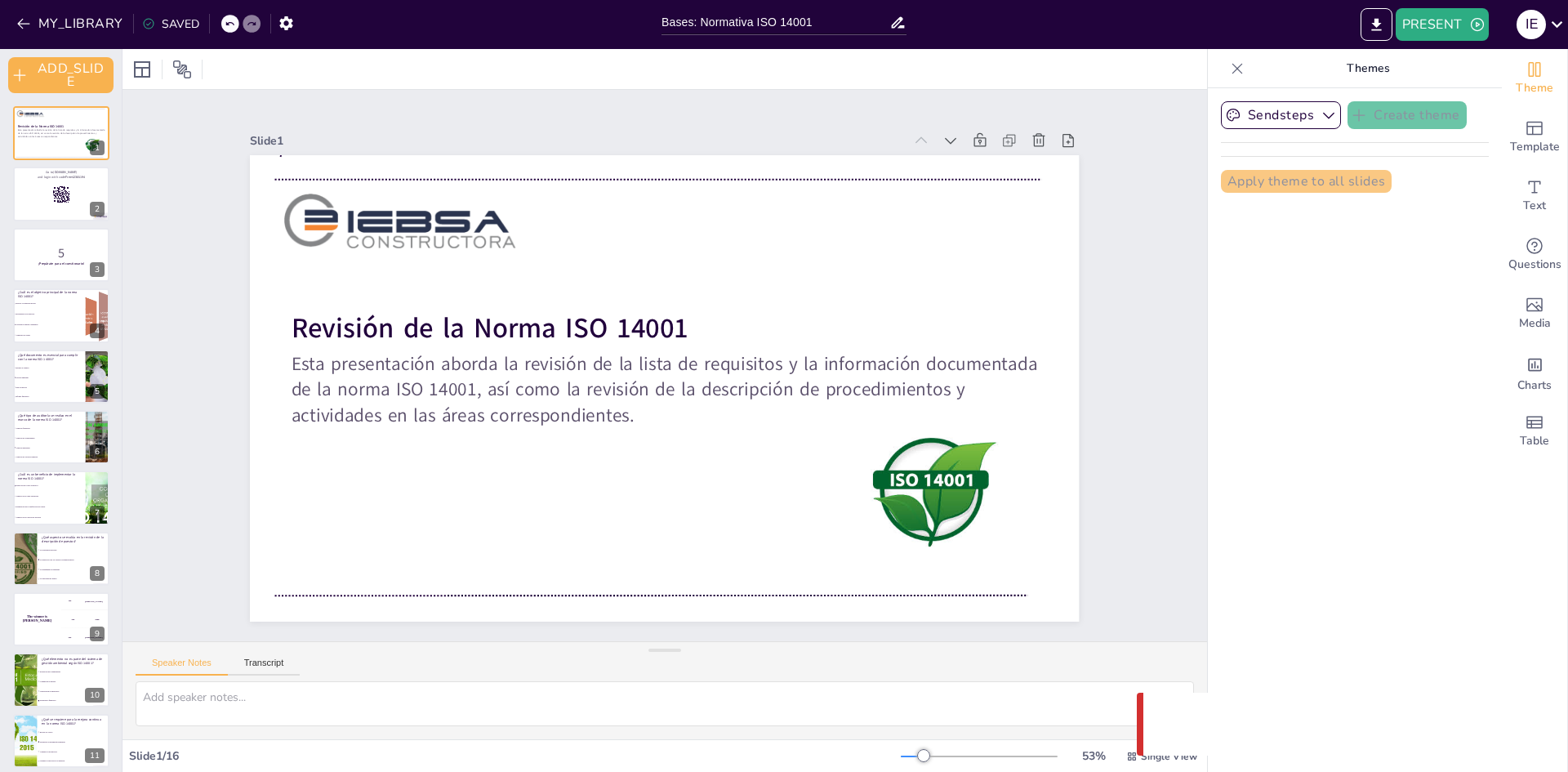
checkbox input "true"
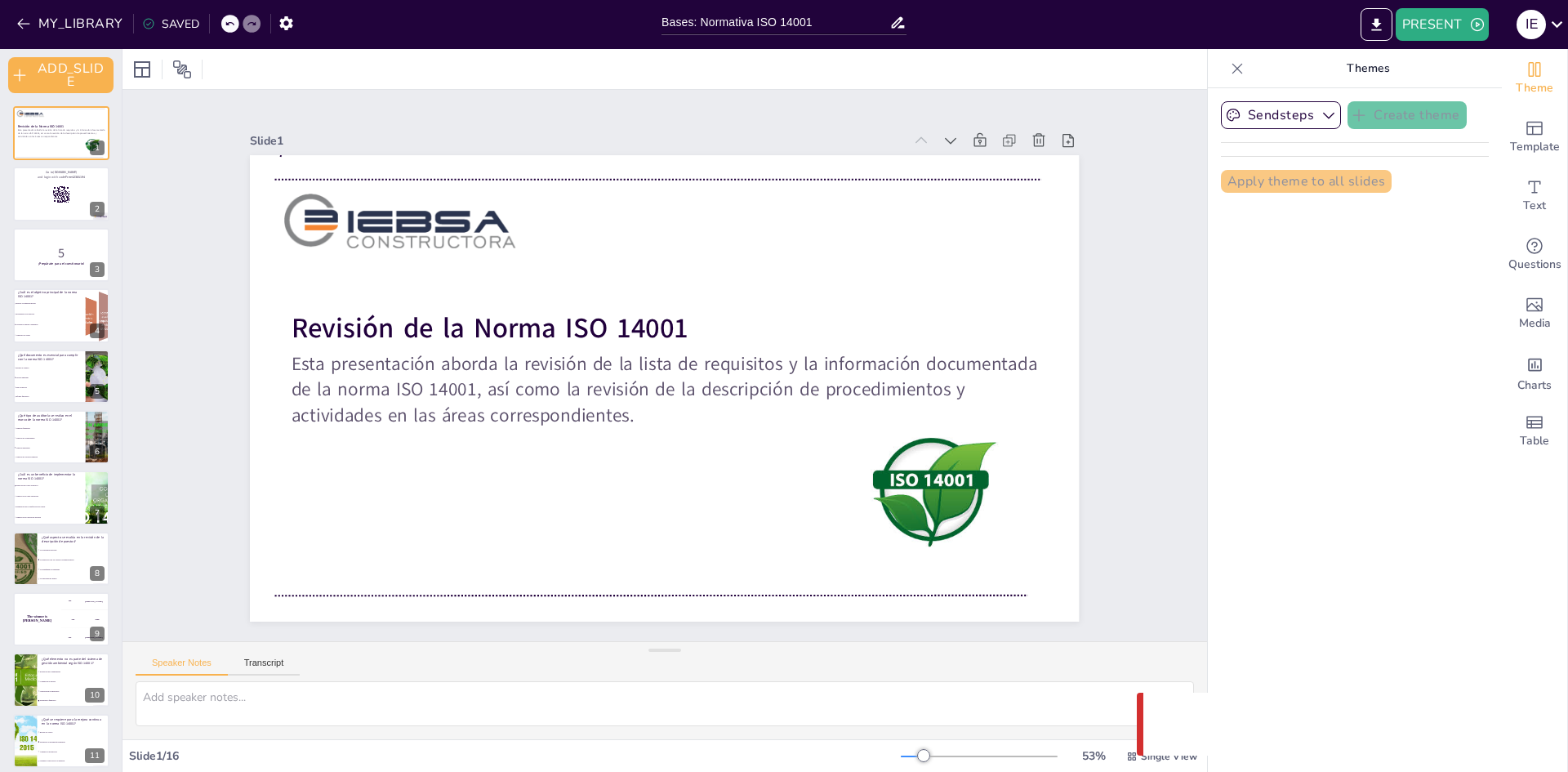
checkbox input "true"
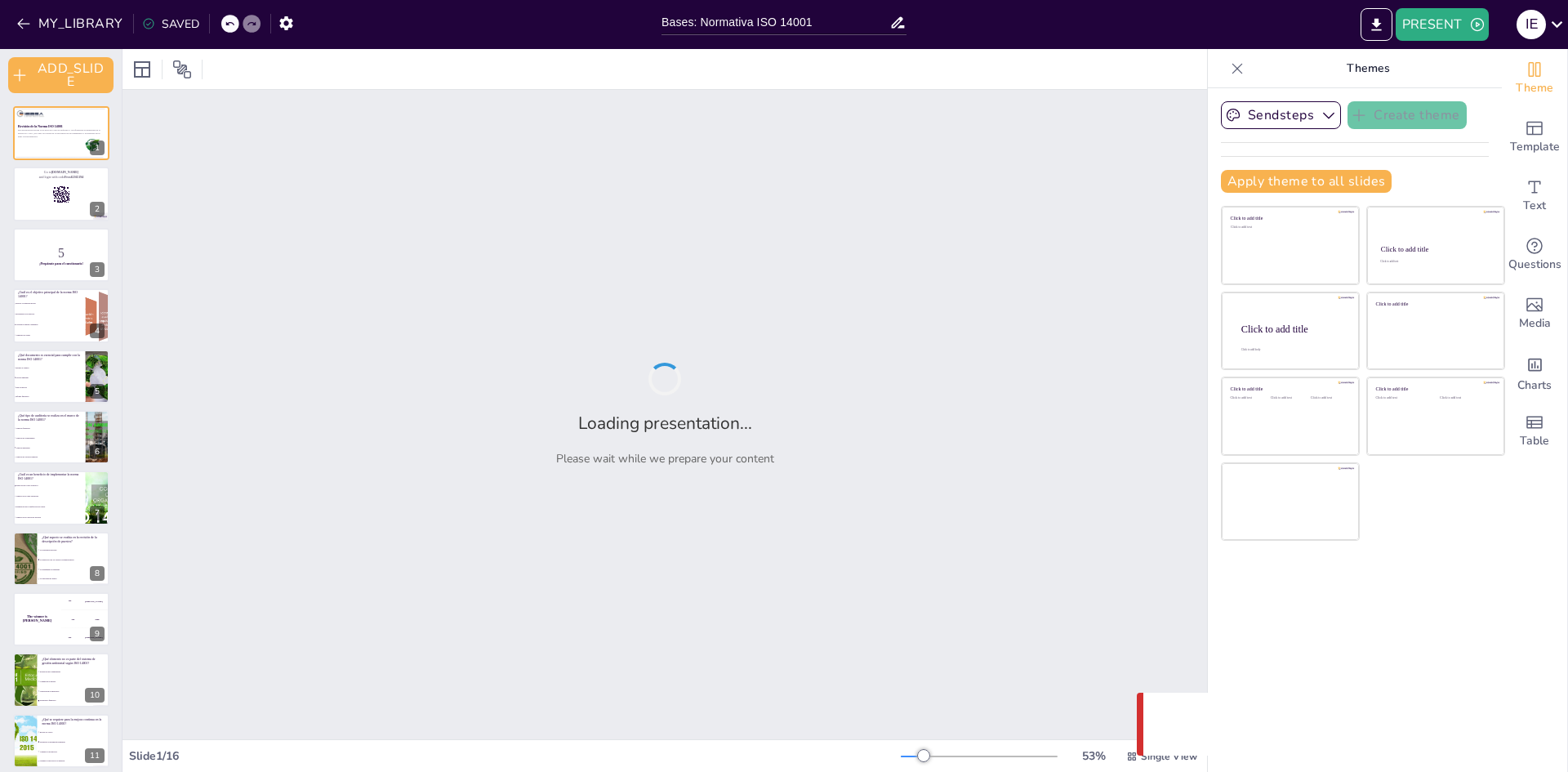
checkbox input "true"
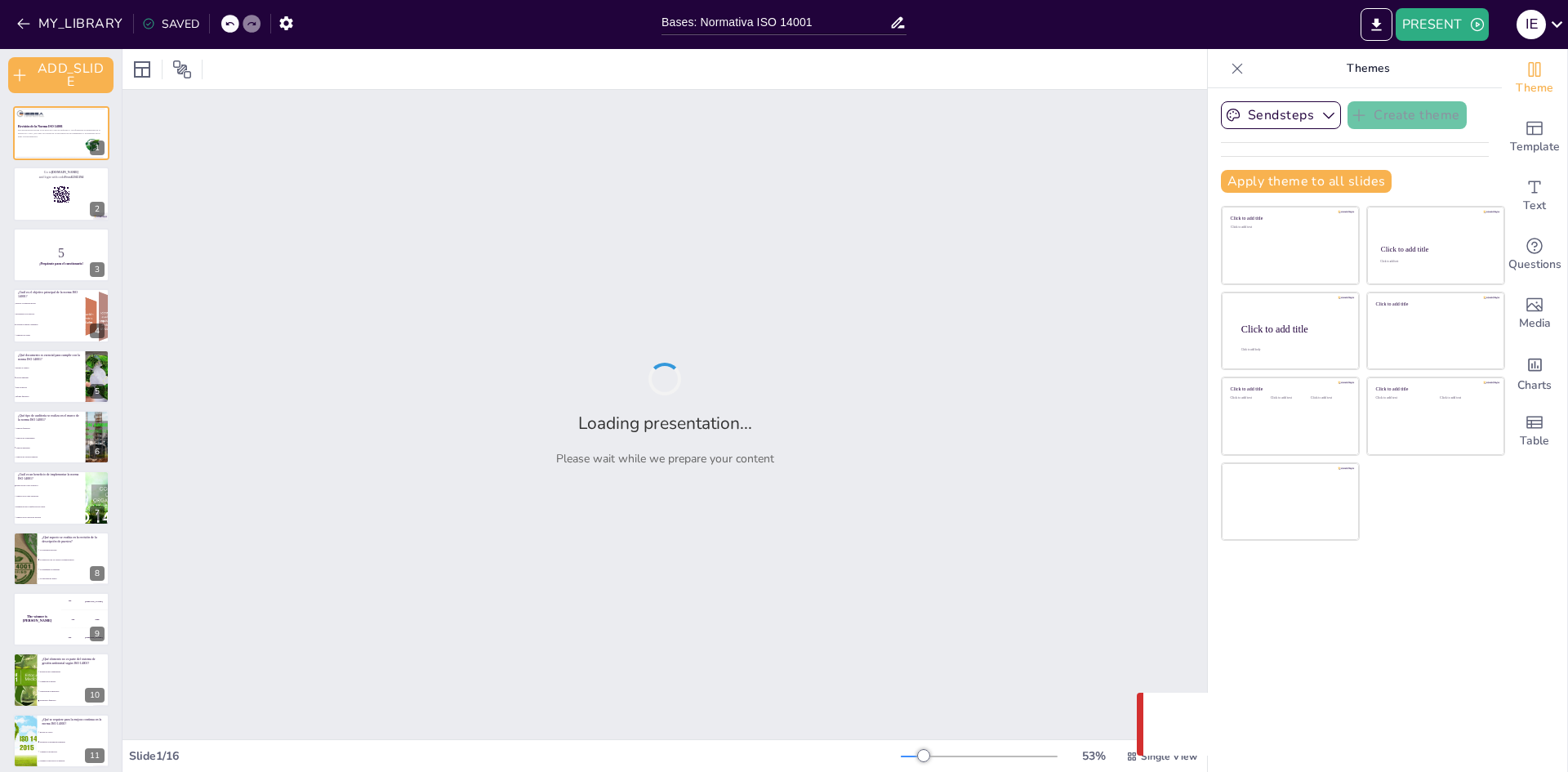
checkbox input "true"
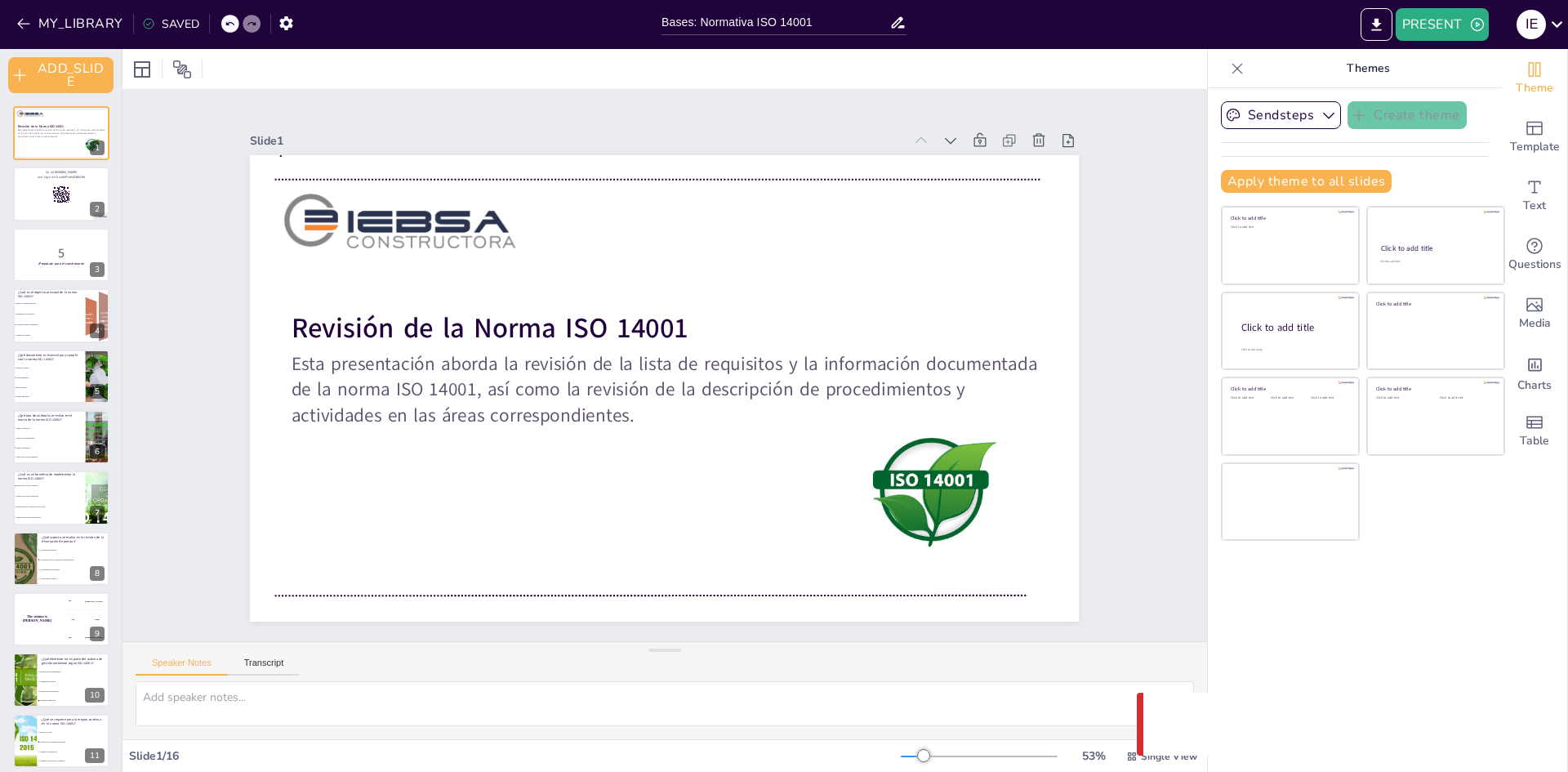
checkbox input "true"
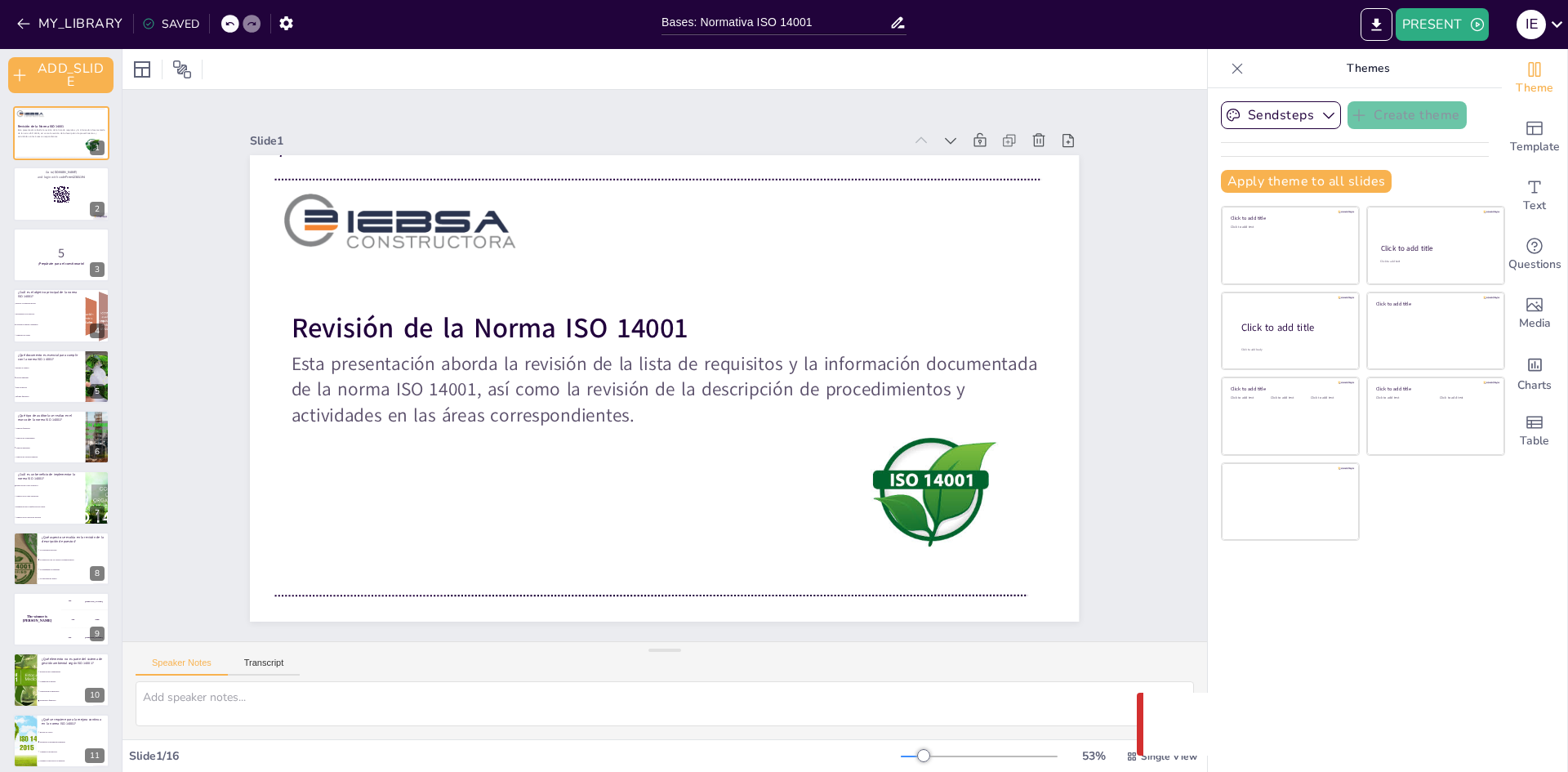
checkbox input "true"
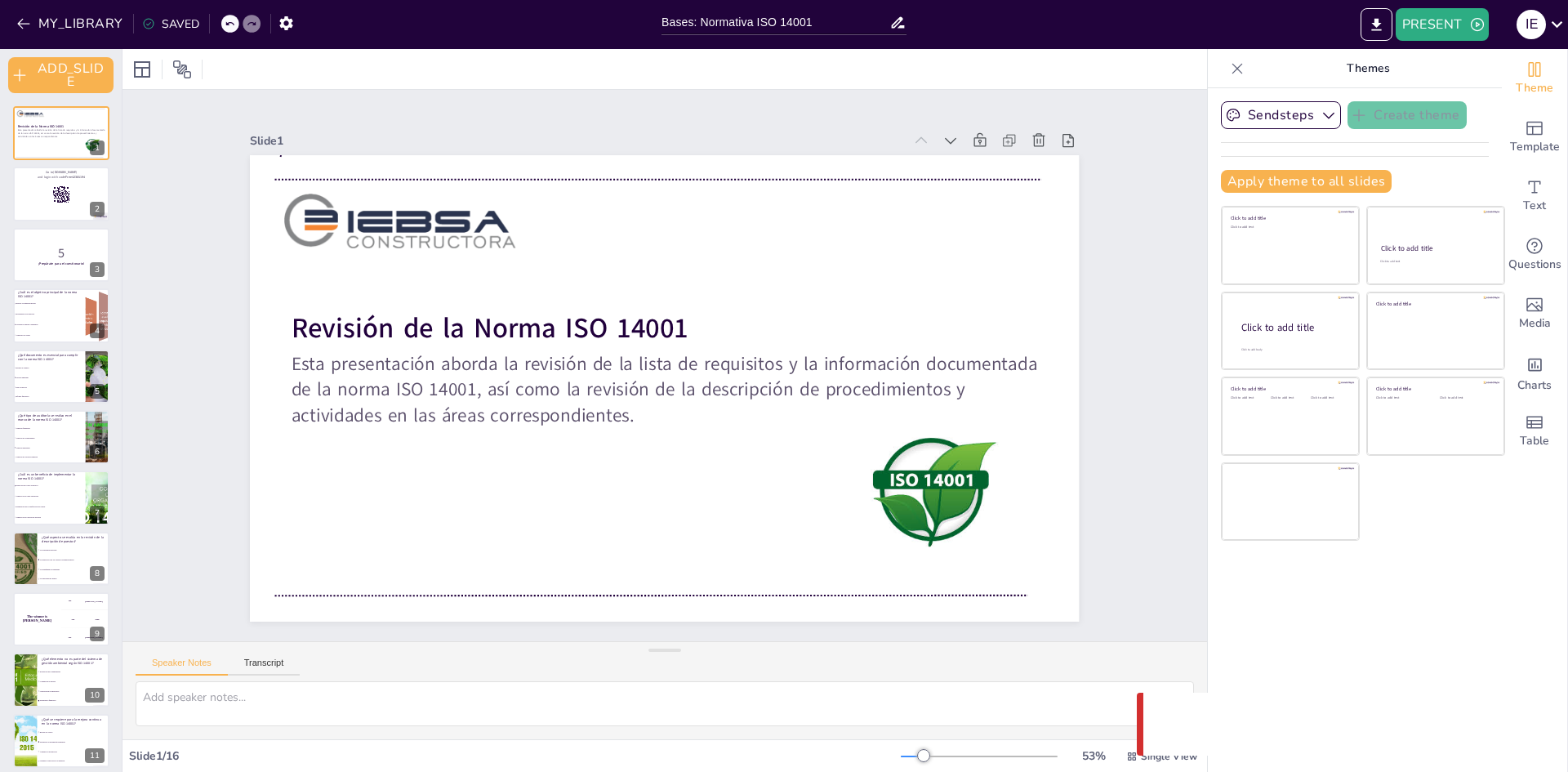
checkbox input "true"
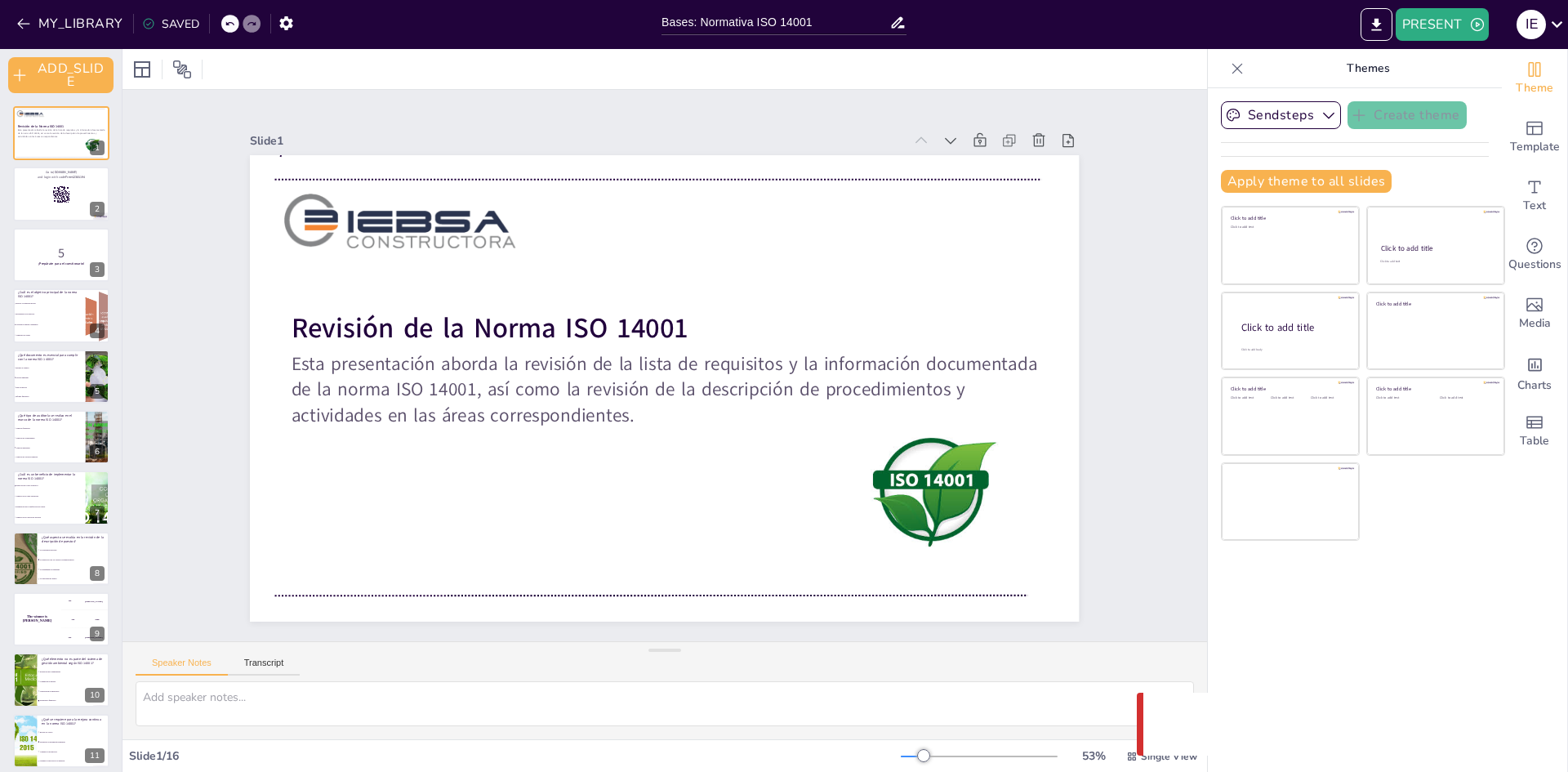
checkbox input "true"
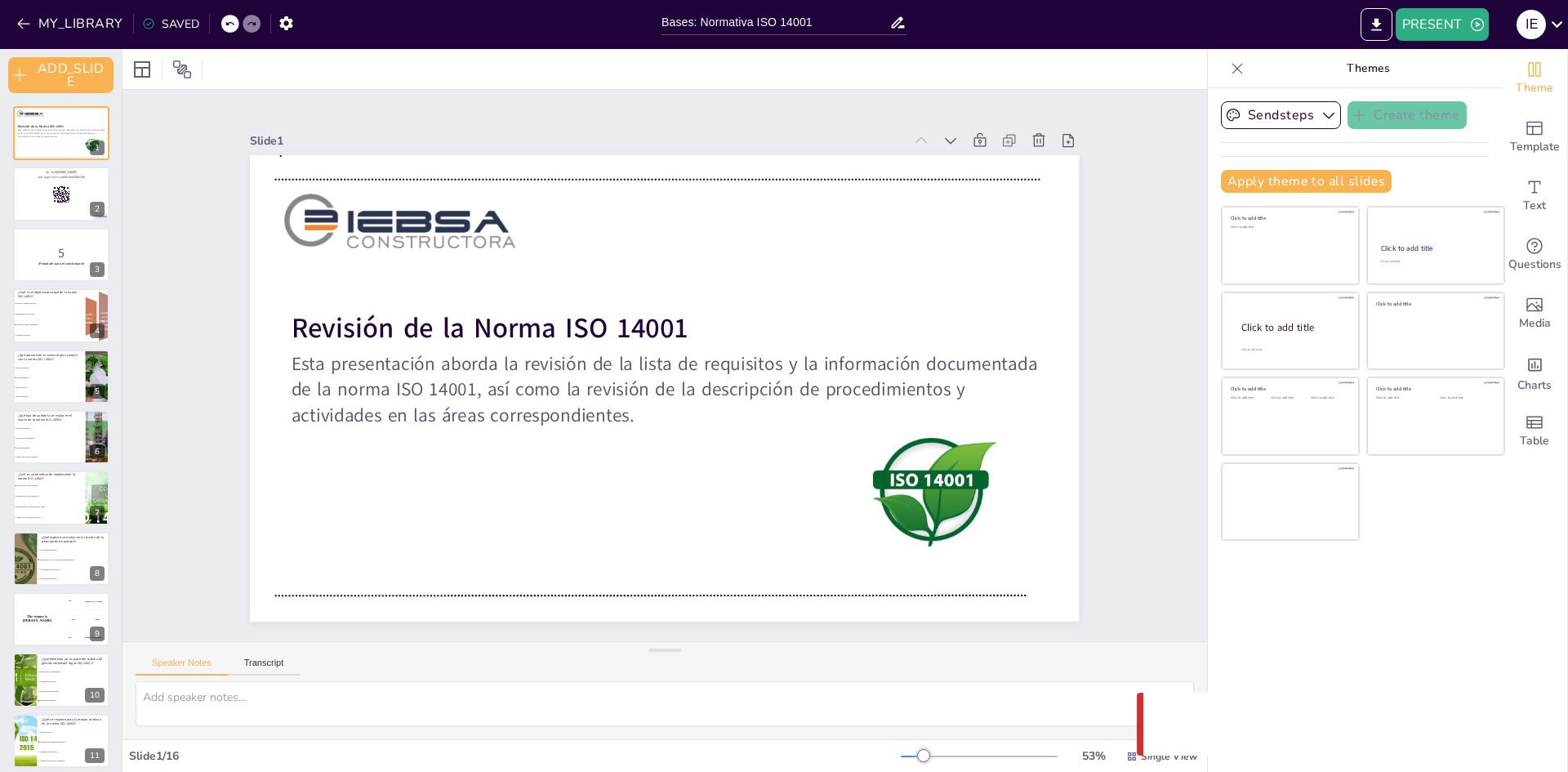
checkbox input "true"
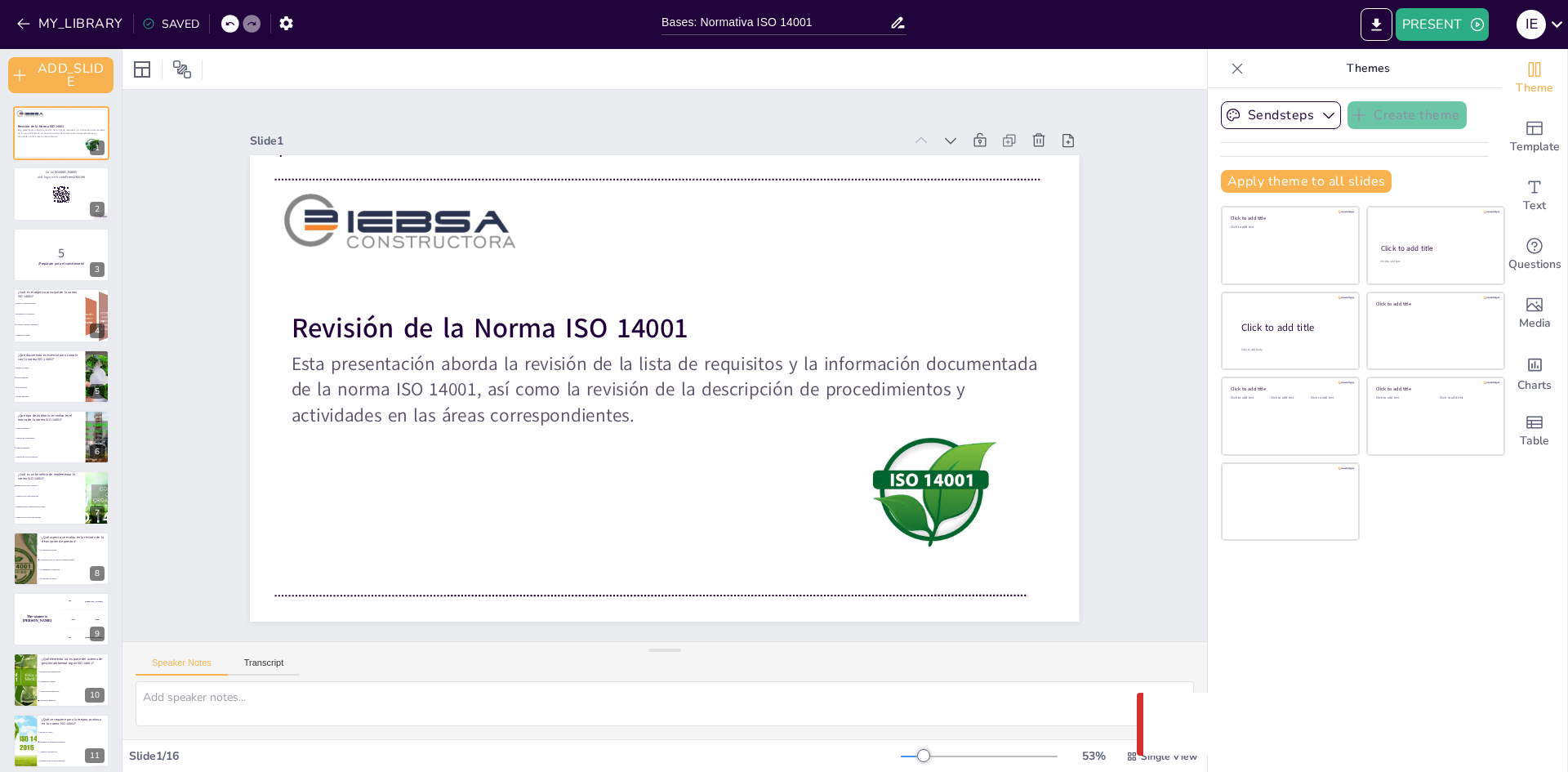
checkbox input "true"
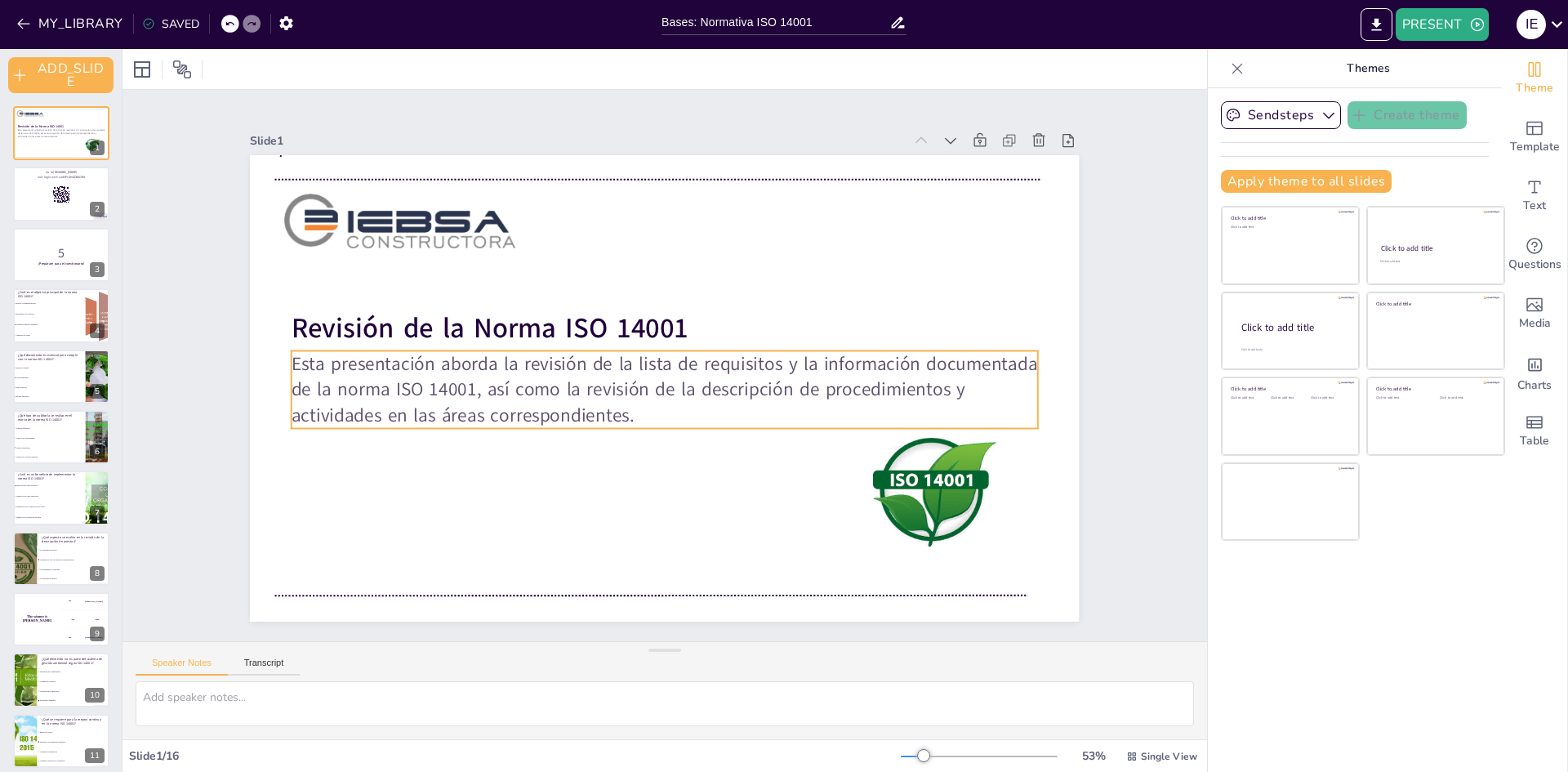
checkbox input "true"
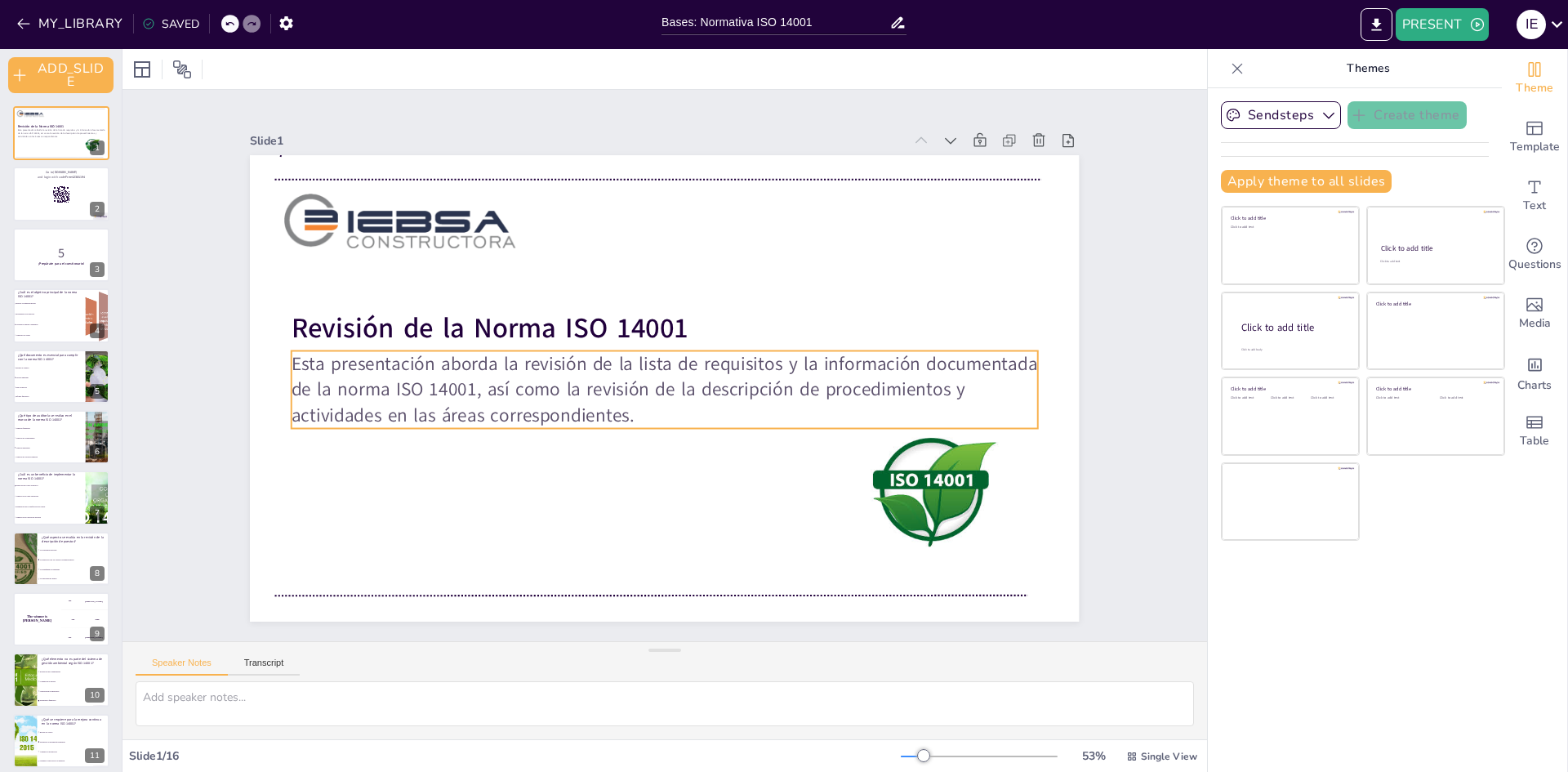
checkbox input "true"
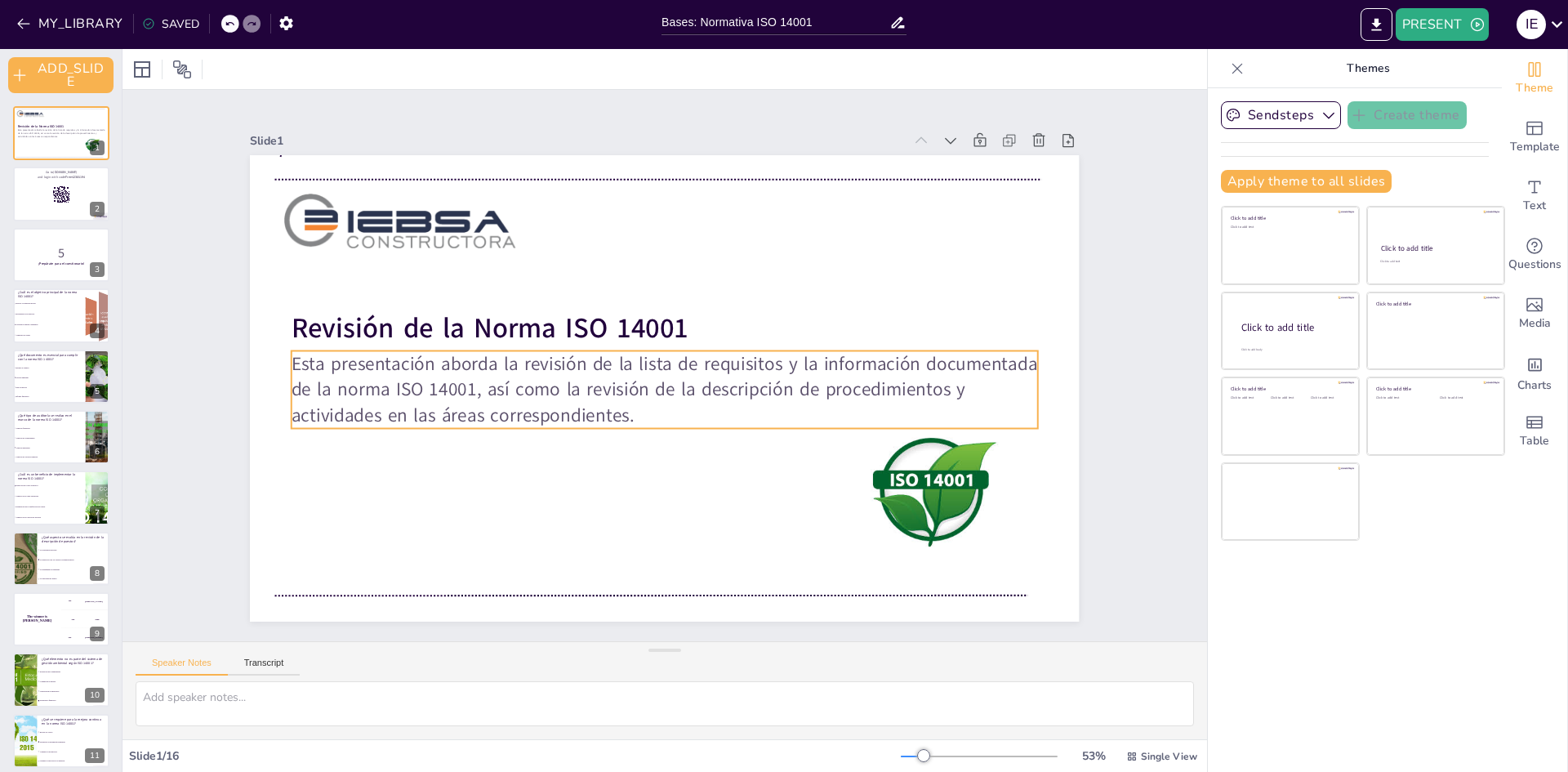
checkbox input "true"
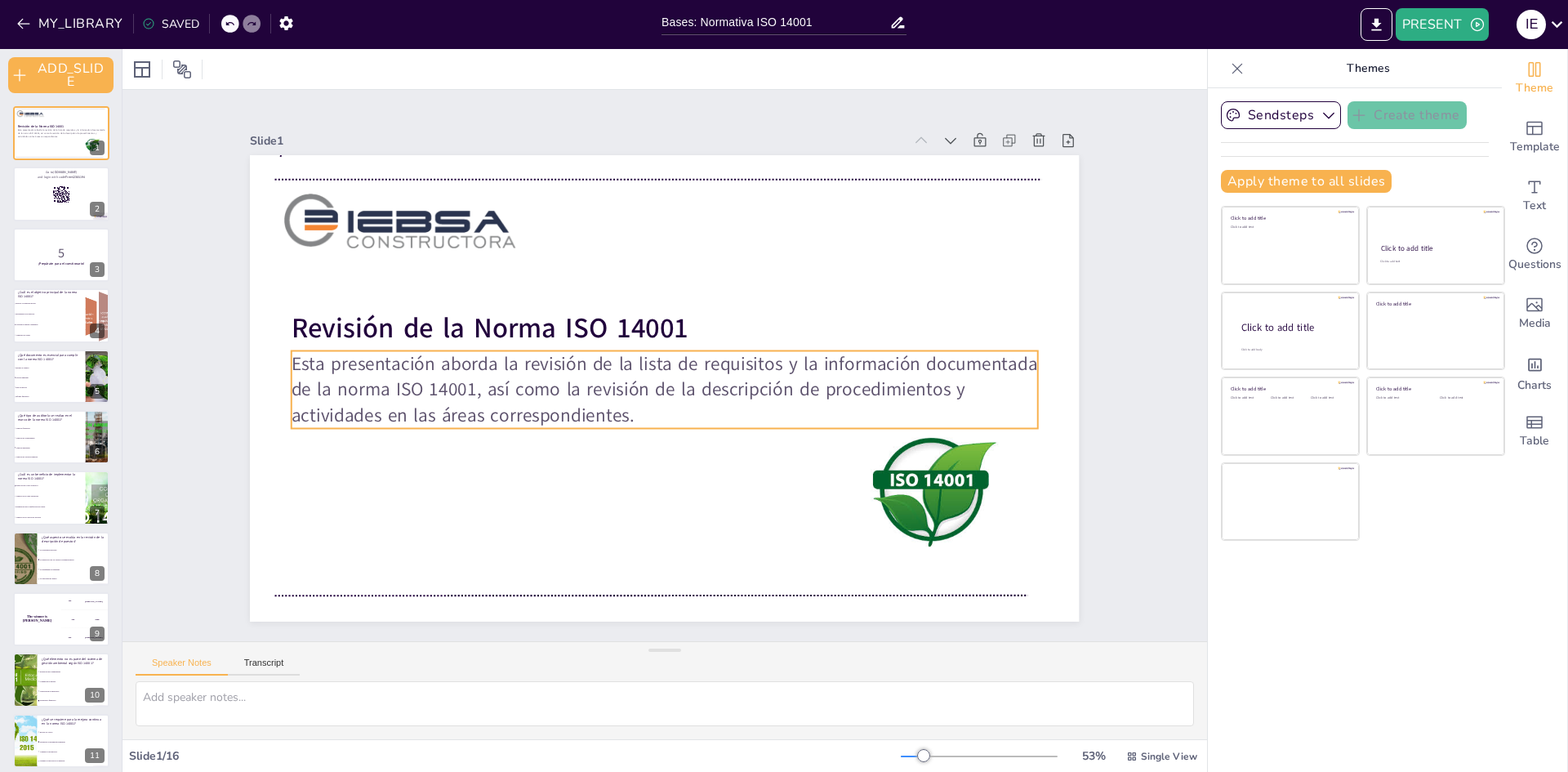
checkbox input "true"
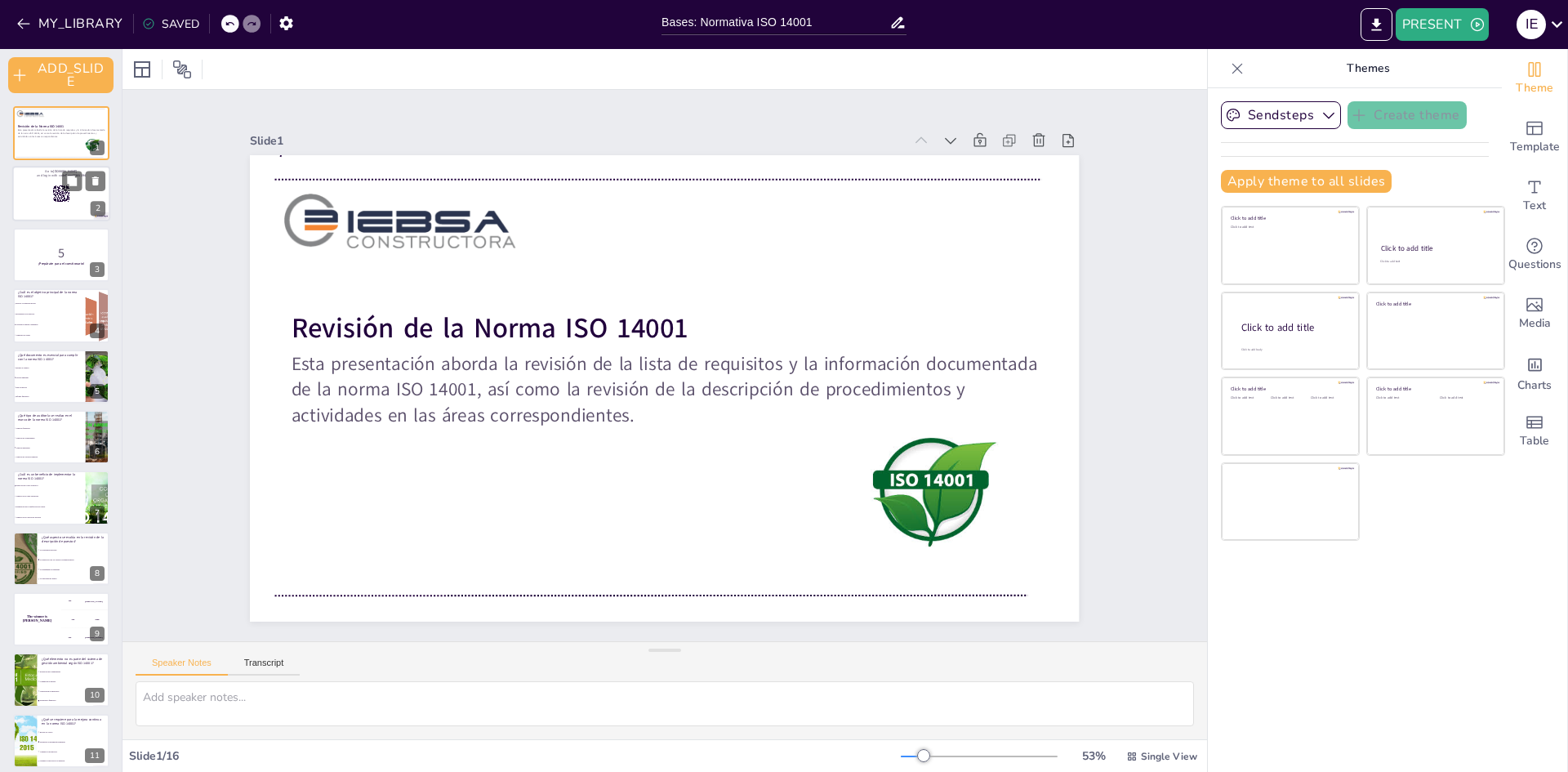
checkbox input "true"
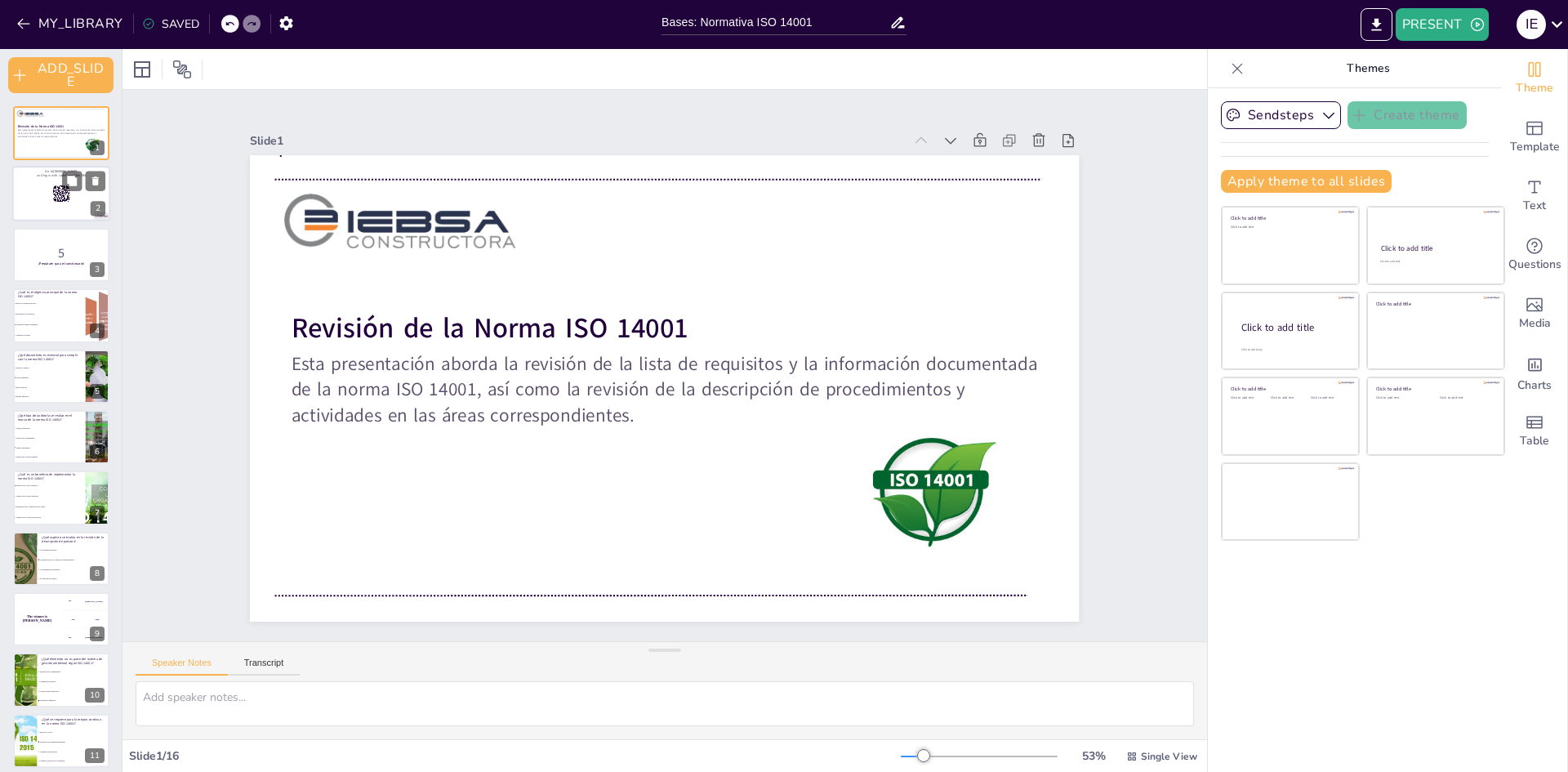
checkbox input "true"
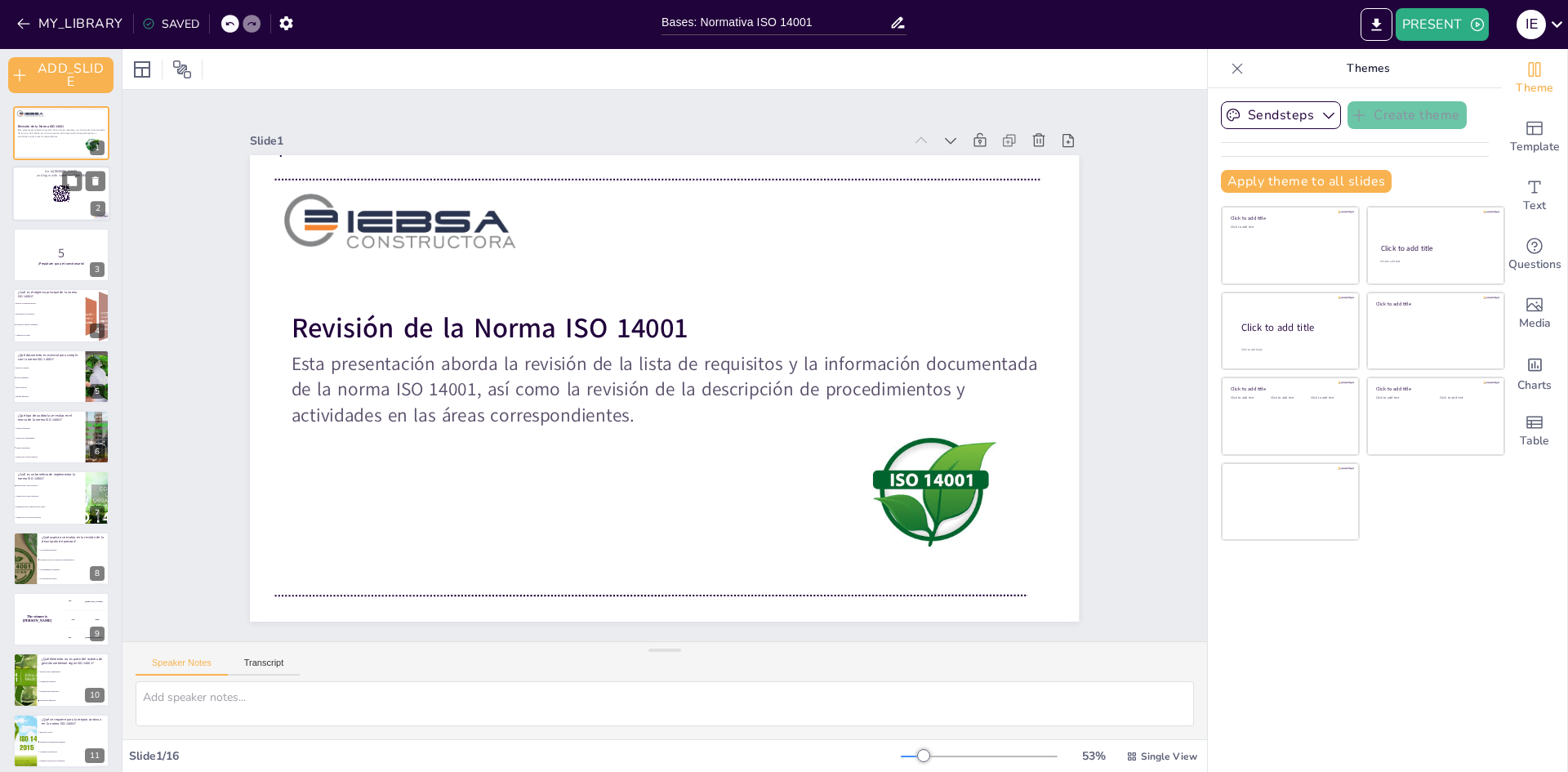
click at [35, 210] on div at bounding box center [61, 195] width 98 height 56
checkbox input "true"
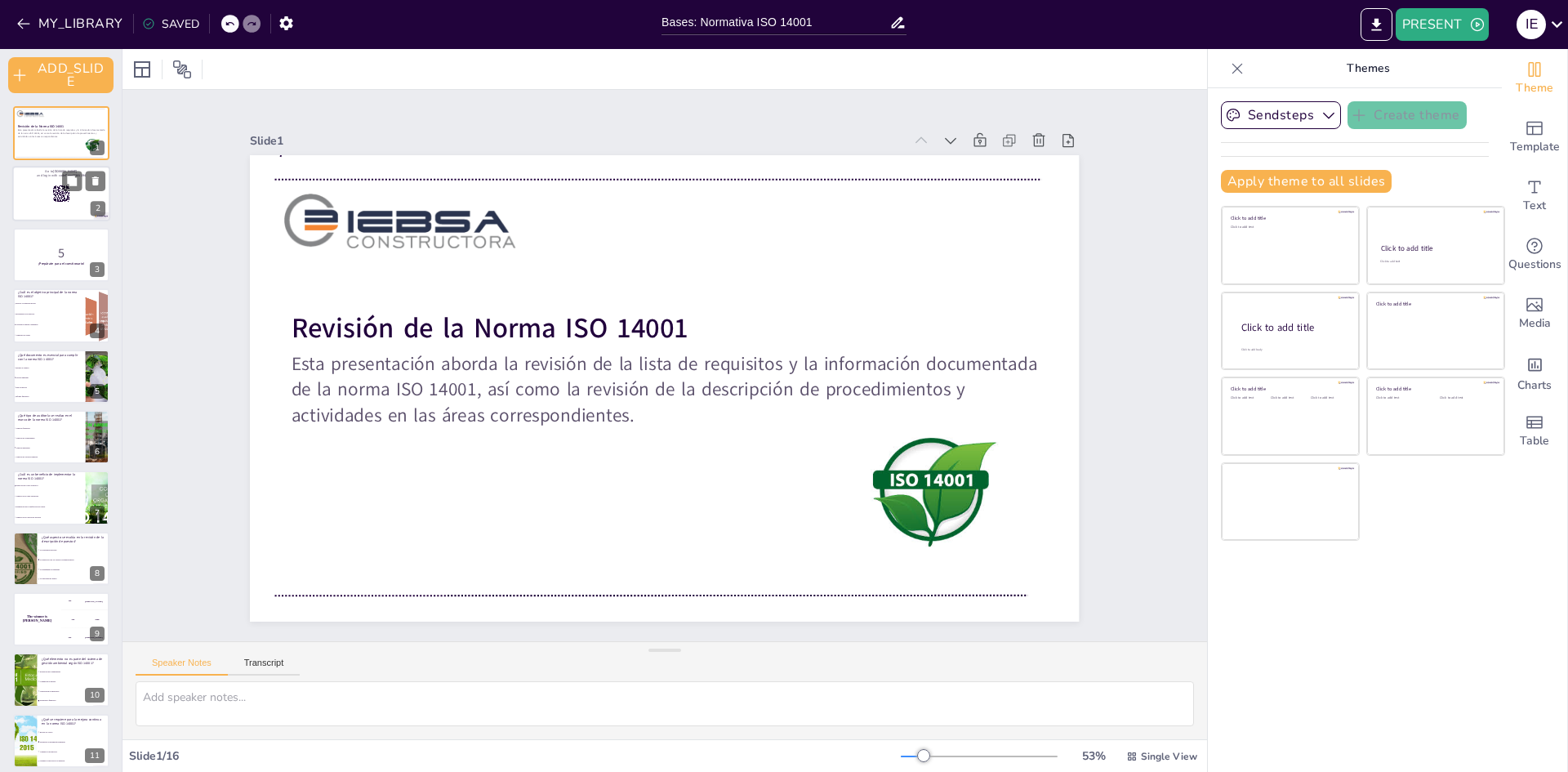
checkbox input "true"
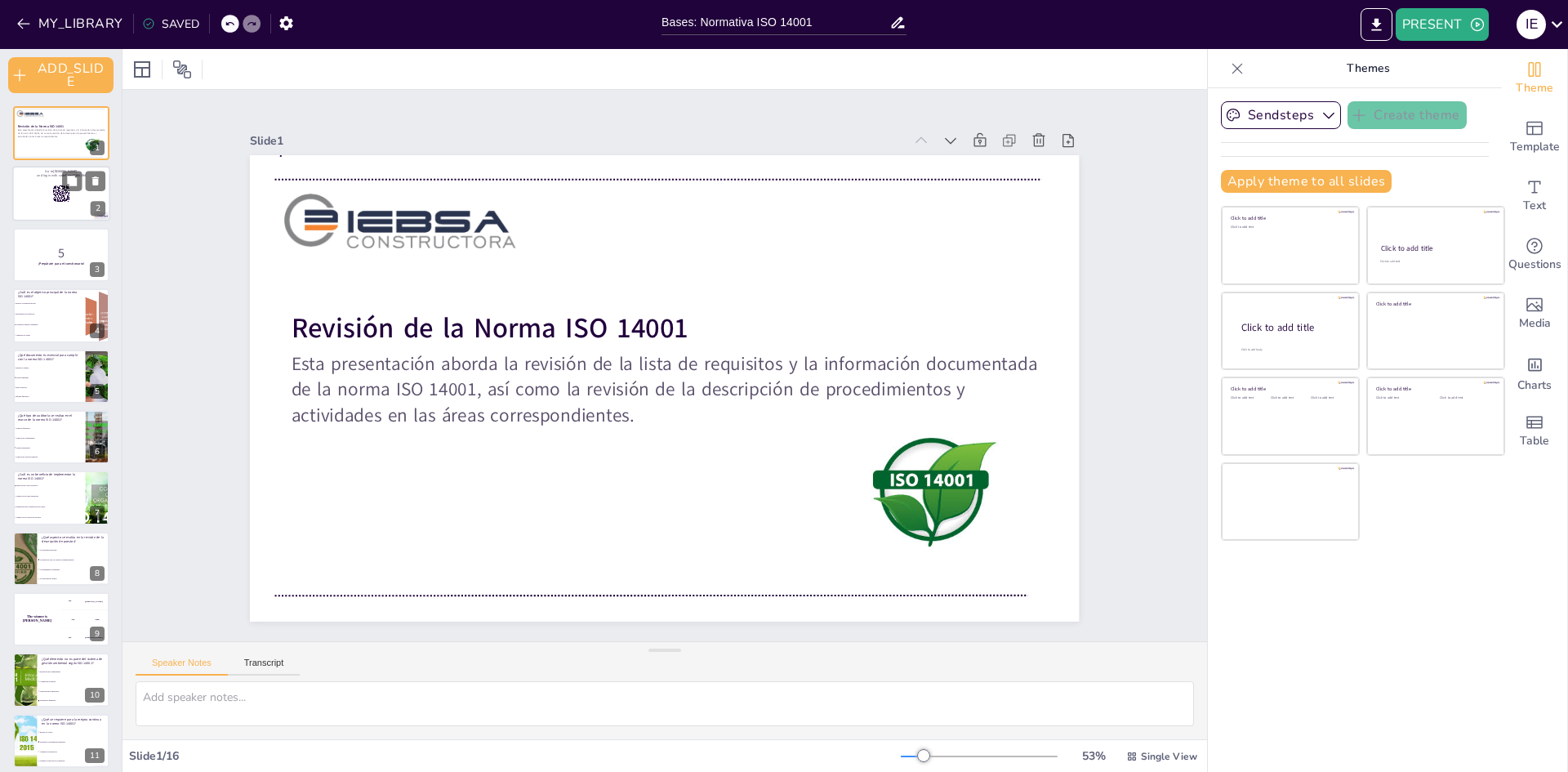
checkbox input "true"
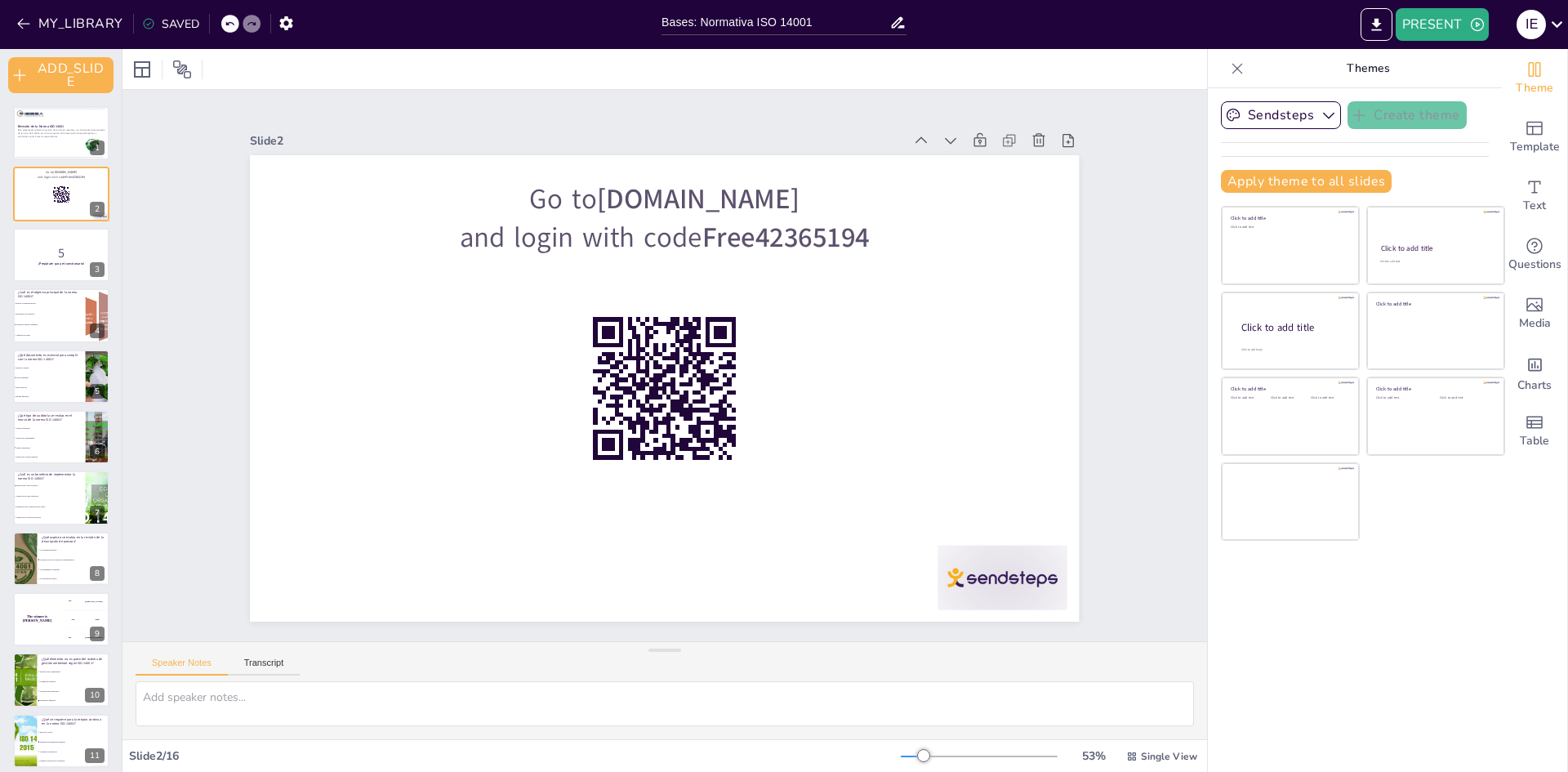
checkbox input "true"
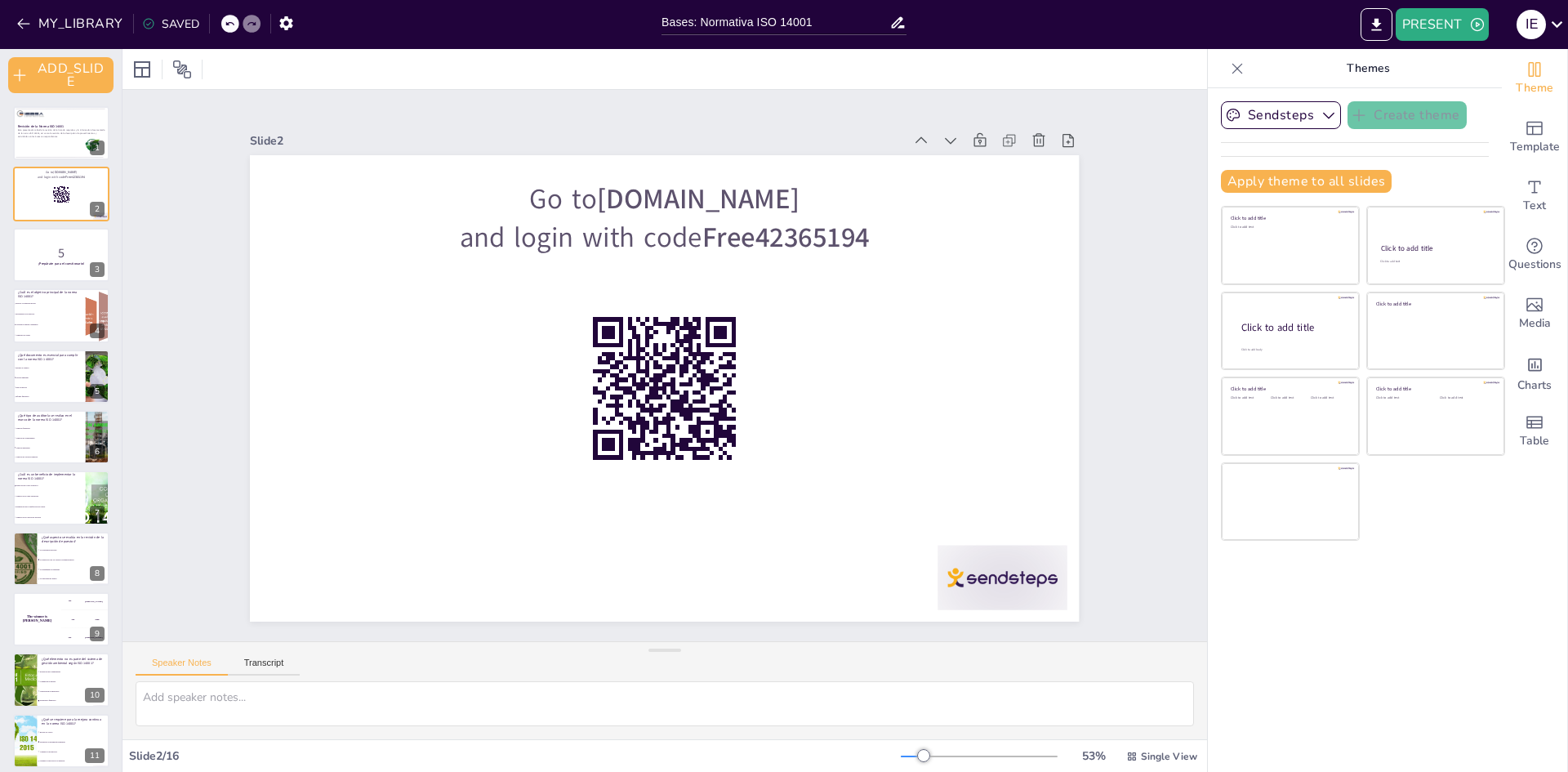
checkbox input "true"
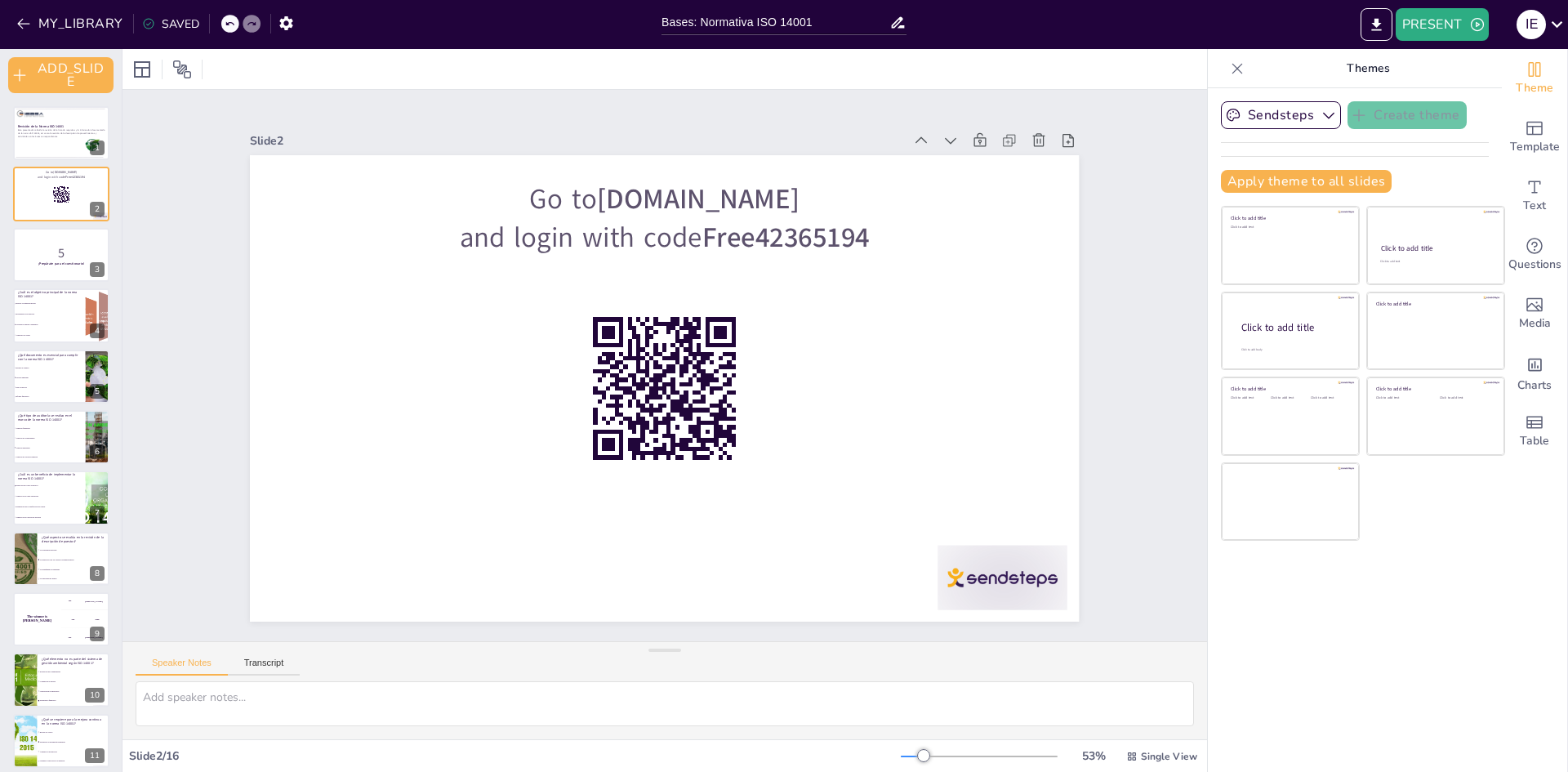
checkbox input "true"
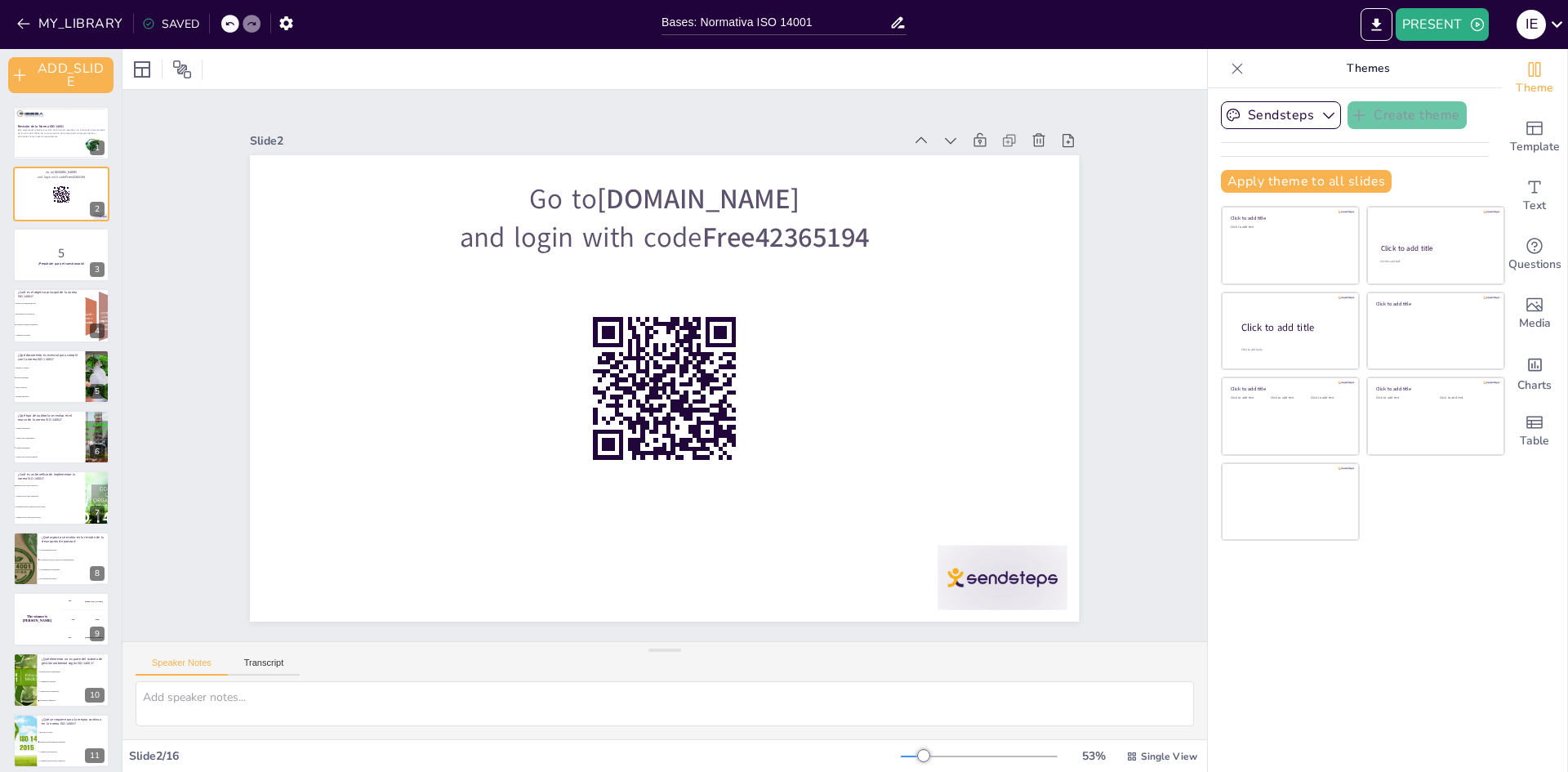
checkbox input "true"
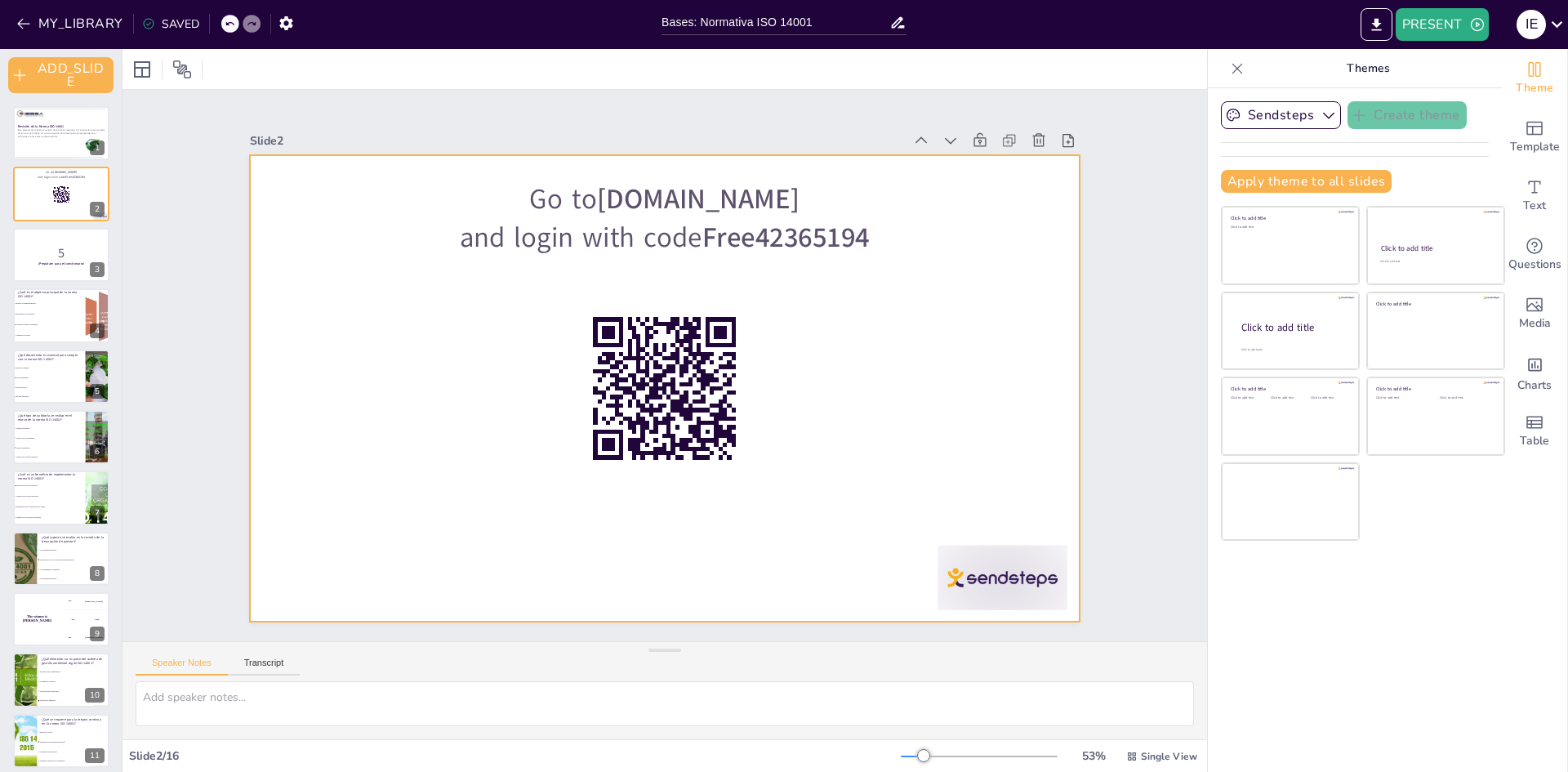
checkbox input "true"
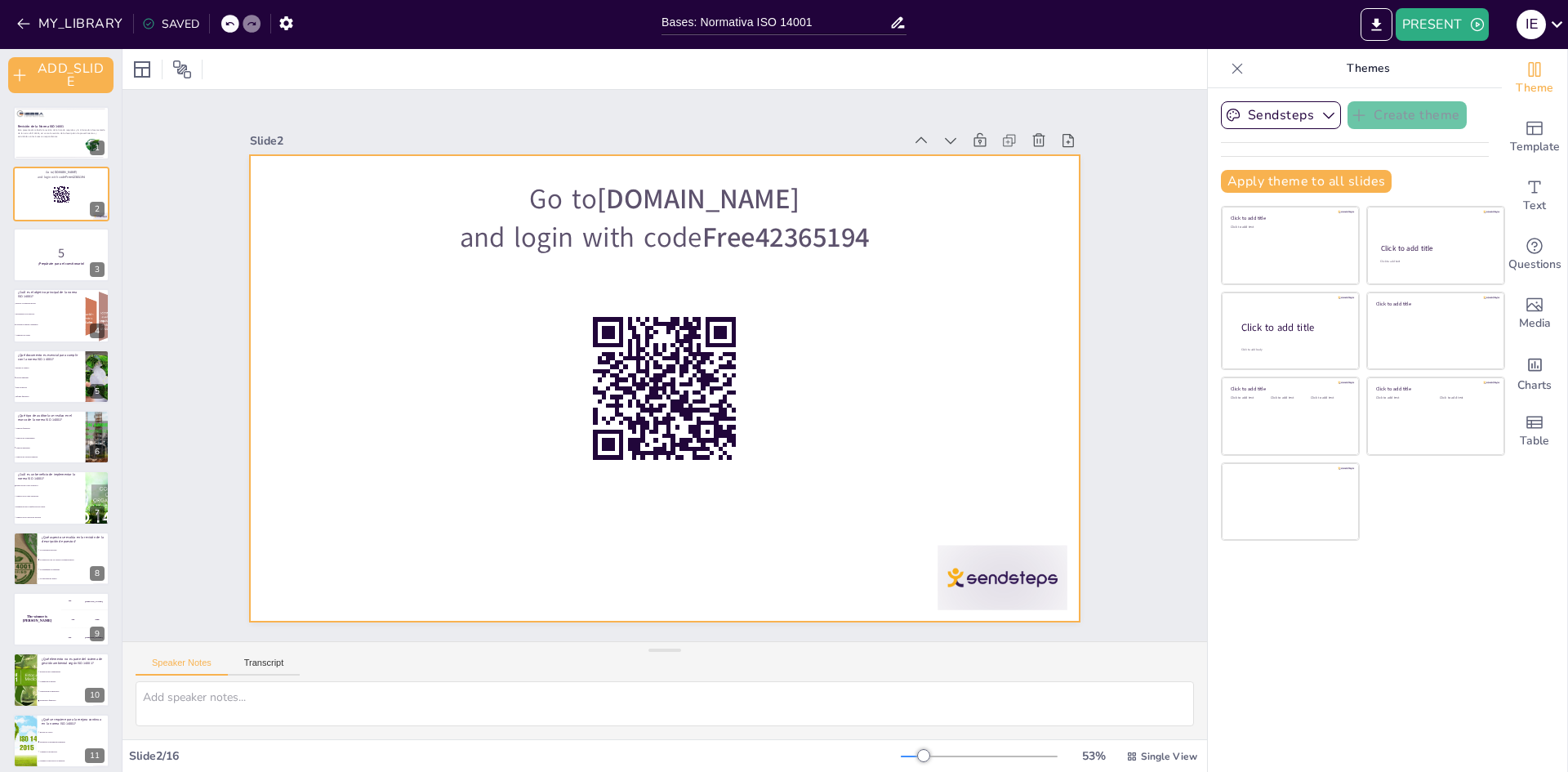
checkbox input "true"
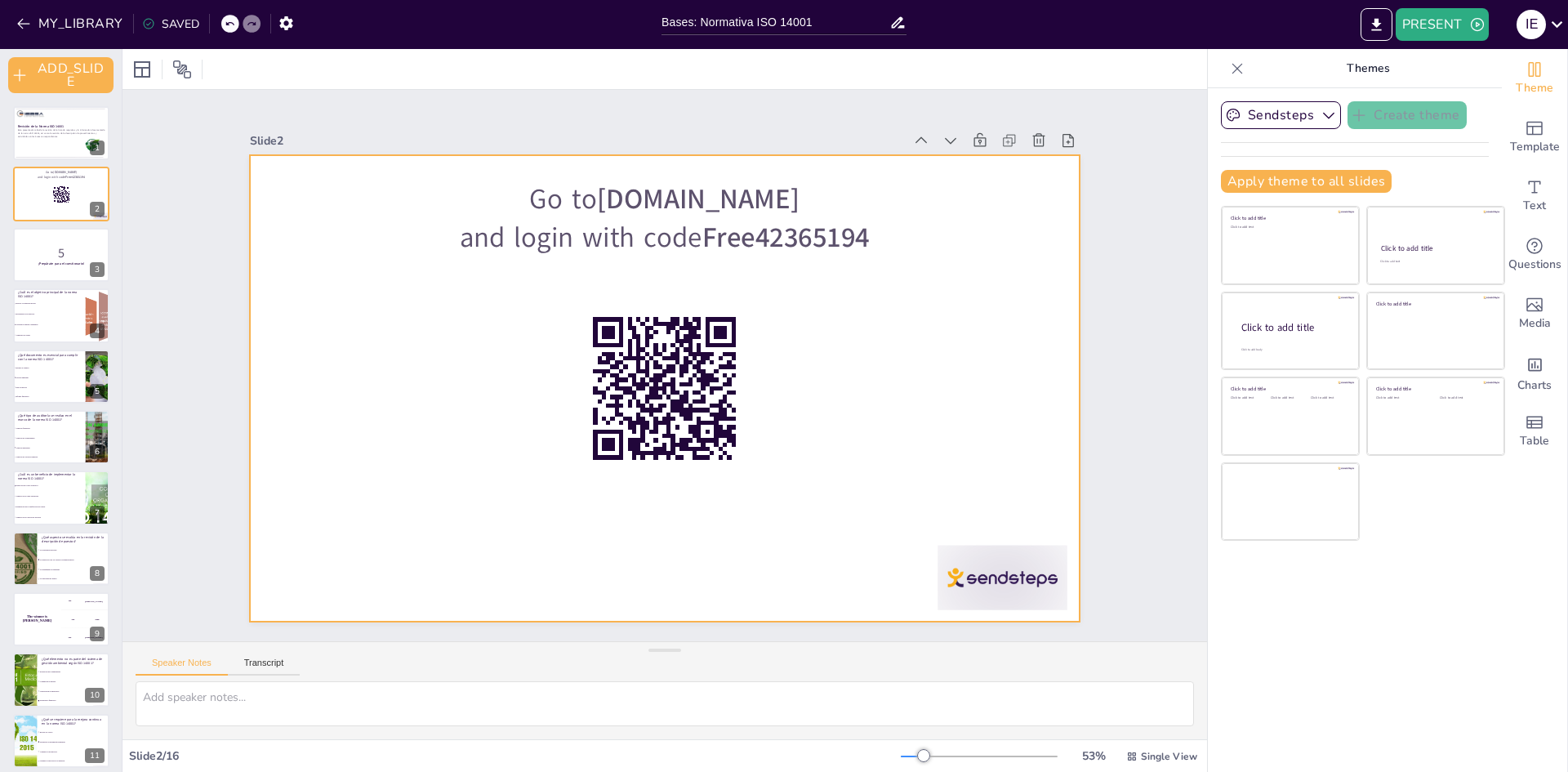
checkbox input "true"
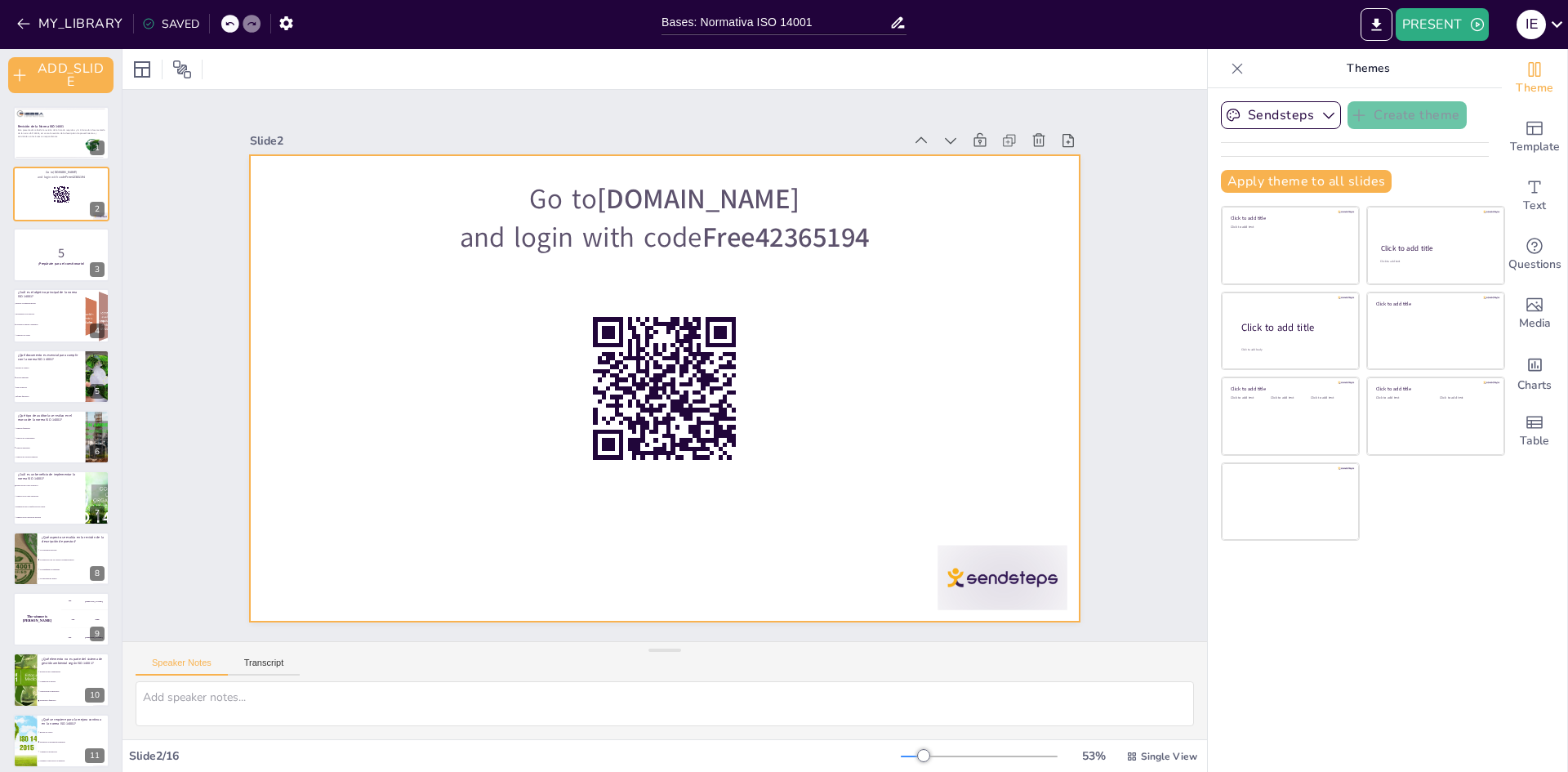
checkbox input "true"
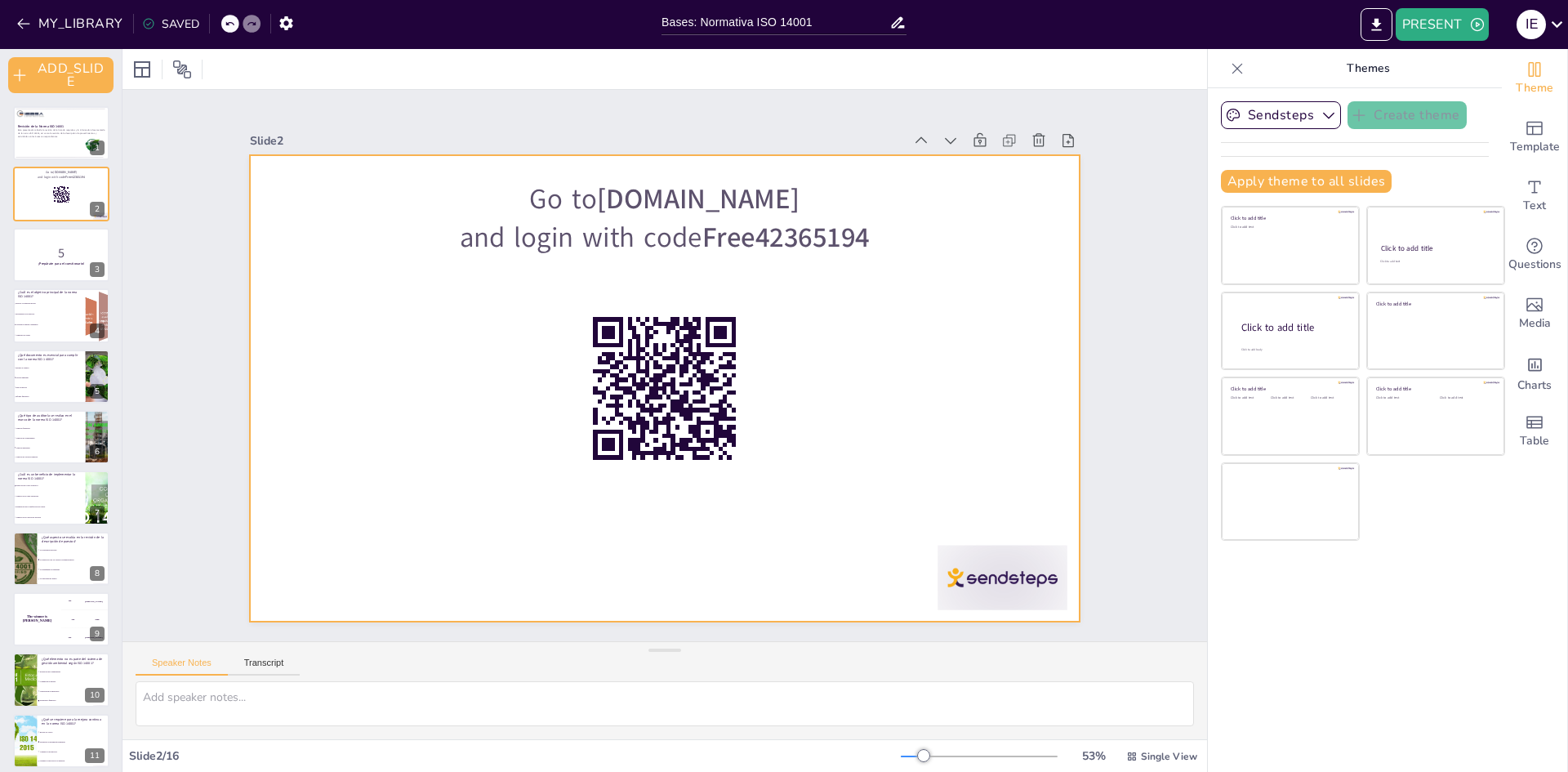
checkbox input "true"
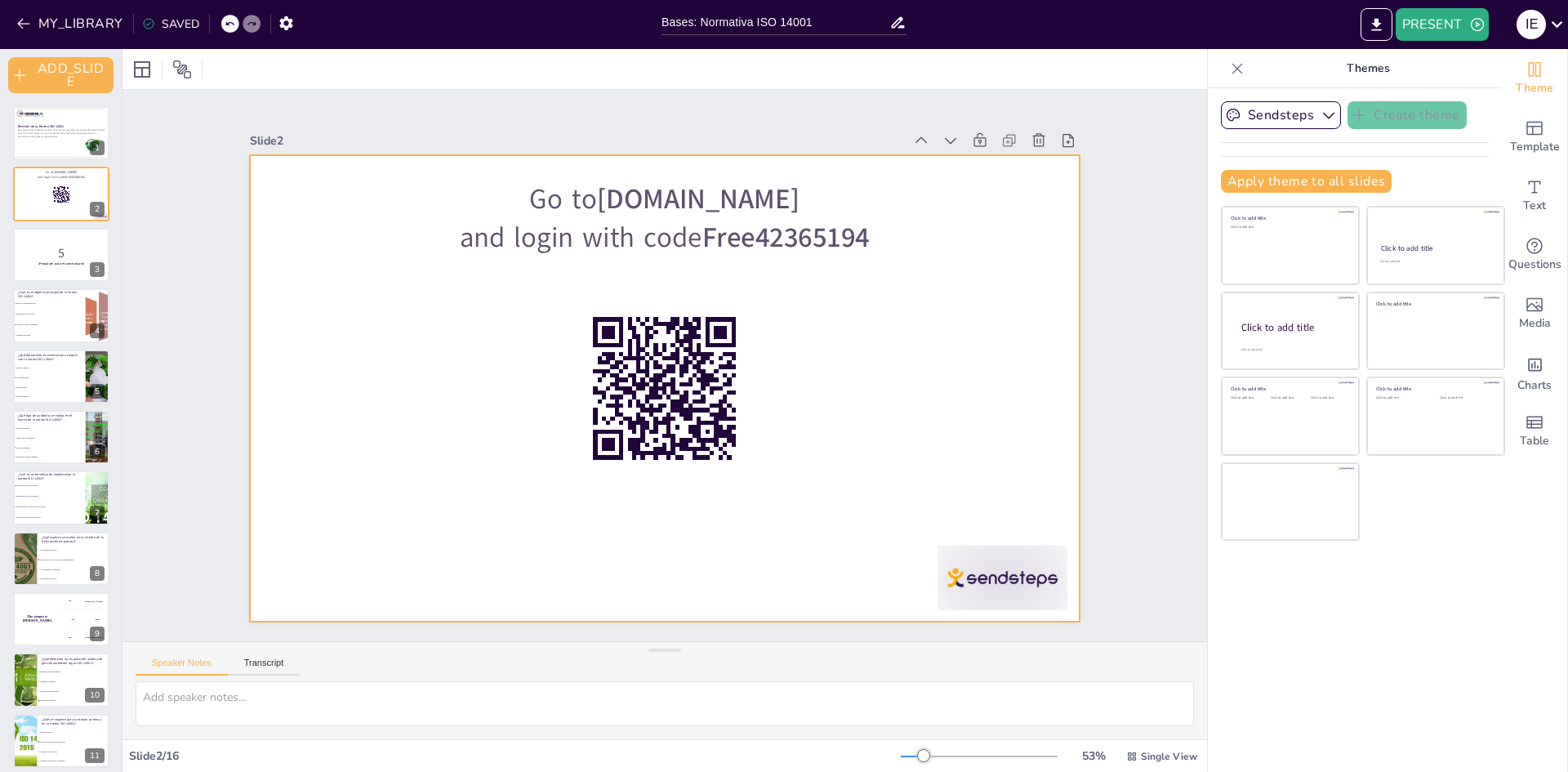
checkbox input "true"
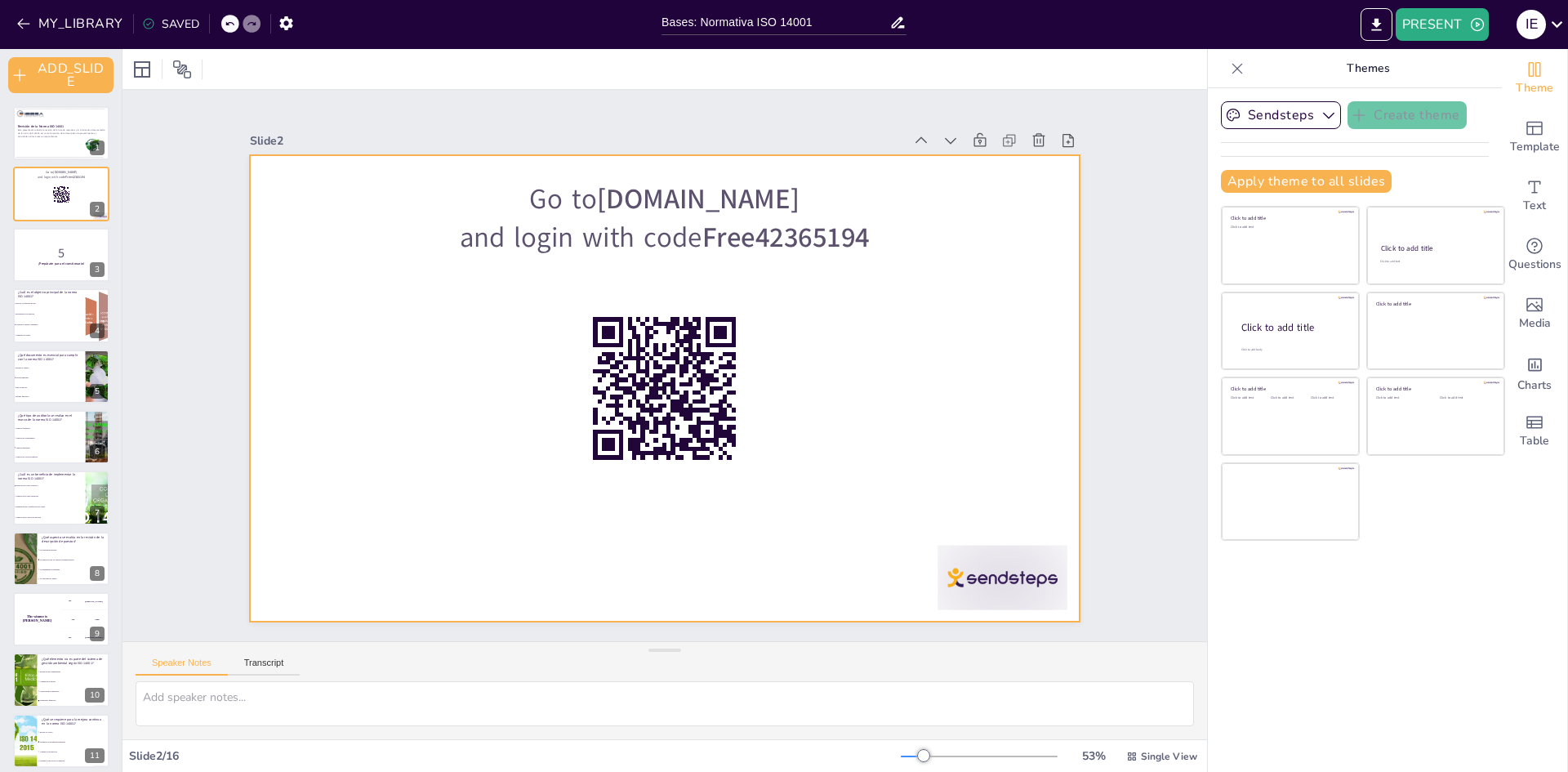
checkbox input "true"
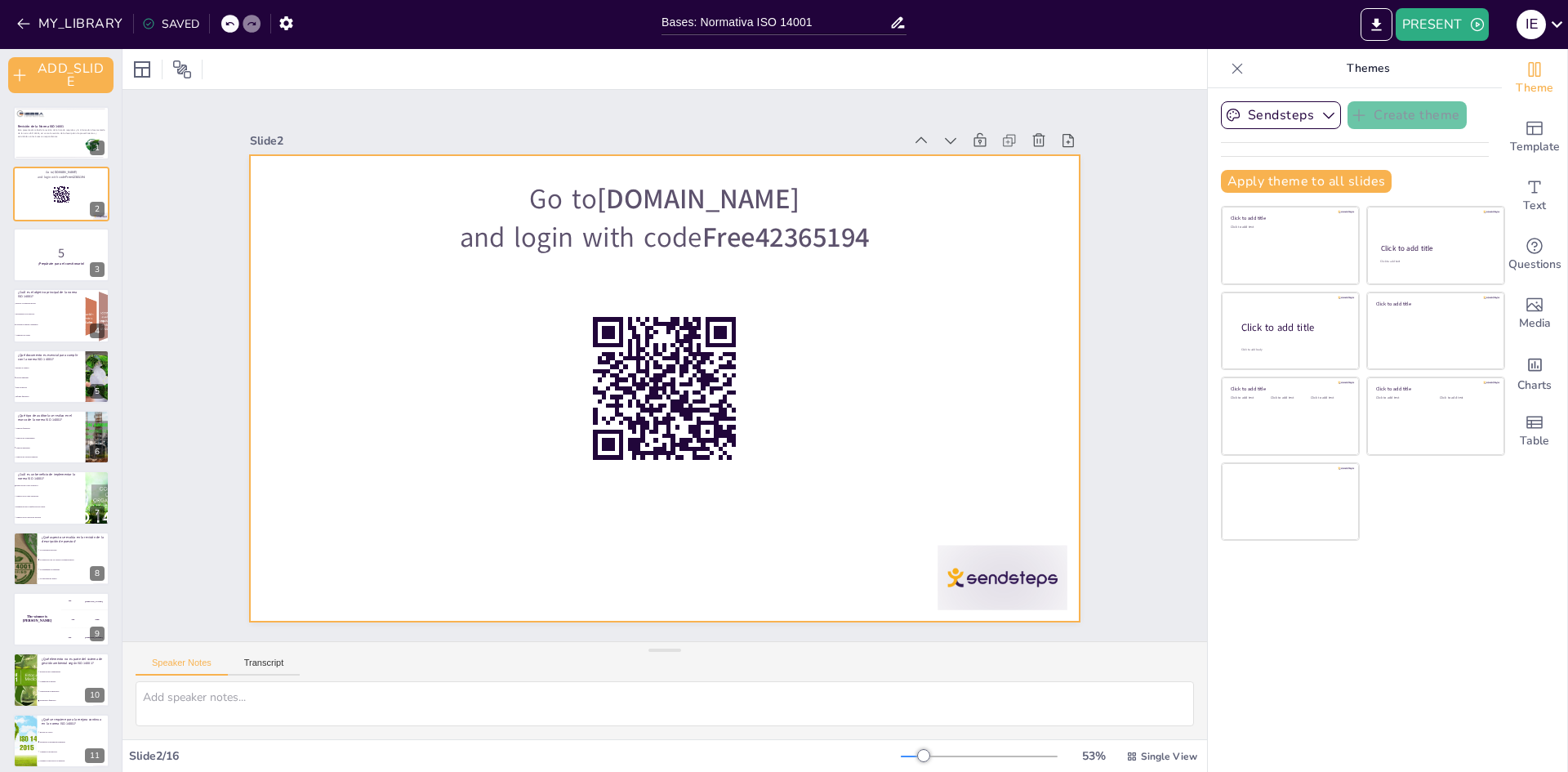
checkbox input "true"
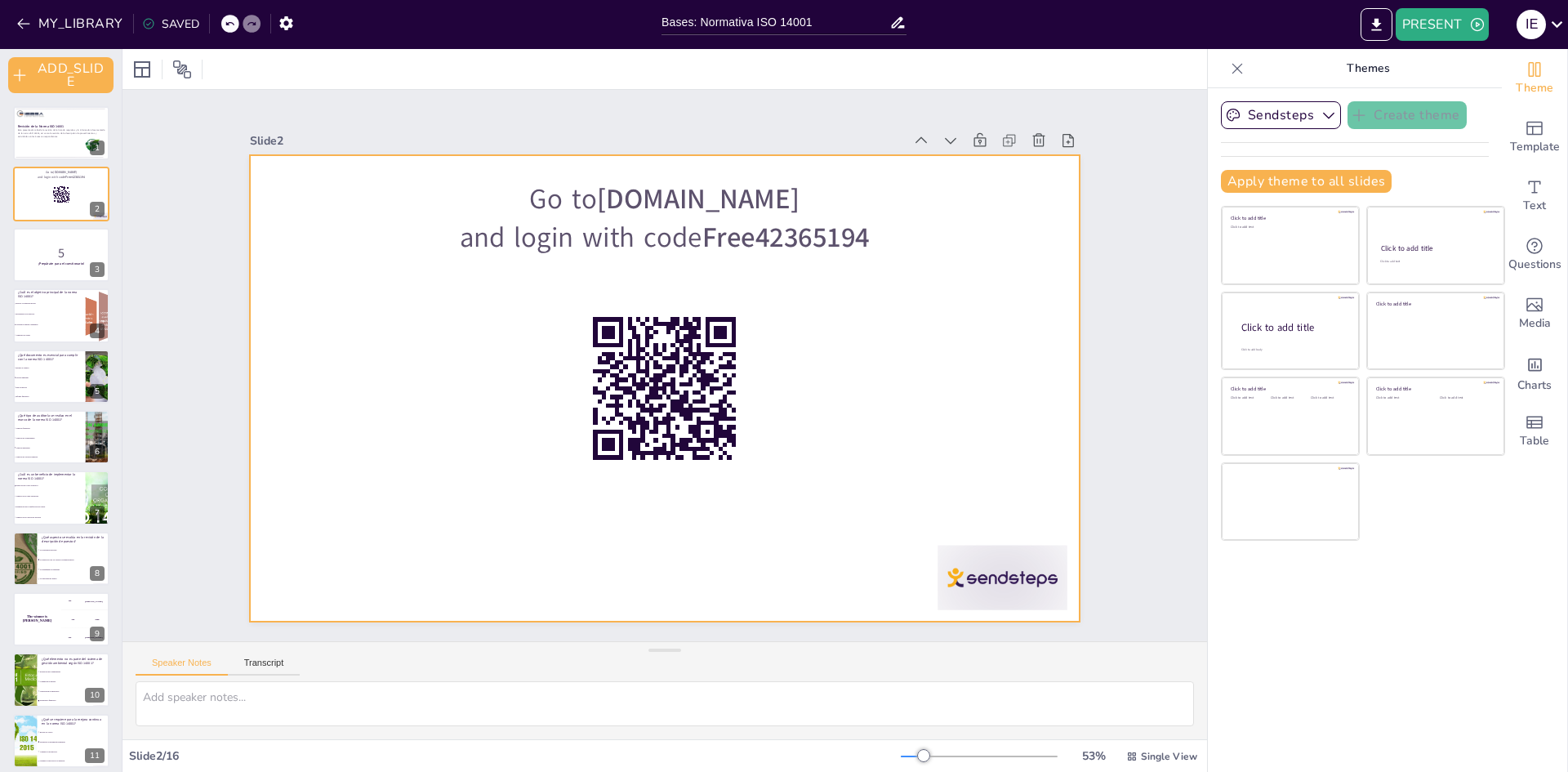
checkbox input "true"
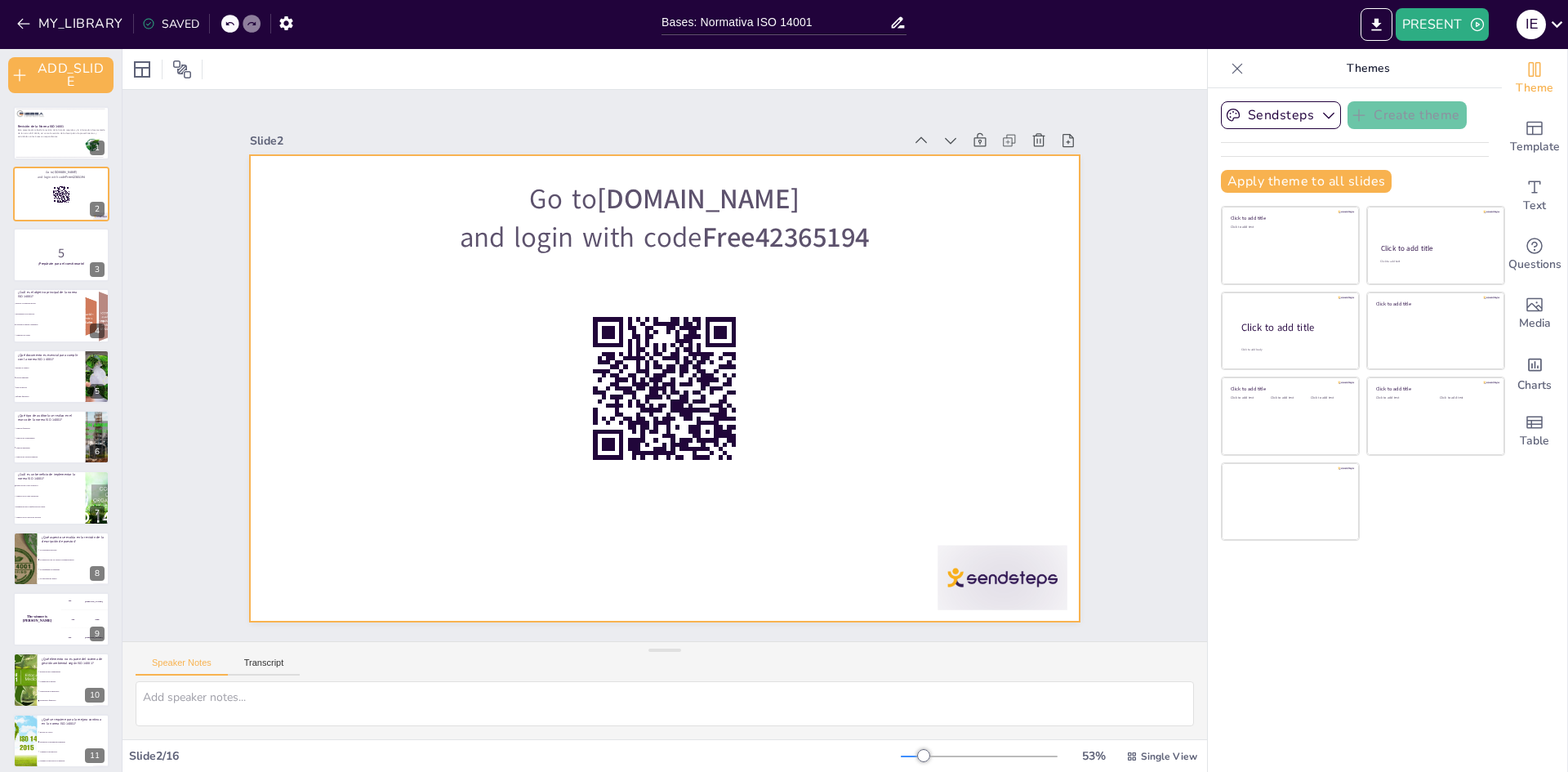
checkbox input "true"
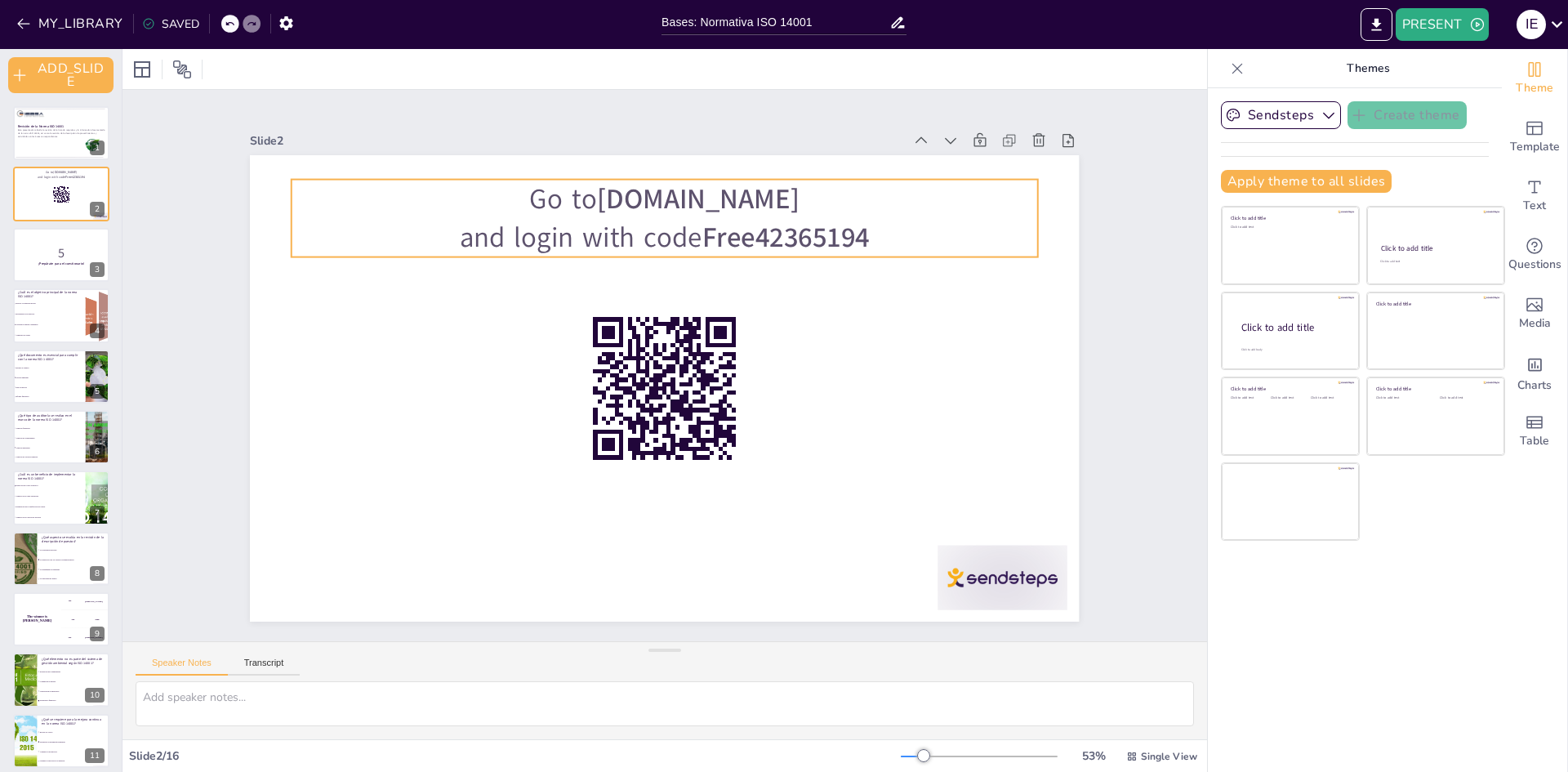
checkbox input "true"
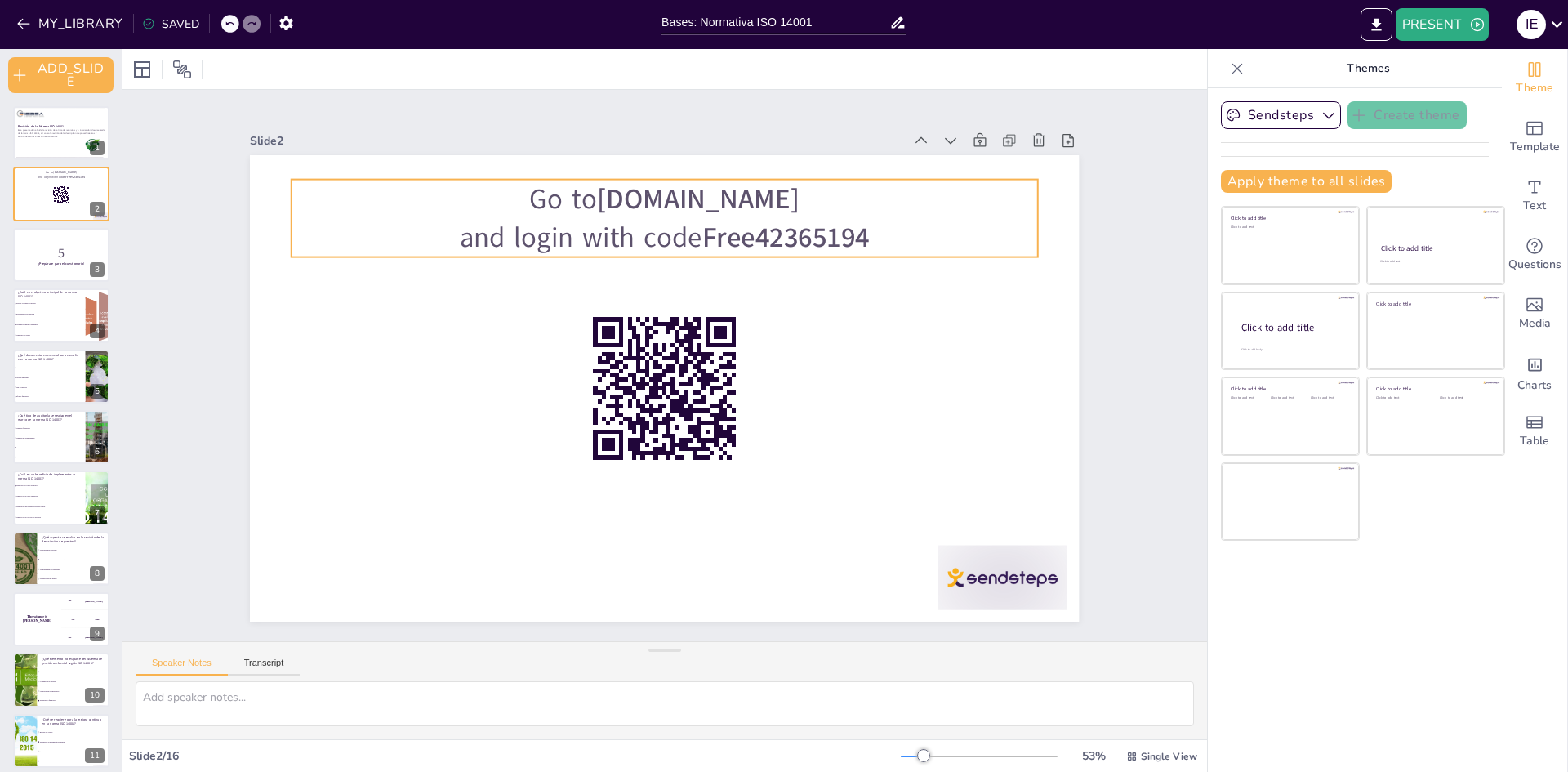
checkbox input "true"
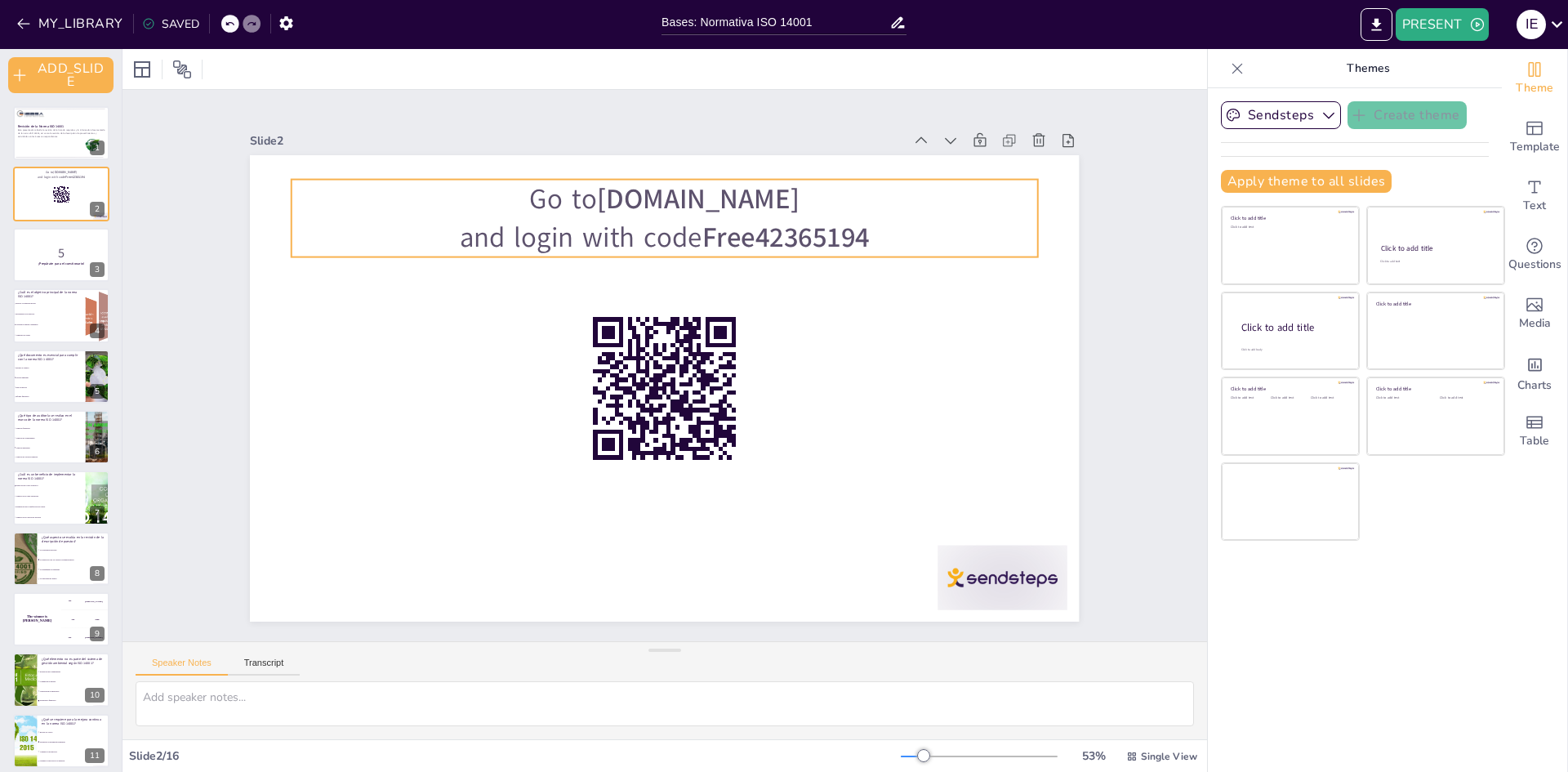
checkbox input "true"
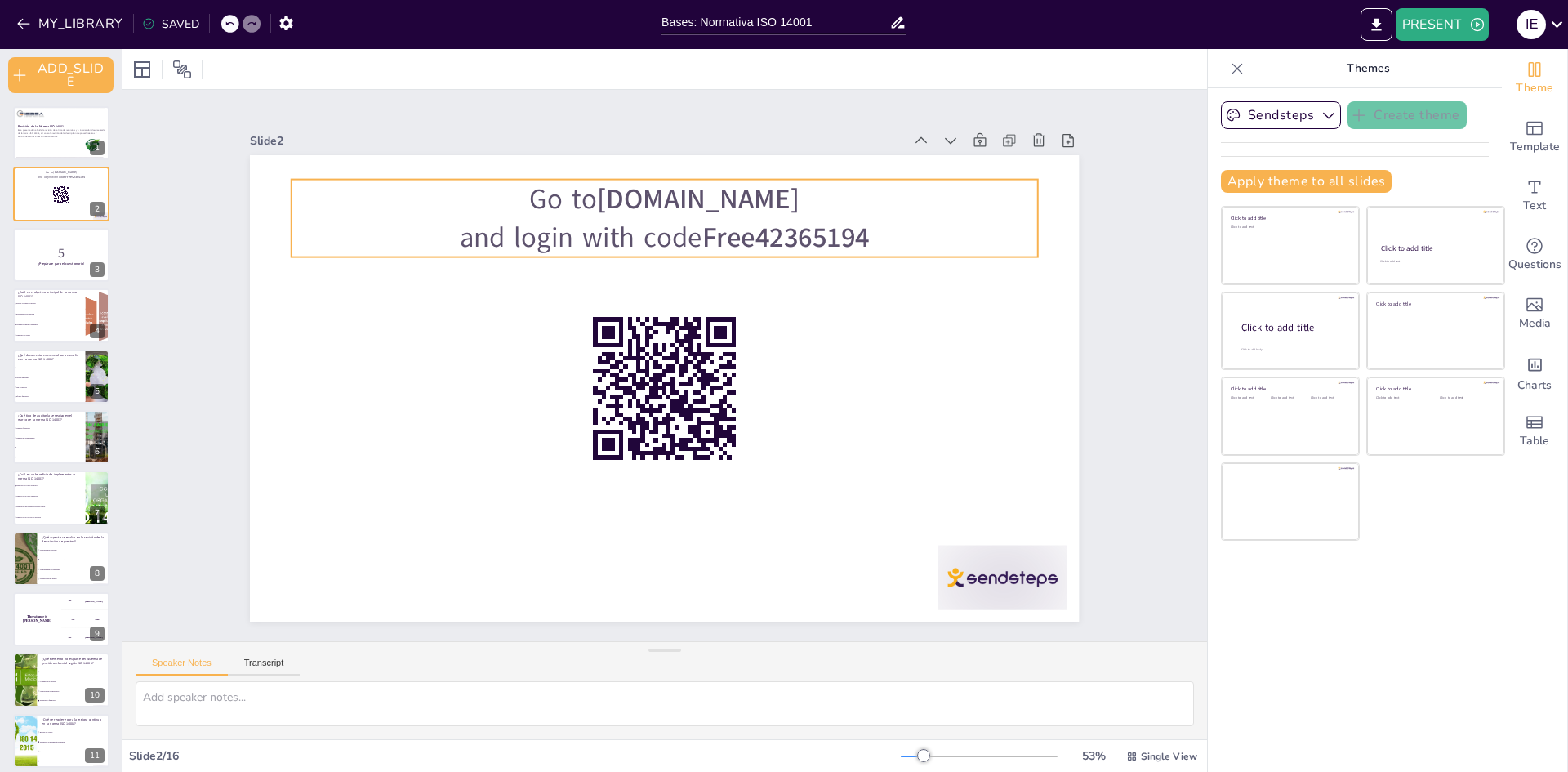
checkbox input "true"
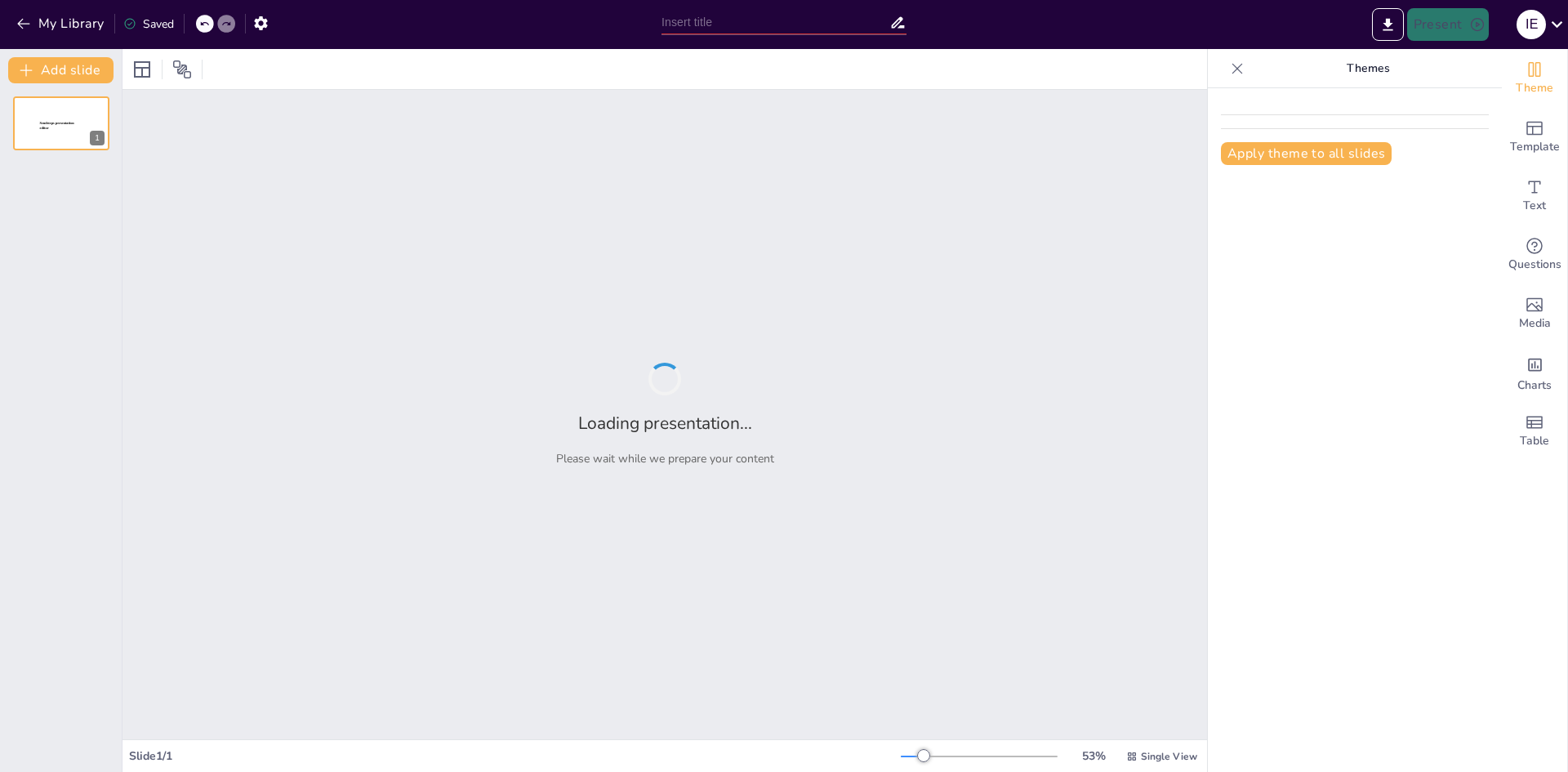
type input "Bases: Normativa ISO 14001"
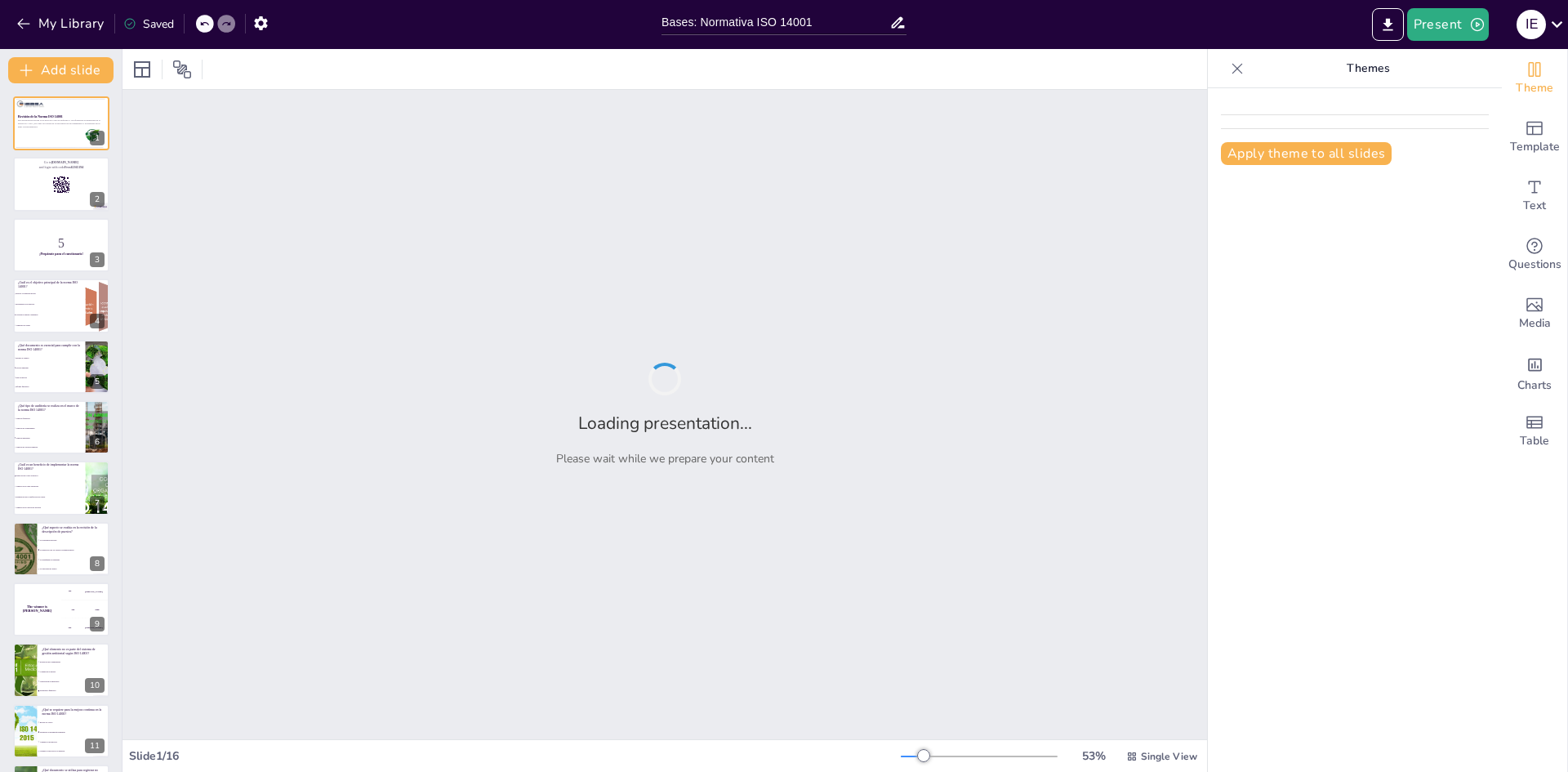
checkbox input "true"
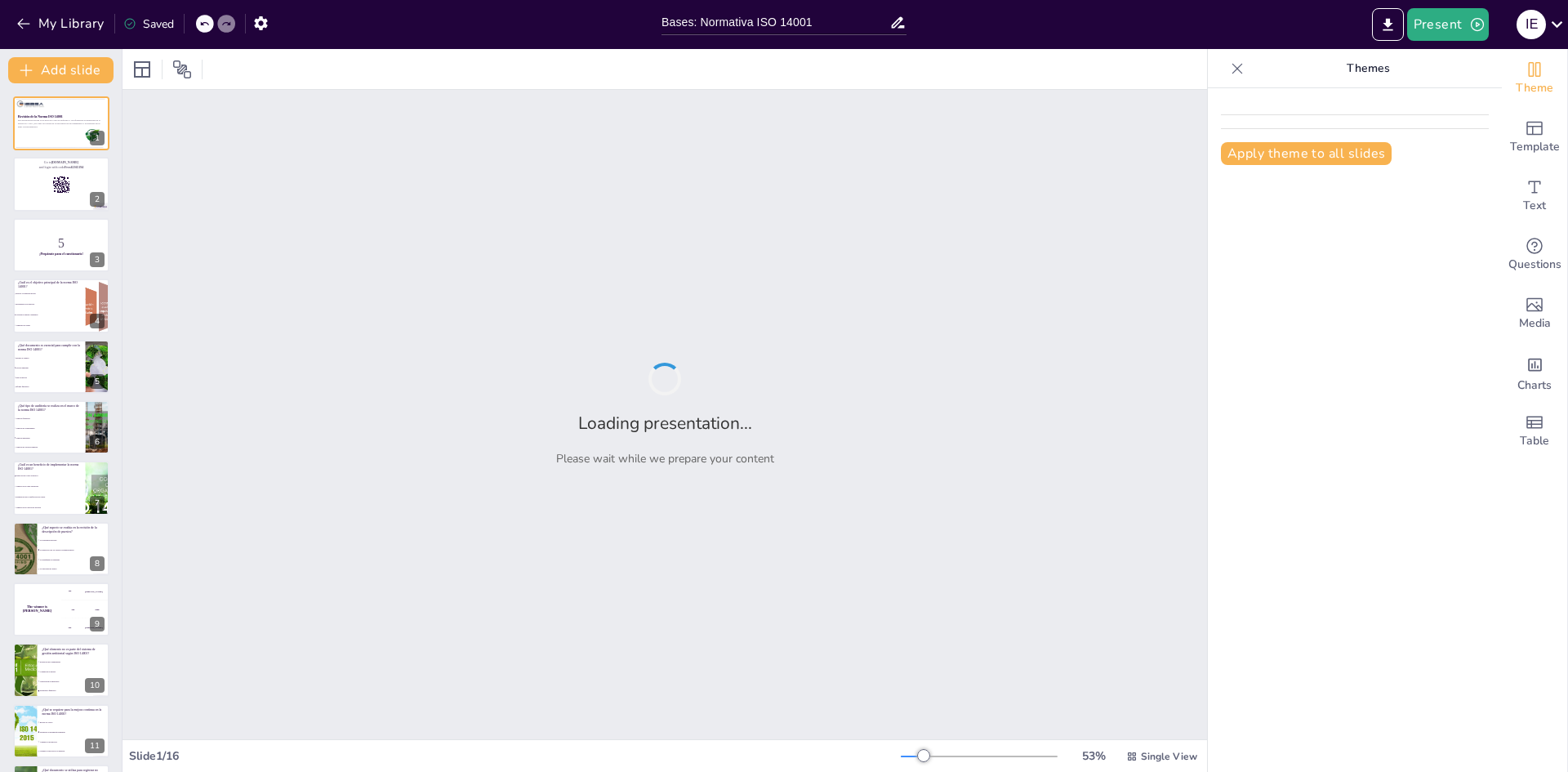
checkbox input "true"
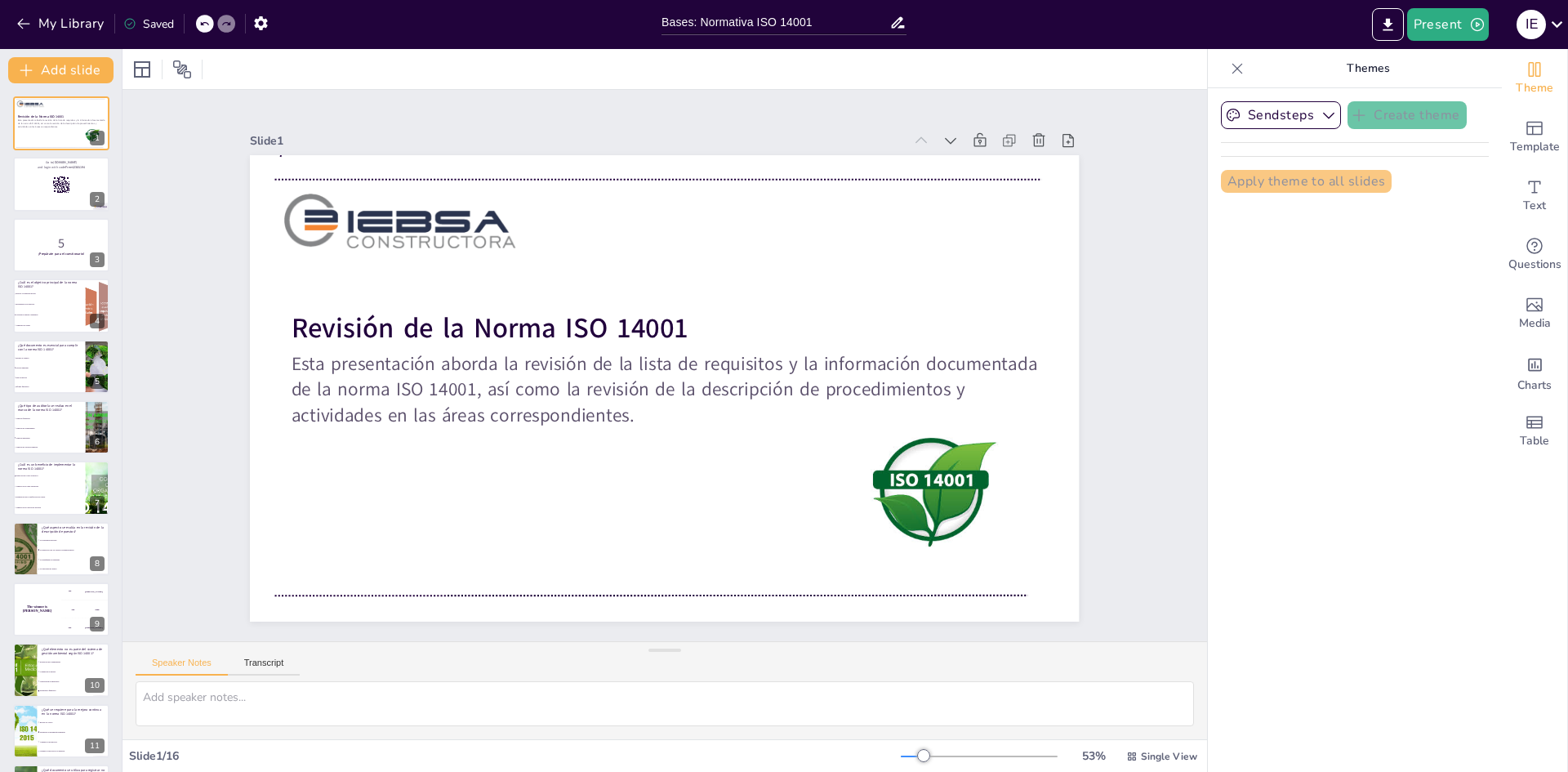
checkbox input "true"
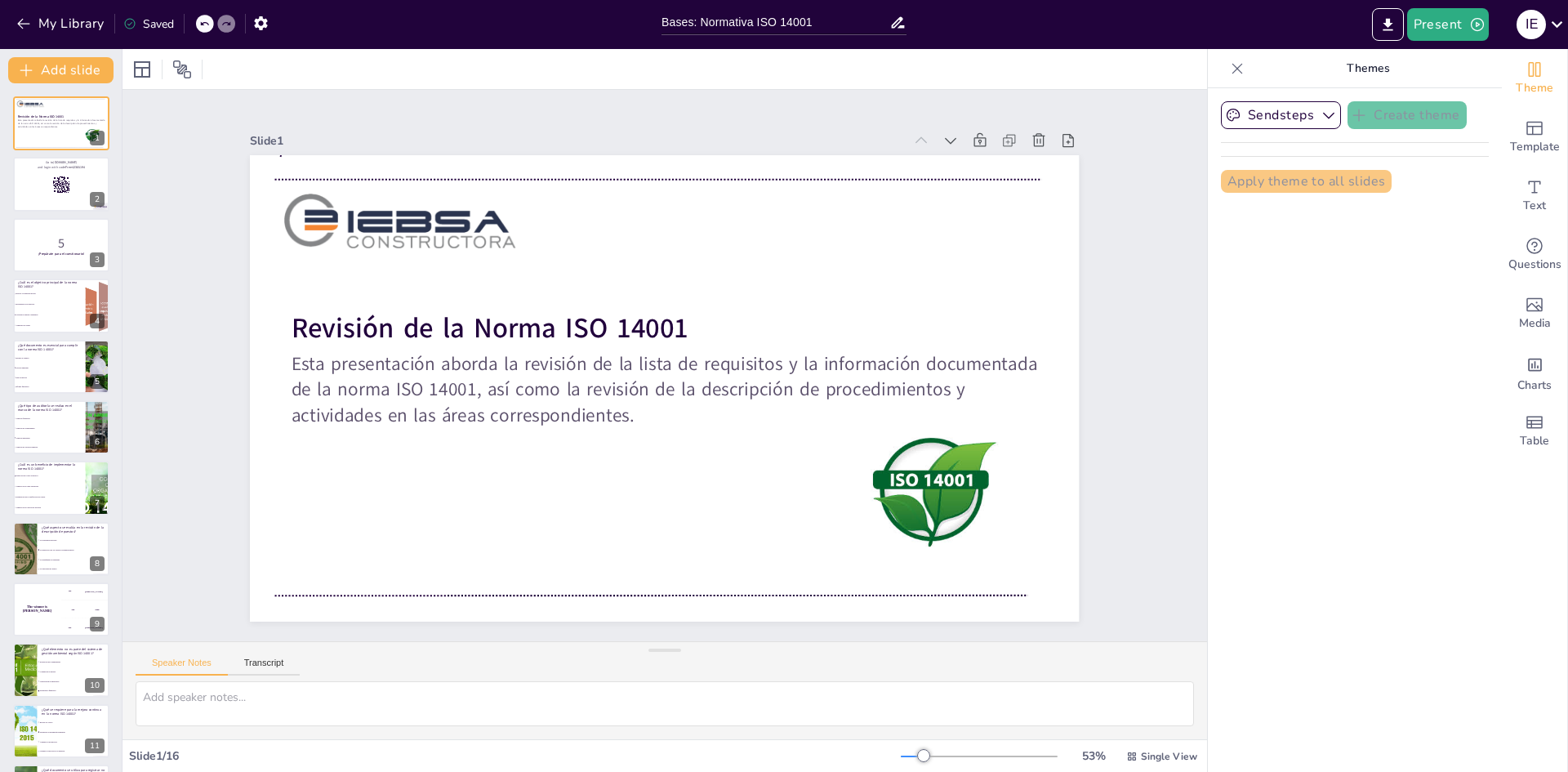
checkbox input "true"
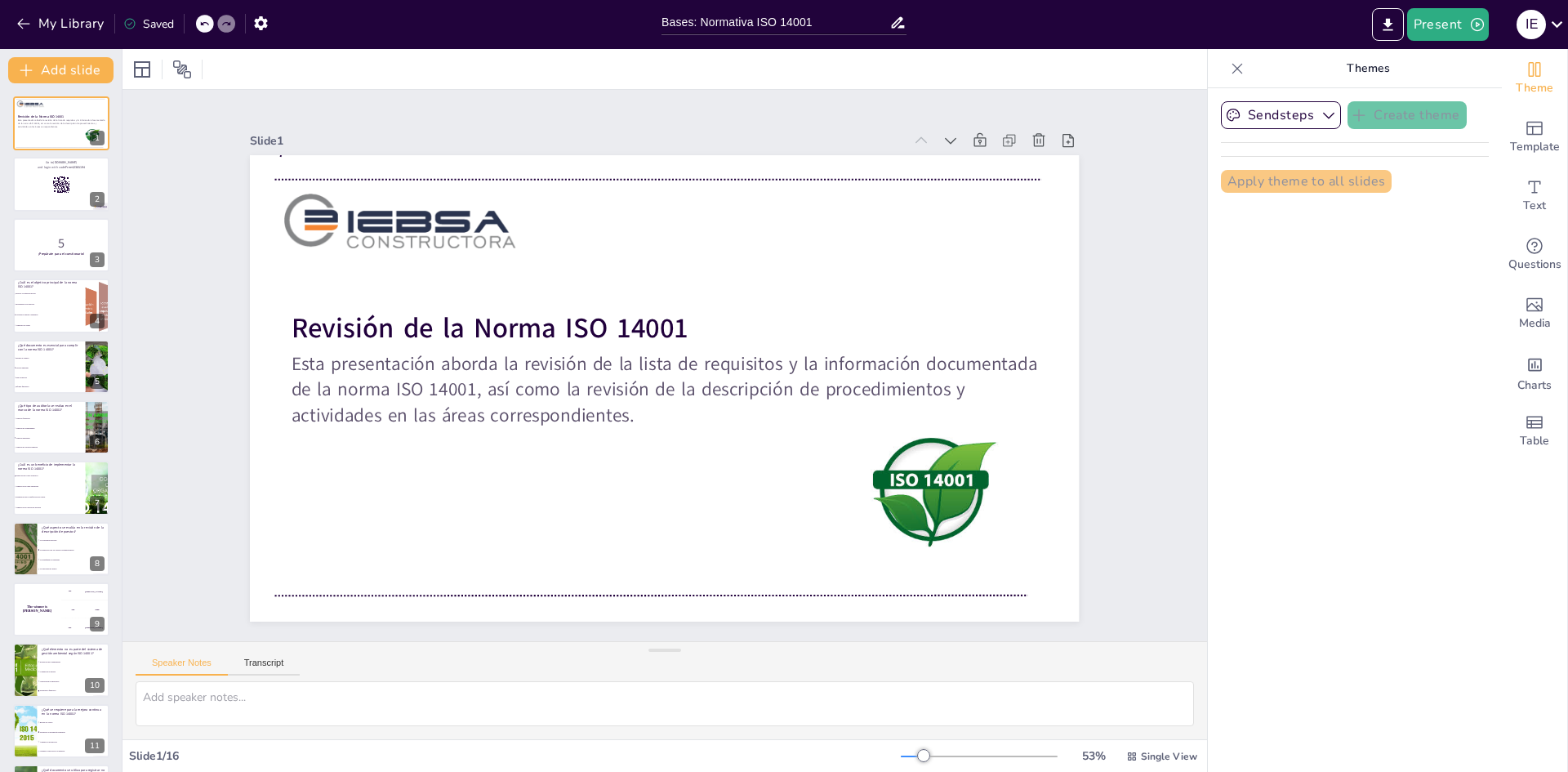
checkbox input "true"
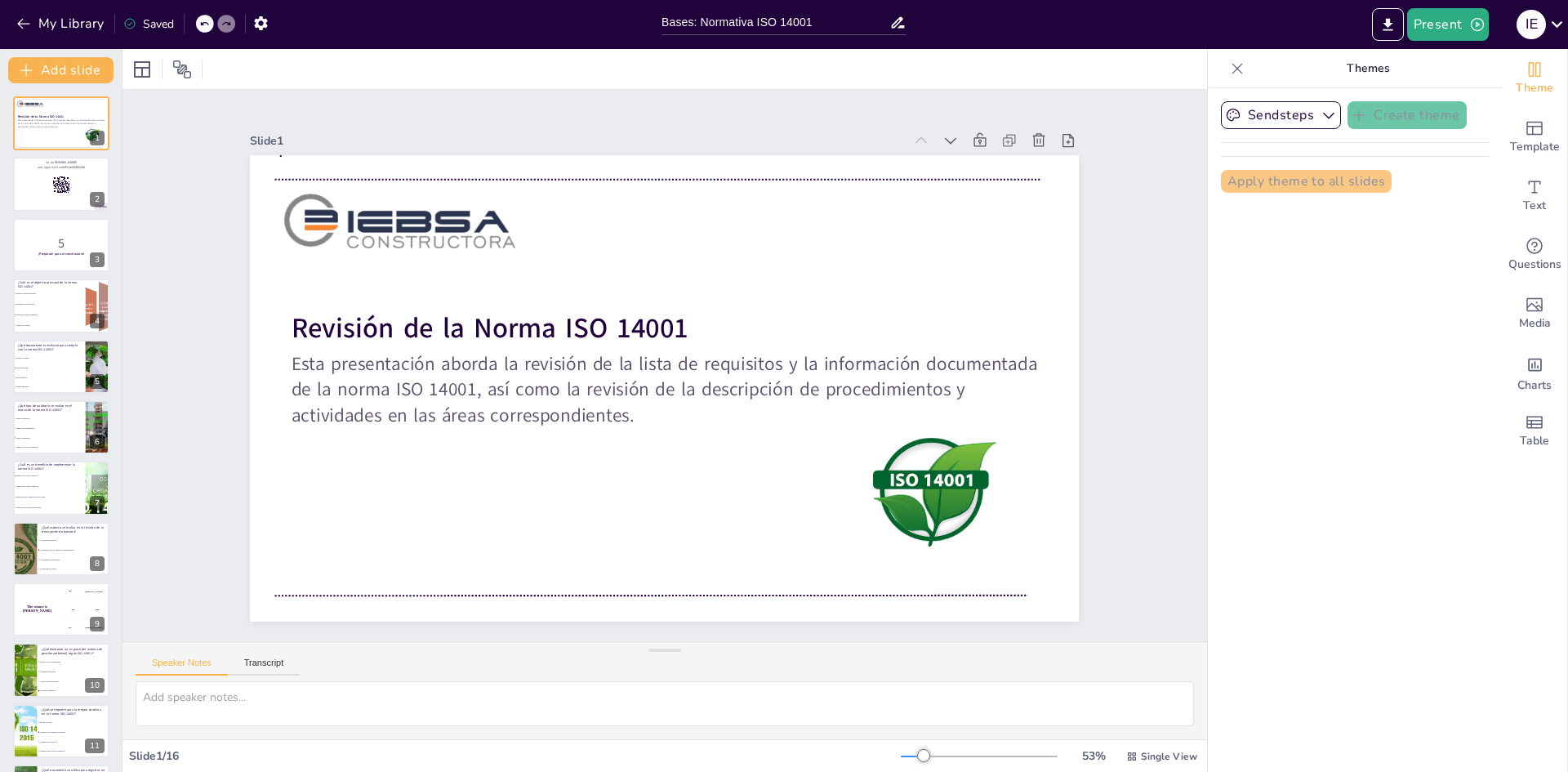
checkbox input "true"
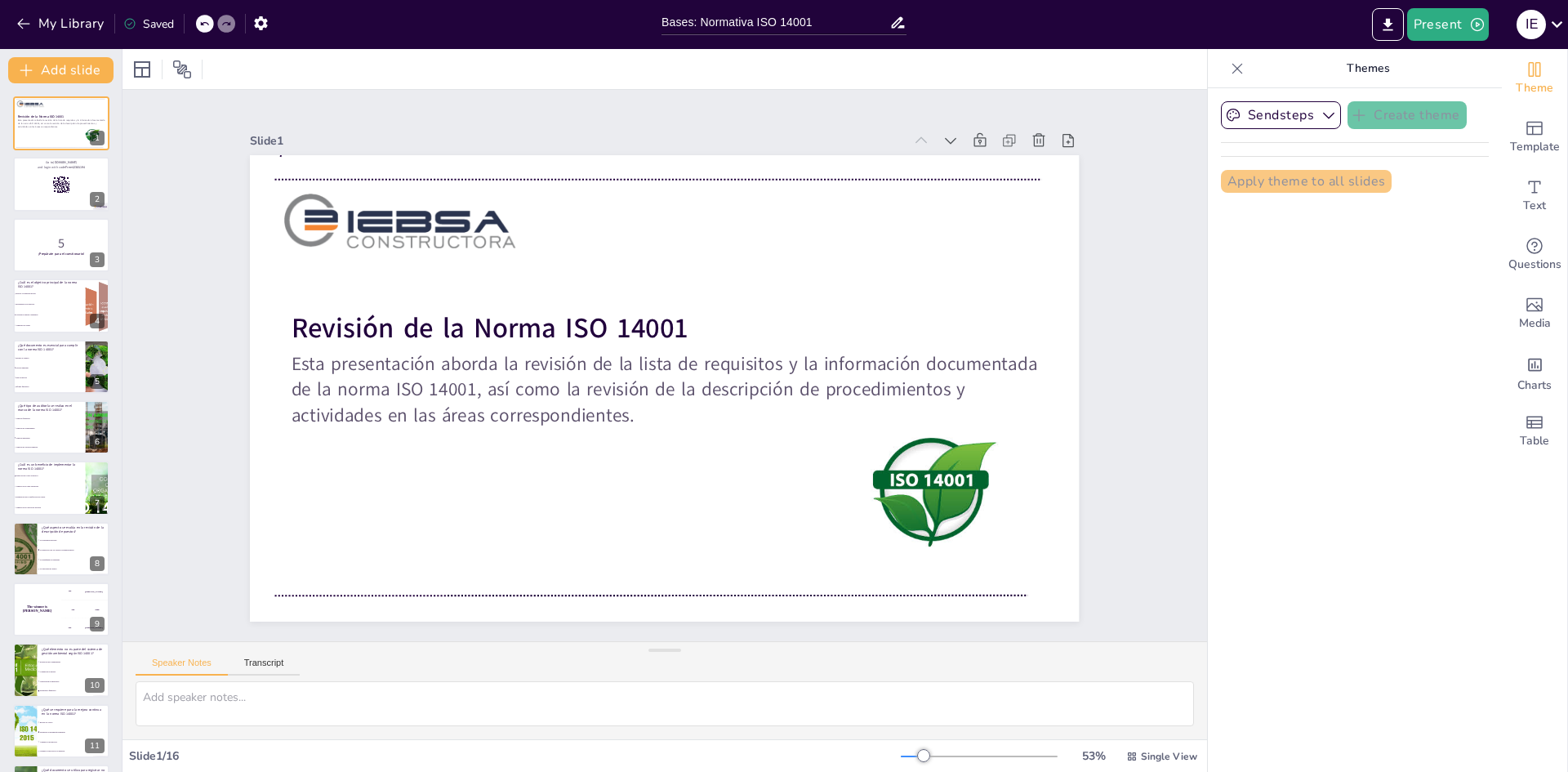
checkbox input "true"
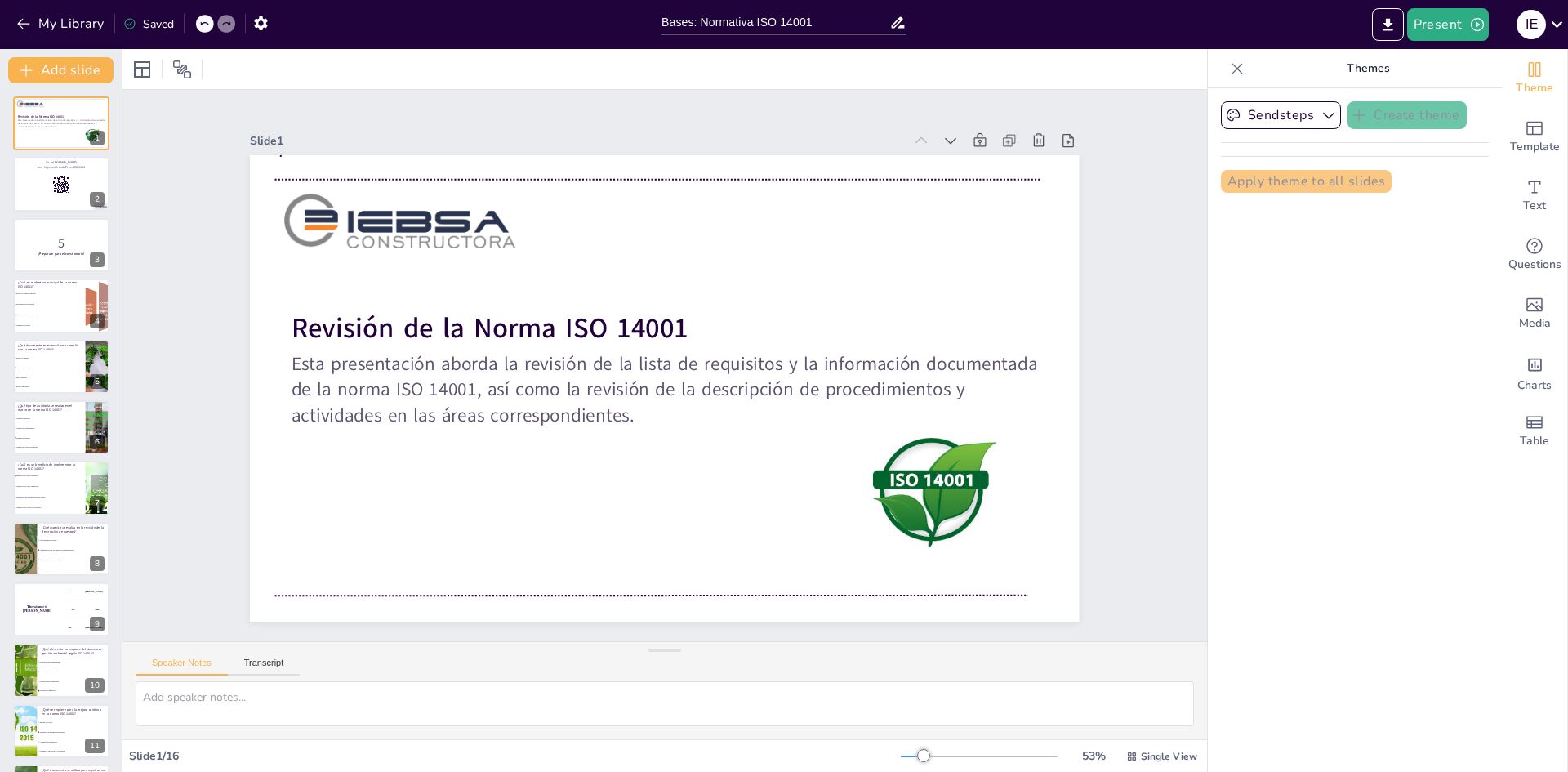
checkbox input "true"
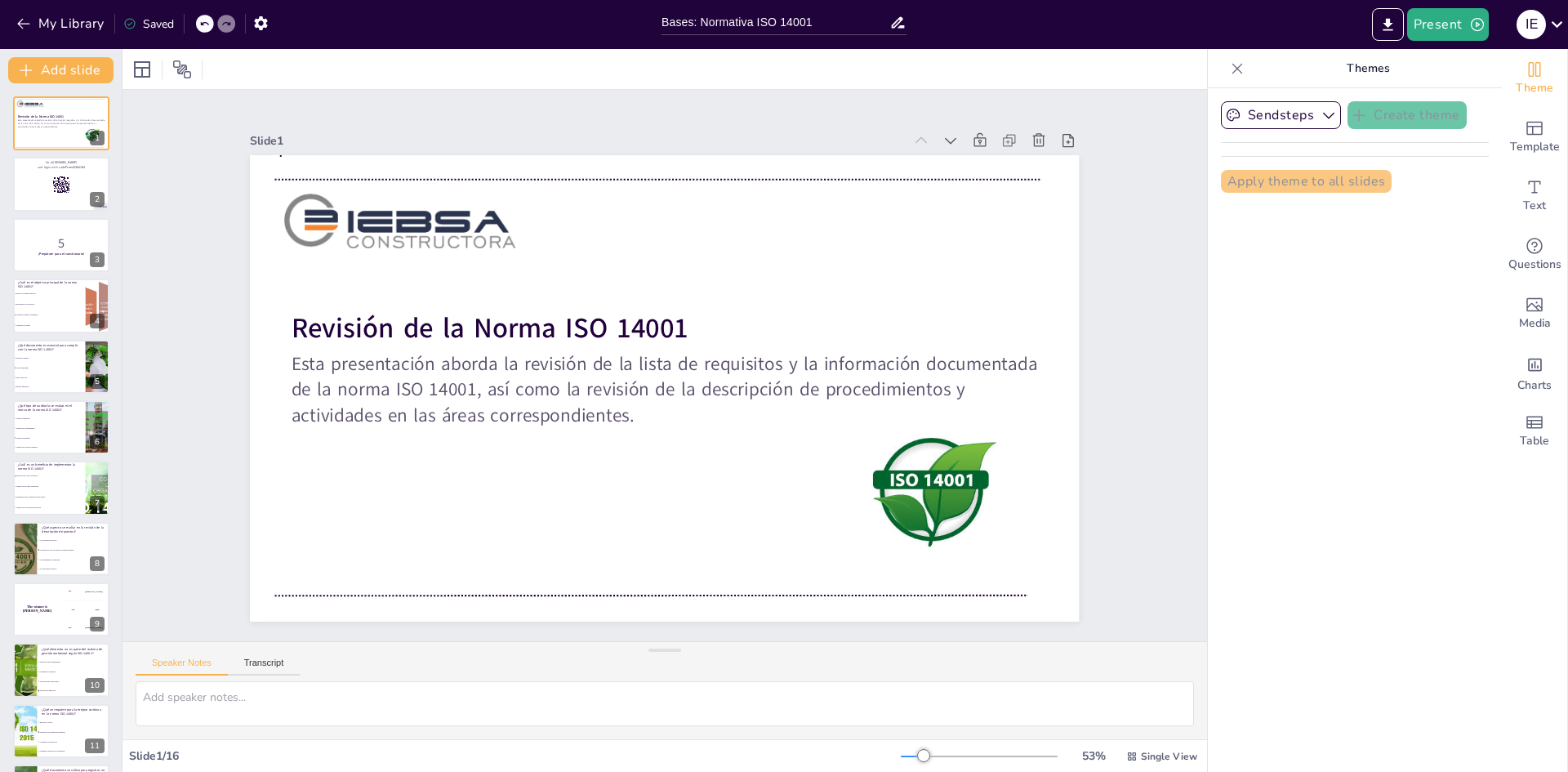
checkbox input "true"
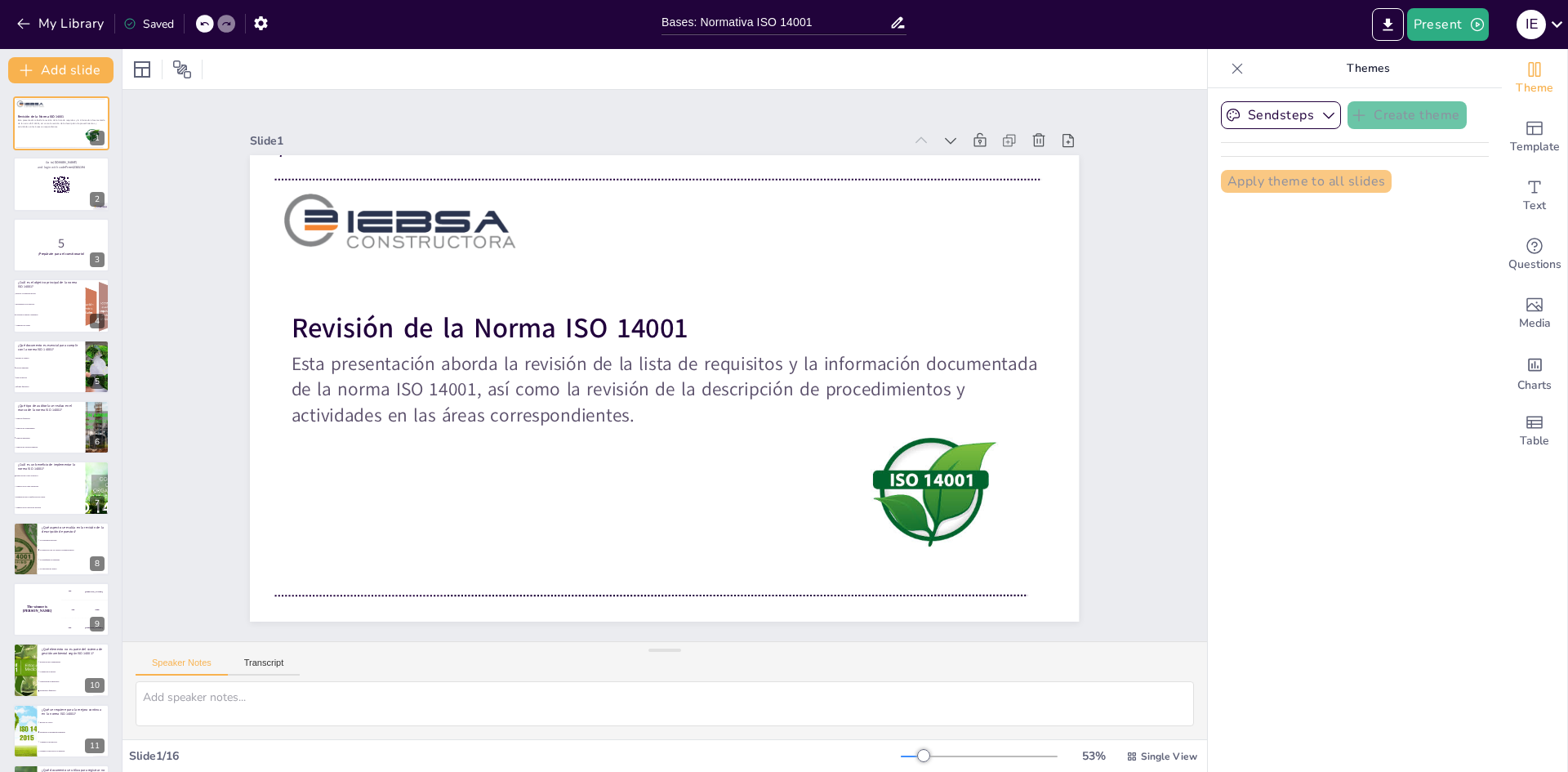
checkbox input "true"
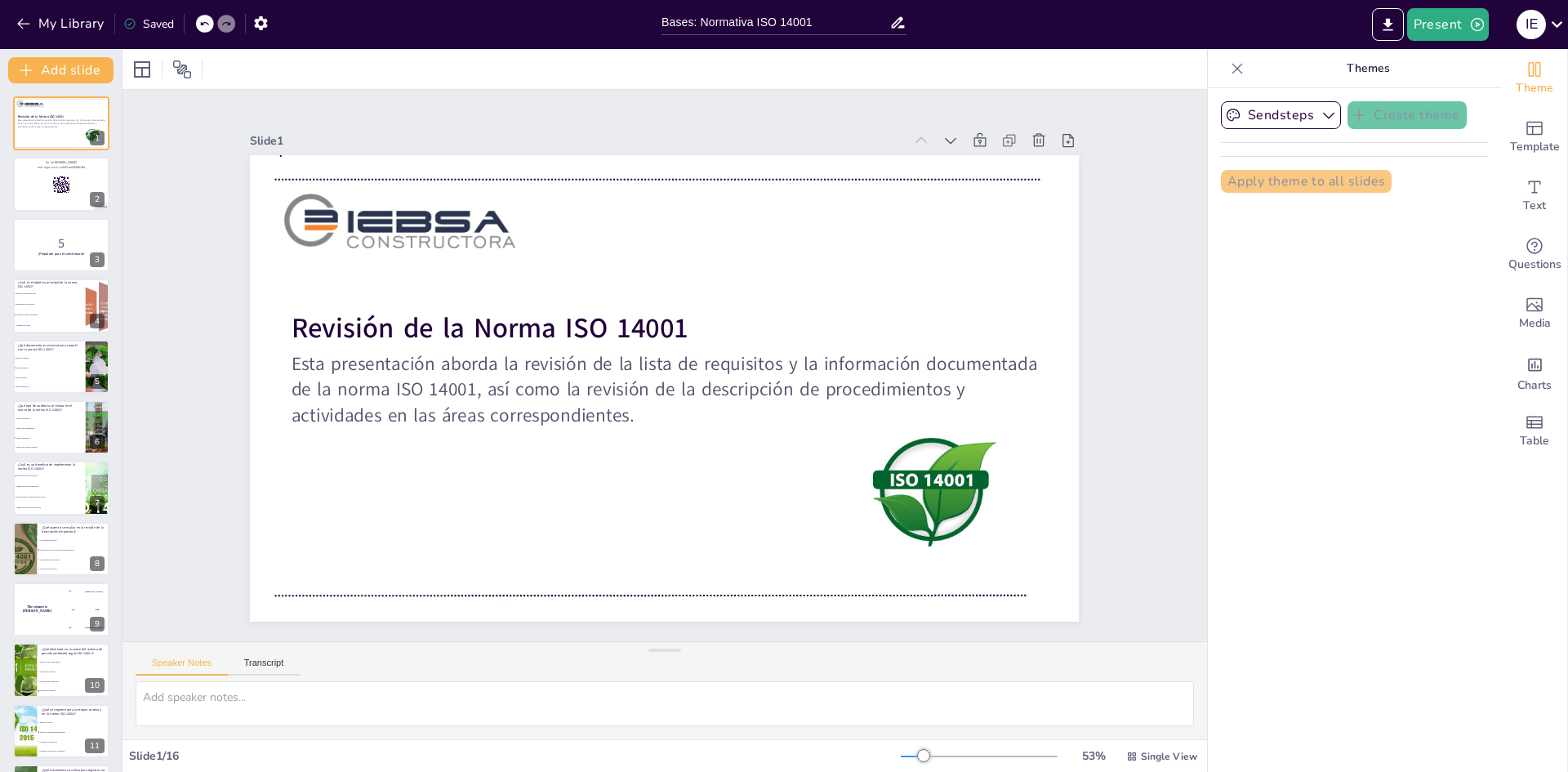
checkbox input "true"
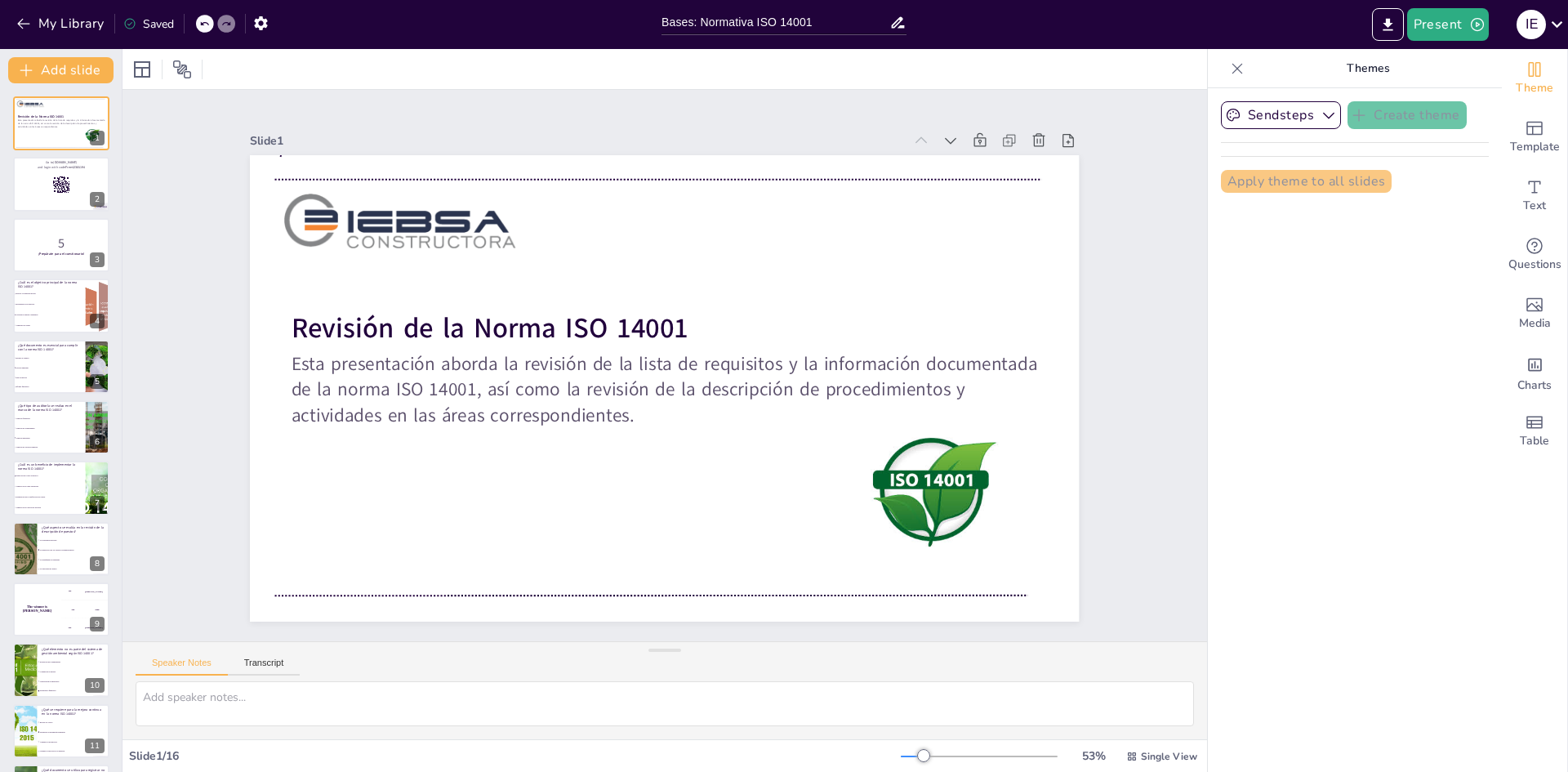
checkbox input "true"
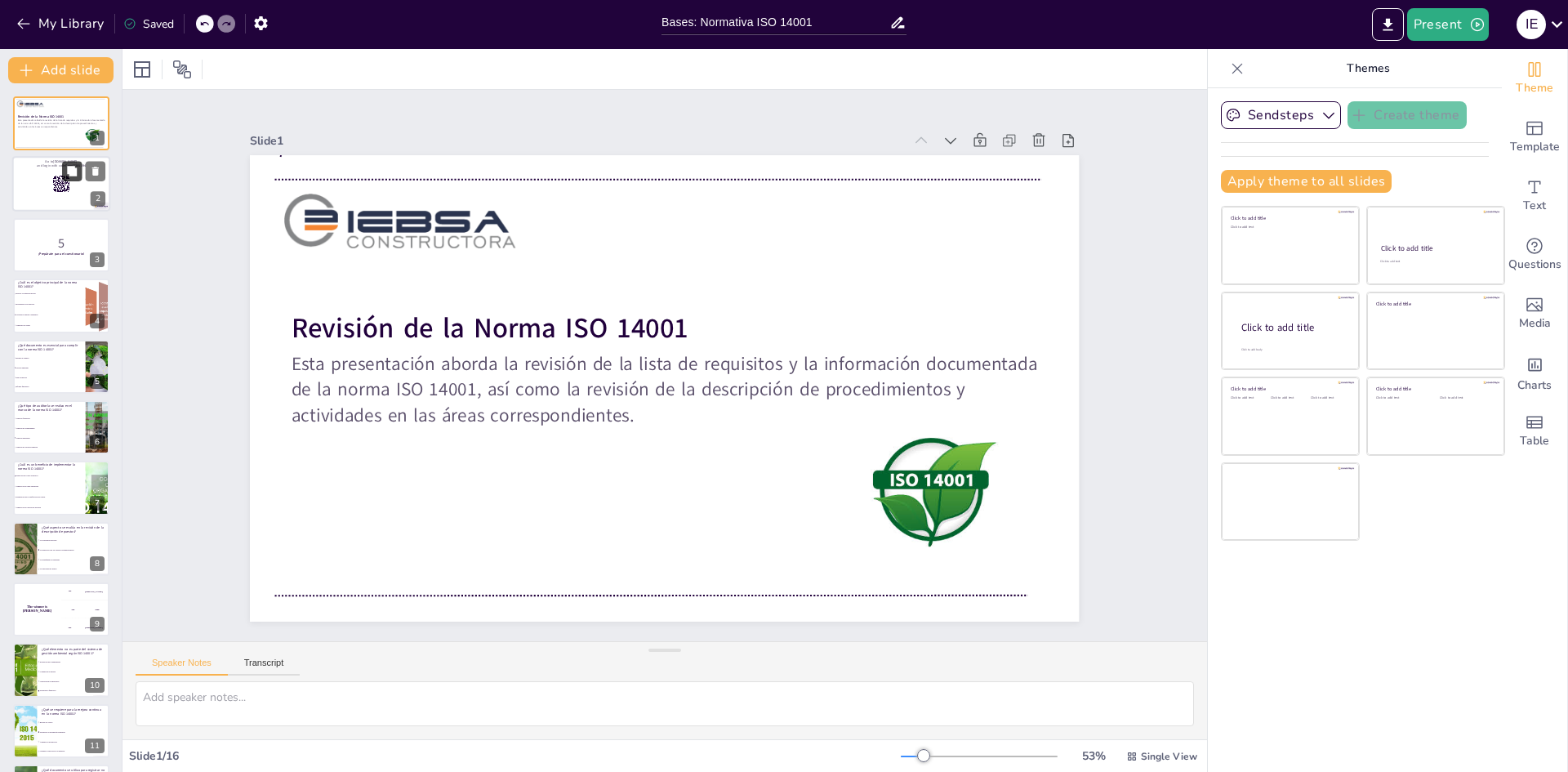
checkbox input "true"
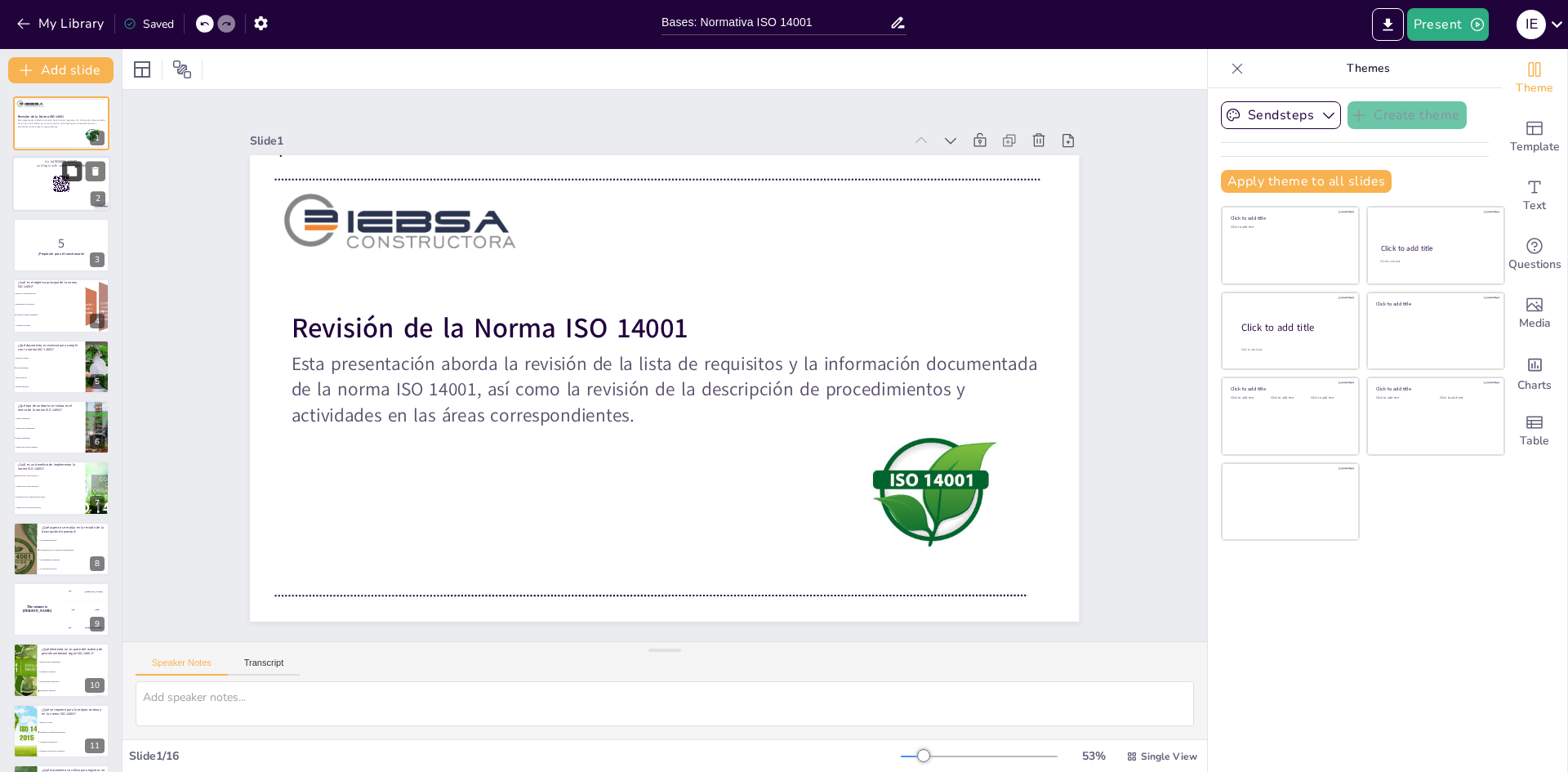
checkbox input "true"
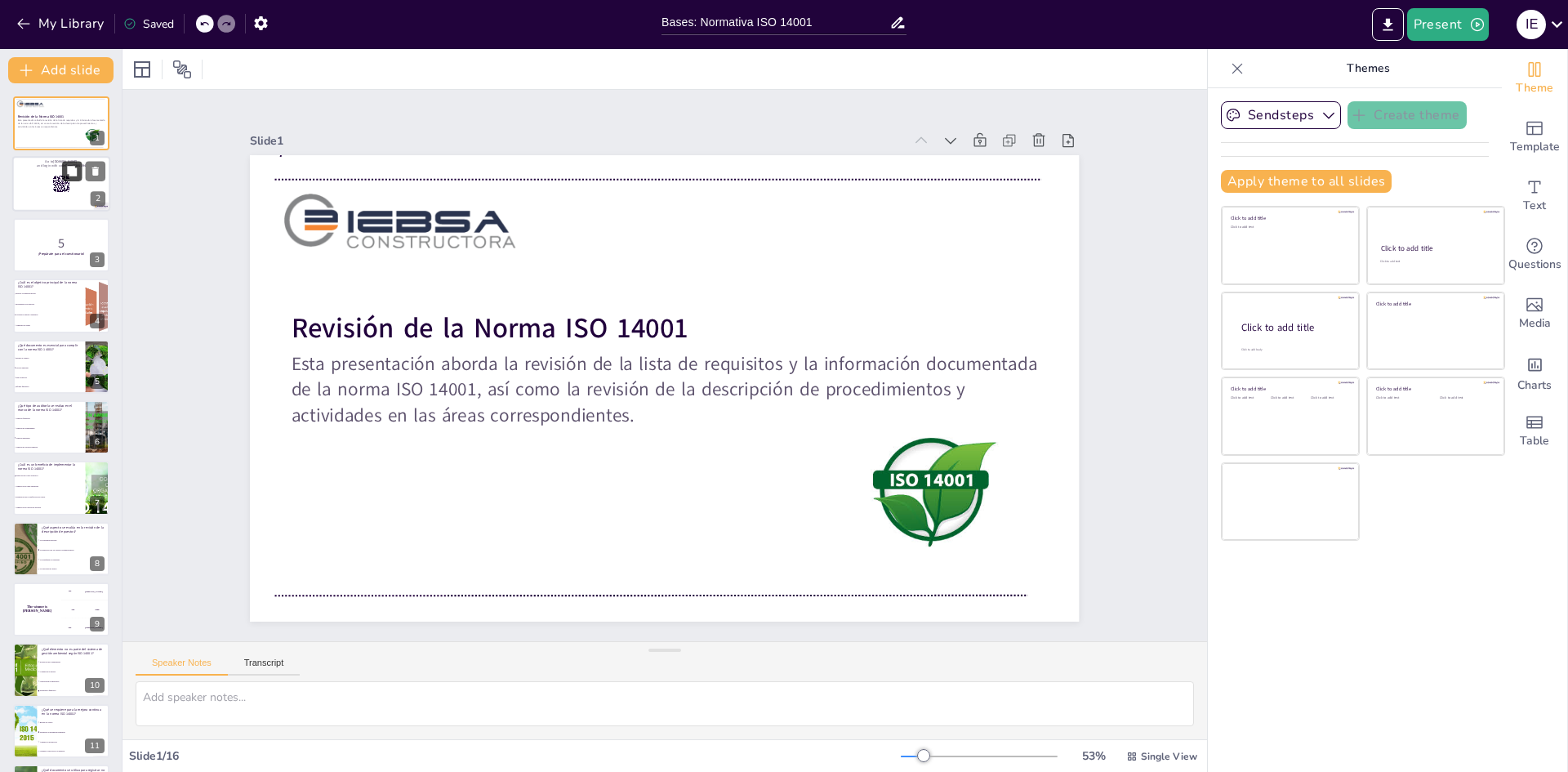
checkbox input "true"
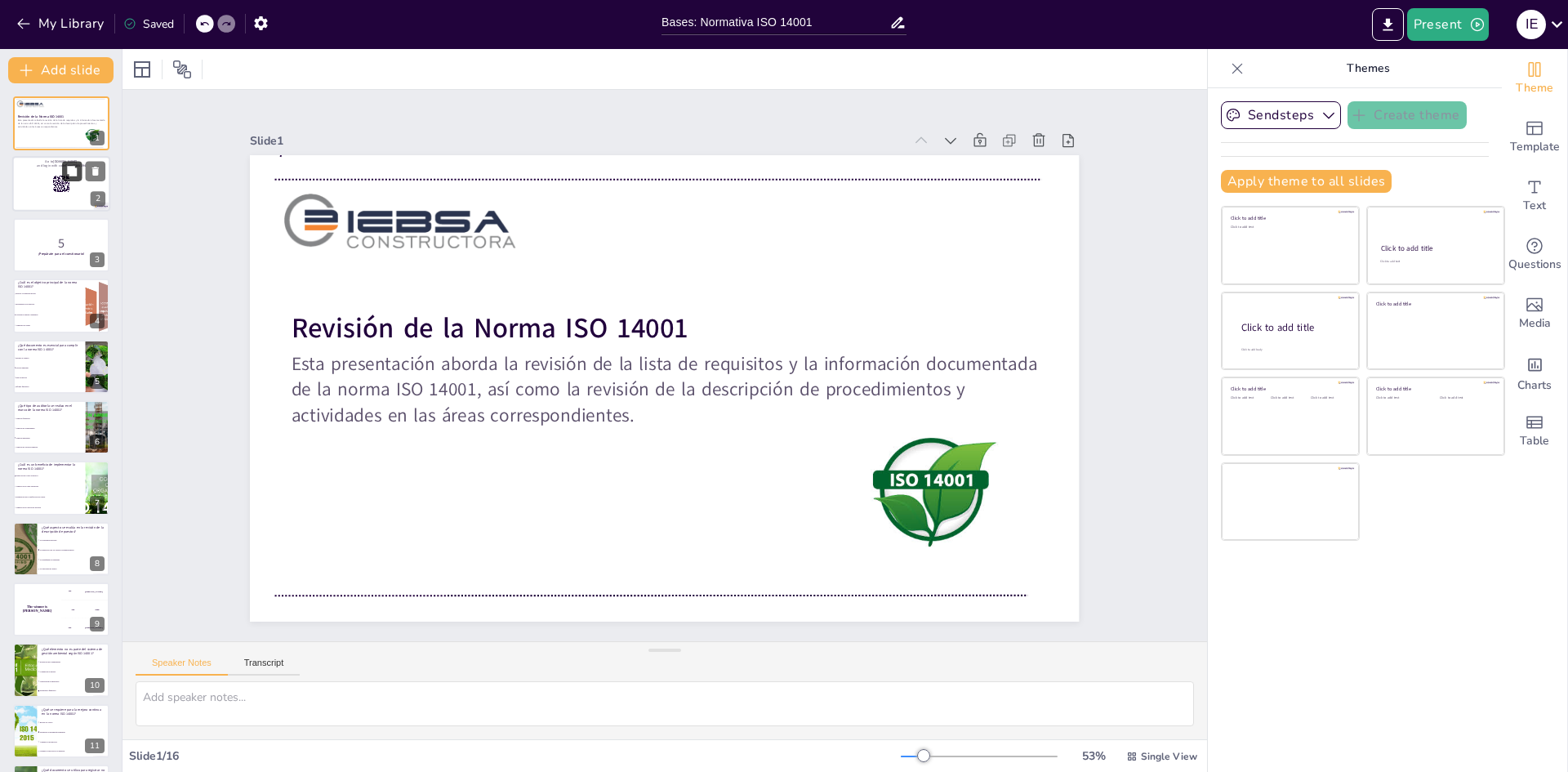
checkbox input "true"
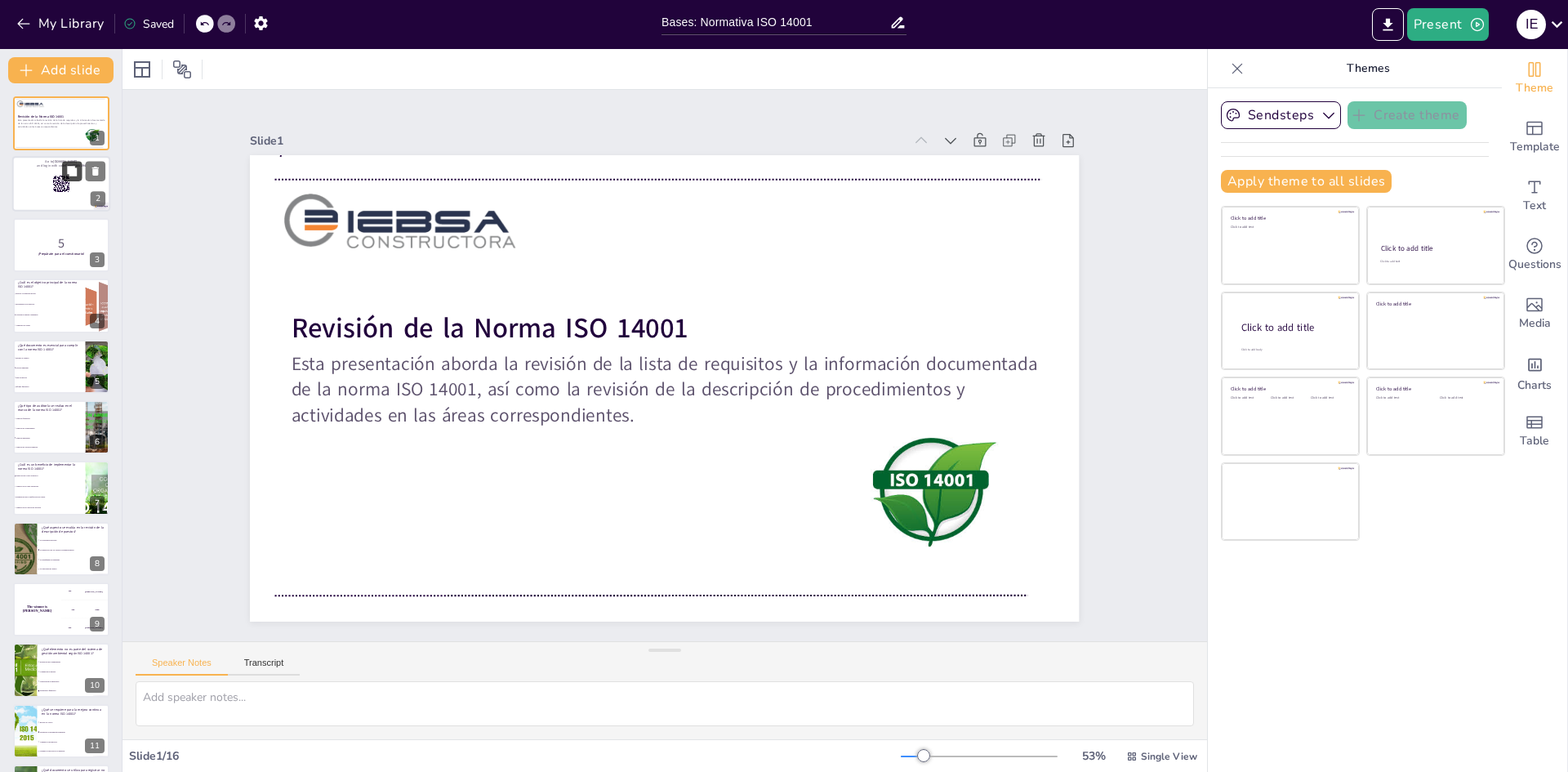
checkbox input "true"
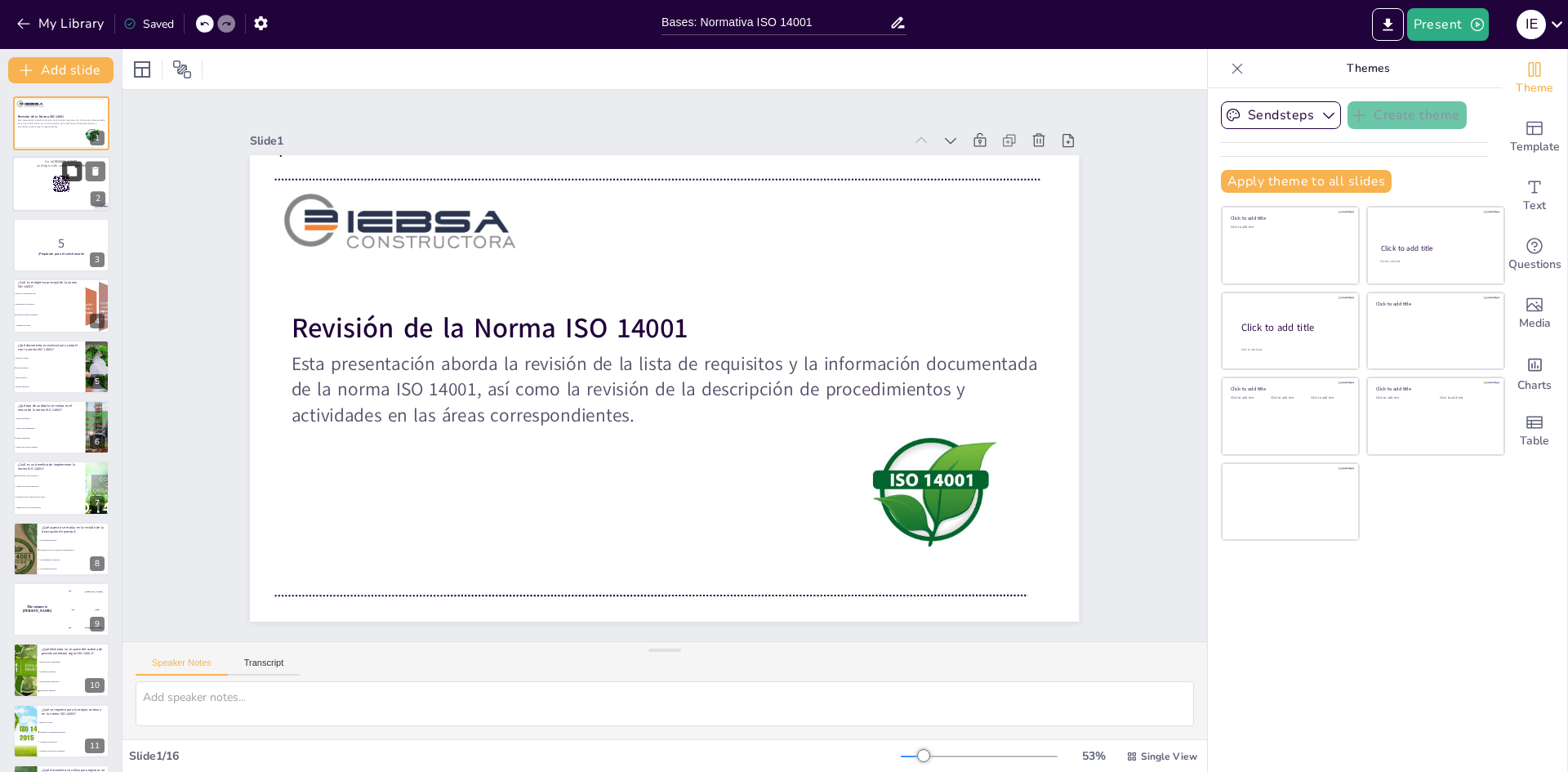
checkbox input "true"
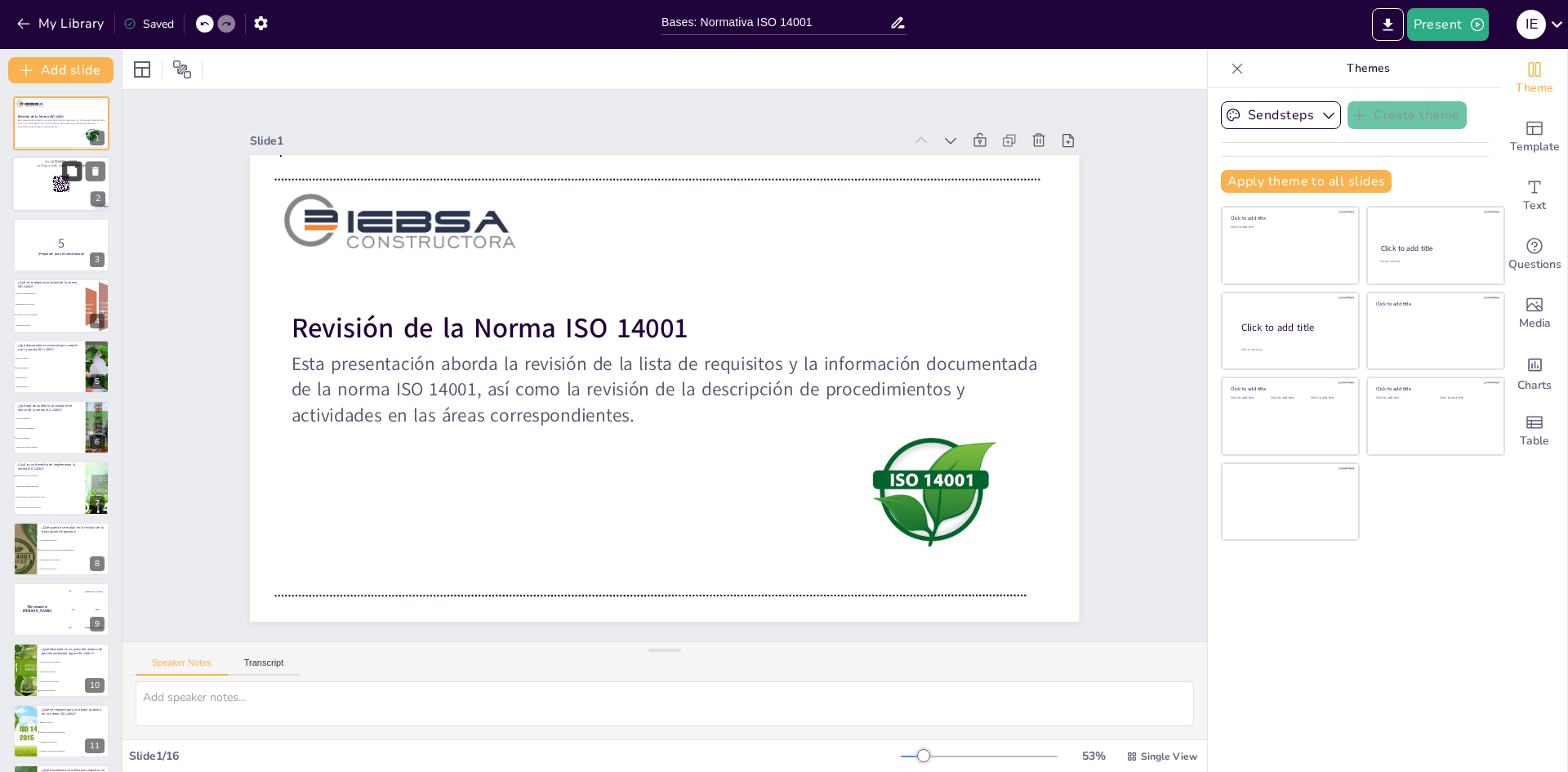
checkbox input "true"
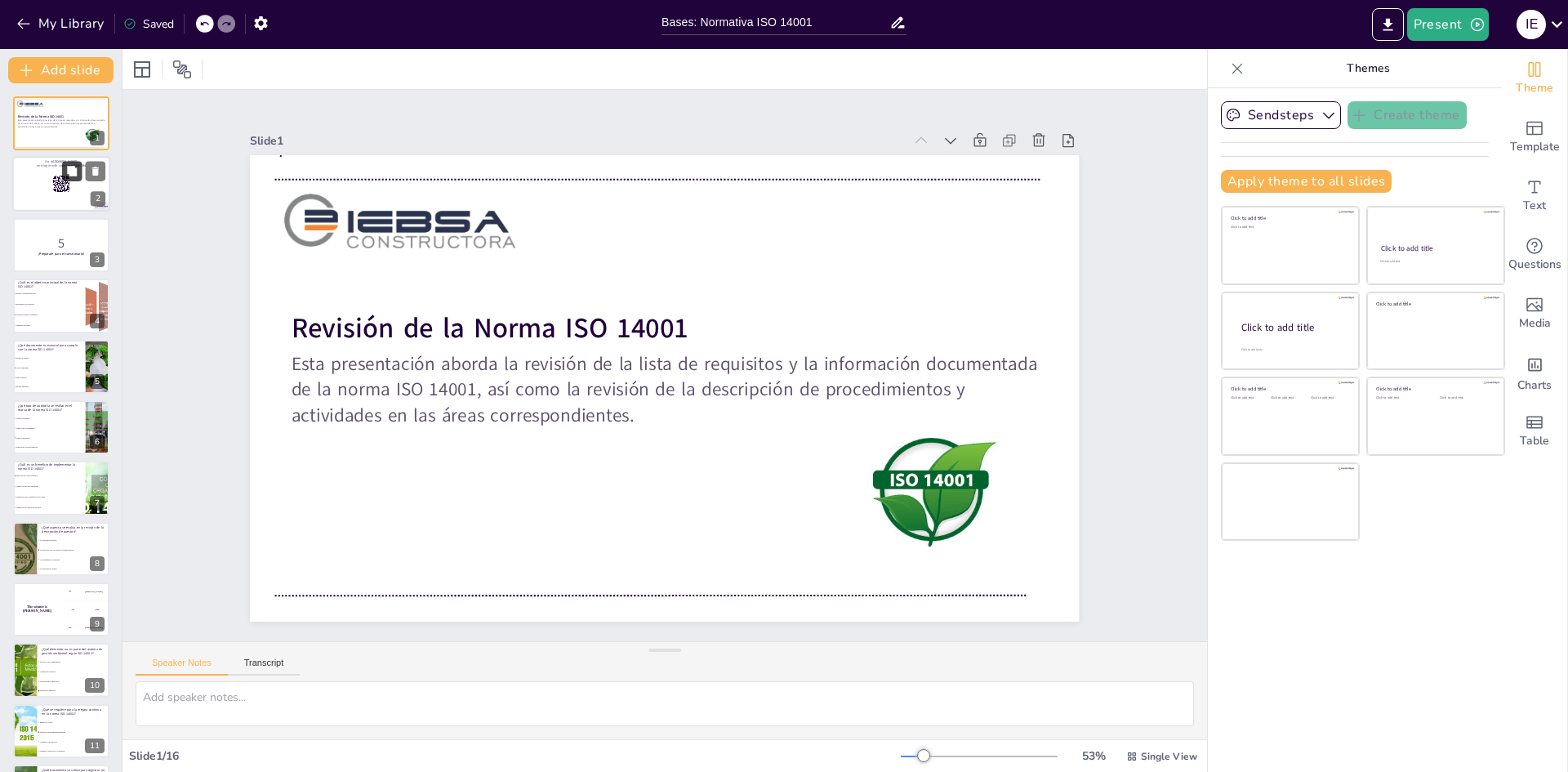
checkbox input "true"
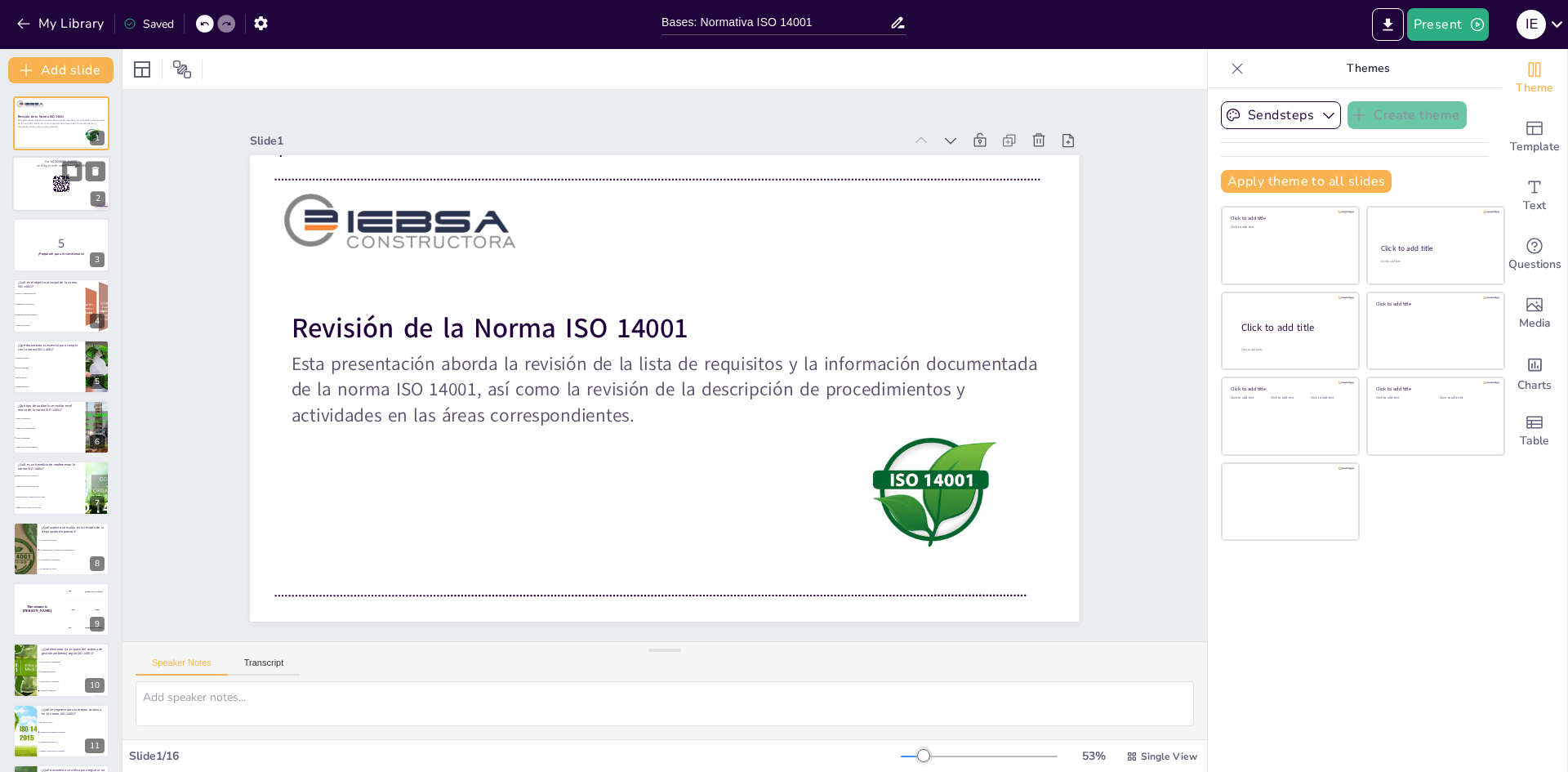
checkbox input "true"
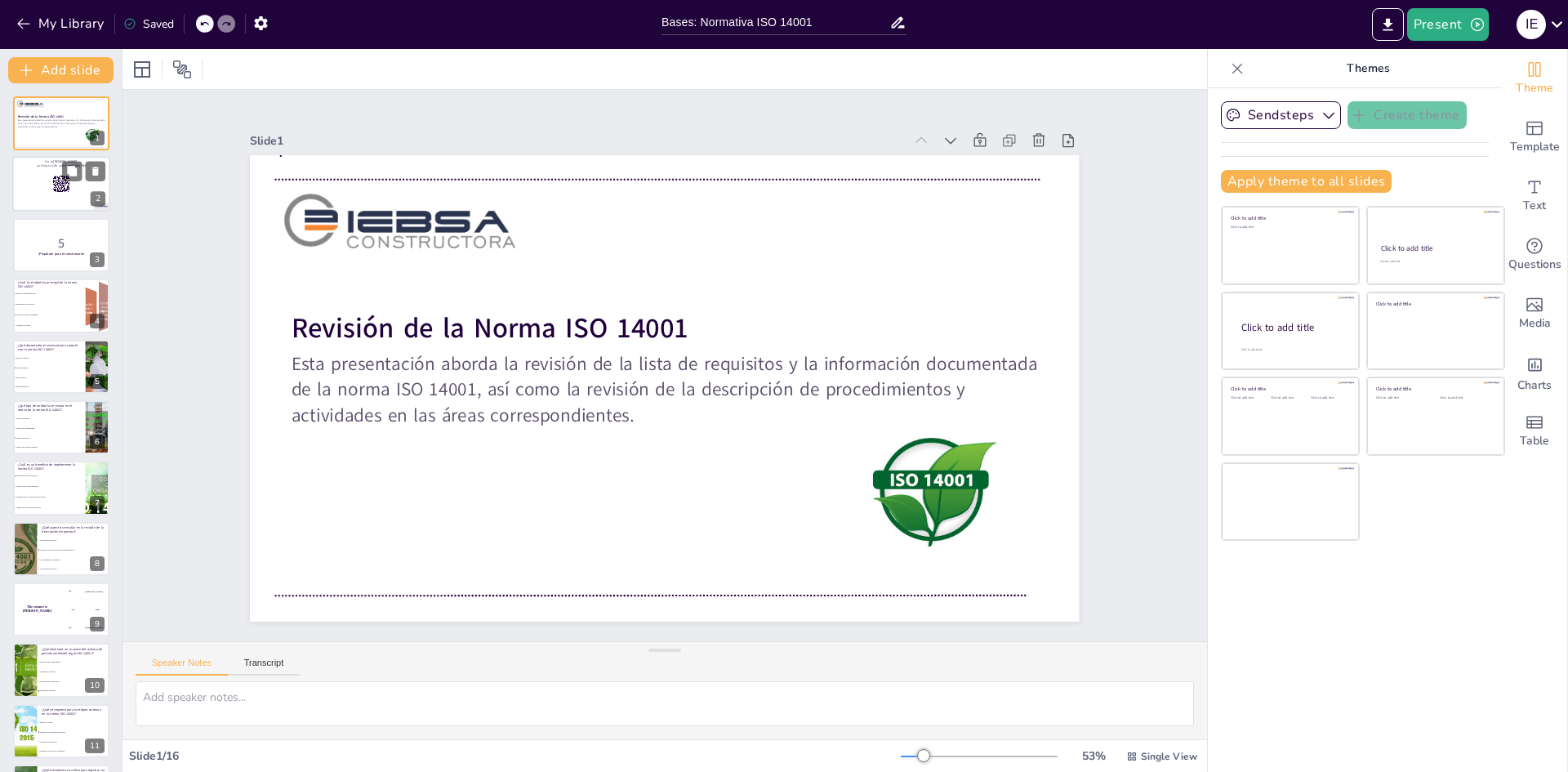
checkbox input "true"
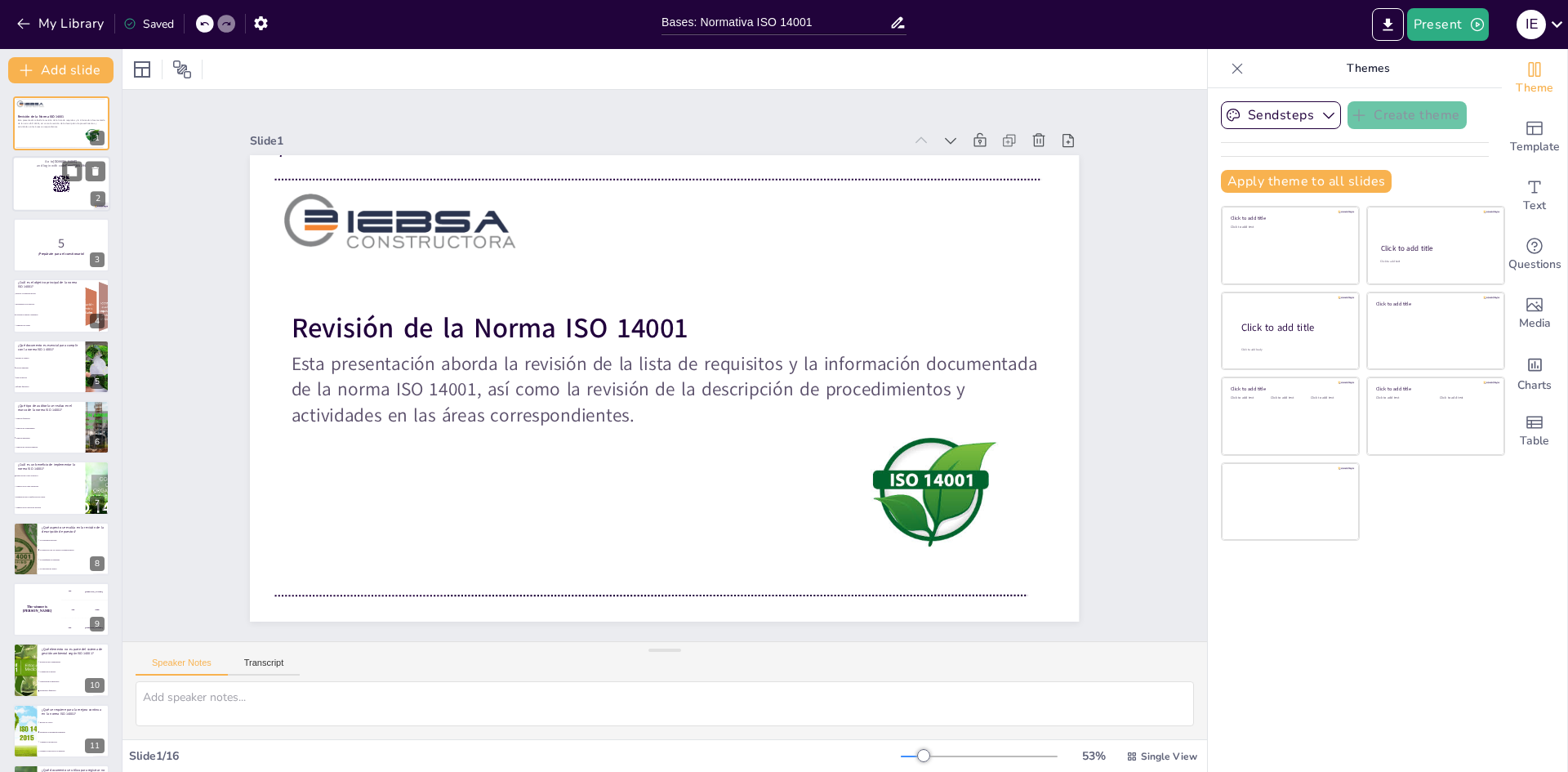
checkbox input "true"
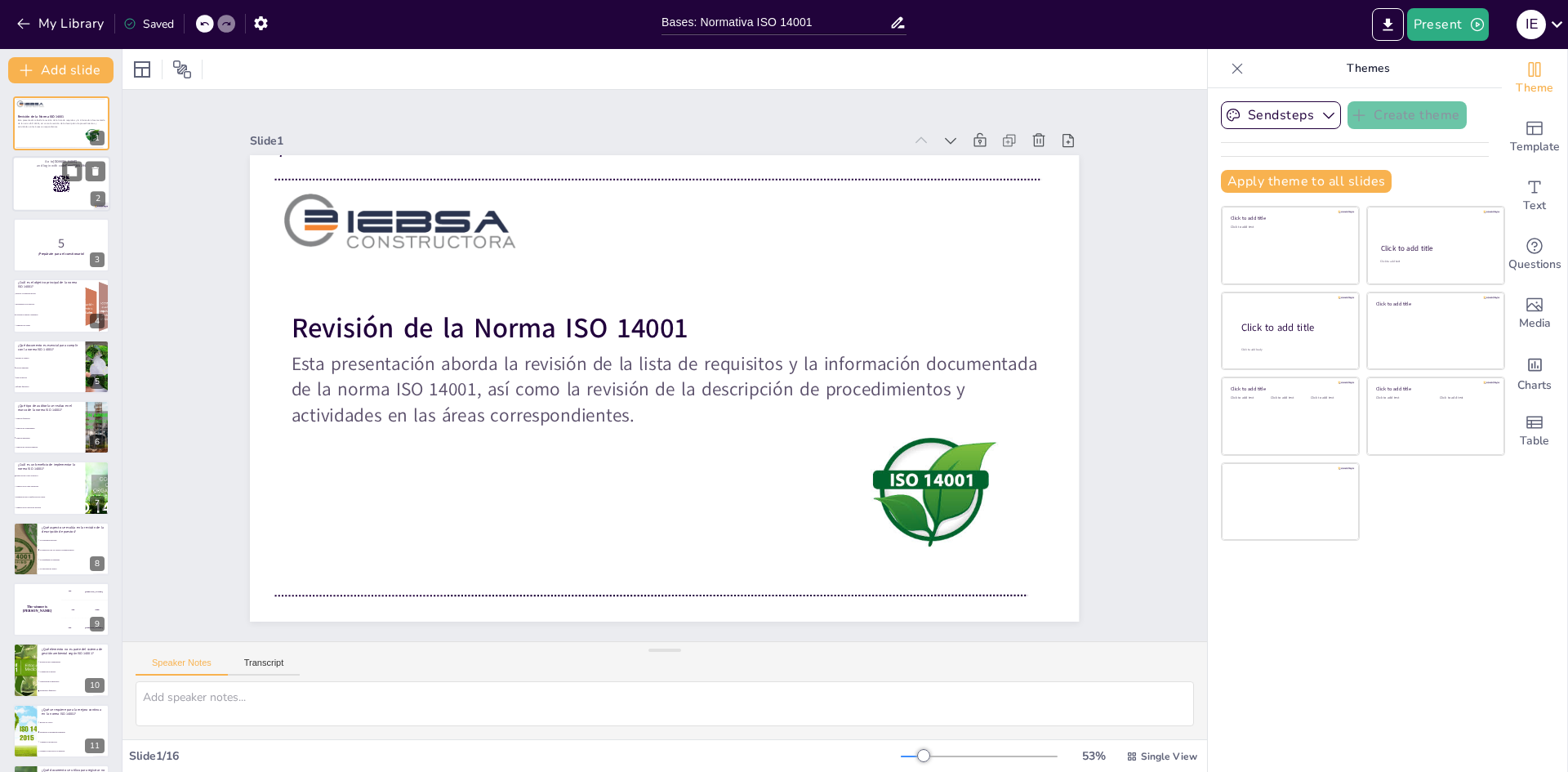
checkbox input "true"
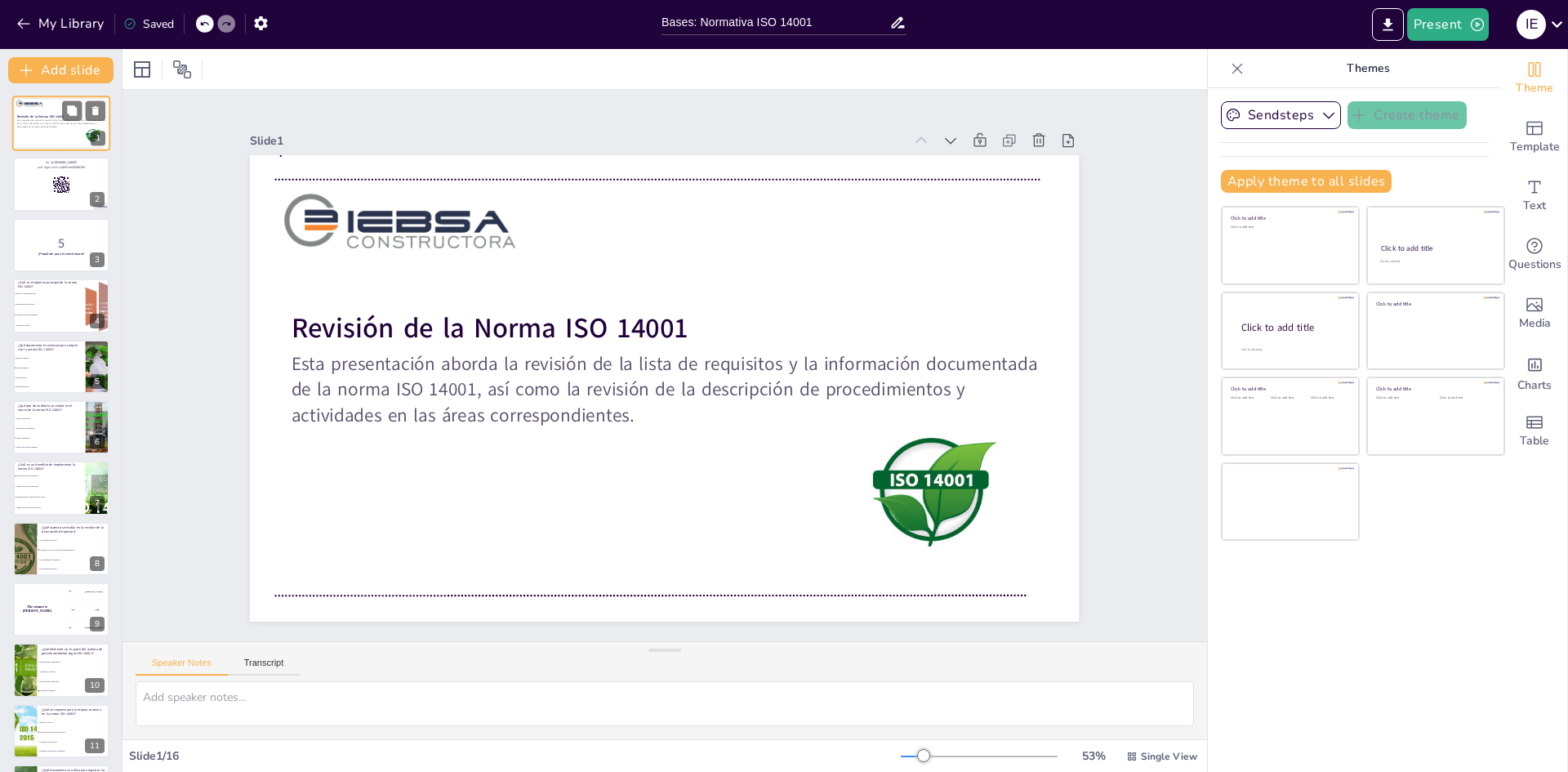
checkbox input "true"
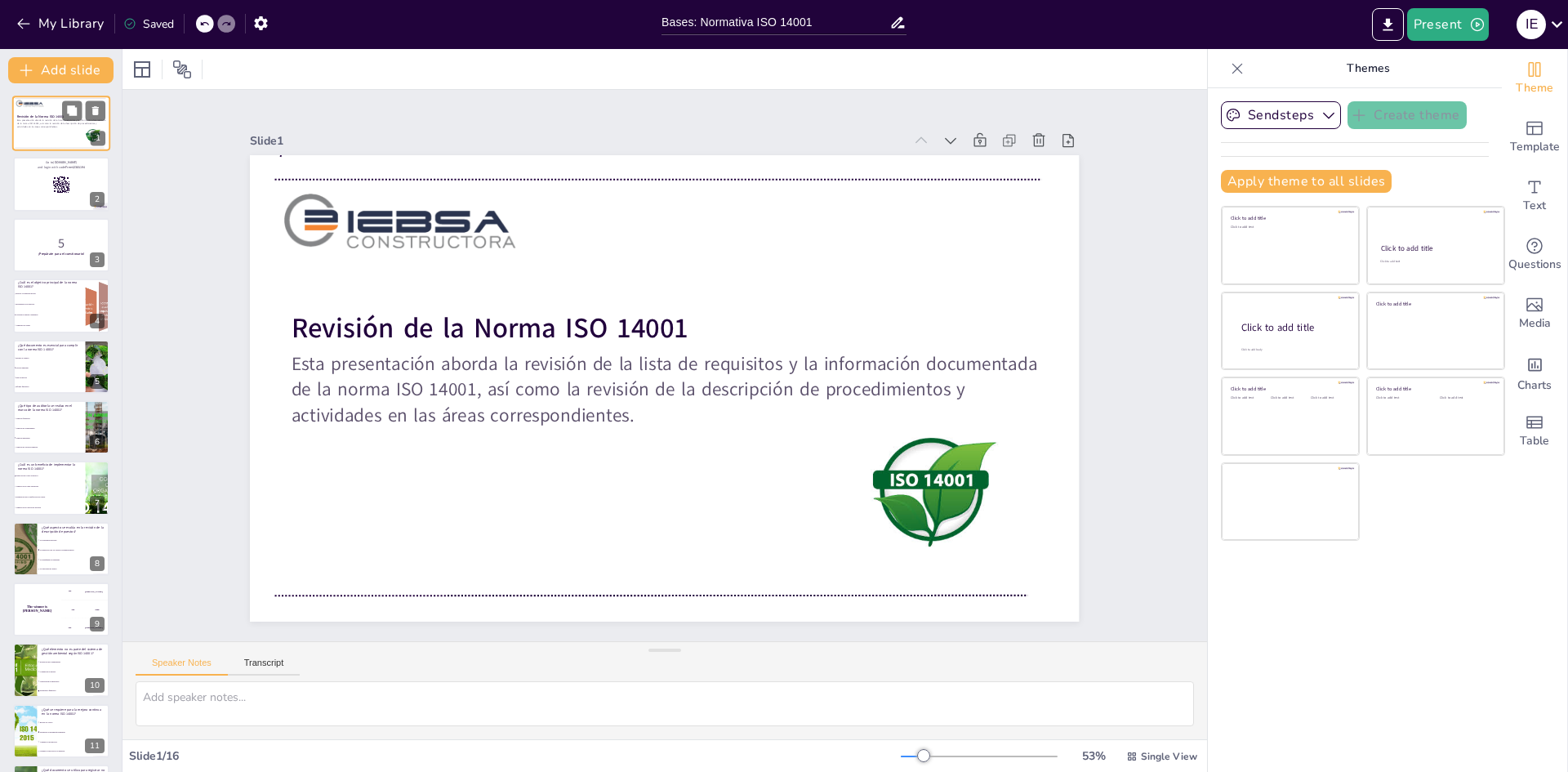
checkbox input "true"
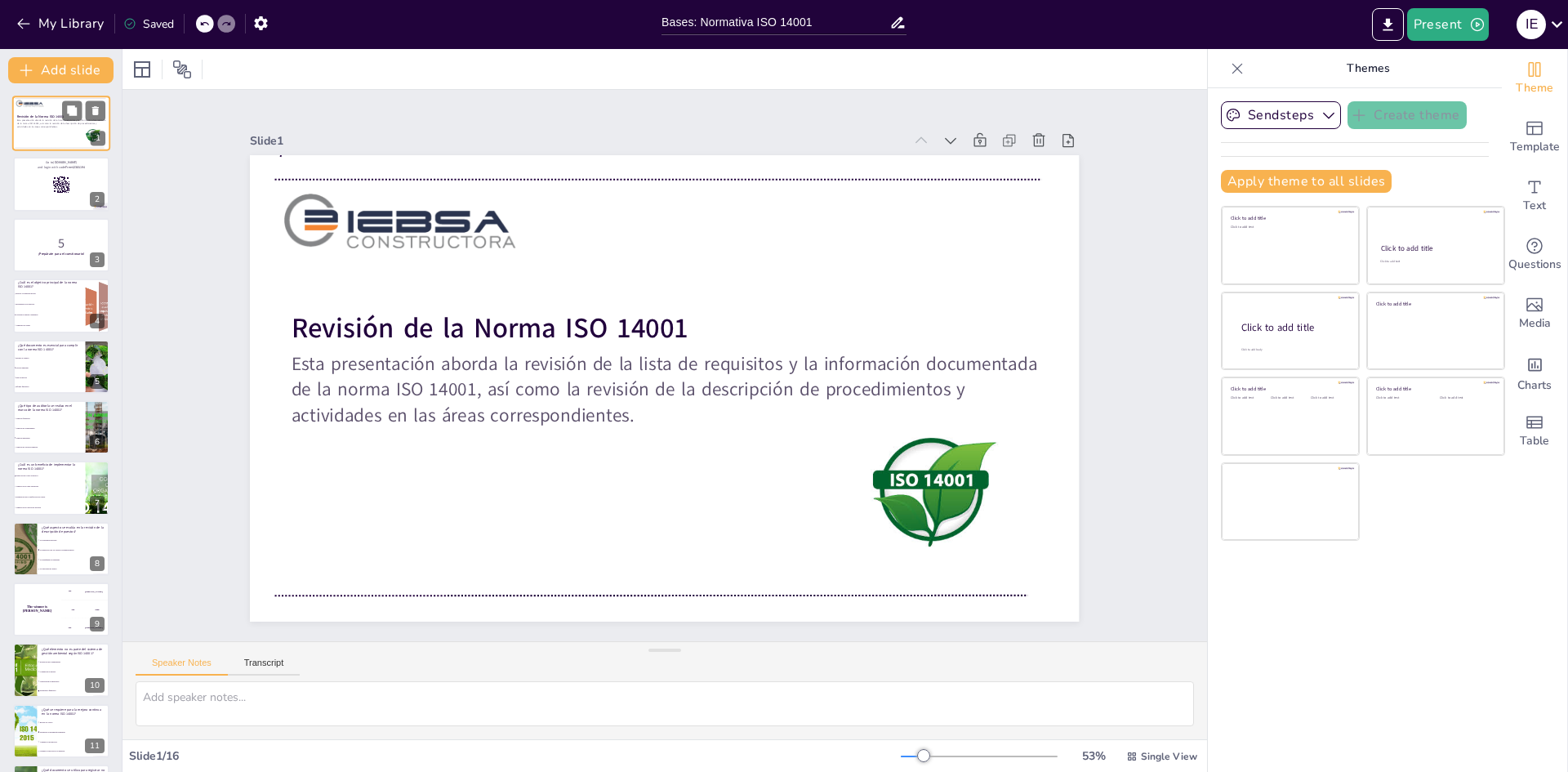
checkbox input "true"
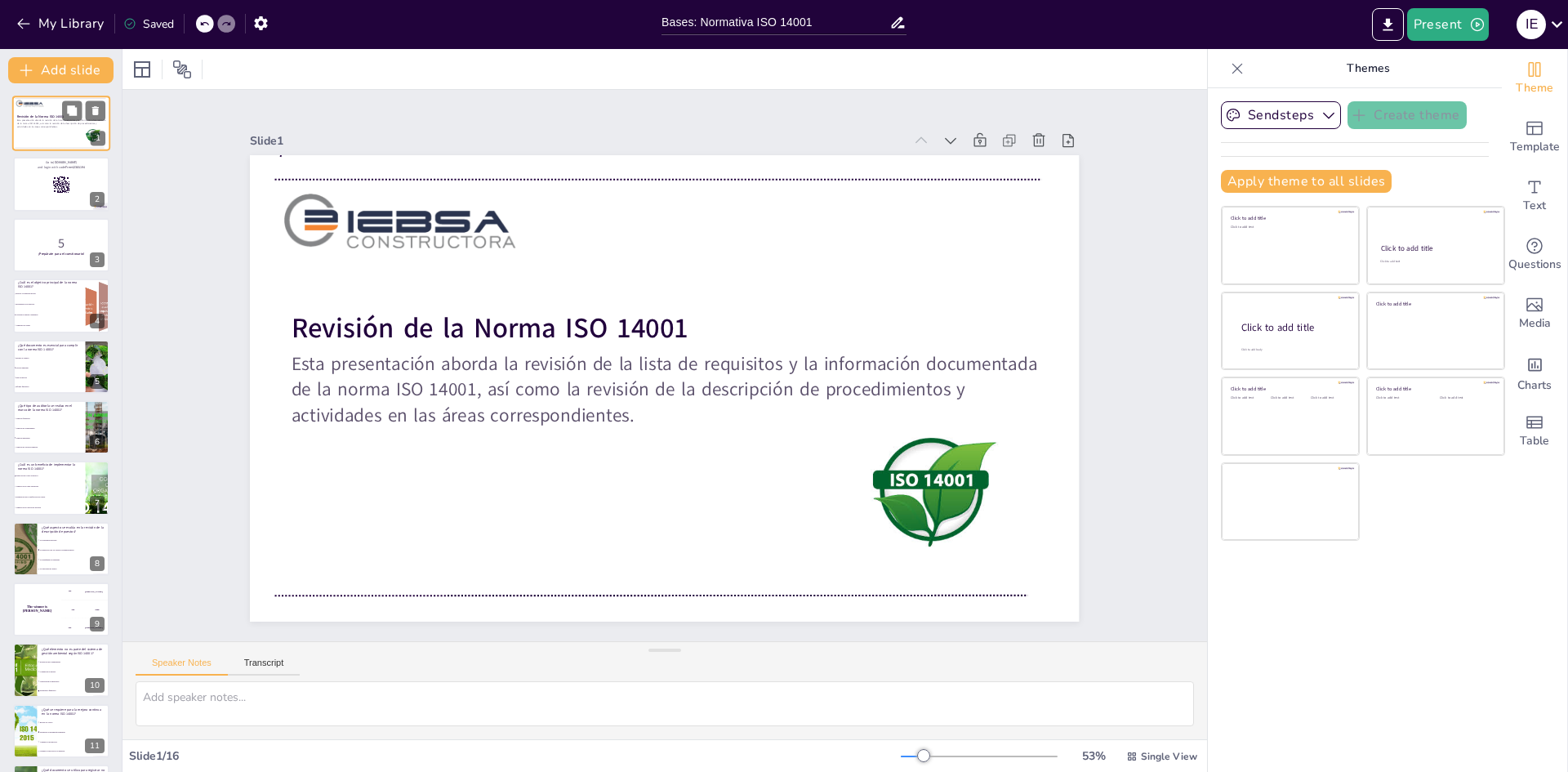
checkbox input "true"
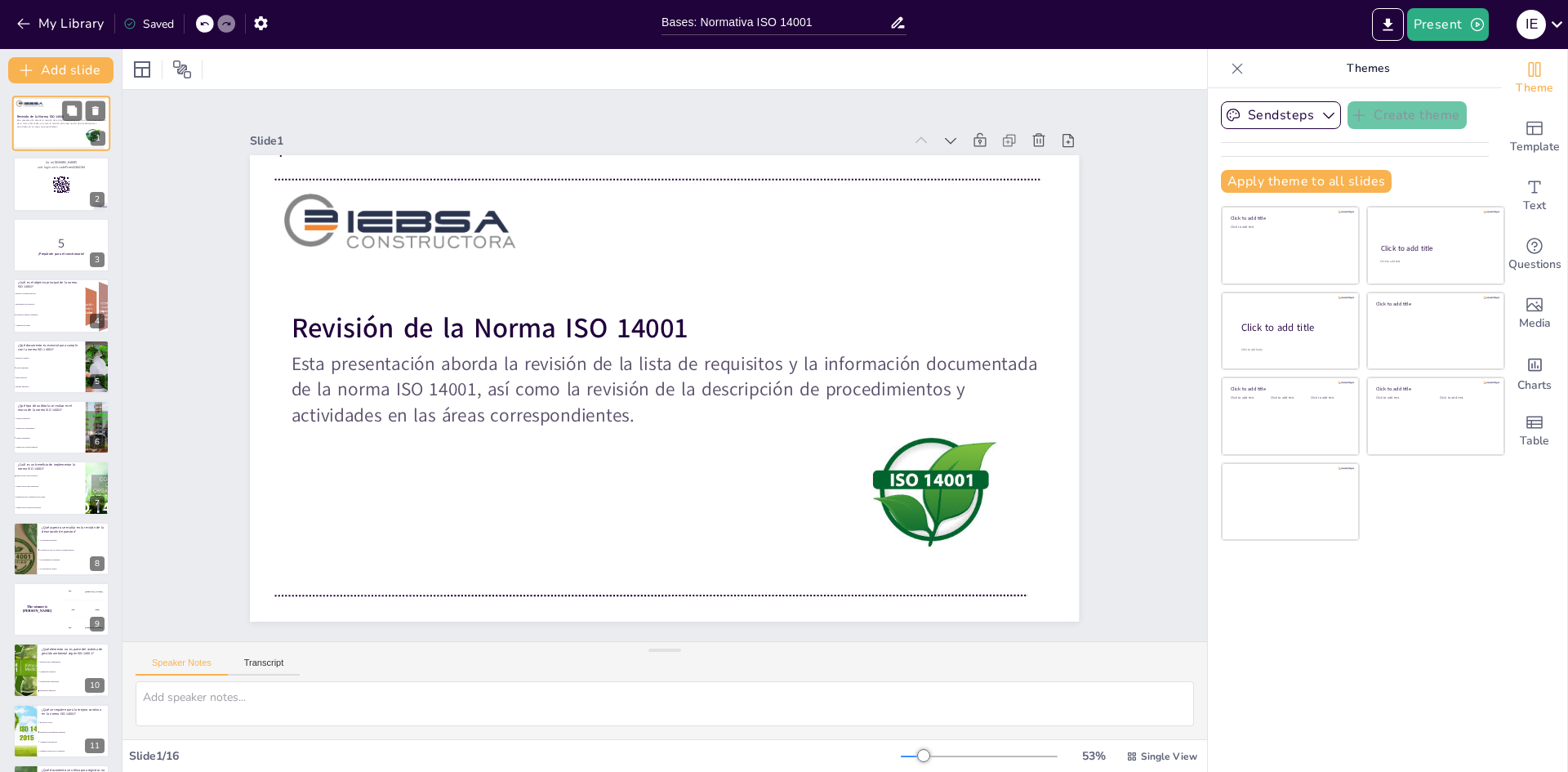
checkbox input "true"
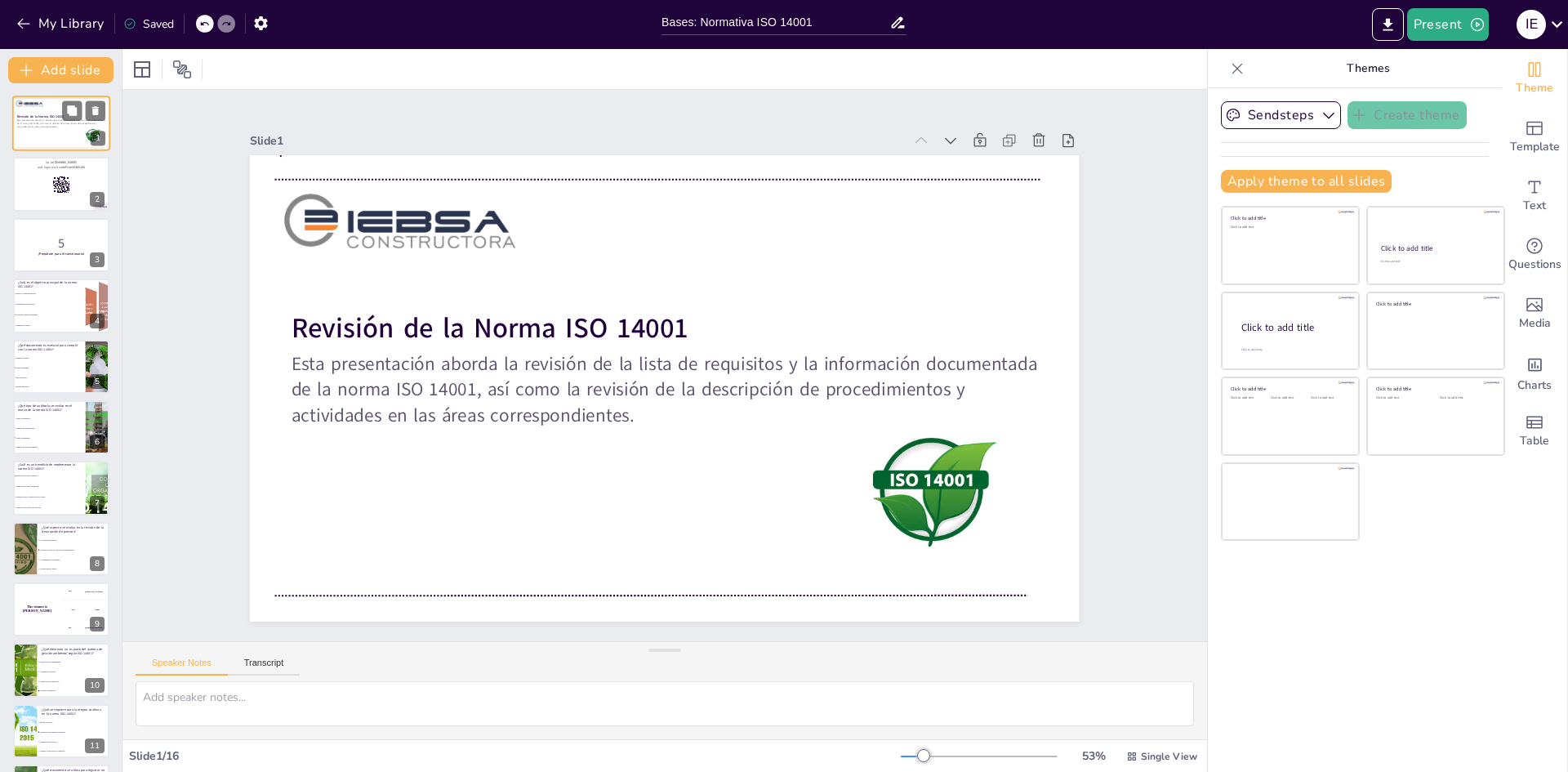
checkbox input "true"
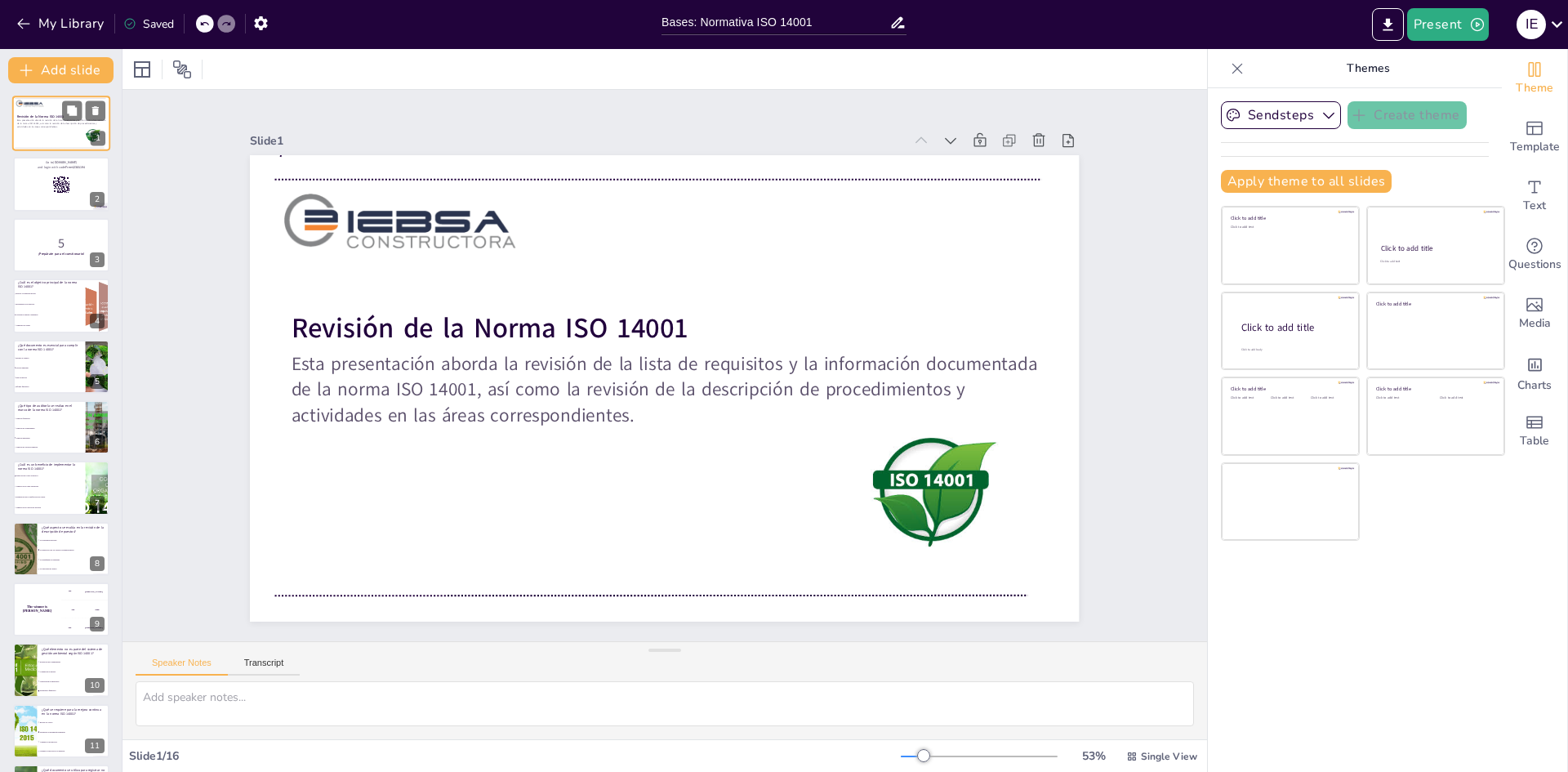
checkbox input "true"
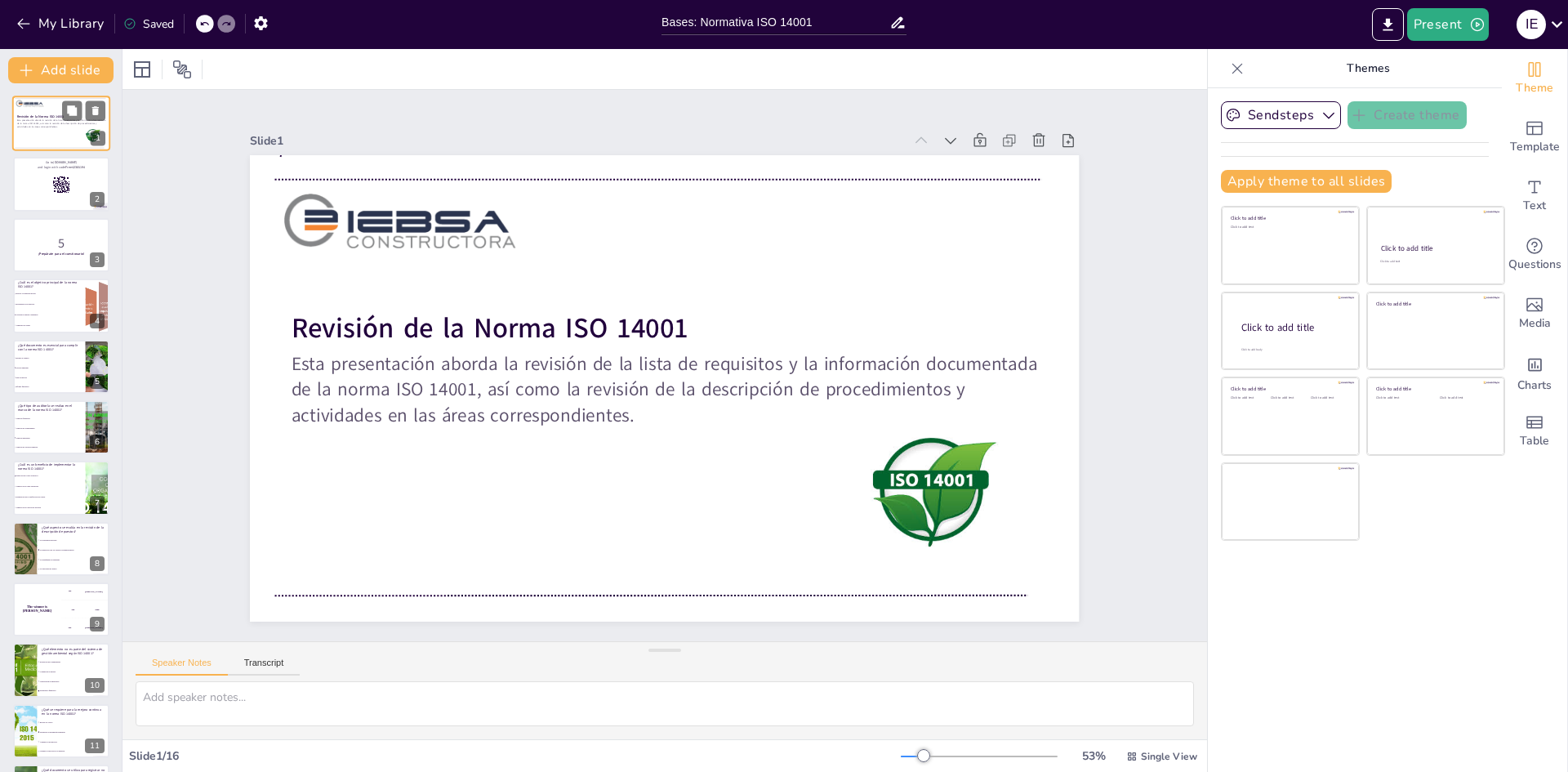
checkbox input "true"
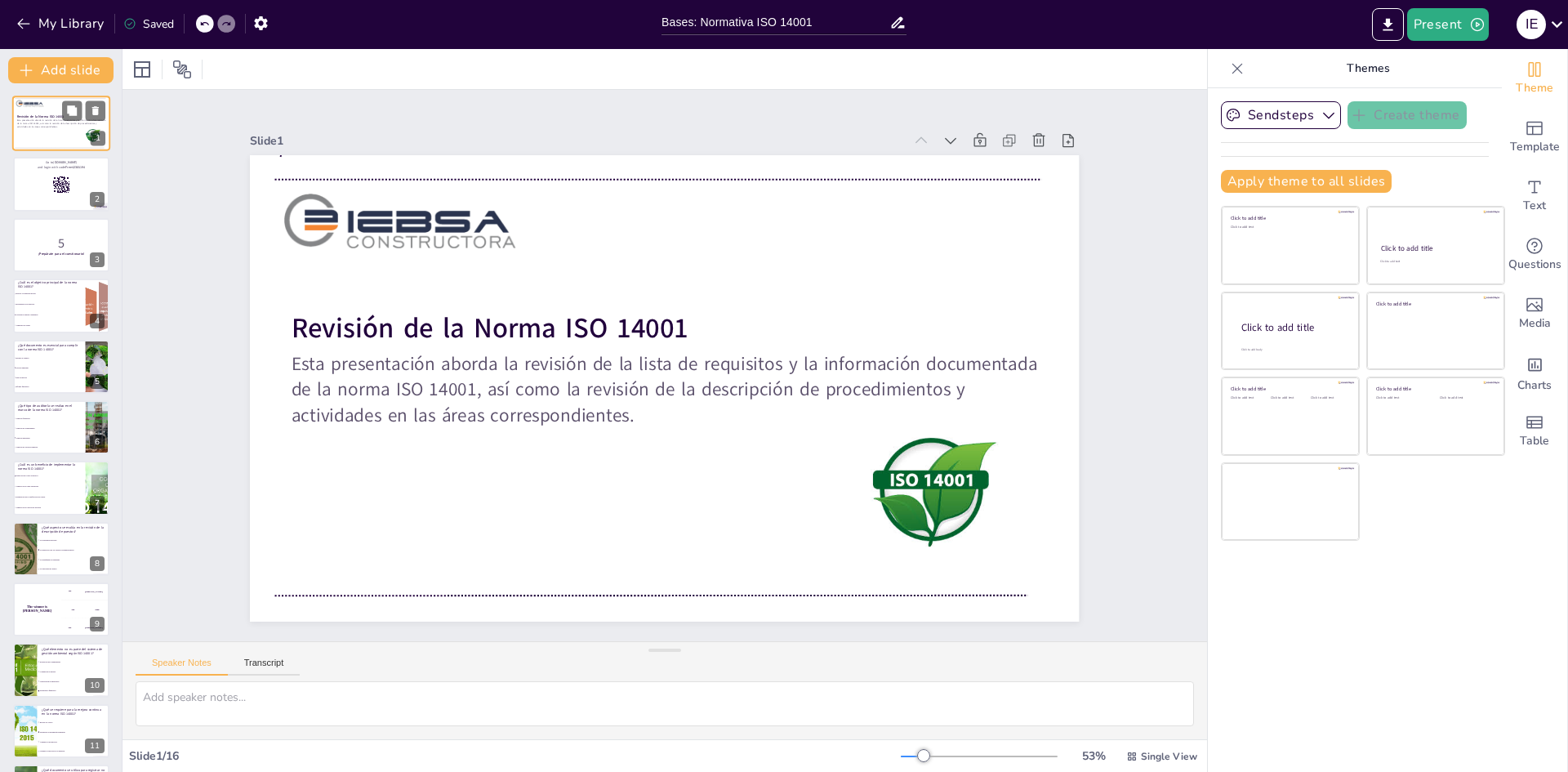
checkbox input "true"
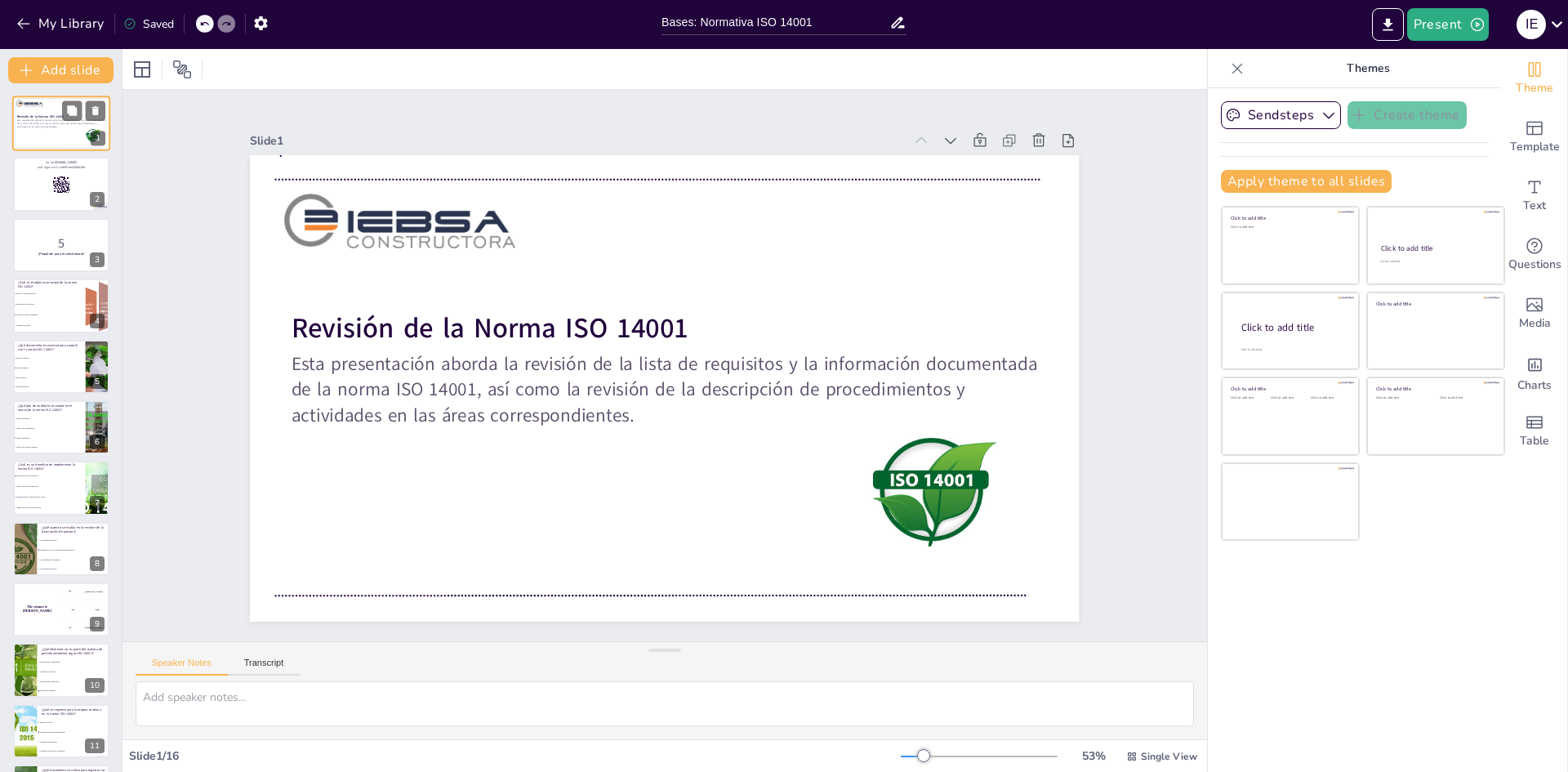
checkbox input "true"
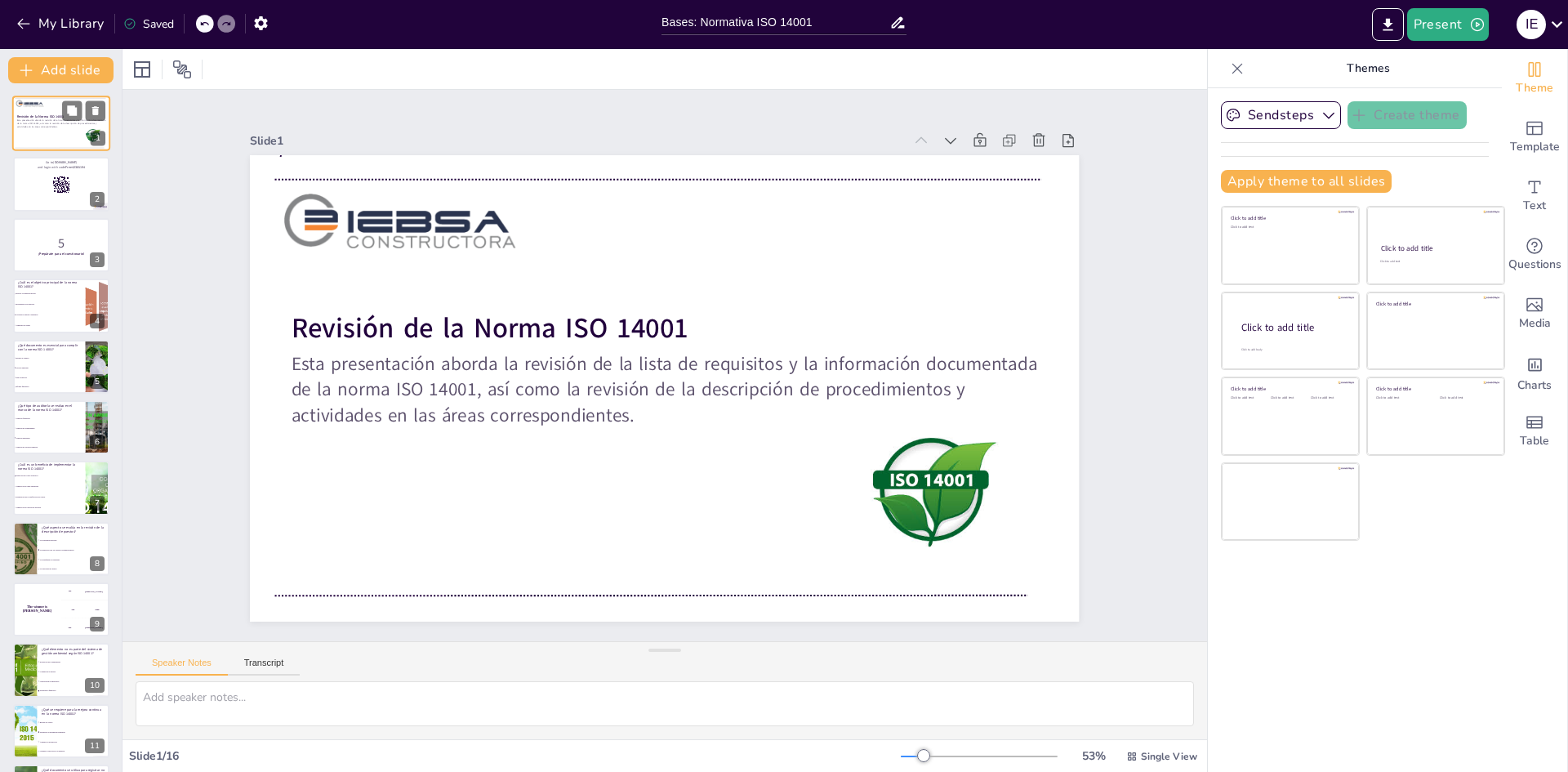
checkbox input "true"
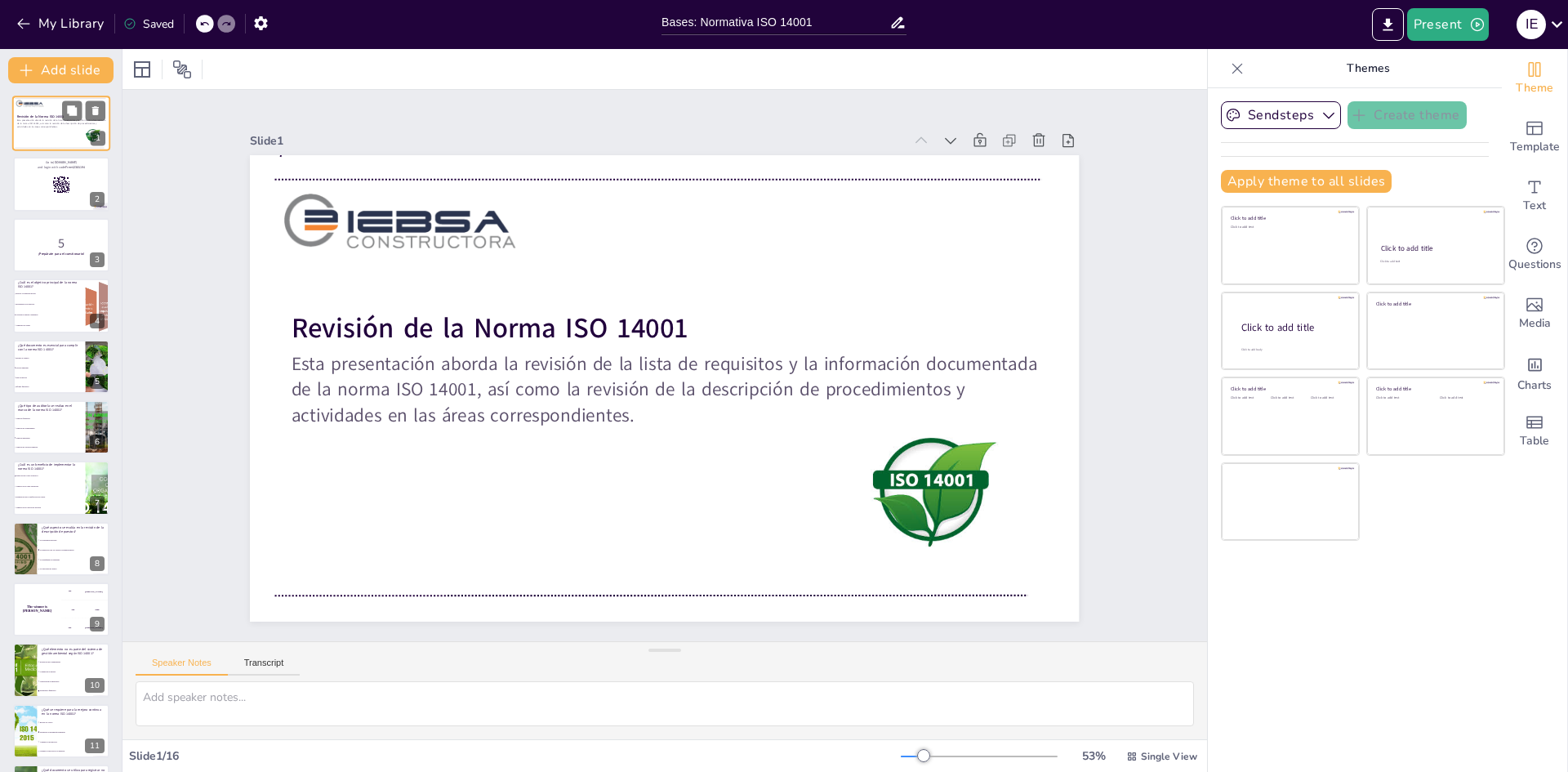
checkbox input "true"
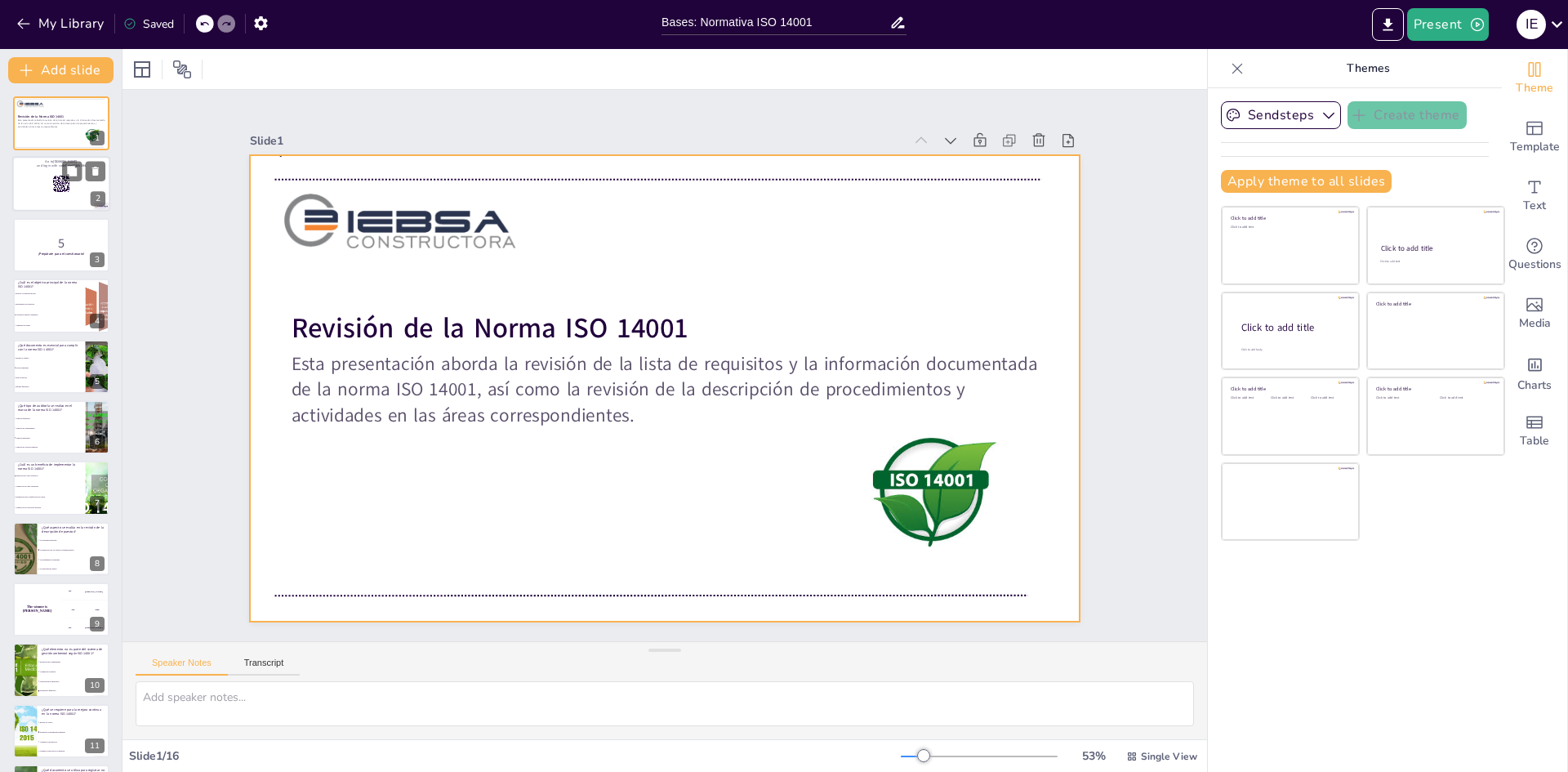
checkbox input "true"
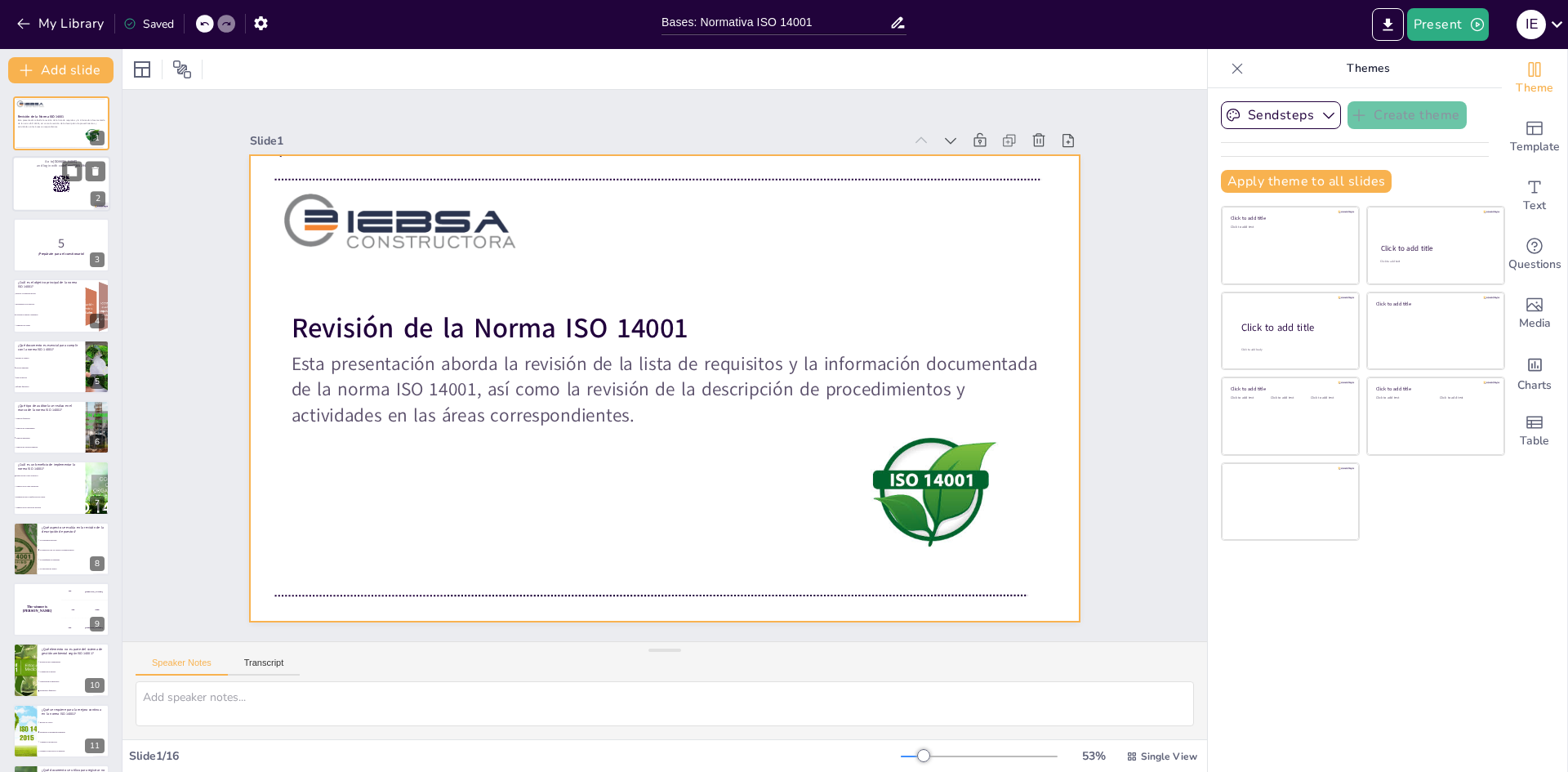
checkbox input "true"
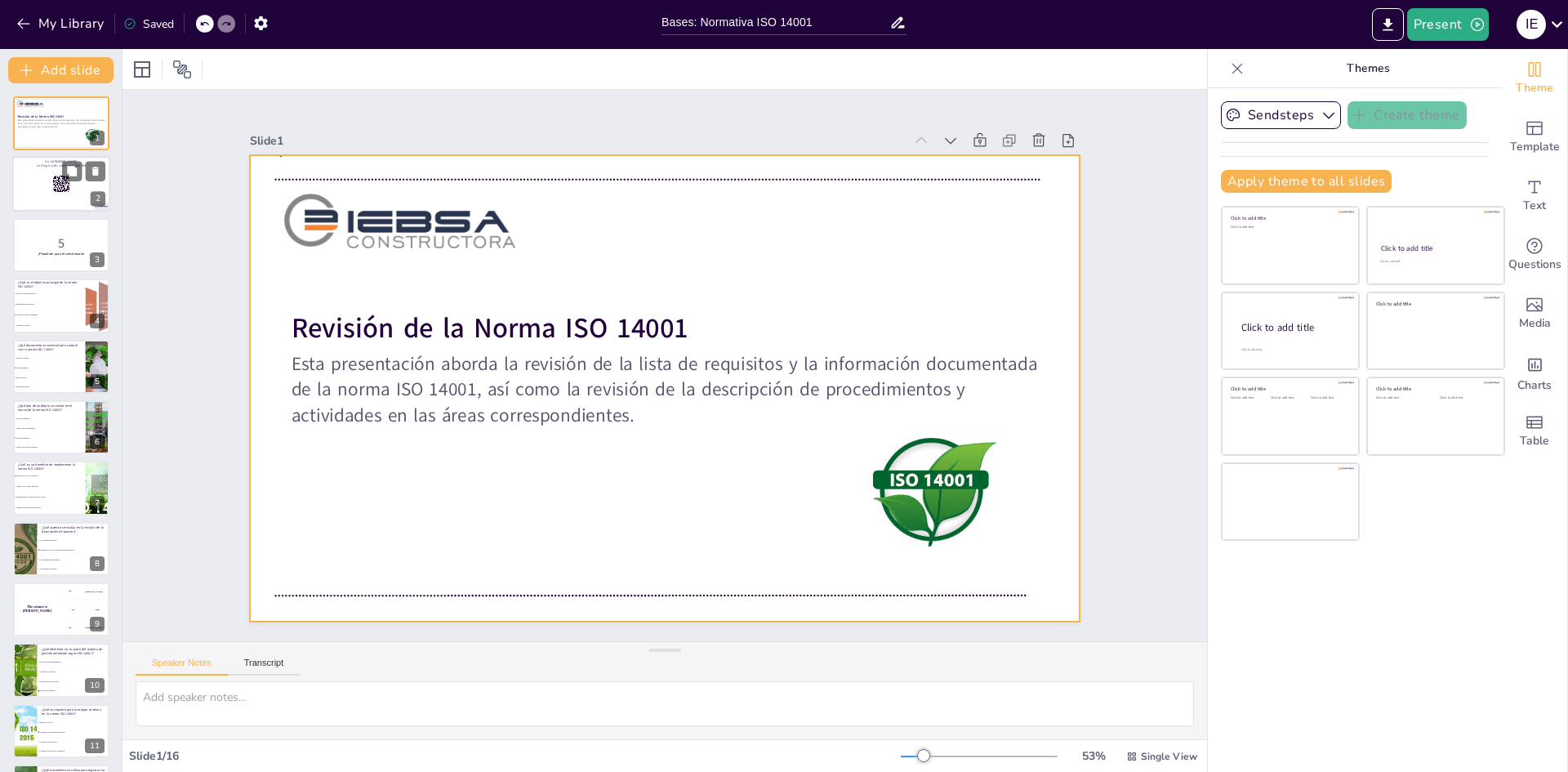
checkbox input "true"
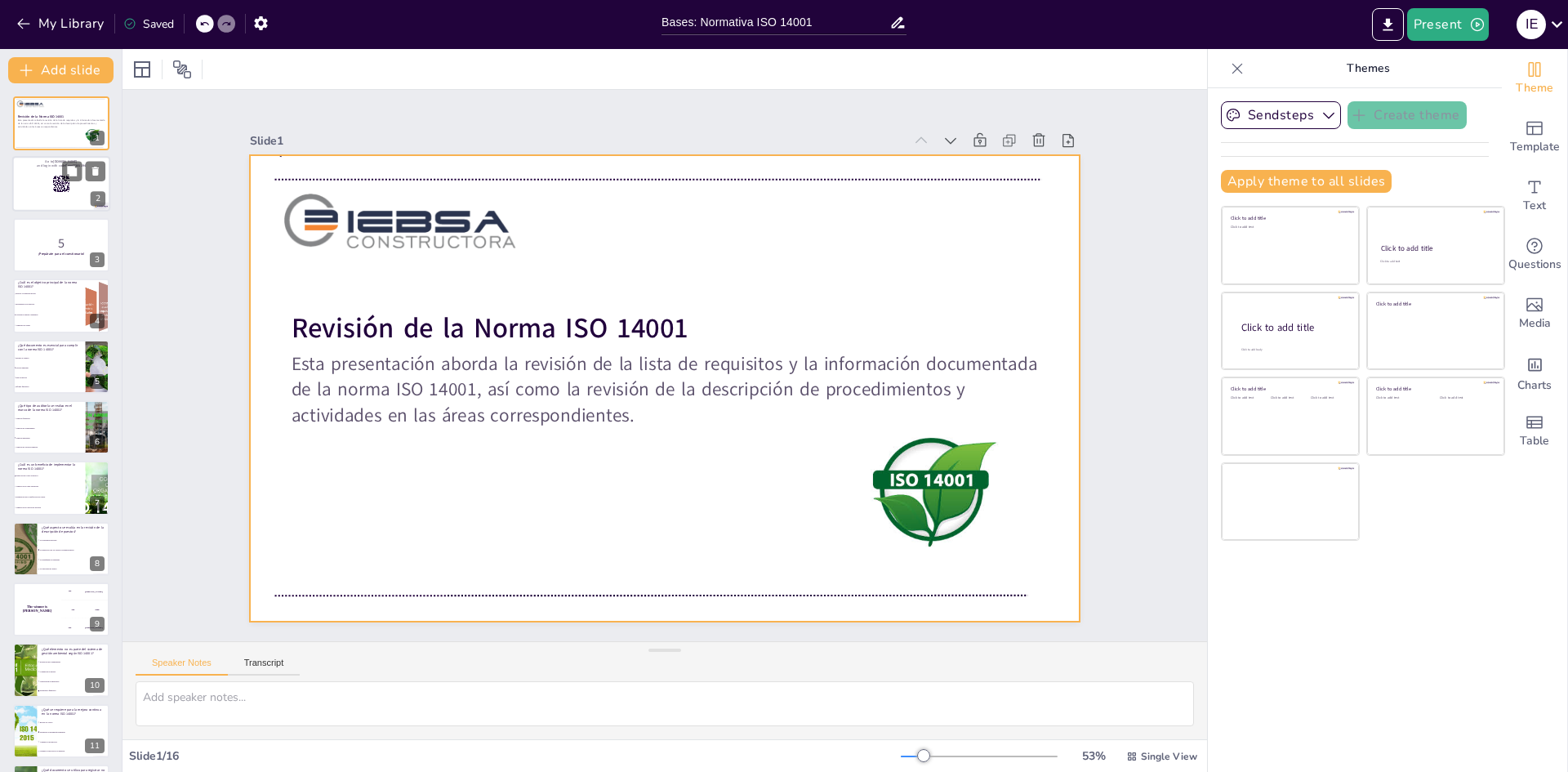
checkbox input "true"
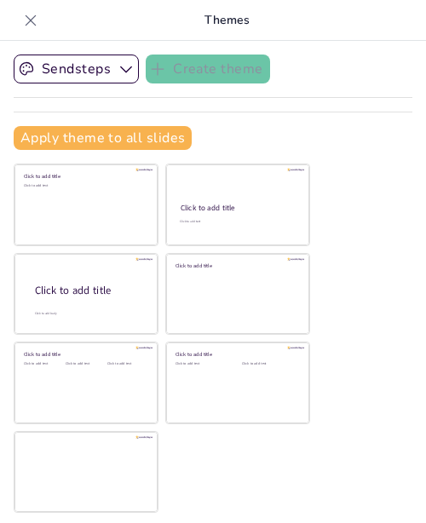
drag, startPoint x: 241, startPoint y: 467, endPoint x: 374, endPoint y: 473, distance: 133.0
click at [374, 473] on div "Sendsteps Create theme Apply theme to all slides Click to add title Click to ad…" at bounding box center [213, 282] width 426 height 482
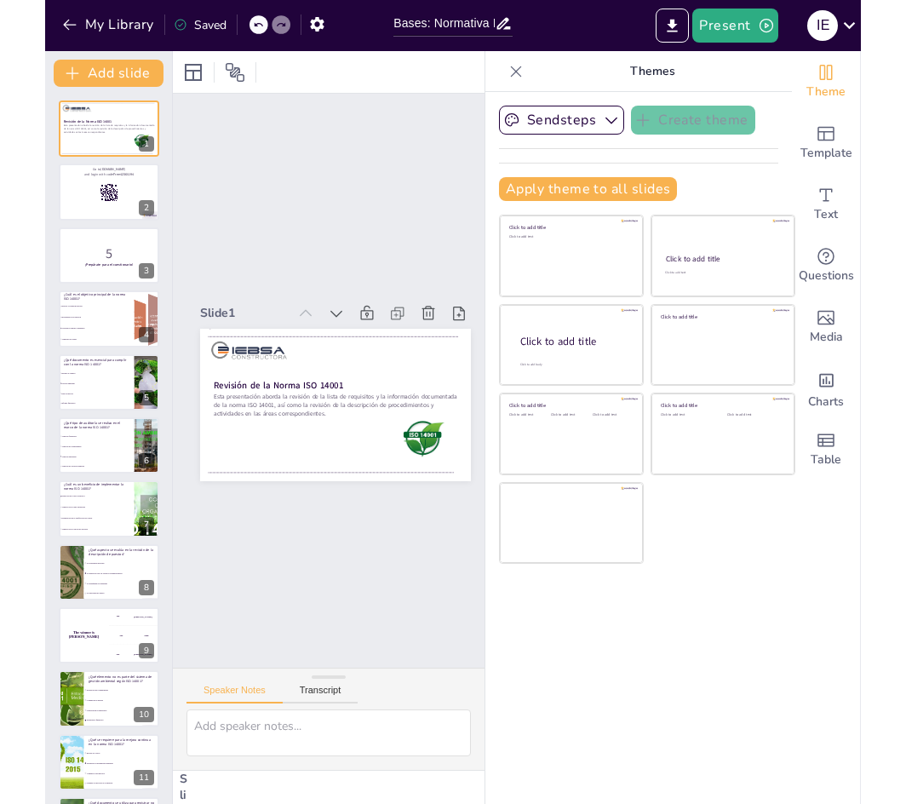
scroll to position [0, 13]
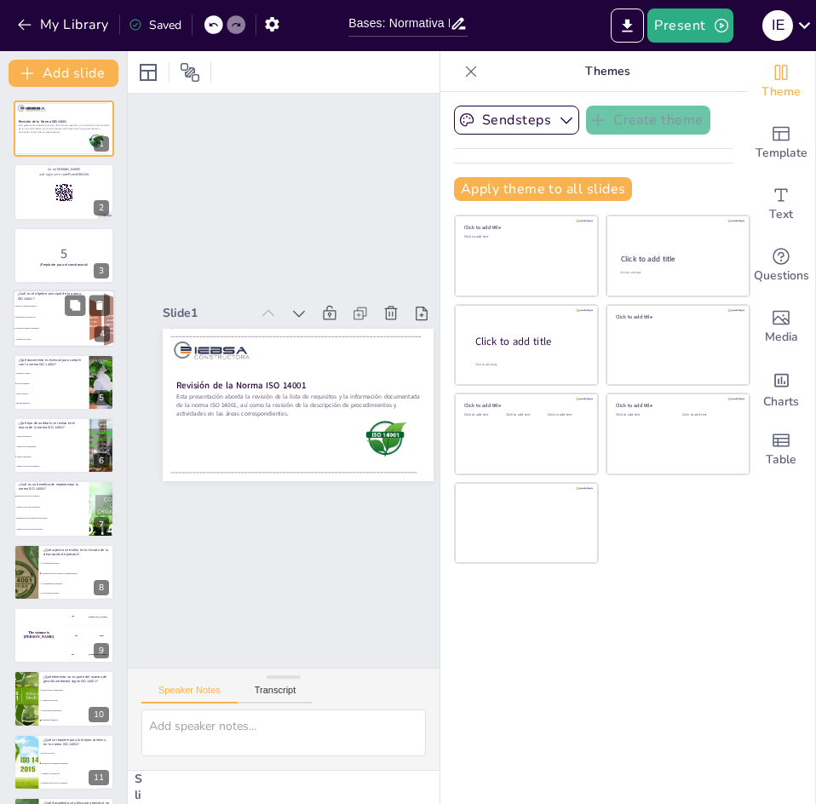
click at [57, 319] on li "Incrementar la producción" at bounding box center [51, 318] width 77 height 11
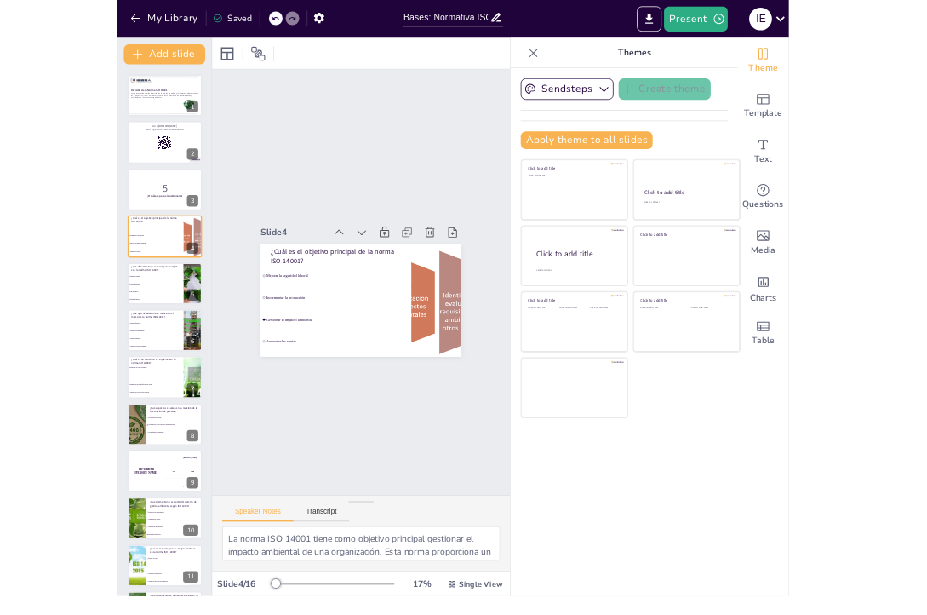
scroll to position [0, 0]
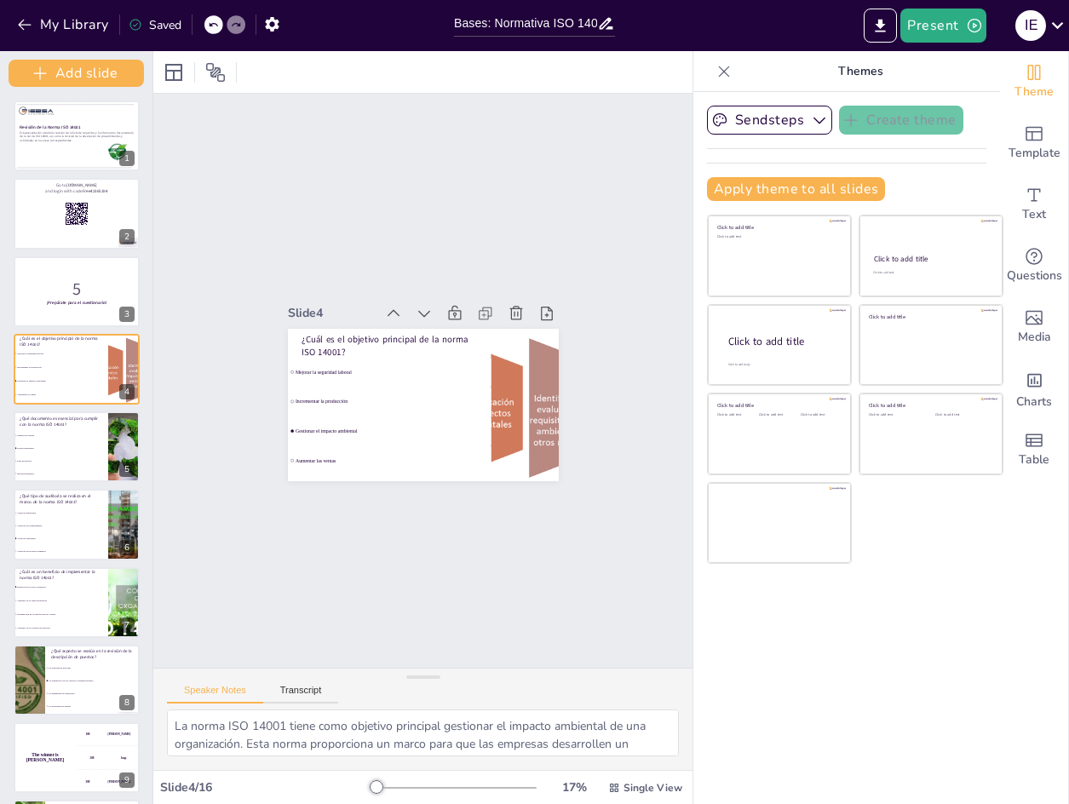
drag, startPoint x: 127, startPoint y: 368, endPoint x: -49, endPoint y: 356, distance: 176.7
click at [0, 356] on html "My Library Saved Bases: Normativa ISO 14001 Present I E Document fonts Akatab R…" at bounding box center [534, 402] width 1069 height 804
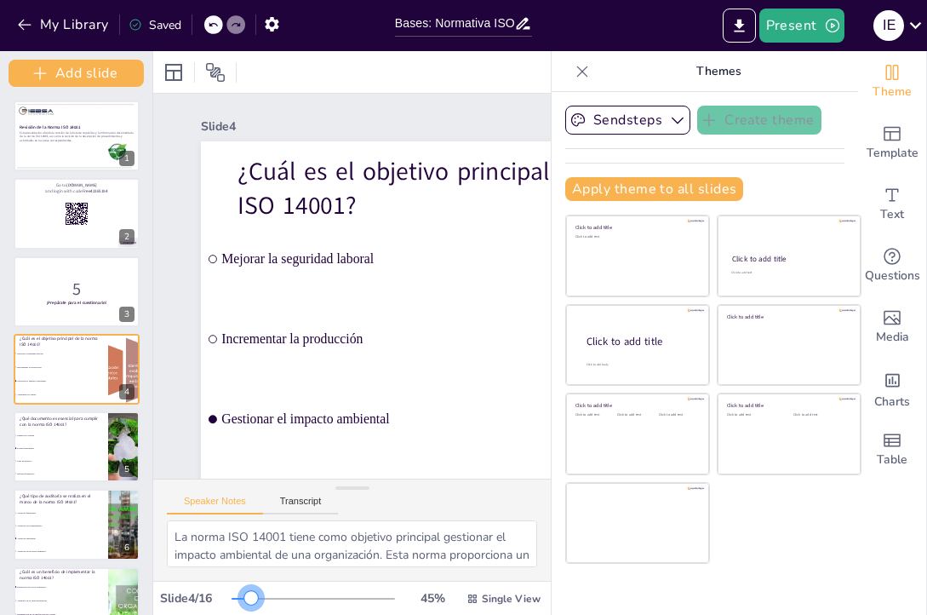
click at [244, 595] on div at bounding box center [251, 598] width 14 height 14
click at [92, 136] on p "Esta presentación aborda la revisión de la lista de requisitos y la información…" at bounding box center [77, 136] width 116 height 12
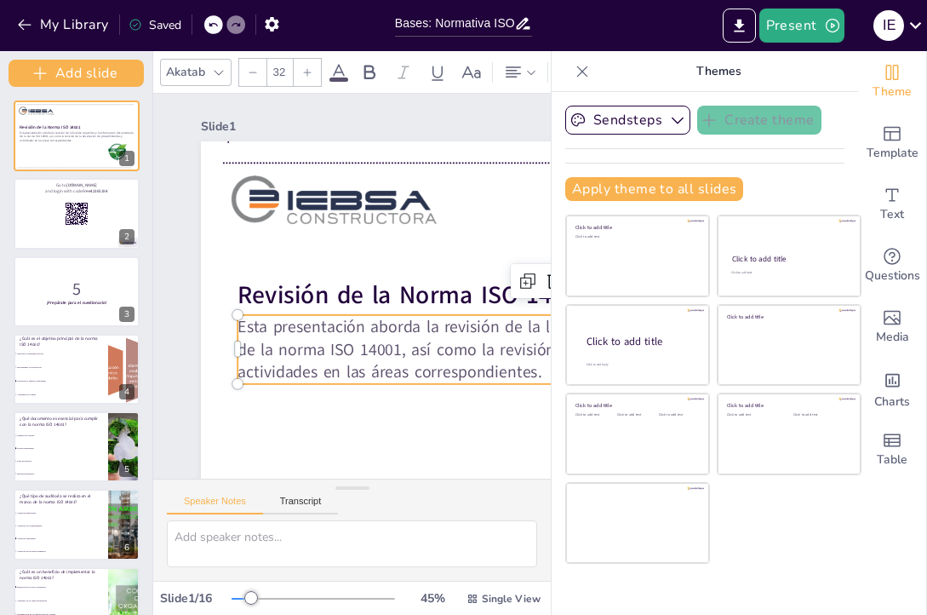
click at [247, 332] on p "Esta presentación aborda la revisión de la lista de requisitos y la información…" at bounding box center [569, 349] width 663 height 69
click at [242, 282] on p "Esta presentación aborda la revisión de la lista de requisitos y la información…" at bounding box center [153, 179] width 662 height 205
click at [242, 326] on p "Esta presentación aborda la revisión de la lista de requisitos y la información…" at bounding box center [189, 442] width 390 height 608
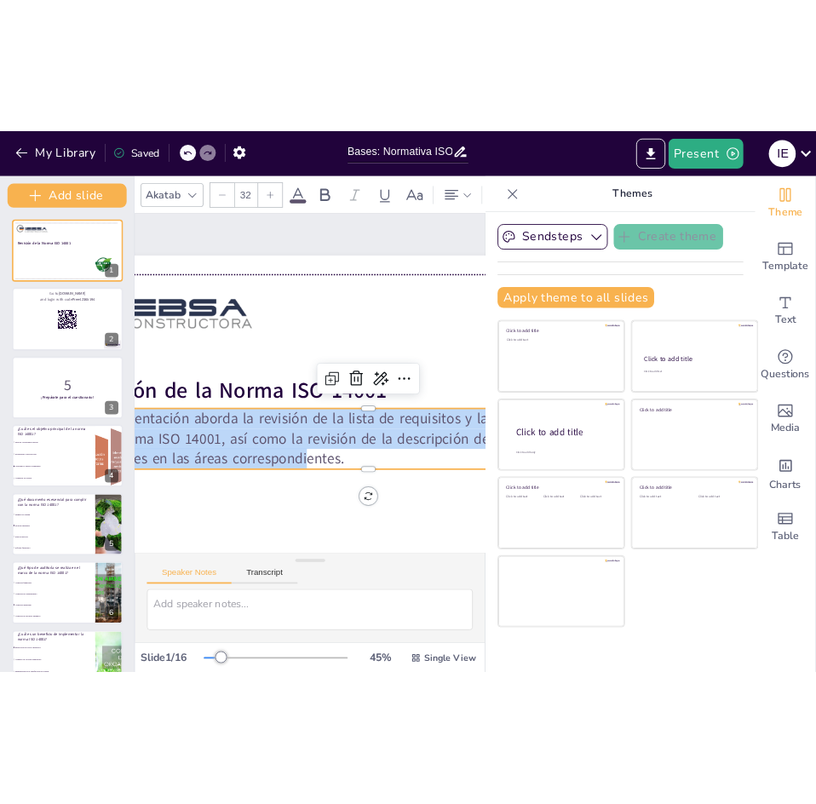
scroll to position [0, 459]
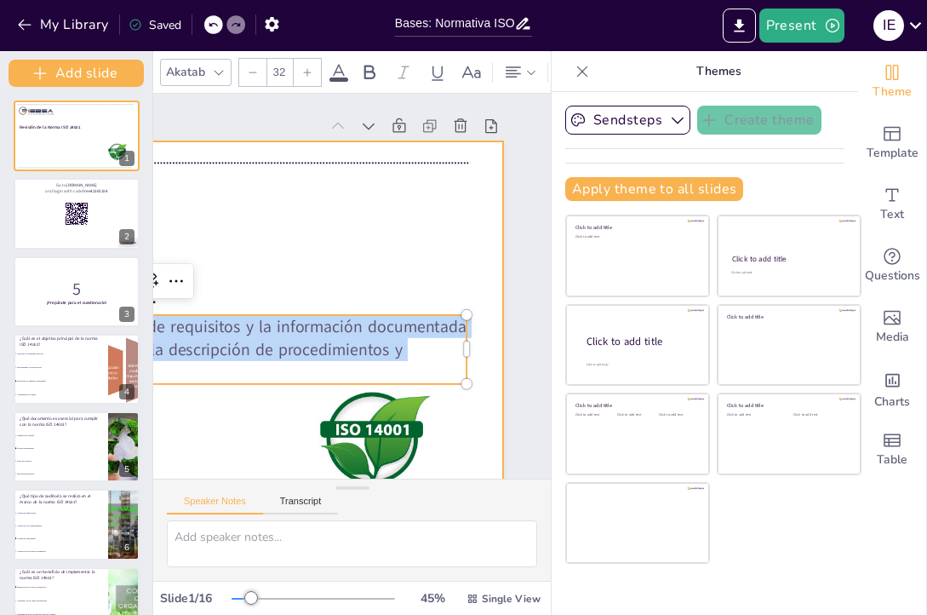
drag, startPoint x: 239, startPoint y: 328, endPoint x: 455, endPoint y: 375, distance: 220.5
click at [455, 375] on div "Revisión de la Norma ISO 14001 Esta presentación aborda la revisión de la lista…" at bounding box center [133, 231] width 844 height 726
copy p "Esta presentación aborda la revisión de la lista de requisitos y la información…"
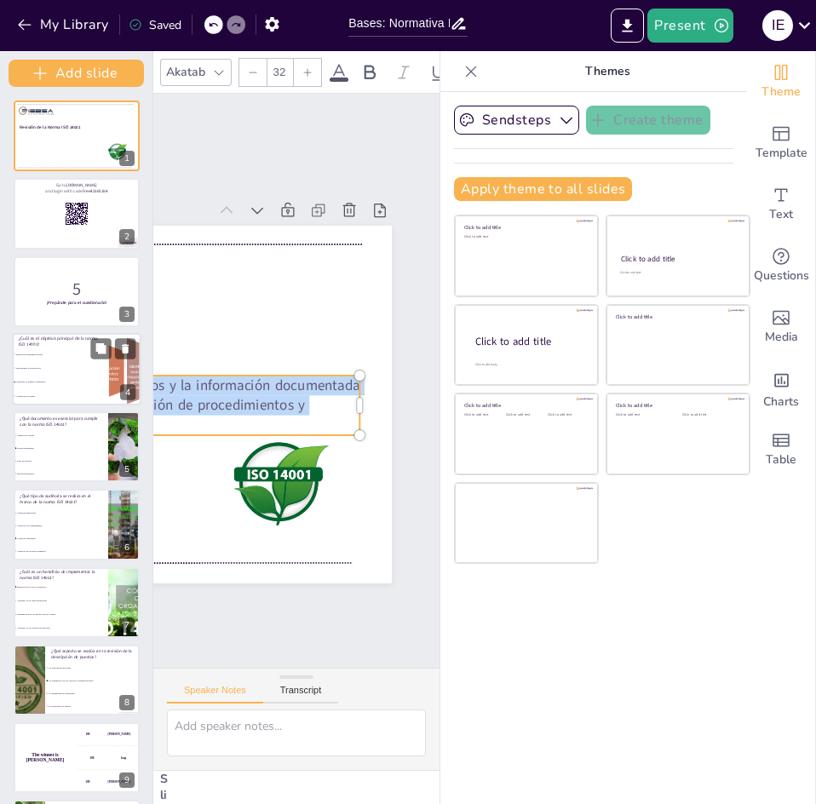
click at [67, 369] on span "Incrementar la producción" at bounding box center [62, 367] width 92 height 3
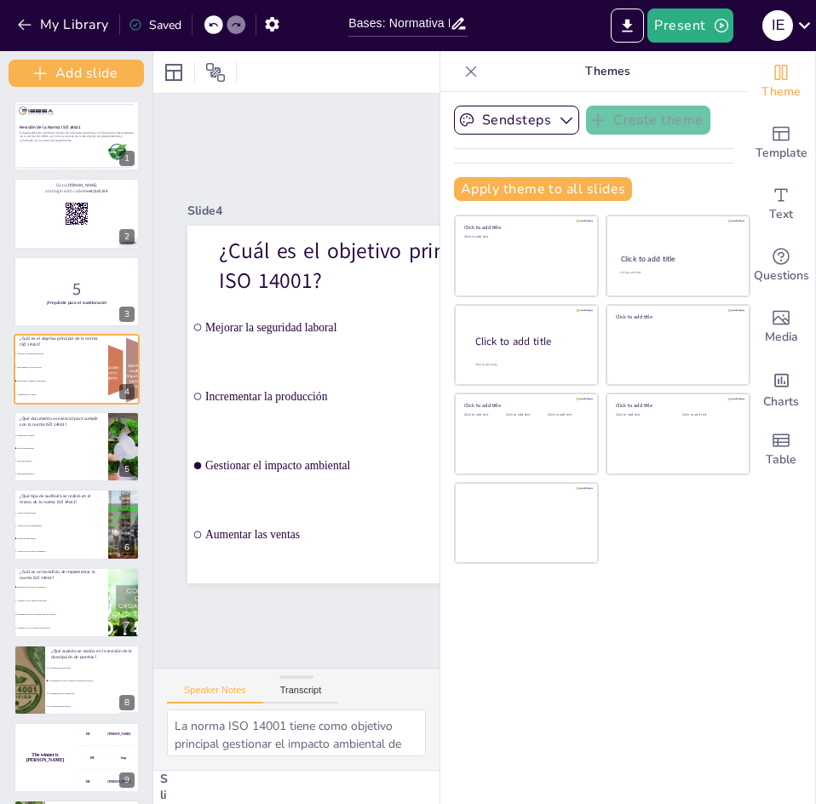
scroll to position [0, 8]
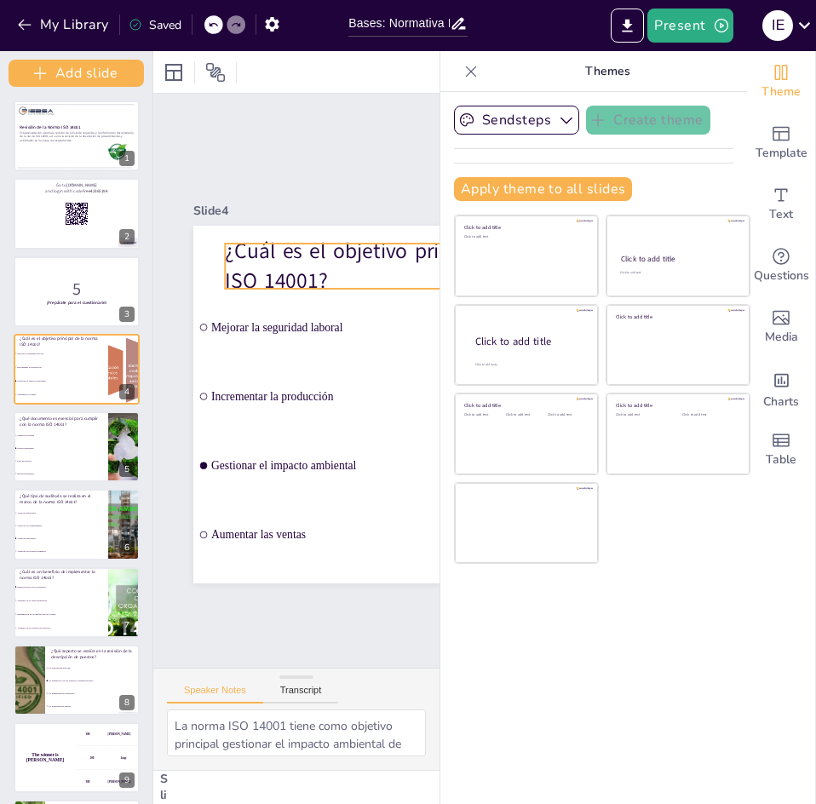
click at [235, 237] on p "¿Cuál es el objetivo principal de la norma ISO 14001?" at bounding box center [431, 267] width 413 height 60
click at [345, 257] on p "¿Cuál es el objetivo principal de la norma ISO 14001?" at bounding box center [456, 457] width 222 height 401
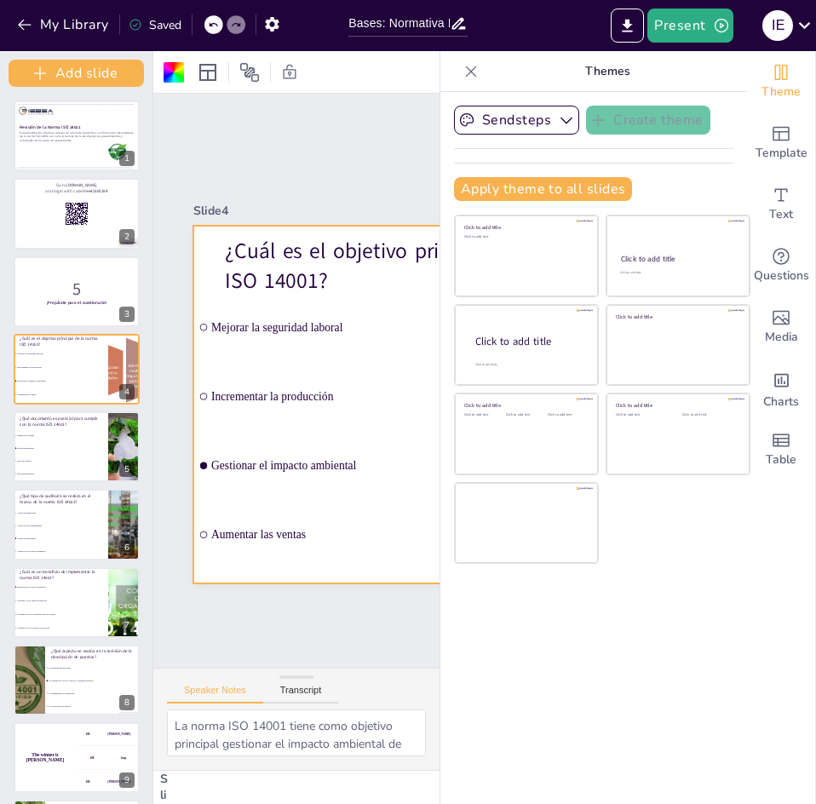
click at [230, 449] on p "¿Cuál es el objetivo principal de la norma ISO 14001?" at bounding box center [188, 521] width 416 height 144
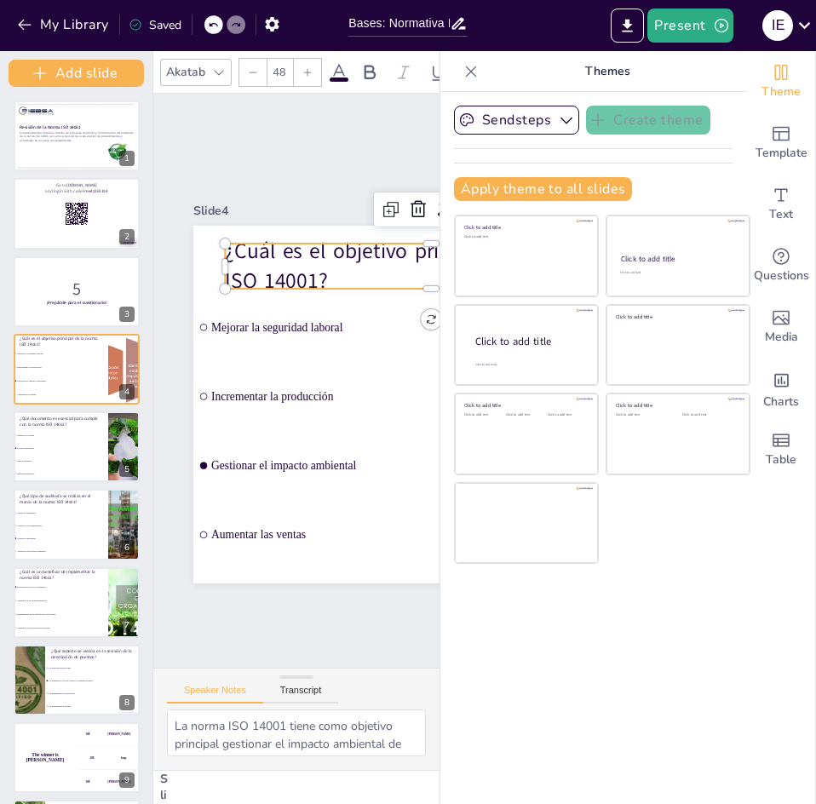
click at [230, 239] on p "¿Cuál es el objetivo principal de la norma ISO 14001?" at bounding box center [431, 267] width 413 height 60
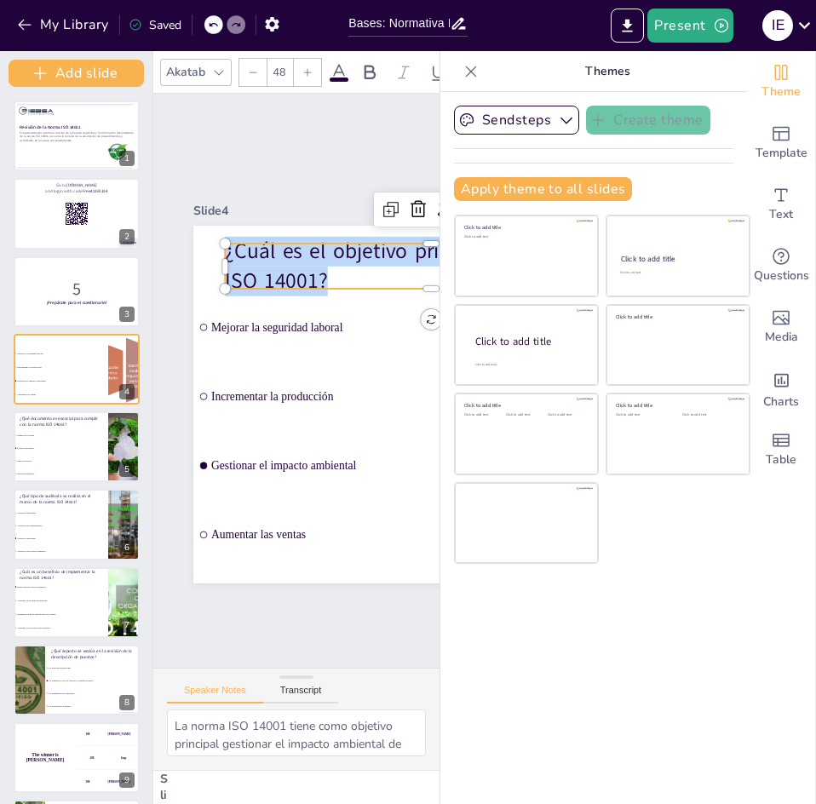
drag, startPoint x: 227, startPoint y: 240, endPoint x: 345, endPoint y: 271, distance: 122.3
click at [345, 271] on p "¿Cuál es el objetivo principal de la norma ISO 14001?" at bounding box center [466, 332] width 401 height 222
copy p "¿Cuál es el objetivo principal de la norma ISO 14001?"
click at [55, 439] on li "Manual de calidad" at bounding box center [61, 435] width 96 height 13
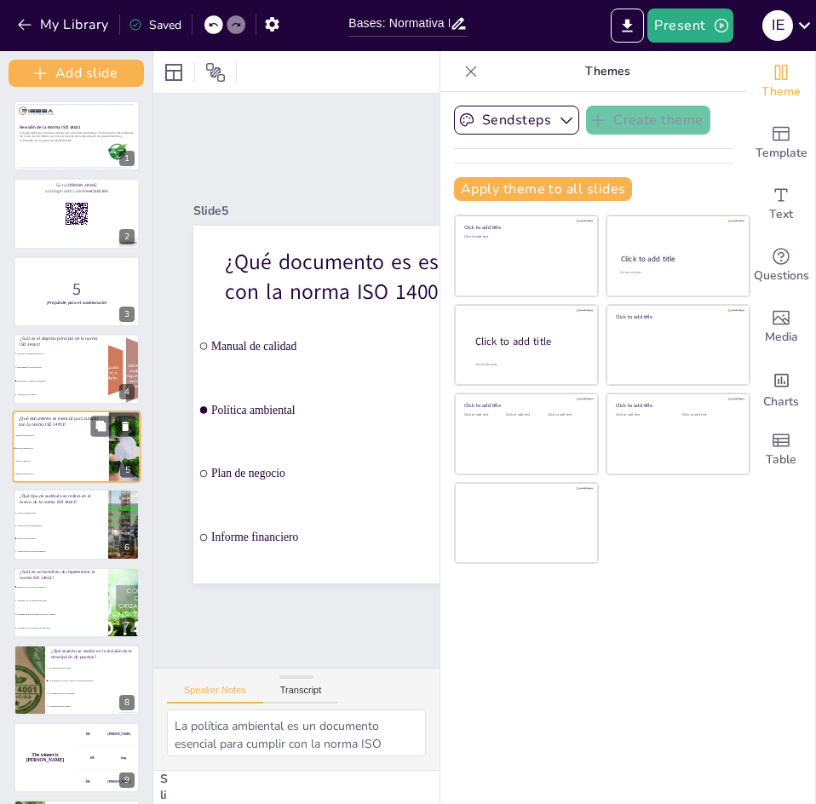
scroll to position [2, 0]
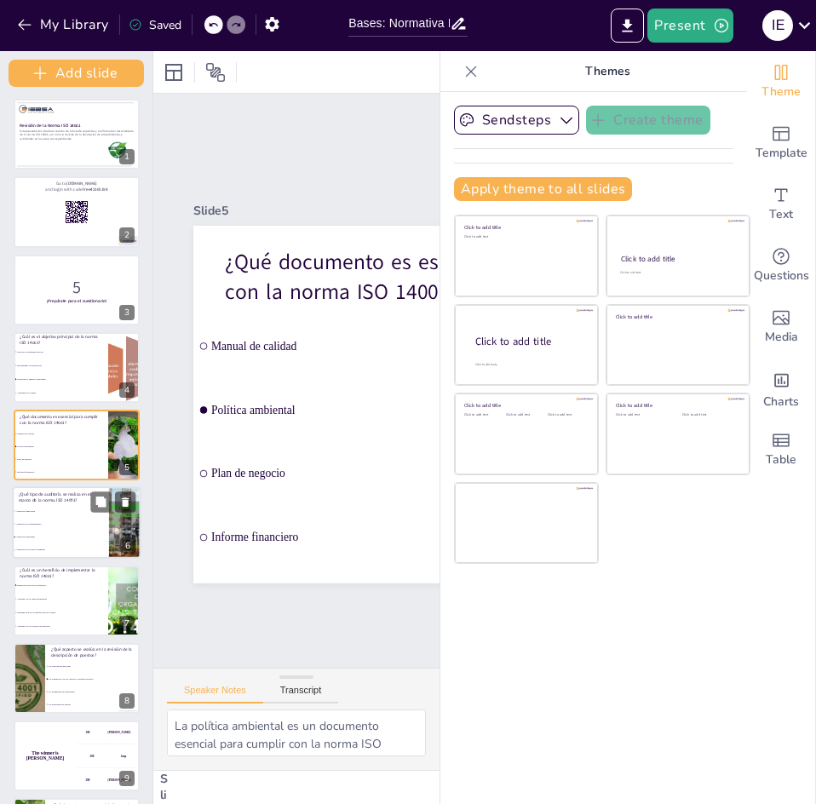
click at [66, 516] on li "Auditoría financiera" at bounding box center [61, 511] width 96 height 13
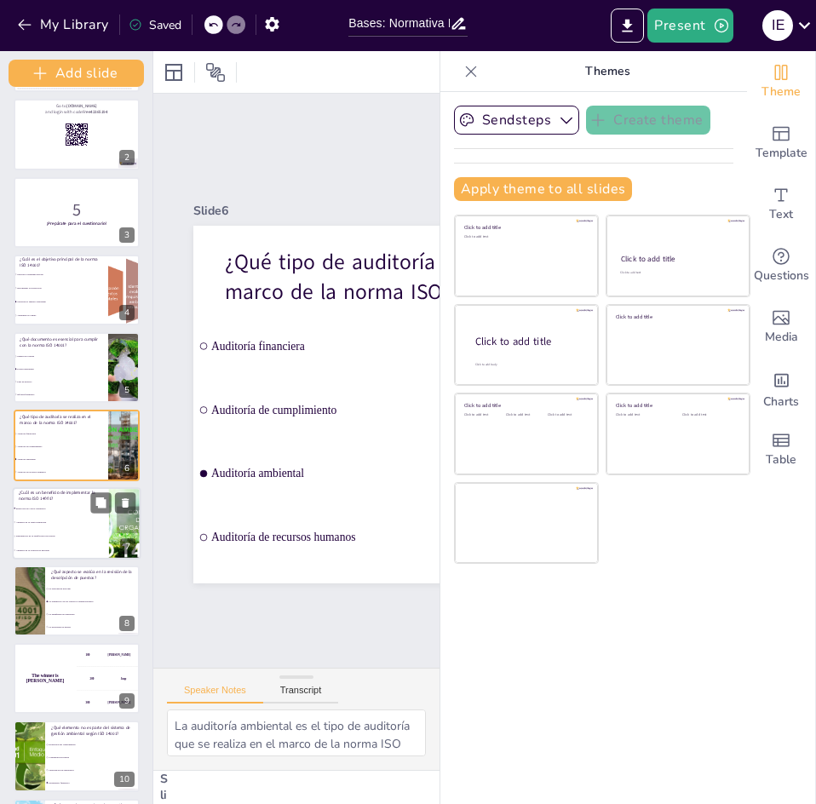
click at [64, 528] on li "Aumento de la carga regulatoria" at bounding box center [61, 521] width 96 height 14
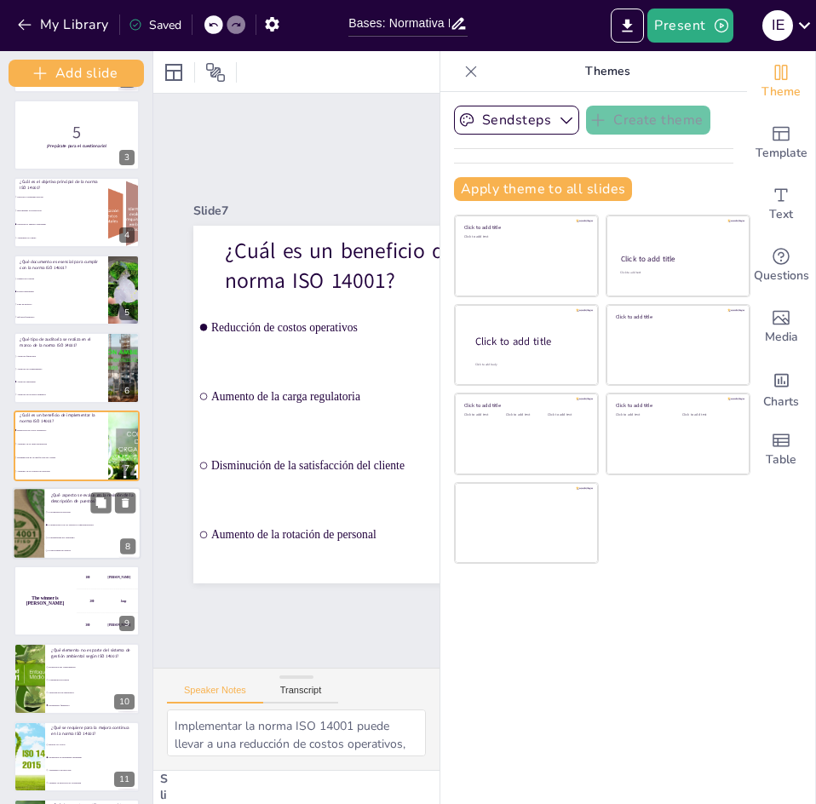
click at [49, 523] on span "La alineación con los objetivos organizacionales" at bounding box center [95, 524] width 92 height 3
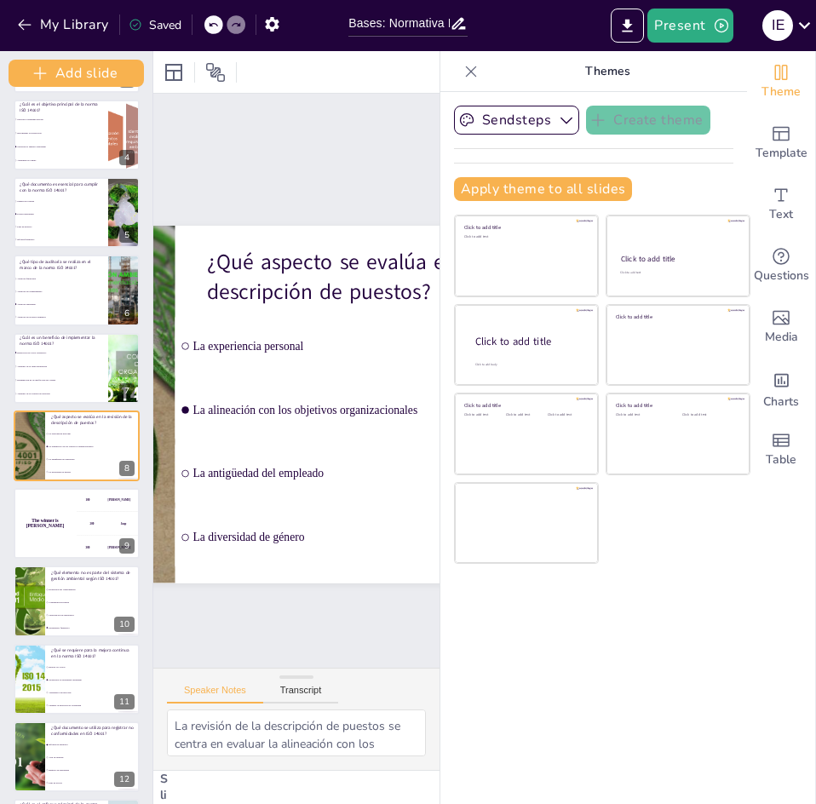
scroll to position [0, 213]
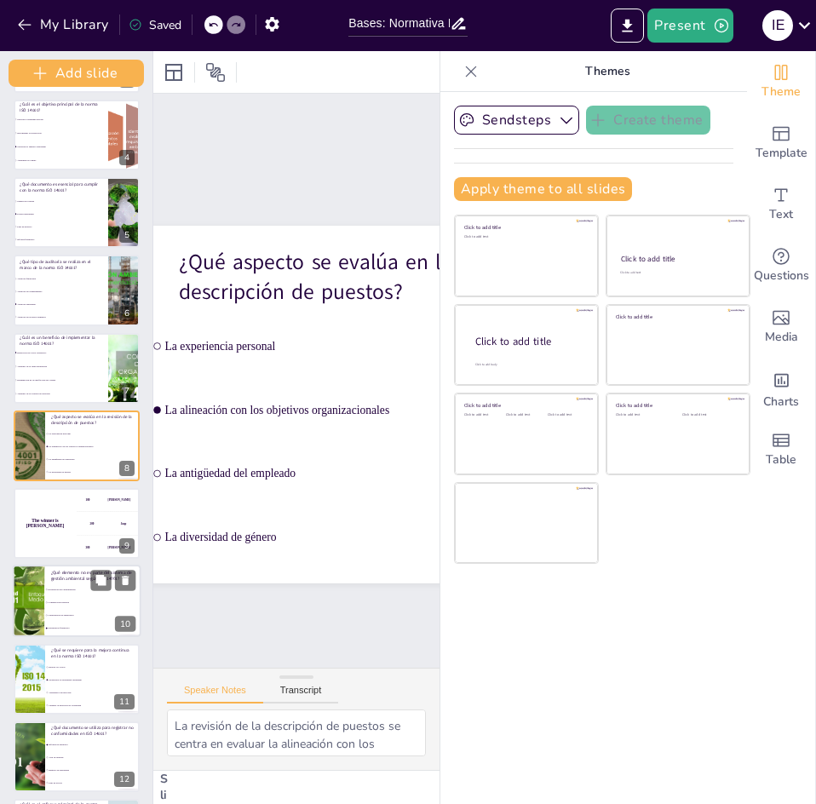
click at [49, 605] on li "Comunicación interna" at bounding box center [92, 602] width 96 height 13
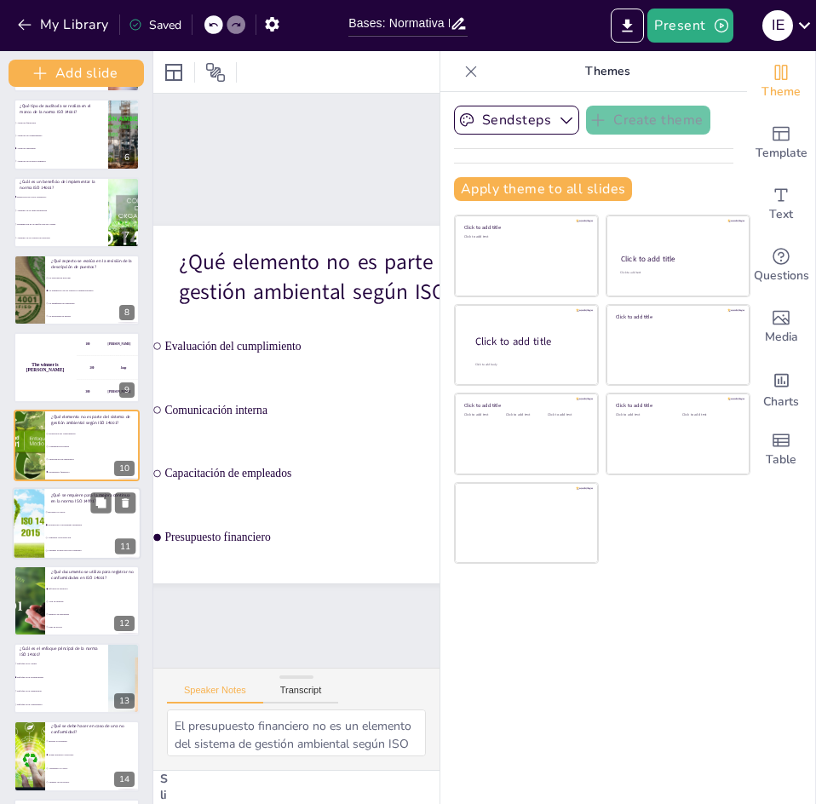
click at [75, 529] on li "Monitorear el desempeño ambiental" at bounding box center [92, 524] width 96 height 13
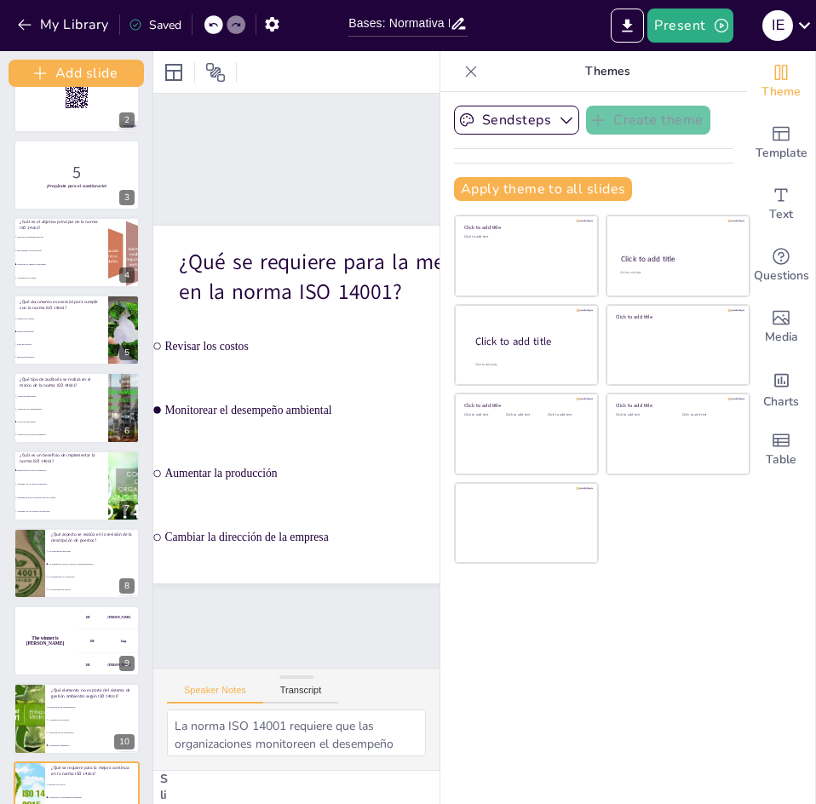
scroll to position [0, 0]
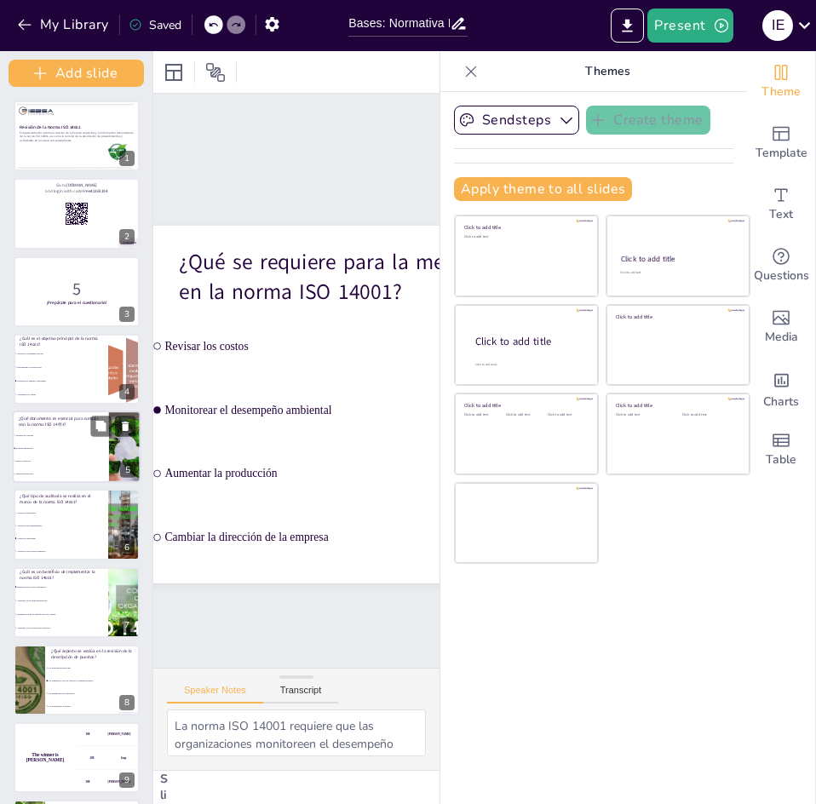
click at [78, 443] on li "Política ambiental" at bounding box center [61, 448] width 96 height 13
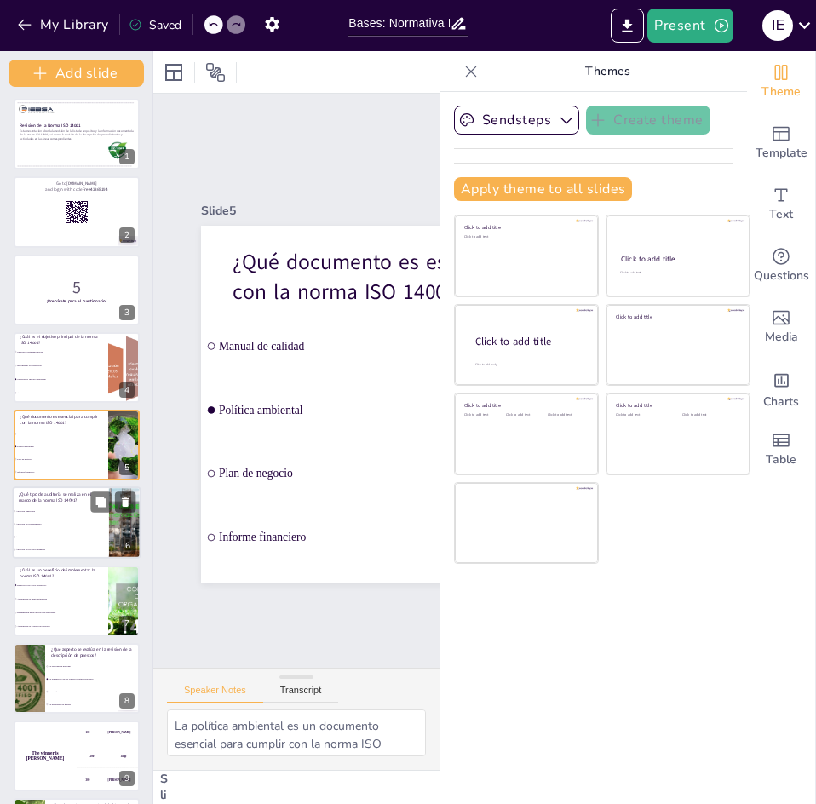
click at [86, 536] on span "Auditoría ambiental" at bounding box center [62, 537] width 92 height 3
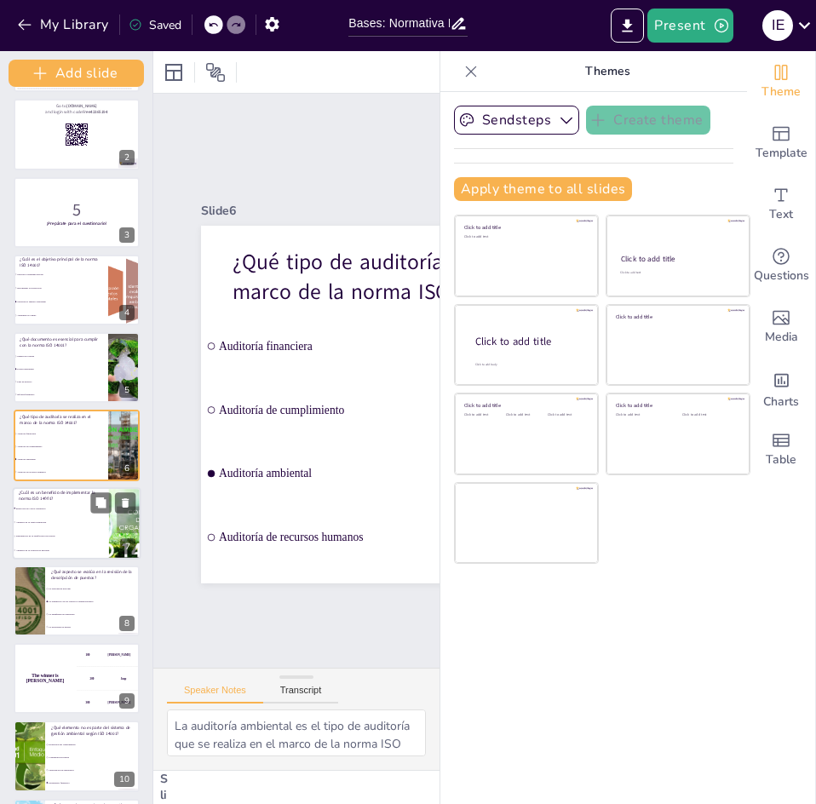
click at [64, 519] on li "Aumento de la carga regulatoria" at bounding box center [61, 521] width 96 height 14
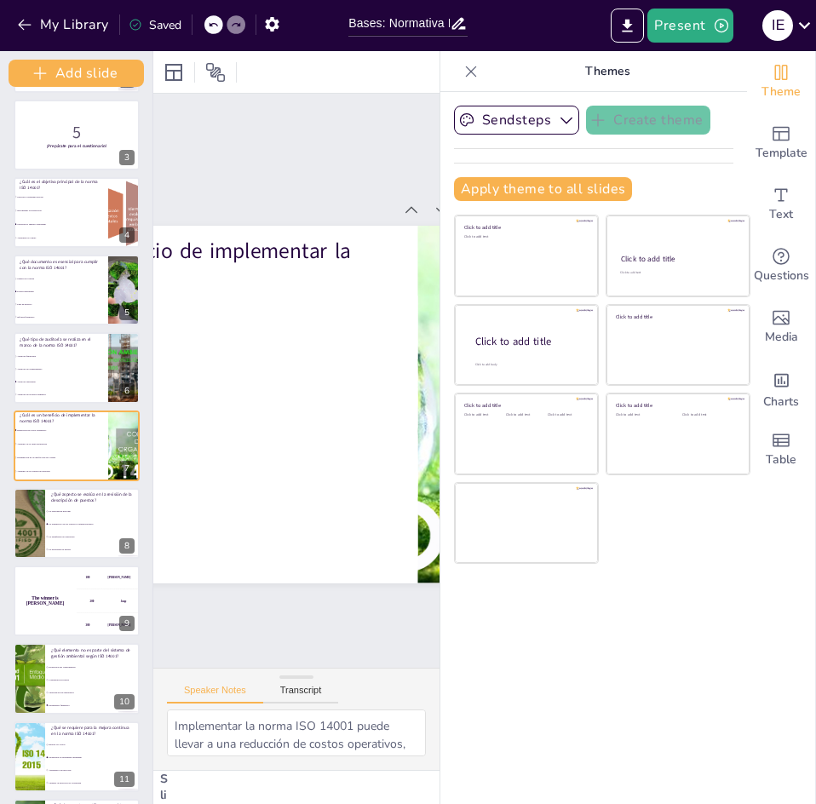
scroll to position [0, 243]
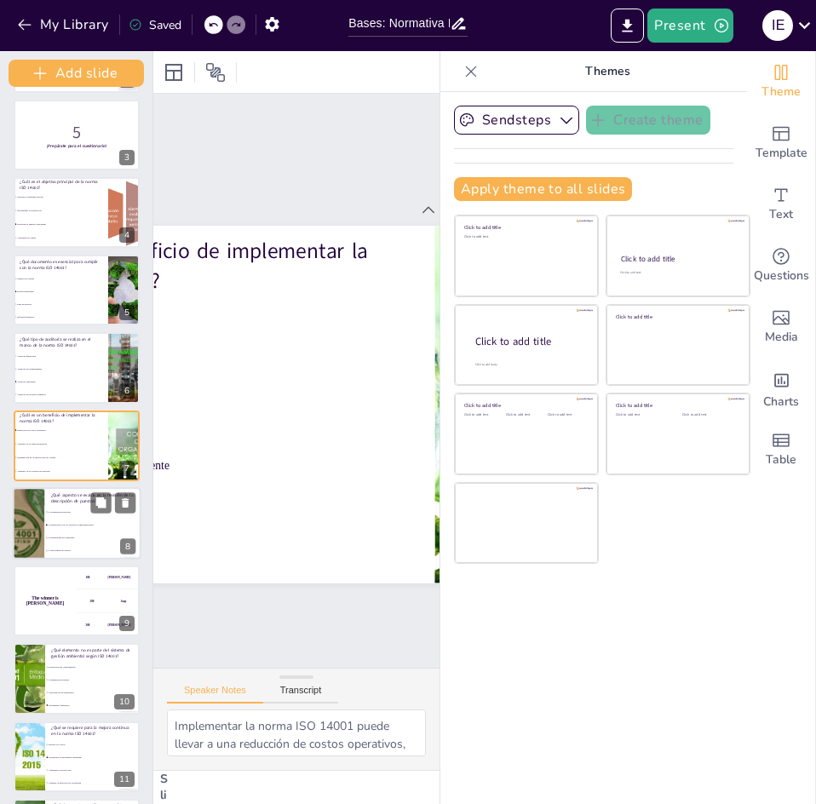
click at [72, 531] on li "La alineación con los objetivos organizacionales" at bounding box center [92, 524] width 96 height 13
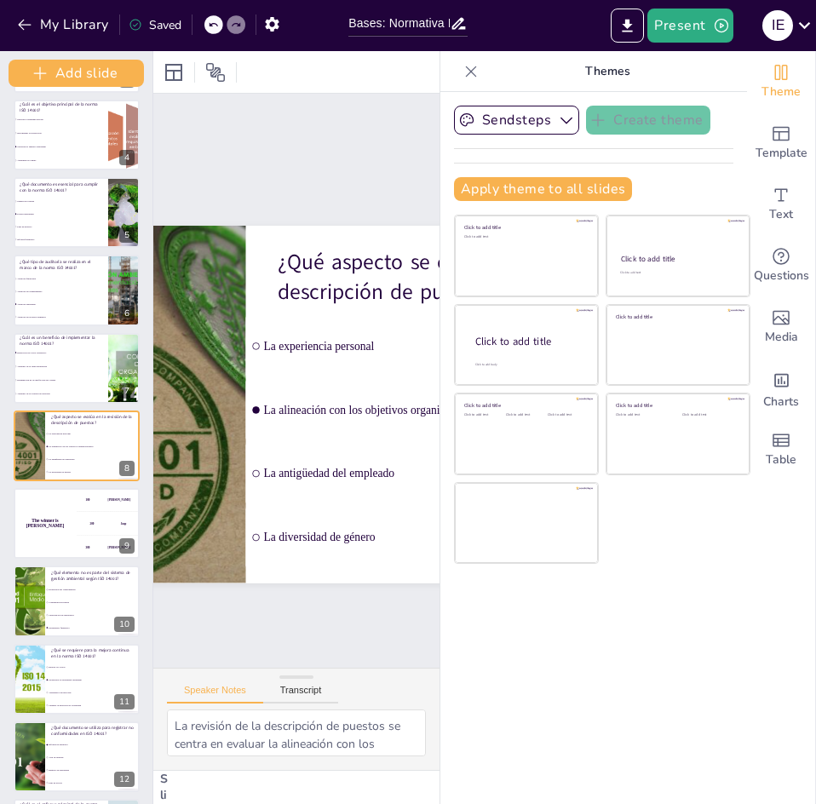
scroll to position [0, 0]
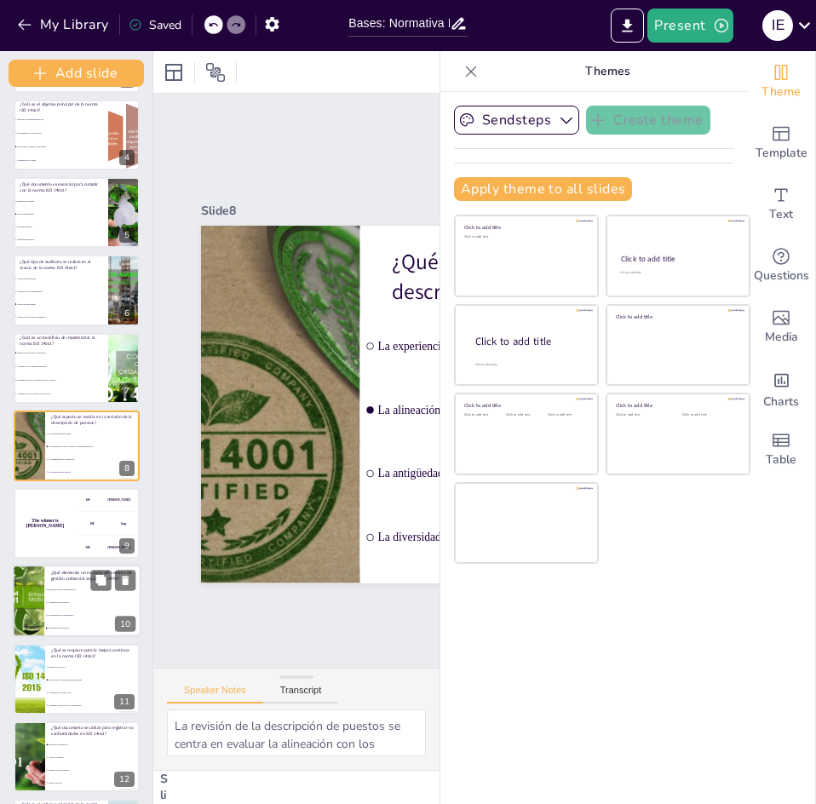
click at [94, 595] on li "Evaluación del cumplimiento" at bounding box center [92, 589] width 96 height 13
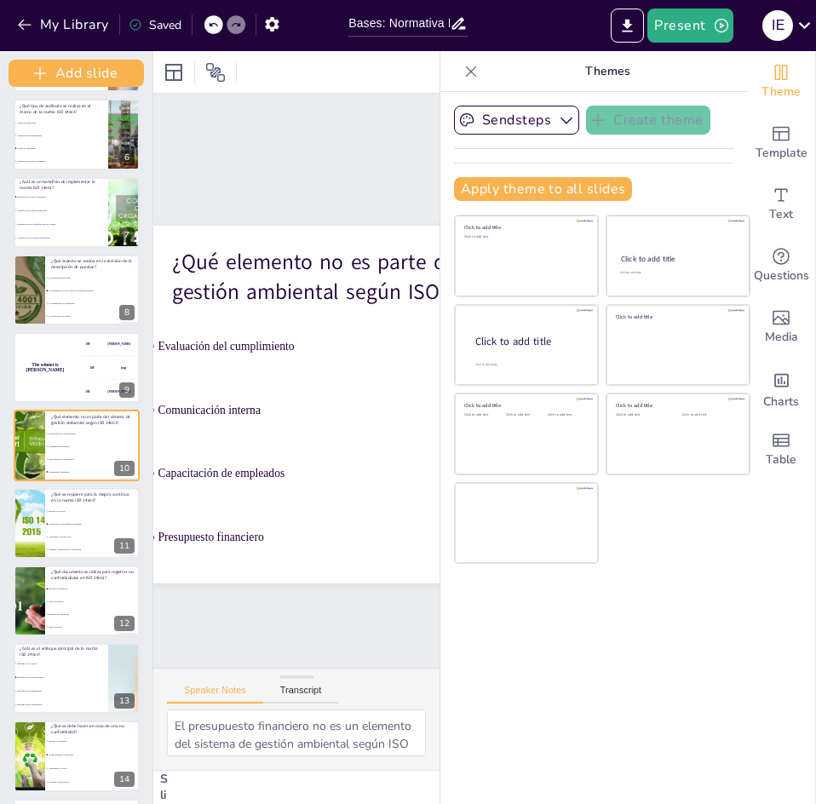
scroll to position [0, 203]
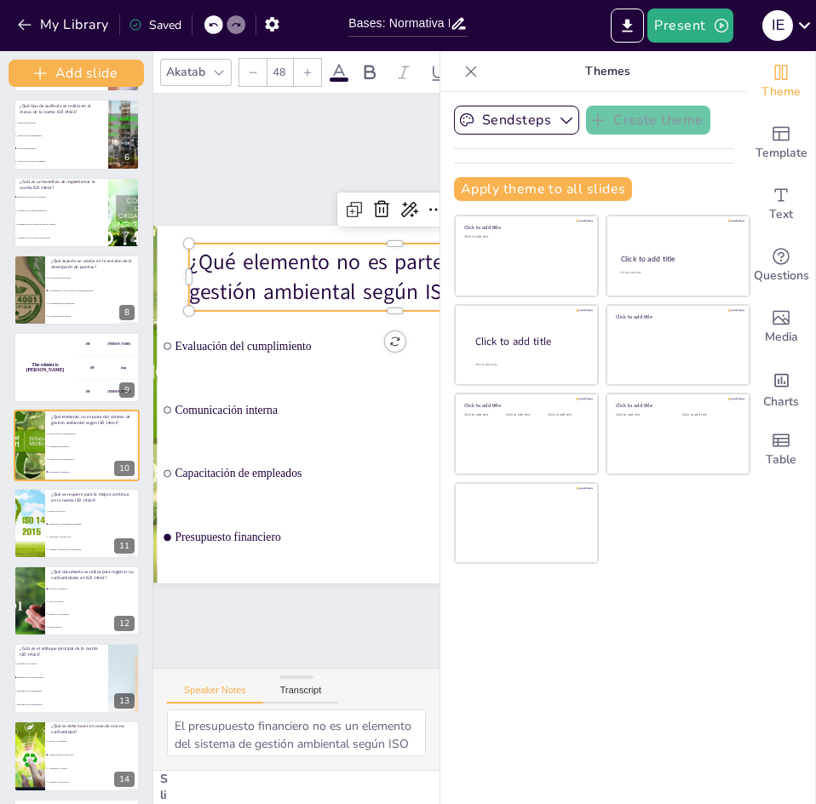
click at [215, 431] on p "¿Qué elemento no es parte del sistema de gestión ambiental según ISO 14001?" at bounding box center [221, 503] width 416 height 144
click at [334, 240] on p "¿Qué elemento no es parte del sistema de gestión ambiental según ISO 14001?" at bounding box center [426, 443] width 184 height 411
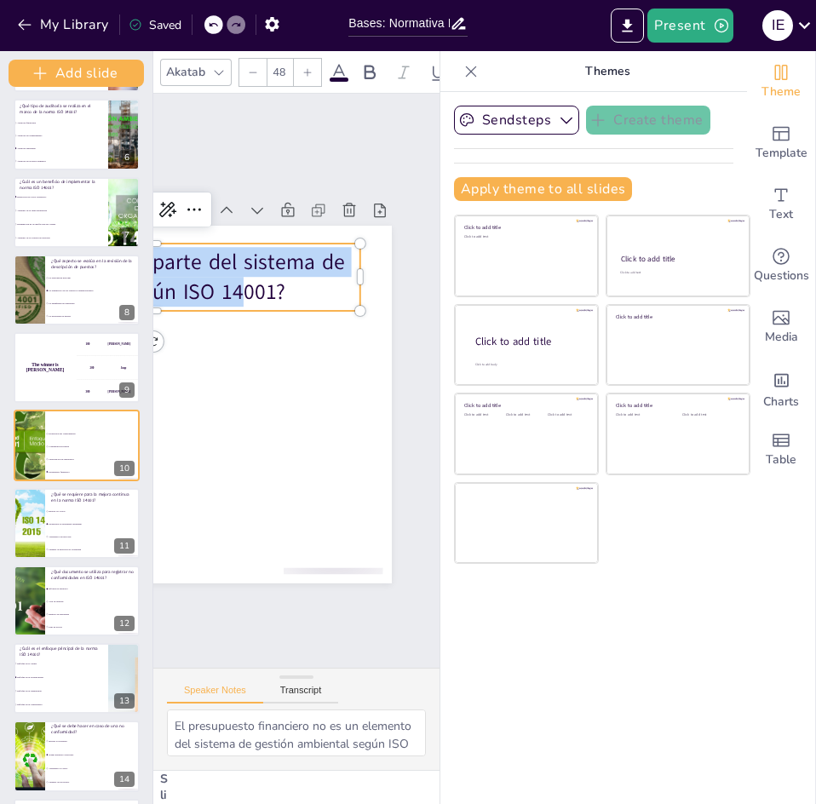
scroll to position [0, 72]
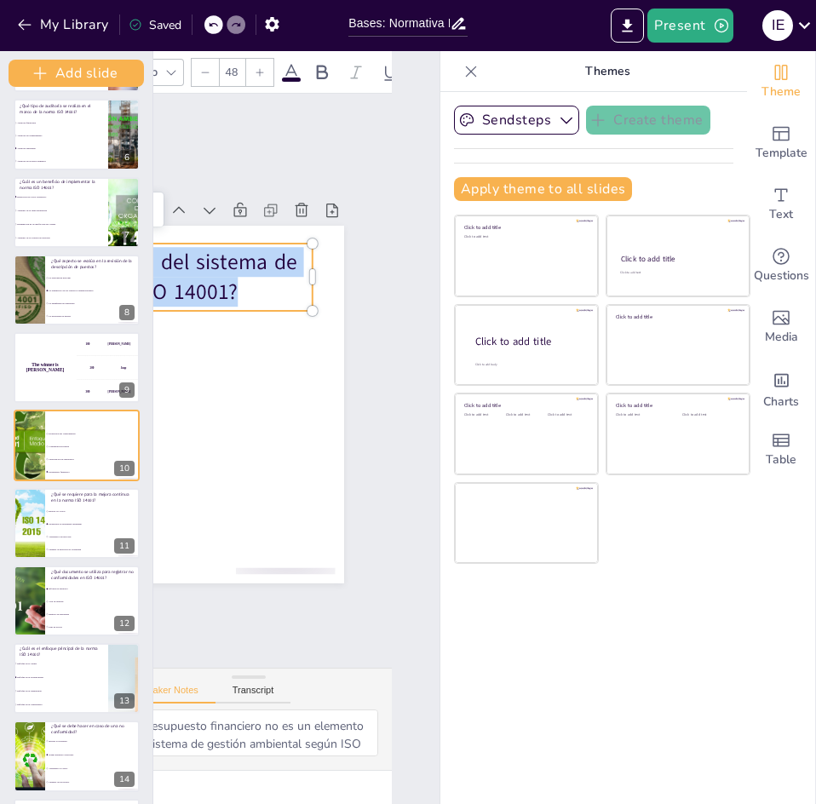
drag, startPoint x: 191, startPoint y: 251, endPoint x: 217, endPoint y: 284, distance: 41.8
click at [299, 284] on p "¿Qué elemento no es parte del sistema de gestión ambiental según ISO 14001?" at bounding box center [391, 277] width 184 height 411
copy p "¿Qué elemento no es parte del sistema de gestión ambiental según ISO 14001?"
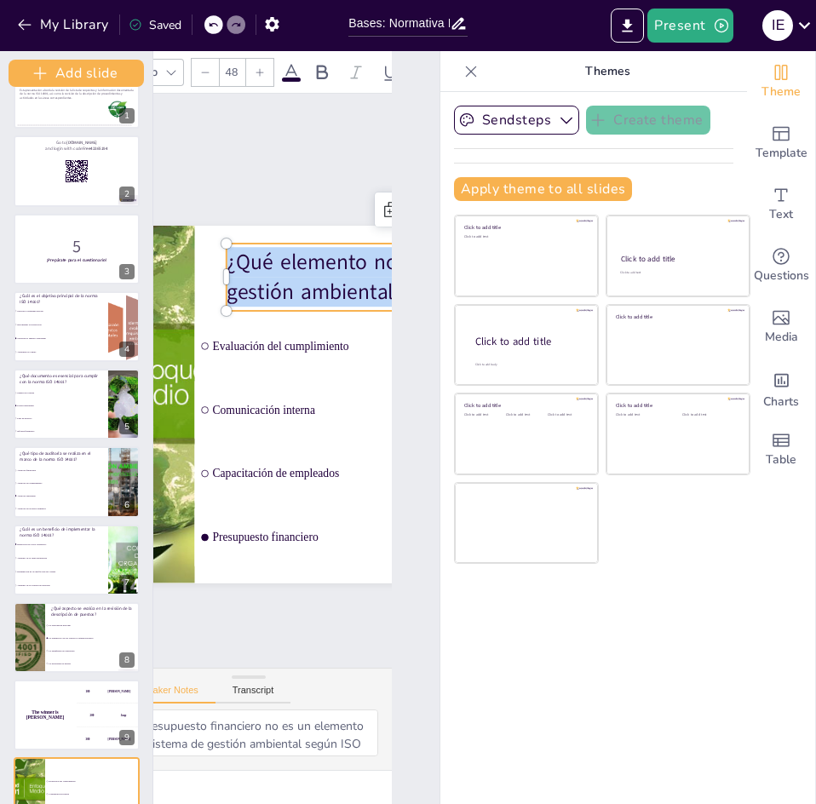
scroll to position [0, 0]
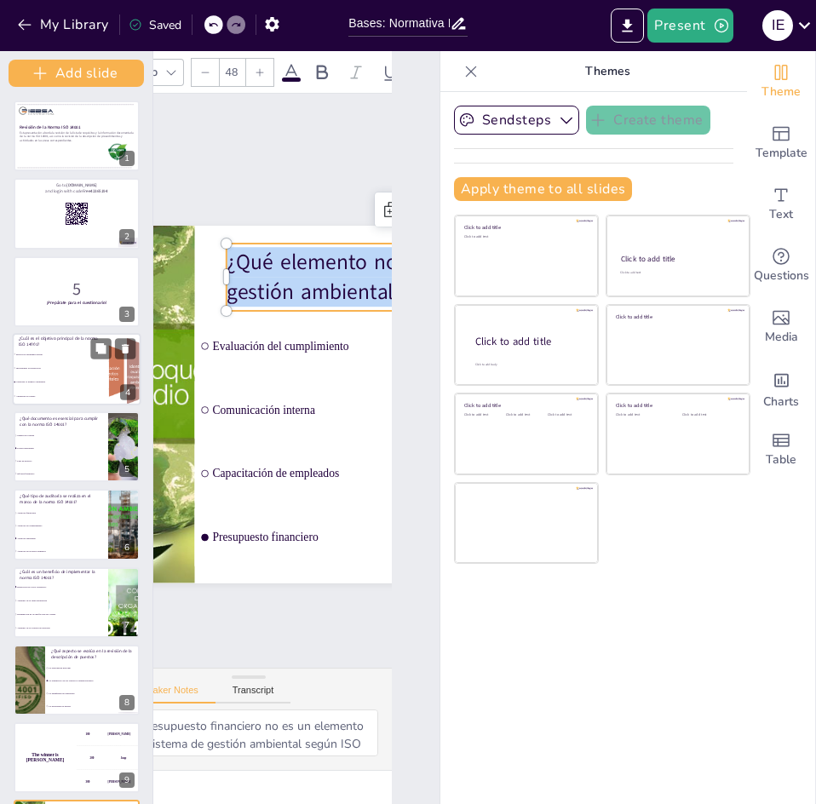
click at [80, 373] on li "Incrementar la producción" at bounding box center [61, 368] width 96 height 14
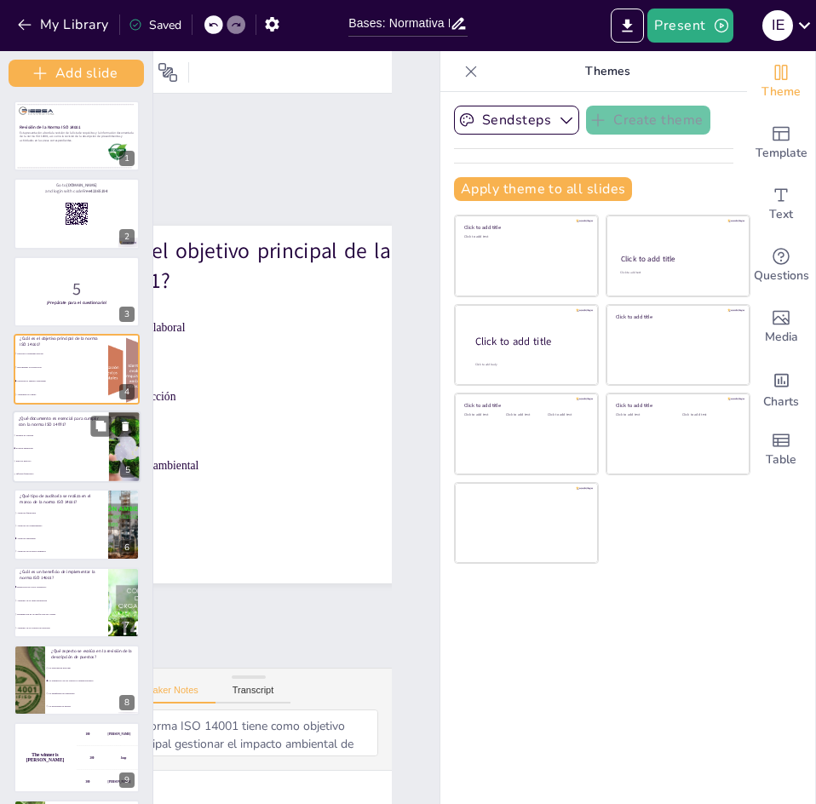
click at [60, 453] on li "Política ambiental" at bounding box center [61, 448] width 96 height 13
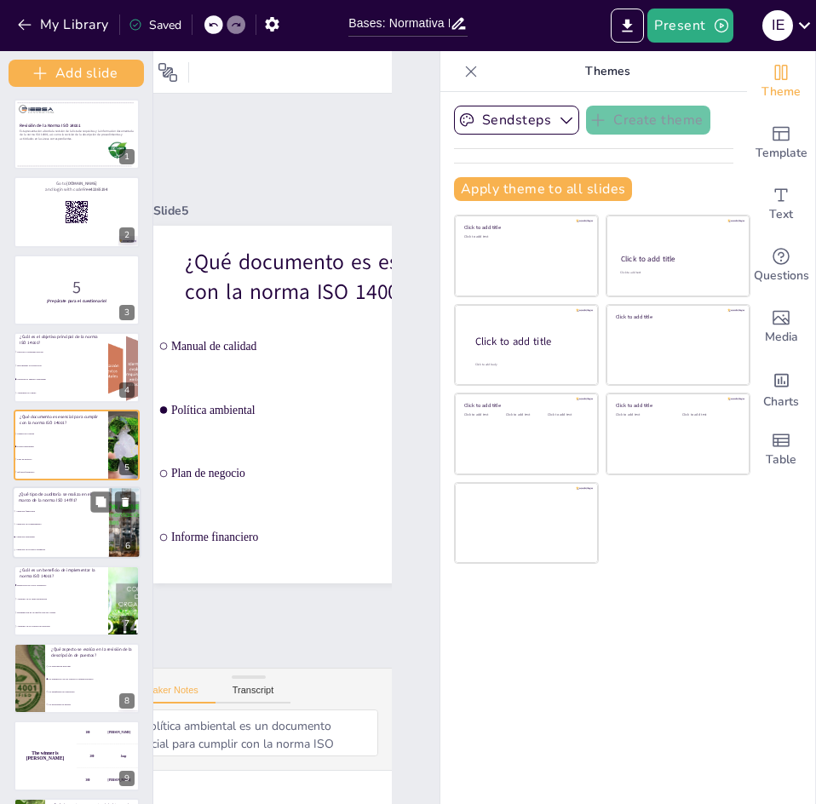
click at [66, 536] on span "Auditoría ambiental" at bounding box center [62, 537] width 92 height 3
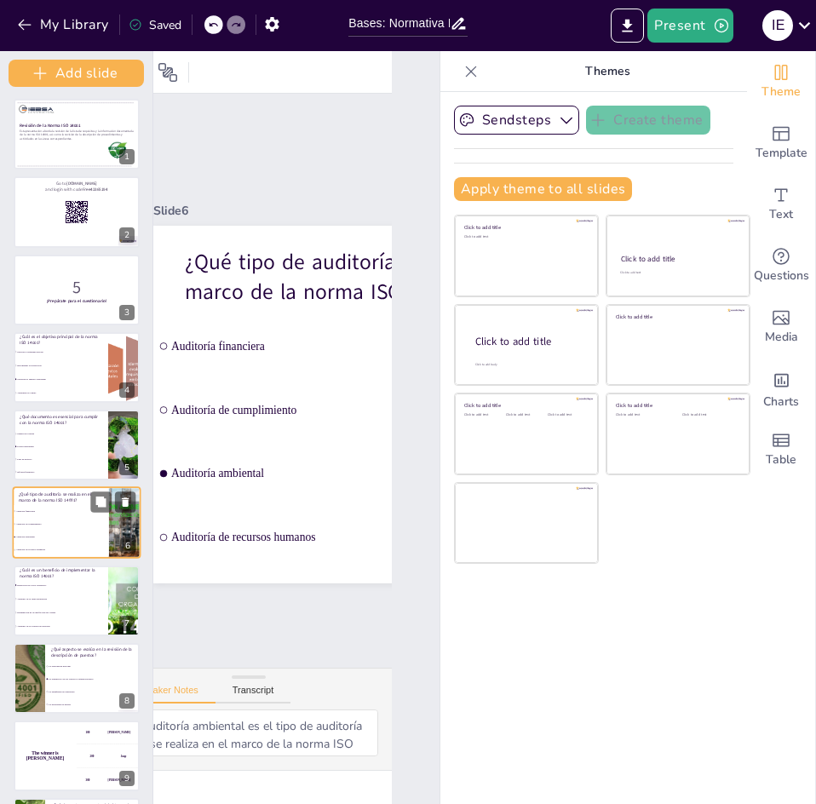
scroll to position [79, 0]
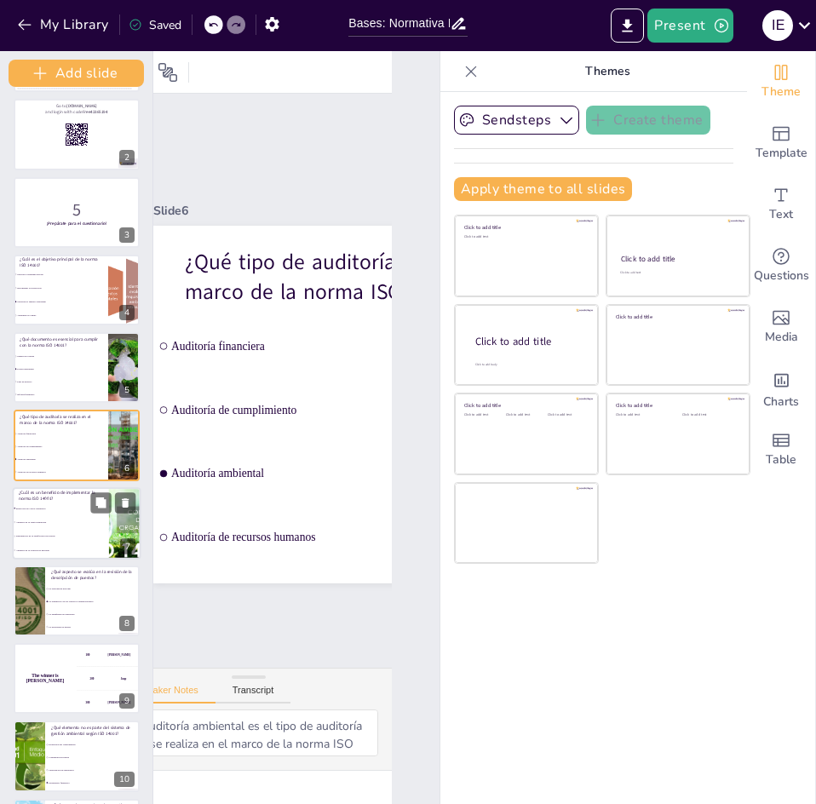
click at [50, 528] on li "Aumento de la carga regulatoria" at bounding box center [61, 521] width 96 height 14
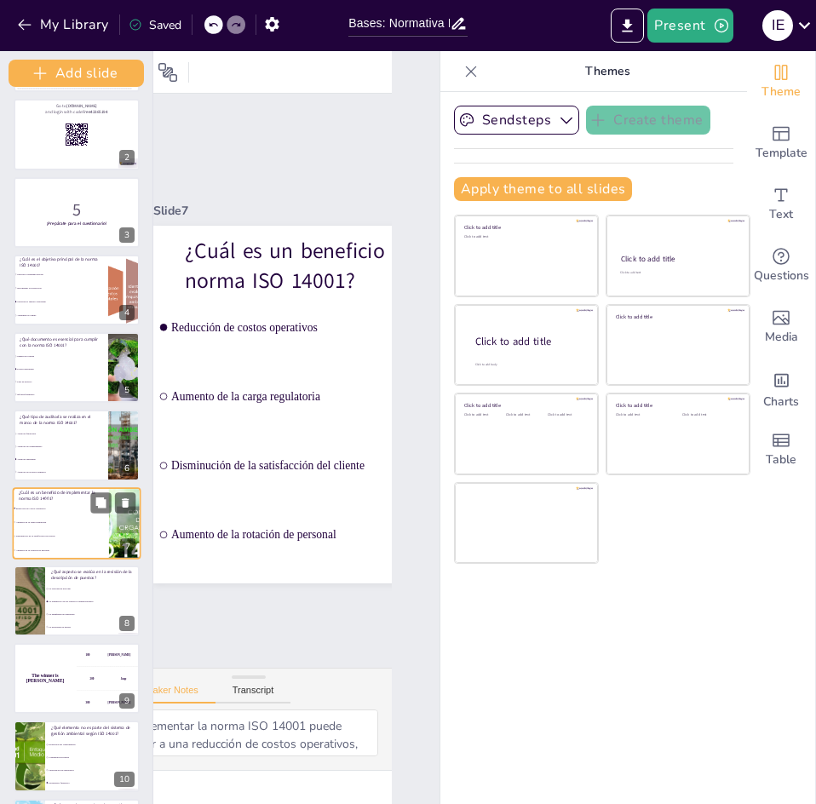
scroll to position [157, 0]
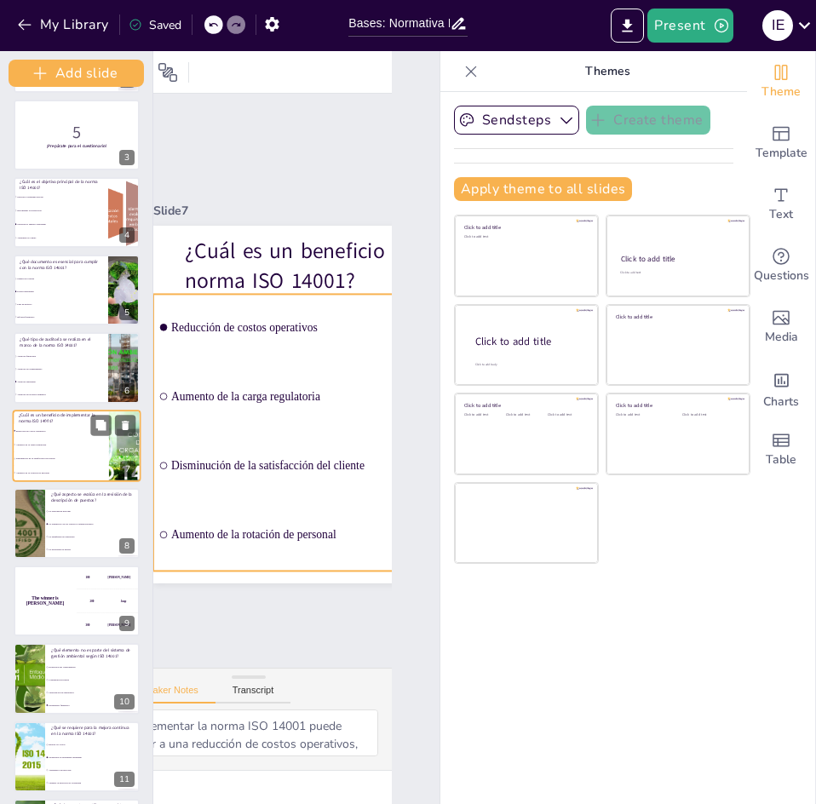
click at [54, 470] on li "Aumento de la rotación de personal" at bounding box center [61, 472] width 96 height 14
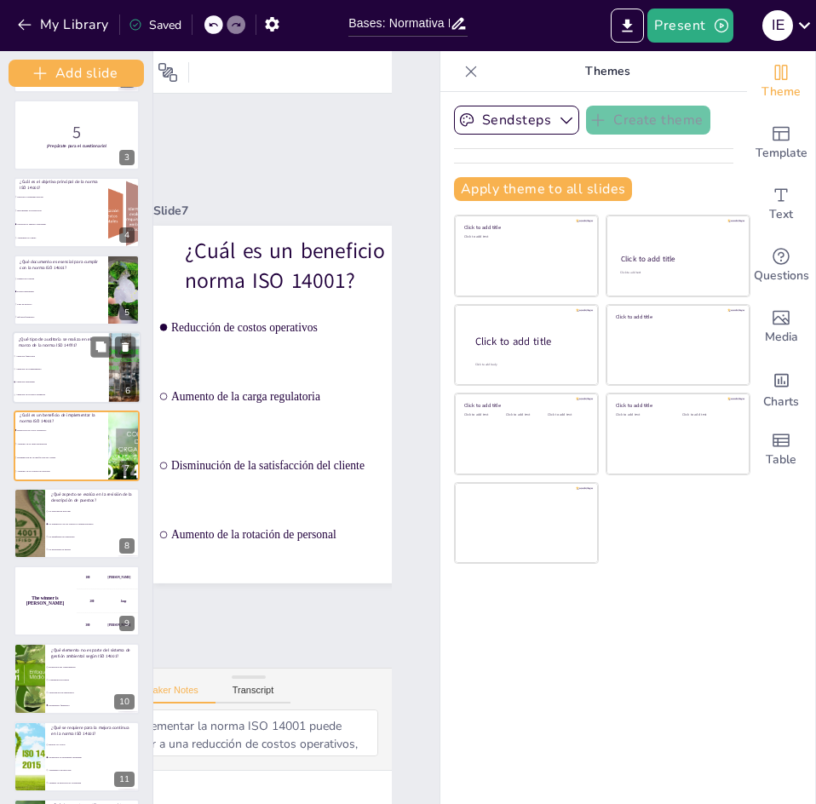
click at [25, 354] on span "Auditoría financiera" at bounding box center [62, 355] width 92 height 3
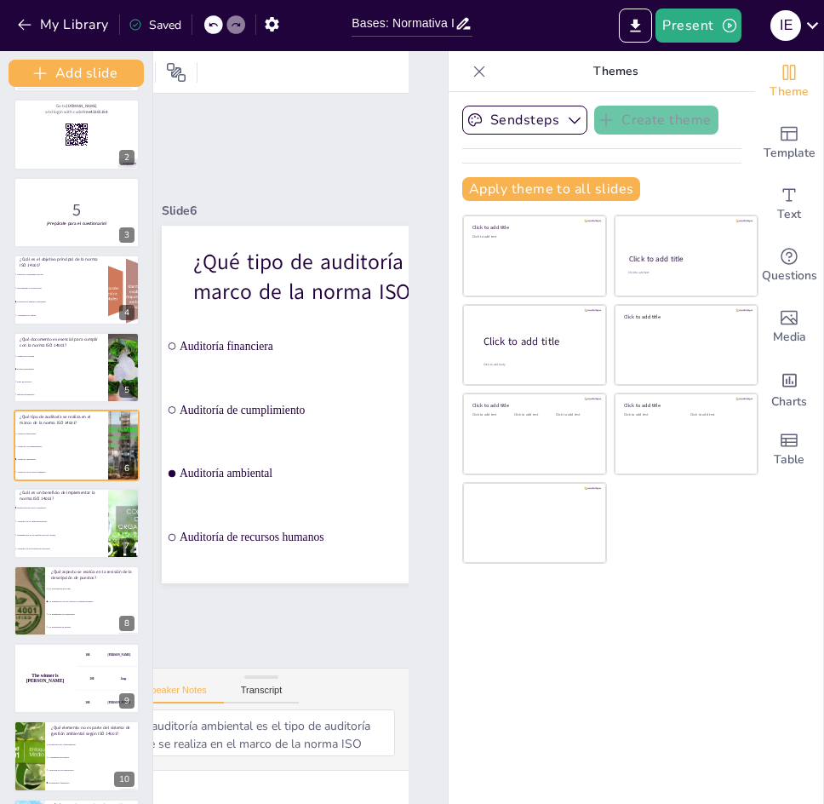
scroll to position [0, 63]
click at [94, 762] on li "Comunicación interna" at bounding box center [92, 757] width 96 height 13
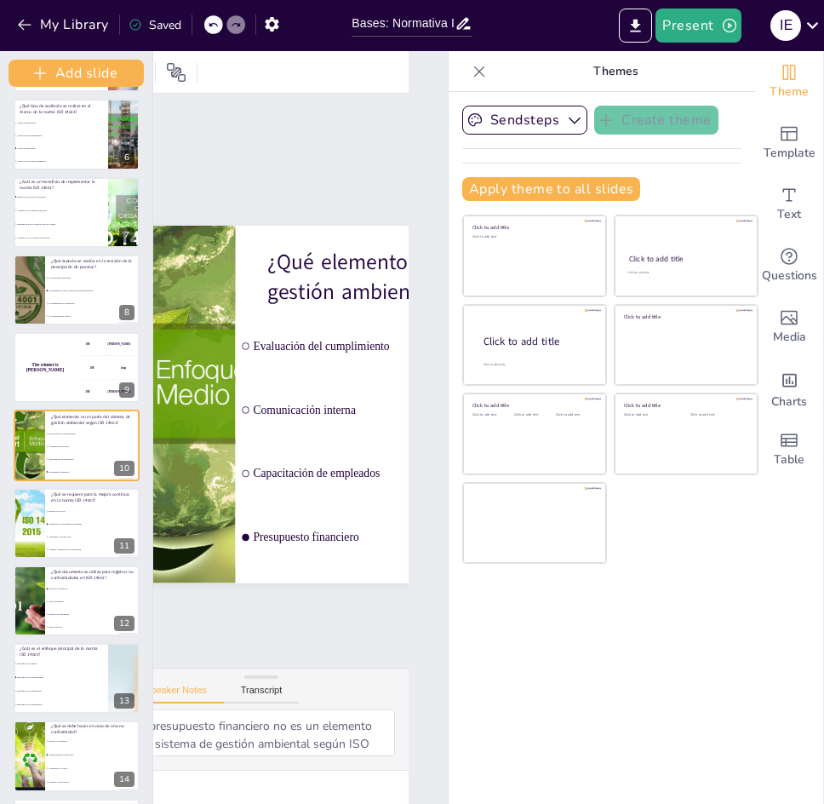
scroll to position [0, 91]
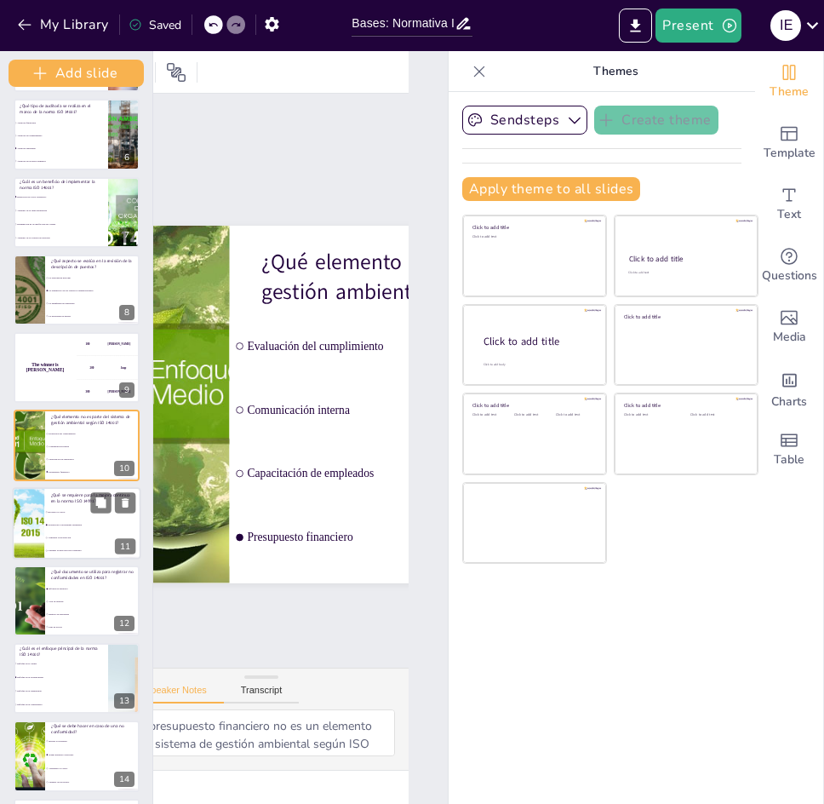
click at [67, 556] on li "Cambiar la dirección de la empresa" at bounding box center [92, 549] width 96 height 13
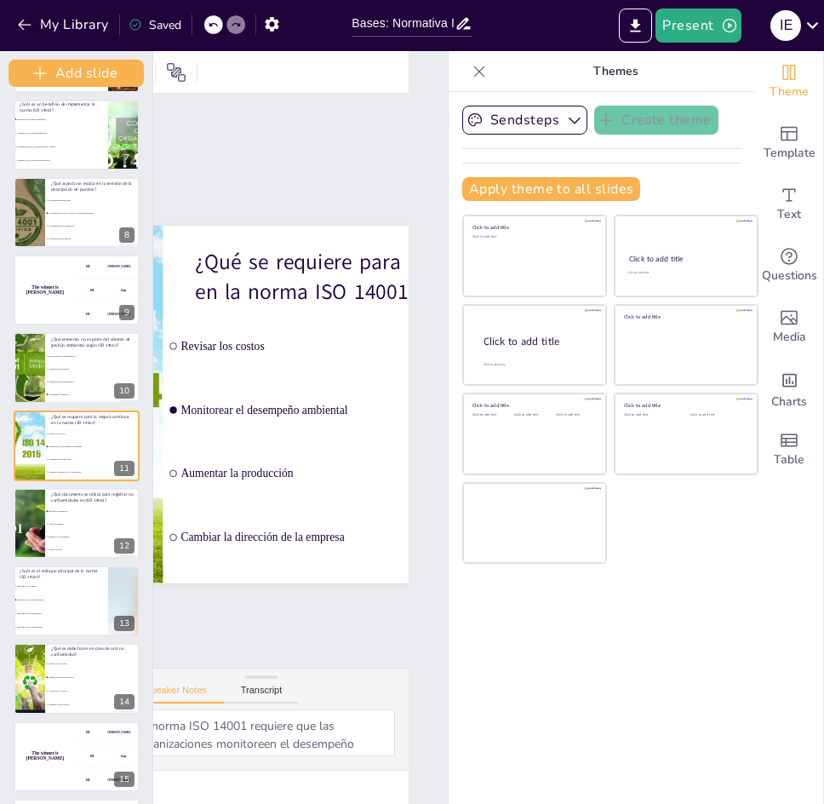
scroll to position [0, 152]
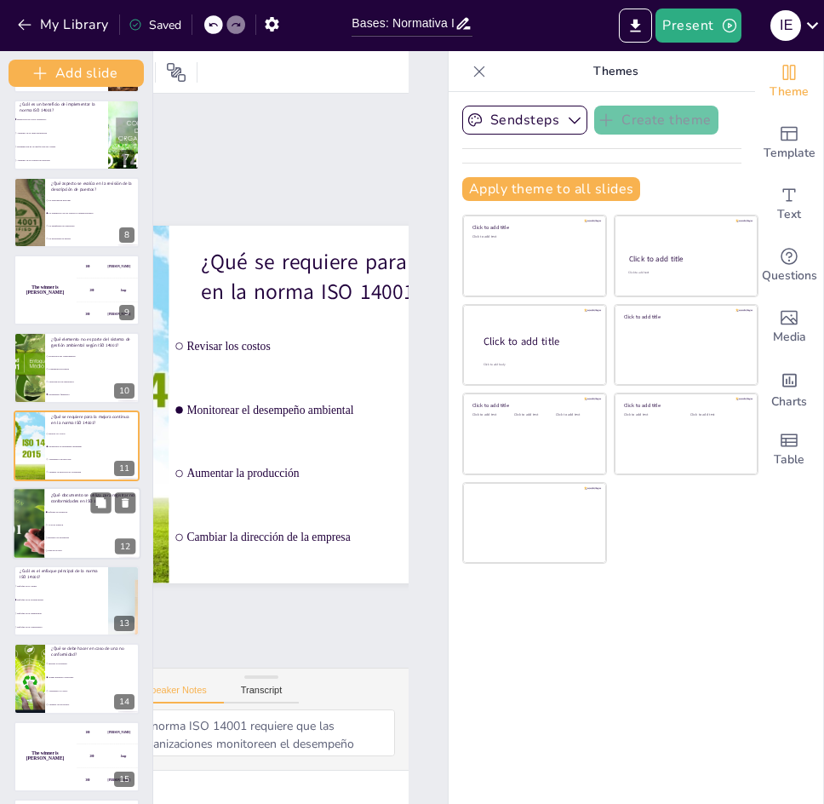
click at [93, 538] on span "Registro de incidentes" at bounding box center [95, 537] width 92 height 3
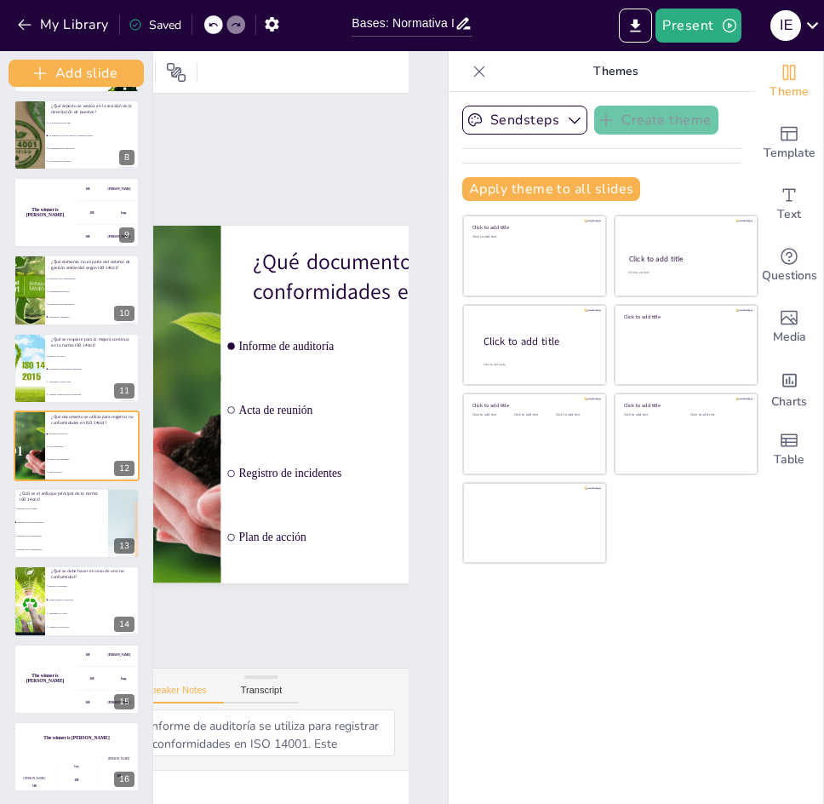
scroll to position [0, 96]
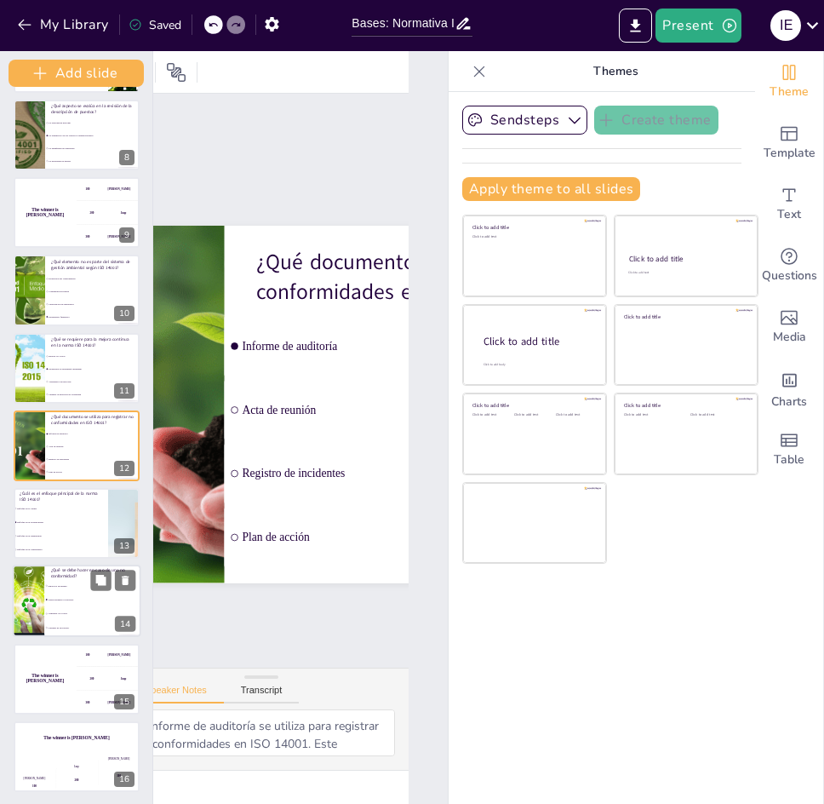
click at [74, 602] on li "Tomar medidas correctivas" at bounding box center [92, 600] width 96 height 14
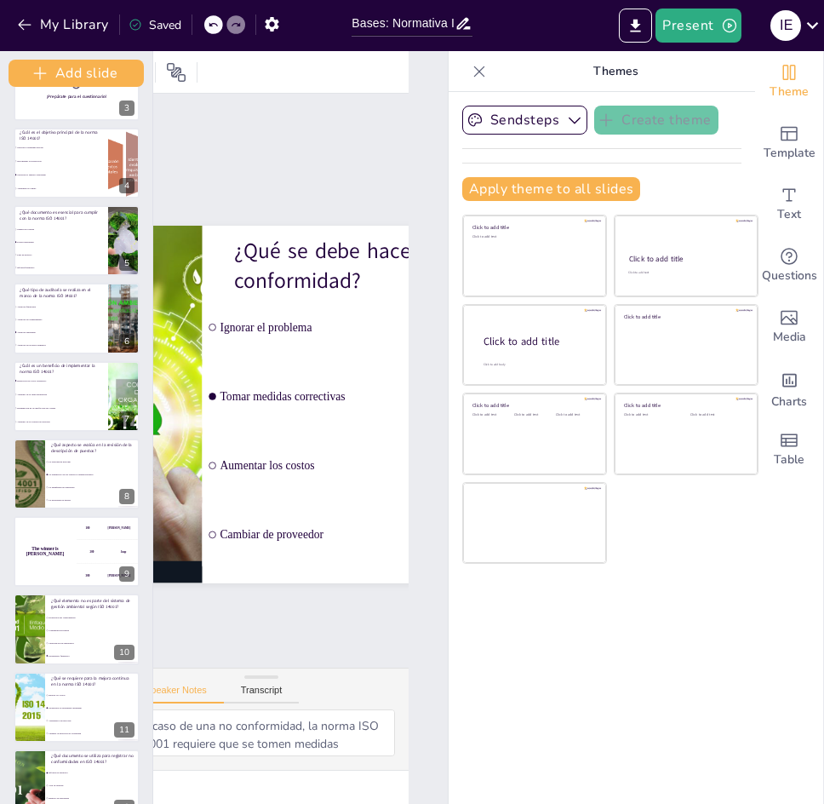
scroll to position [0, 0]
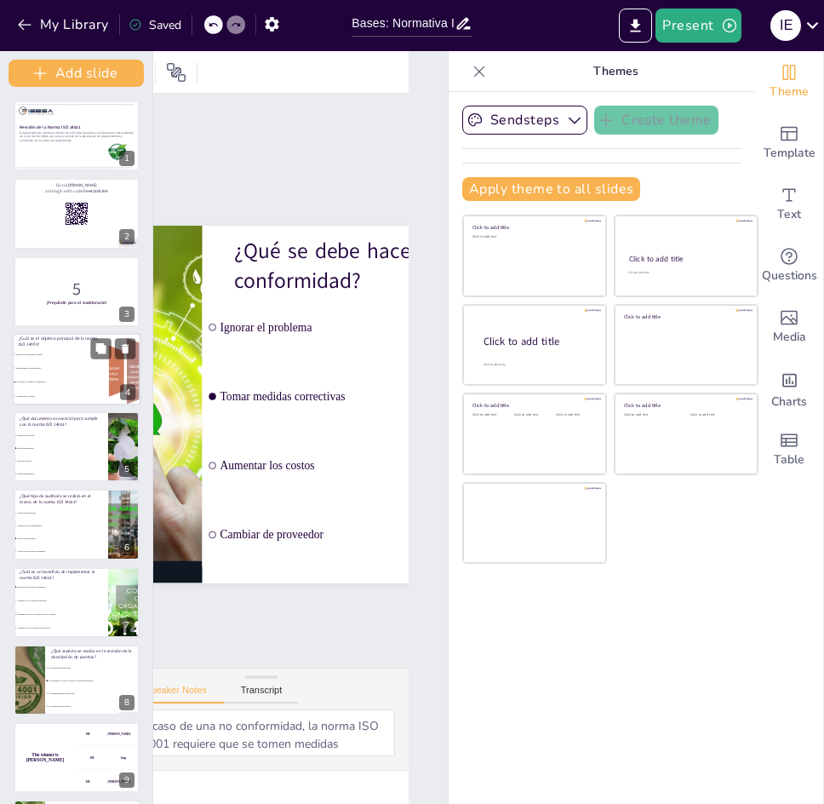
click at [75, 375] on li "Gestionar el impacto ambiental" at bounding box center [61, 382] width 96 height 14
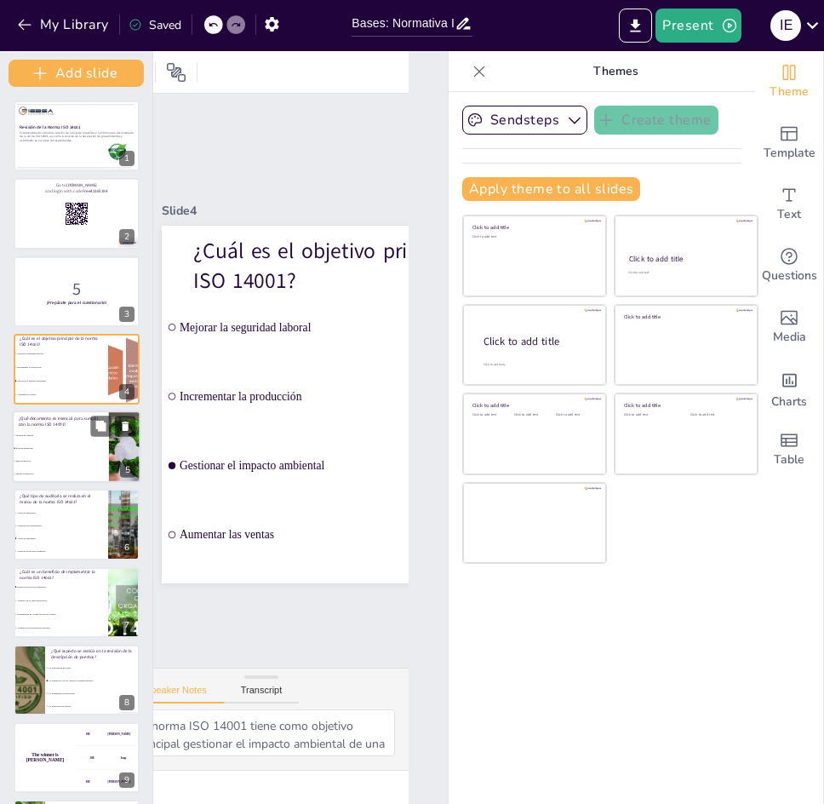
click at [66, 441] on li "Manual de calidad" at bounding box center [61, 435] width 96 height 13
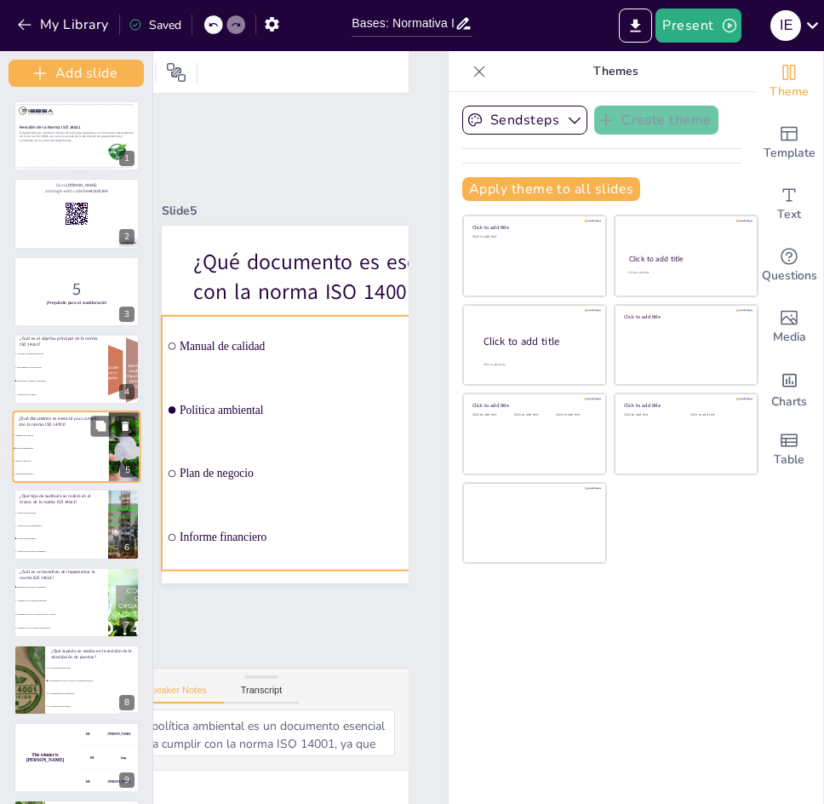
scroll to position [2, 0]
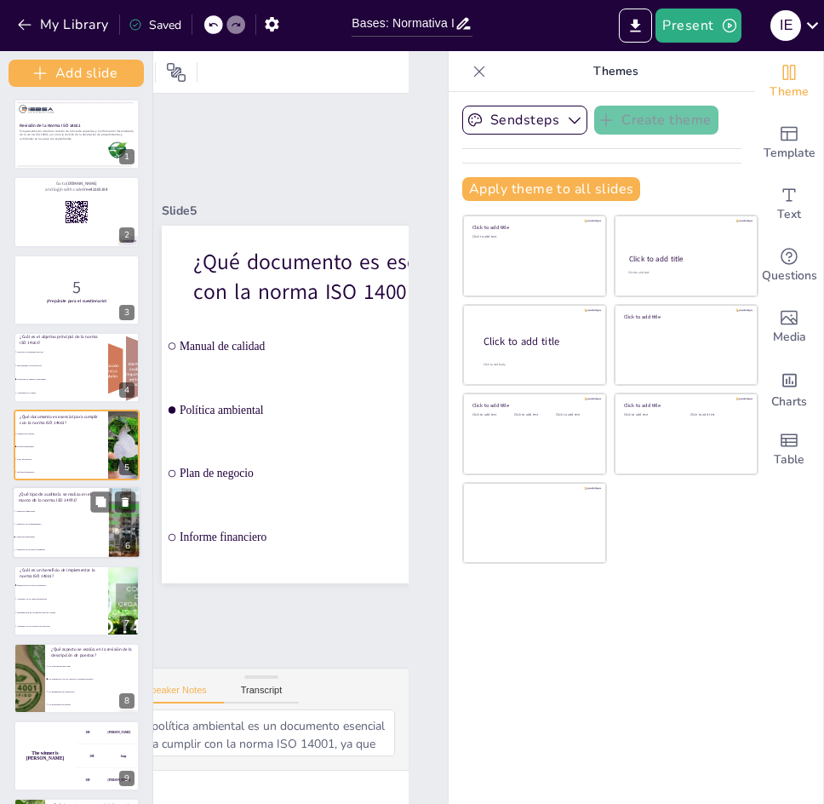
click at [55, 531] on li "Auditoría ambiental" at bounding box center [61, 537] width 96 height 13
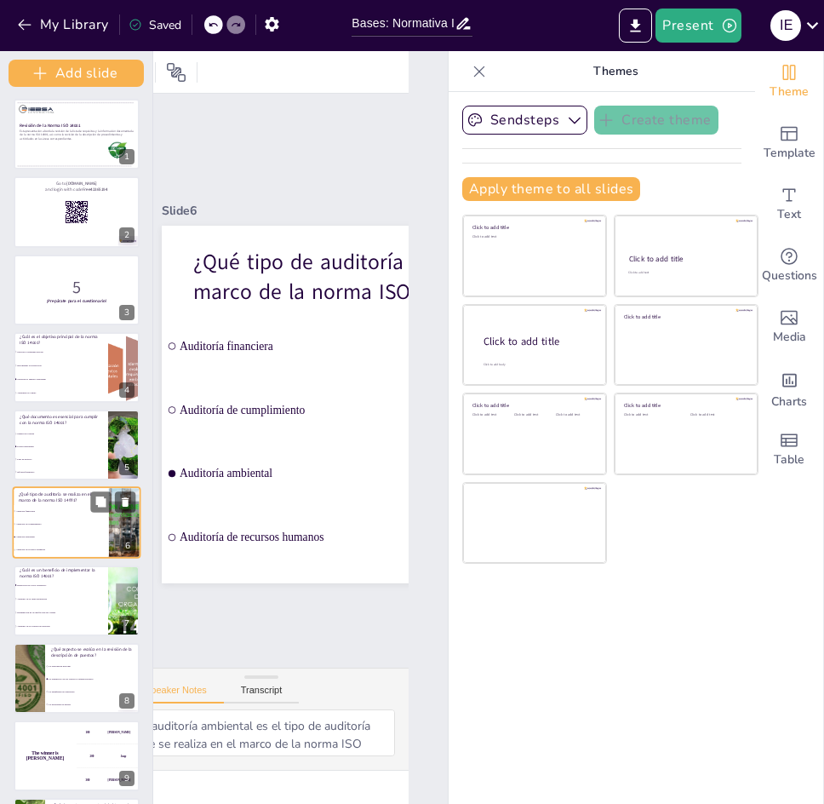
scroll to position [79, 0]
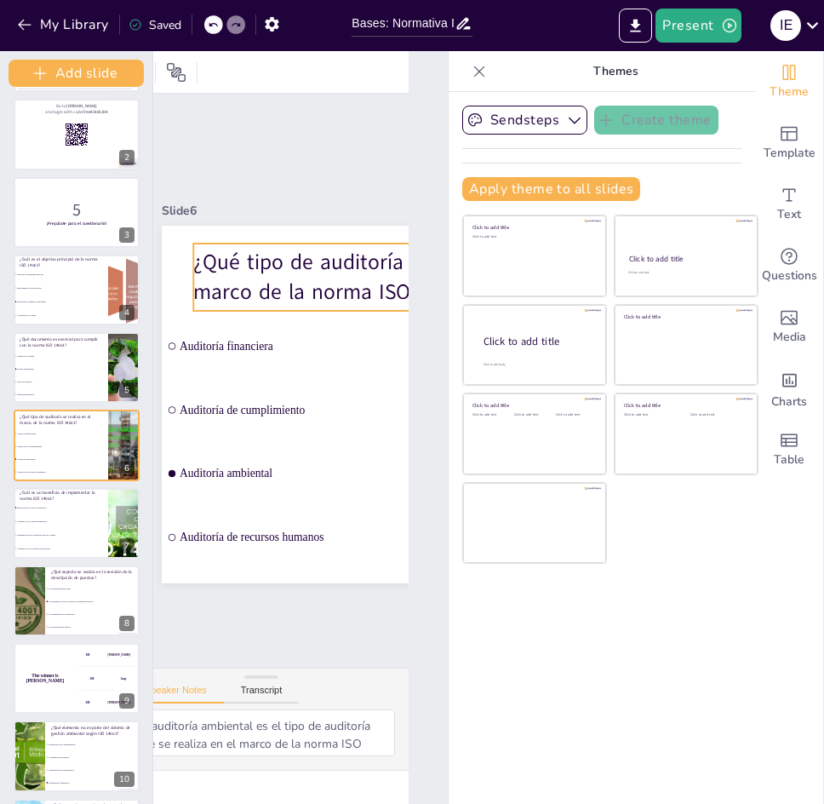
click at [180, 400] on p "¿Qué tipo de auditoría se realiza en el marco de la norma ISO 14001?" at bounding box center [210, 545] width 369 height 290
click at [180, 255] on p "¿Qué tipo de auditoría se realiza en el marco de la norma ISO 14001?" at bounding box center [89, 364] width 347 height 320
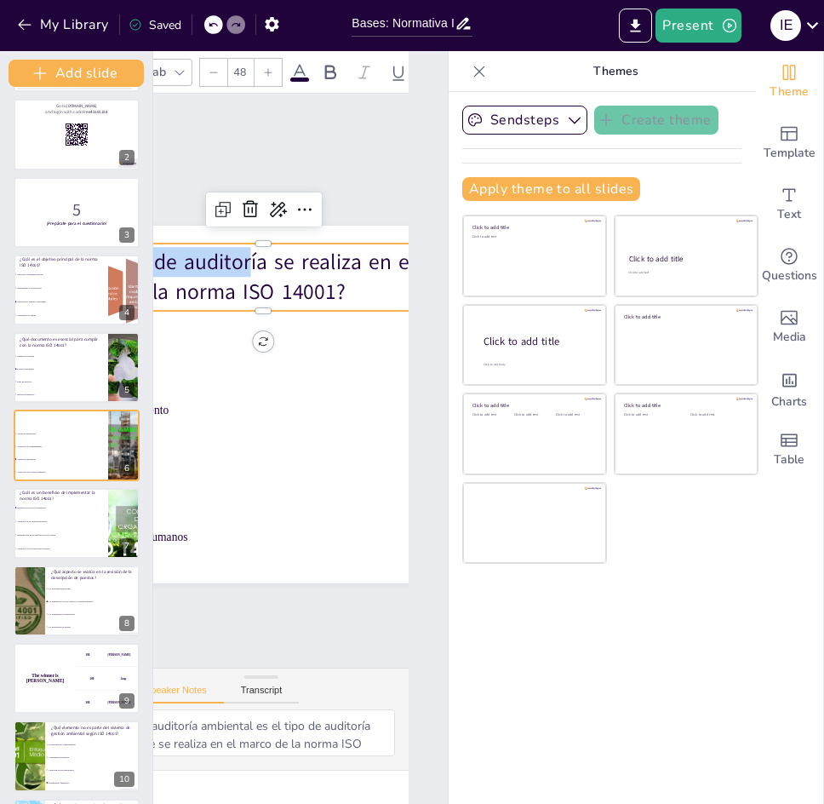
scroll to position [0, 474]
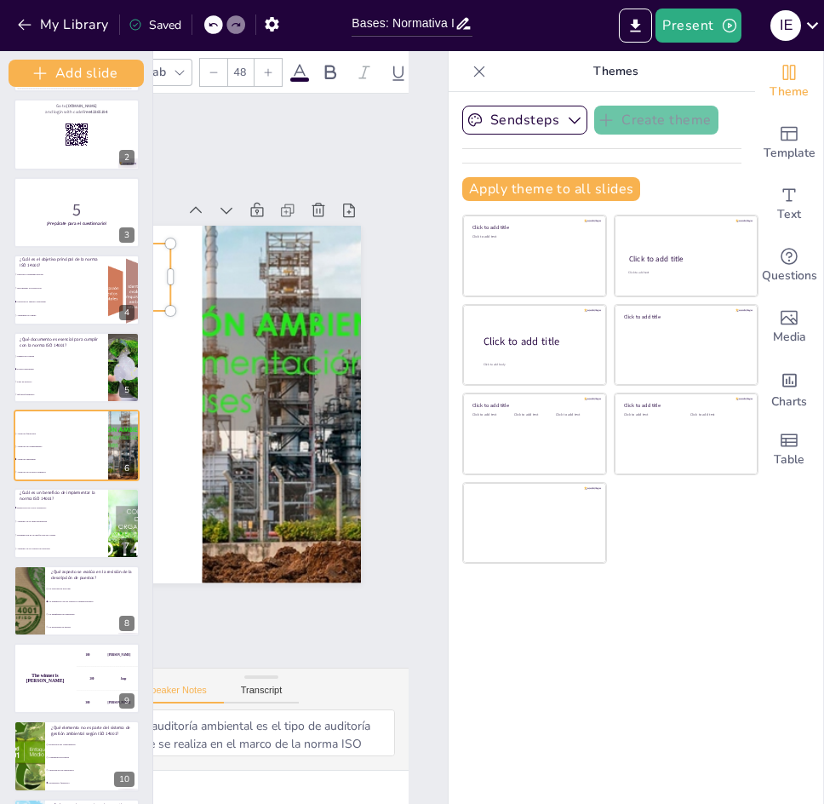
drag, startPoint x: 170, startPoint y: 254, endPoint x: 309, endPoint y: 295, distance: 144.9
click at [309, 295] on div "Slide 1 Revisión de la Norma ISO 14001 Esta presentación aborda la revisión de …" at bounding box center [423, 235] width 814 height 790
copy p "¿Qué tipo de auditoría se r"
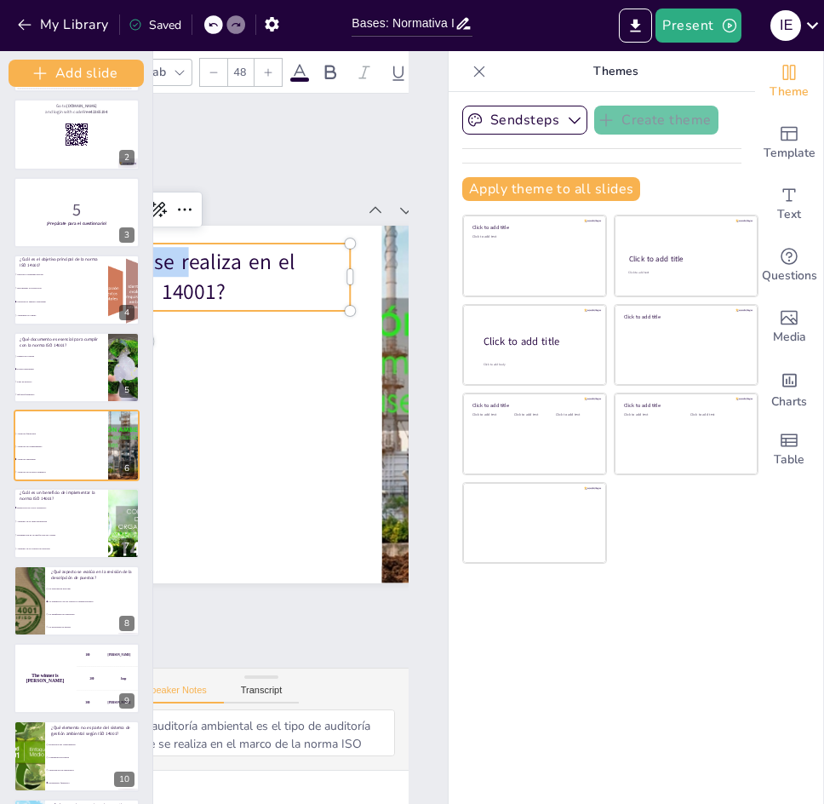
scroll to position [0, 254]
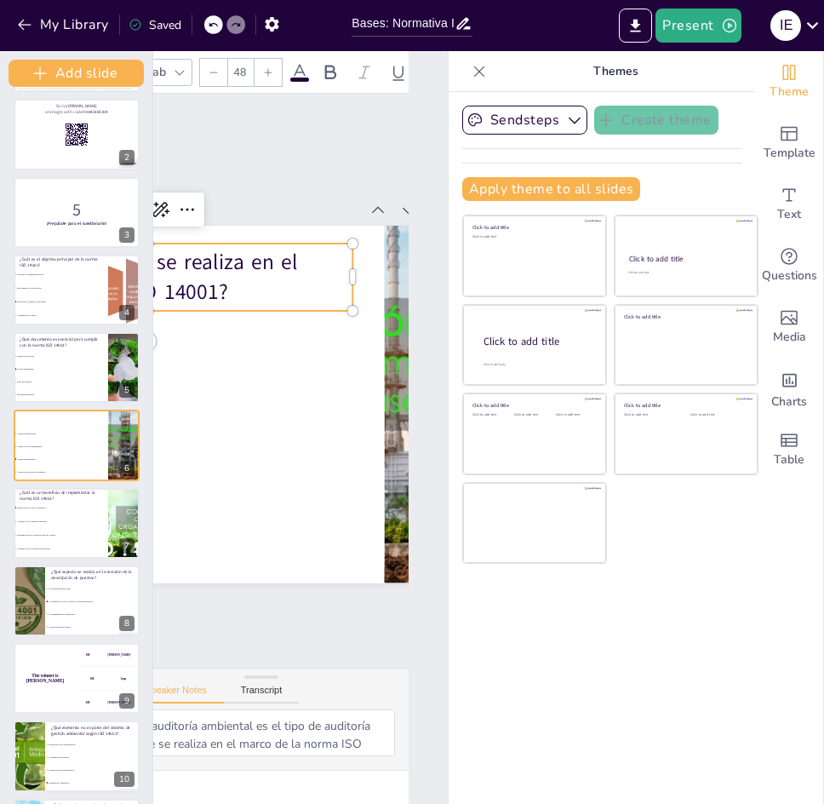
click at [221, 284] on p "¿Qué tipo de auditoría se realiza en el marco de la norma ISO 14001?" at bounding box center [245, 226] width 347 height 320
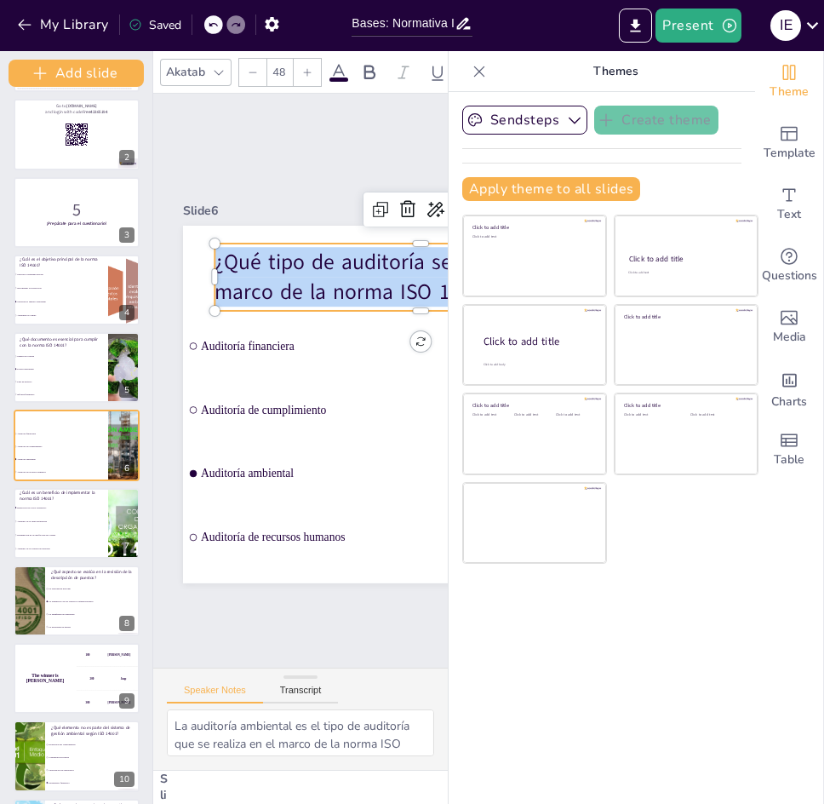
scroll to position [0, 0]
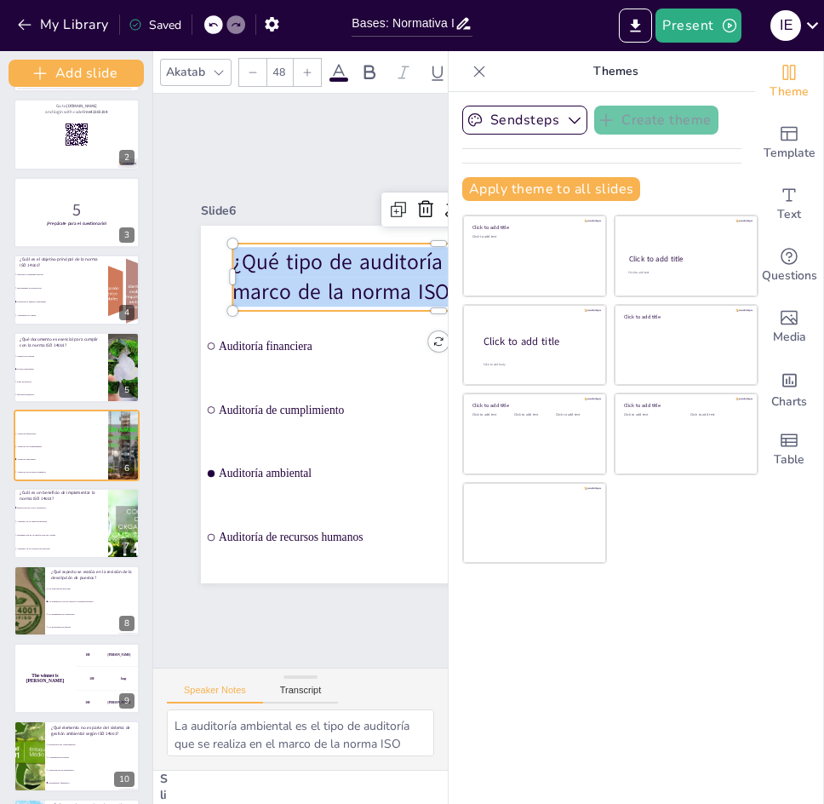
drag, startPoint x: 221, startPoint y: 284, endPoint x: 233, endPoint y: 249, distance: 37.2
click at [233, 370] on p "¿Qué tipo de auditoría se realiza en el marco de la norma ISO 14001?" at bounding box center [303, 554] width 290 height 369
copy p "¿Qué tipo de auditoría se realiza en el marco de la norma ISO 14001?"
click at [45, 518] on li "Aumento de la carga regulatoria" at bounding box center [61, 521] width 96 height 14
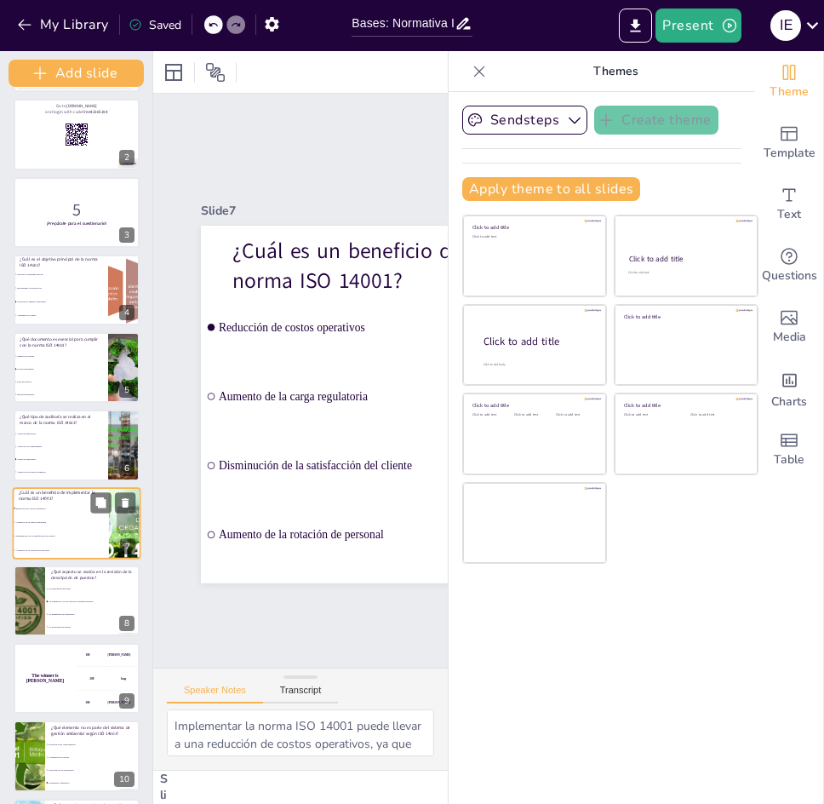
scroll to position [157, 0]
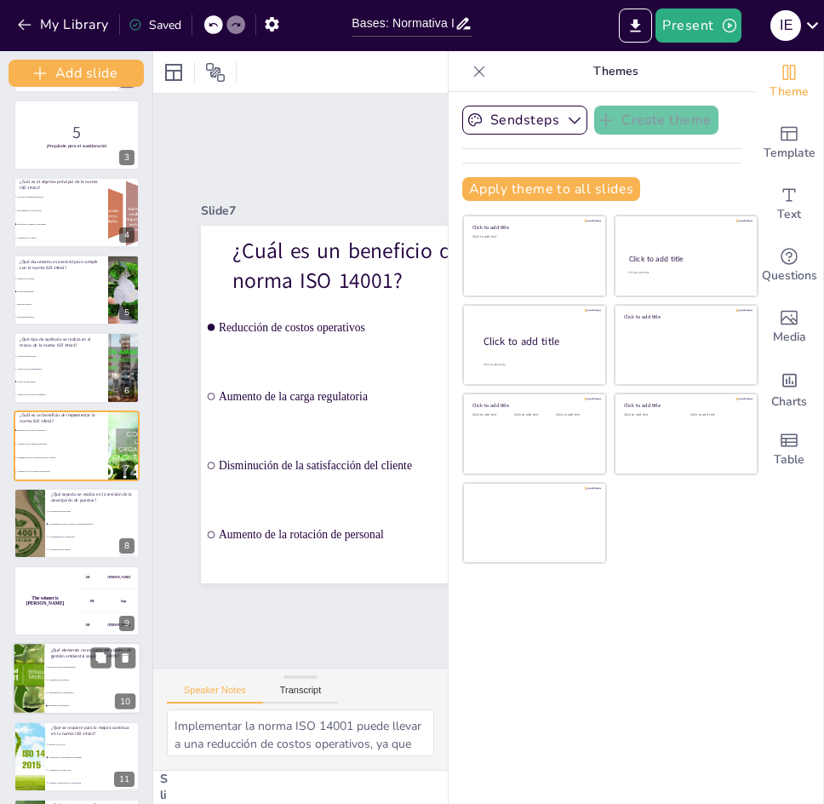
click at [66, 687] on li "Capacitación de empleados" at bounding box center [92, 692] width 96 height 13
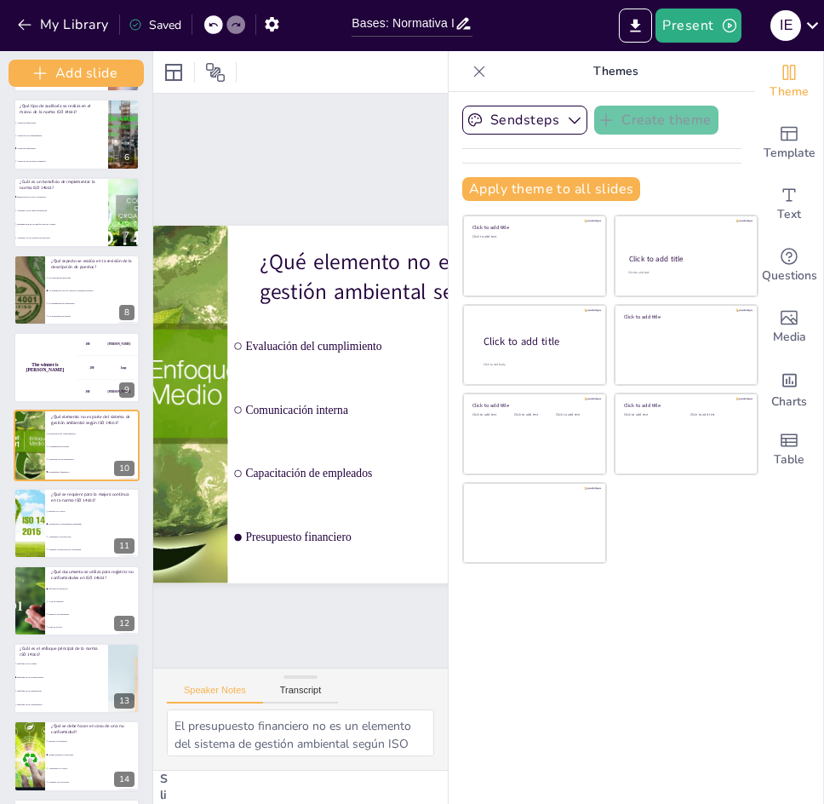
scroll to position [0, 127]
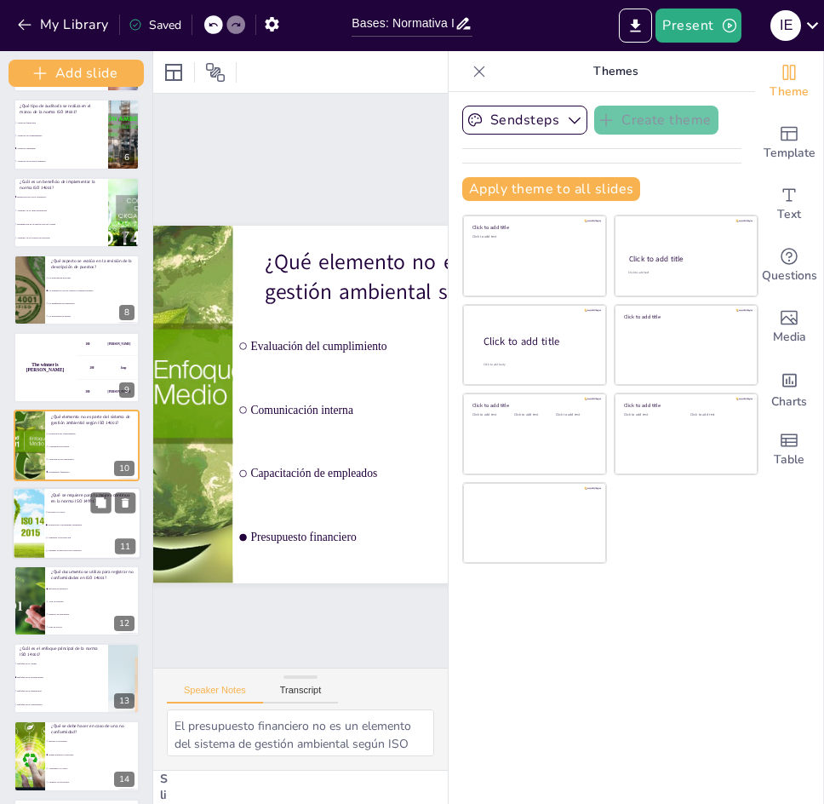
click at [91, 526] on li "Monitorear el desempeño ambiental" at bounding box center [92, 524] width 96 height 13
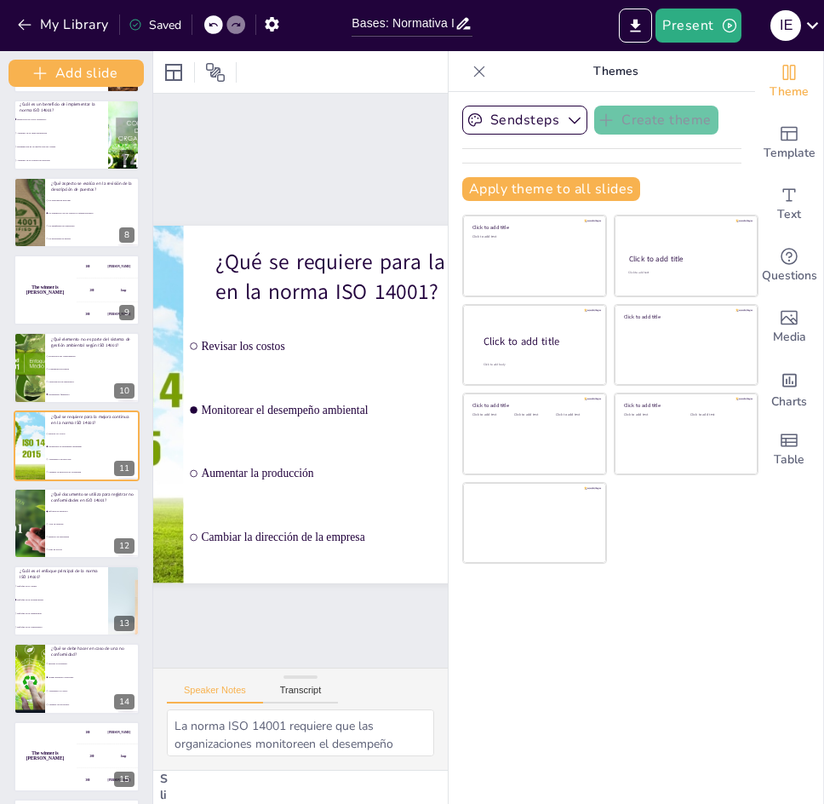
scroll to position [0, 174]
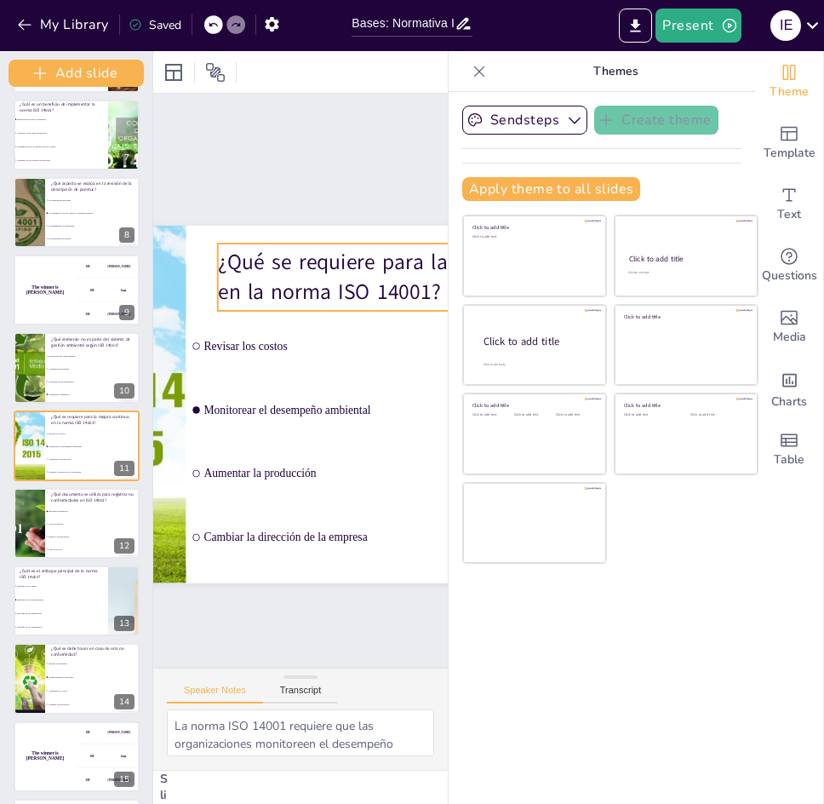
click at [264, 415] on p "¿Qué se requiere para la mejora continua en la norma ISO 14001?" at bounding box center [229, 526] width 401 height 222
click at [335, 258] on p "¿Qué se requiere para la mejora continua en la norma ISO 14001?" at bounding box center [446, 451] width 222 height 401
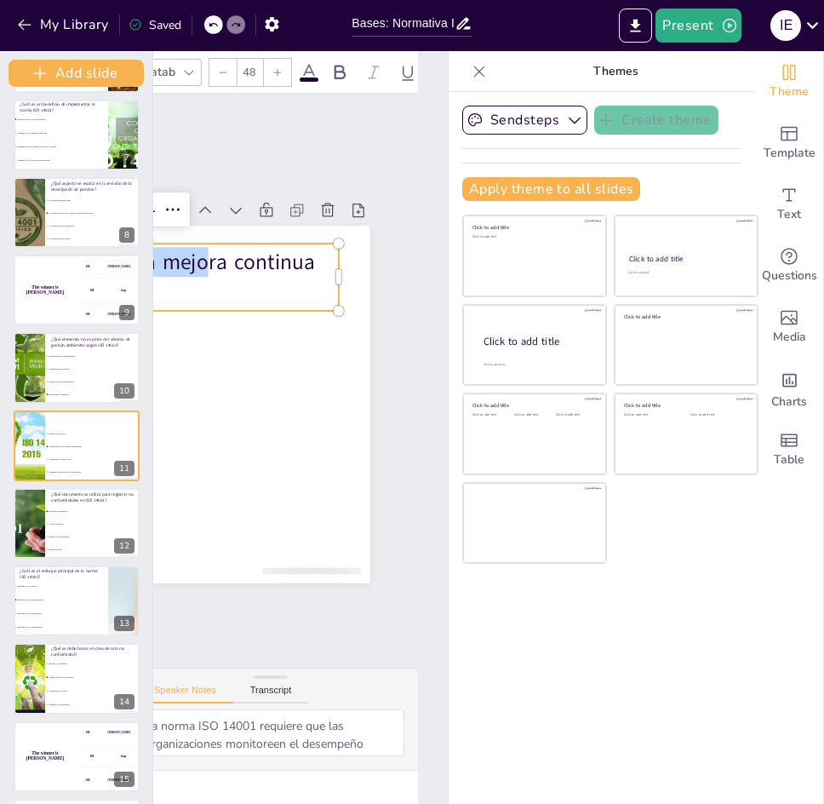
scroll to position [0, 63]
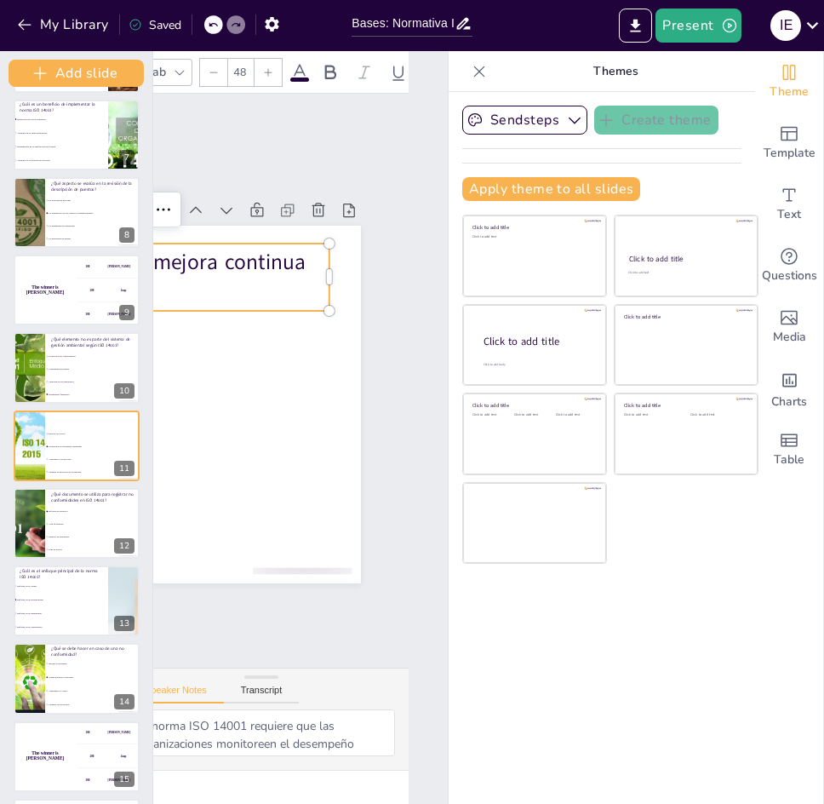
drag, startPoint x: 221, startPoint y: 253, endPoint x: 228, endPoint y: 297, distance: 44.9
click at [228, 297] on div "Revisar los costos Monitorear el desempeño ambiental Aumentar la producción Cam…" at bounding box center [43, 405] width 635 height 358
copy p "¿Qué se requier"
click at [262, 271] on p "¿Qué se requiere para la mejora continua en la norma ISO 14001?" at bounding box center [334, 223] width 144 height 416
click at [201, 295] on div "¿Qué se requiere para la mejora continua en la norma ISO 14001?" at bounding box center [102, 449] width 264 height 391
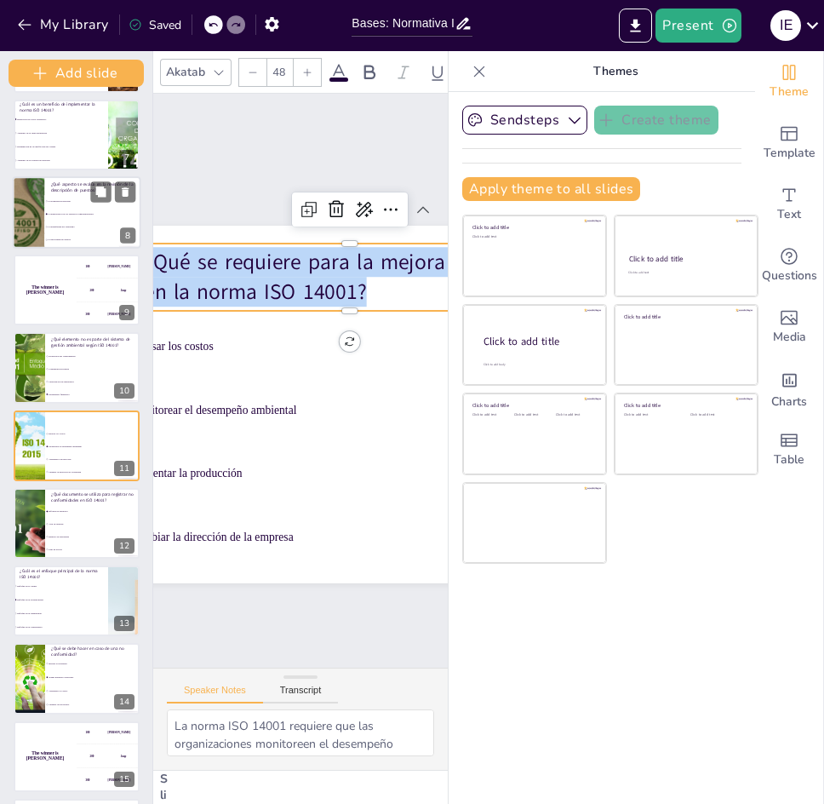
scroll to position [0, 0]
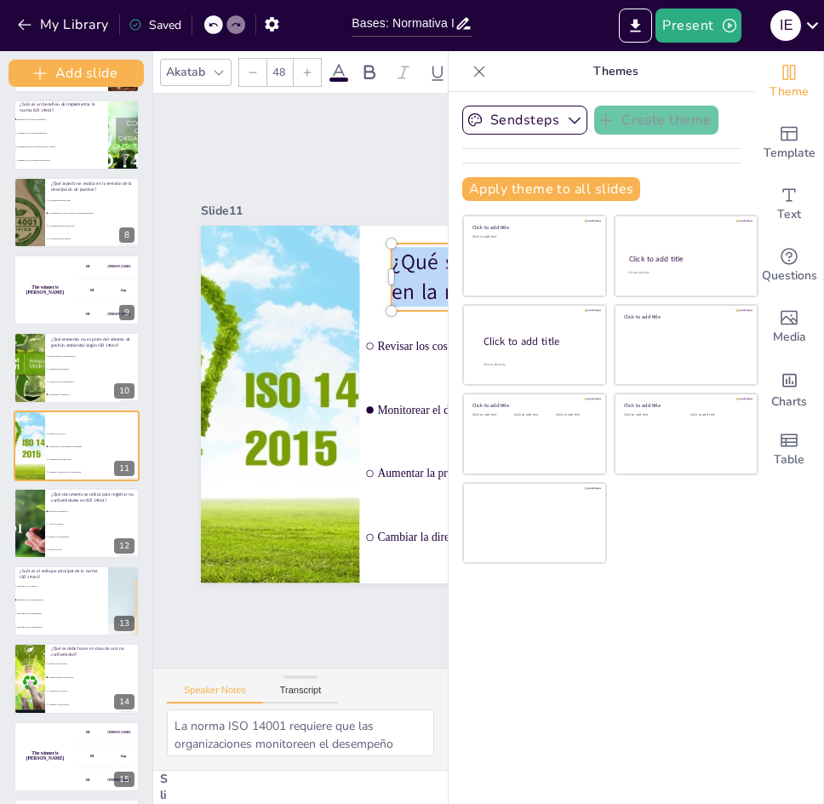
drag, startPoint x: 317, startPoint y: 279, endPoint x: 387, endPoint y: 238, distance: 80.9
click at [387, 238] on div "Revisar los costos Monitorear el desempeño ambiental Aumentar la producción Cam…" at bounding box center [101, 291] width 714 height 536
copy p "¿Qué se requiere para la mejora continua en la norma ISO 14001?"
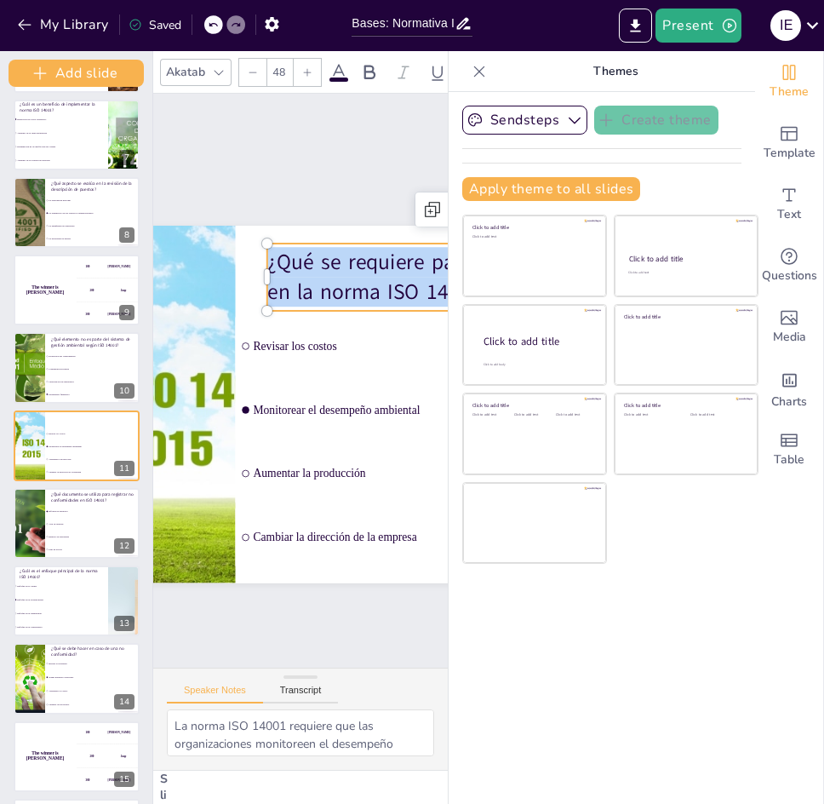
scroll to position [0, 146]
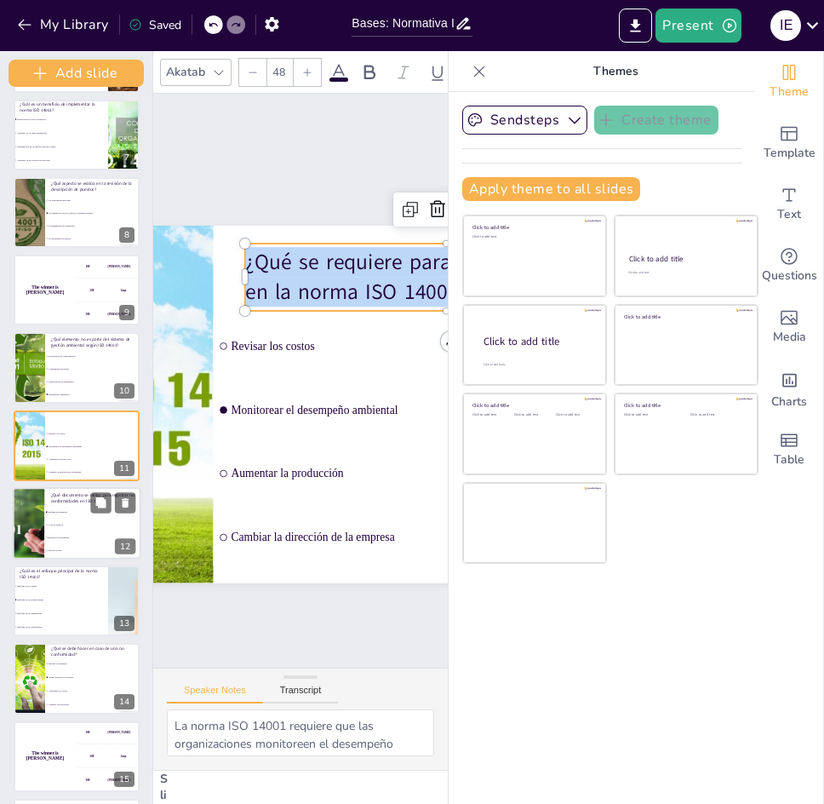
click at [88, 519] on li "Acta de reunión" at bounding box center [92, 524] width 96 height 13
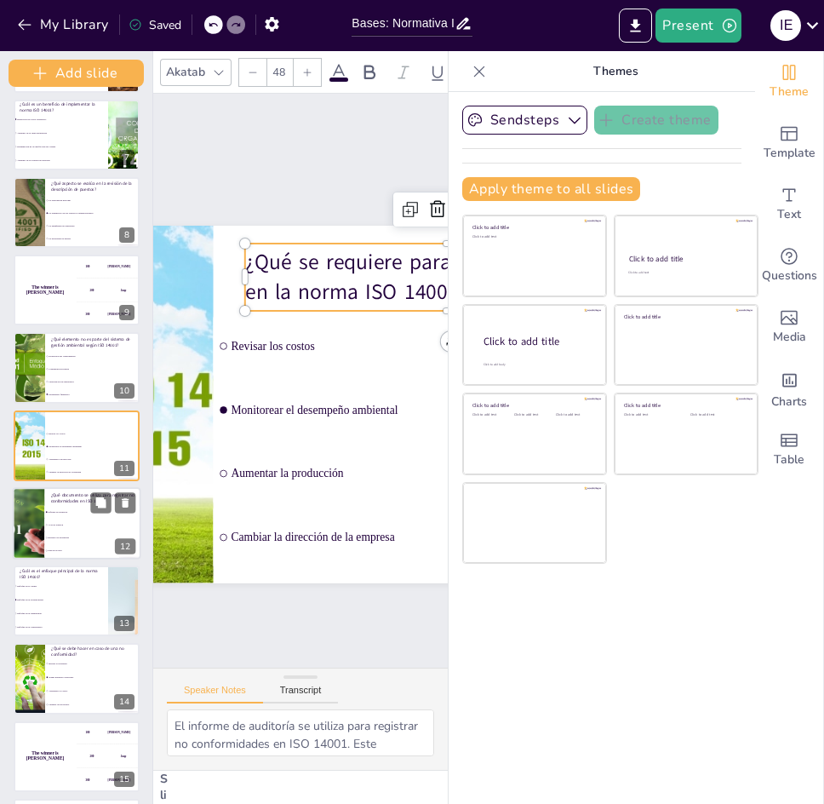
scroll to position [545, 0]
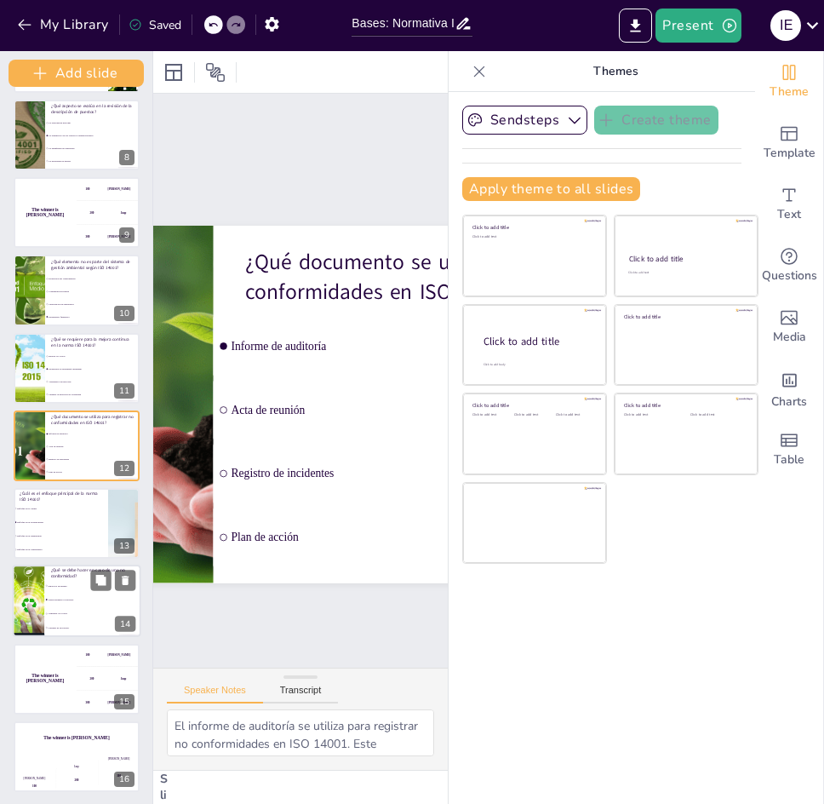
click at [84, 599] on span "Tomar medidas correctivas" at bounding box center [95, 599] width 92 height 3
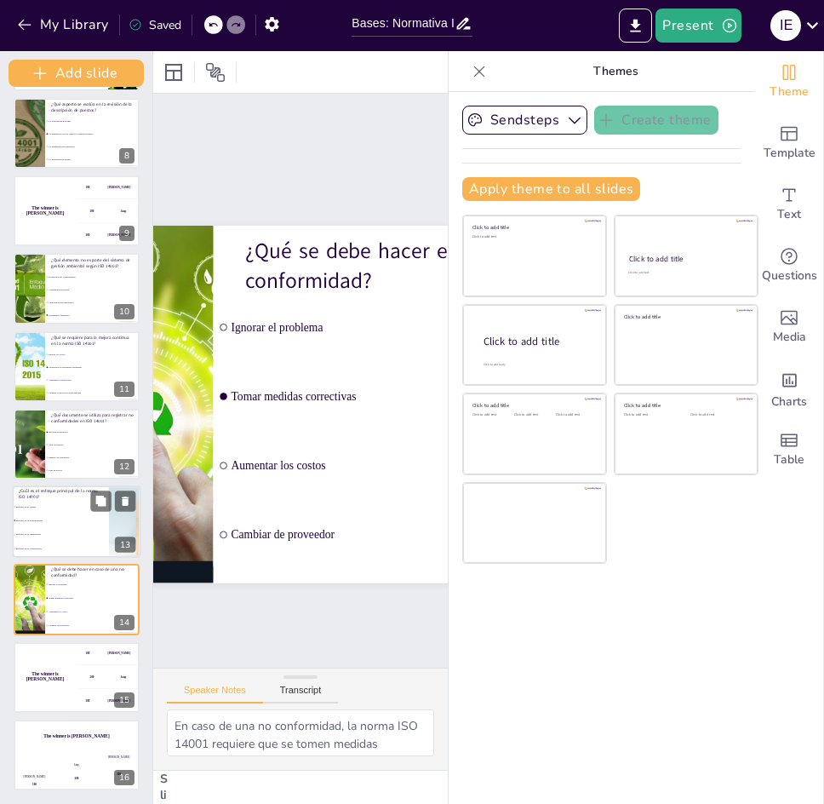
click at [77, 512] on li "Enfoque en el cliente" at bounding box center [61, 506] width 96 height 14
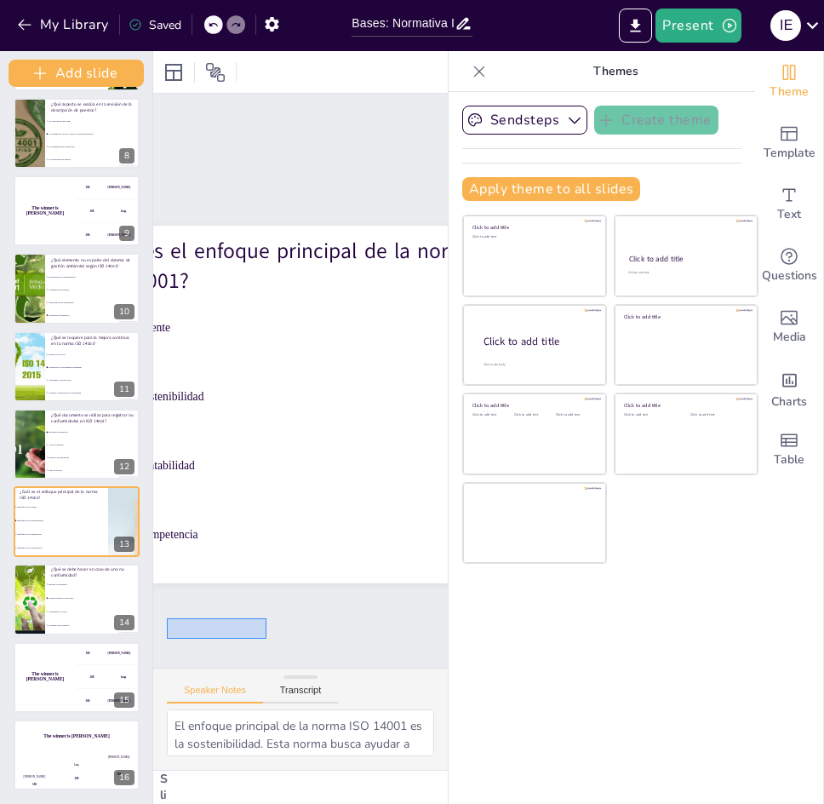
drag, startPoint x: 267, startPoint y: 639, endPoint x: 147, endPoint y: 612, distance: 122.1
click at [147, 612] on div "Document fonts Akatab Recently used Mulish Akatab Popular fonts Fonts Add slide…" at bounding box center [412, 427] width 824 height 753
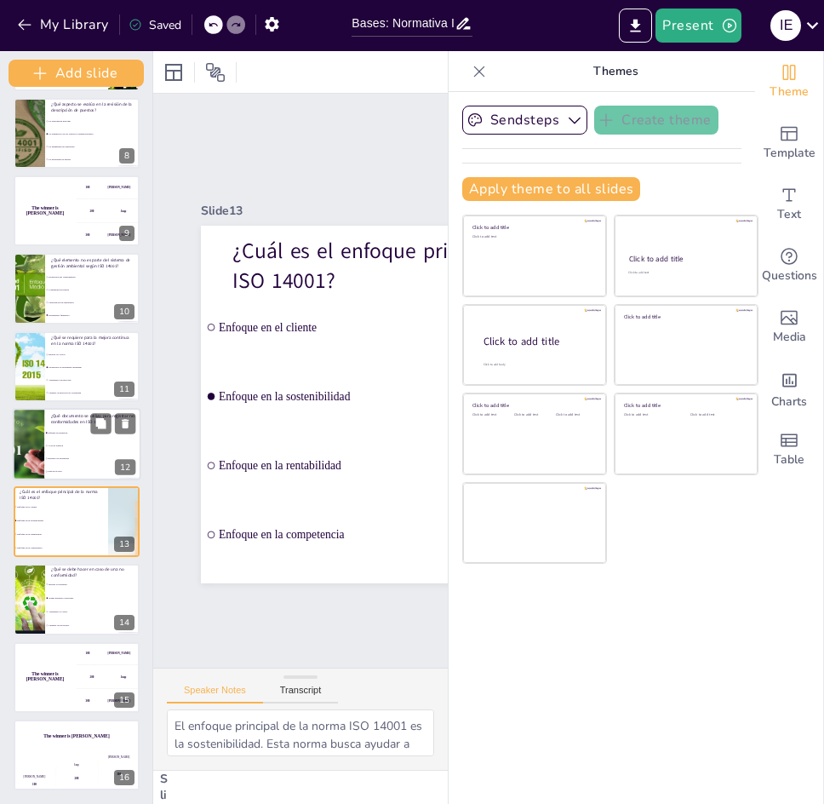
click at [70, 451] on li "Acta de reunión" at bounding box center [92, 445] width 96 height 13
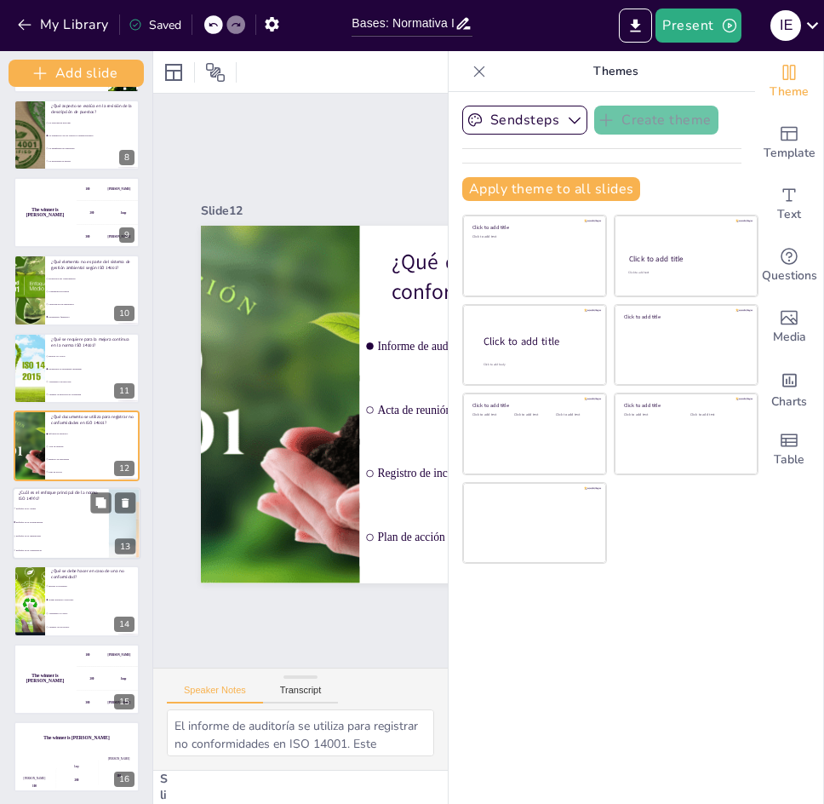
click at [76, 515] on li "Enfoque en la sostenibilidad" at bounding box center [61, 522] width 96 height 14
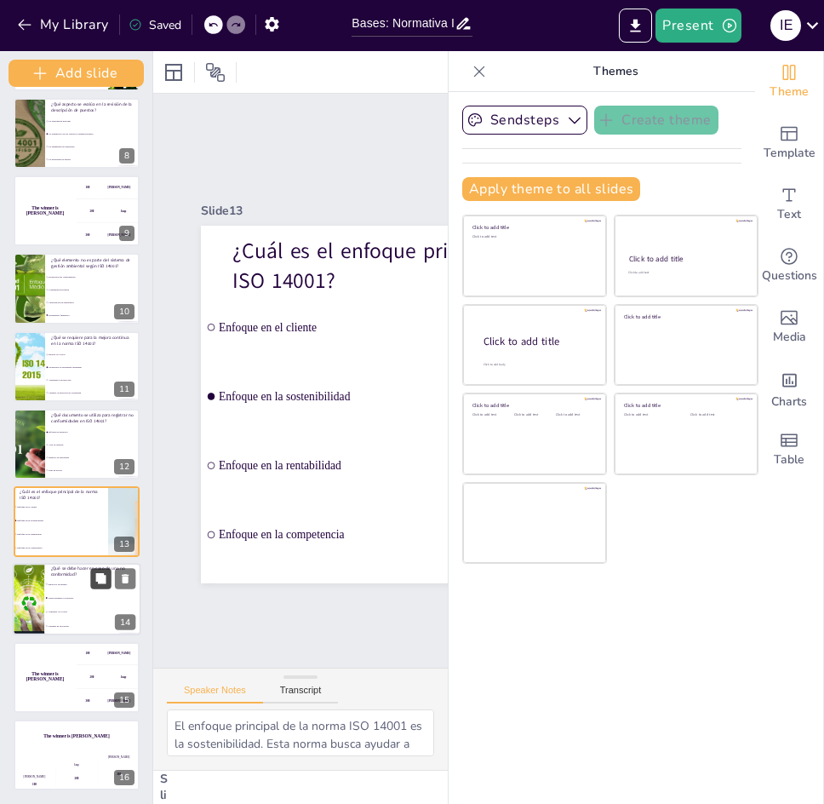
click at [100, 584] on icon at bounding box center [101, 579] width 12 height 12
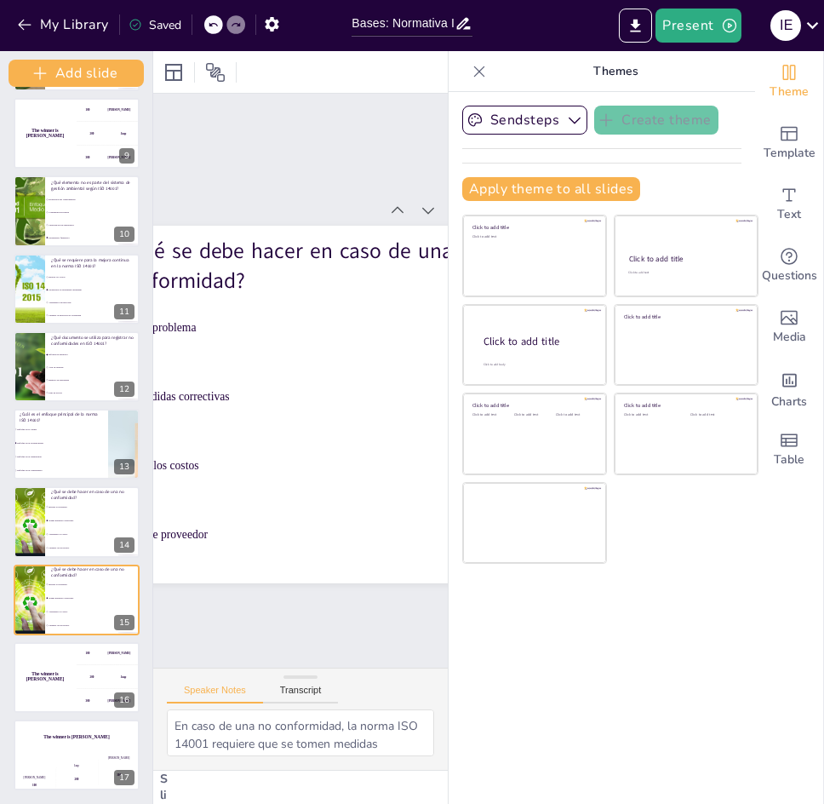
scroll to position [0, 292]
